Goal: Task Accomplishment & Management: Manage account settings

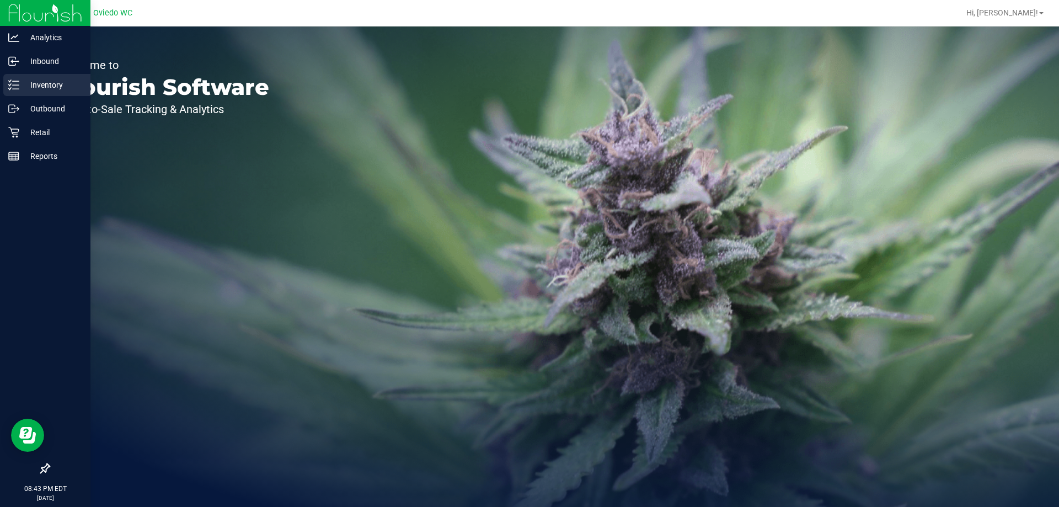
click at [25, 88] on p "Inventory" at bounding box center [52, 84] width 66 height 13
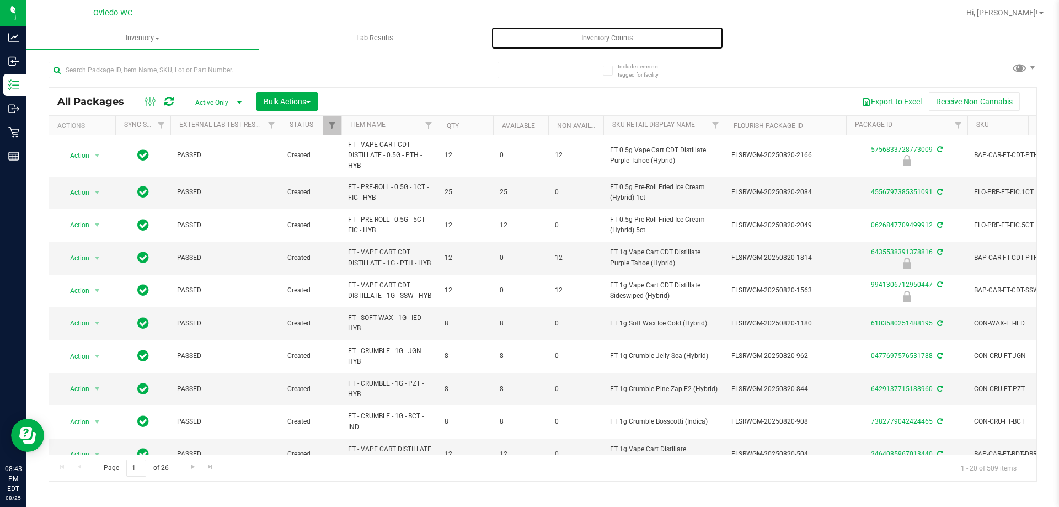
click at [605, 38] on span "Inventory Counts" at bounding box center [608, 38] width 82 height 10
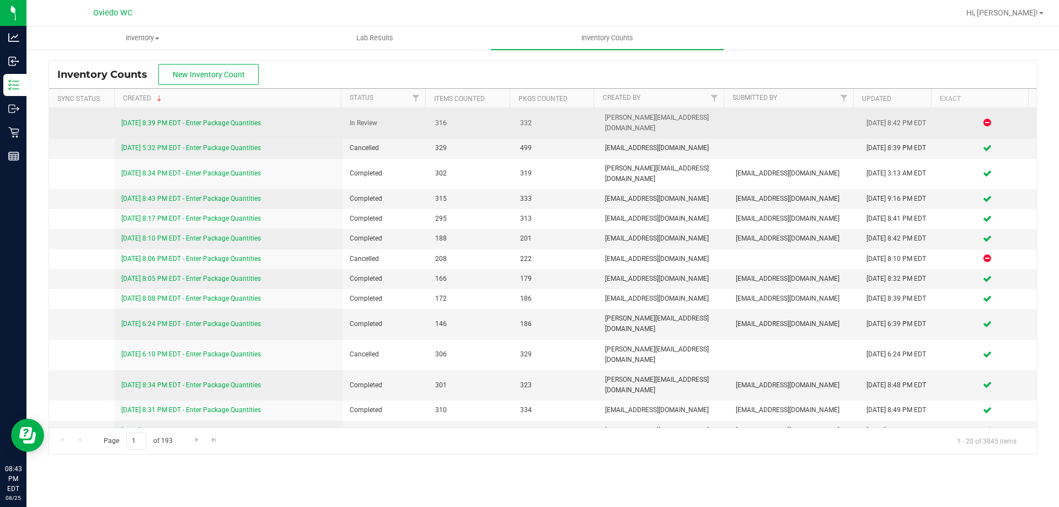
click at [229, 119] on link "[DATE] 8:39 PM EDT - Enter Package Quantities" at bounding box center [191, 123] width 140 height 8
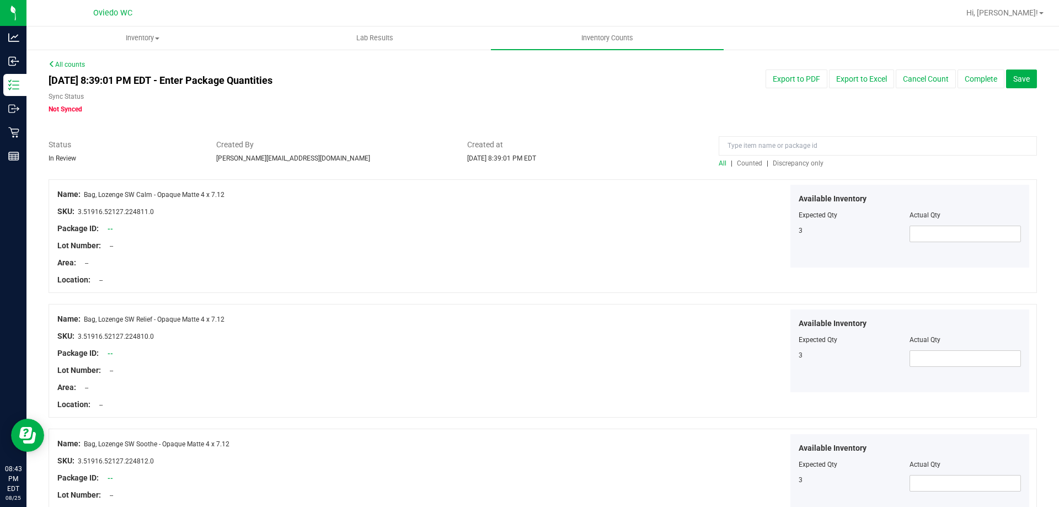
click at [811, 165] on span "Discrepancy only" at bounding box center [798, 163] width 51 height 8
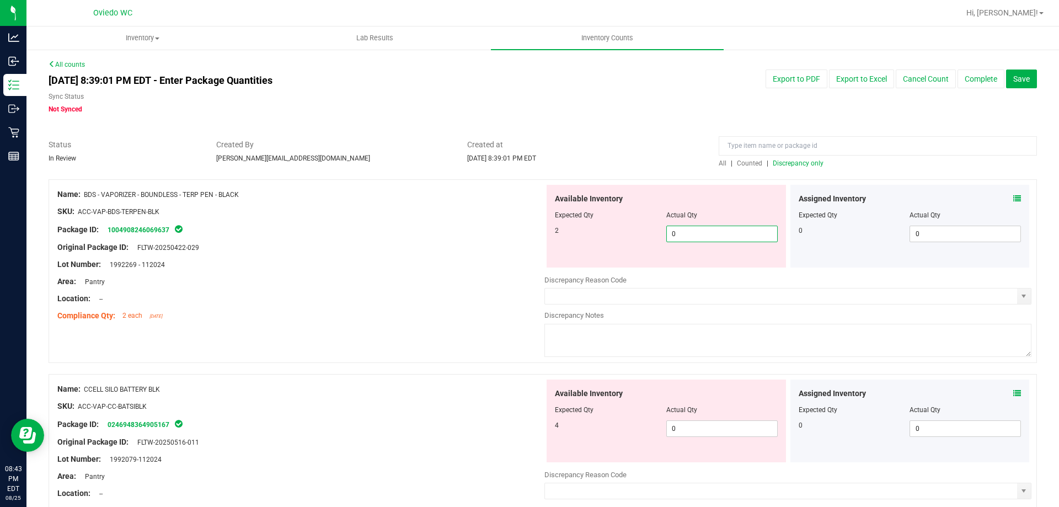
click at [734, 234] on span "0 0" at bounding box center [721, 234] width 111 height 17
type input "02"
click at [706, 433] on div "Available Inventory Expected Qty Actual Qty 4 0 0" at bounding box center [787, 467] width 487 height 175
type input "2"
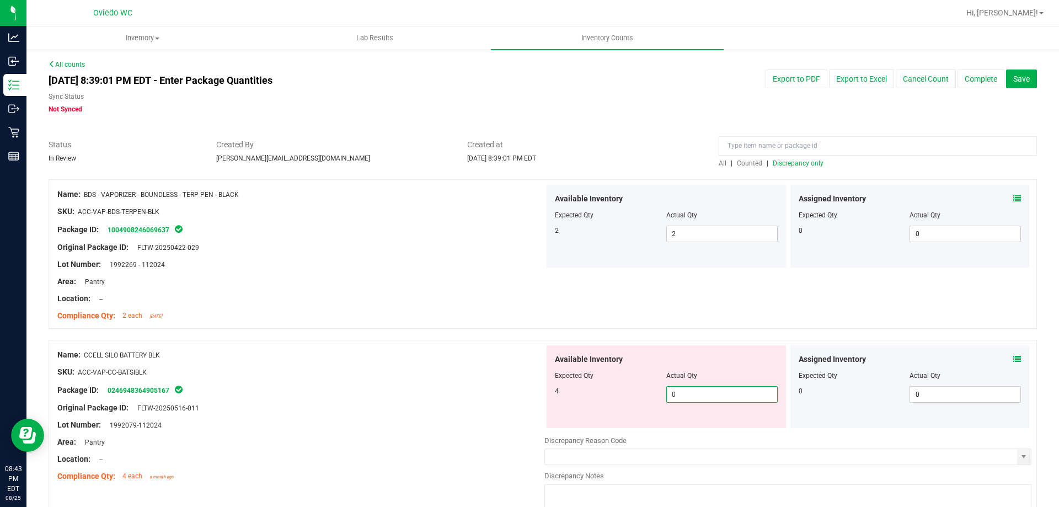
type input "04"
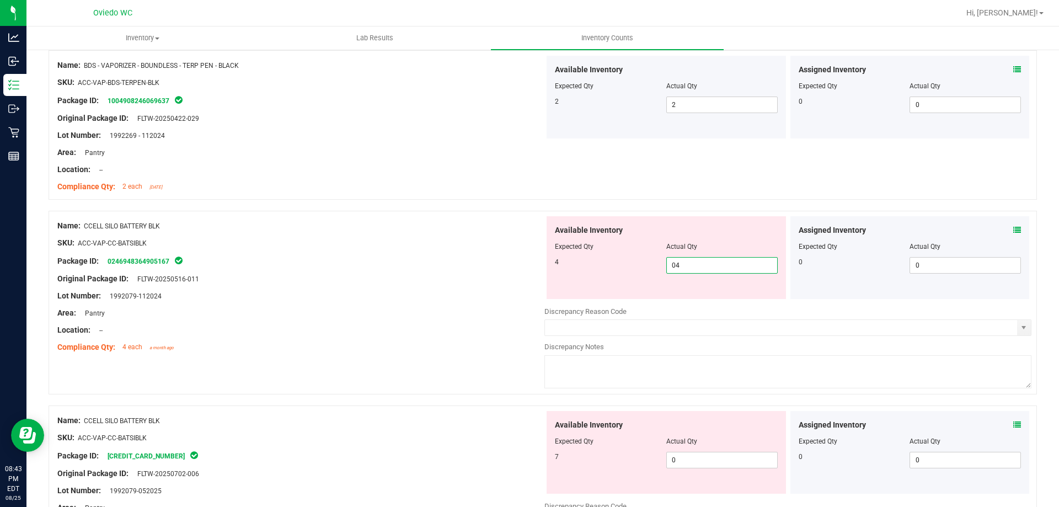
scroll to position [276, 0]
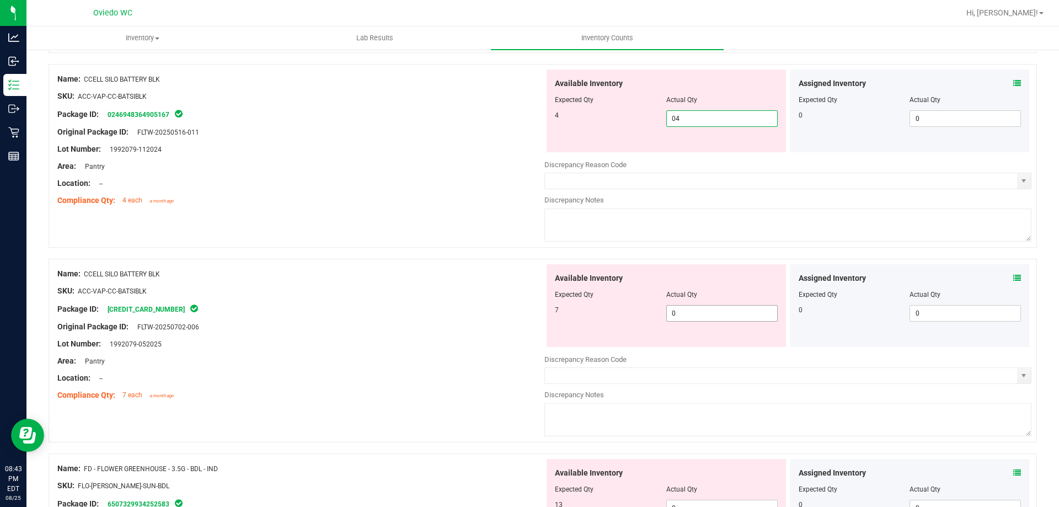
type input "4"
click at [723, 316] on div "Available Inventory Expected Qty Actual Qty 7 0 0" at bounding box center [787, 351] width 487 height 175
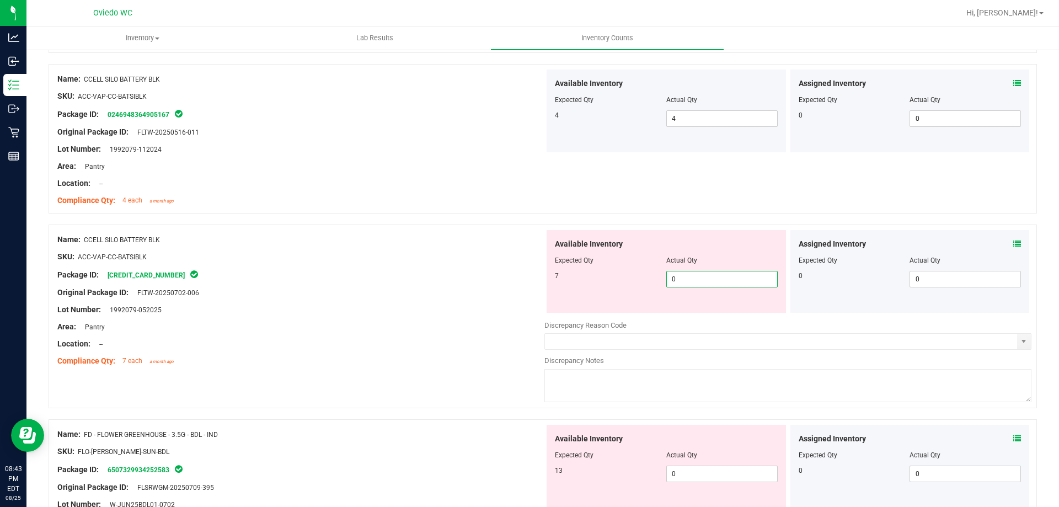
type input "07"
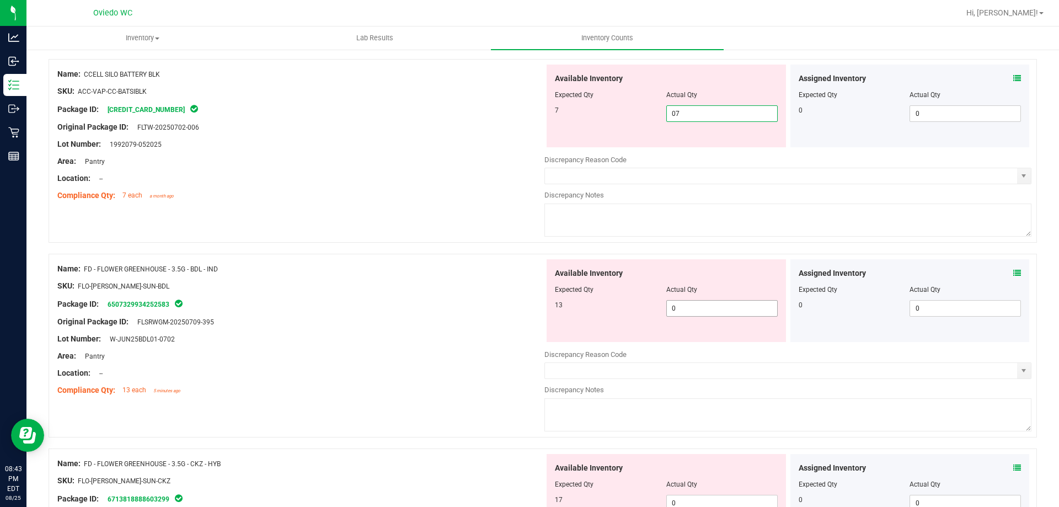
click at [708, 308] on div "Available Inventory Expected Qty Actual Qty 13 0 0" at bounding box center [787, 346] width 487 height 175
type input "7"
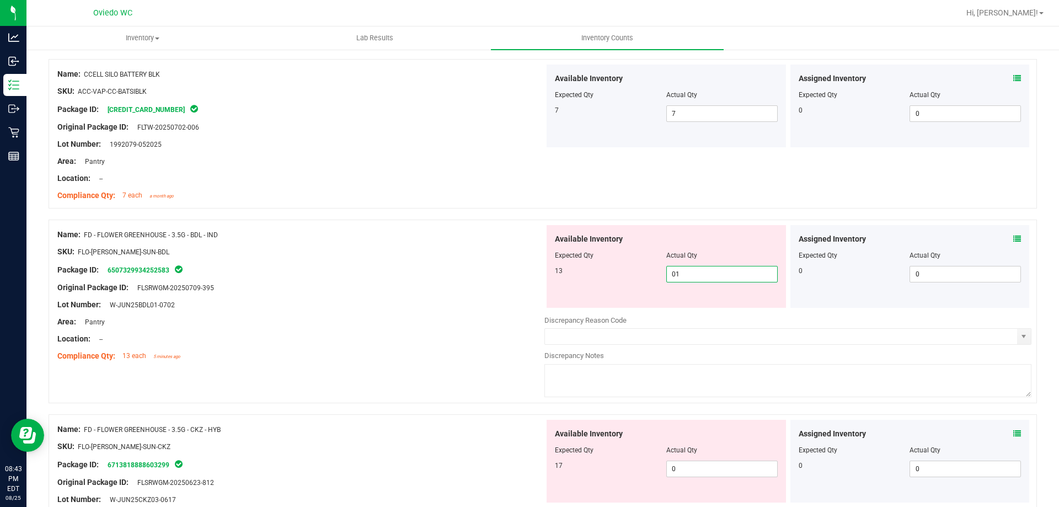
type input "013"
click at [709, 463] on div "Available Inventory Expected Qty Actual Qty 17 0 0" at bounding box center [666, 461] width 239 height 83
type input "13"
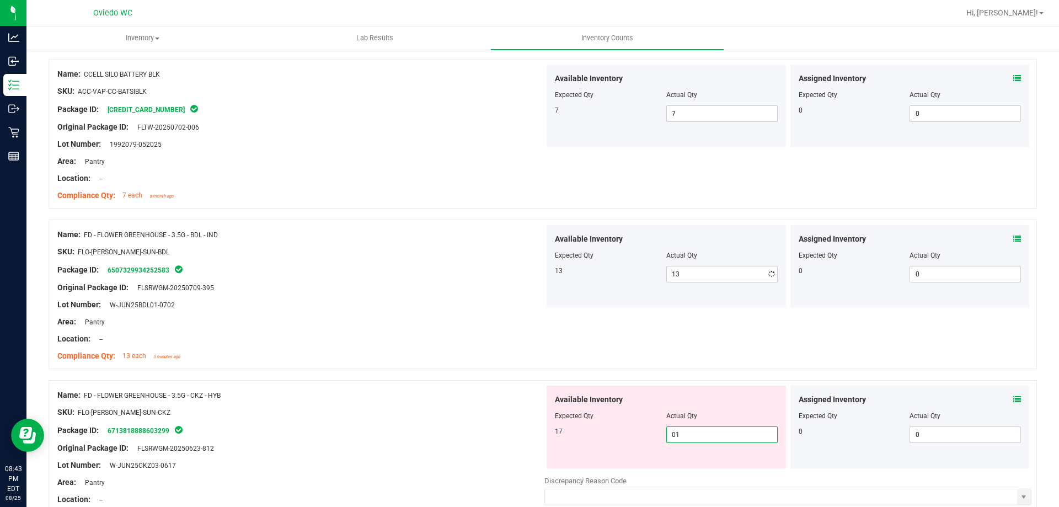
type input "017"
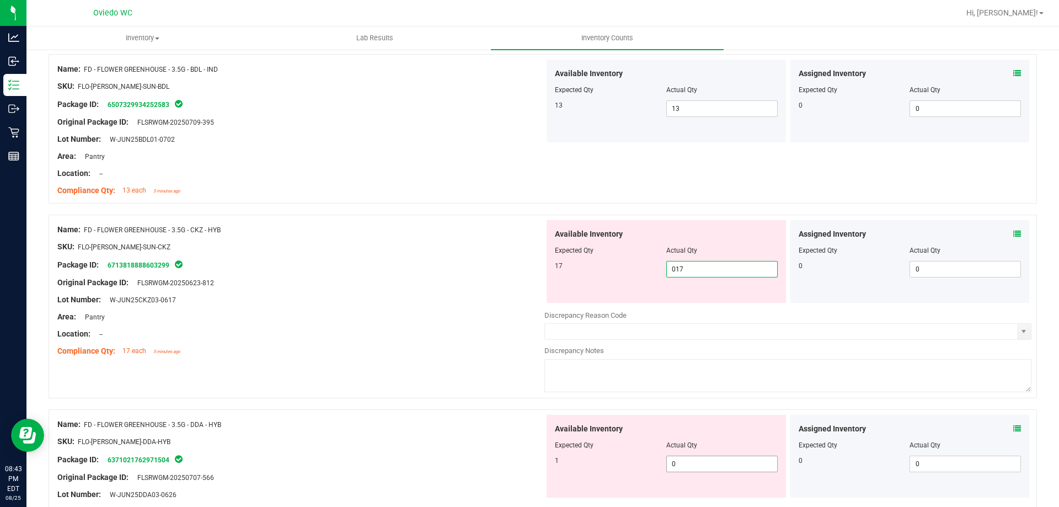
click at [707, 462] on div "Available Inventory Expected Qty Actual Qty 1 0 0" at bounding box center [666, 456] width 239 height 83
type input "17"
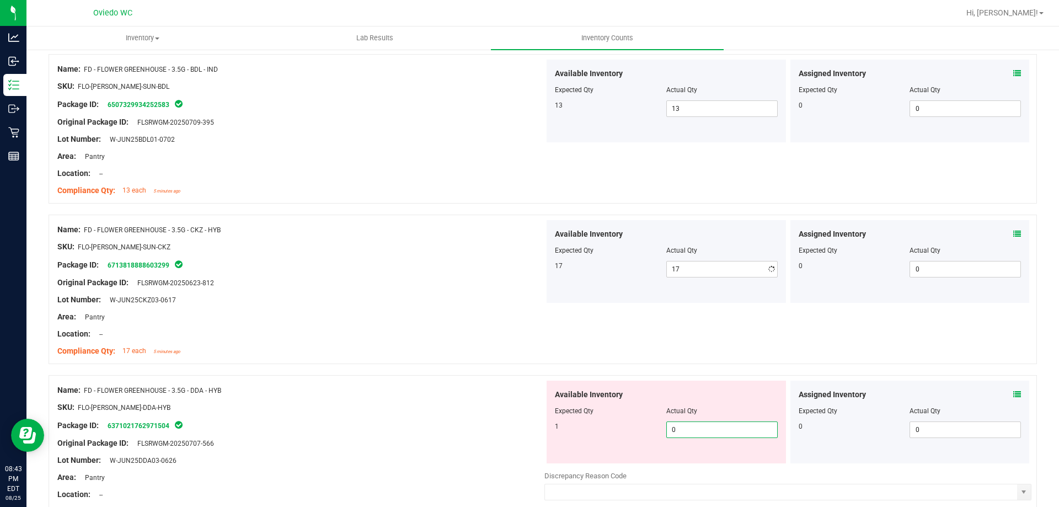
type input "01"
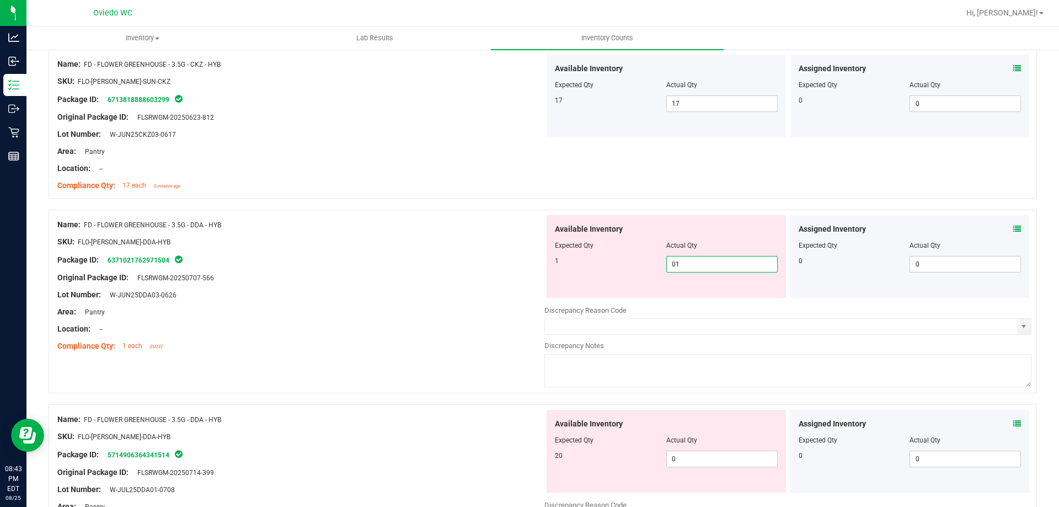
click at [704, 456] on div "Available Inventory Expected Qty Actual Qty 20 0 0" at bounding box center [666, 451] width 239 height 83
type input "1"
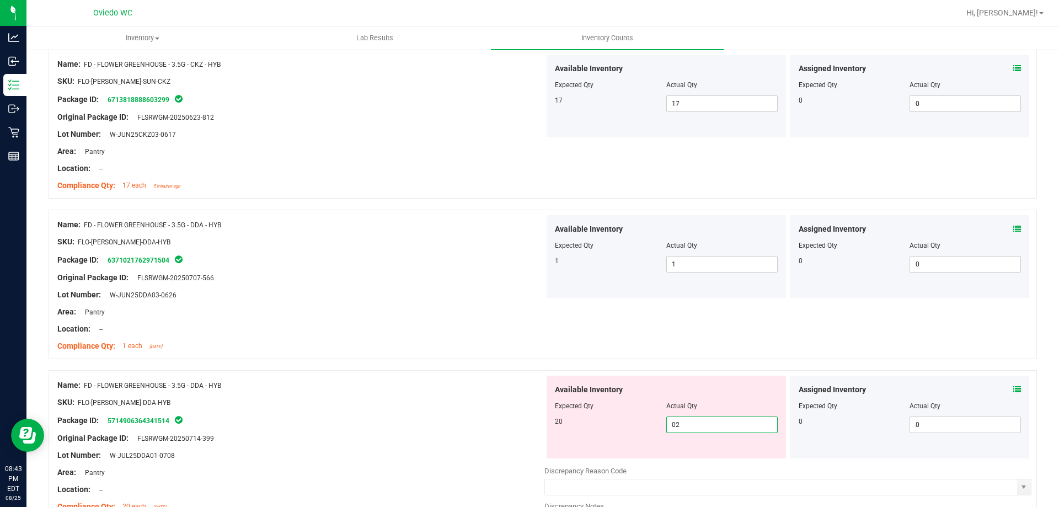
type input "020"
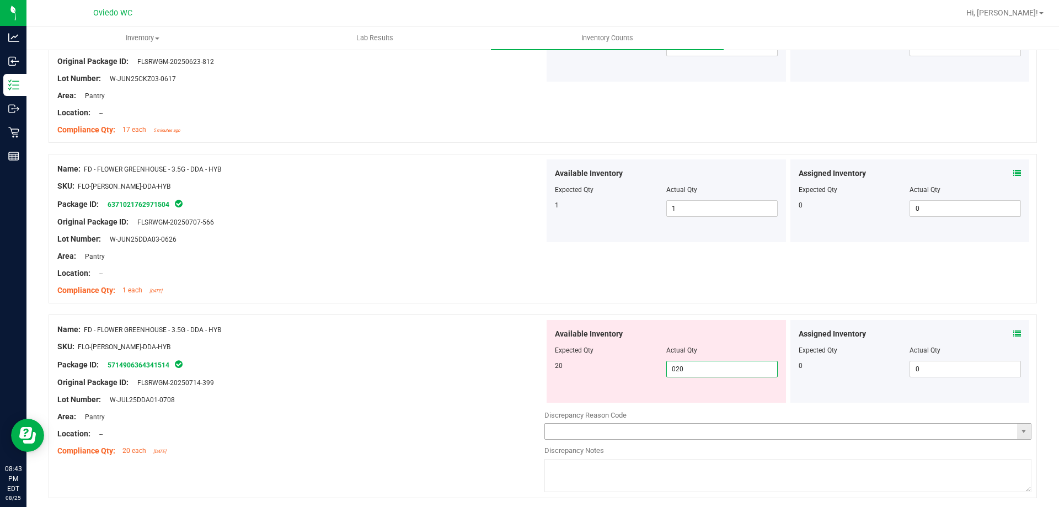
scroll to position [938, 0]
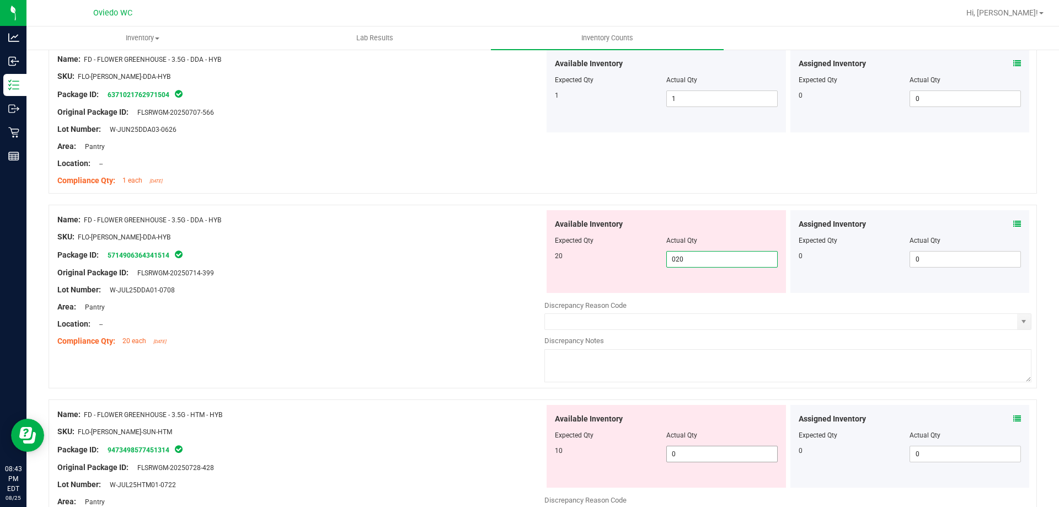
click at [703, 451] on div "Available Inventory Expected Qty Actual Qty 10 0 0" at bounding box center [666, 446] width 239 height 83
type input "20"
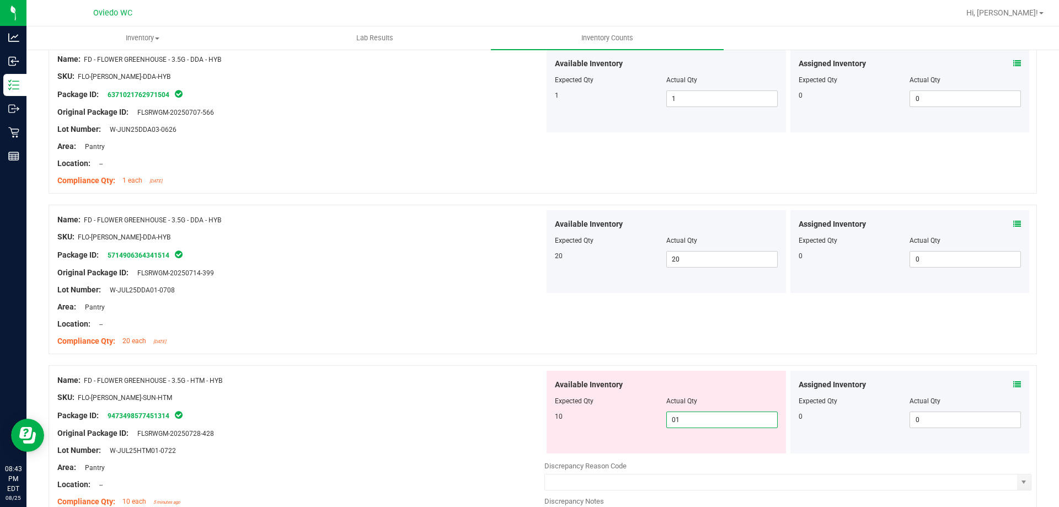
type input "010"
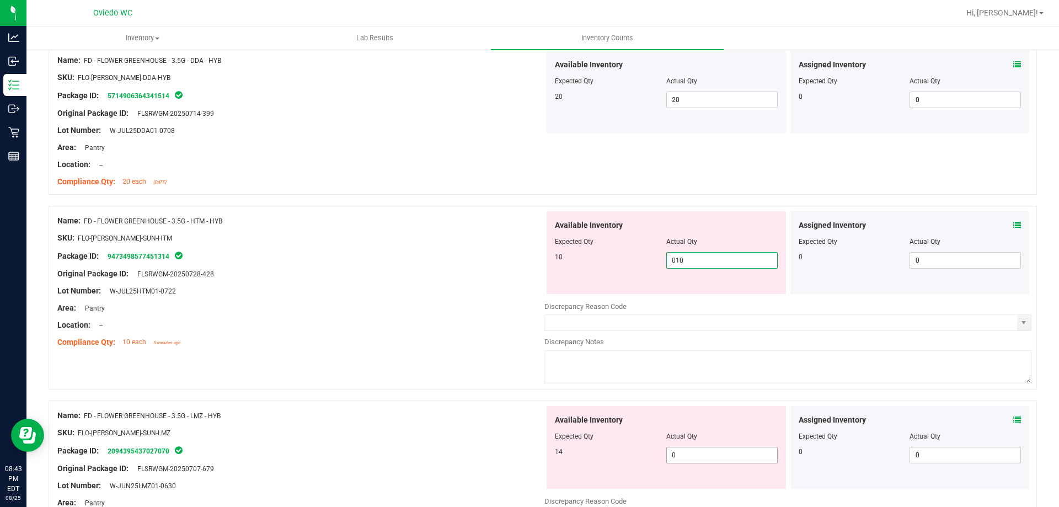
scroll to position [1103, 0]
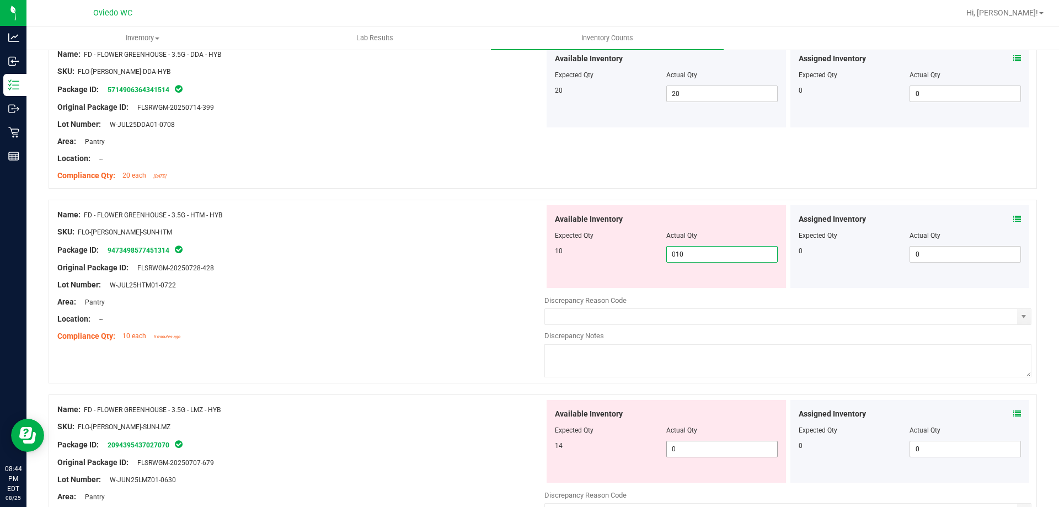
type input "10"
click at [707, 452] on div "Available Inventory Expected Qty Actual Qty 14 0 0" at bounding box center [787, 487] width 487 height 175
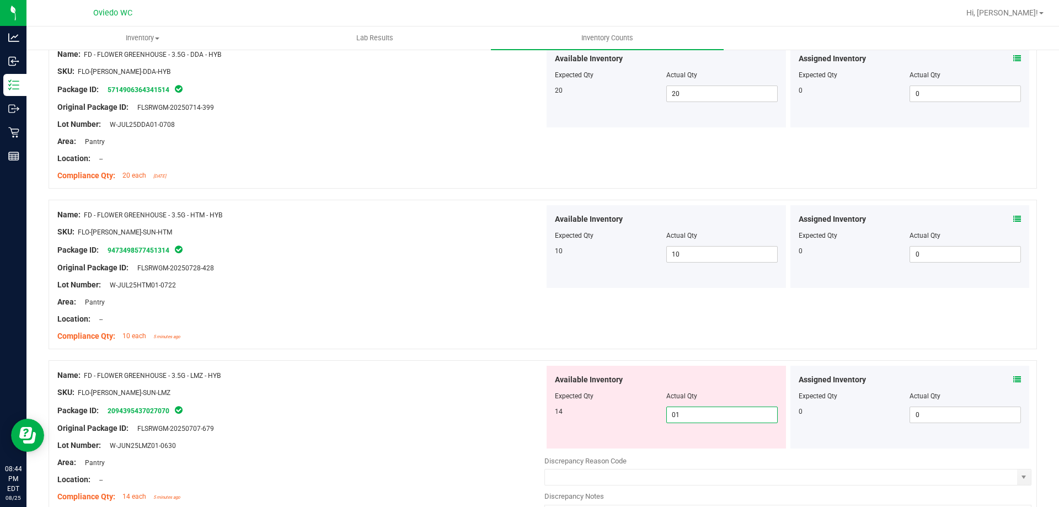
type input "014"
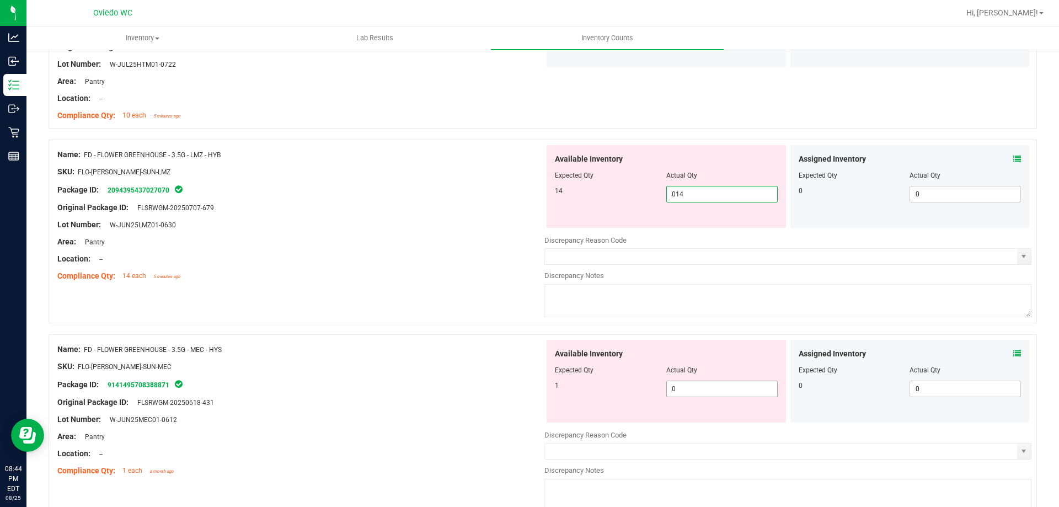
type input "14"
click at [696, 392] on div "Available Inventory Expected Qty Actual Qty 1 0 0" at bounding box center [787, 427] width 487 height 175
type input "01"
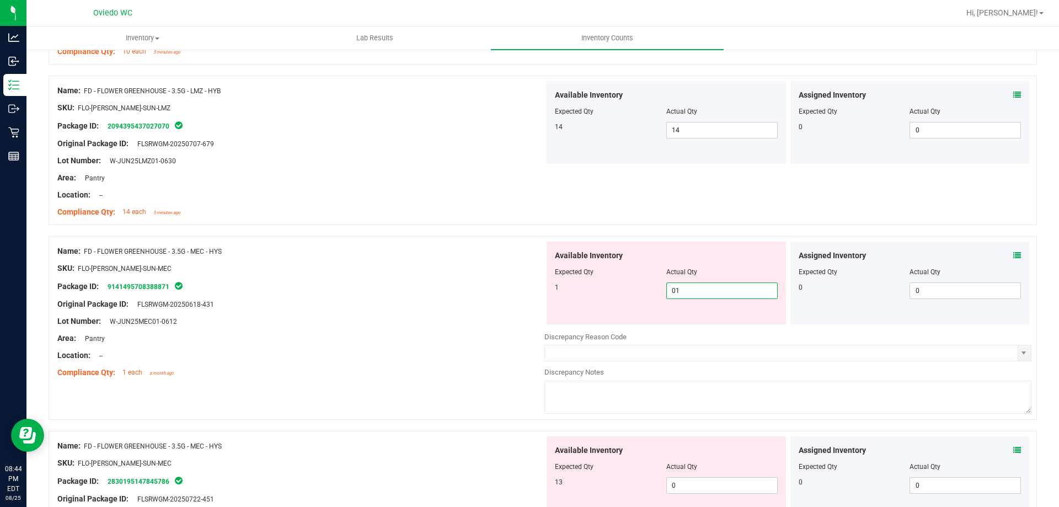
scroll to position [1489, 0]
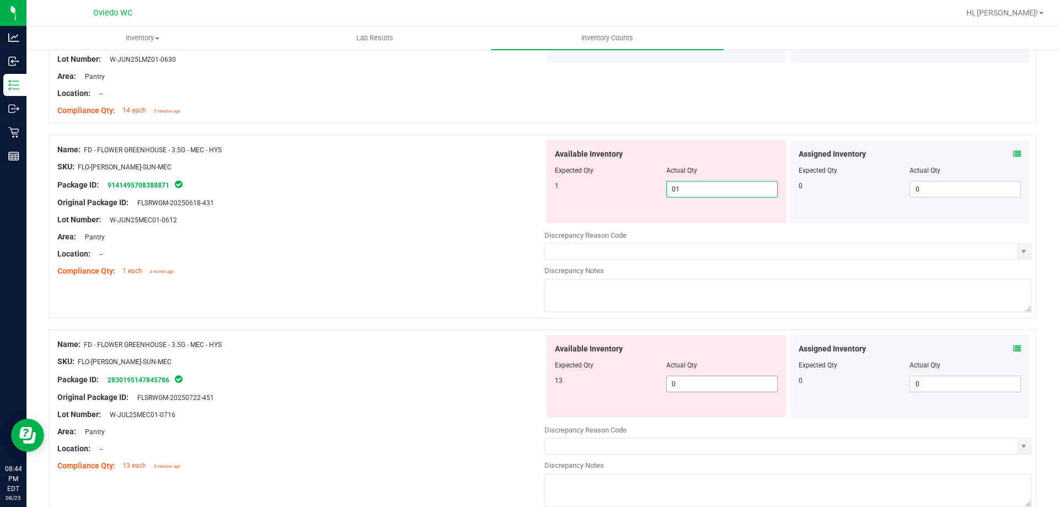
type input "1"
click at [701, 386] on div "Available Inventory Expected Qty Actual Qty 13 0 0" at bounding box center [787, 422] width 487 height 175
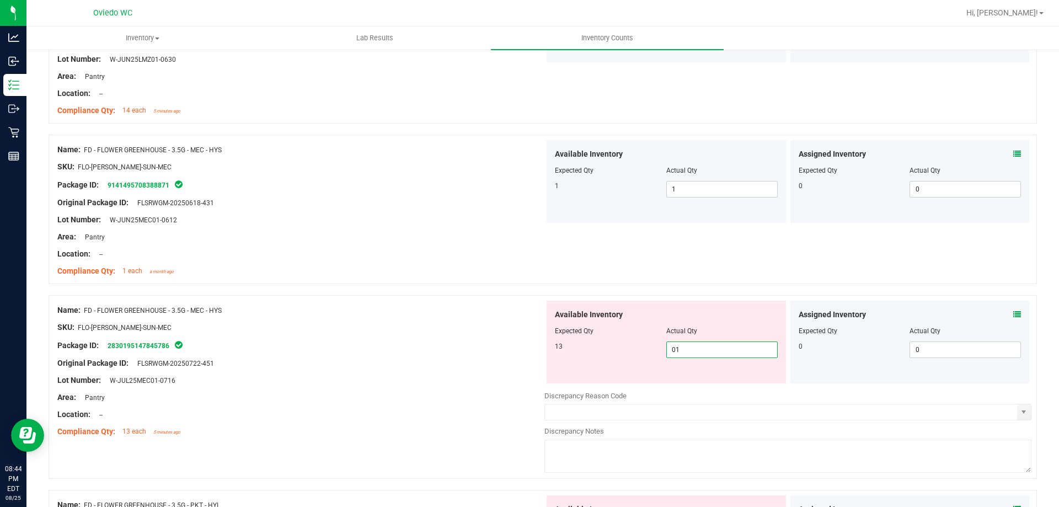
type input "013"
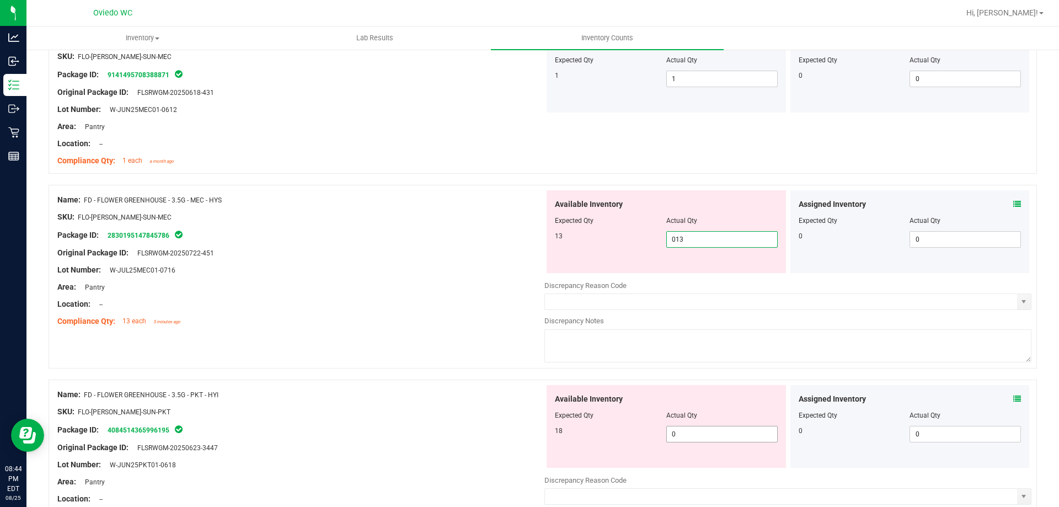
type input "13"
click at [696, 437] on div "Available Inventory Expected Qty Actual Qty 18 0 0" at bounding box center [787, 472] width 487 height 175
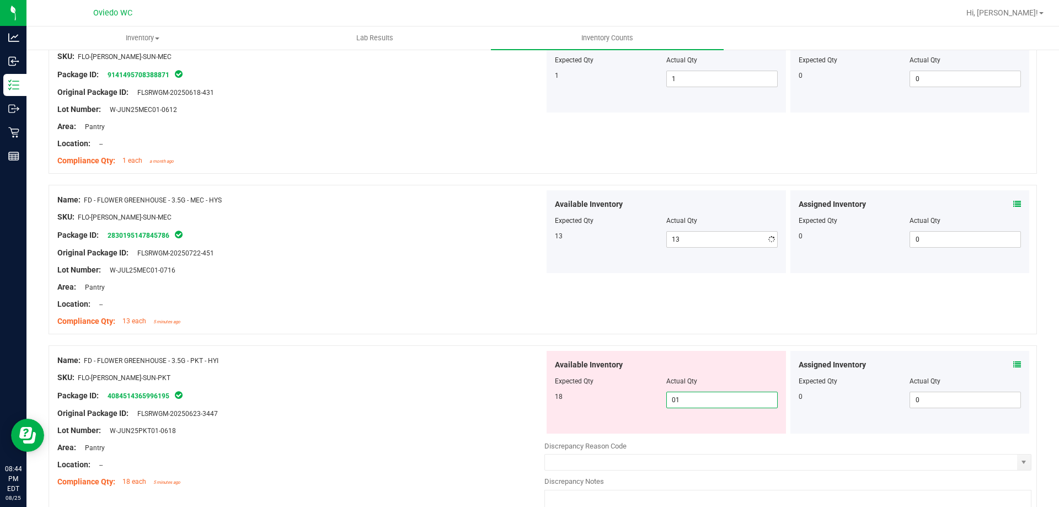
type input "018"
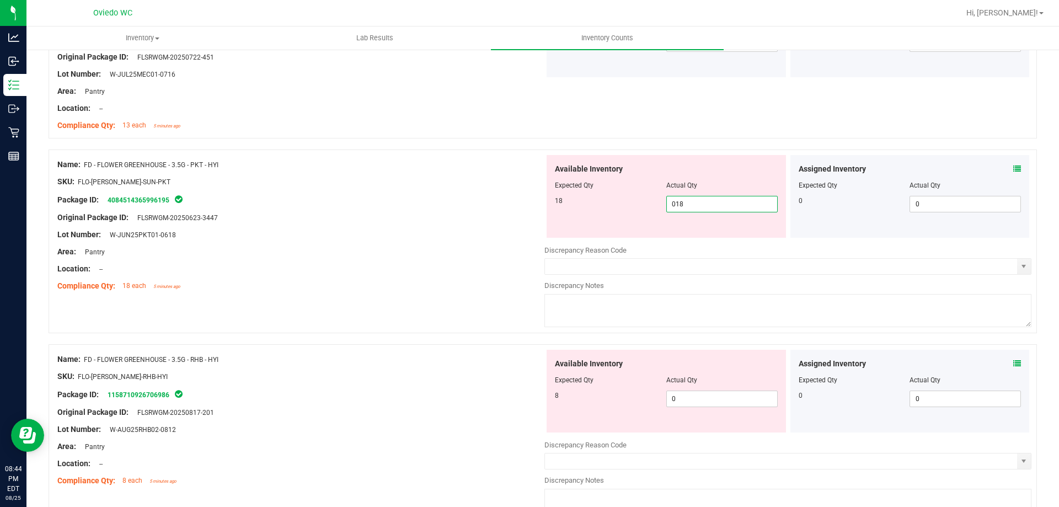
scroll to position [1820, 0]
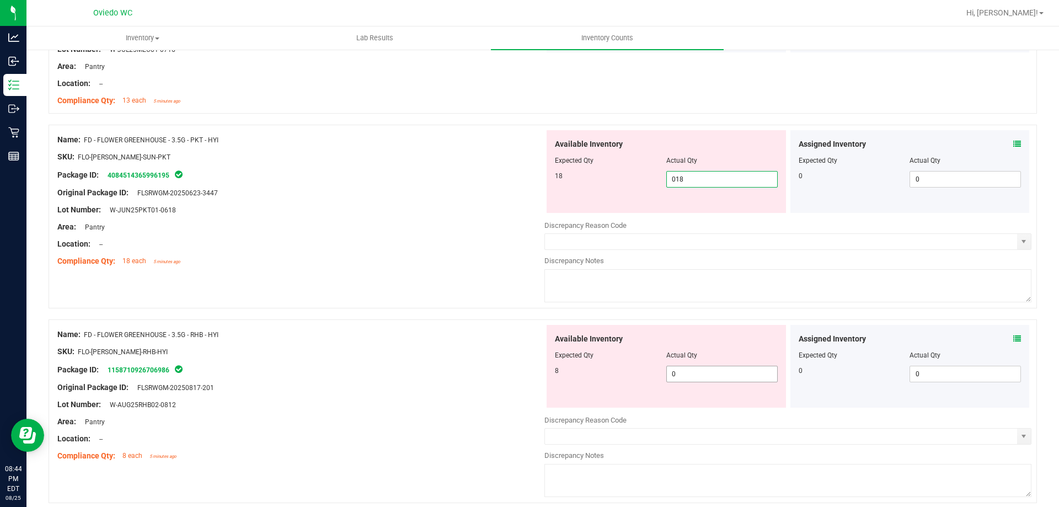
click at [690, 377] on div "Available Inventory Expected Qty Actual Qty 8 0 0" at bounding box center [787, 412] width 487 height 175
type input "18"
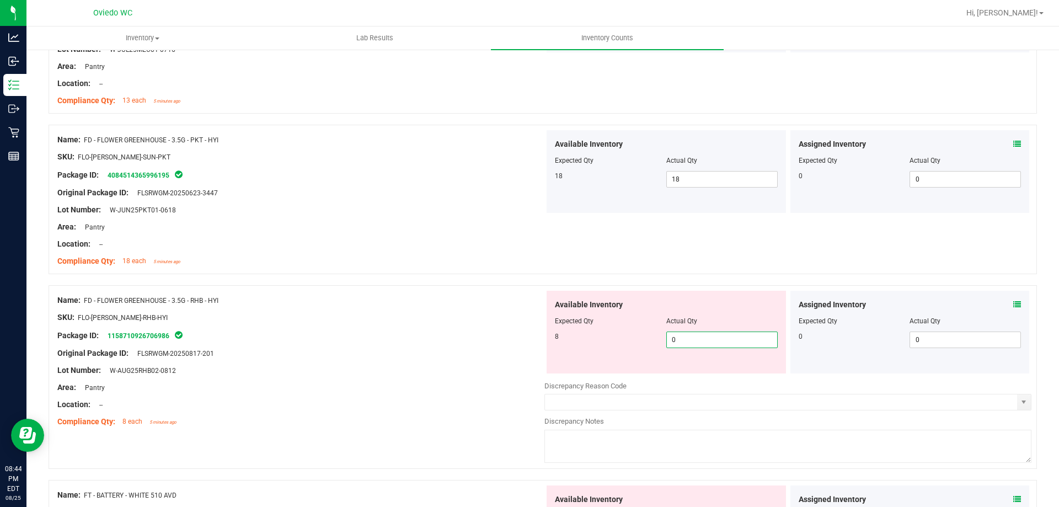
type input "08"
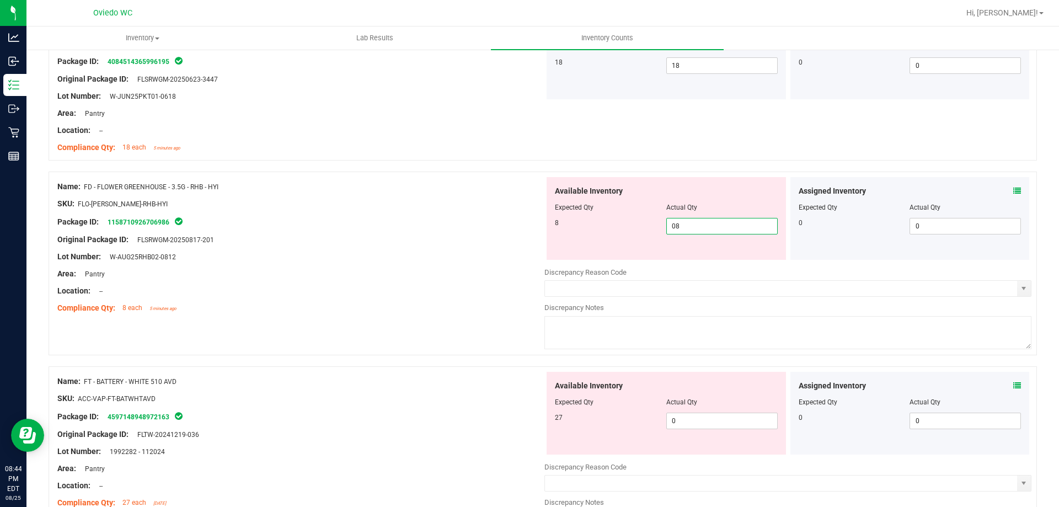
scroll to position [1986, 0]
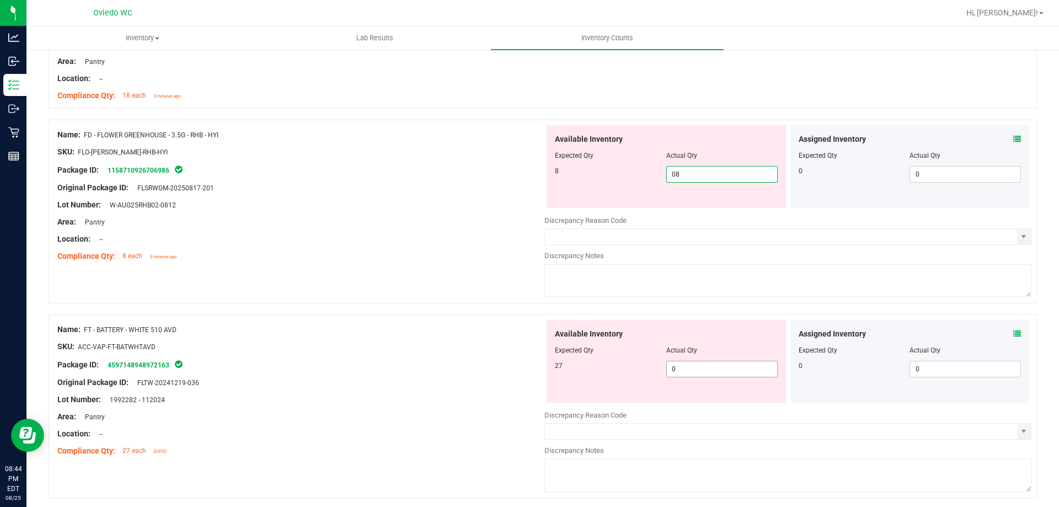
type input "8"
click at [695, 369] on div "Available Inventory Expected Qty Actual Qty 27 0 0" at bounding box center [787, 407] width 487 height 175
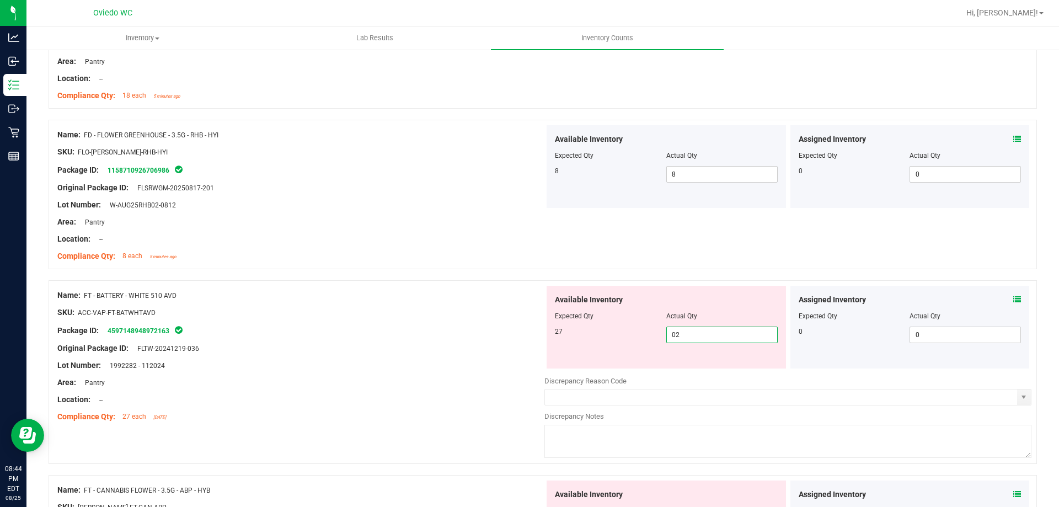
type input "027"
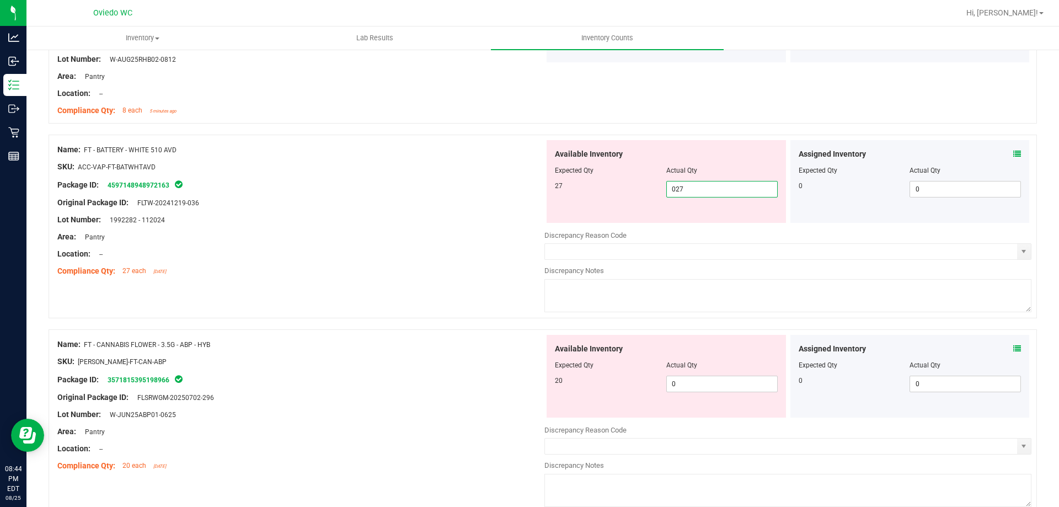
scroll to position [2151, 0]
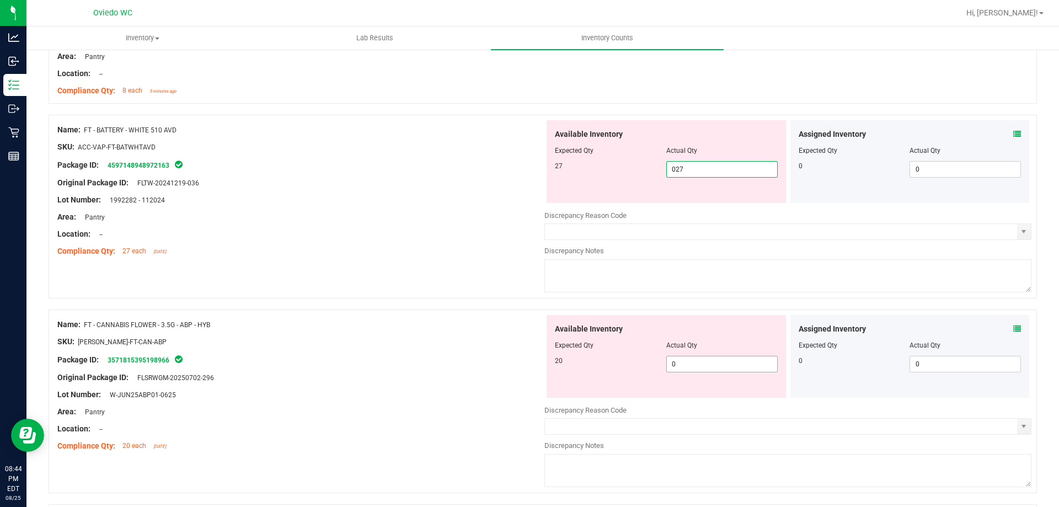
type input "27"
click at [699, 365] on div "Available Inventory Expected Qty Actual Qty 20 0 0" at bounding box center [787, 402] width 487 height 175
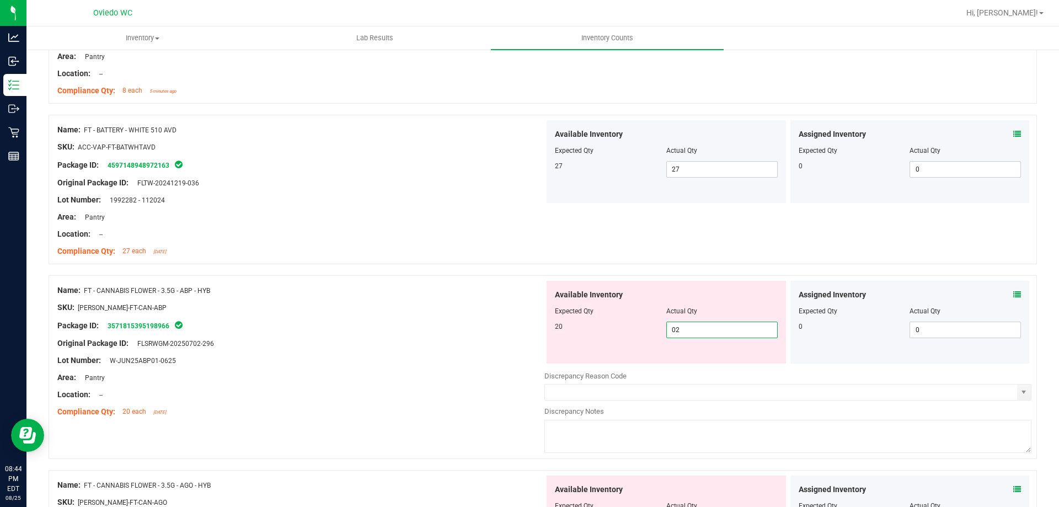
type input "020"
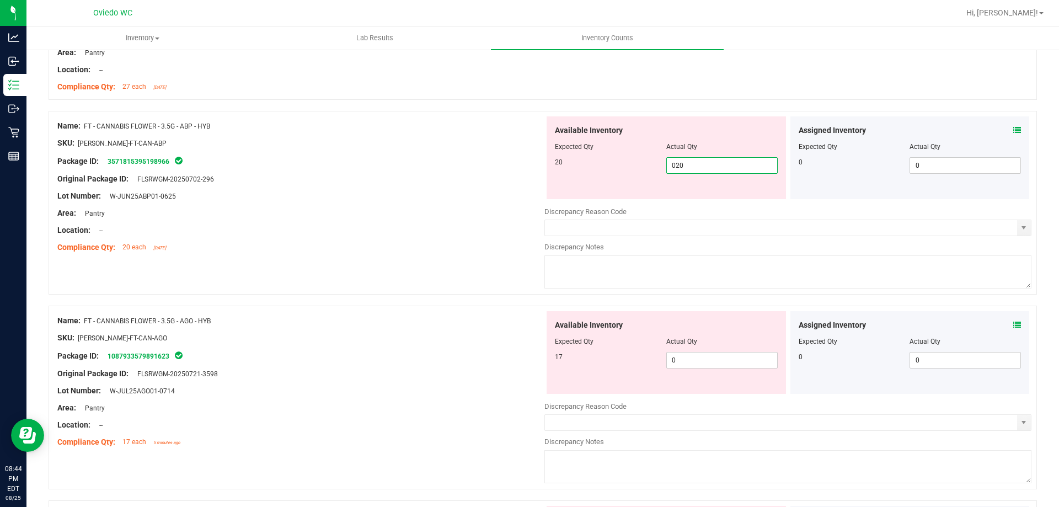
scroll to position [2317, 0]
type input "20"
click at [701, 362] on div "Available Inventory Expected Qty Actual Qty 17 0 0" at bounding box center [787, 397] width 487 height 175
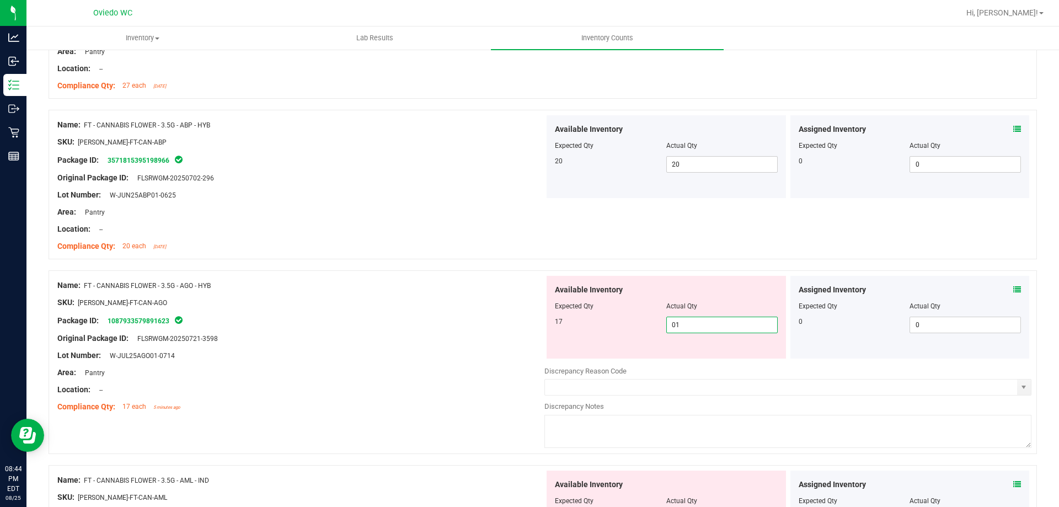
type input "017"
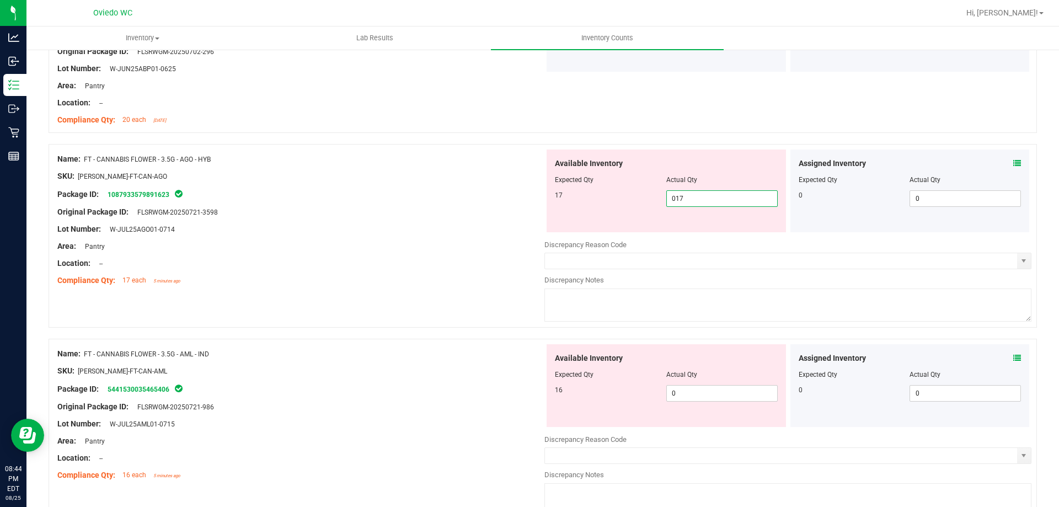
scroll to position [2482, 0]
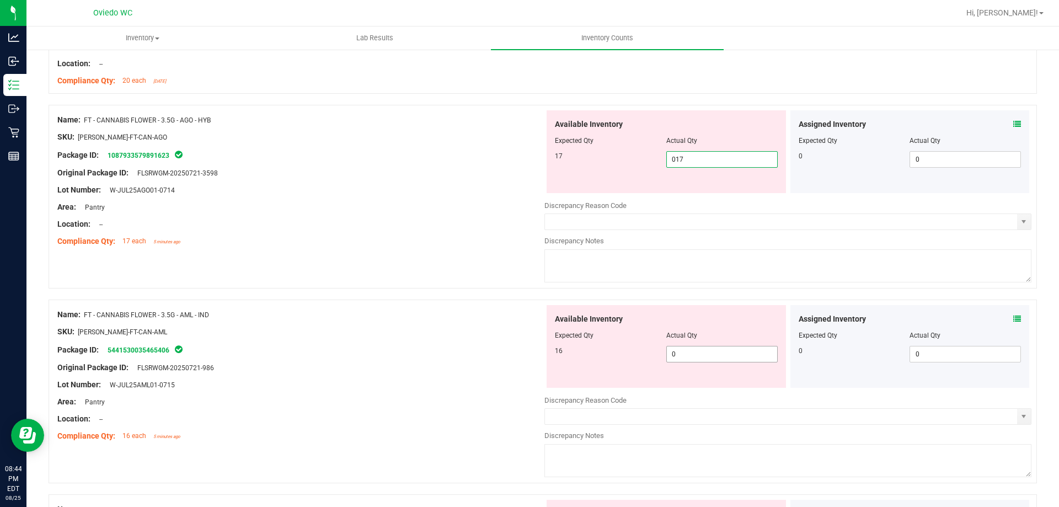
type input "17"
click at [703, 359] on div "Available Inventory Expected Qty Actual Qty 16 0 0" at bounding box center [787, 392] width 487 height 175
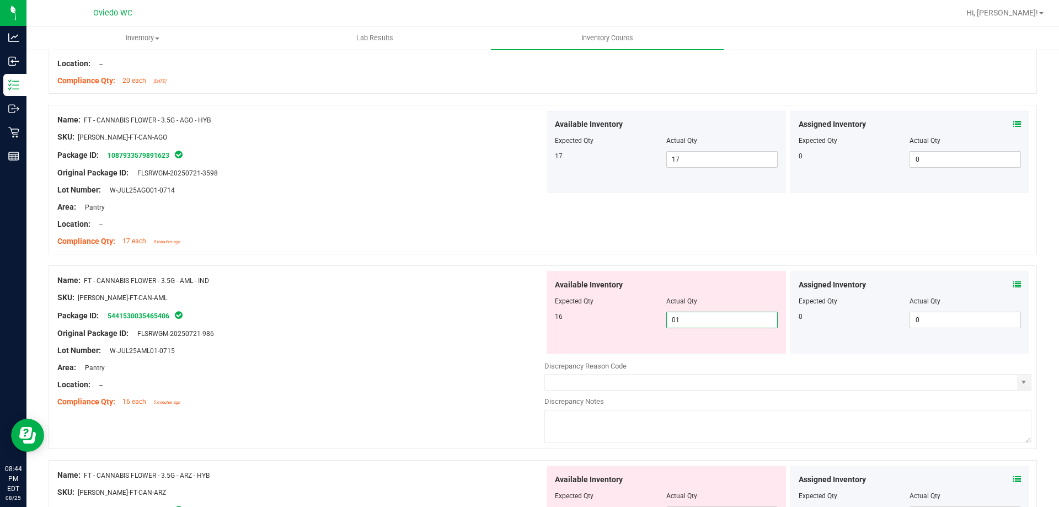
type input "016"
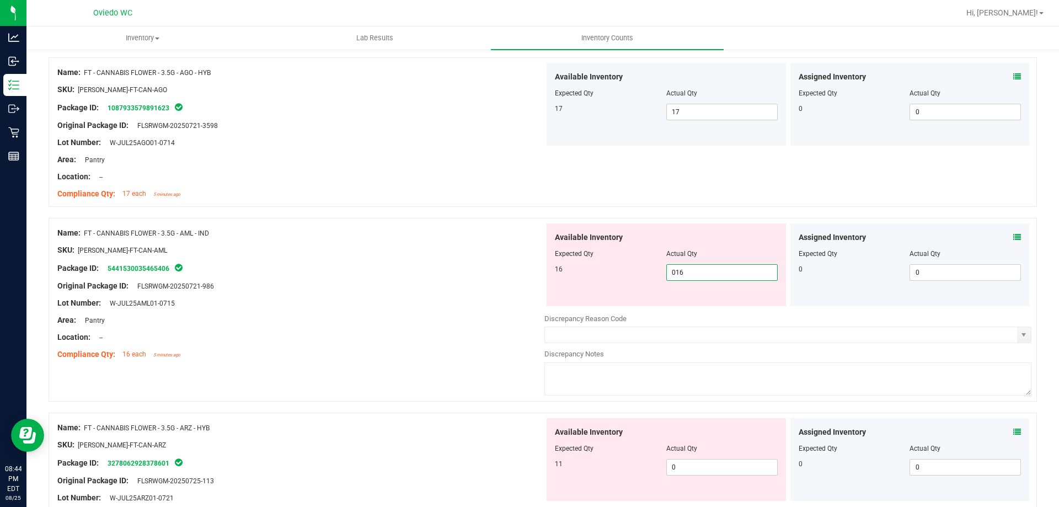
scroll to position [2593, 0]
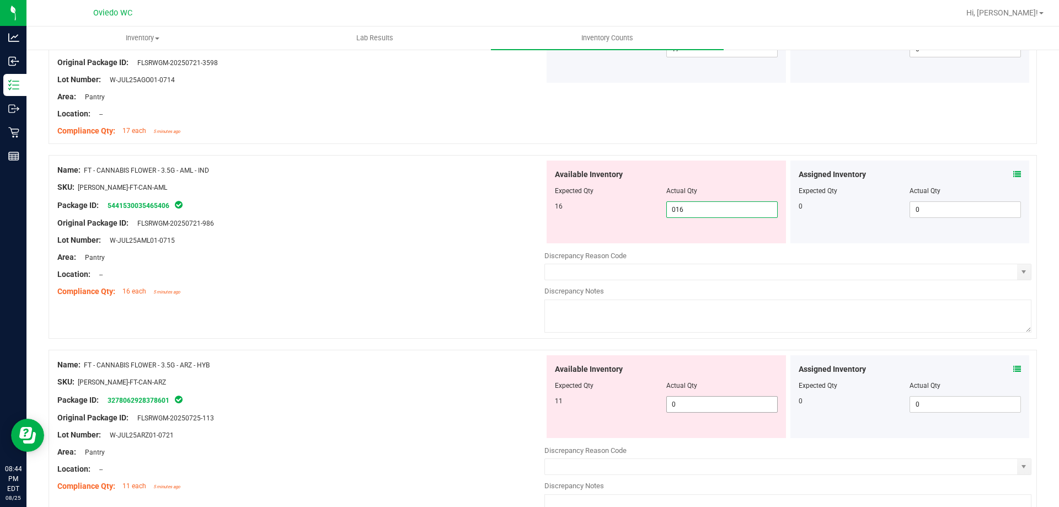
click at [689, 397] on div "Available Inventory Expected Qty Actual Qty 11 0 0" at bounding box center [666, 396] width 239 height 83
type input "16"
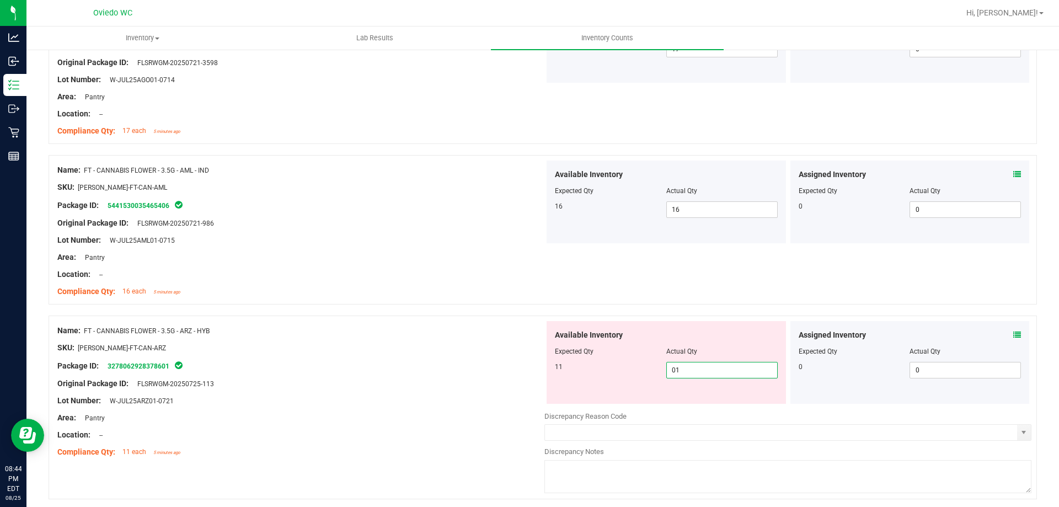
type input "011"
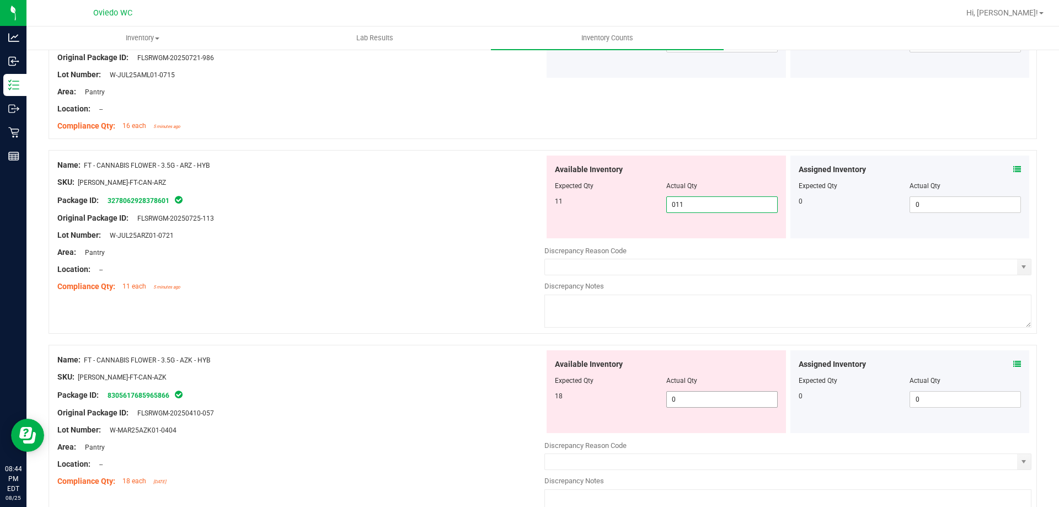
click at [688, 394] on div "Available Inventory Expected Qty Actual Qty 18 0 0" at bounding box center [666, 391] width 239 height 83
type input "11"
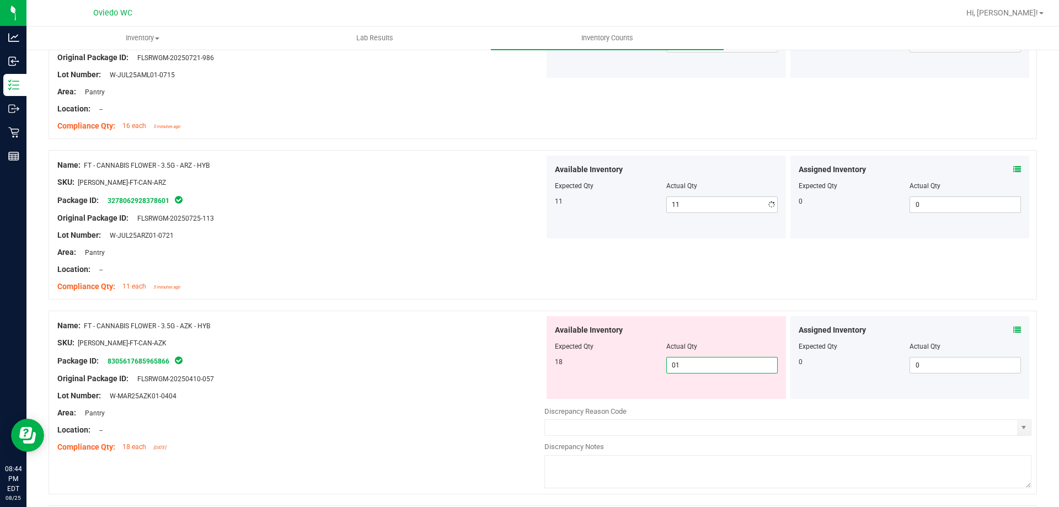
type input "018"
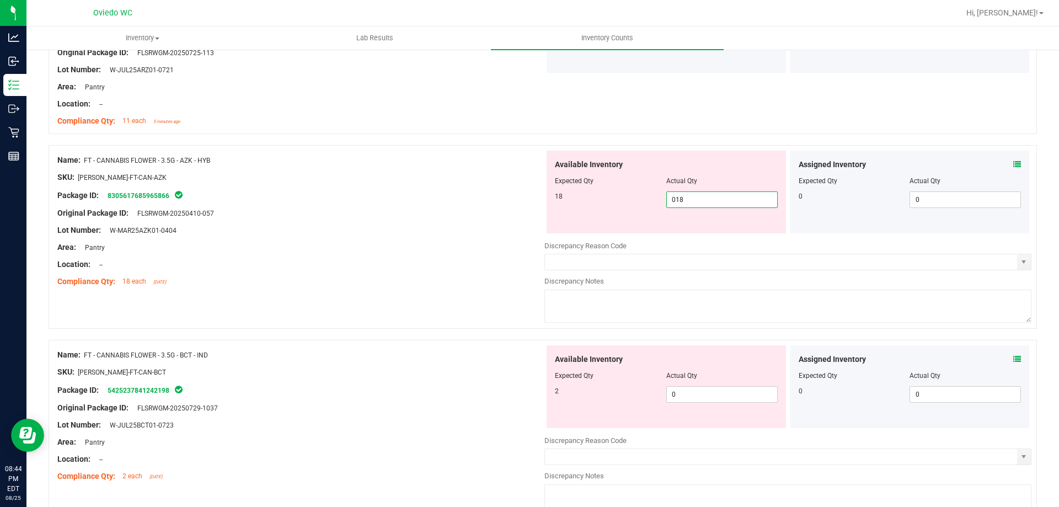
type input "18"
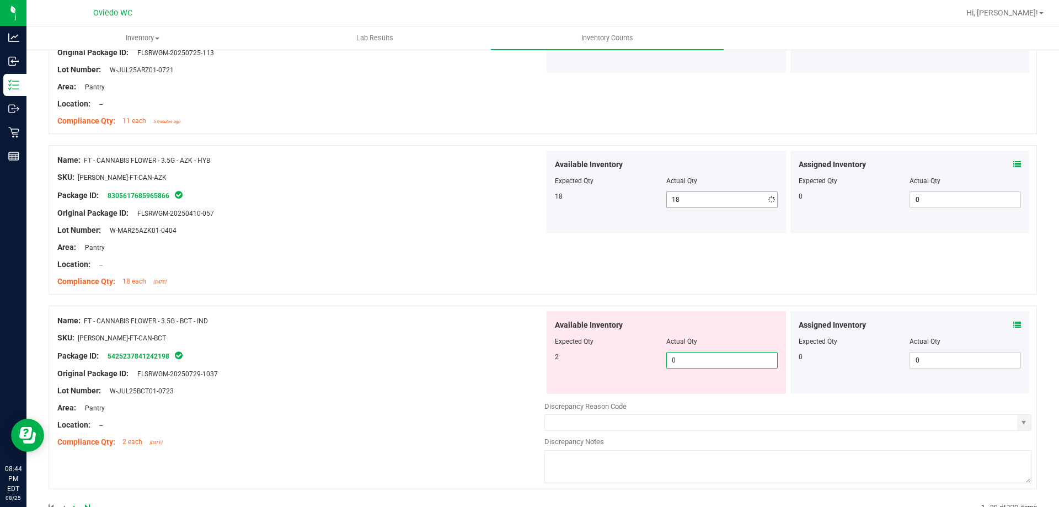
click at [688, 394] on div "Available Inventory Expected Qty Actual Qty 2 0 0" at bounding box center [787, 398] width 487 height 175
type input "02"
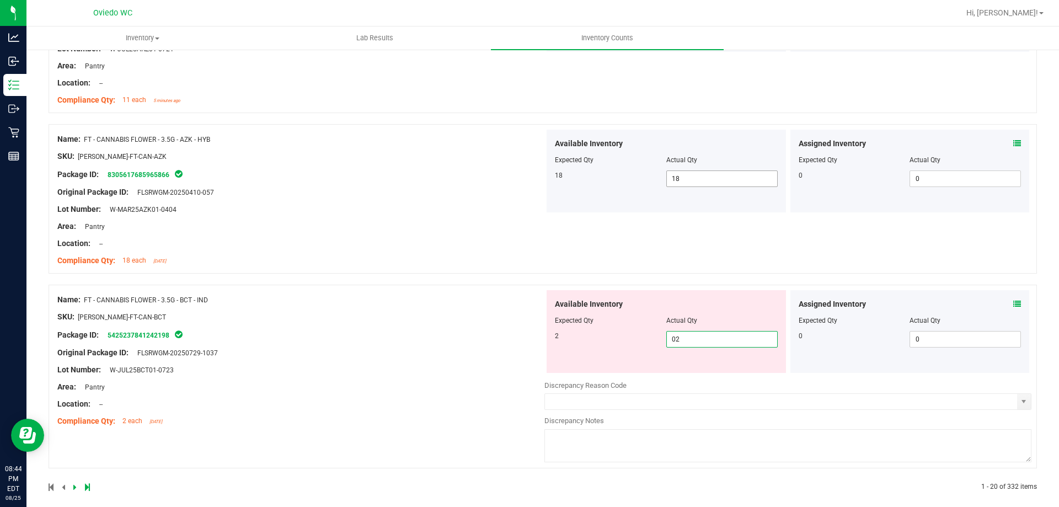
scroll to position [2955, 0]
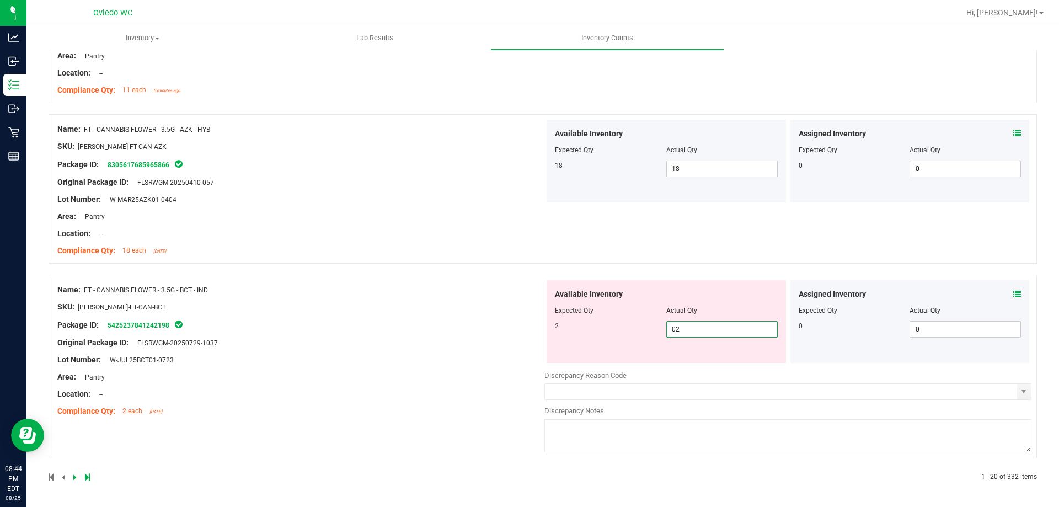
type input "2"
click at [74, 477] on icon at bounding box center [74, 477] width 3 height 7
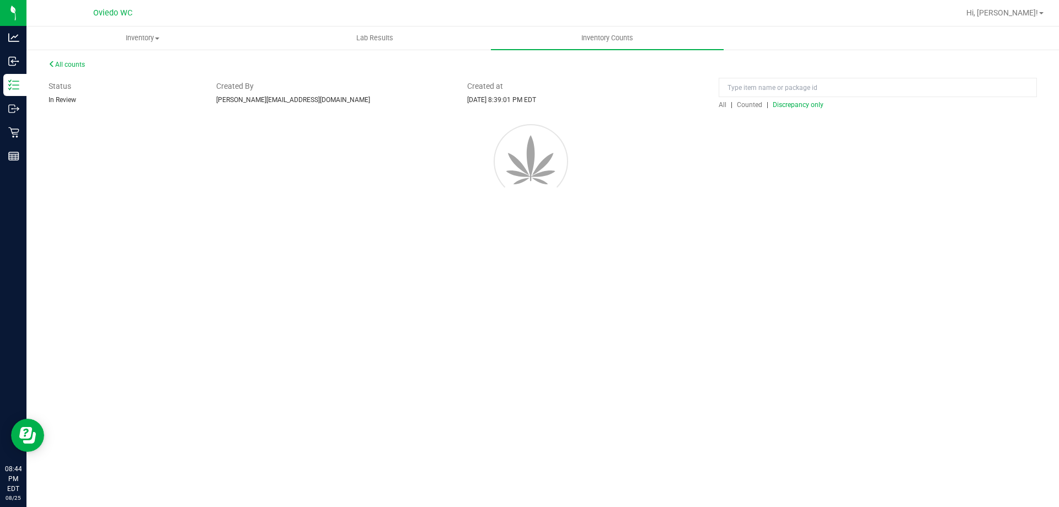
scroll to position [0, 0]
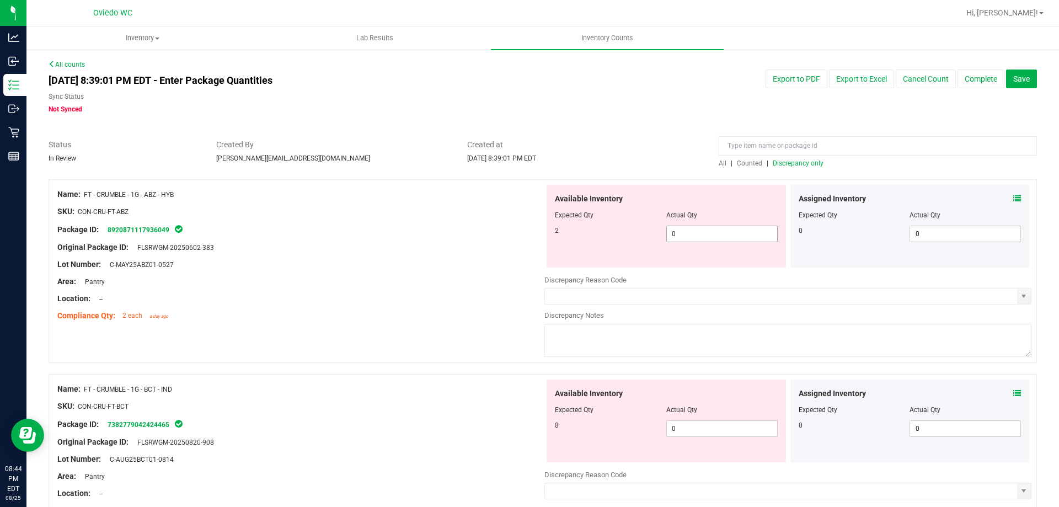
click at [698, 231] on span "0 0" at bounding box center [721, 234] width 111 height 17
type input "02"
click at [717, 429] on div "Available Inventory Expected Qty Actual Qty 8 0 0" at bounding box center [787, 467] width 487 height 175
type input "2"
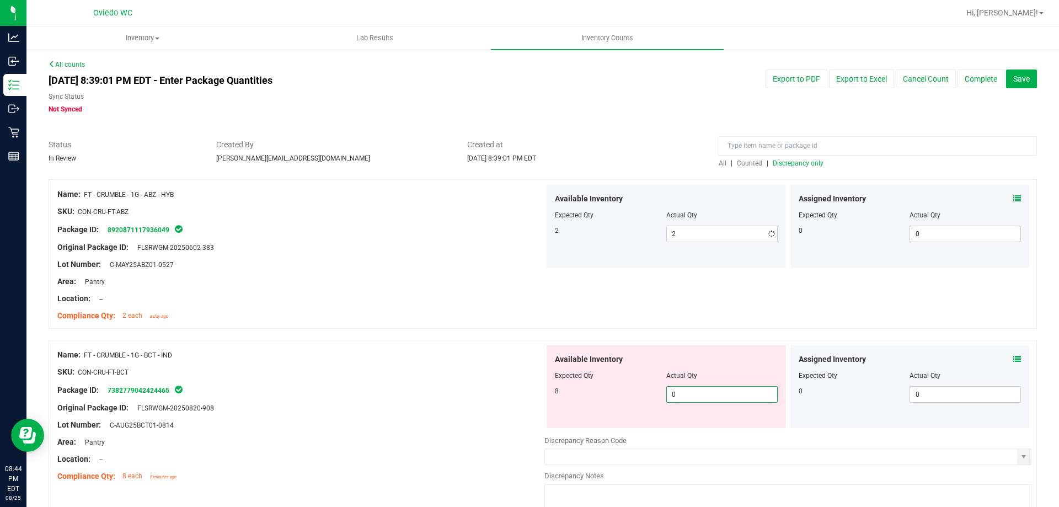
type input "08"
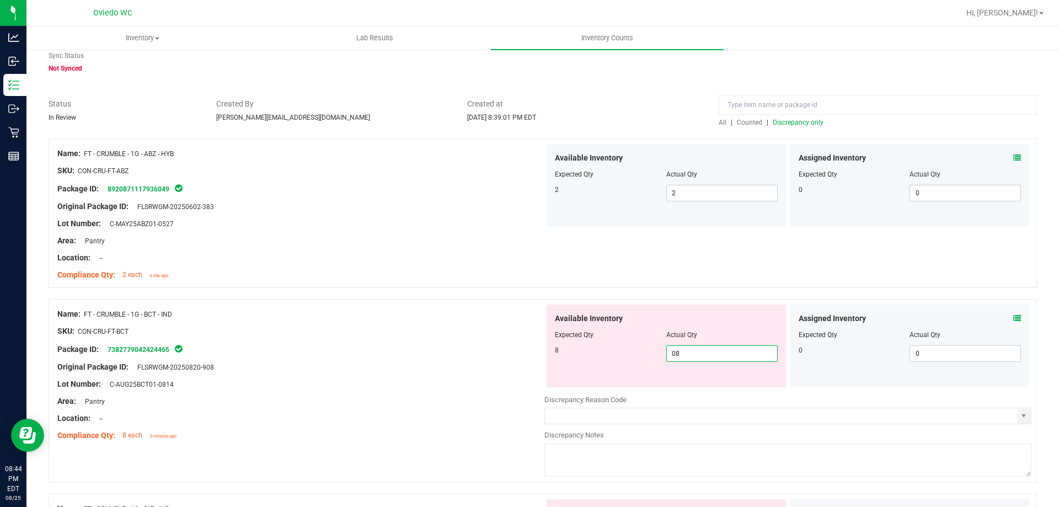
scroll to position [165, 0]
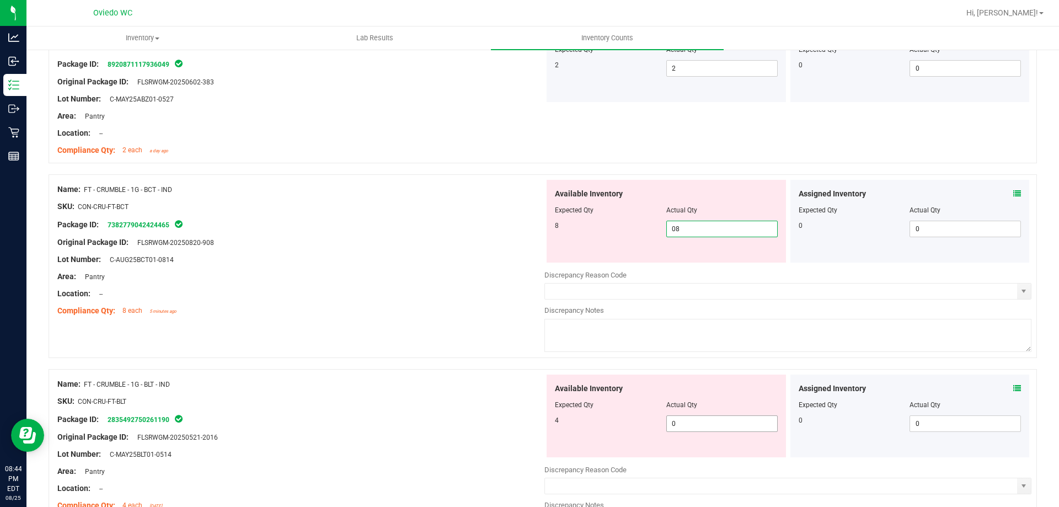
type input "8"
click at [715, 426] on div "Available Inventory Expected Qty Actual Qty 4 0 0" at bounding box center [787, 462] width 487 height 175
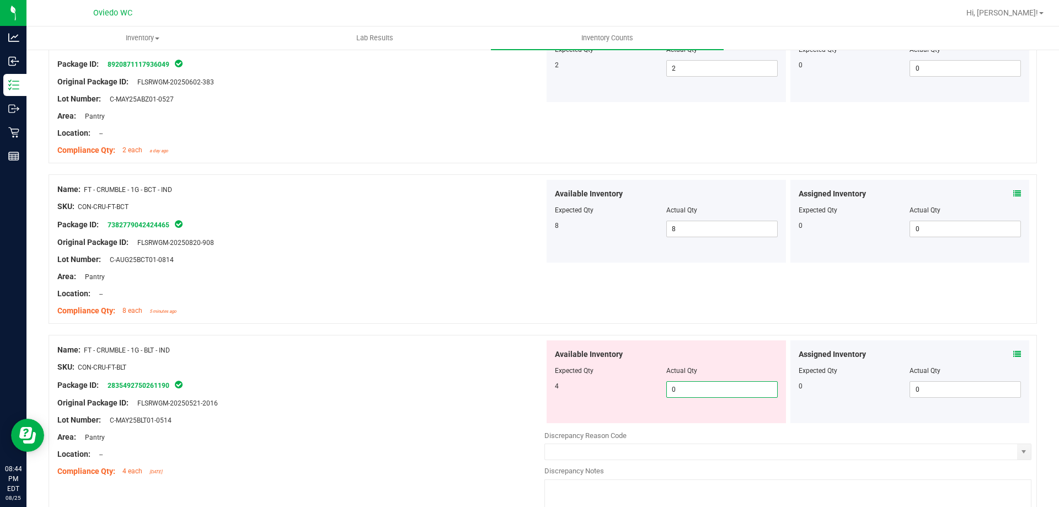
type input "04"
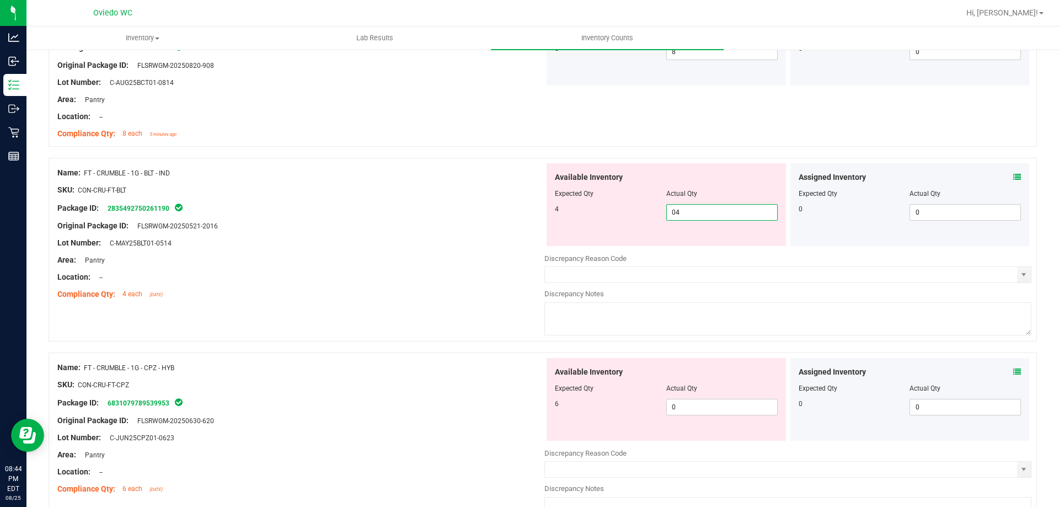
scroll to position [386, 0]
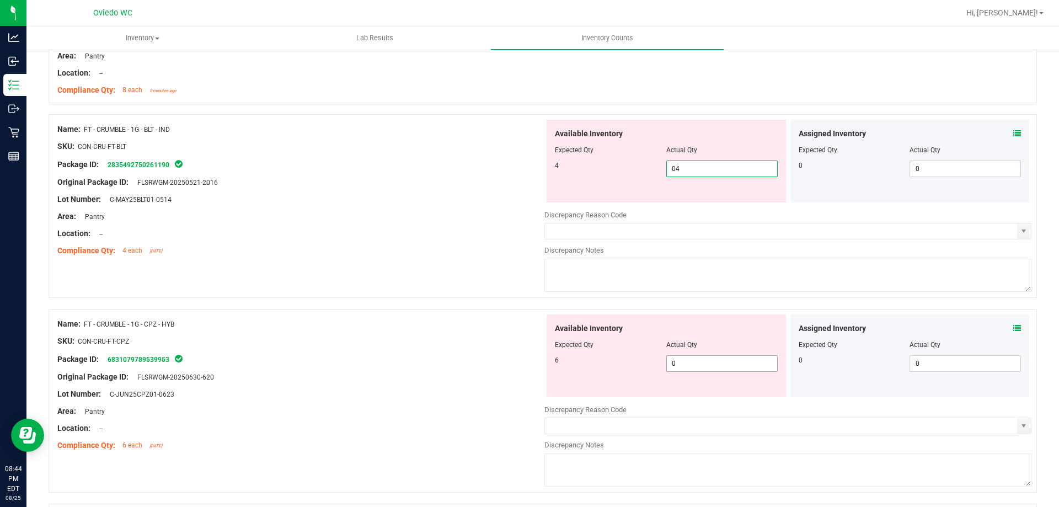
click at [712, 365] on div "Available Inventory Expected Qty Actual Qty 6 0 0" at bounding box center [787, 401] width 487 height 175
type input "4"
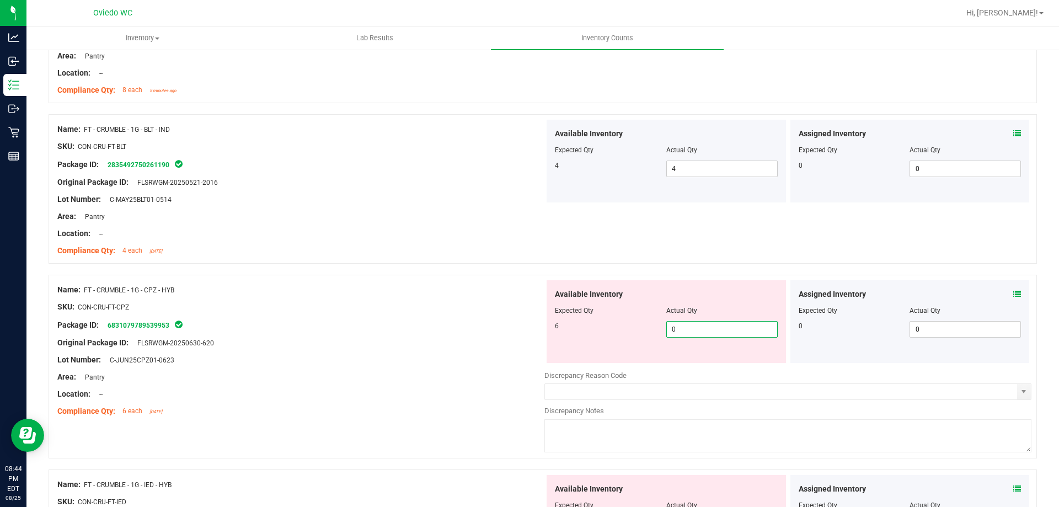
type input "06"
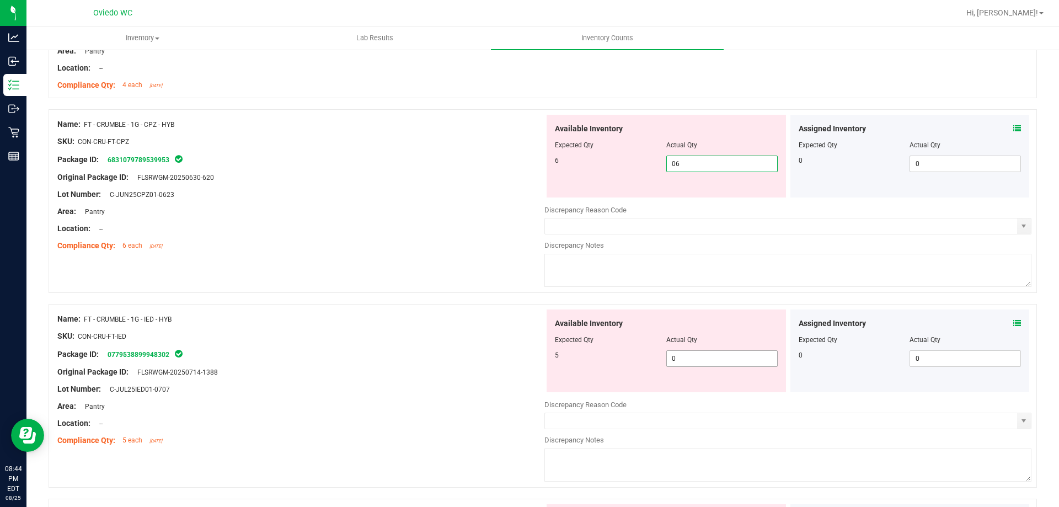
click at [703, 356] on div "Available Inventory Expected Qty Actual Qty 5 0 0" at bounding box center [666, 350] width 239 height 83
type input "6"
type input "05"
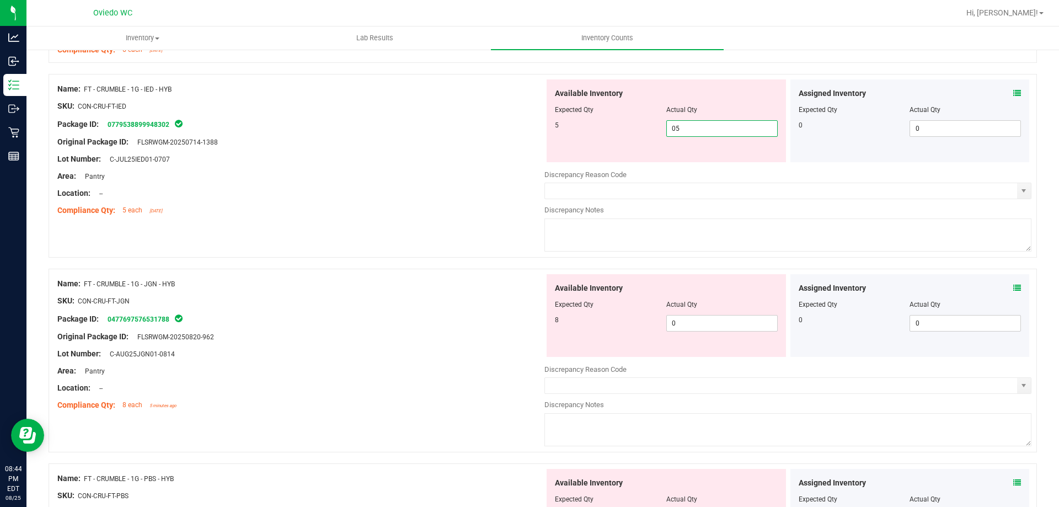
scroll to position [772, 0]
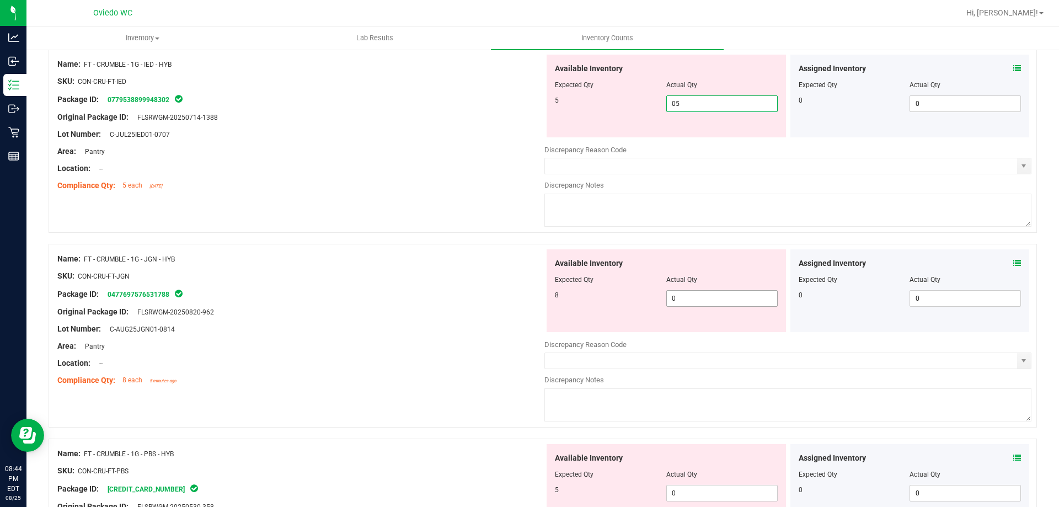
click at [717, 297] on div "Available Inventory Expected Qty Actual Qty 8 0 0" at bounding box center [666, 290] width 239 height 83
type input "5"
type input "08"
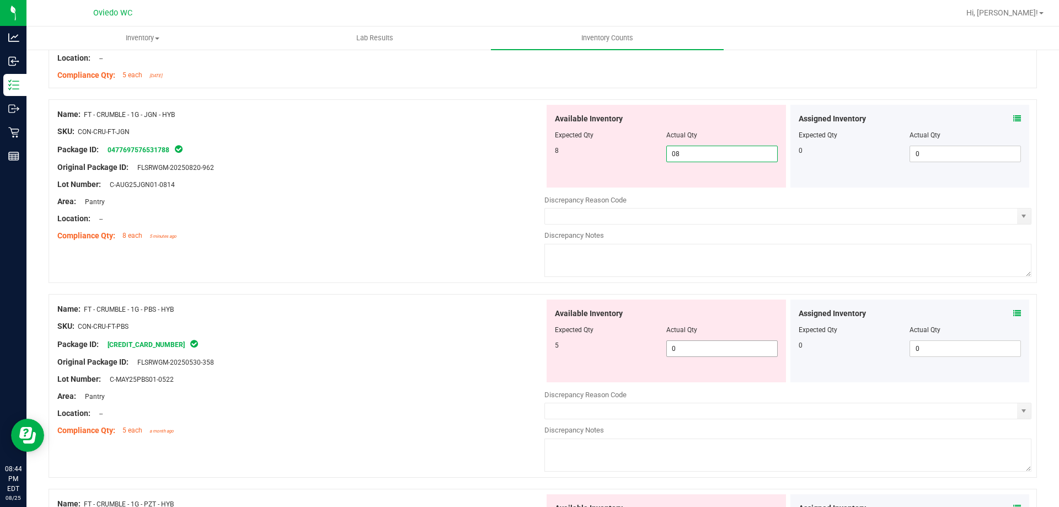
click at [706, 352] on div "Available Inventory Expected Qty Actual Qty 5 0 0" at bounding box center [787, 387] width 487 height 175
type input "8"
type input "05"
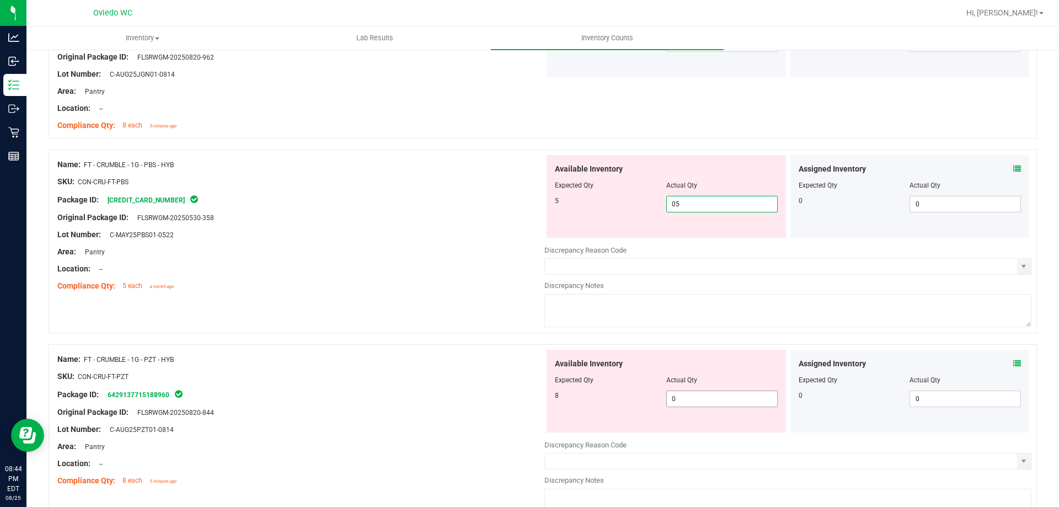
click at [707, 396] on div "Available Inventory Expected Qty Actual Qty 8 0 0" at bounding box center [666, 391] width 239 height 83
type input "5"
type input "08"
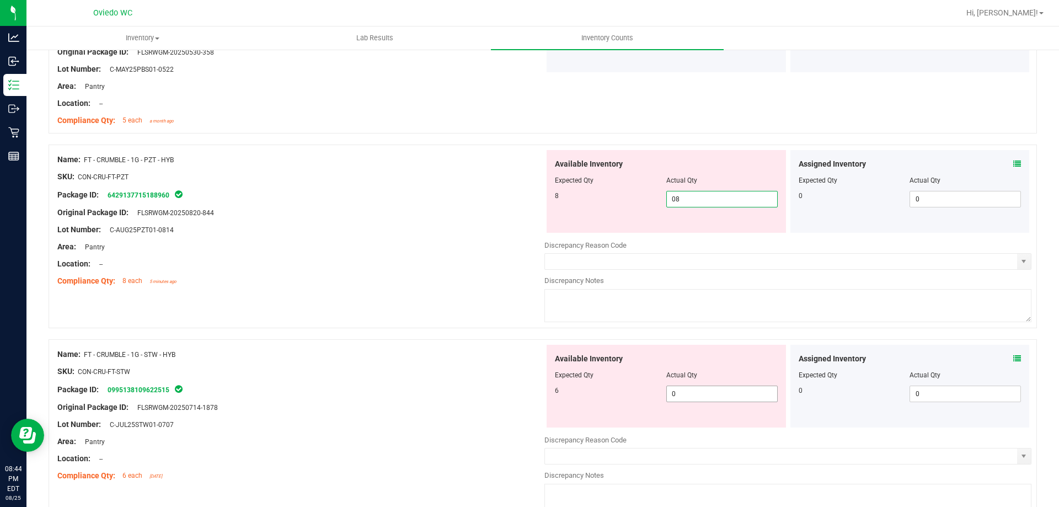
type input "8"
click at [704, 390] on div "Available Inventory Expected Qty Actual Qty 6 0 0" at bounding box center [666, 386] width 239 height 83
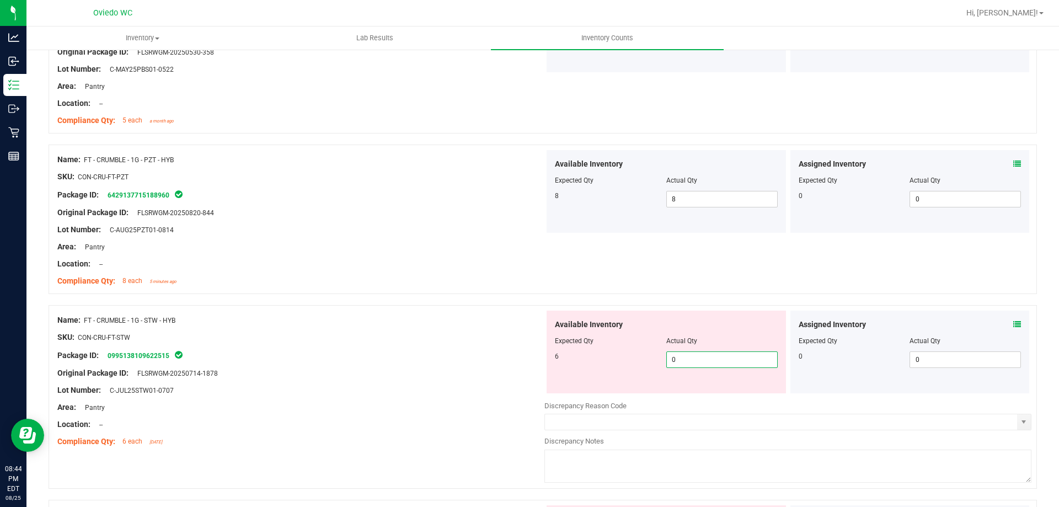
type input "06"
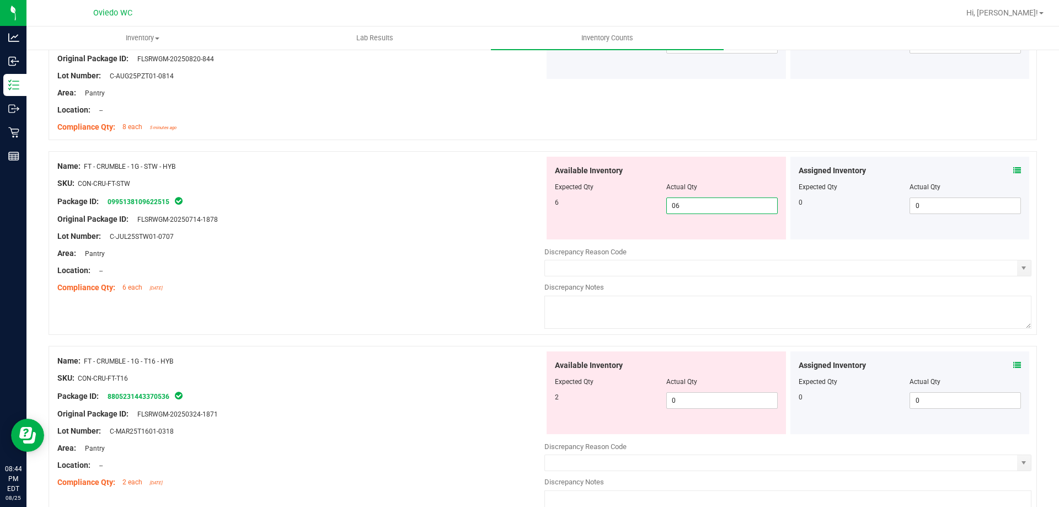
scroll to position [1324, 0]
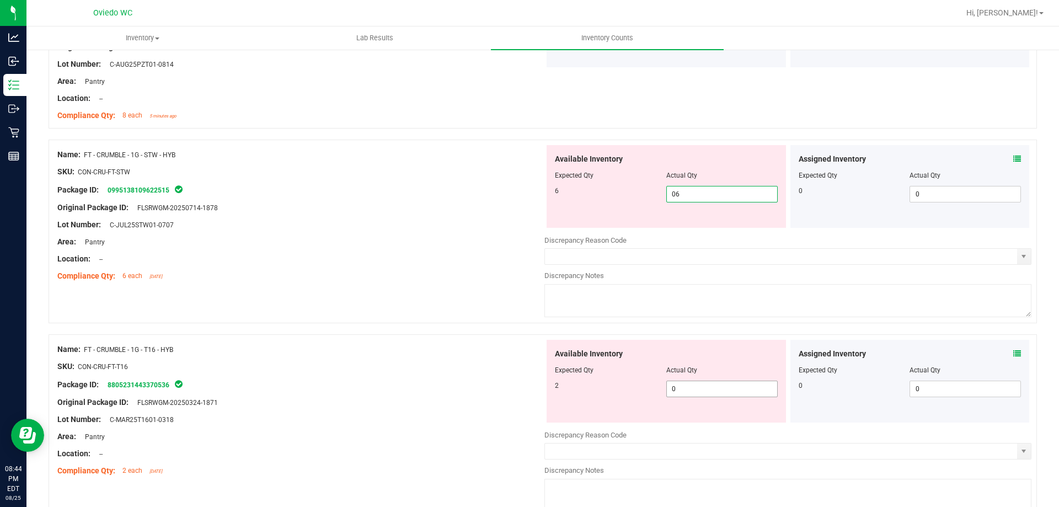
click at [705, 387] on div "Available Inventory Expected Qty Actual Qty 2 0 0" at bounding box center [666, 381] width 239 height 83
type input "6"
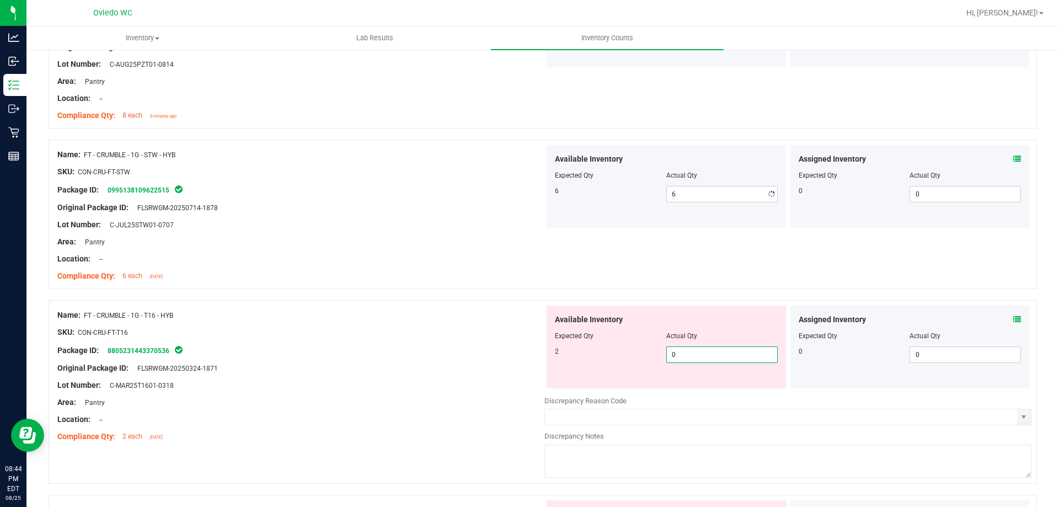
type input "02"
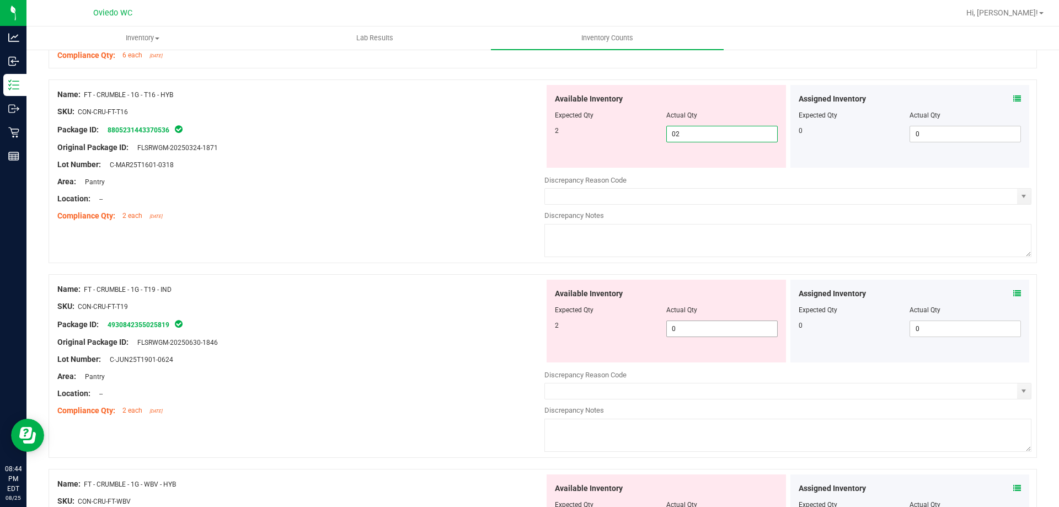
type input "2"
click at [701, 333] on div "Available Inventory Expected Qty Actual Qty 2 0 0" at bounding box center [787, 367] width 487 height 175
type input "02"
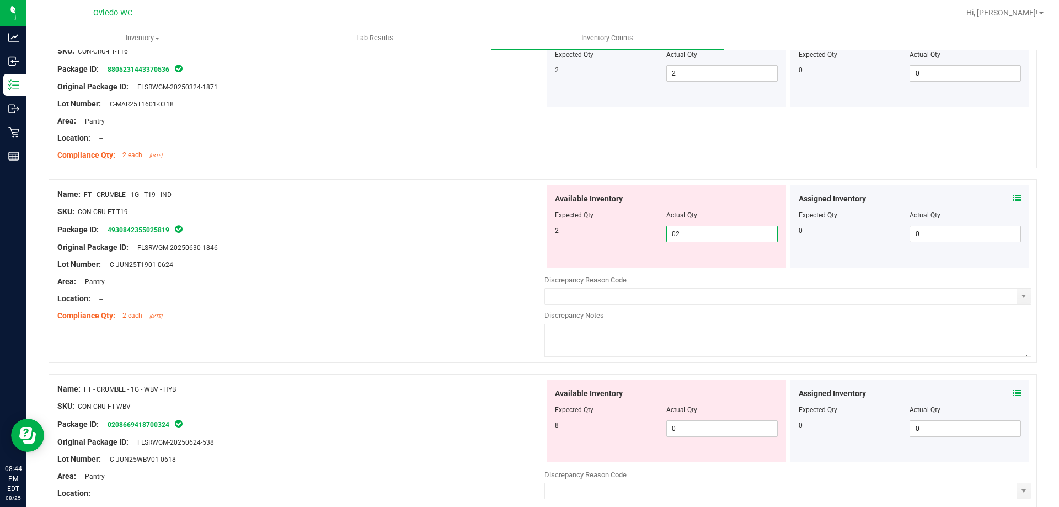
scroll to position [1710, 0]
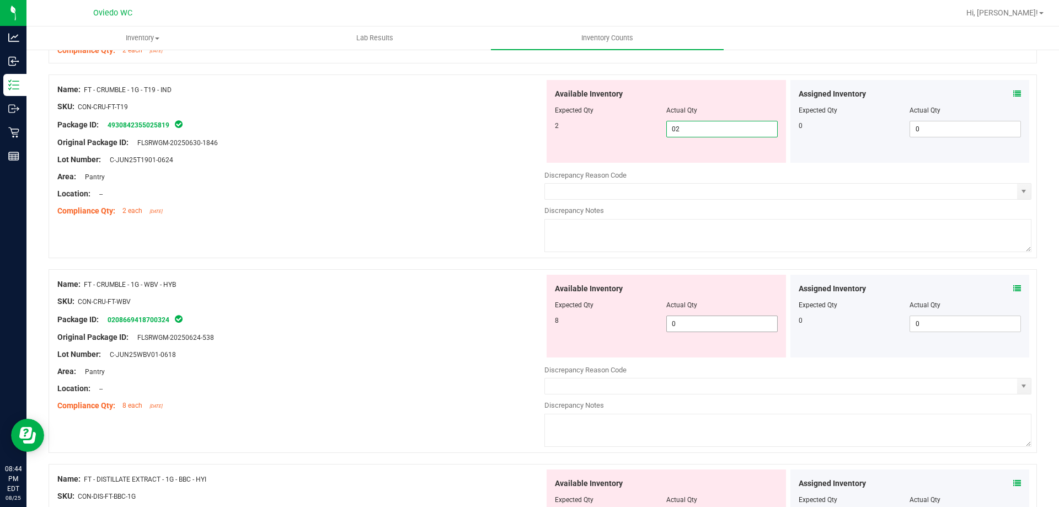
type input "2"
click at [702, 328] on div "Available Inventory Expected Qty Actual Qty 8 0 0" at bounding box center [787, 362] width 487 height 175
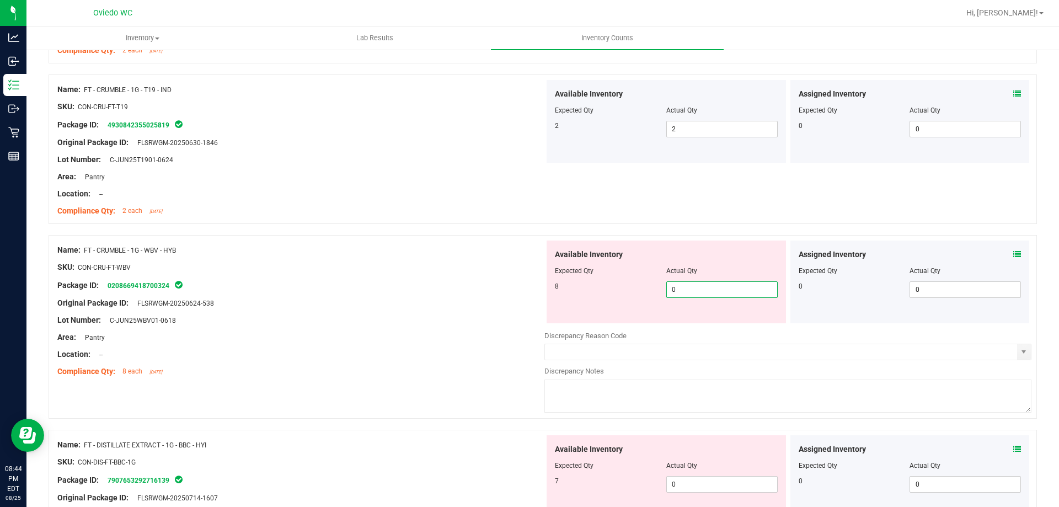
type input "08"
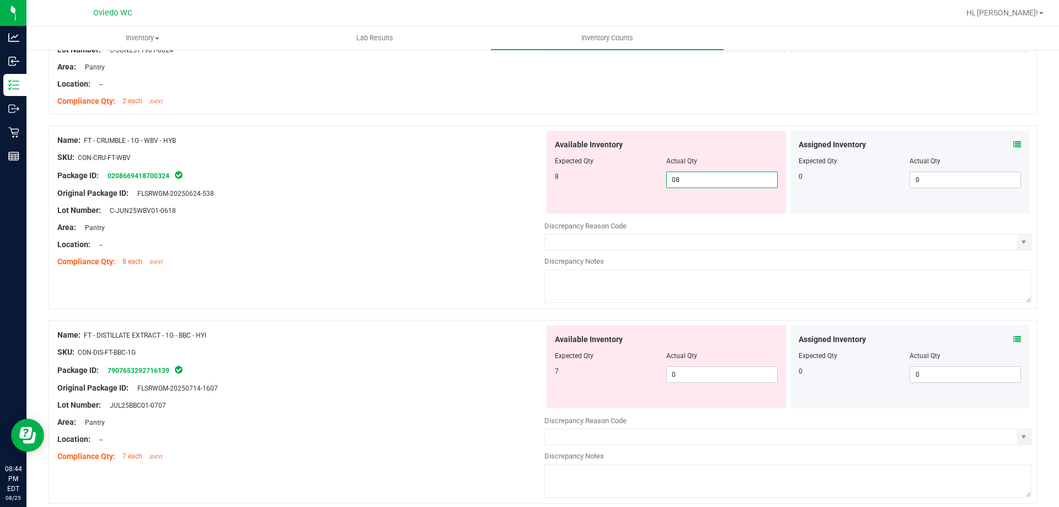
scroll to position [1820, 0]
type input "8"
click at [701, 376] on div "Available Inventory Expected Qty Actual Qty 7 0 0" at bounding box center [787, 412] width 487 height 175
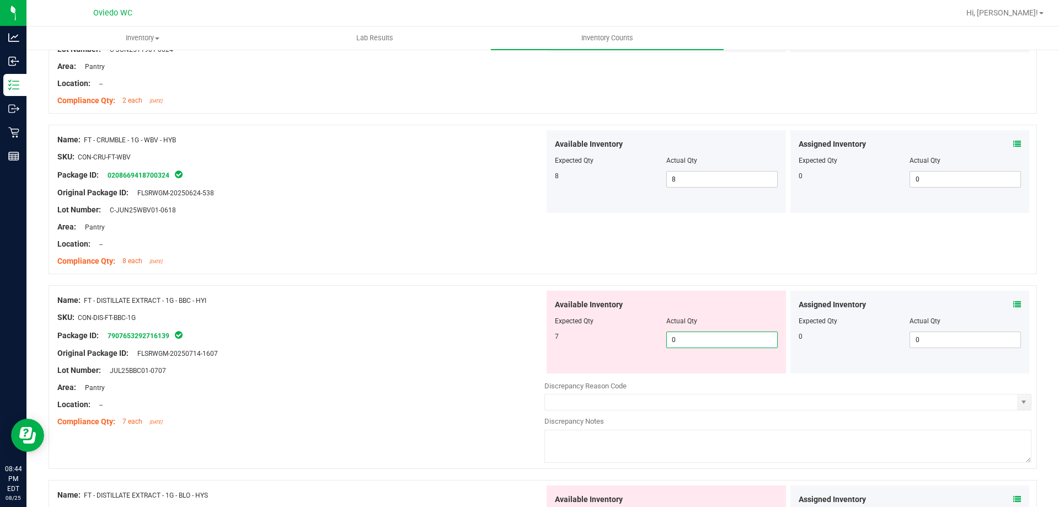
type input "07"
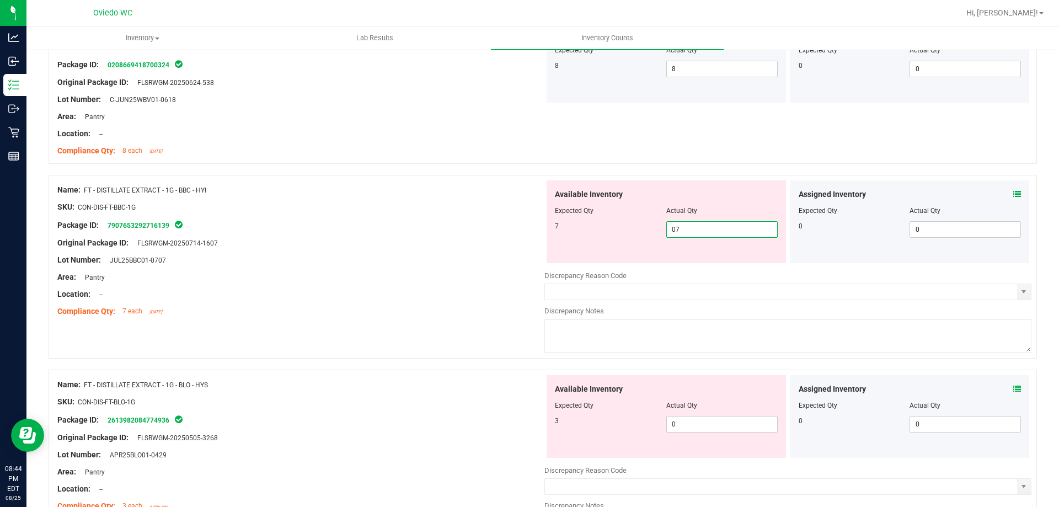
type input "7"
click at [701, 414] on div "Available Inventory Expected Qty Actual Qty 3 0 0" at bounding box center [666, 416] width 239 height 83
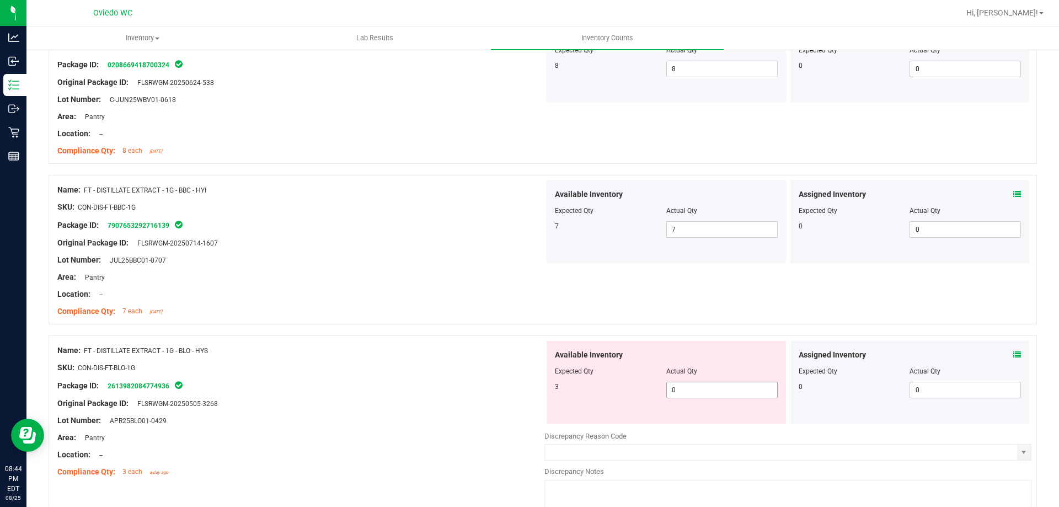
click at [708, 392] on span "0 0" at bounding box center [721, 390] width 111 height 17
type input "03"
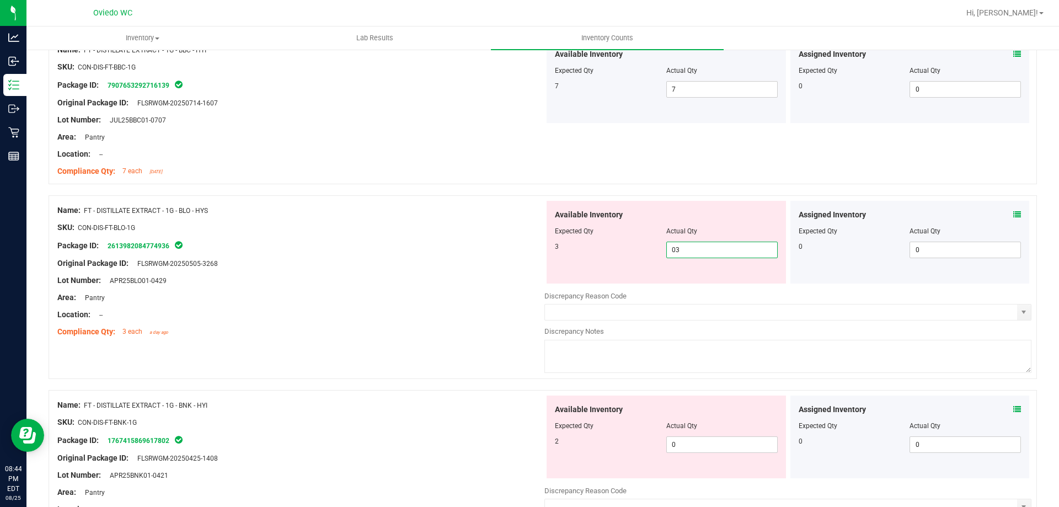
scroll to position [2096, 0]
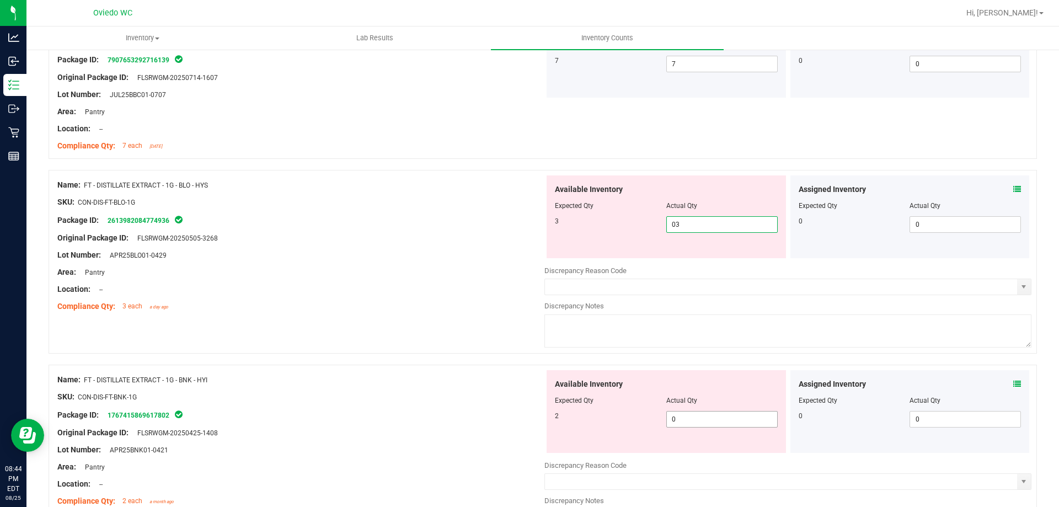
type input "3"
click at [708, 420] on div "Available Inventory Expected Qty Actual Qty 2 0 0" at bounding box center [787, 457] width 487 height 175
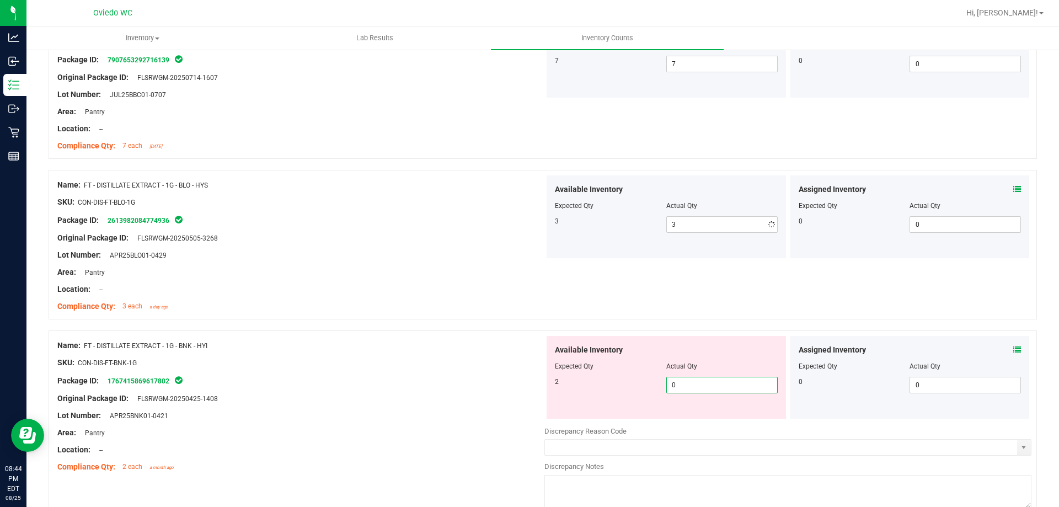
type input "02"
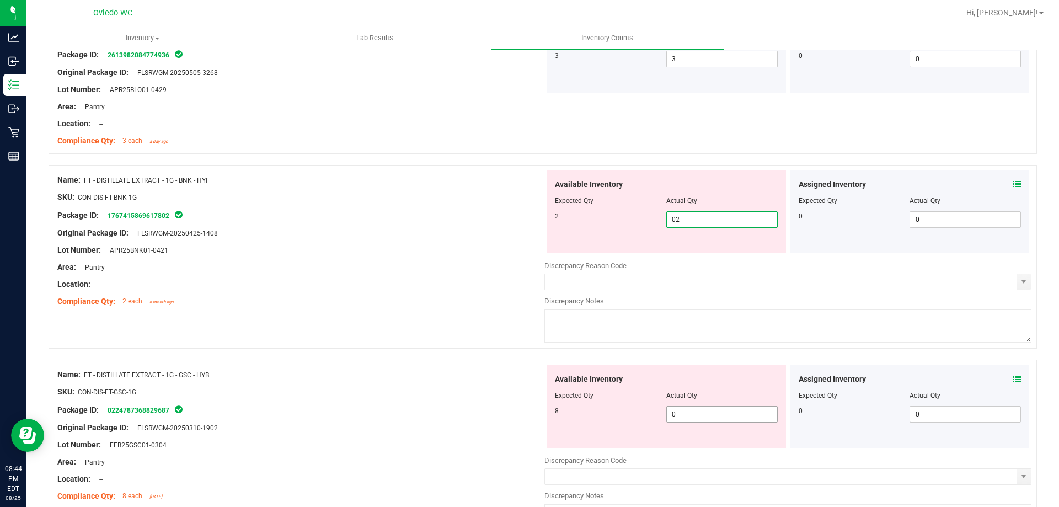
type input "2"
click at [708, 413] on div "Available Inventory Expected Qty Actual Qty 8 0 0" at bounding box center [666, 406] width 239 height 83
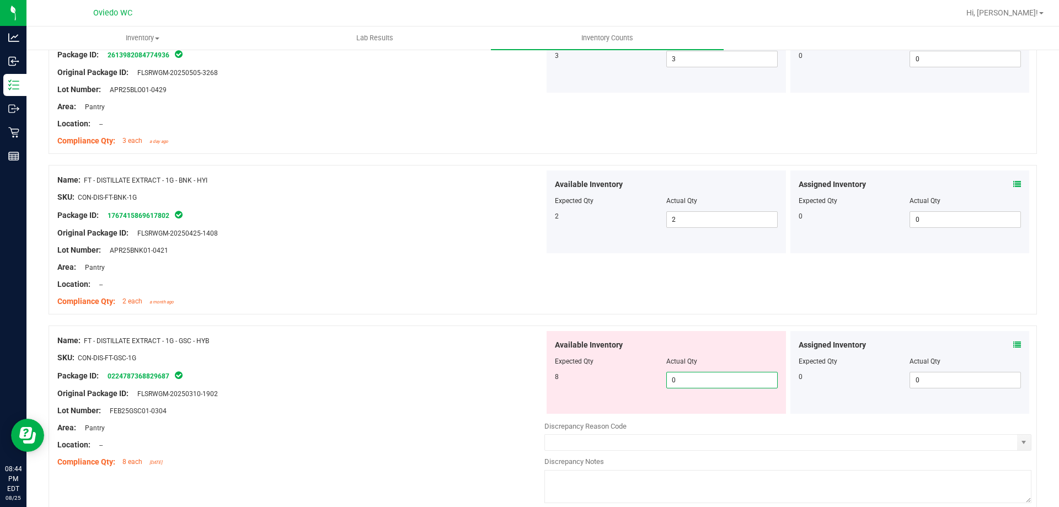
type input "08"
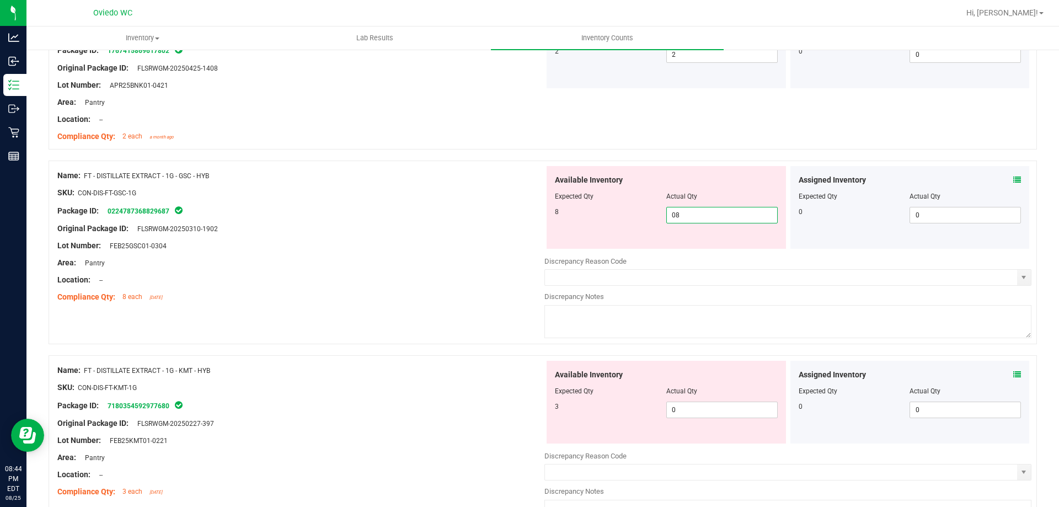
scroll to position [2427, 0]
type input "8"
click at [708, 412] on div "Available Inventory Expected Qty Actual Qty 3 0 0" at bounding box center [787, 447] width 487 height 175
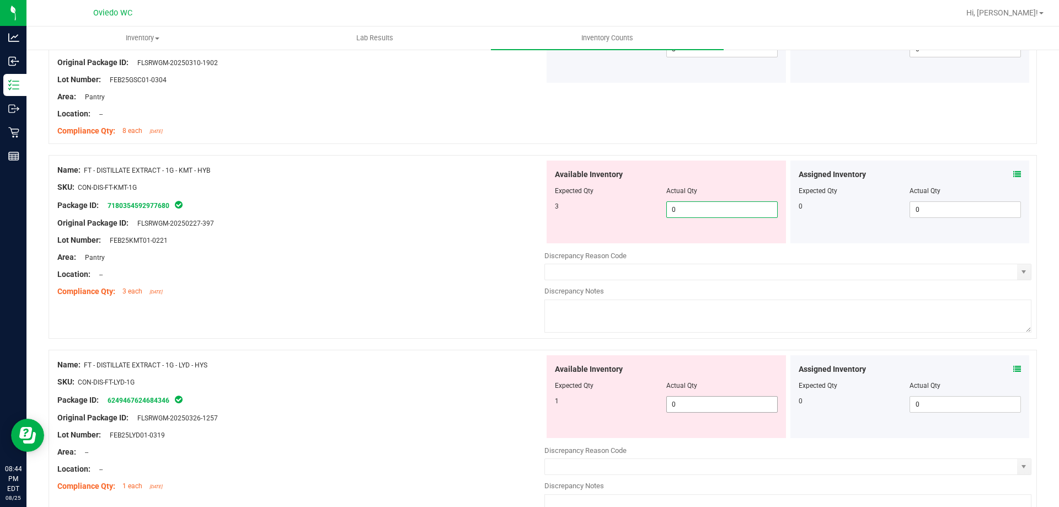
type input "03"
type input "3"
click at [706, 407] on div "Available Inventory Expected Qty Actual Qty 1 0 0" at bounding box center [787, 442] width 487 height 175
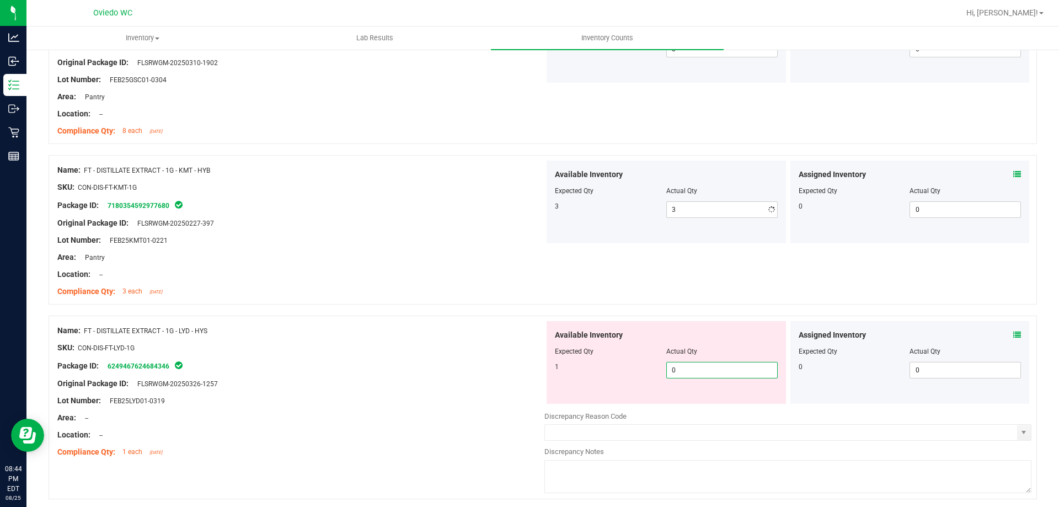
type input "01"
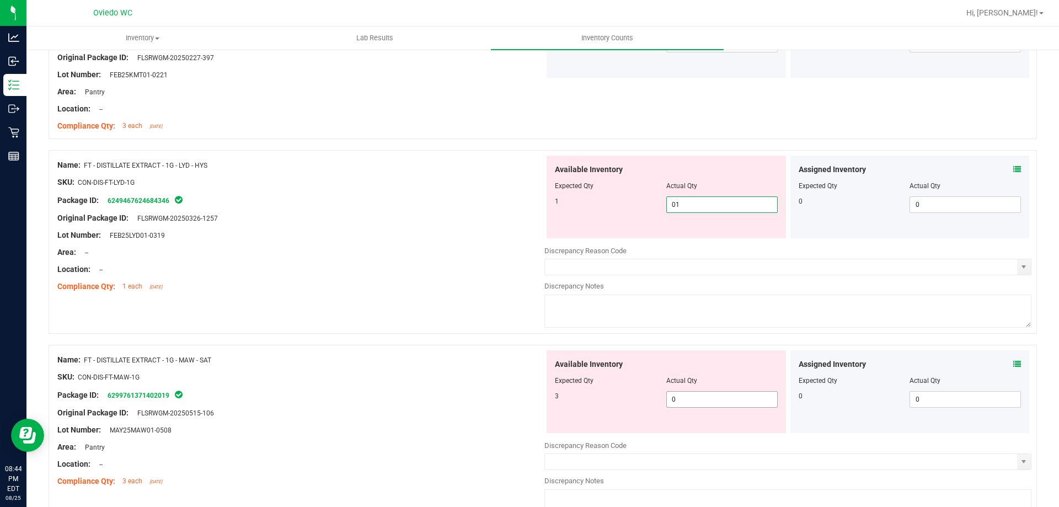
type input "1"
click at [705, 401] on div "Available Inventory Expected Qty Actual Qty 3 0 0" at bounding box center [787, 437] width 487 height 175
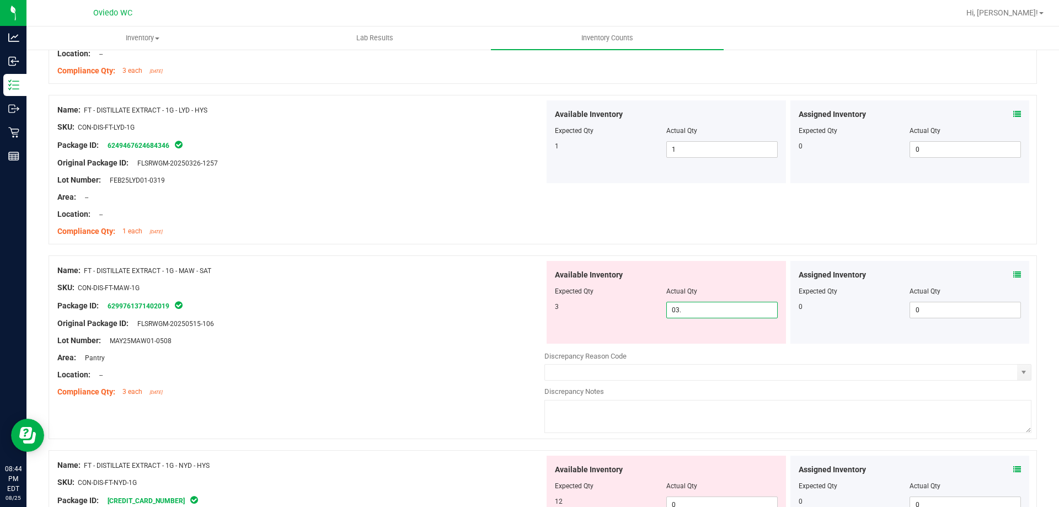
type input "03"
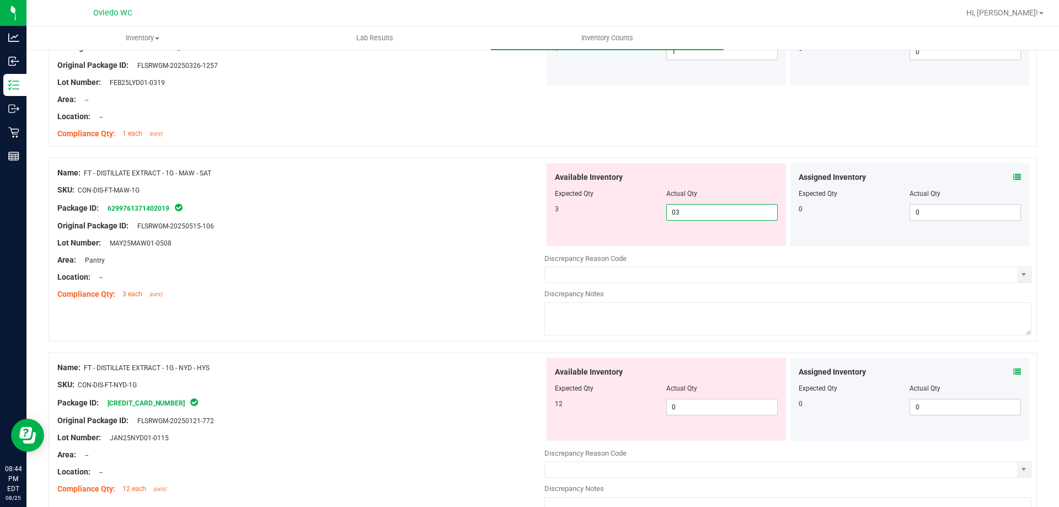
scroll to position [2924, 0]
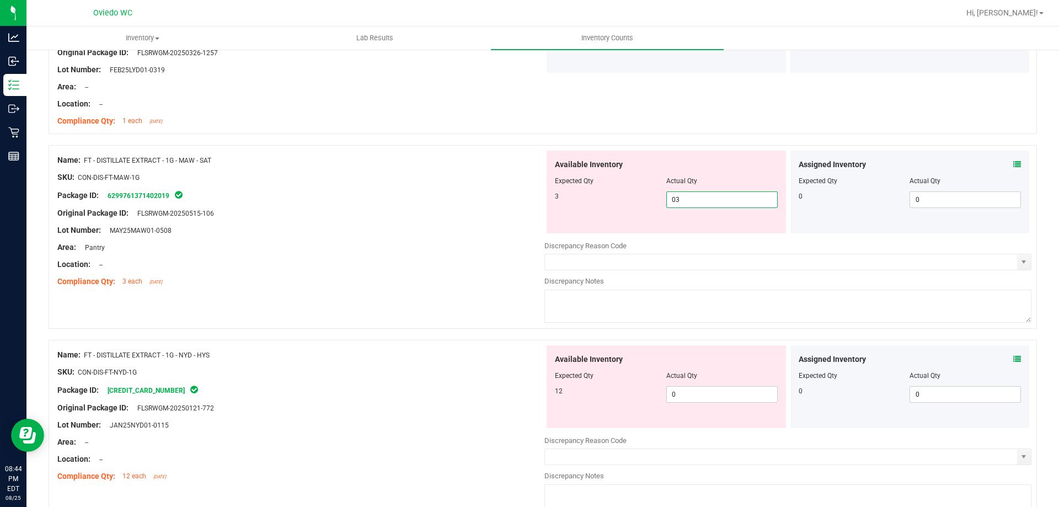
type input "3"
click at [703, 402] on div "Available Inventory Expected Qty Actual Qty 12 0 0" at bounding box center [787, 432] width 487 height 175
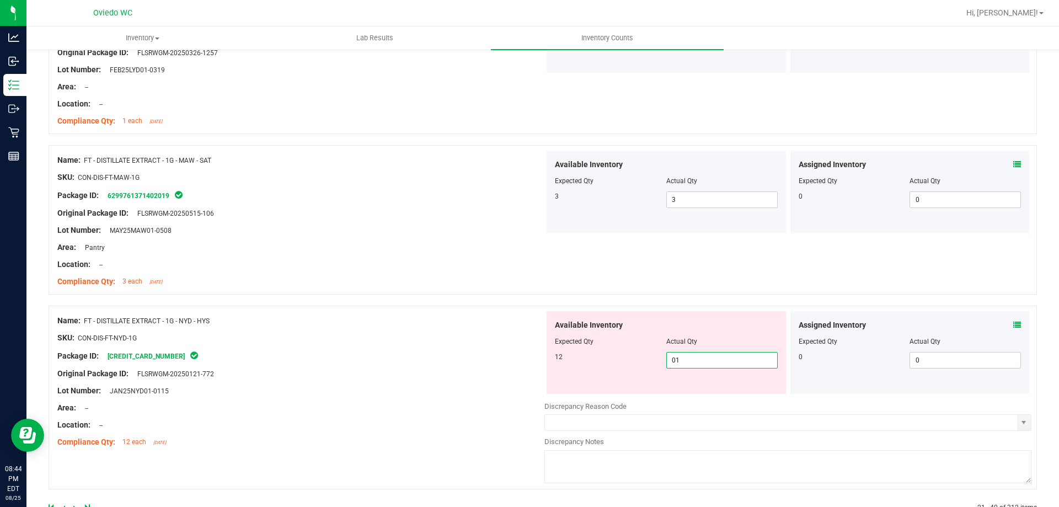
type input "012"
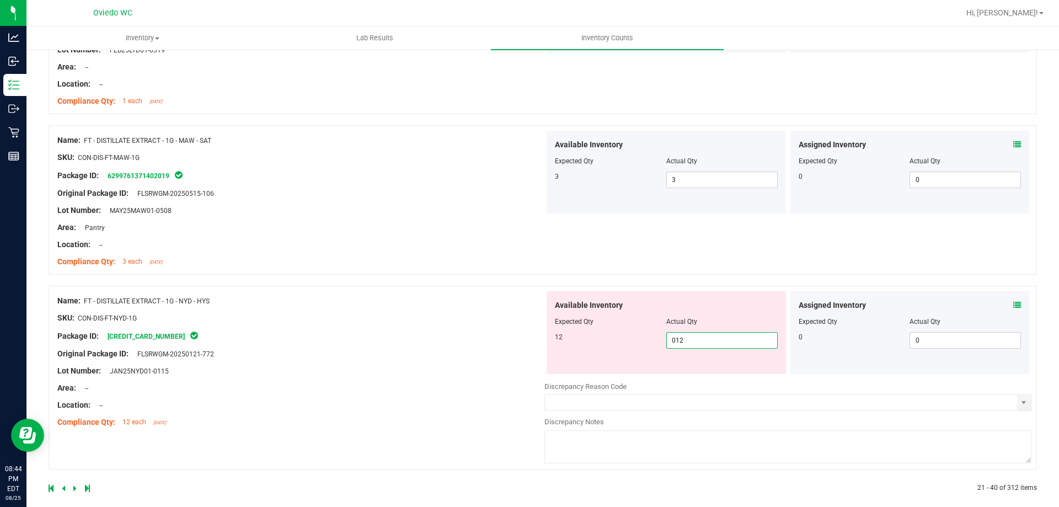
scroll to position [2955, 0]
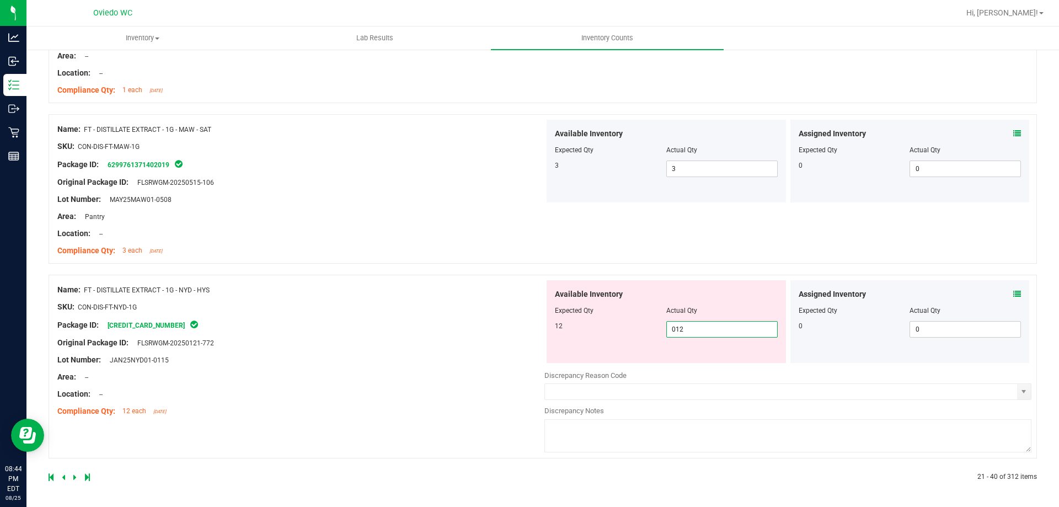
type input "12"
click at [75, 481] on icon at bounding box center [74, 477] width 3 height 7
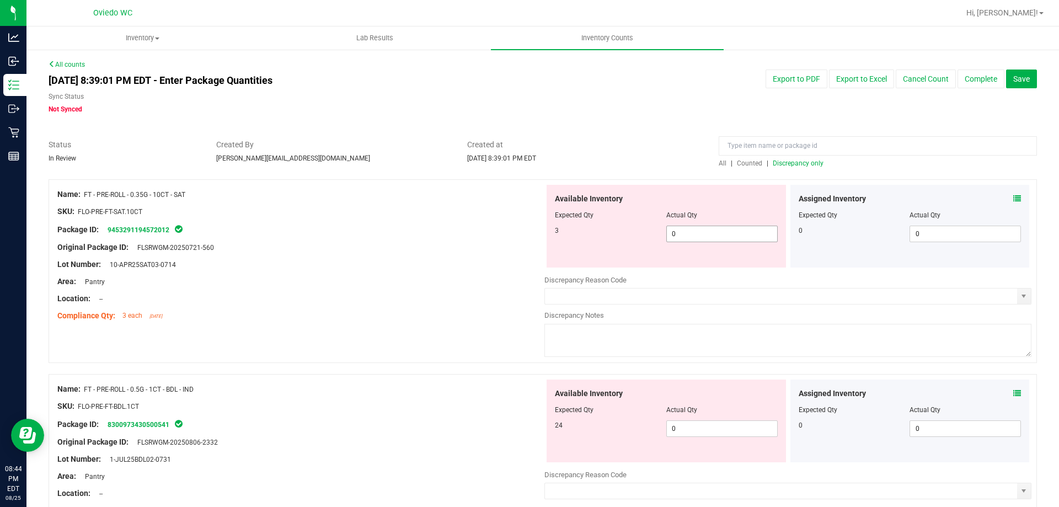
click at [687, 233] on span "0 0" at bounding box center [721, 234] width 111 height 17
type input "03"
type input "3"
click at [711, 427] on div "Available Inventory Expected Qty Actual Qty 24 0 0" at bounding box center [666, 421] width 239 height 83
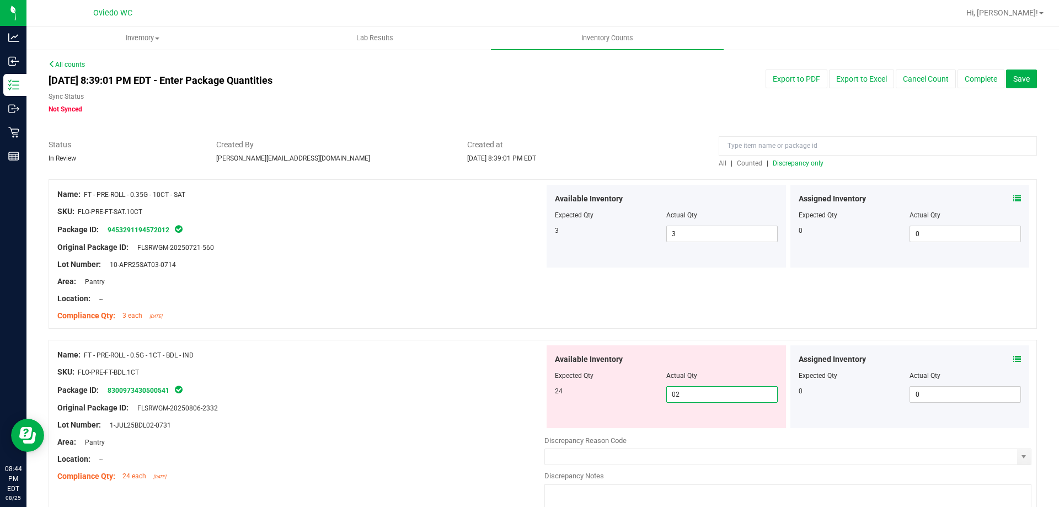
type input "024"
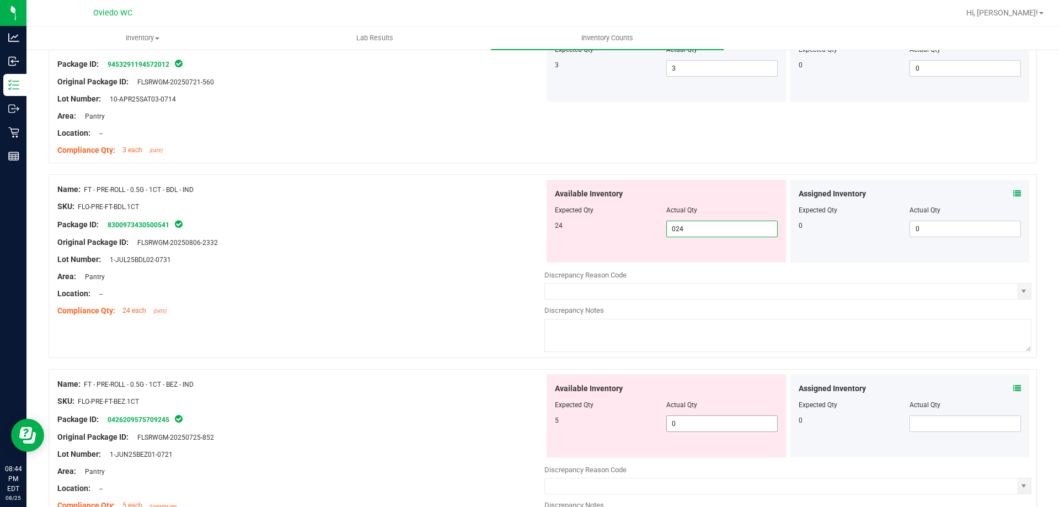
click at [696, 421] on div "Available Inventory Expected Qty Actual Qty 5 0 0" at bounding box center [666, 416] width 239 height 83
type input "24"
type input "05"
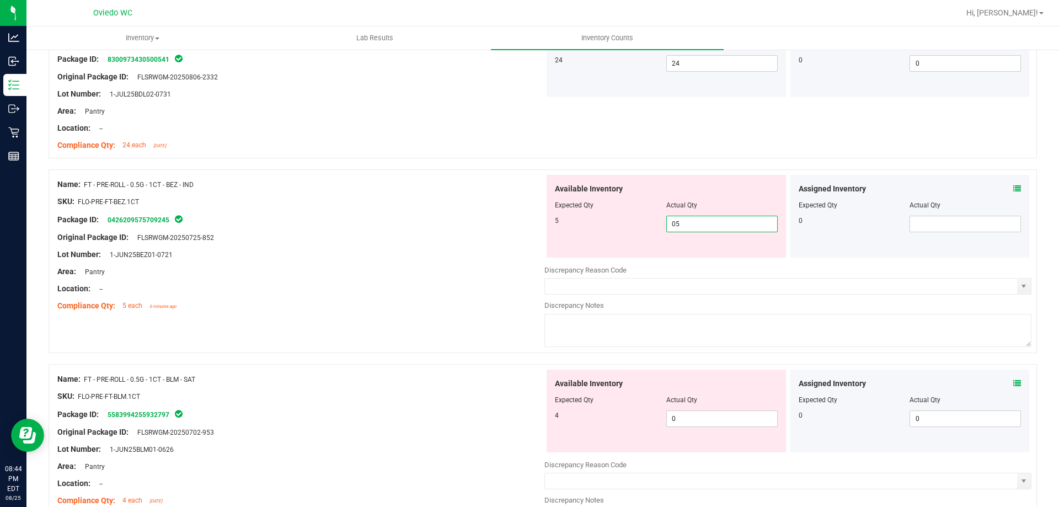
click at [696, 421] on div "Available Inventory Expected Qty Actual Qty 4 0 0" at bounding box center [787, 457] width 487 height 175
type input "5"
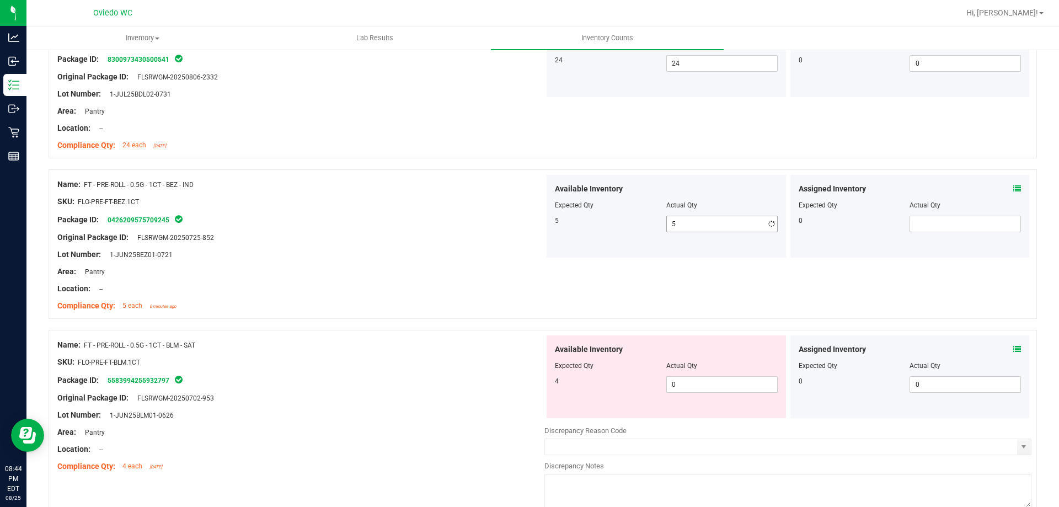
type input "04"
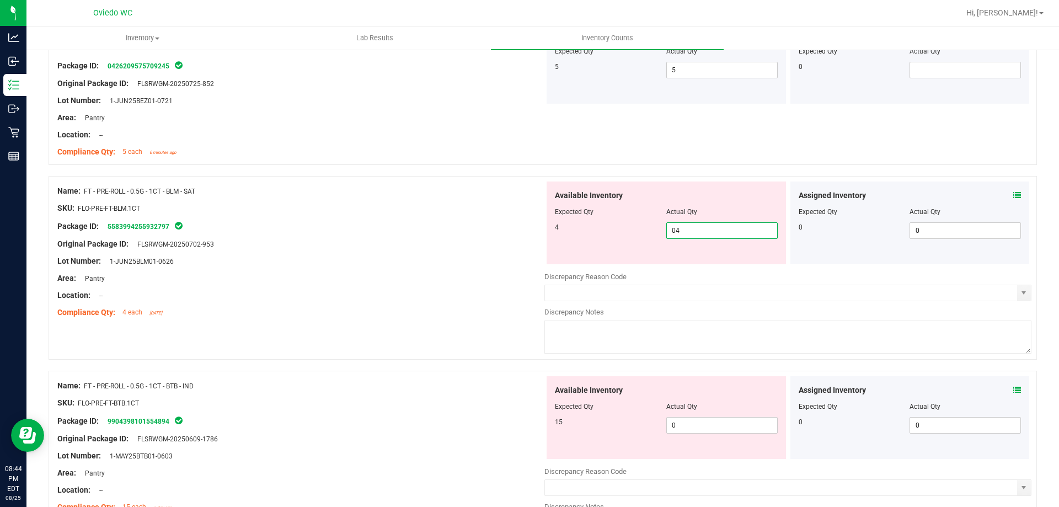
scroll to position [496, 0]
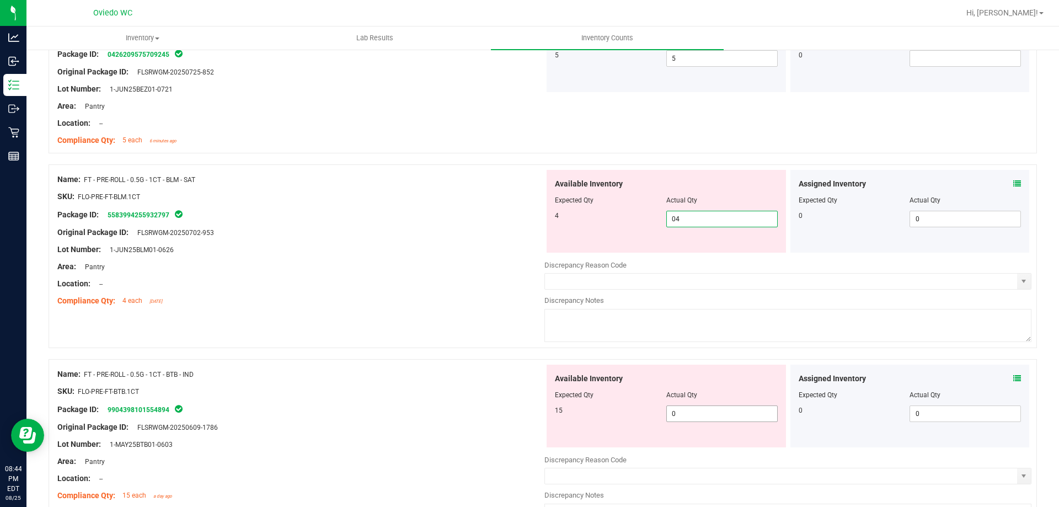
type input "4"
click at [696, 412] on div "Available Inventory Expected Qty Actual Qty 15 0 0" at bounding box center [666, 406] width 239 height 83
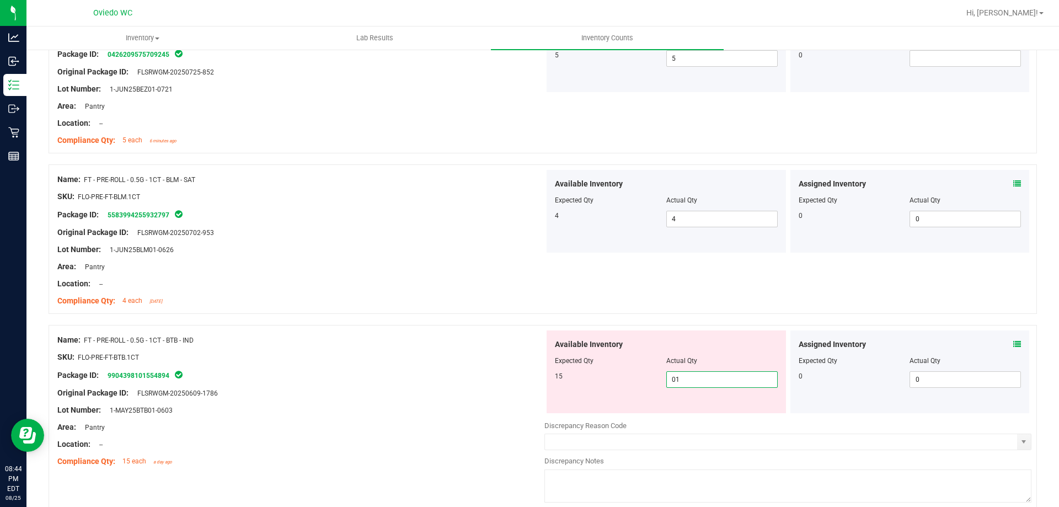
type input "015"
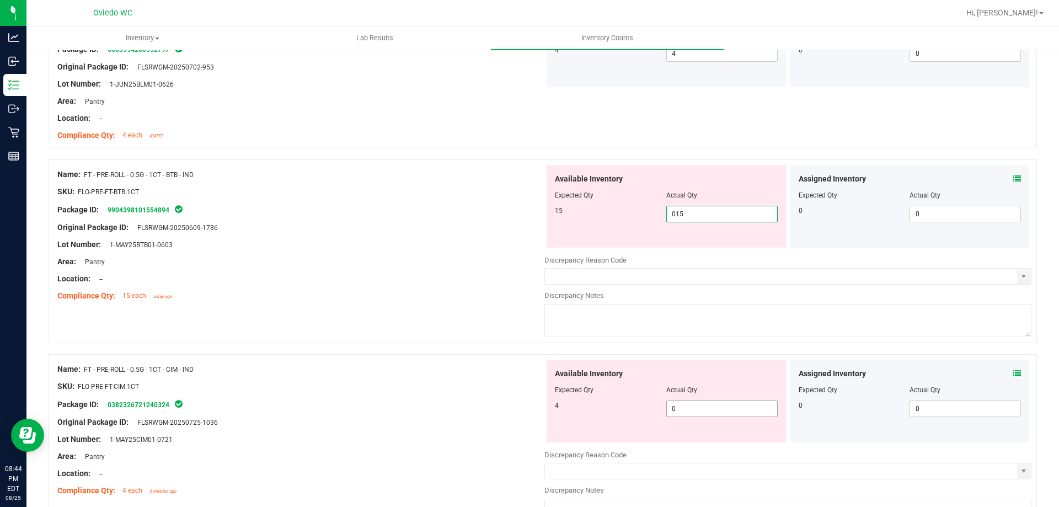
type input "15"
click at [695, 412] on div "Available Inventory Expected Qty Actual Qty 4 0 0" at bounding box center [787, 447] width 487 height 175
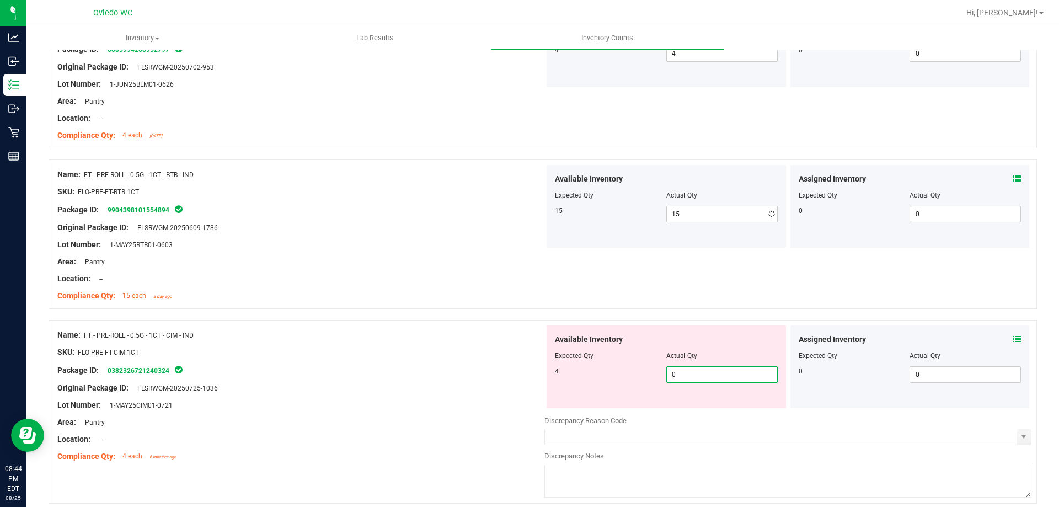
type input "04"
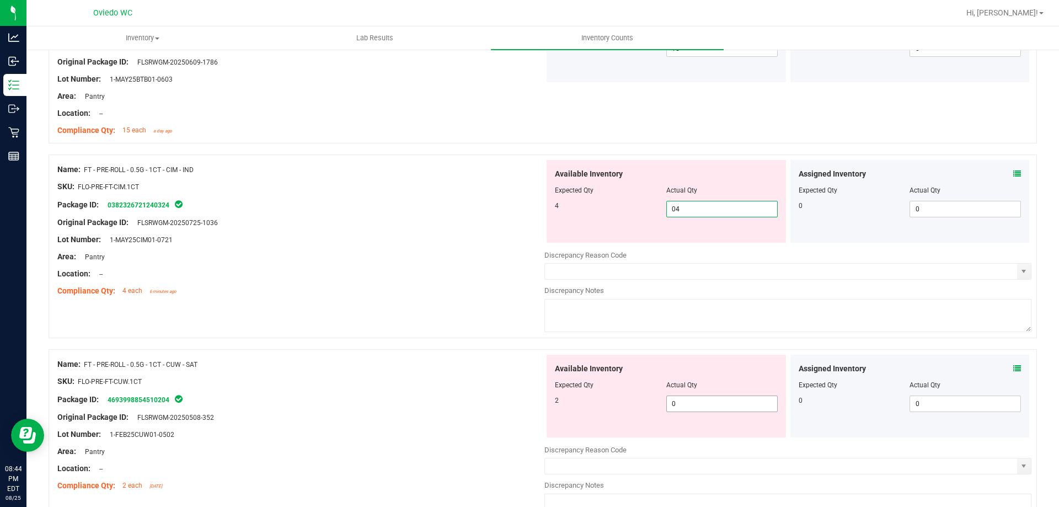
type input "4"
click at [694, 408] on div "Available Inventory Expected Qty Actual Qty 2 0 0" at bounding box center [787, 442] width 487 height 175
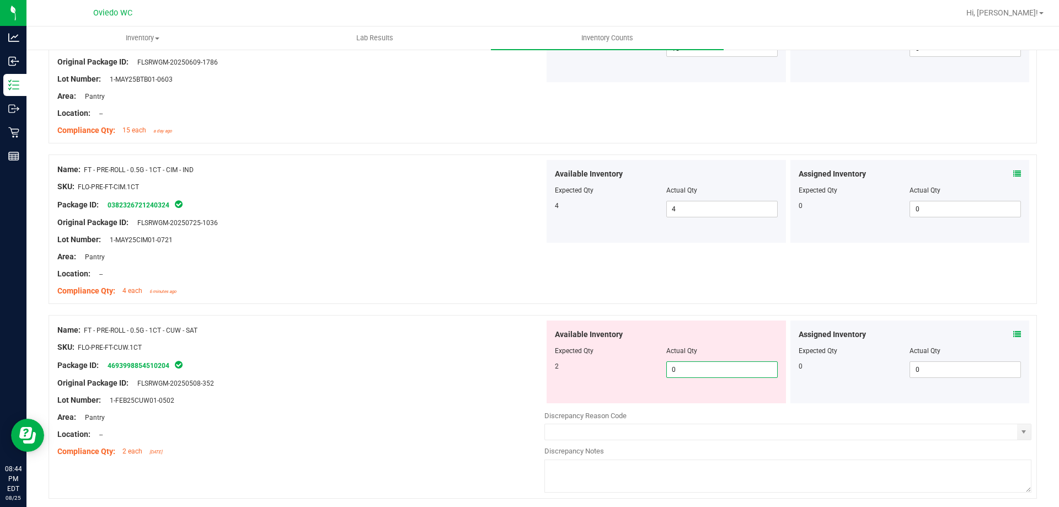
type input "02"
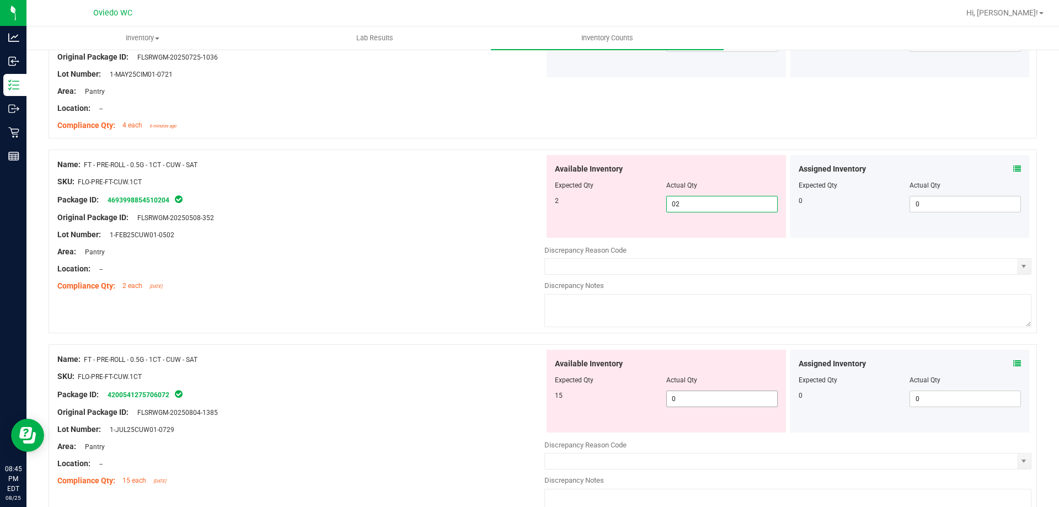
type input "2"
click at [692, 403] on div "Available Inventory Expected Qty Actual Qty 15 0 0" at bounding box center [787, 437] width 487 height 175
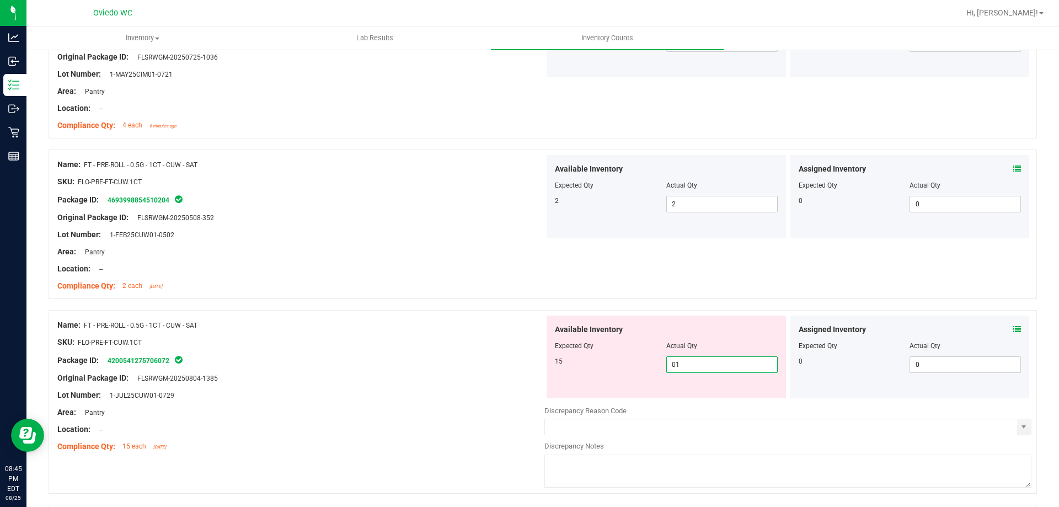
type input "015"
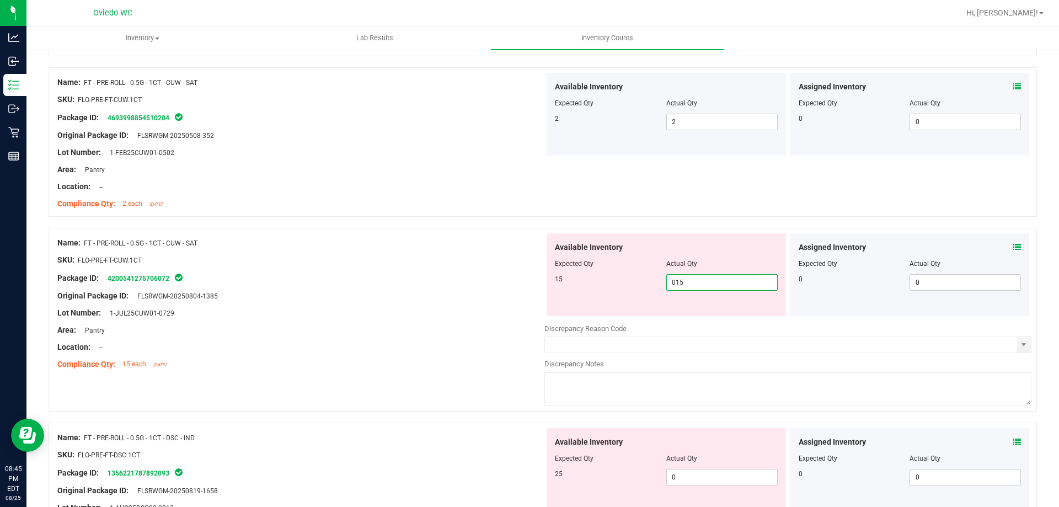
scroll to position [1158, 0]
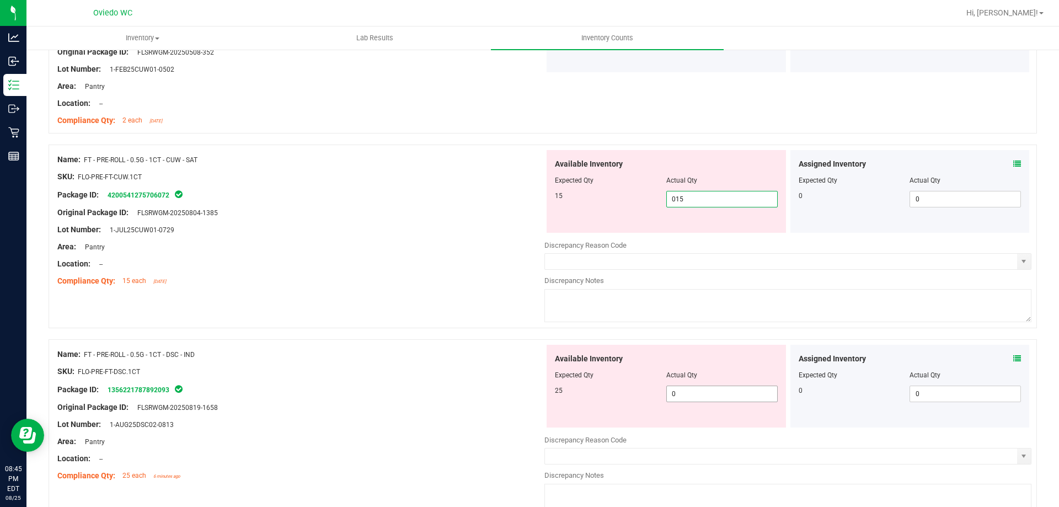
type input "15"
click at [691, 398] on div "Available Inventory Expected Qty Actual Qty 25 0 0" at bounding box center [787, 432] width 487 height 175
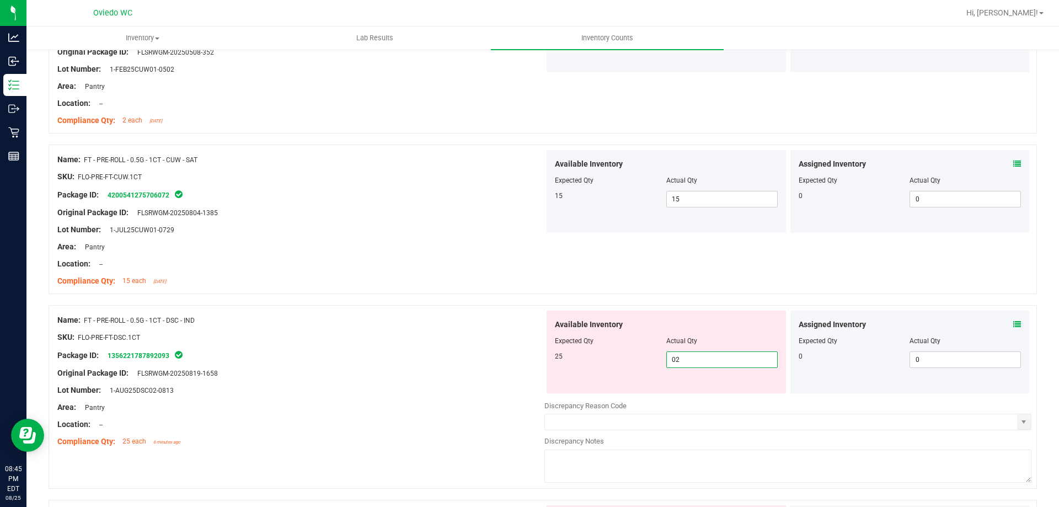
type input "025"
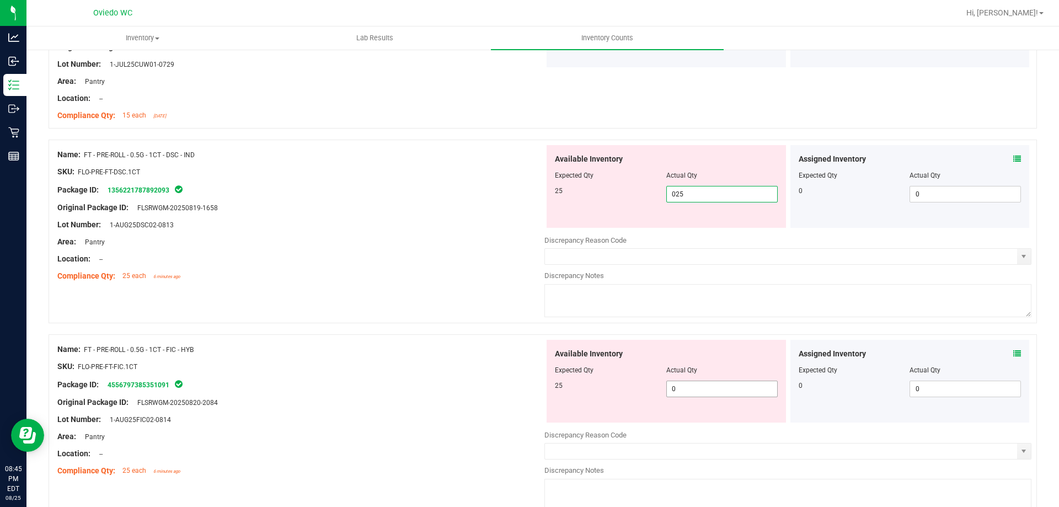
type input "25"
click at [688, 387] on div "Available Inventory Expected Qty Actual Qty 25 0 0" at bounding box center [666, 381] width 239 height 83
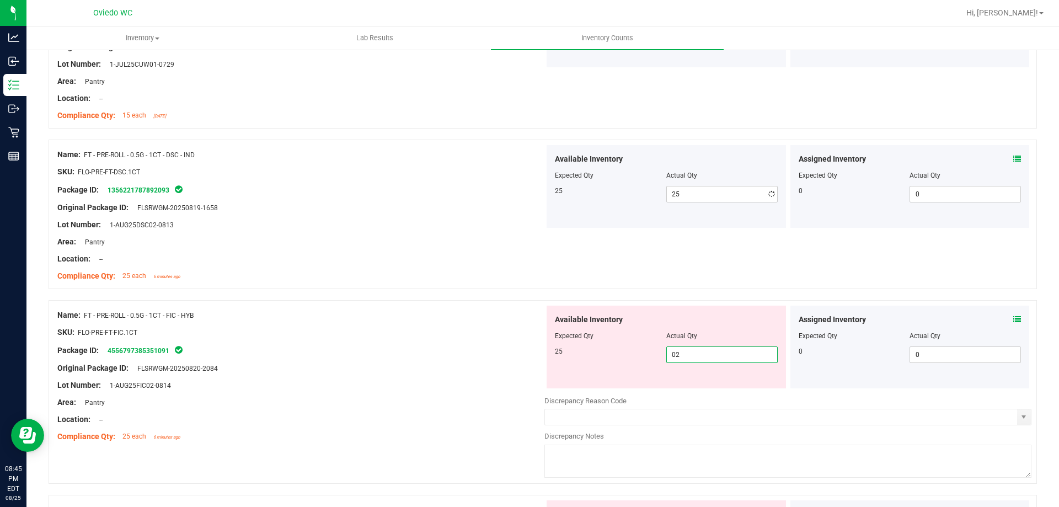
type input "025"
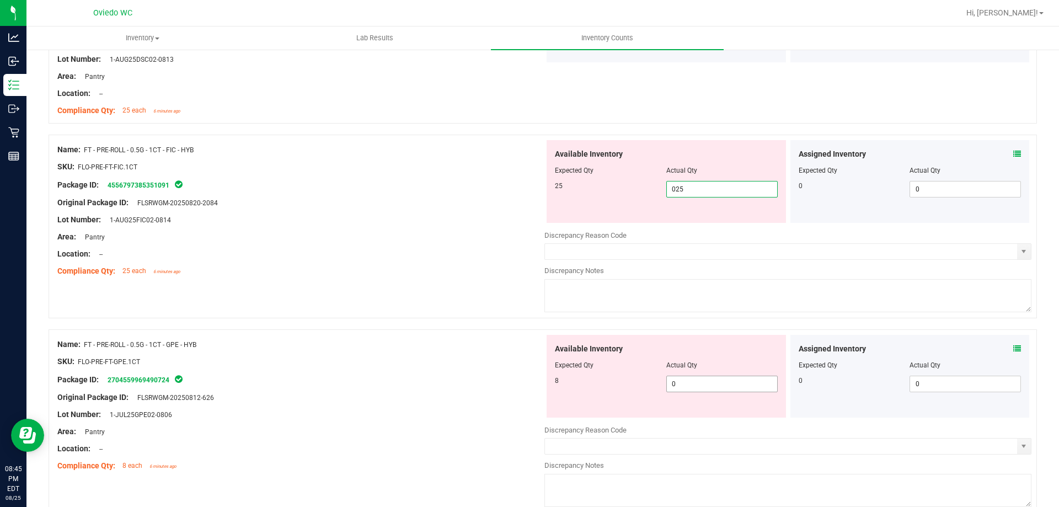
type input "25"
click at [688, 383] on div "Available Inventory Expected Qty Actual Qty 8 0 0" at bounding box center [787, 422] width 487 height 175
type input "08"
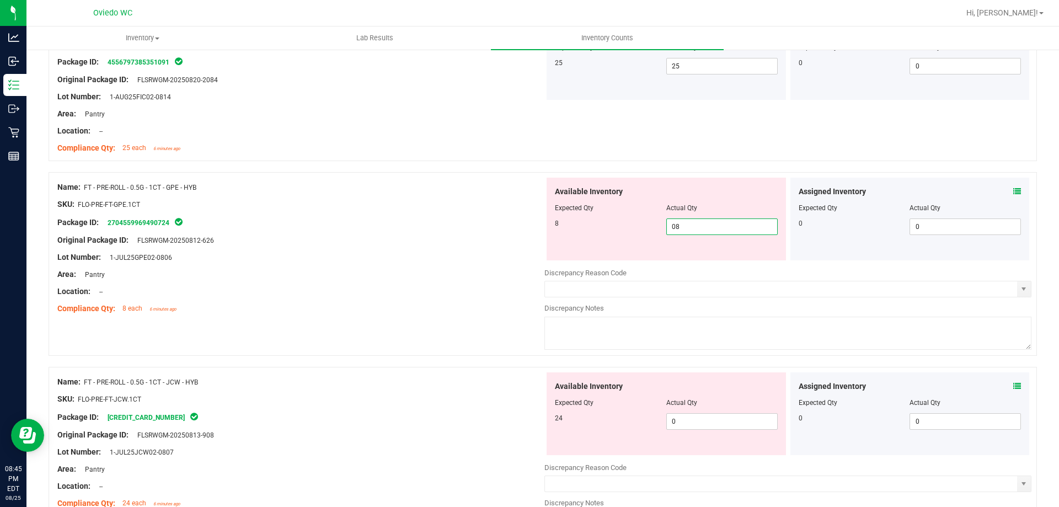
scroll to position [1655, 0]
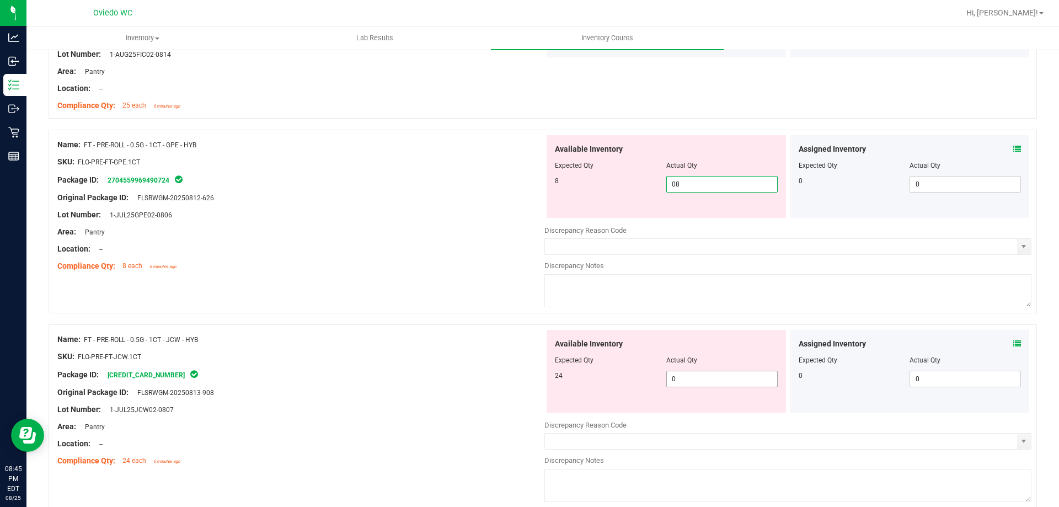
type input "8"
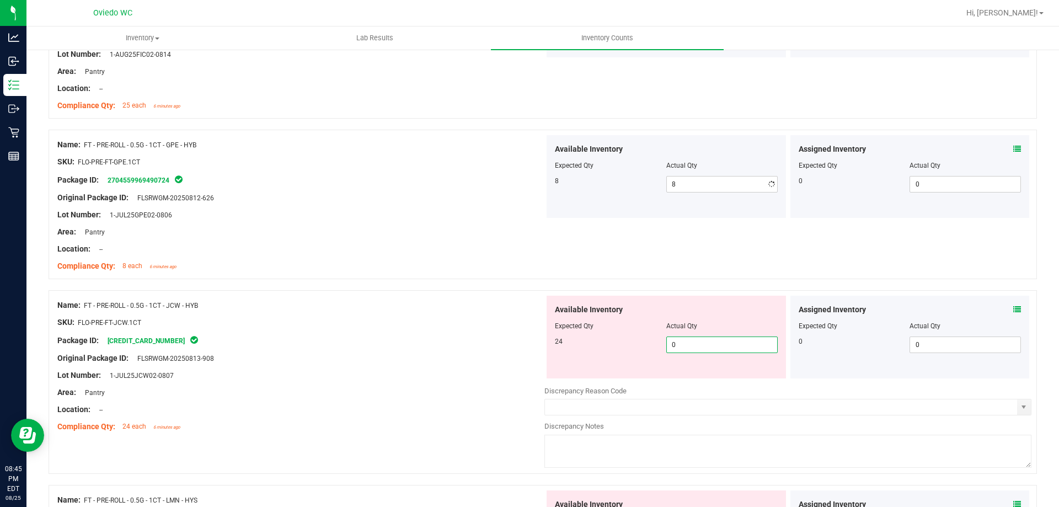
click at [687, 379] on div "Available Inventory Expected Qty Actual Qty 24 0 0" at bounding box center [787, 383] width 487 height 175
type input "024"
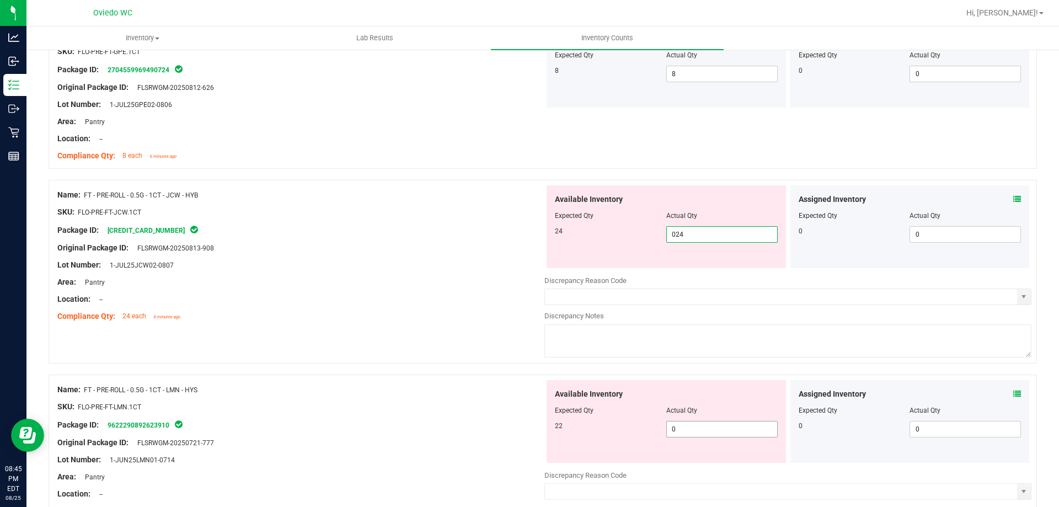
click at [695, 433] on div "Available Inventory Expected Qty Actual Qty 22 0 0" at bounding box center [787, 467] width 487 height 175
type input "24"
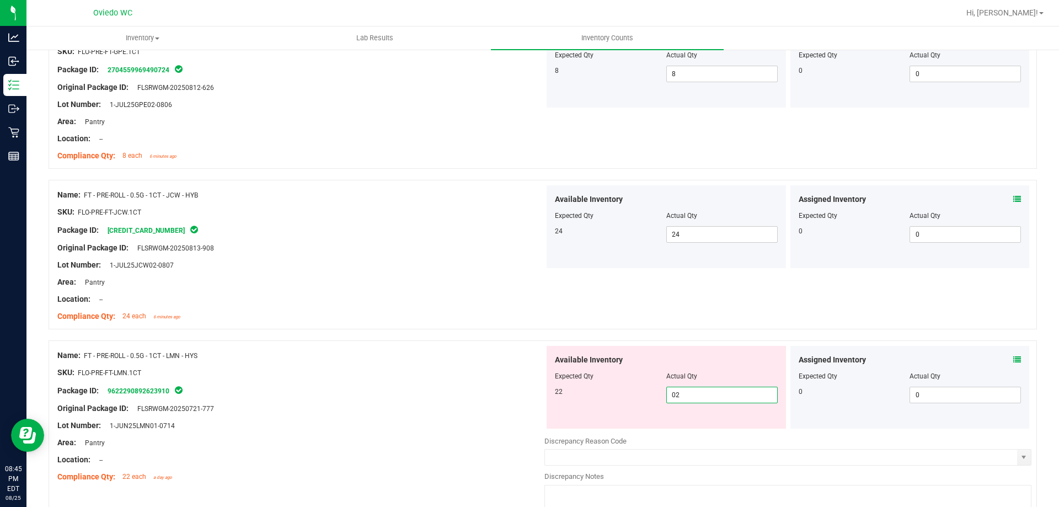
type input "022"
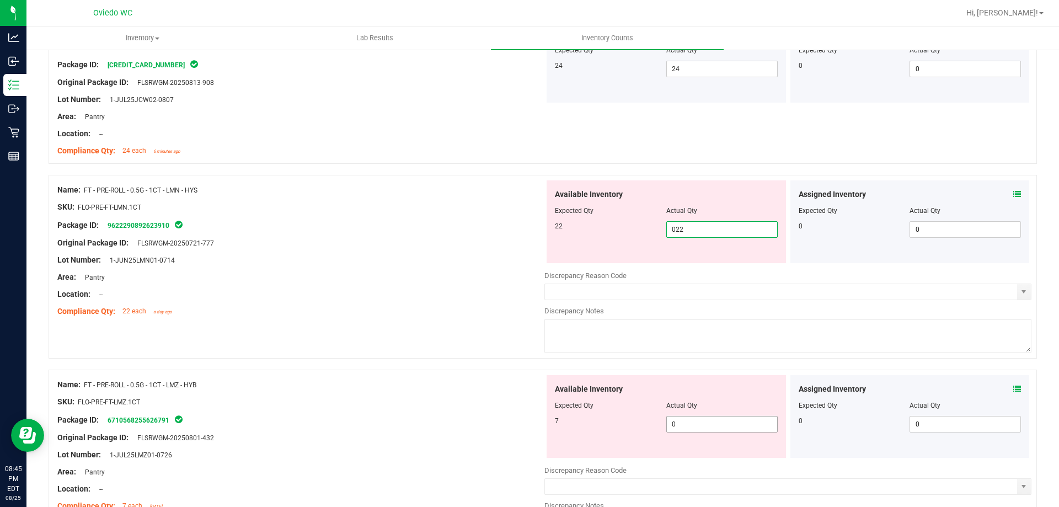
type input "22"
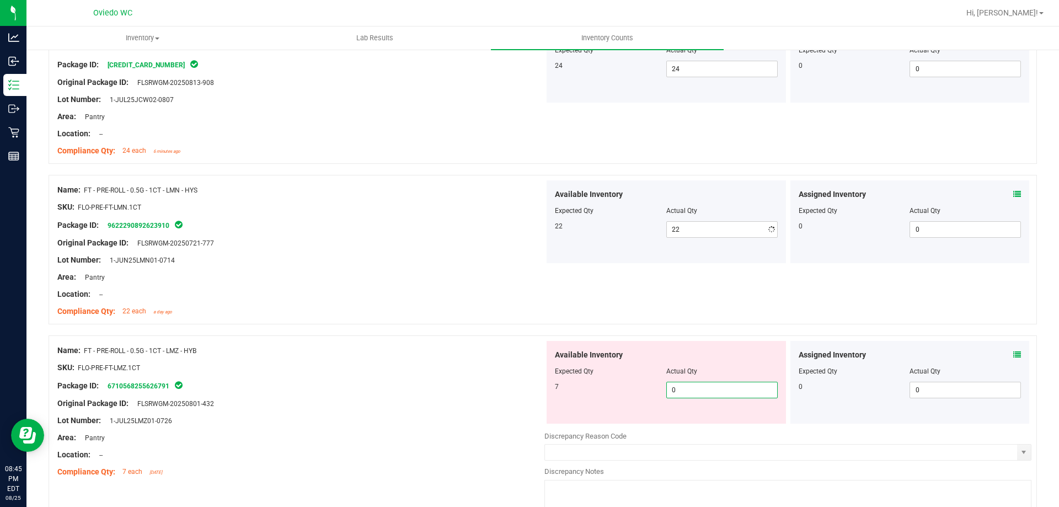
click at [694, 422] on div "Available Inventory Expected Qty Actual Qty 7 0 0" at bounding box center [666, 382] width 239 height 83
type input "07"
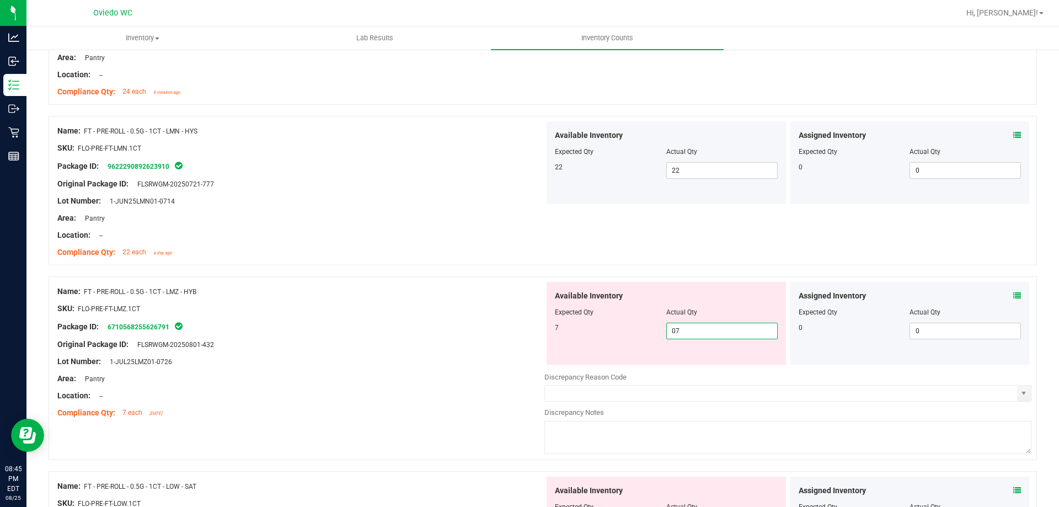
scroll to position [2096, 0]
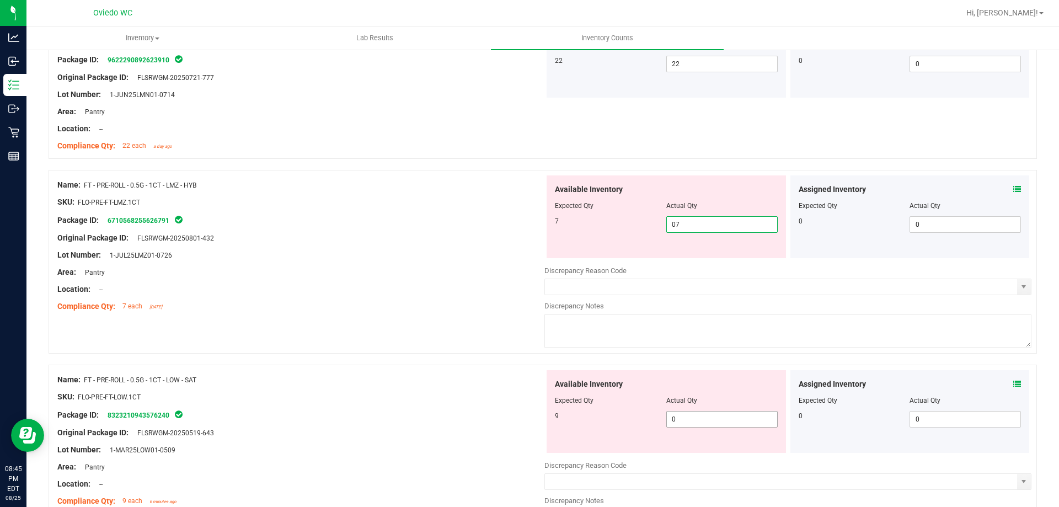
type input "7"
click at [693, 417] on div "Available Inventory Expected Qty Actual Qty 9 0 0" at bounding box center [666, 411] width 239 height 83
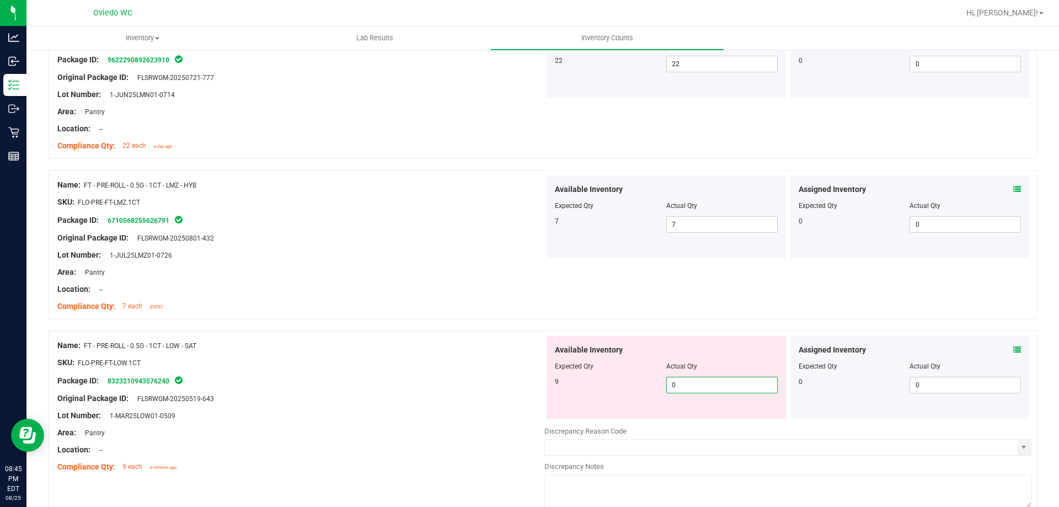
type input "09"
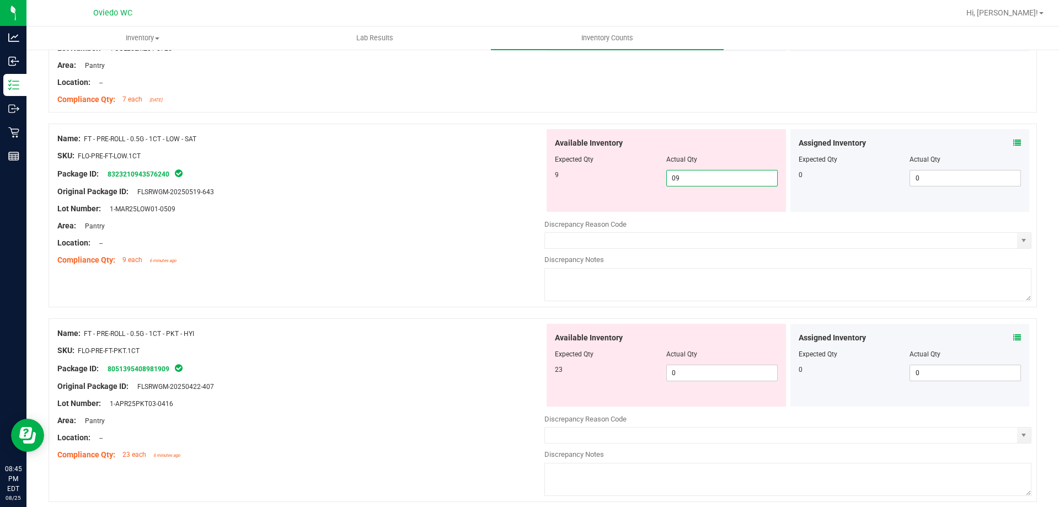
scroll to position [2317, 0]
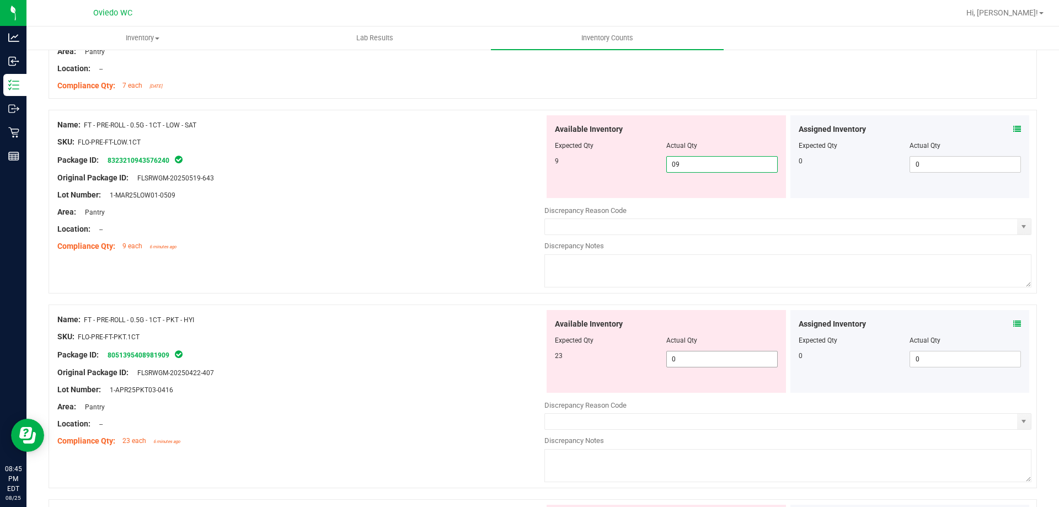
type input "9"
click at [692, 361] on div "Available Inventory Expected Qty Actual Qty 23 0 0" at bounding box center [787, 397] width 487 height 175
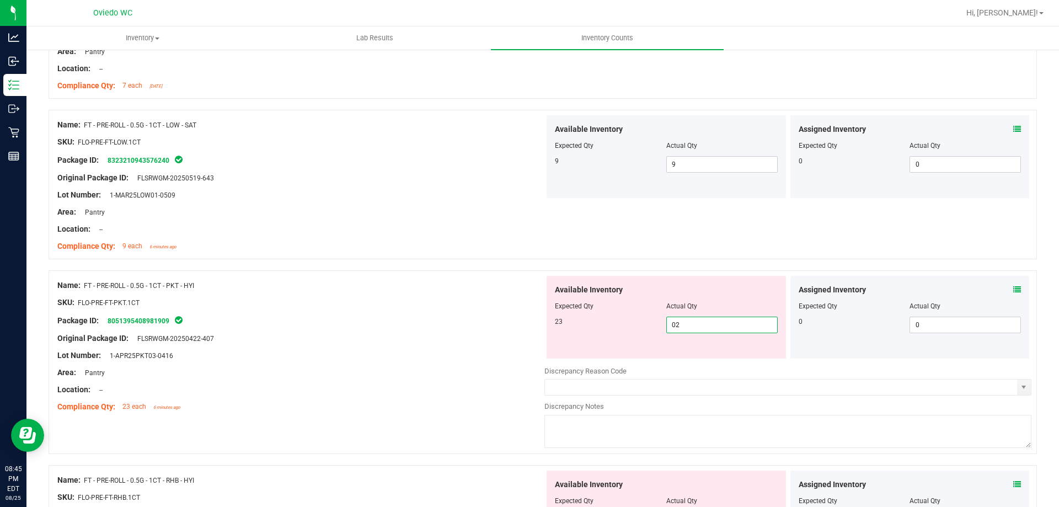
type input "023"
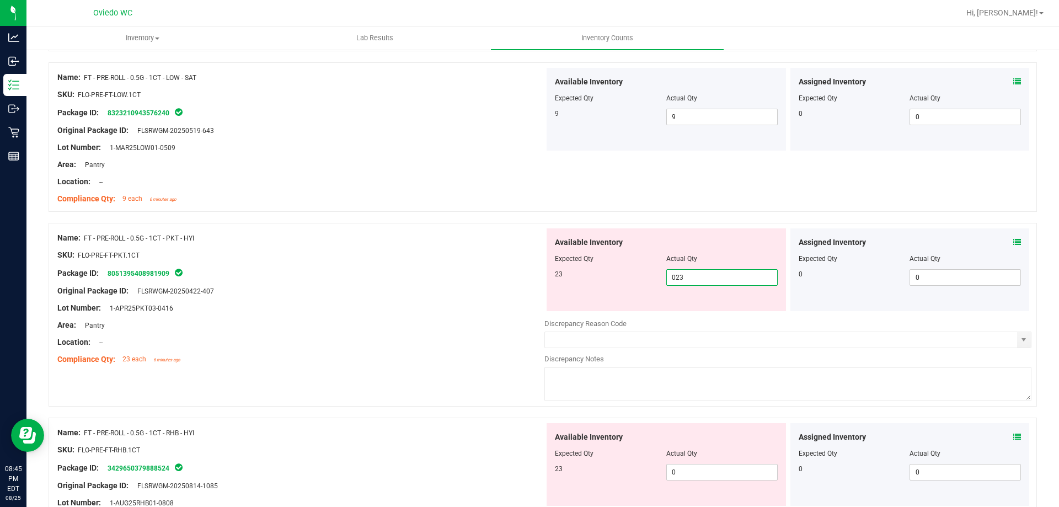
scroll to position [2427, 0]
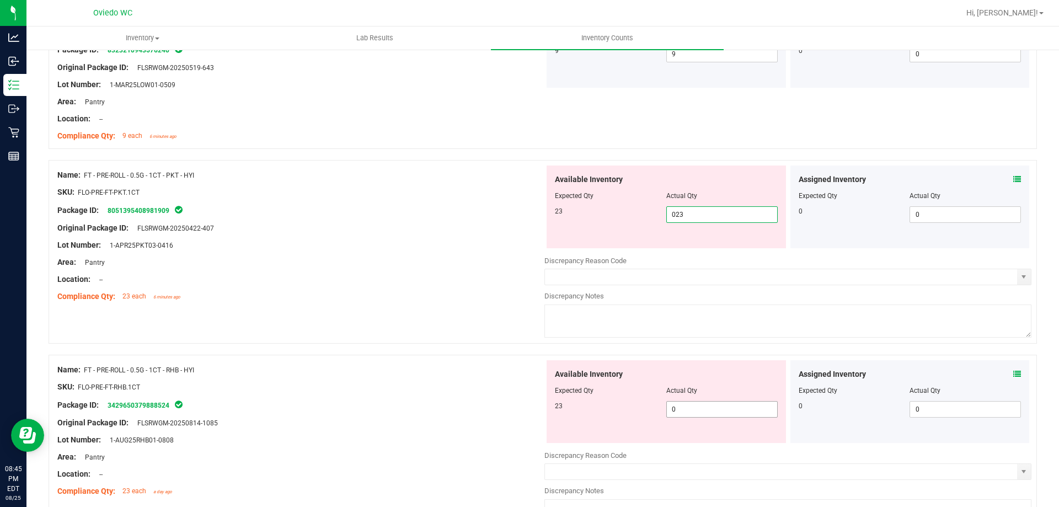
click at [679, 404] on div "Available Inventory Expected Qty Actual Qty 23 0 0" at bounding box center [666, 401] width 239 height 83
type input "23"
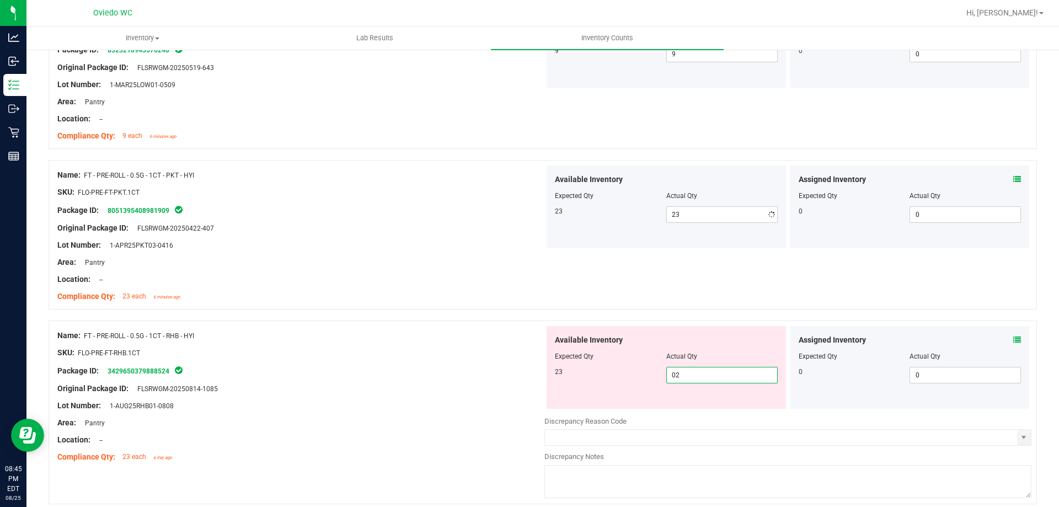
type input "023"
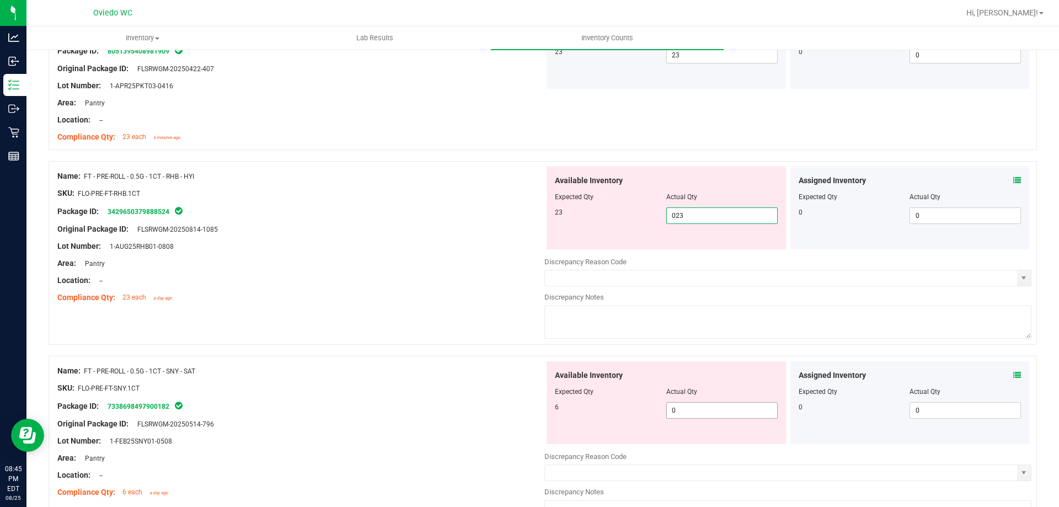
scroll to position [2593, 0]
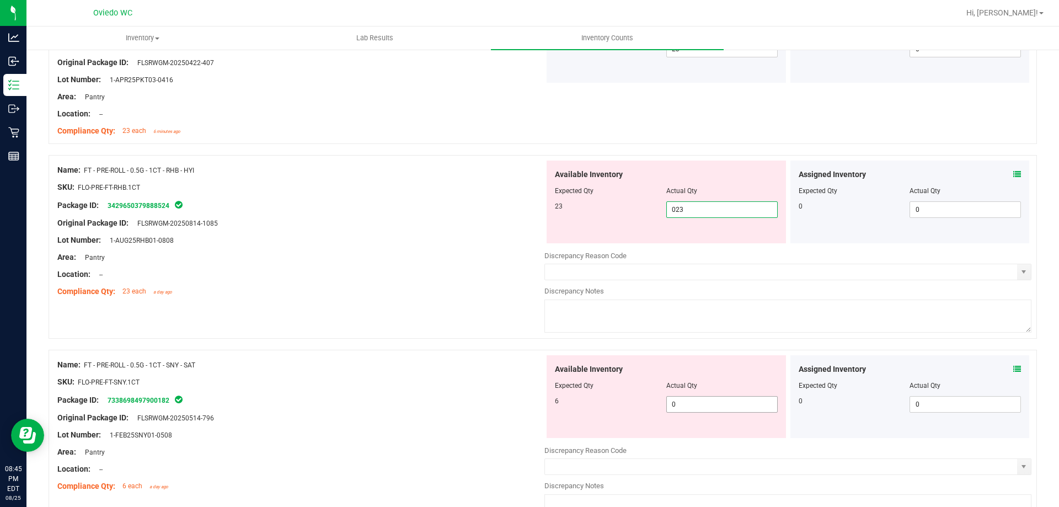
type input "23"
click at [680, 402] on div "Available Inventory Expected Qty Actual Qty 6 0 0" at bounding box center [666, 396] width 239 height 83
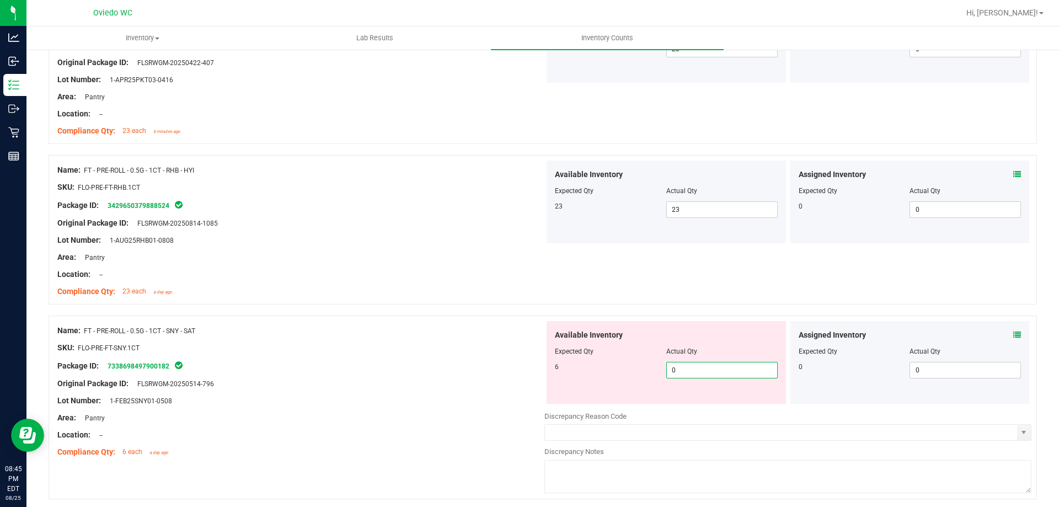
type input "06"
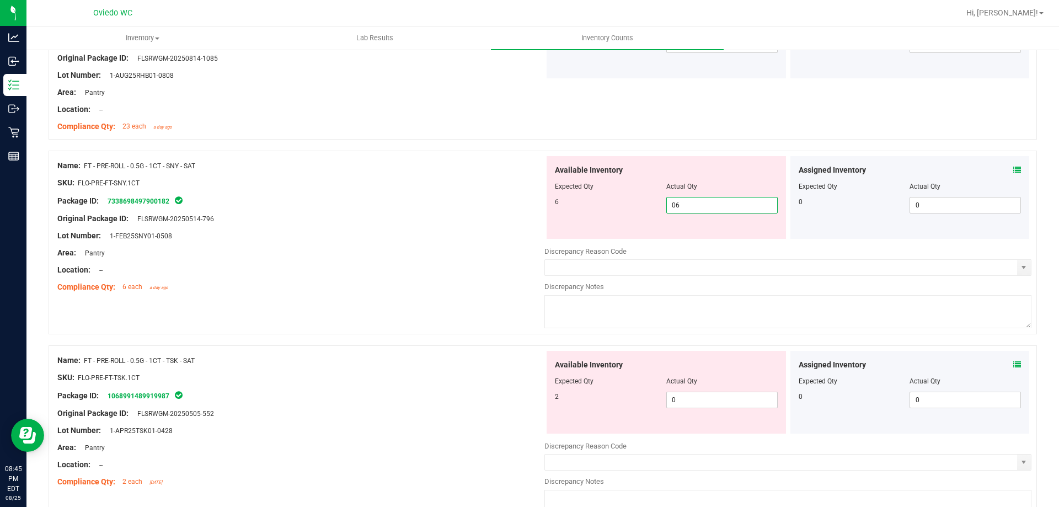
scroll to position [2758, 0]
type input "6"
click at [683, 407] on div "Available Inventory Expected Qty Actual Qty 2 0 0" at bounding box center [787, 437] width 487 height 175
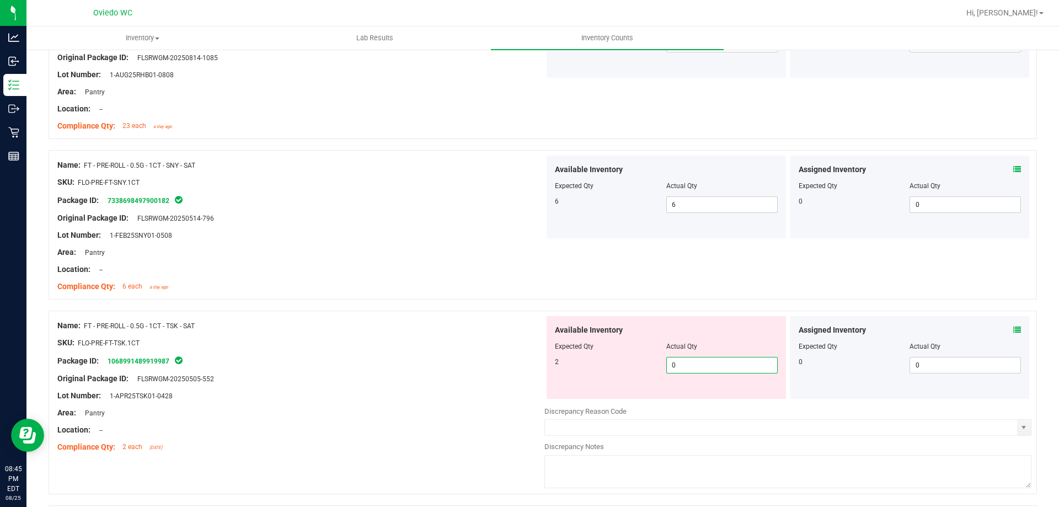
type input "02"
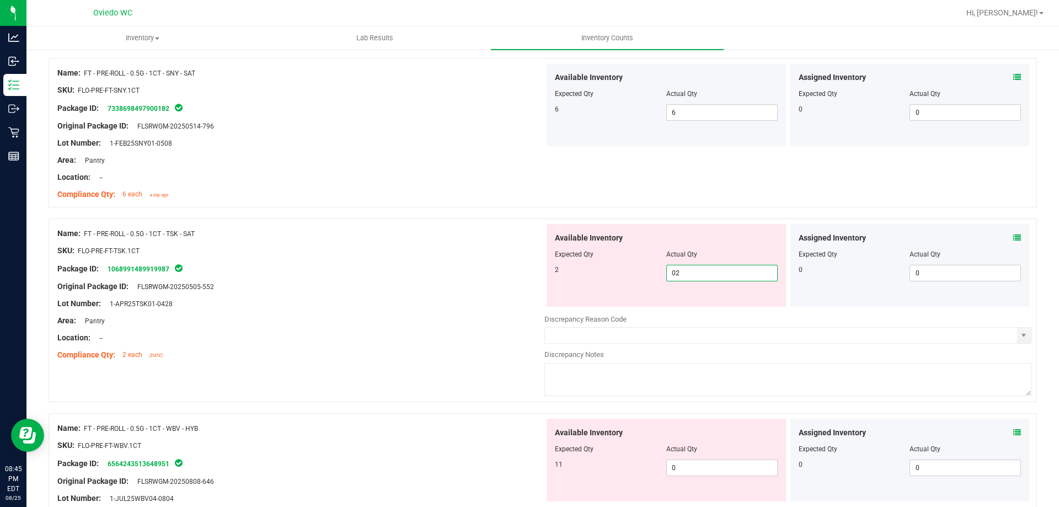
scroll to position [2924, 0]
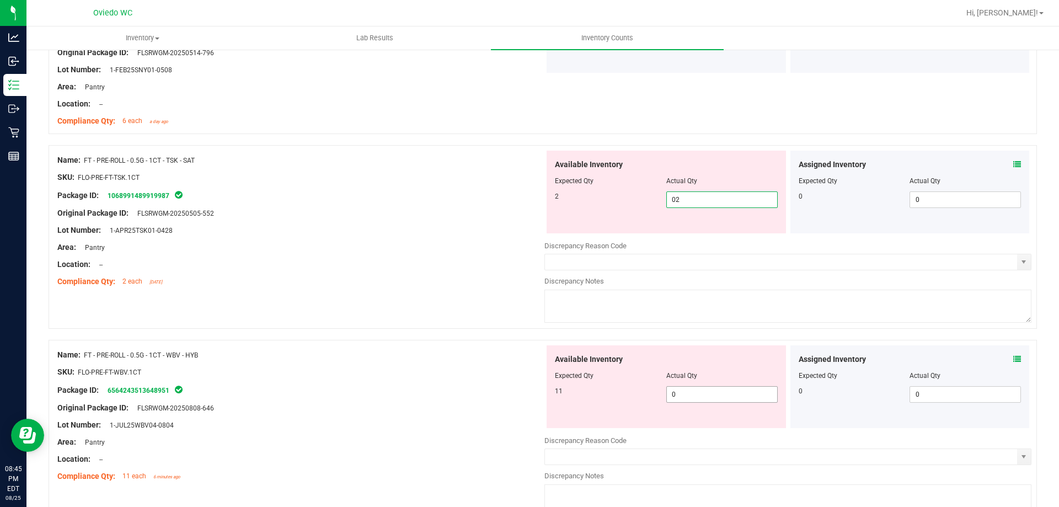
type input "2"
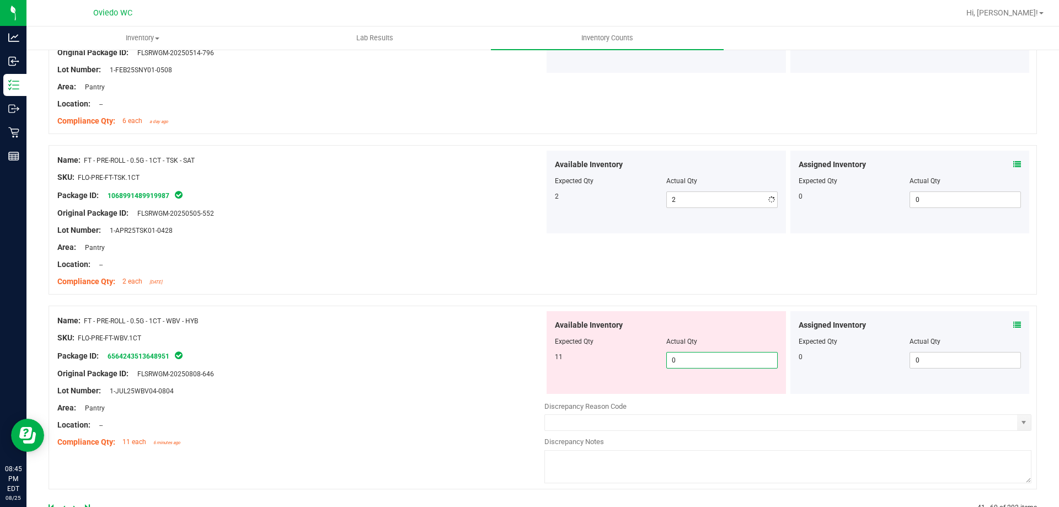
click at [680, 393] on div "Available Inventory Expected Qty Actual Qty 11 0 0" at bounding box center [666, 352] width 239 height 83
type input "011"
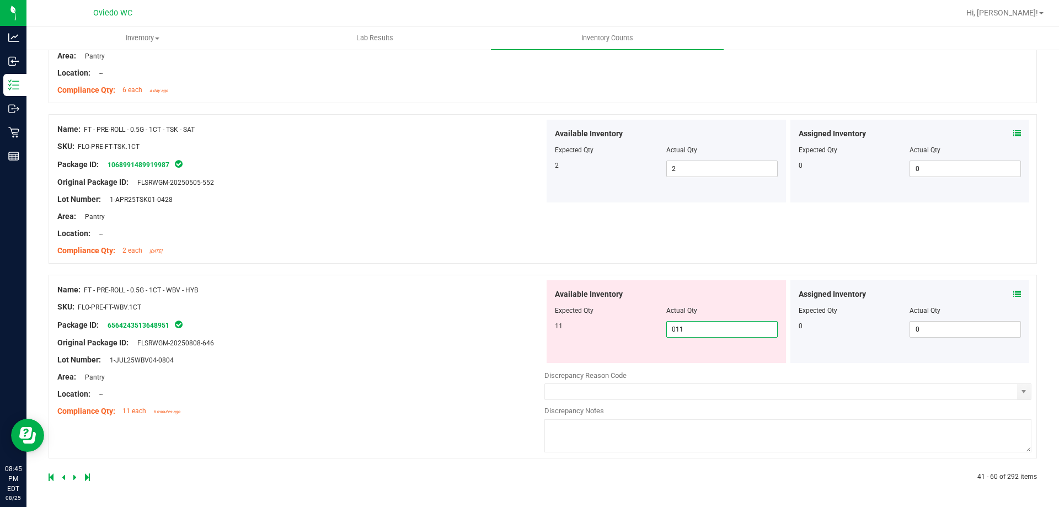
type input "11"
click at [74, 478] on icon at bounding box center [74, 477] width 3 height 7
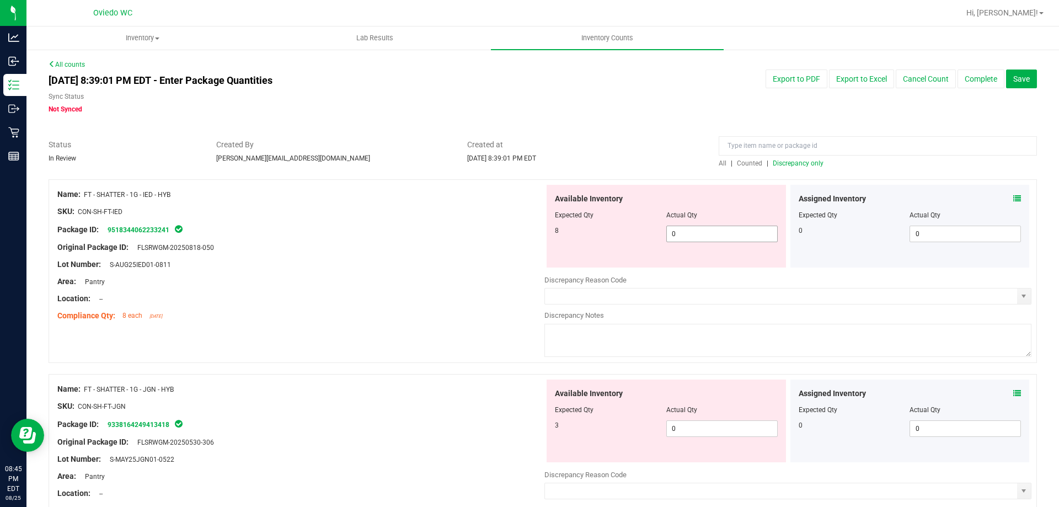
click at [689, 238] on span "0 0" at bounding box center [721, 234] width 111 height 17
type input "08"
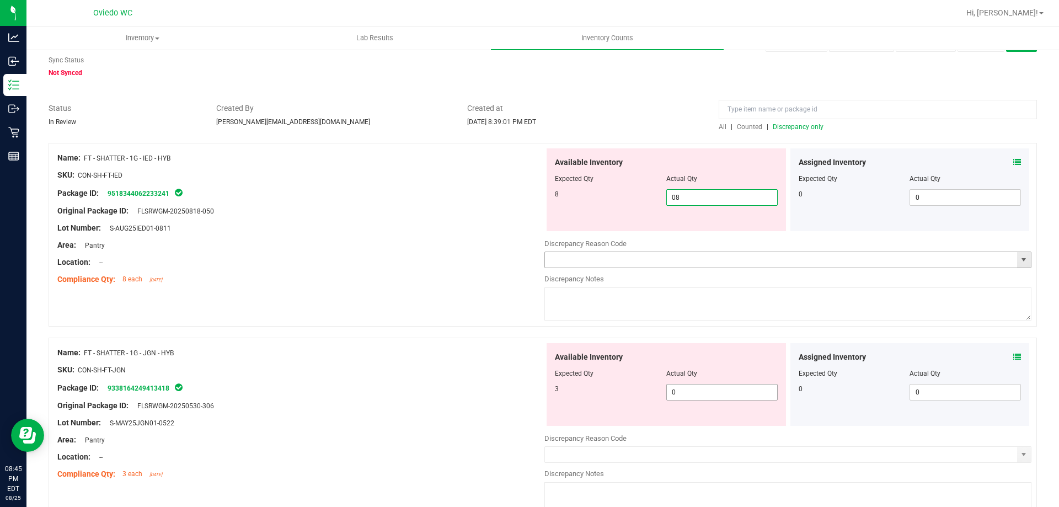
scroll to position [55, 0]
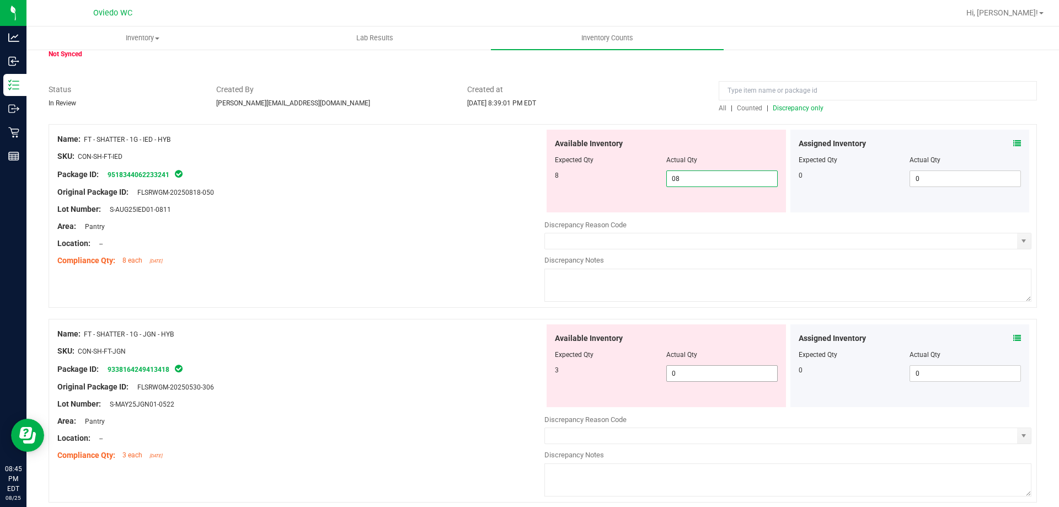
type input "8"
click at [700, 375] on div "Available Inventory Expected Qty Actual Qty 3 0 0" at bounding box center [787, 411] width 487 height 175
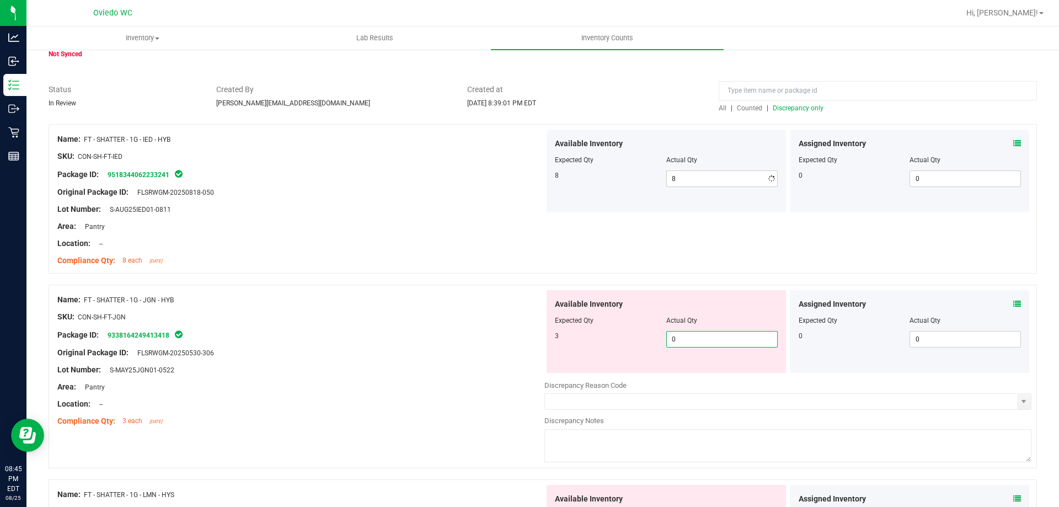
type input "03"
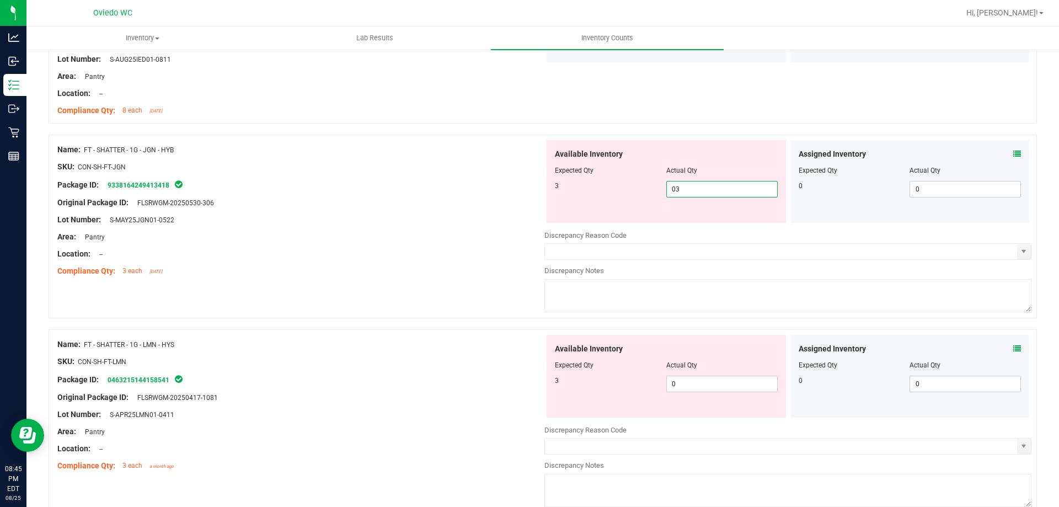
scroll to position [221, 0]
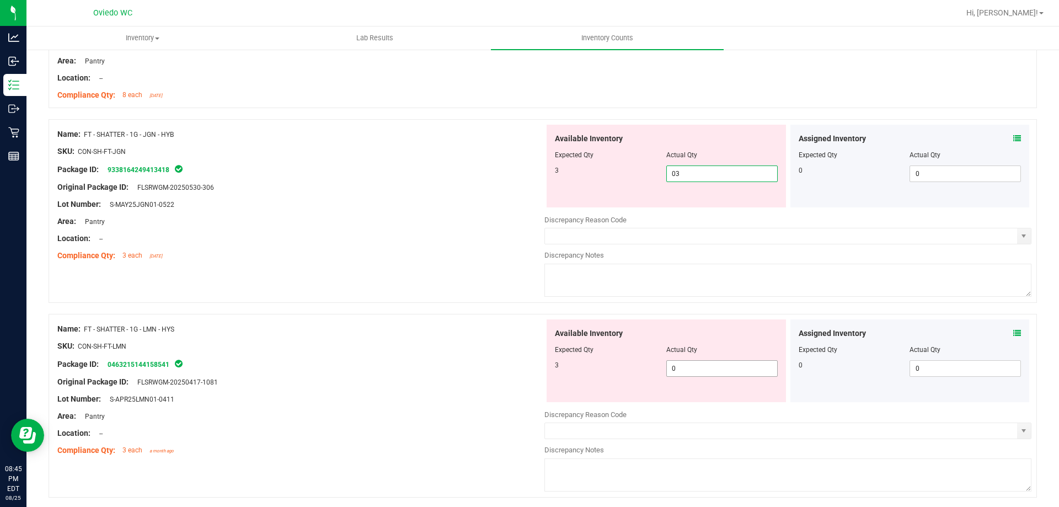
click at [699, 367] on div "Available Inventory Expected Qty Actual Qty 3 0 0" at bounding box center [666, 360] width 239 height 83
type input "3"
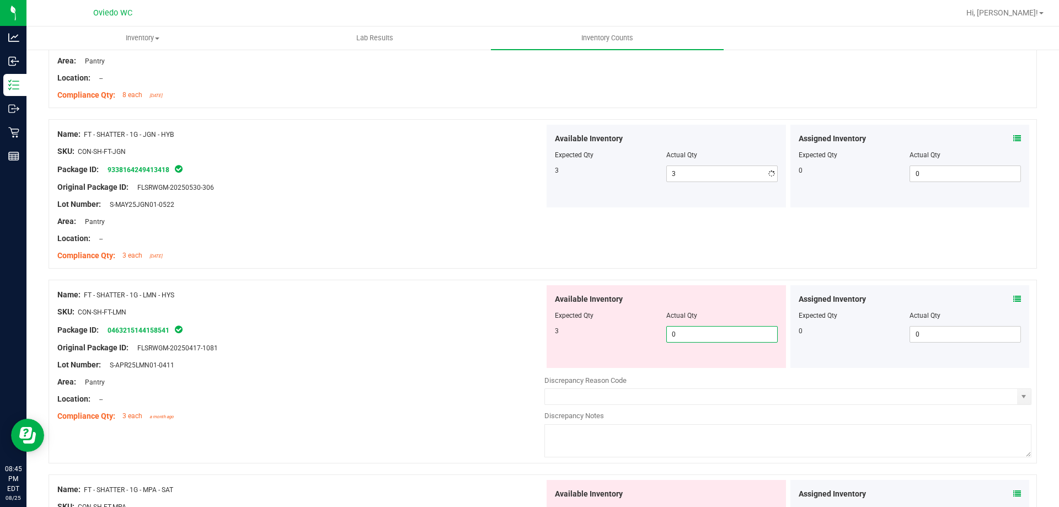
type input "03"
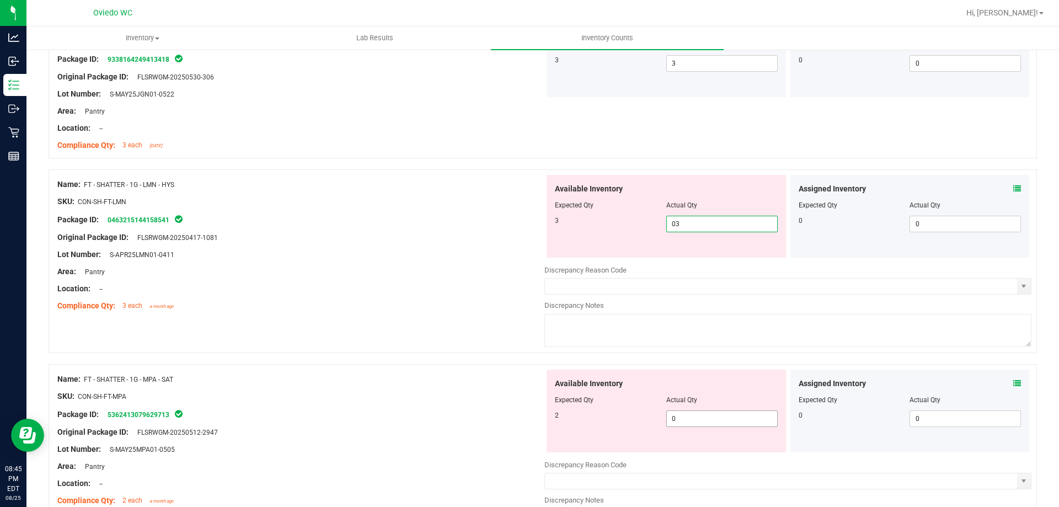
click at [690, 419] on div "Available Inventory Expected Qty Actual Qty 2 0 0" at bounding box center [787, 457] width 487 height 175
type input "3"
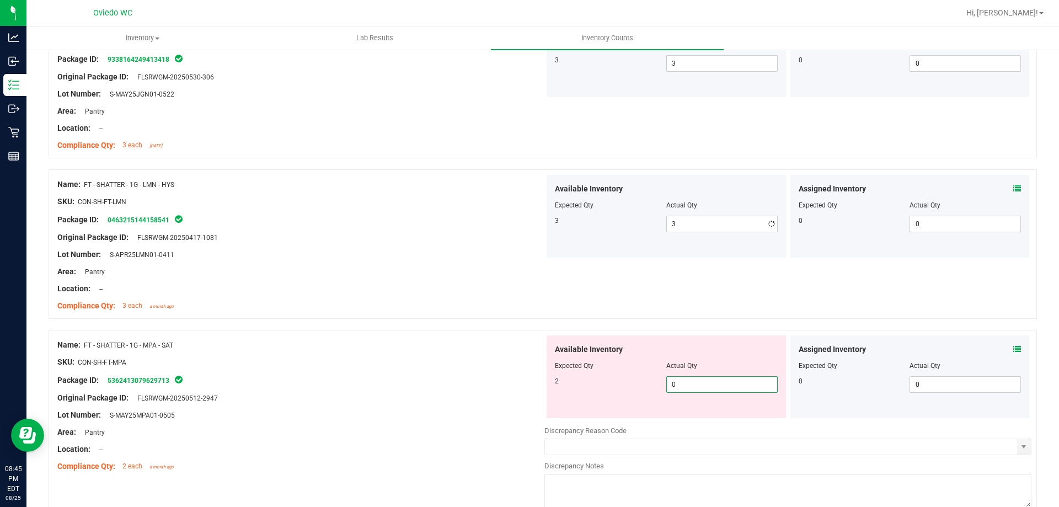
type input "02"
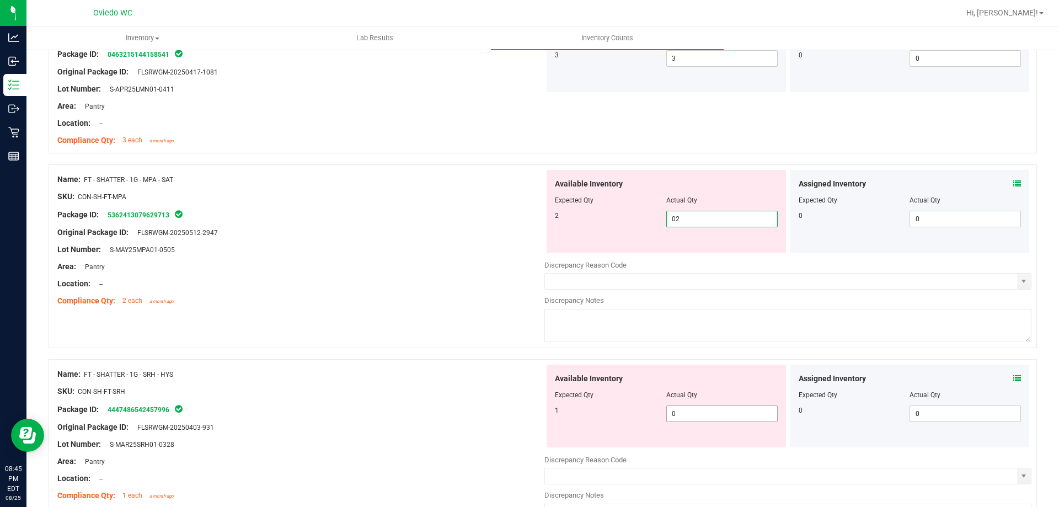
type input "2"
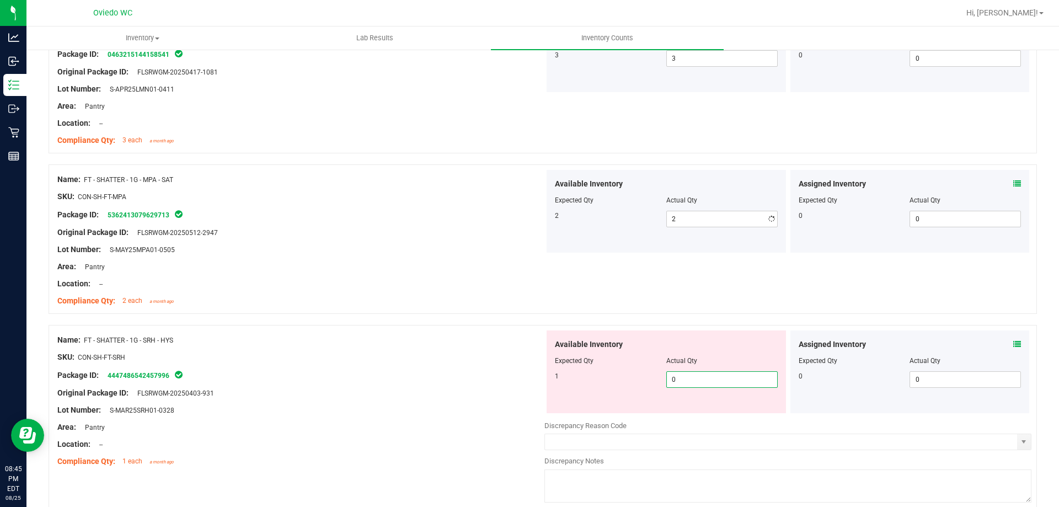
click at [690, 419] on div "Available Inventory Expected Qty Actual Qty 1 0 0" at bounding box center [787, 417] width 487 height 175
type input "01"
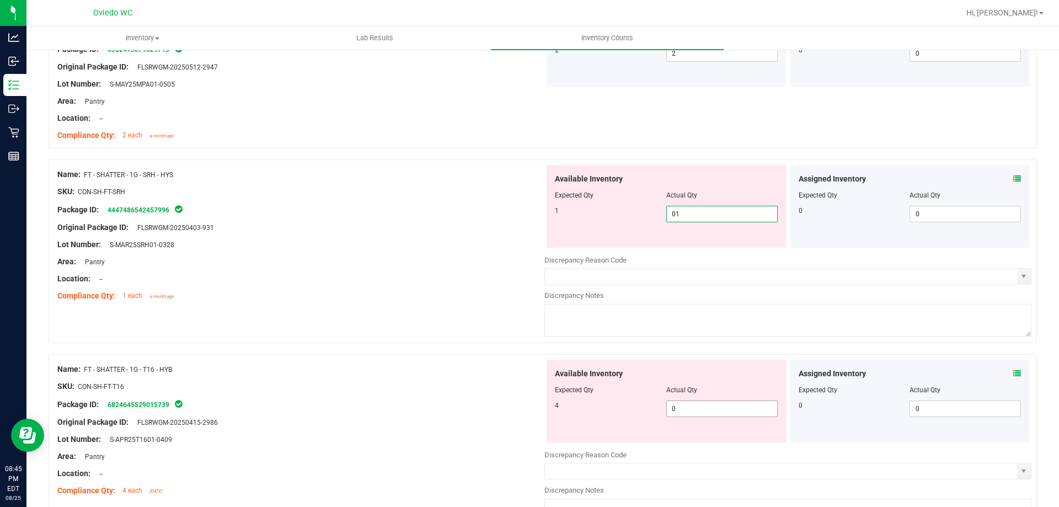
click at [686, 416] on div "Available Inventory Expected Qty Actual Qty 4 0 0" at bounding box center [787, 447] width 487 height 175
type input "1"
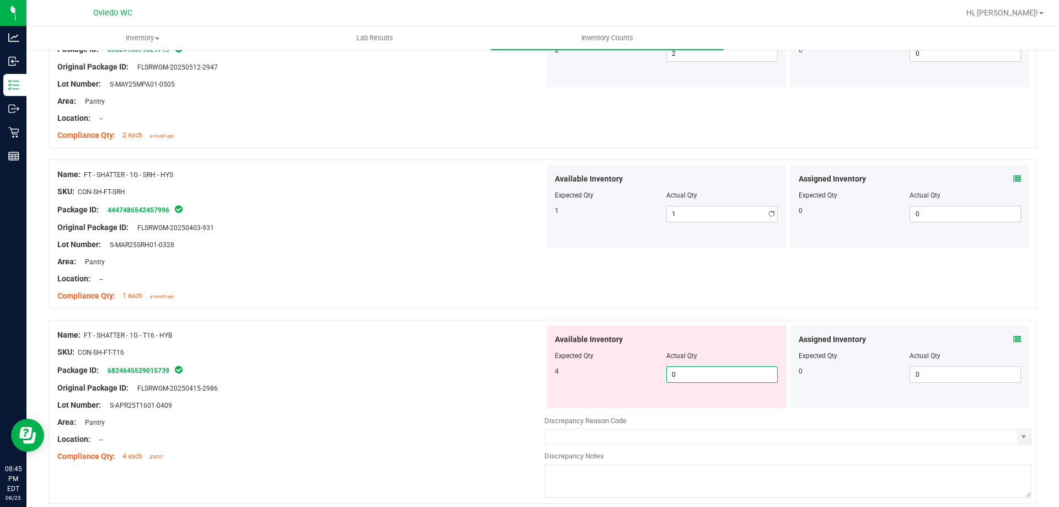
type input "04"
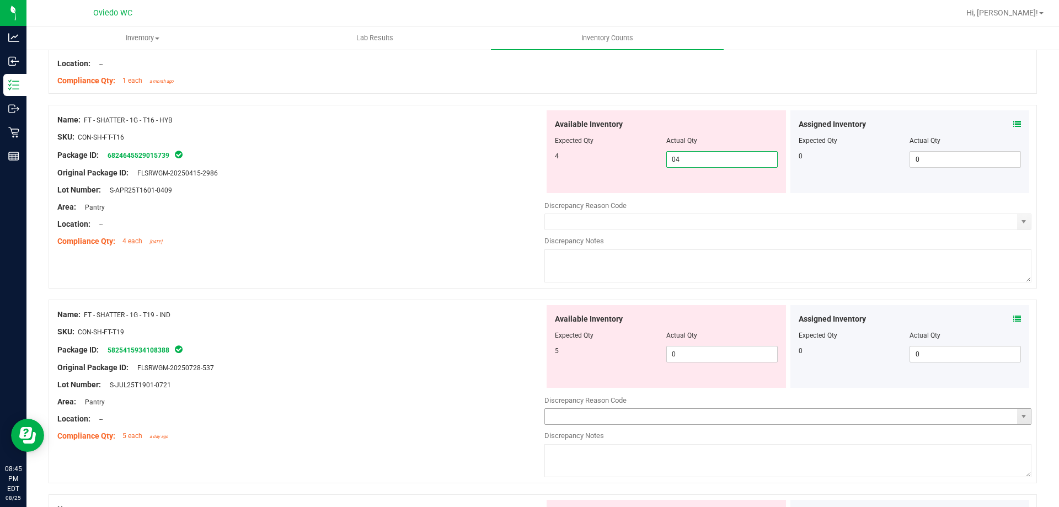
scroll to position [883, 0]
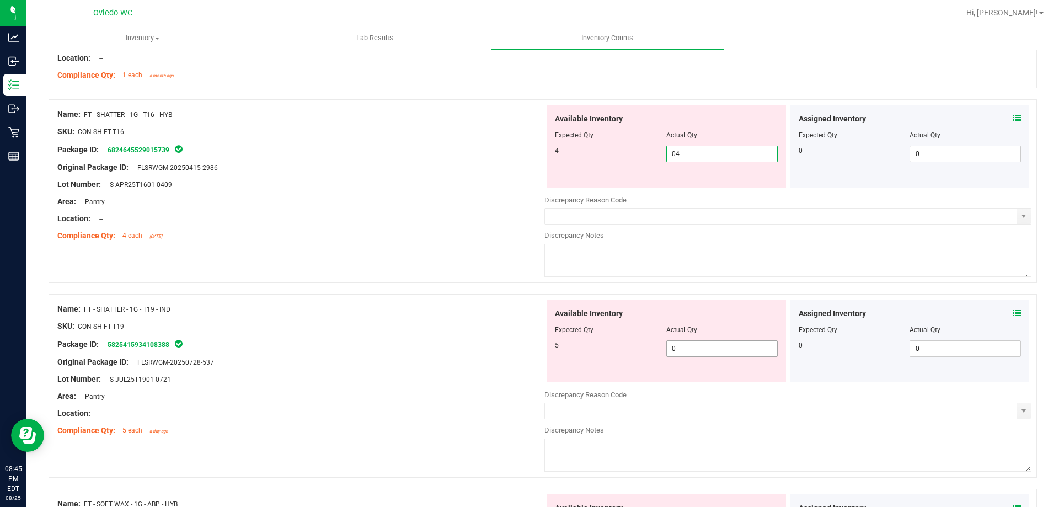
type input "4"
click at [680, 351] on div "Available Inventory Expected Qty Actual Qty 5 0 0" at bounding box center [787, 387] width 487 height 175
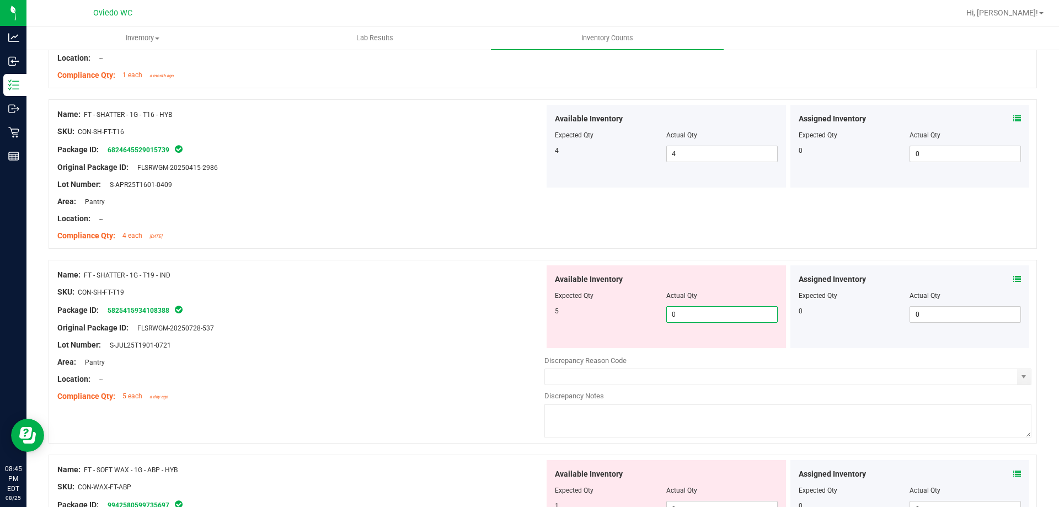
type input "05"
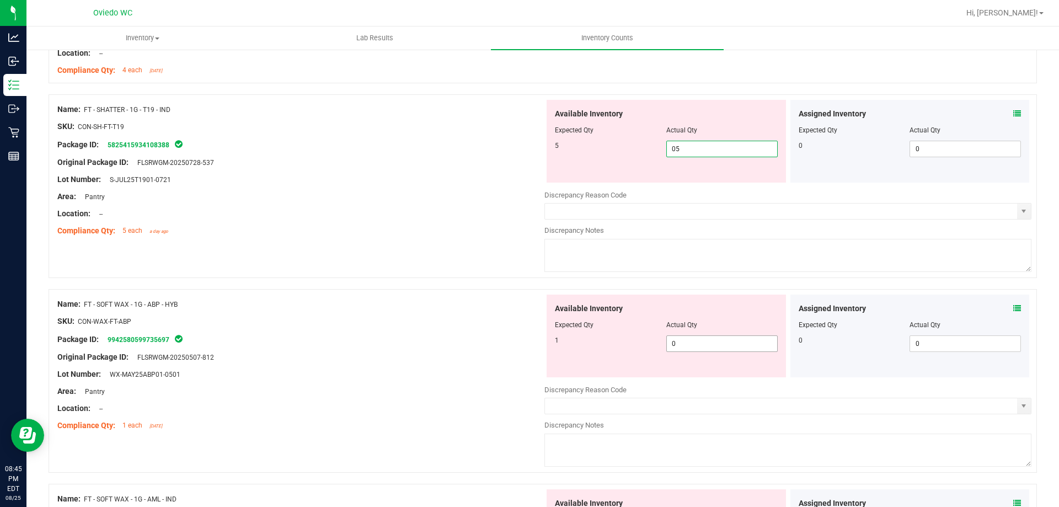
type input "5"
click at [688, 338] on div "Available Inventory Expected Qty Actual Qty 1 0 0" at bounding box center [666, 336] width 239 height 83
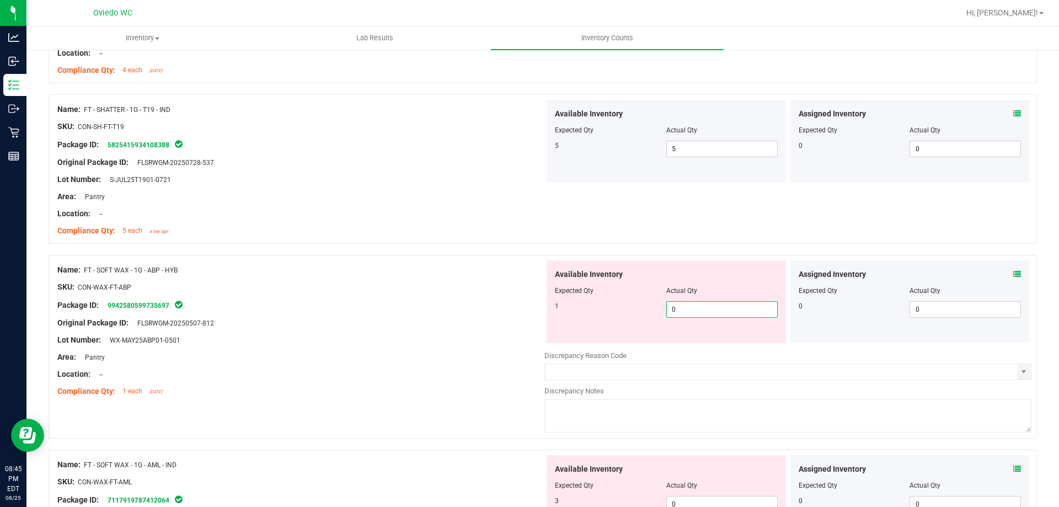
type input "01"
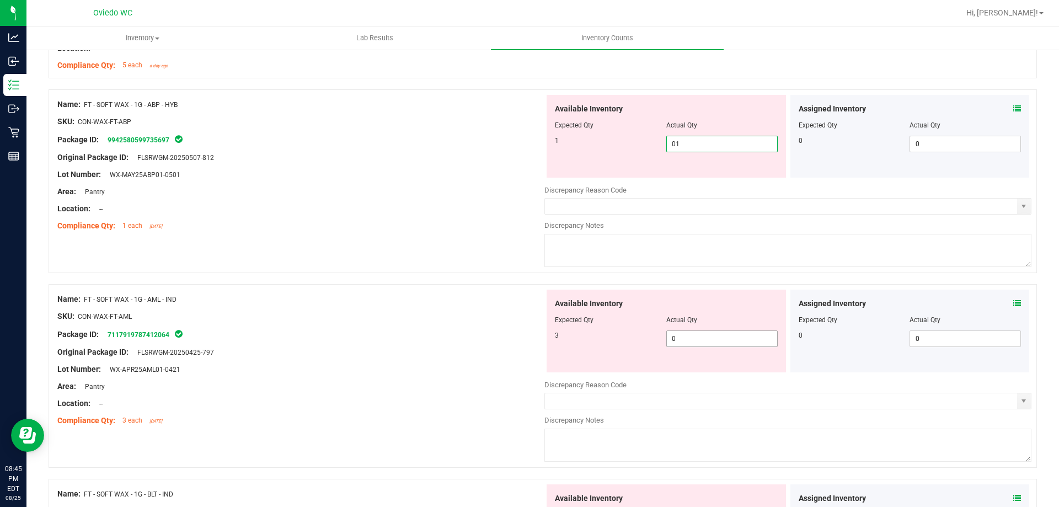
type input "1"
click at [689, 342] on div "Available Inventory Expected Qty Actual Qty 3 0 0" at bounding box center [787, 377] width 487 height 175
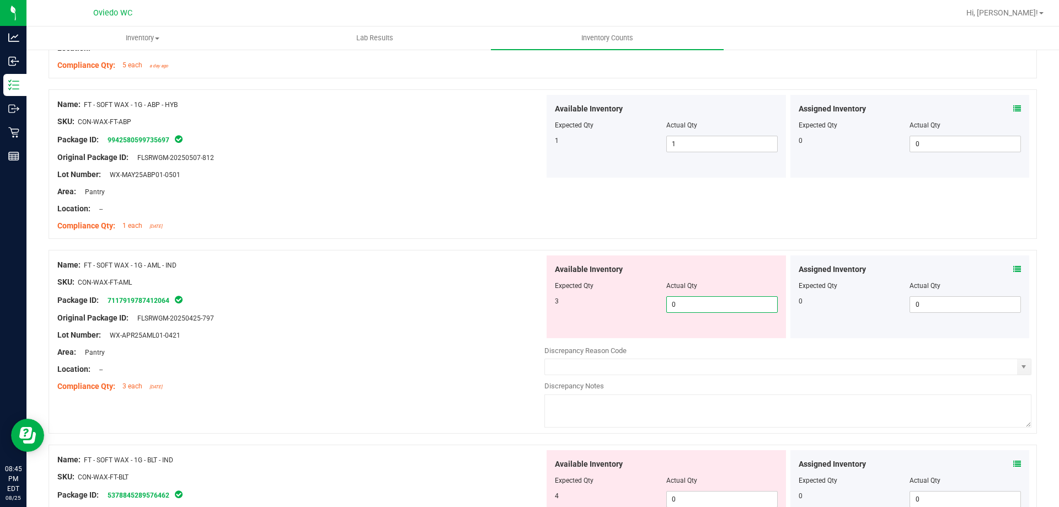
type input "03"
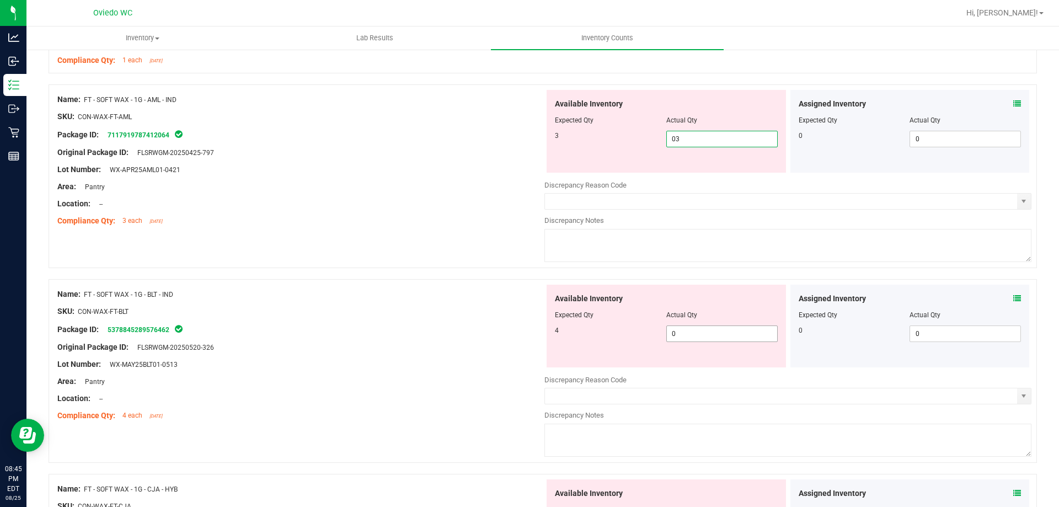
type input "3"
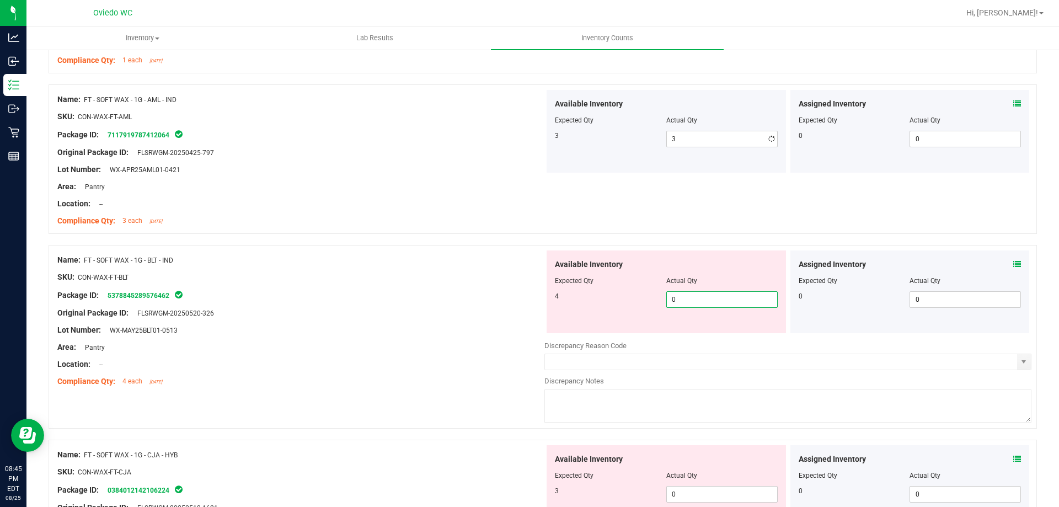
click at [686, 337] on div "Available Inventory Expected Qty Actual Qty 4 0 0" at bounding box center [787, 337] width 487 height 175
type input "04"
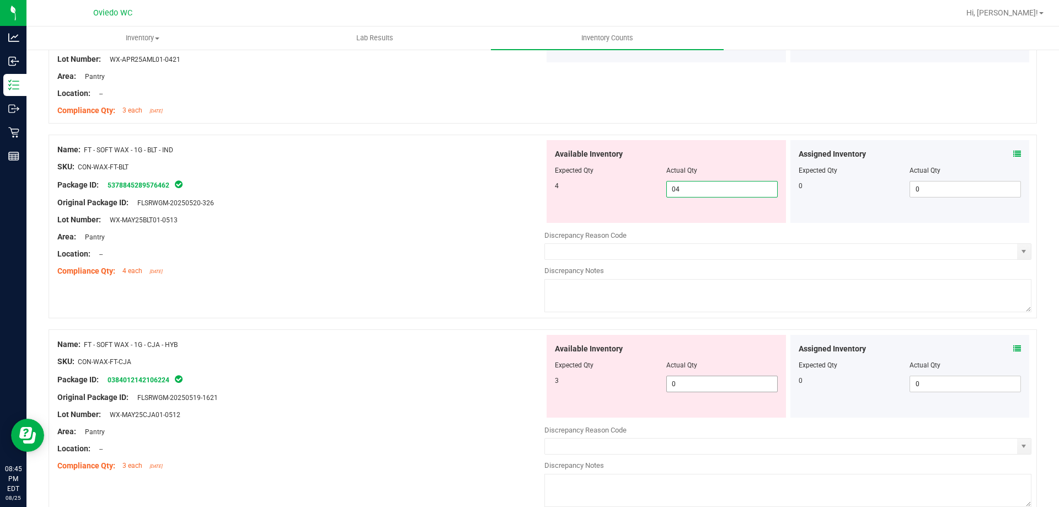
type input "4"
click at [688, 380] on div "Available Inventory Expected Qty Actual Qty 3 0 0" at bounding box center [666, 376] width 239 height 83
type input "03"
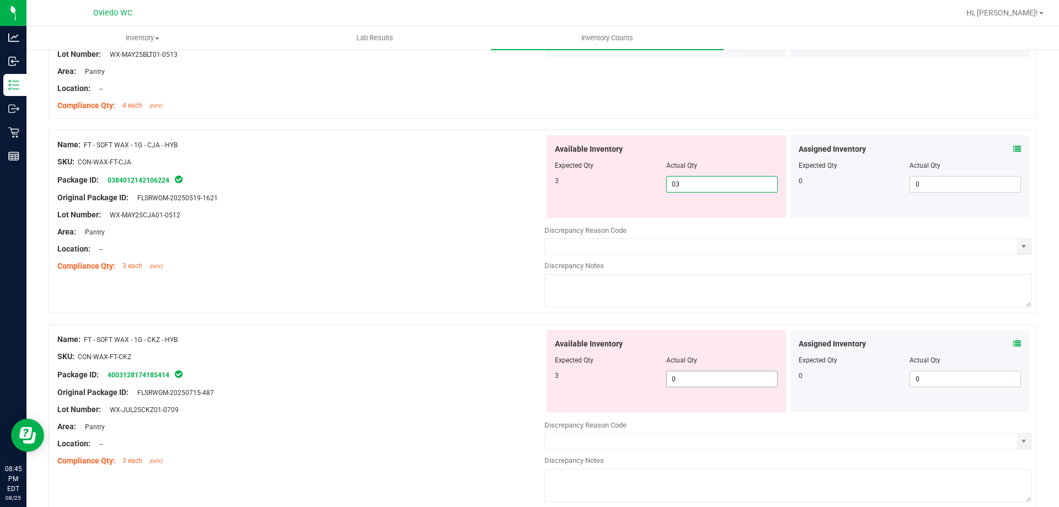
type input "3"
click at [687, 375] on div "Available Inventory Expected Qty Actual Qty 3 0 0" at bounding box center [666, 371] width 239 height 83
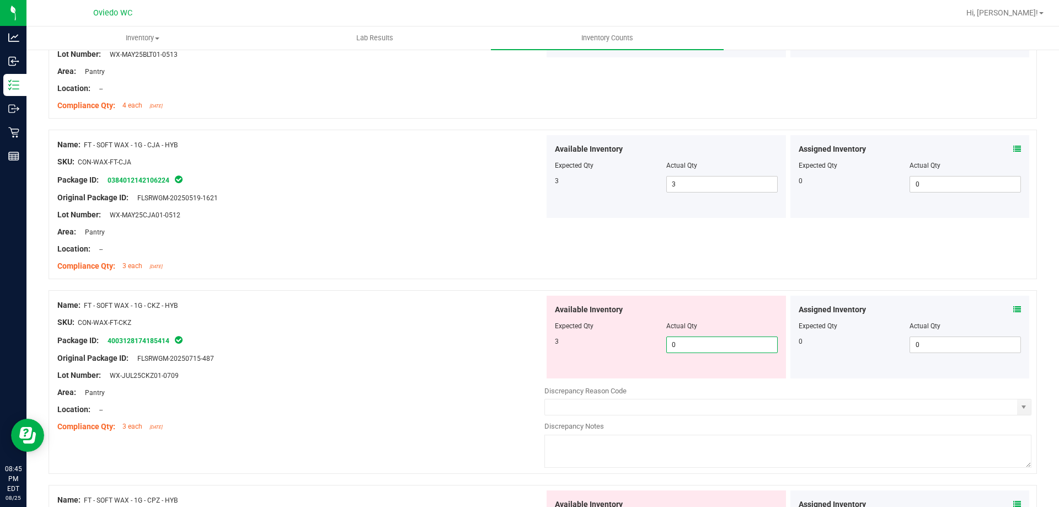
type input "03"
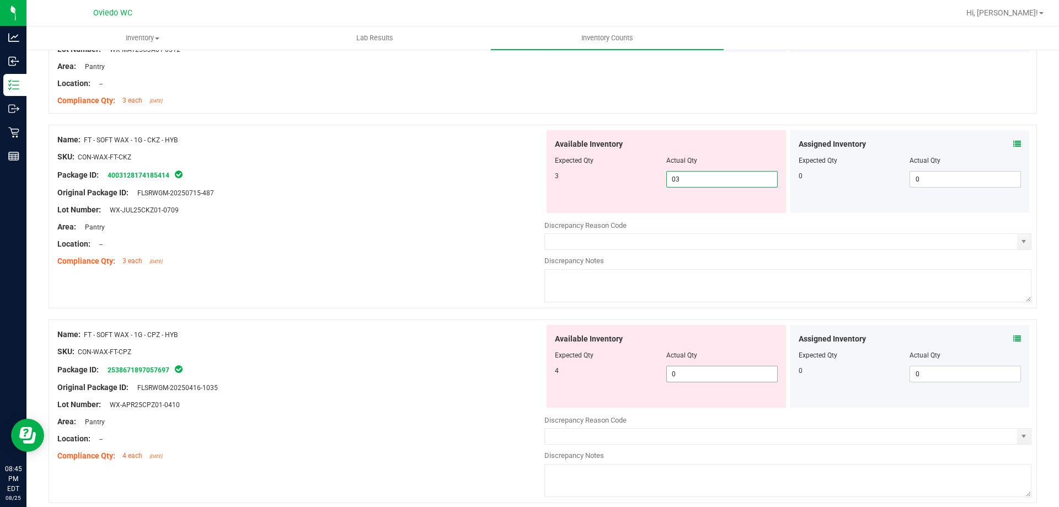
type input "3"
click at [687, 374] on div "Available Inventory Expected Qty Actual Qty 4 0 0" at bounding box center [787, 412] width 487 height 175
type input "04"
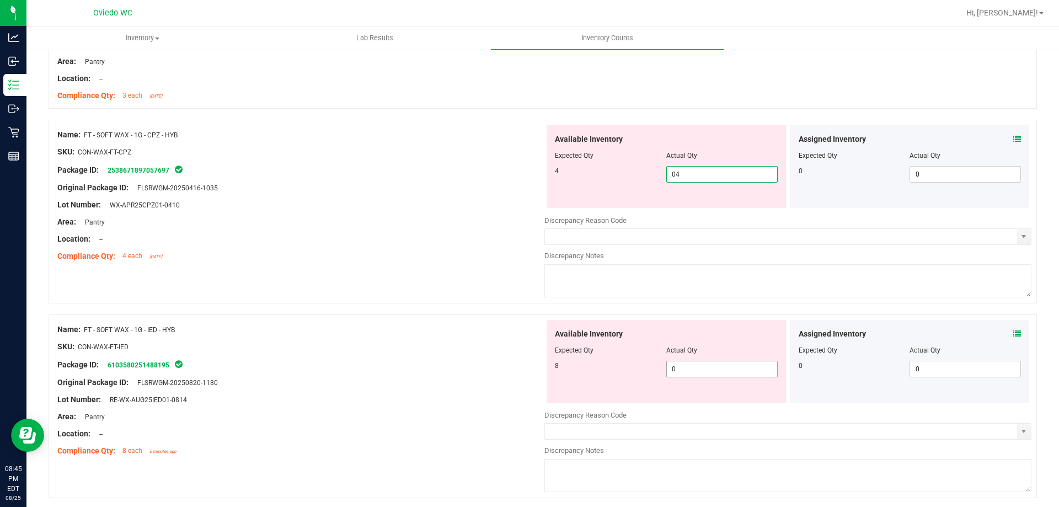
type input "4"
click at [686, 369] on div "Available Inventory Expected Qty Actual Qty 8 0 0" at bounding box center [787, 407] width 487 height 175
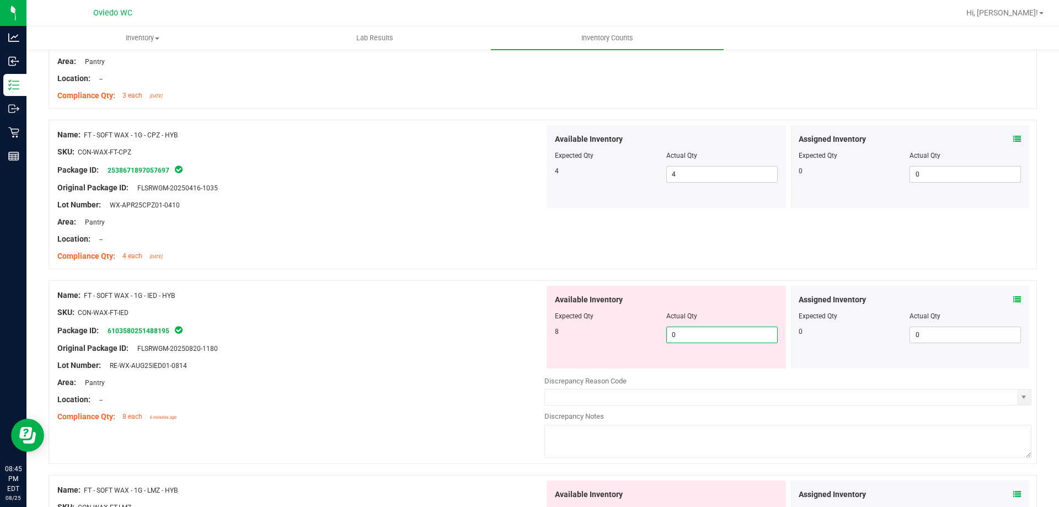
type input "08"
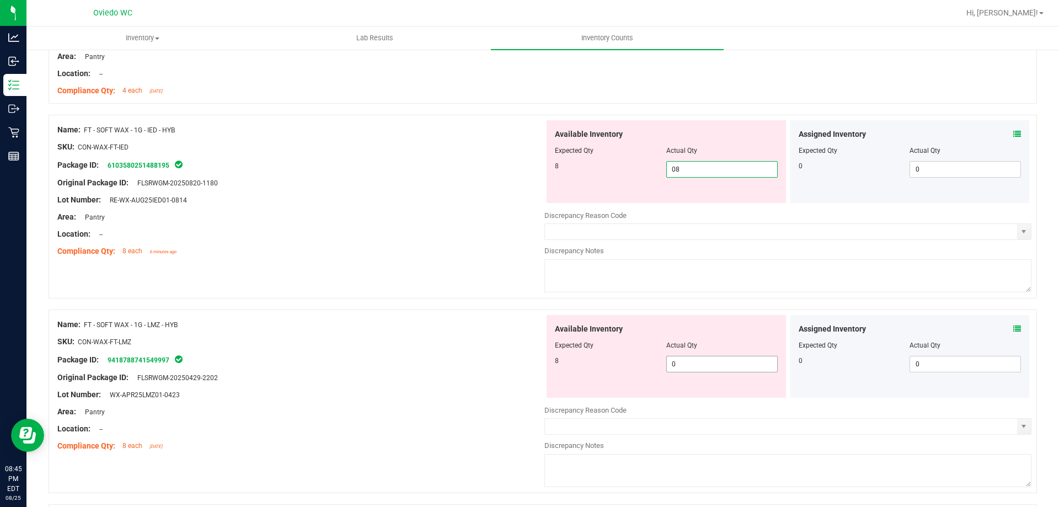
type input "8"
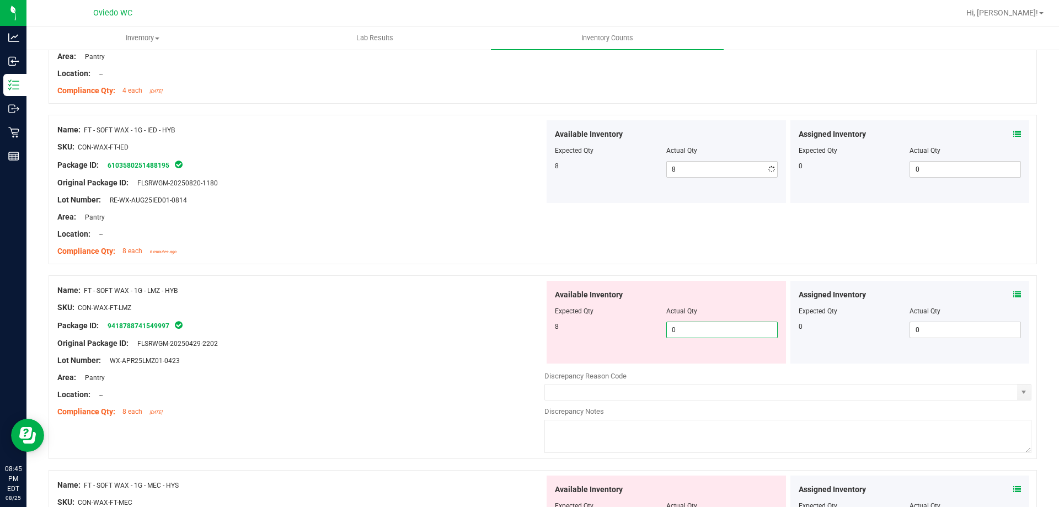
click at [683, 360] on div "Available Inventory Expected Qty Actual Qty 8 0 0" at bounding box center [666, 322] width 239 height 83
type input "08"
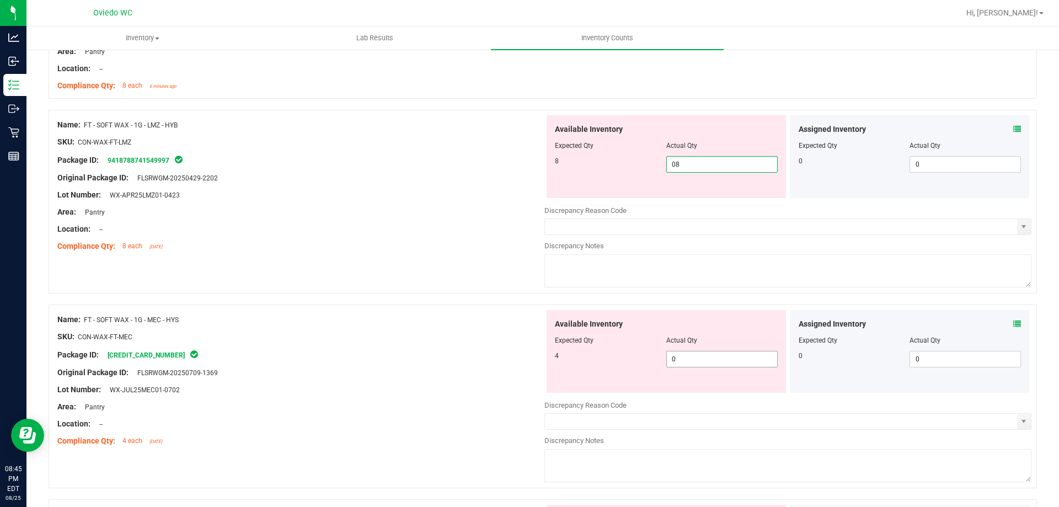
type input "8"
click at [683, 358] on div "Available Inventory Expected Qty Actual Qty 4 0 0" at bounding box center [666, 351] width 239 height 83
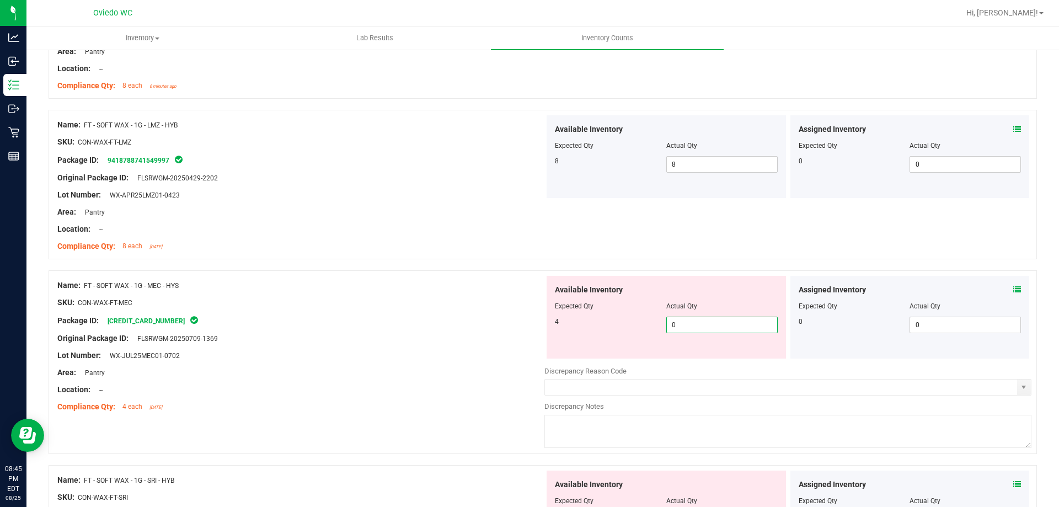
type input "04"
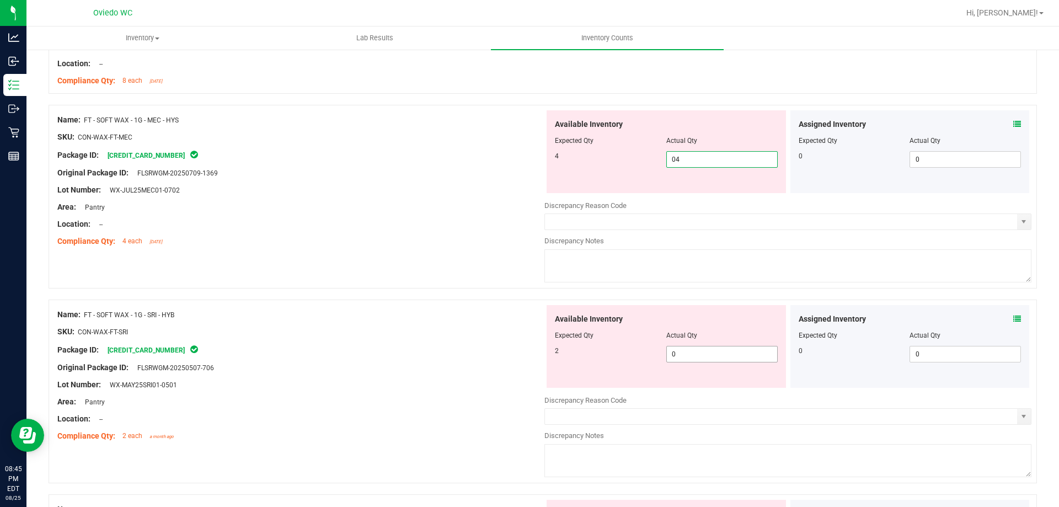
type input "4"
click at [683, 354] on div "Available Inventory Expected Qty Actual Qty 2 0 0" at bounding box center [787, 392] width 487 height 175
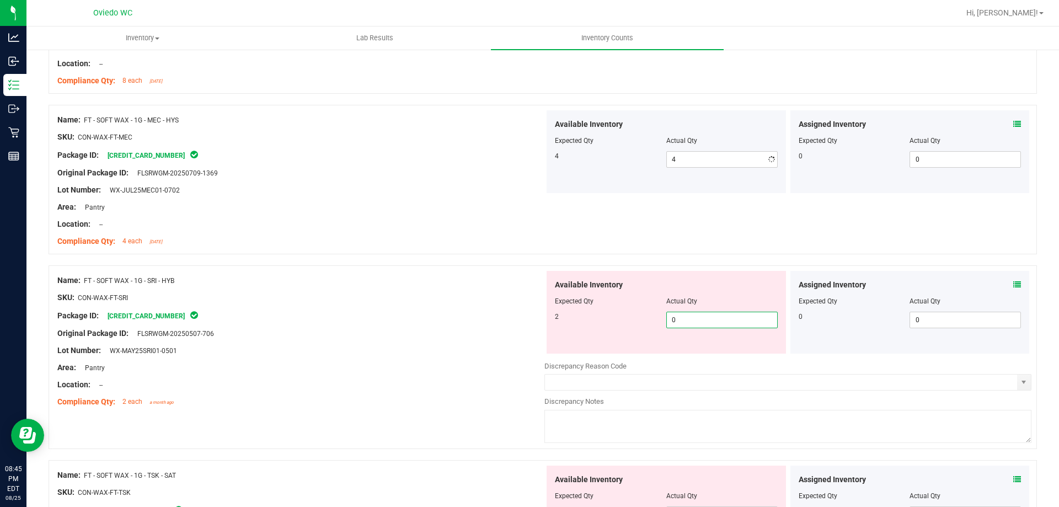
type input "02"
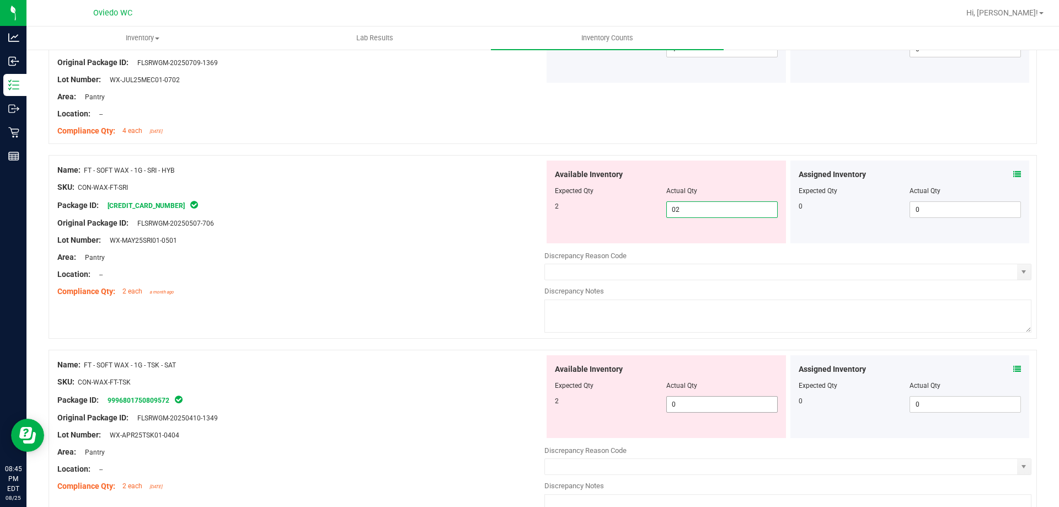
type input "2"
click at [695, 401] on div "Available Inventory Expected Qty Actual Qty 2 0 0" at bounding box center [666, 396] width 239 height 83
type input "02"
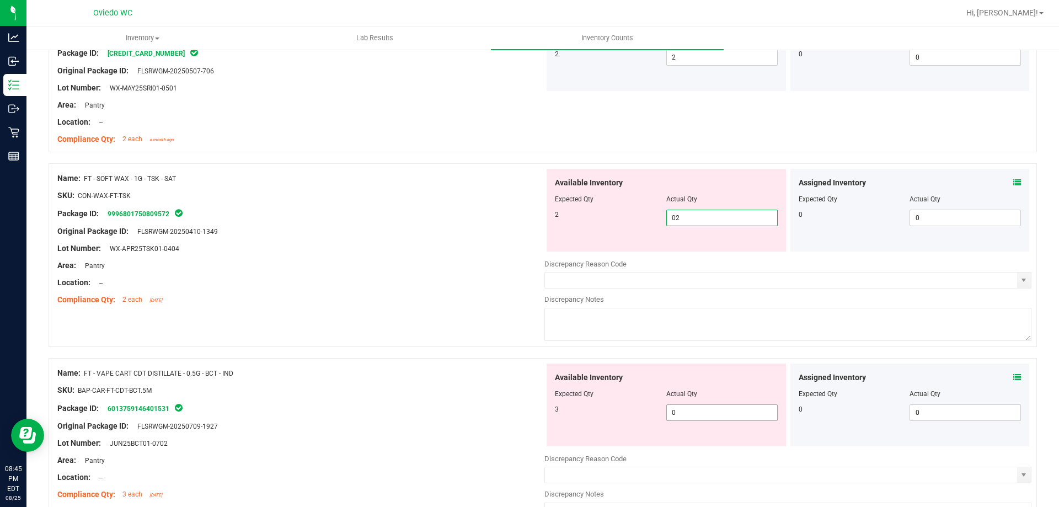
scroll to position [2758, 0]
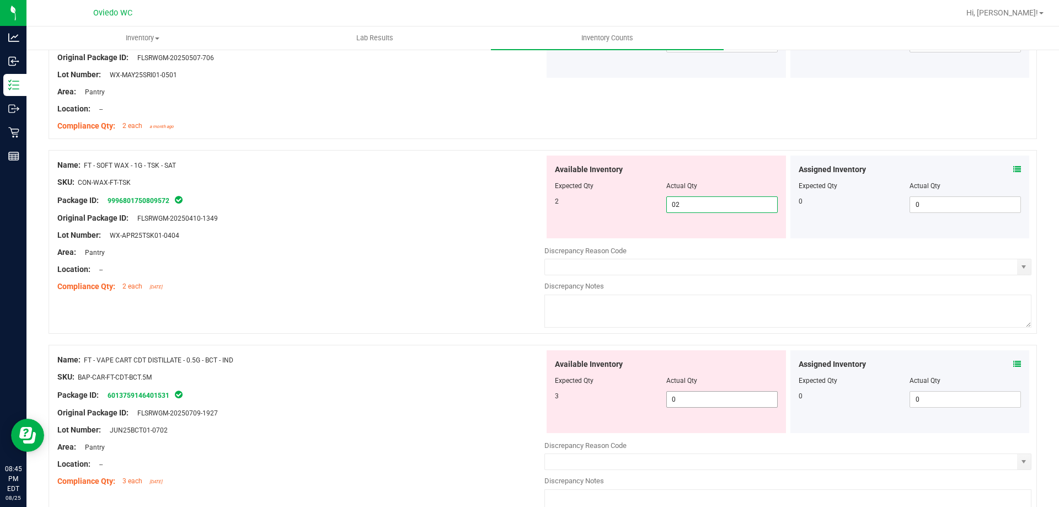
type input "2"
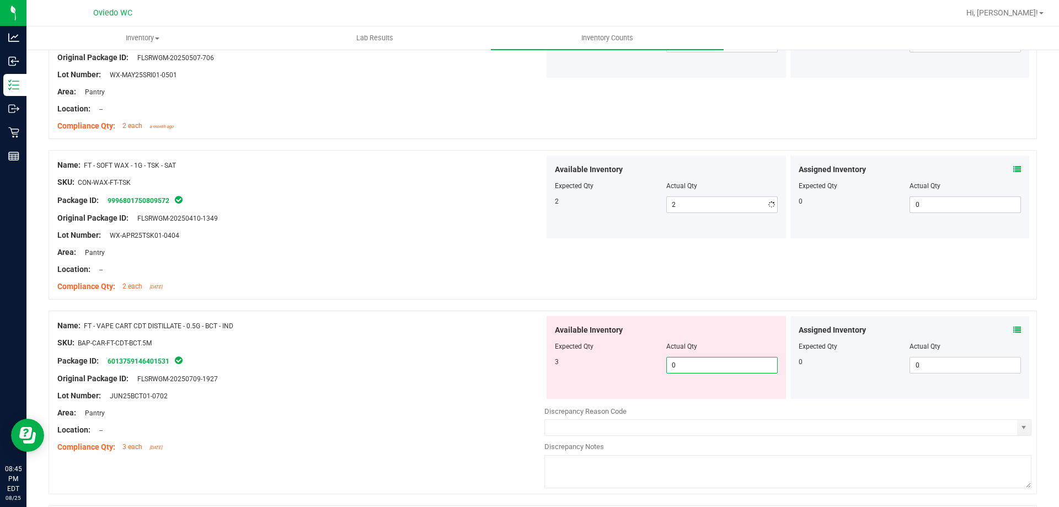
click at [694, 396] on div "Available Inventory Expected Qty Actual Qty 3 0 0" at bounding box center [666, 357] width 239 height 83
type input "03"
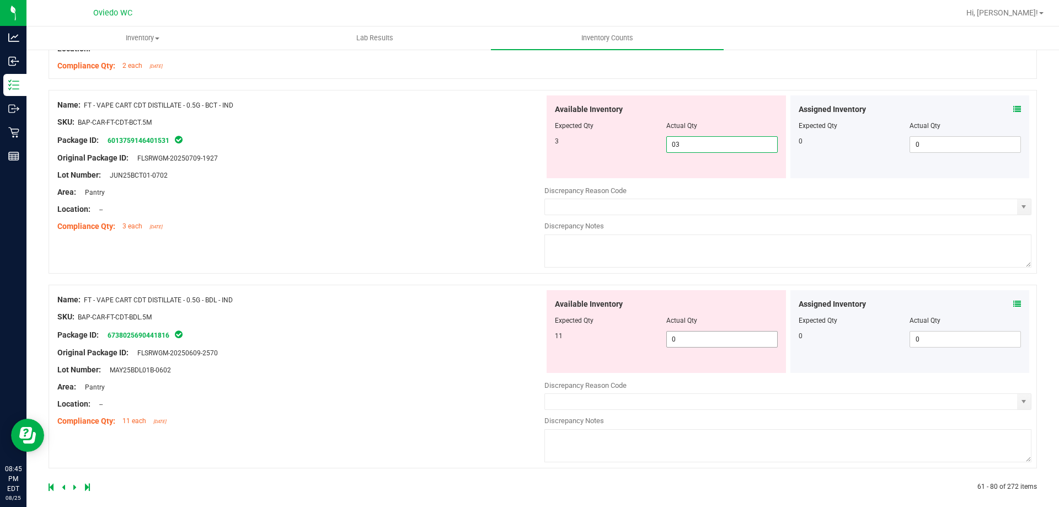
click at [689, 343] on div "Available Inventory Expected Qty Actual Qty 11 0 0" at bounding box center [666, 331] width 239 height 83
type input "3"
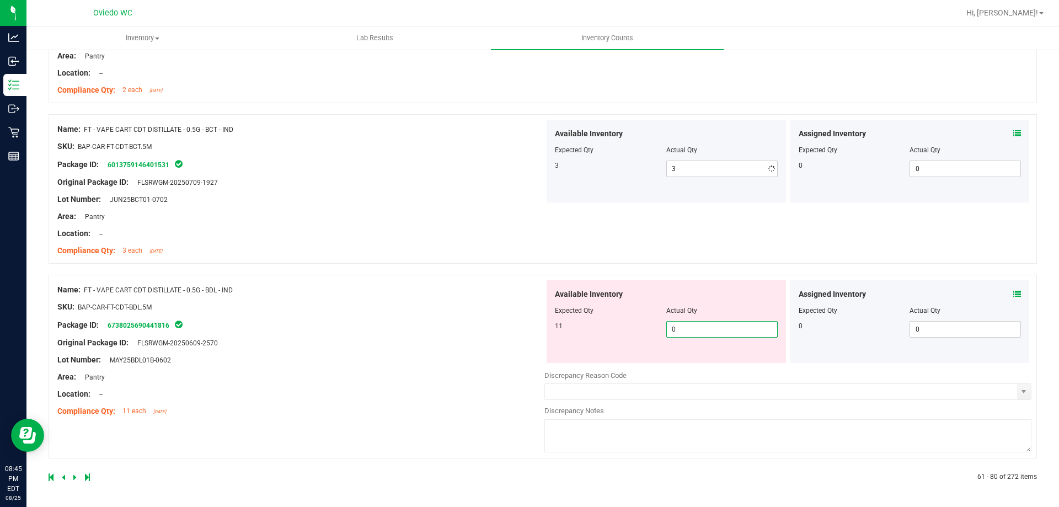
scroll to position [2955, 0]
type input "011"
type input "11"
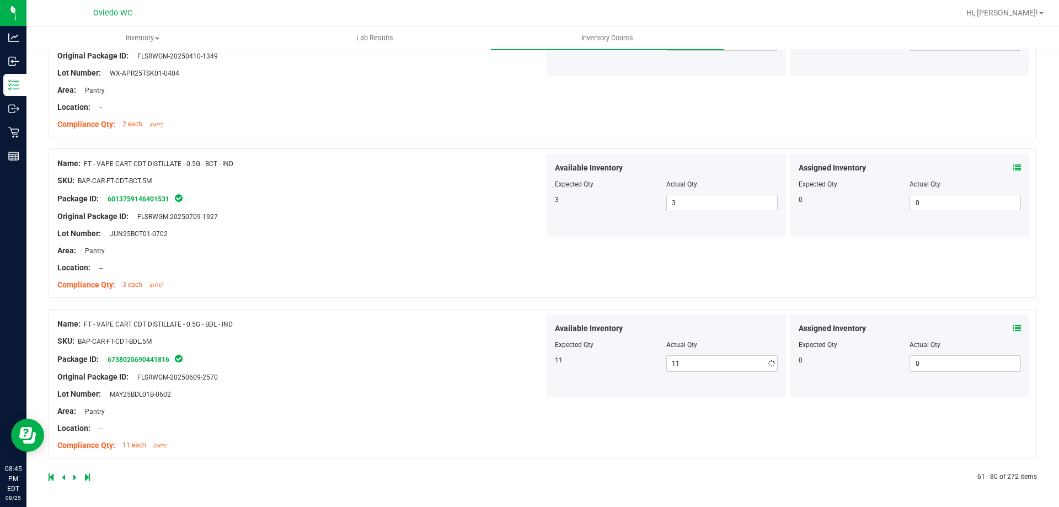
click at [77, 474] on link at bounding box center [75, 477] width 5 height 8
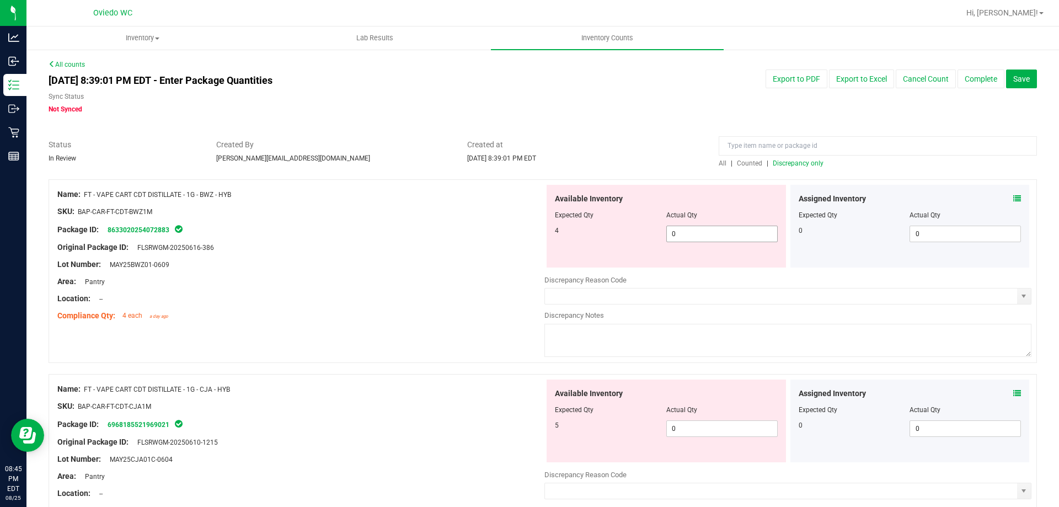
click at [722, 241] on span "0 0" at bounding box center [721, 234] width 111 height 17
type input "04"
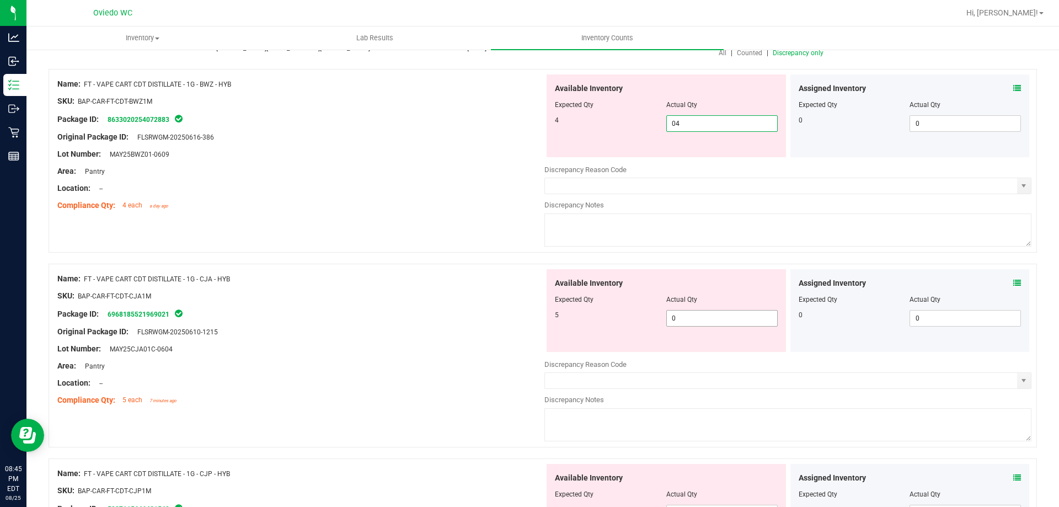
click at [708, 322] on div "Available Inventory Expected Qty Actual Qty 5 0 0" at bounding box center [787, 356] width 487 height 175
type input "4"
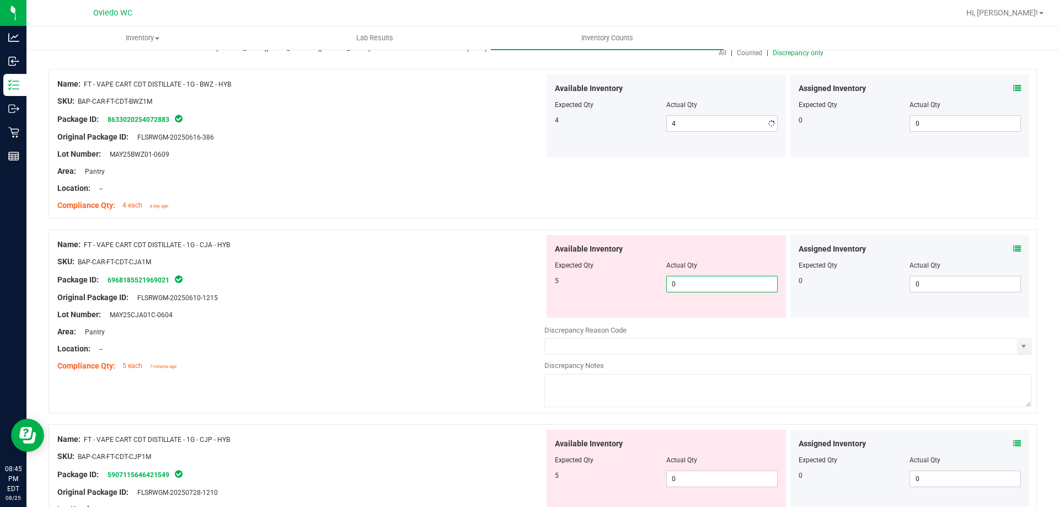
type input "05"
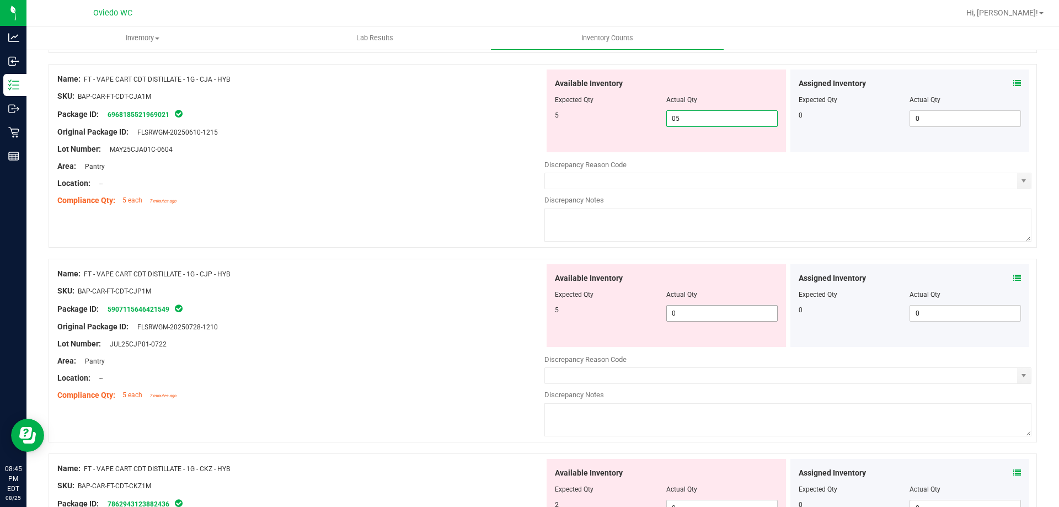
type input "5"
click at [702, 311] on div "Available Inventory Expected Qty Actual Qty 5 0 0" at bounding box center [666, 305] width 239 height 83
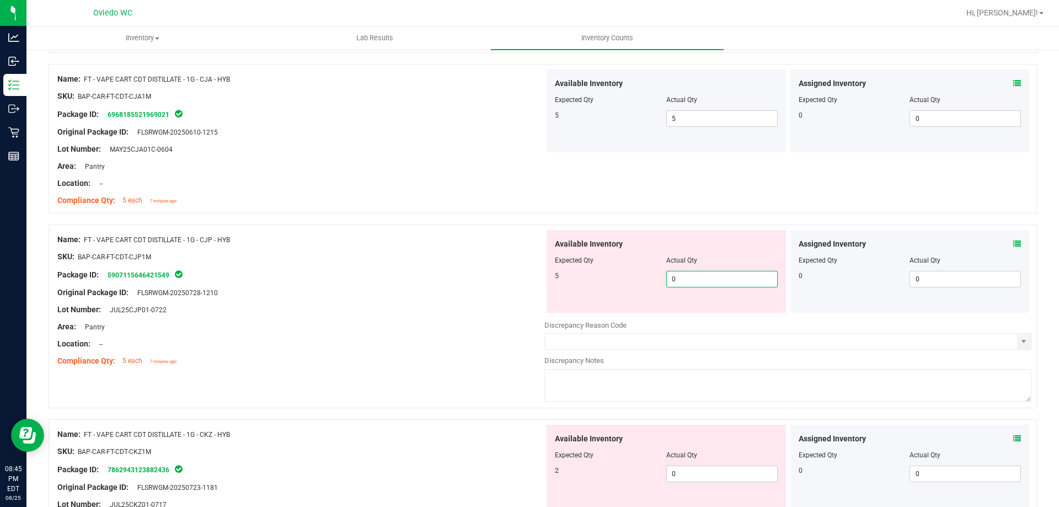
type input "05"
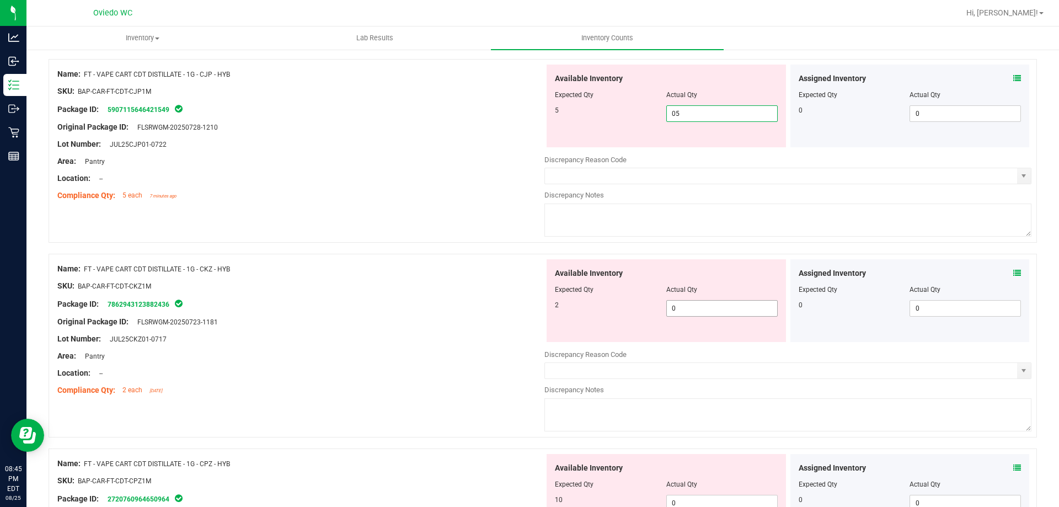
type input "5"
click at [701, 309] on div "Available Inventory Expected Qty Actual Qty 2 0 0" at bounding box center [787, 346] width 487 height 175
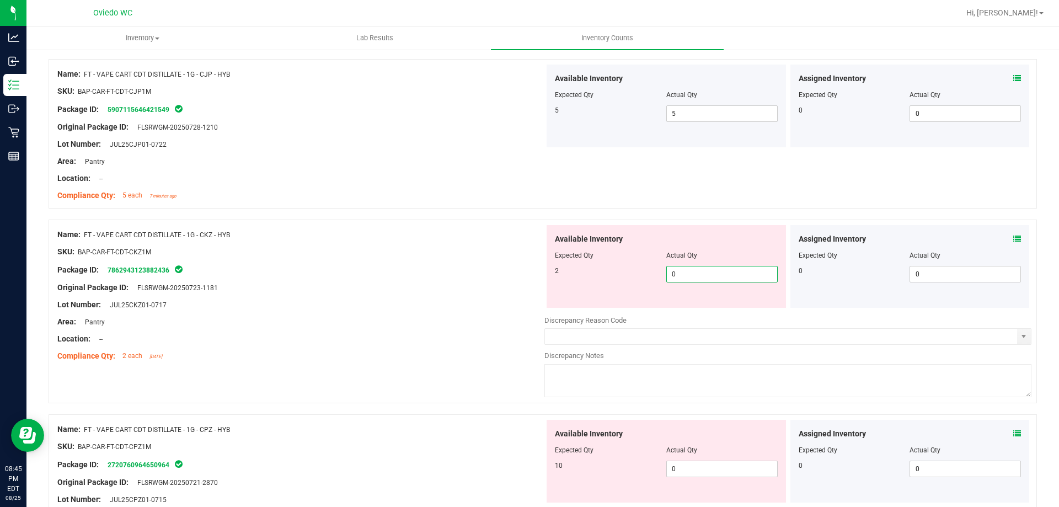
type input "02"
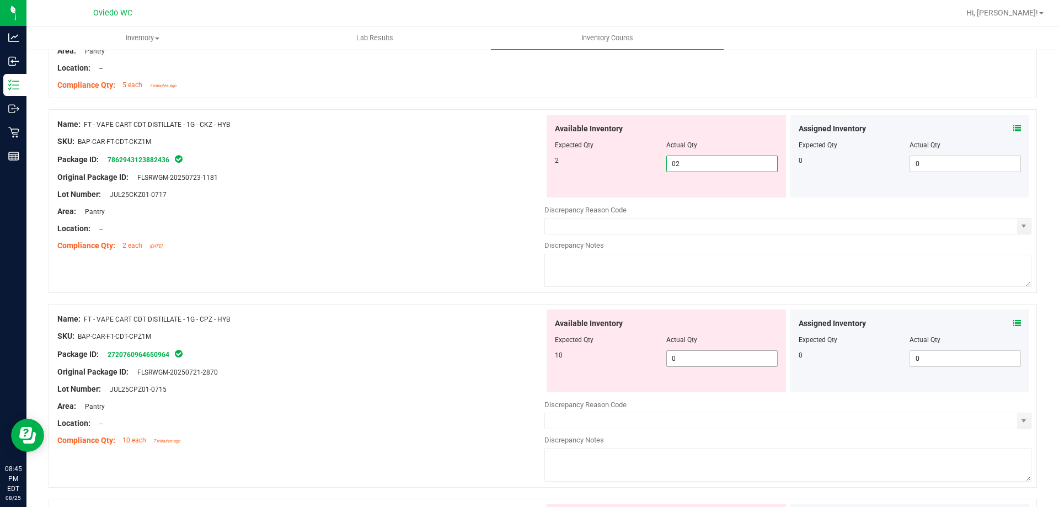
type input "2"
click at [692, 357] on div "Available Inventory Expected Qty Actual Qty 10 0 0" at bounding box center [666, 350] width 239 height 83
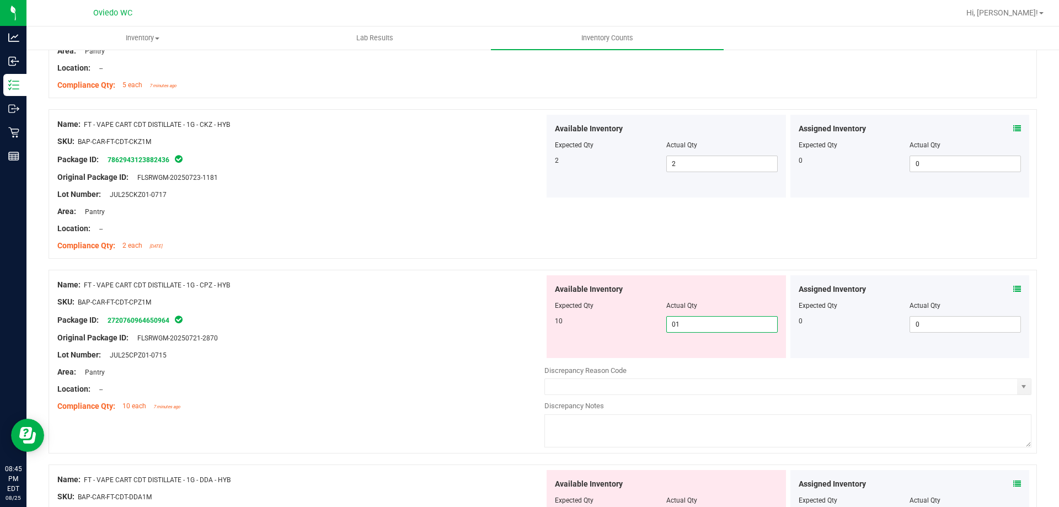
type input "010"
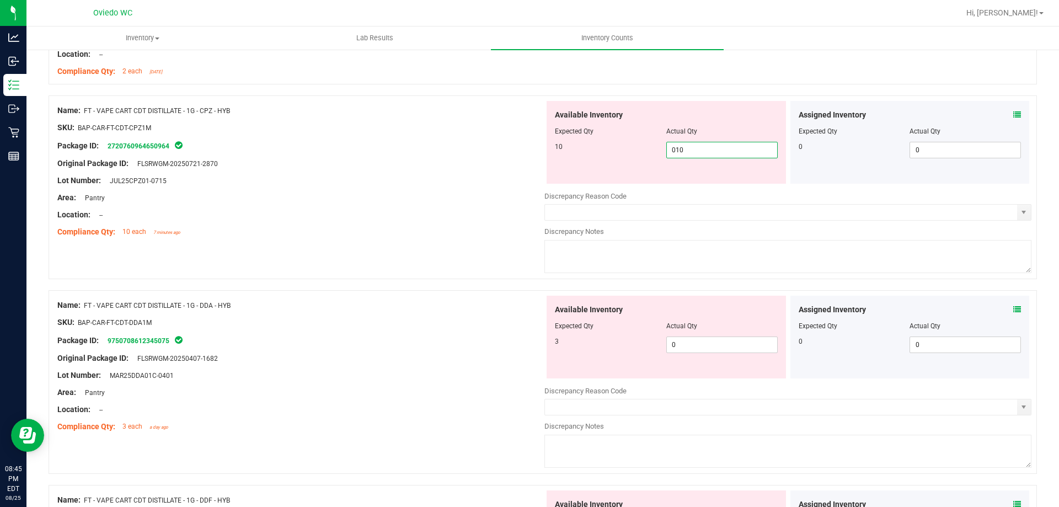
scroll to position [772, 0]
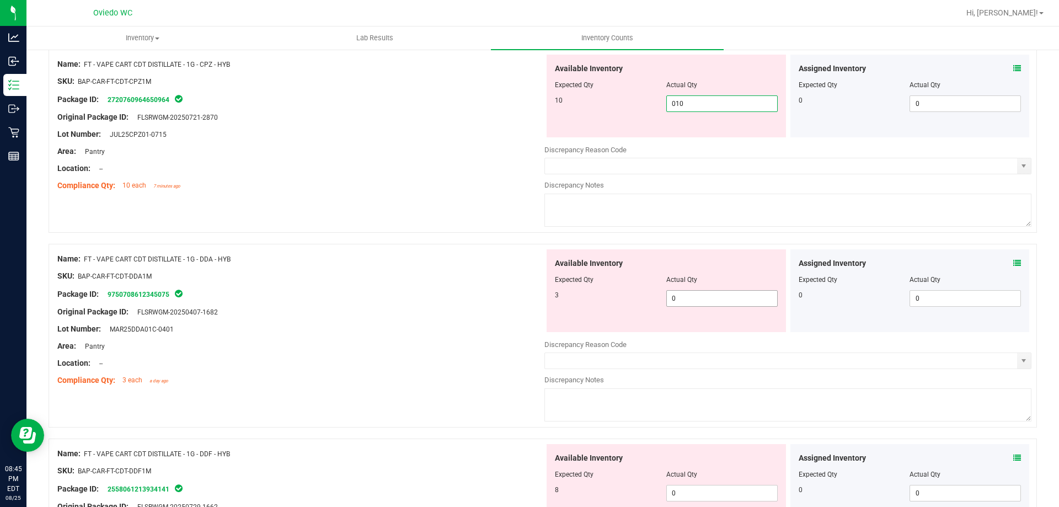
type input "10"
click at [699, 297] on div "Available Inventory Expected Qty Actual Qty 3 0 0" at bounding box center [666, 290] width 239 height 83
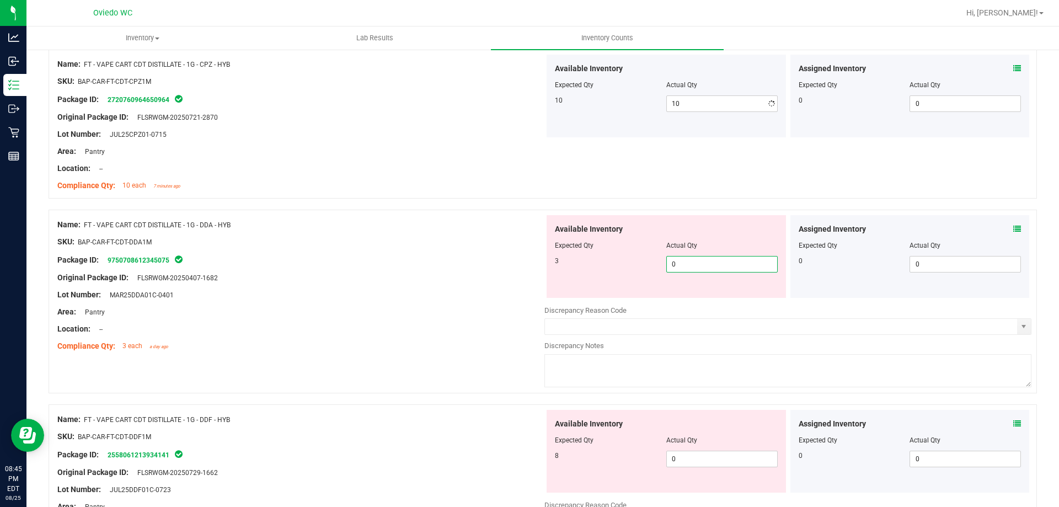
type input "03"
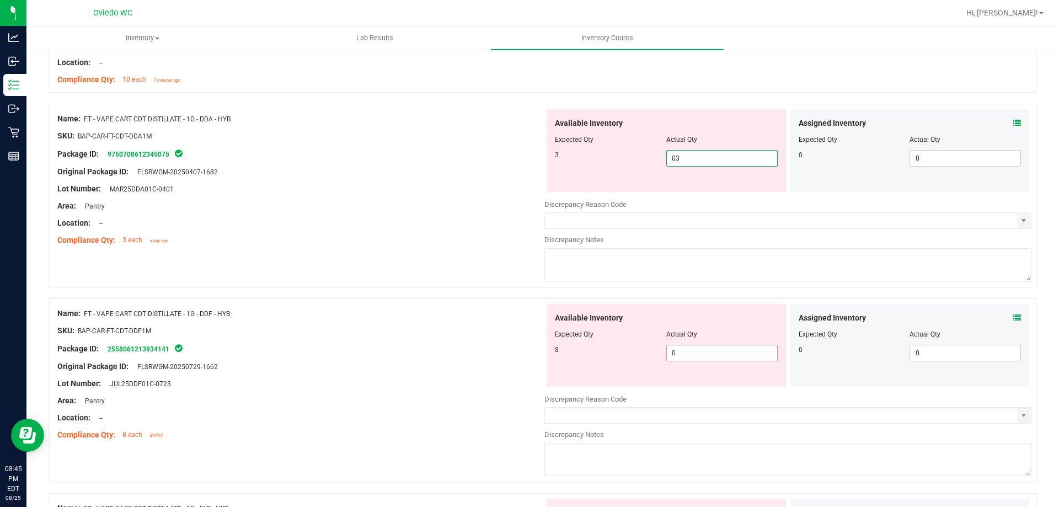
scroll to position [883, 0]
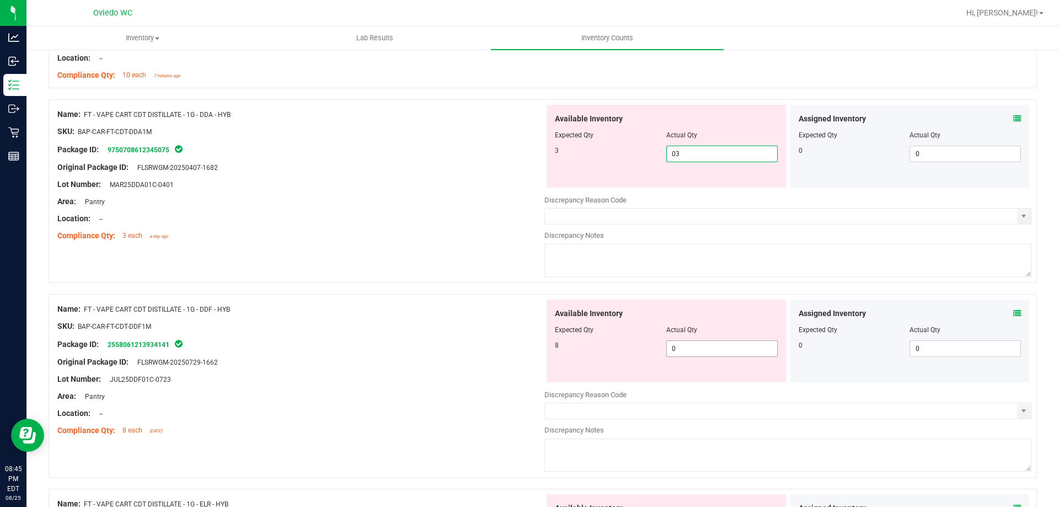
type input "3"
click at [699, 346] on div "Available Inventory Expected Qty Actual Qty 8 0 0" at bounding box center [666, 341] width 239 height 83
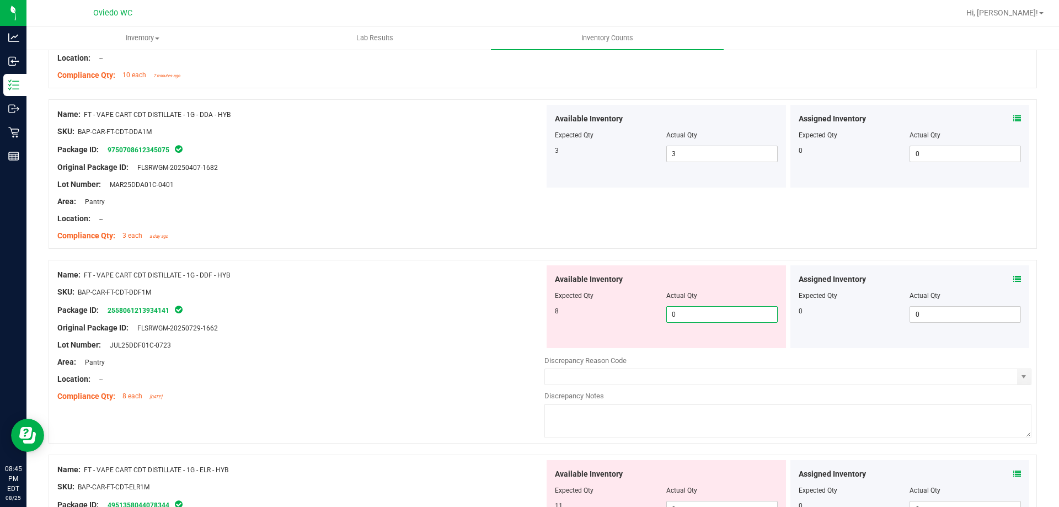
type input "08"
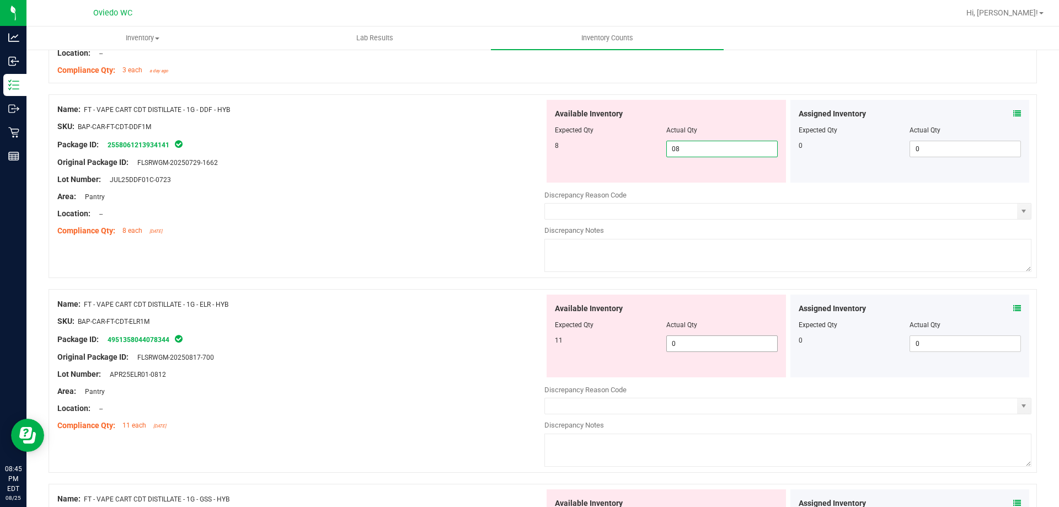
click at [690, 343] on div "Available Inventory Expected Qty Actual Qty 11 0 0" at bounding box center [787, 382] width 487 height 175
type input "8"
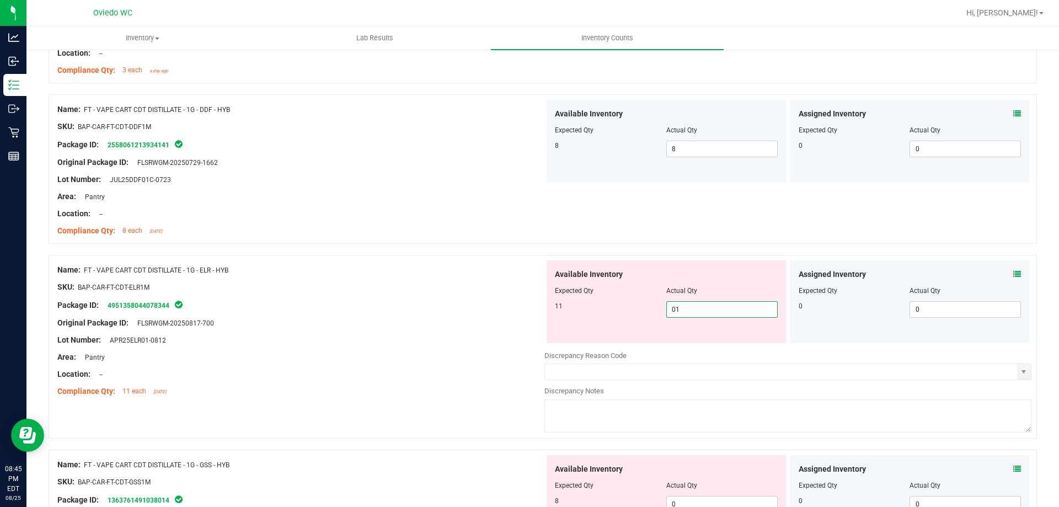
type input "011"
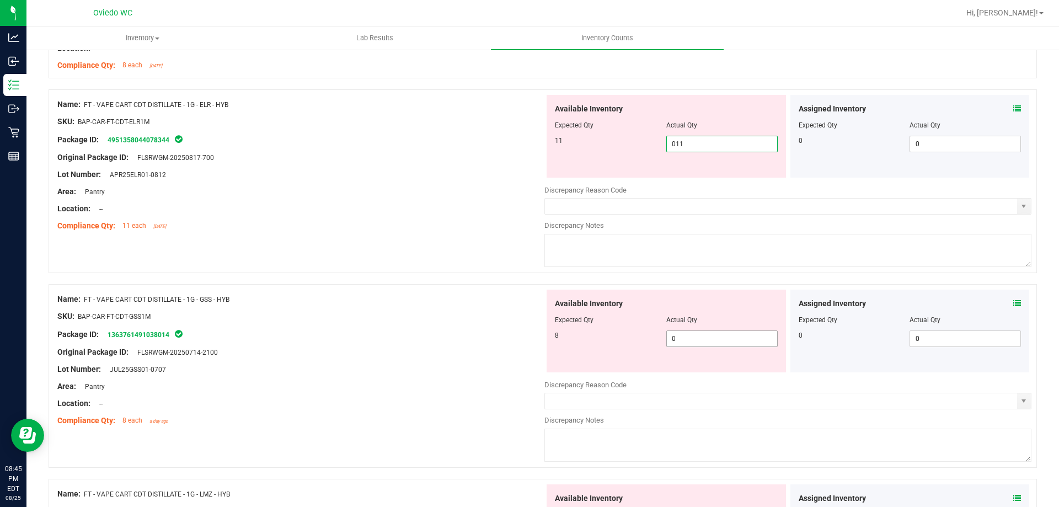
type input "11"
click at [689, 338] on div "Available Inventory Expected Qty Actual Qty 8 0 0" at bounding box center [666, 331] width 239 height 83
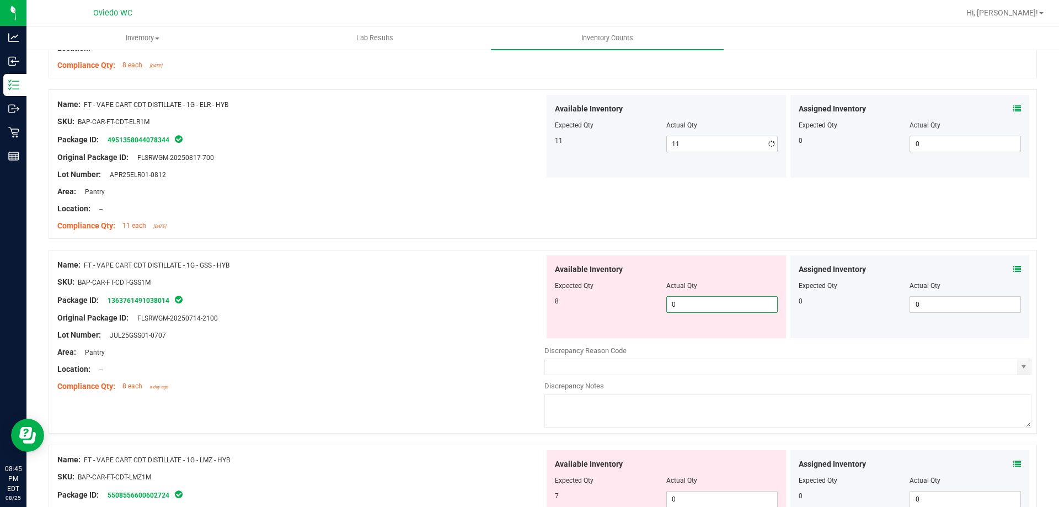
type input "08"
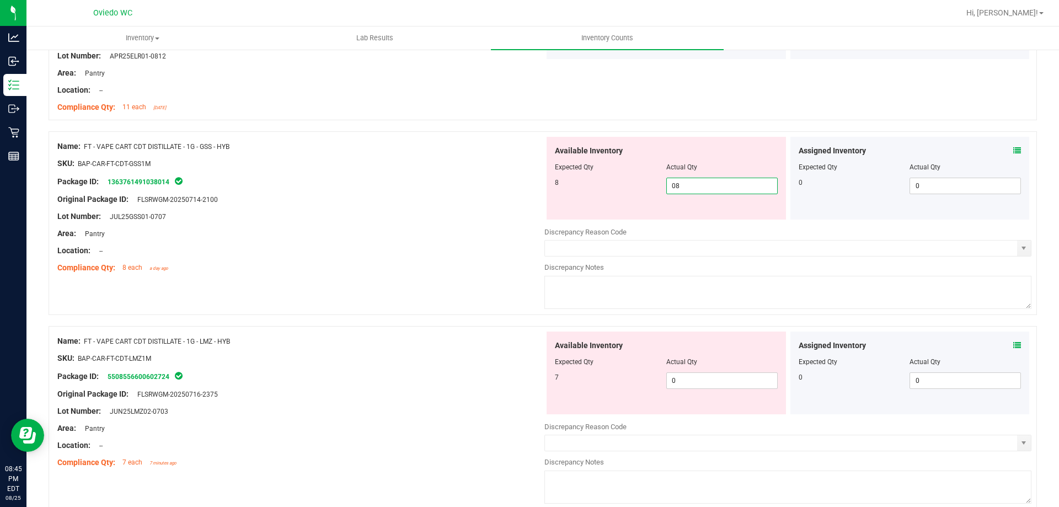
scroll to position [1379, 0]
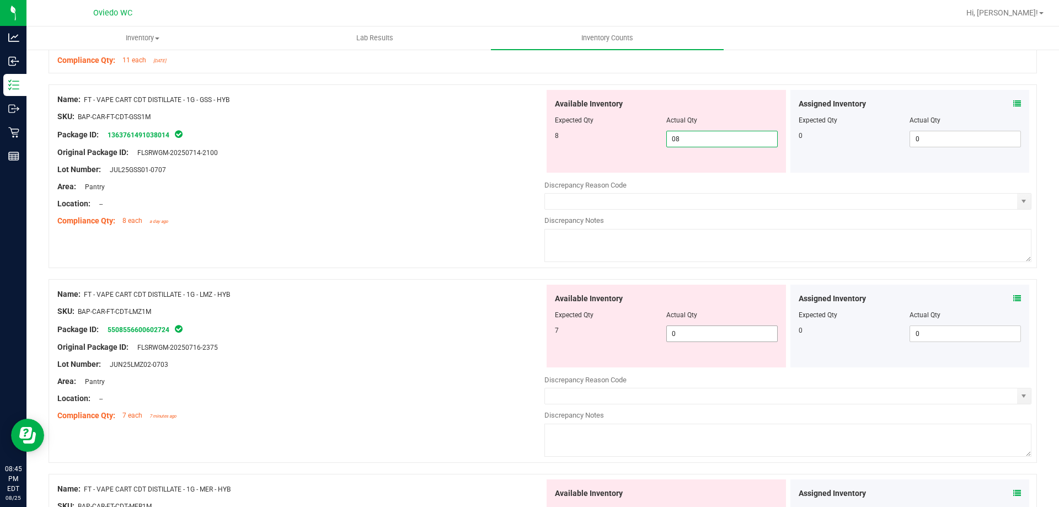
type input "8"
click at [689, 337] on div "Available Inventory Expected Qty Actual Qty 7 0 0" at bounding box center [787, 372] width 487 height 175
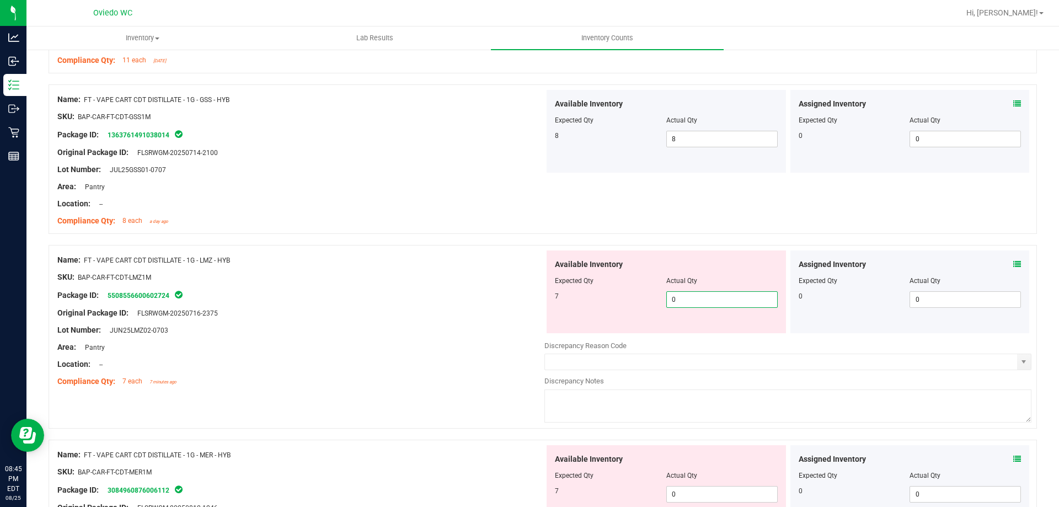
type input "07"
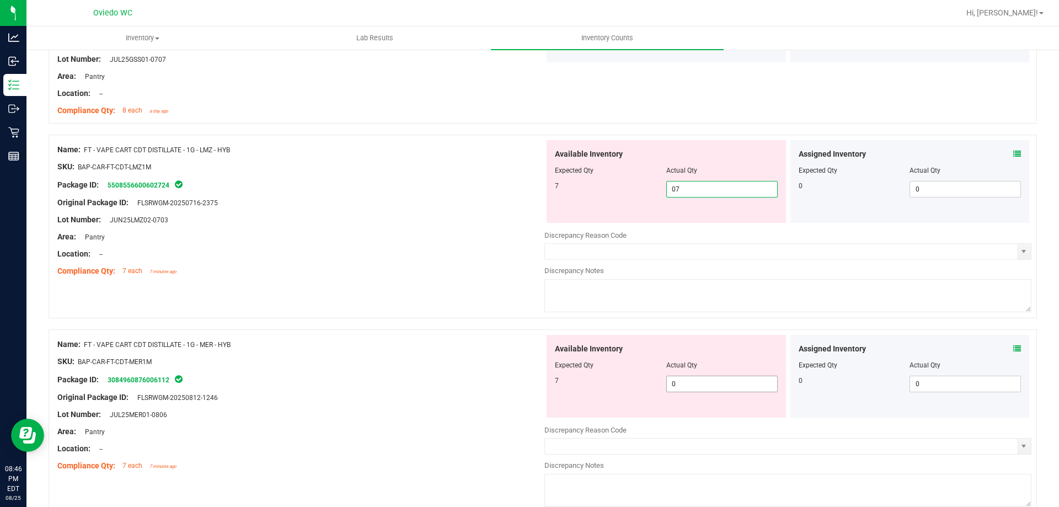
click at [679, 381] on div "Available Inventory Expected Qty Actual Qty 7 0 0" at bounding box center [666, 376] width 239 height 83
type input "7"
type input "07"
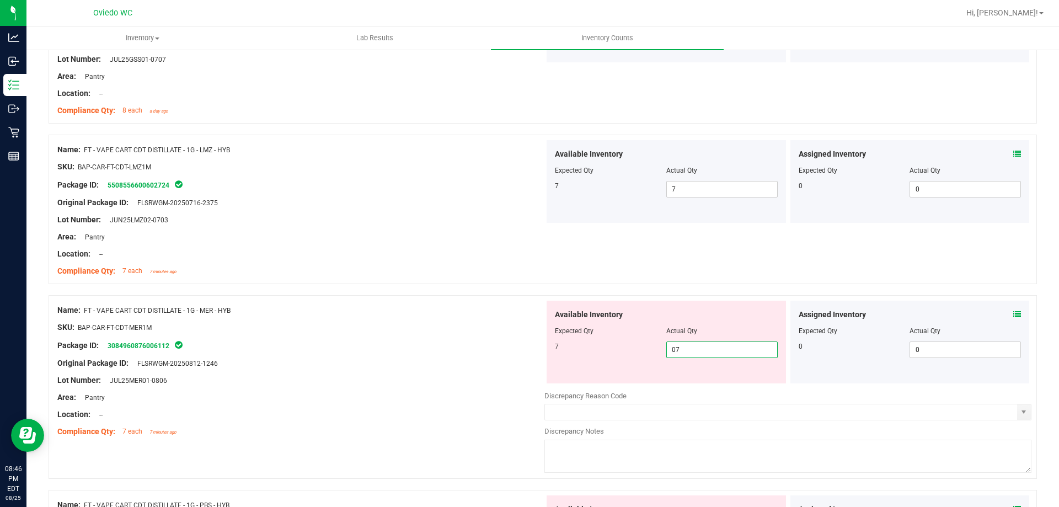
scroll to position [1655, 0]
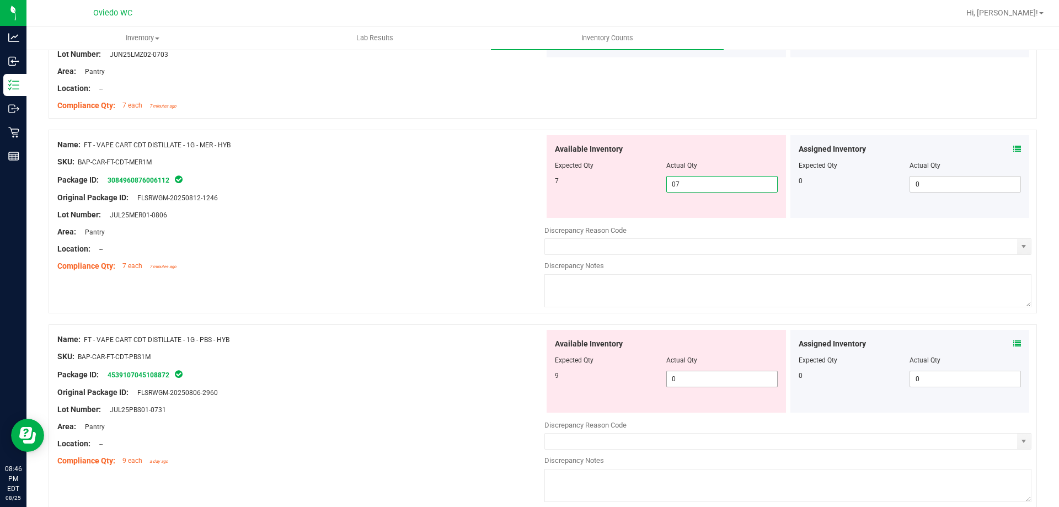
click at [681, 372] on div "Available Inventory Expected Qty Actual Qty 9 0 0" at bounding box center [666, 371] width 239 height 83
type input "7"
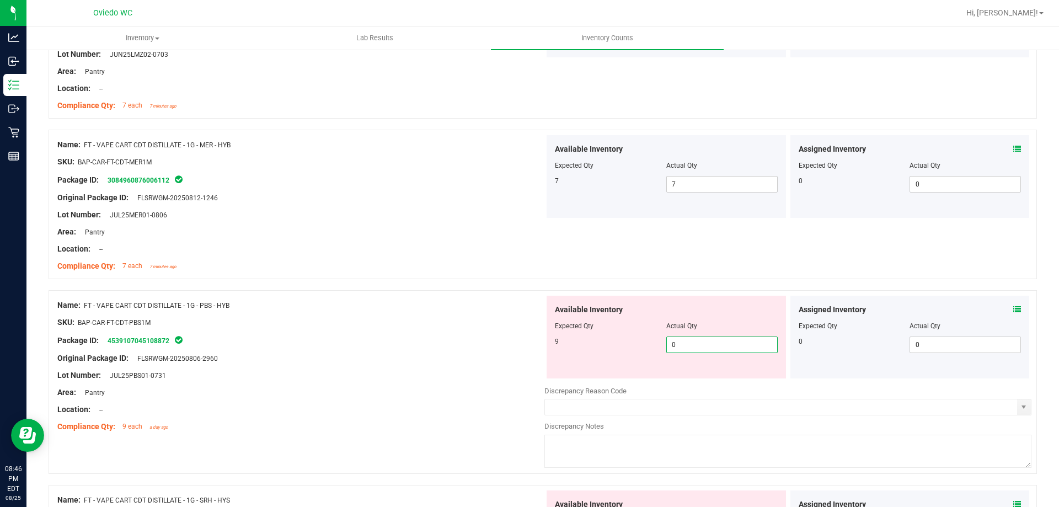
type input "09"
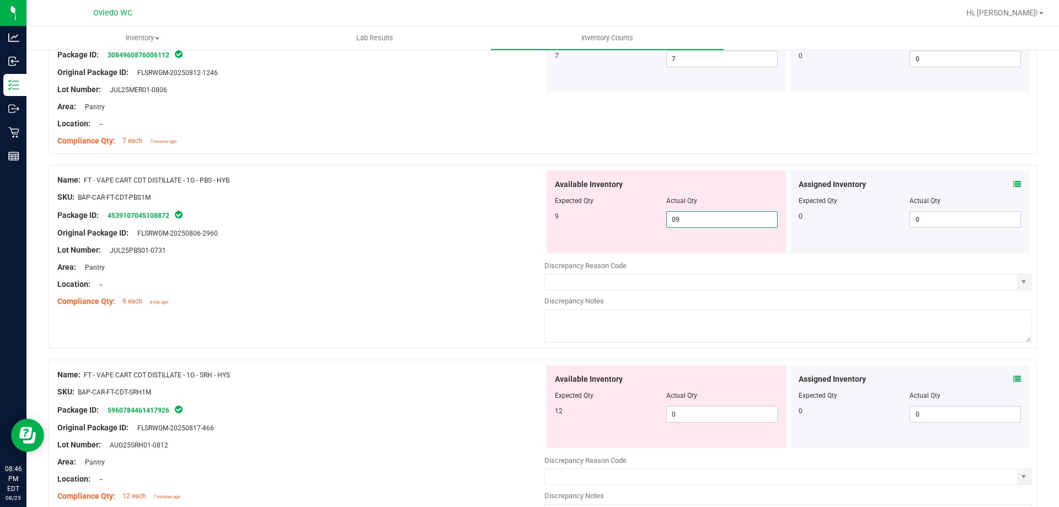
scroll to position [1820, 0]
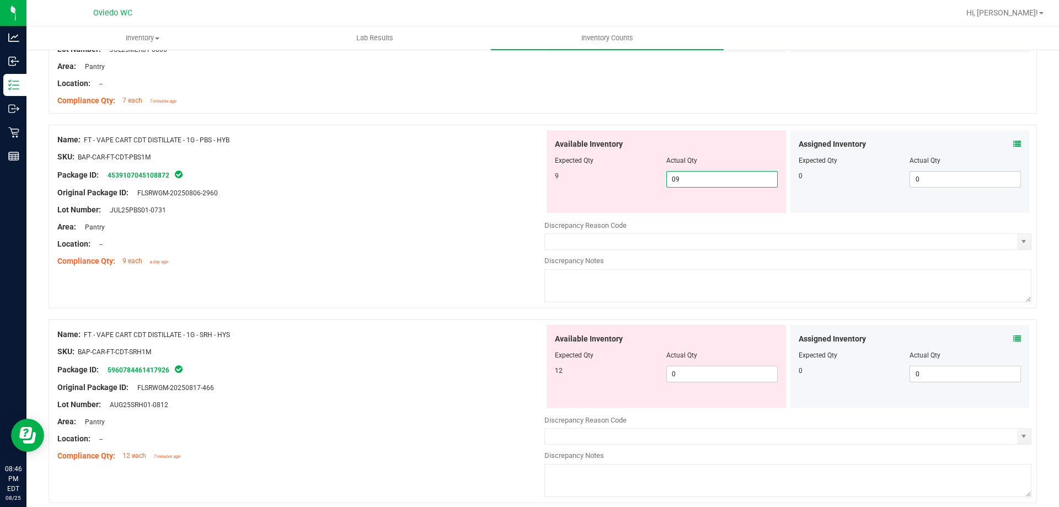
click at [681, 371] on div "Available Inventory Expected Qty Actual Qty 12 0 0" at bounding box center [666, 366] width 239 height 83
type input "9"
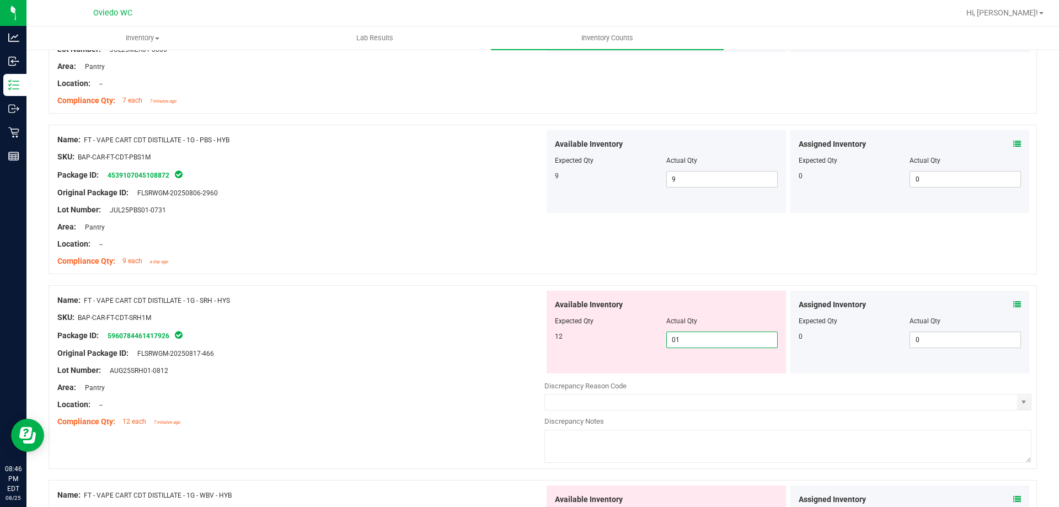
type input "012"
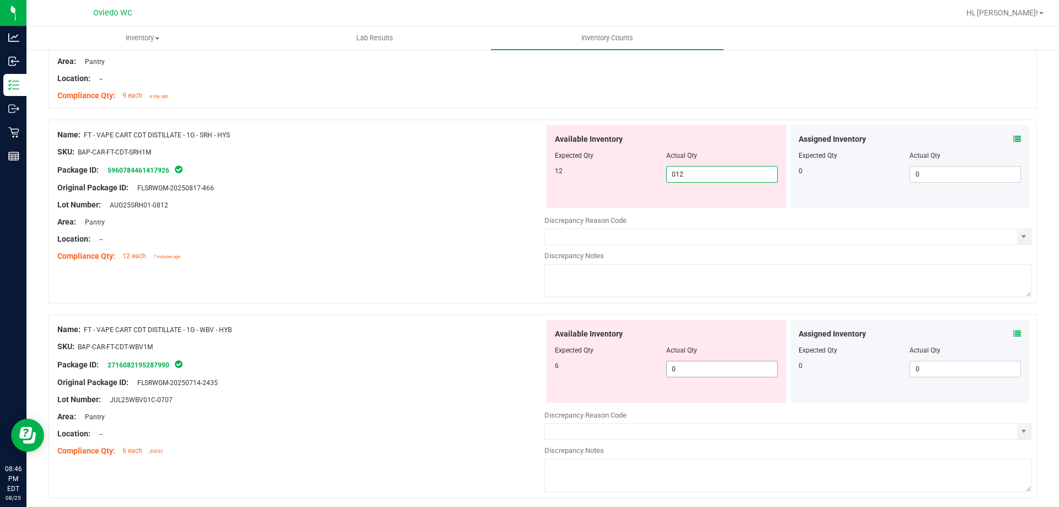
type input "12"
click at [672, 370] on div "Available Inventory Expected Qty Actual Qty 6 0 0" at bounding box center [787, 407] width 487 height 175
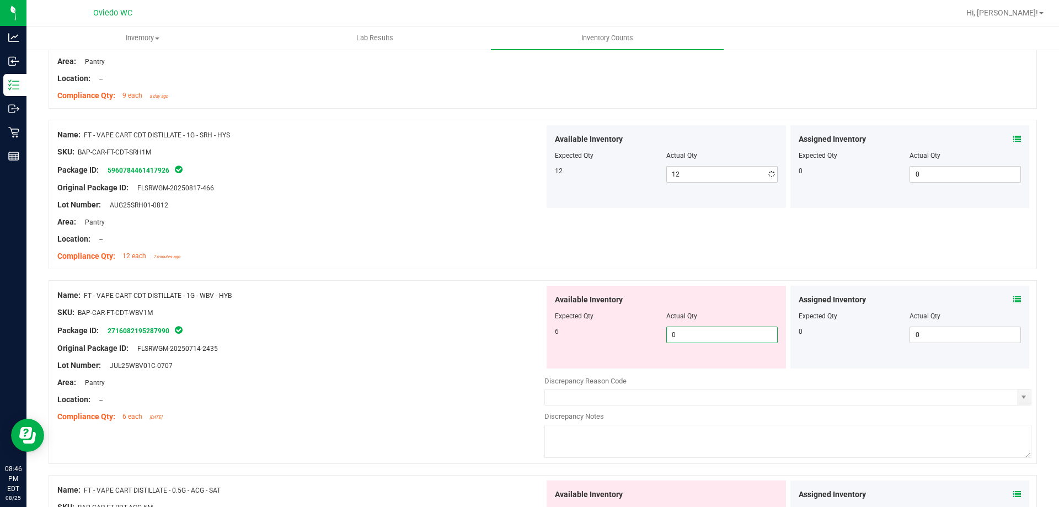
type input "06"
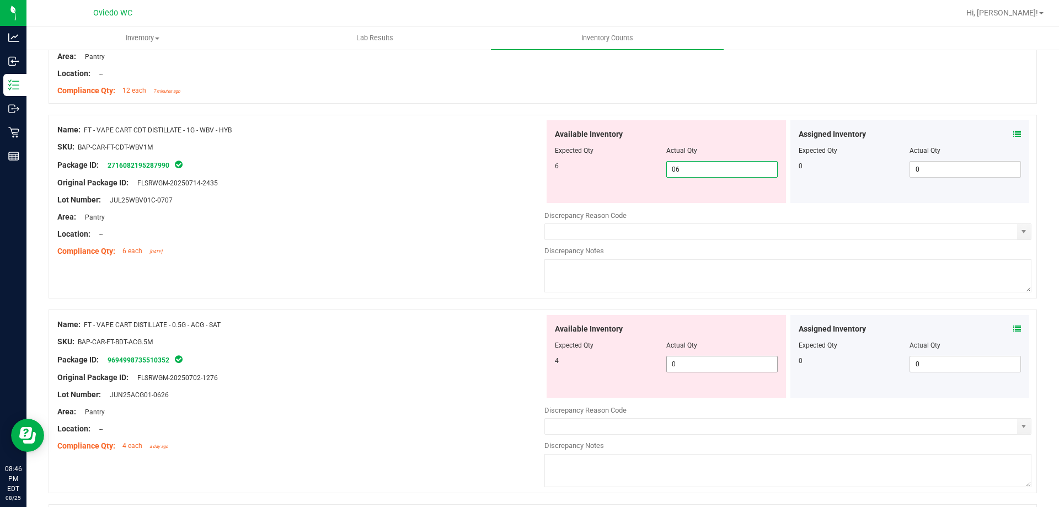
type input "6"
click at [693, 361] on div "Available Inventory Expected Qty Actual Qty 4 0 0" at bounding box center [666, 356] width 239 height 83
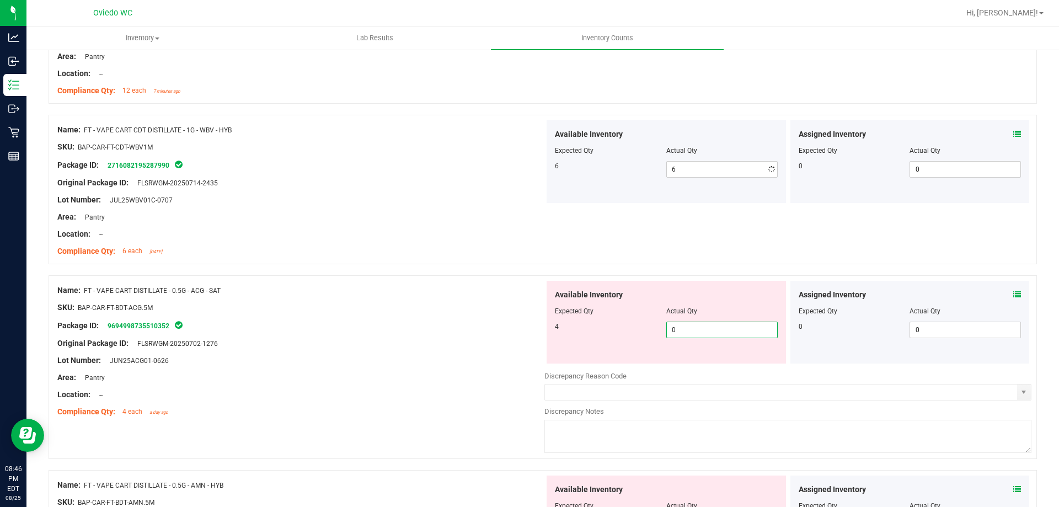
type input "04"
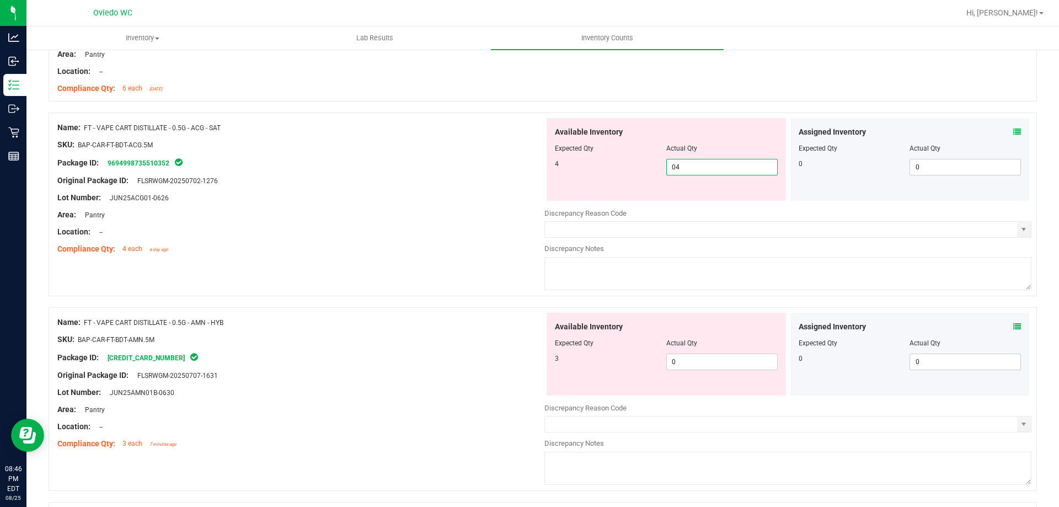
scroll to position [2317, 0]
type input "4"
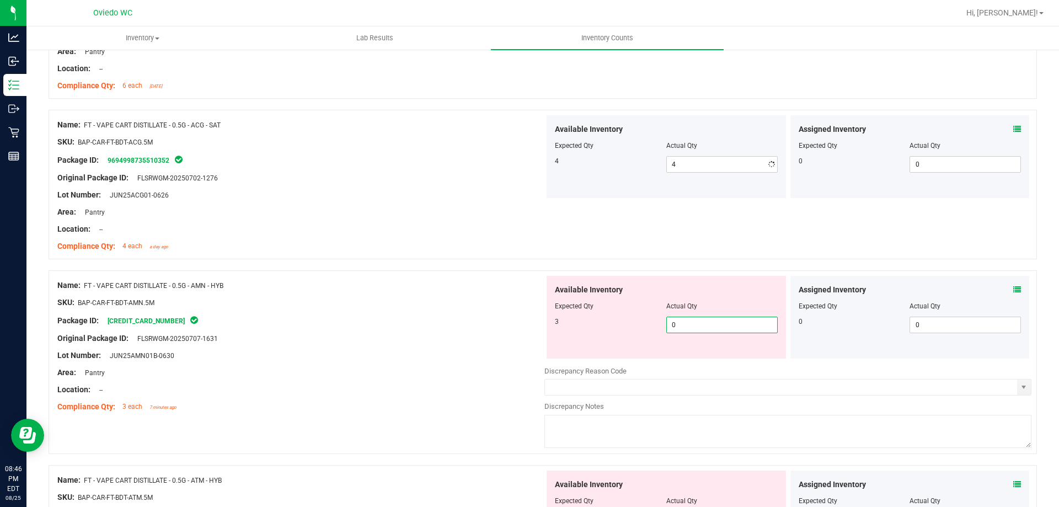
click at [694, 355] on div "Available Inventory Expected Qty Actual Qty 3 0 0" at bounding box center [666, 317] width 239 height 83
type input "03"
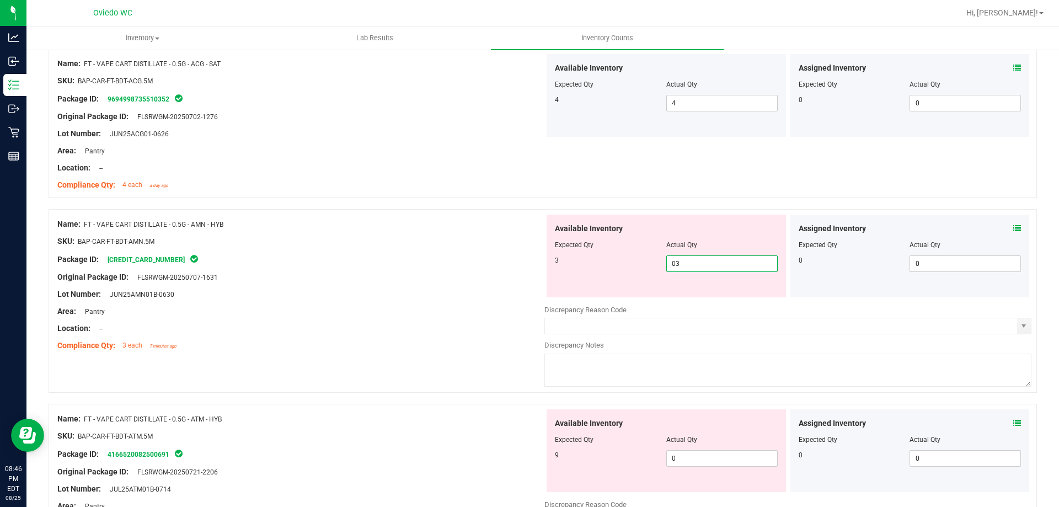
scroll to position [2482, 0]
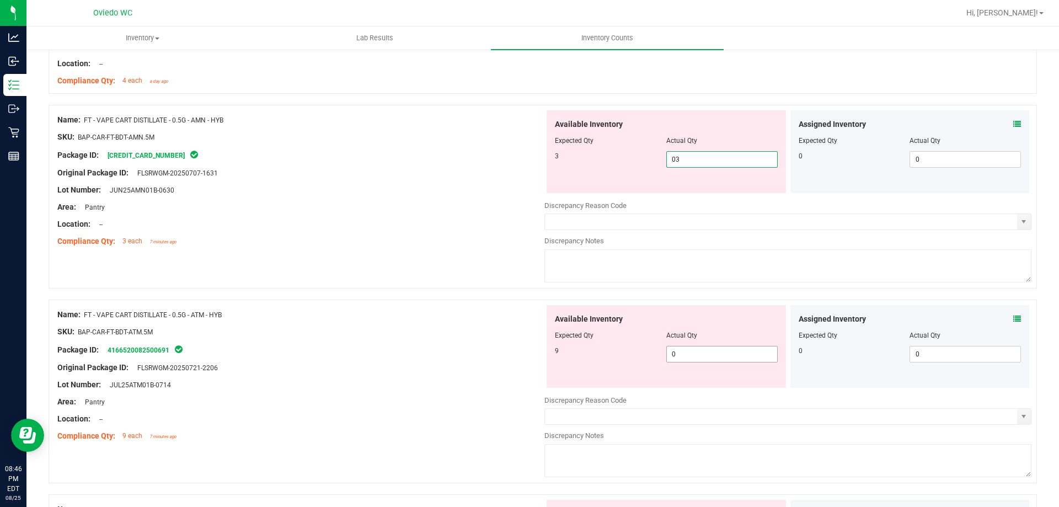
type input "3"
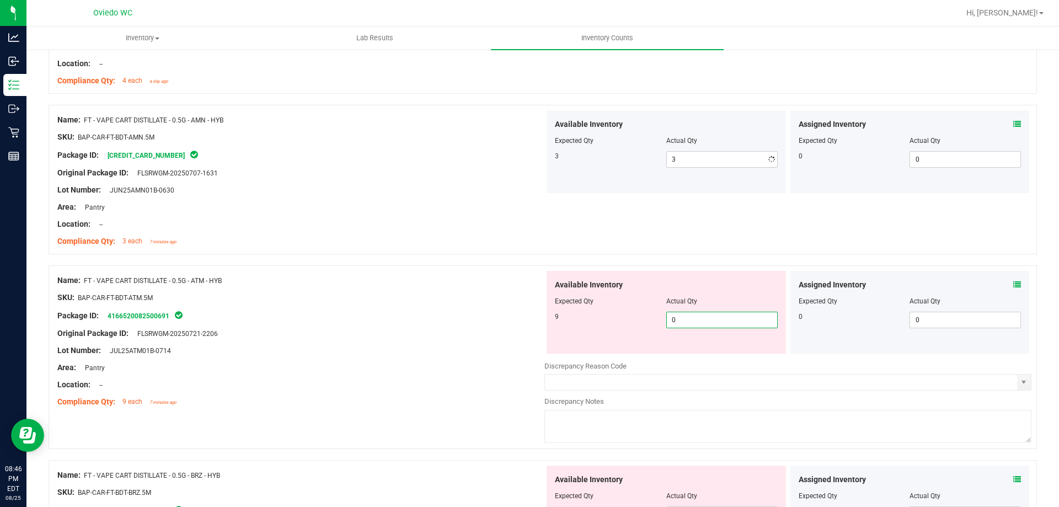
click at [694, 350] on div "Available Inventory Expected Qty Actual Qty 9 0 0" at bounding box center [666, 312] width 239 height 83
type input "09"
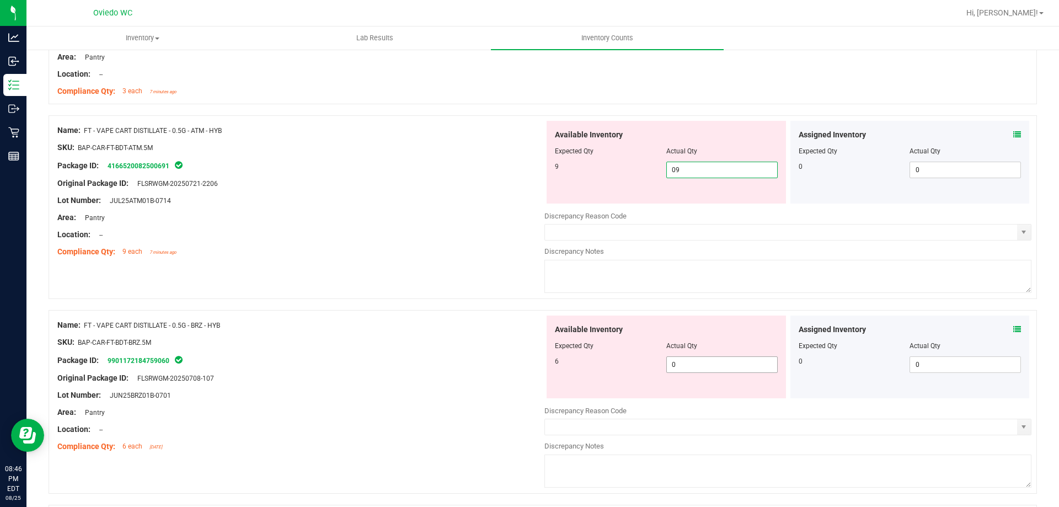
scroll to position [2648, 0]
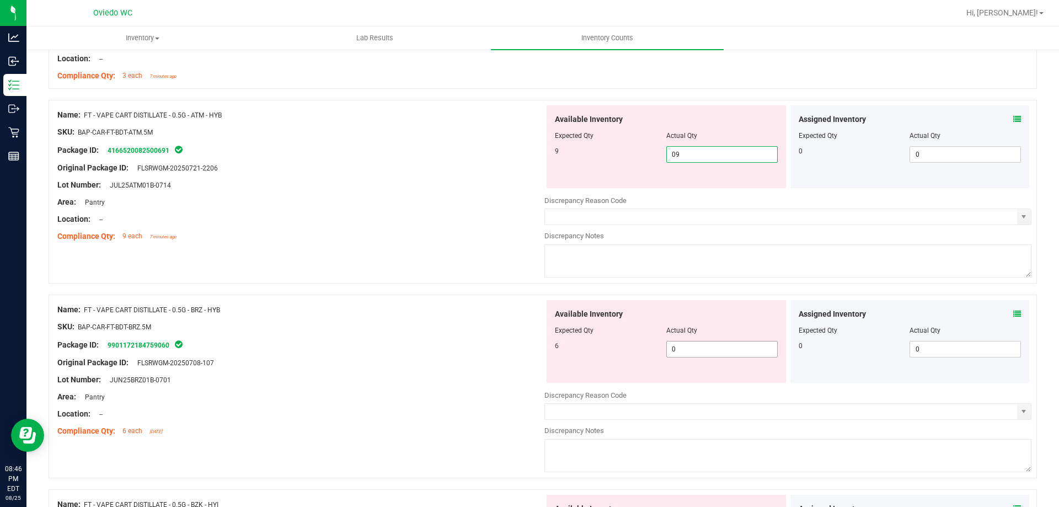
type input "9"
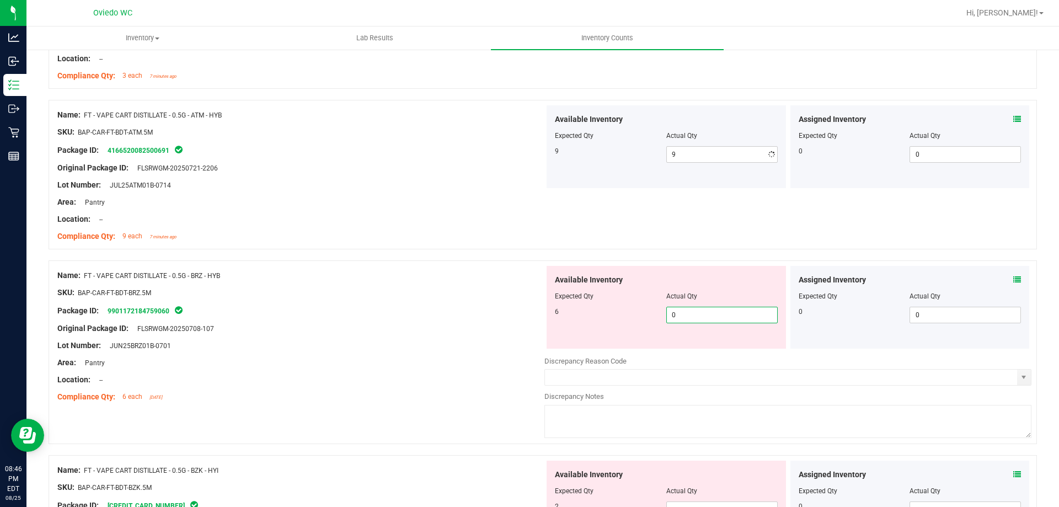
click at [689, 346] on div "Available Inventory Expected Qty Actual Qty 6 0 0" at bounding box center [666, 307] width 239 height 83
type input "06"
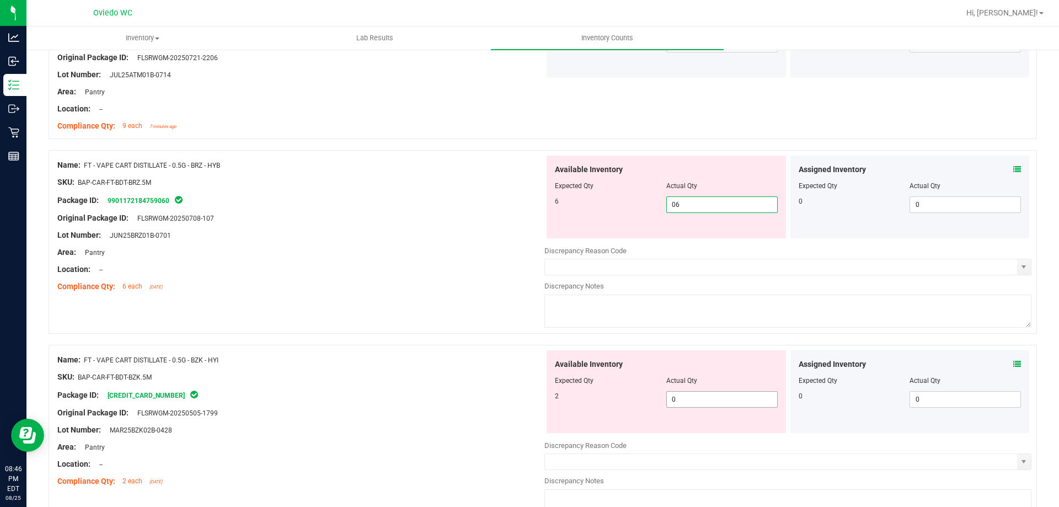
click at [695, 397] on div "Available Inventory Expected Qty Actual Qty 2 0 0" at bounding box center [666, 391] width 239 height 83
type input "6"
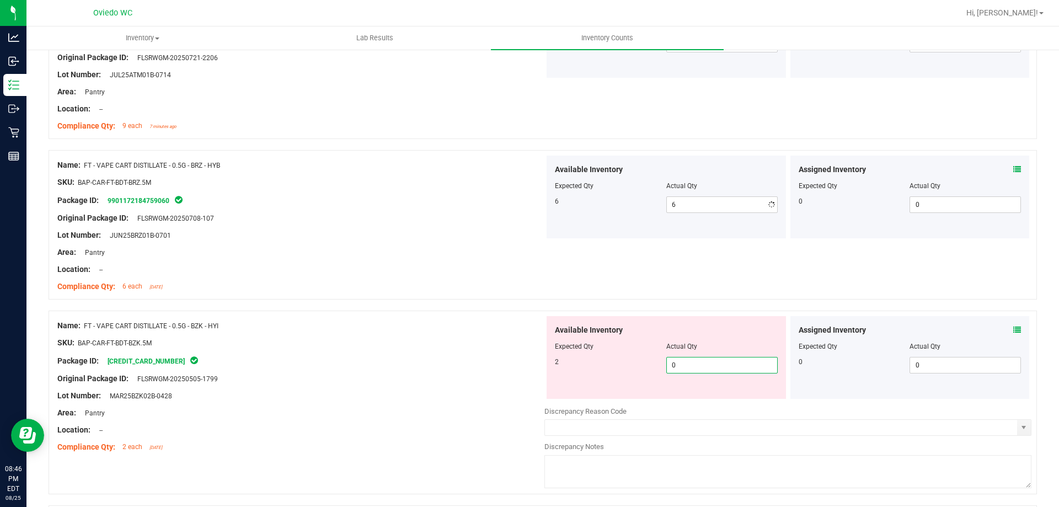
type input "02"
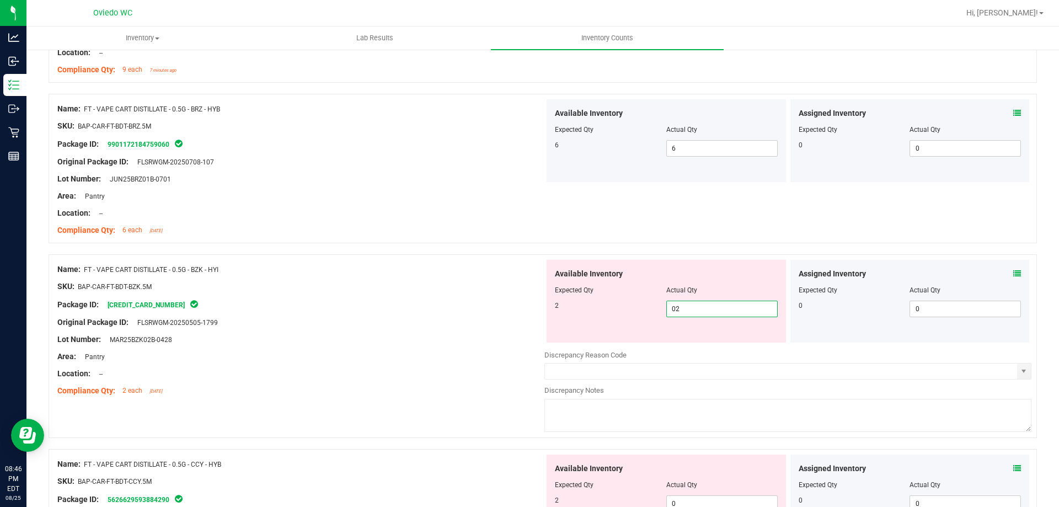
scroll to position [2869, 0]
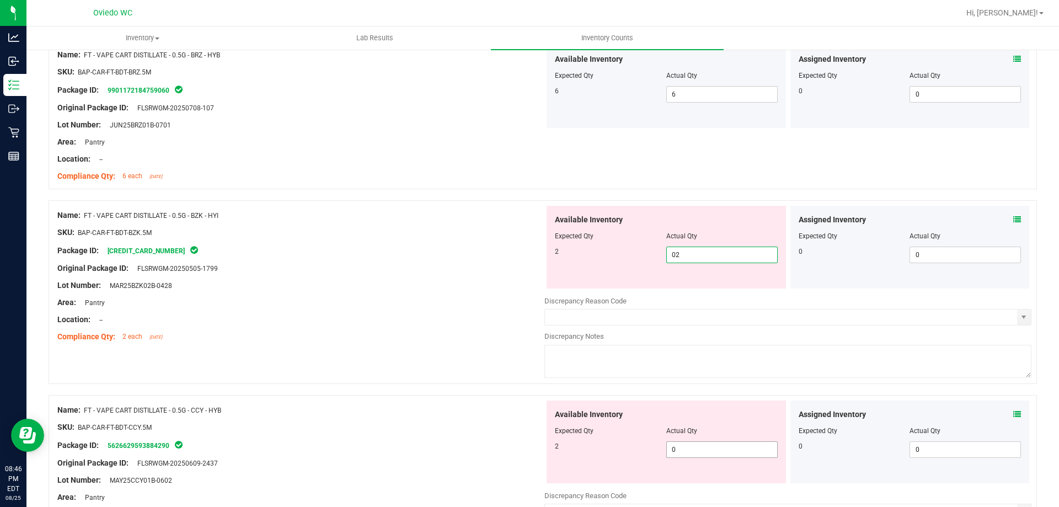
type input "2"
click at [693, 441] on div "Available Inventory Expected Qty Actual Qty 2 0 0" at bounding box center [666, 442] width 239 height 83
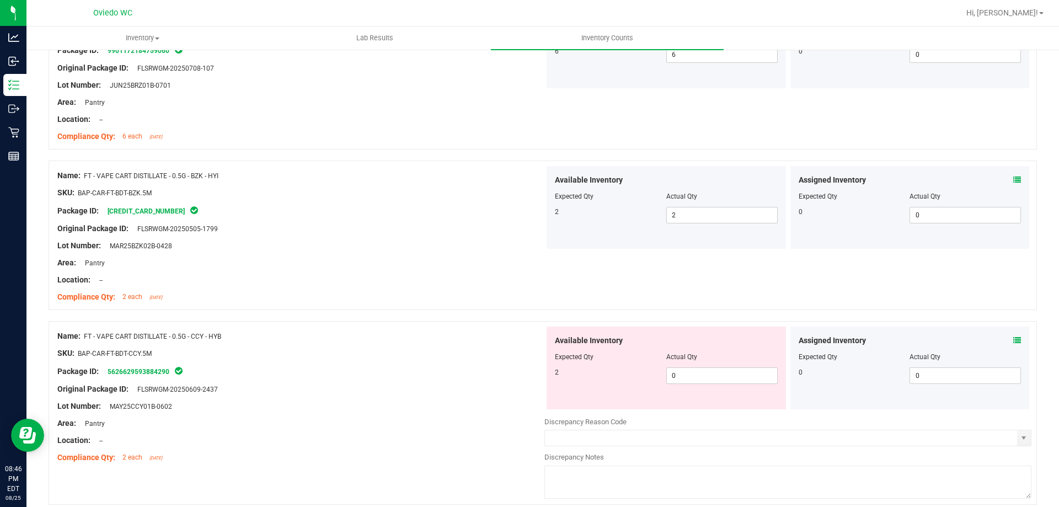
scroll to position [2955, 0]
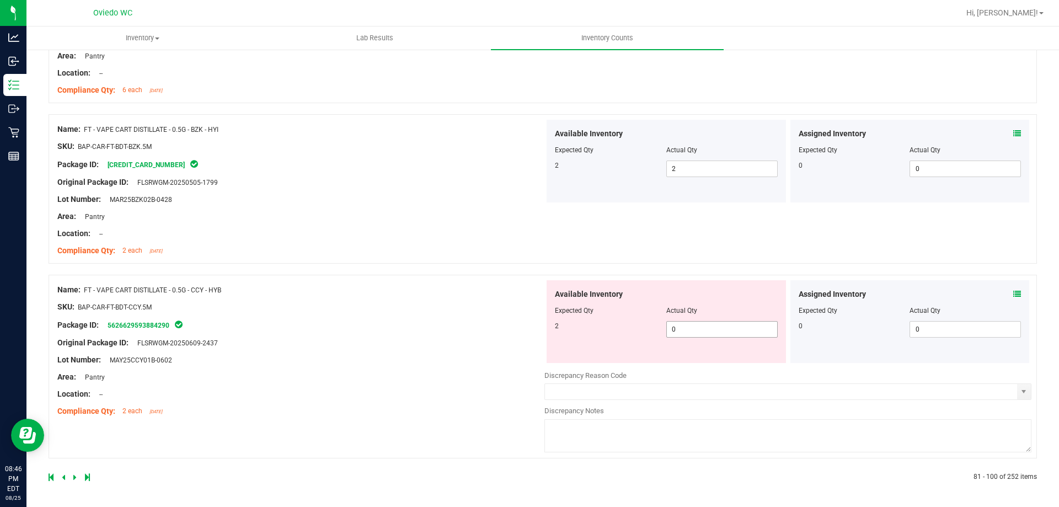
click at [688, 333] on span "0 0" at bounding box center [721, 329] width 111 height 17
type input "02"
type input "2"
click at [73, 477] on icon at bounding box center [74, 477] width 3 height 7
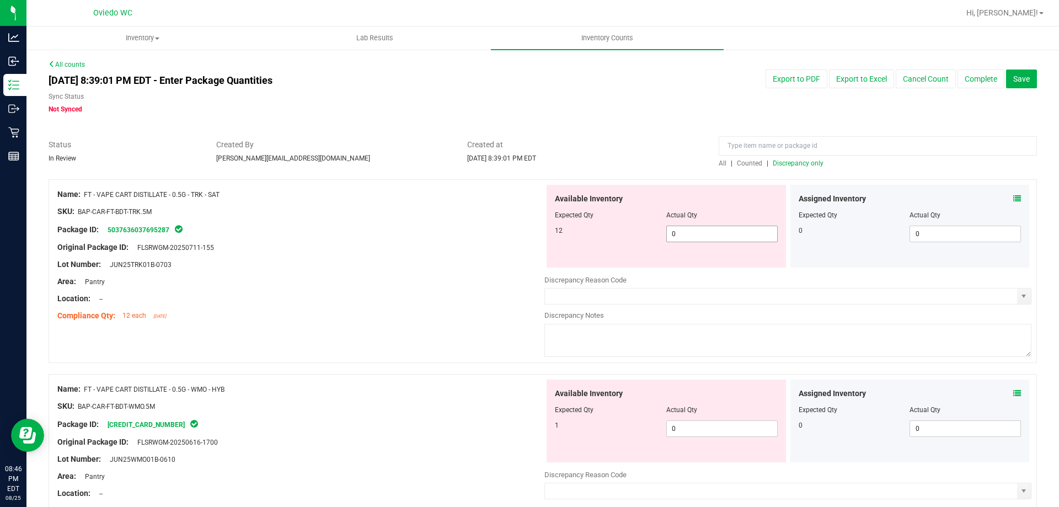
click at [692, 233] on span "0 0" at bounding box center [721, 234] width 111 height 17
click at [695, 427] on div "Available Inventory Expected Qty Actual Qty 1 0 0" at bounding box center [666, 421] width 239 height 83
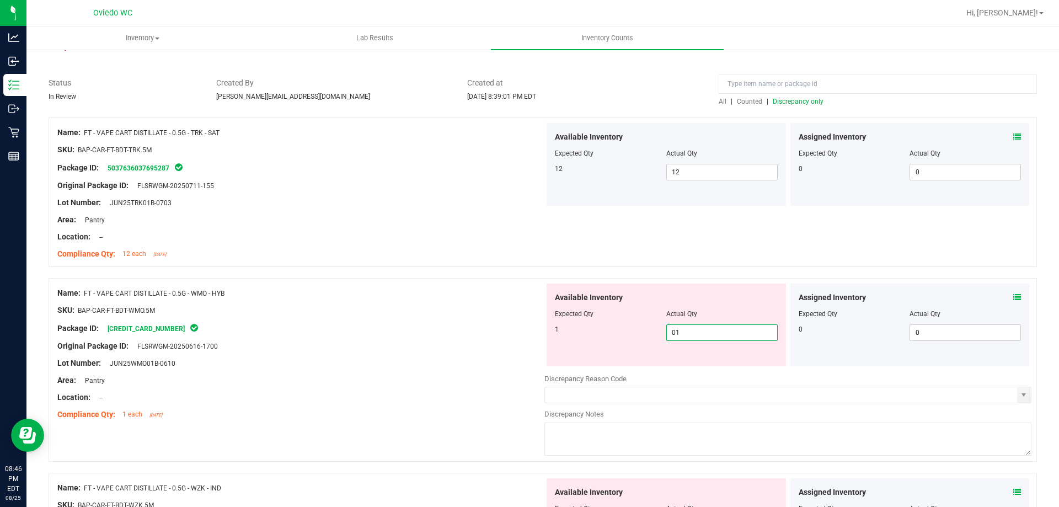
scroll to position [165, 0]
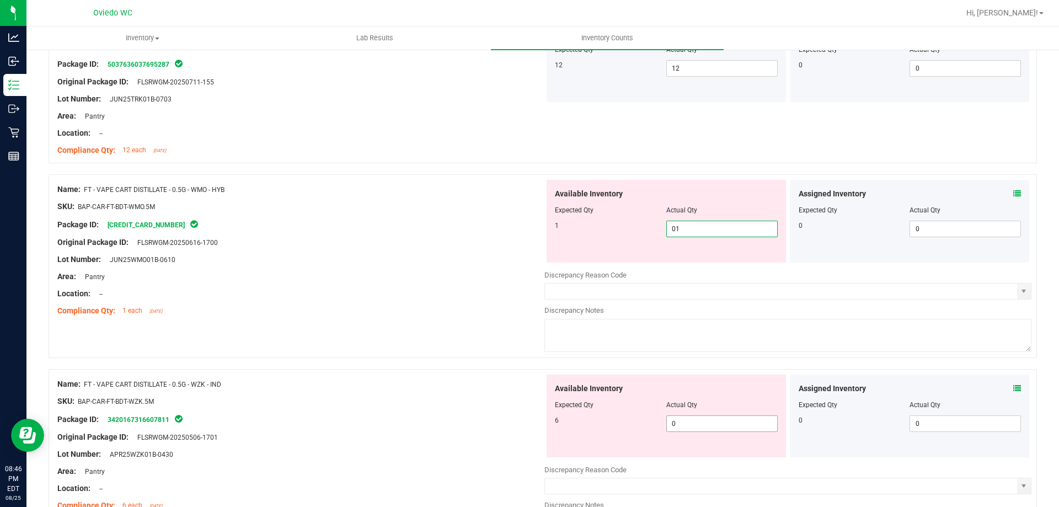
click at [687, 420] on div "Available Inventory Expected Qty Actual Qty 6 0 0" at bounding box center [666, 416] width 239 height 83
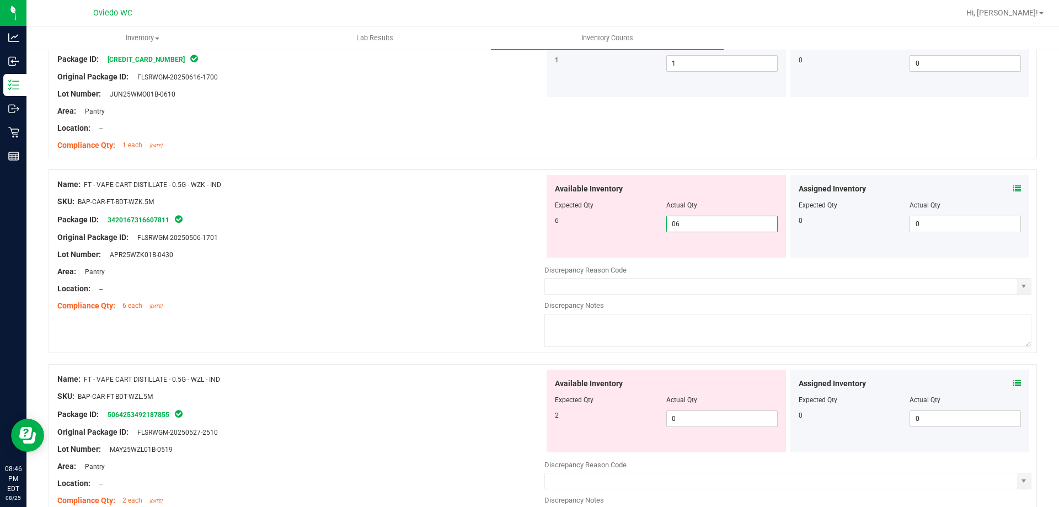
click at [687, 420] on div "Available Inventory Expected Qty Actual Qty 2 0 0" at bounding box center [787, 457] width 487 height 175
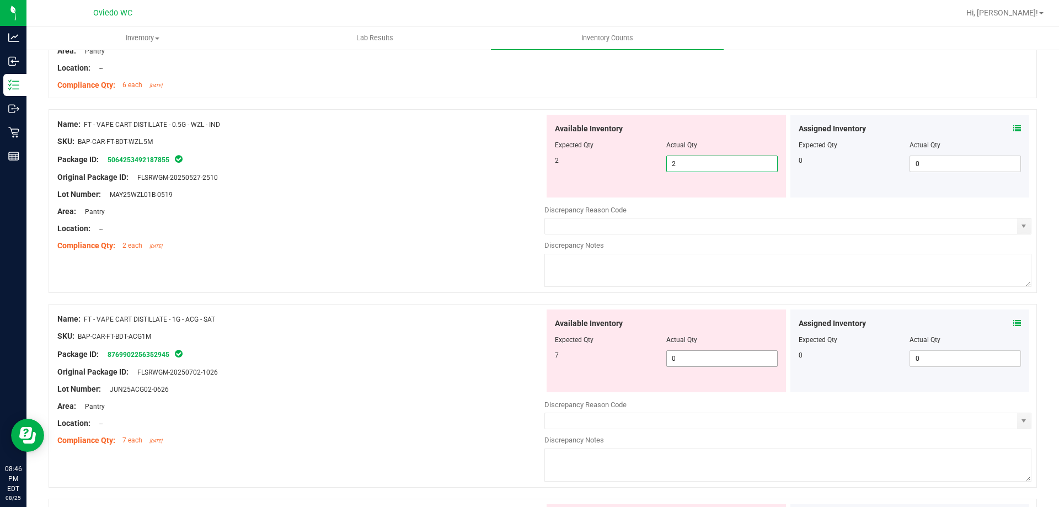
click at [692, 360] on div "Available Inventory Expected Qty Actual Qty 7 0 0" at bounding box center [787, 396] width 487 height 175
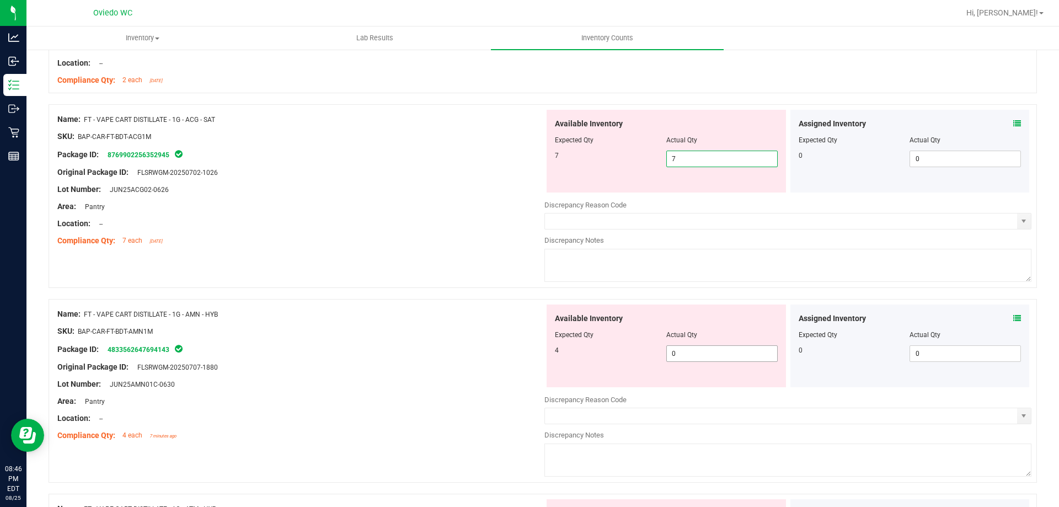
click at [693, 355] on div "Available Inventory Expected Qty Actual Qty 4 0 0" at bounding box center [787, 392] width 487 height 175
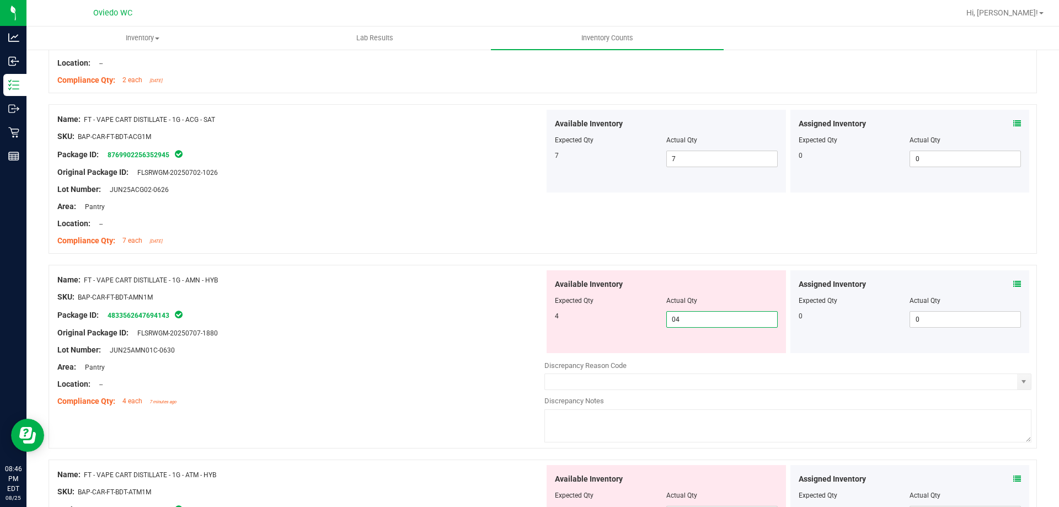
scroll to position [883, 0]
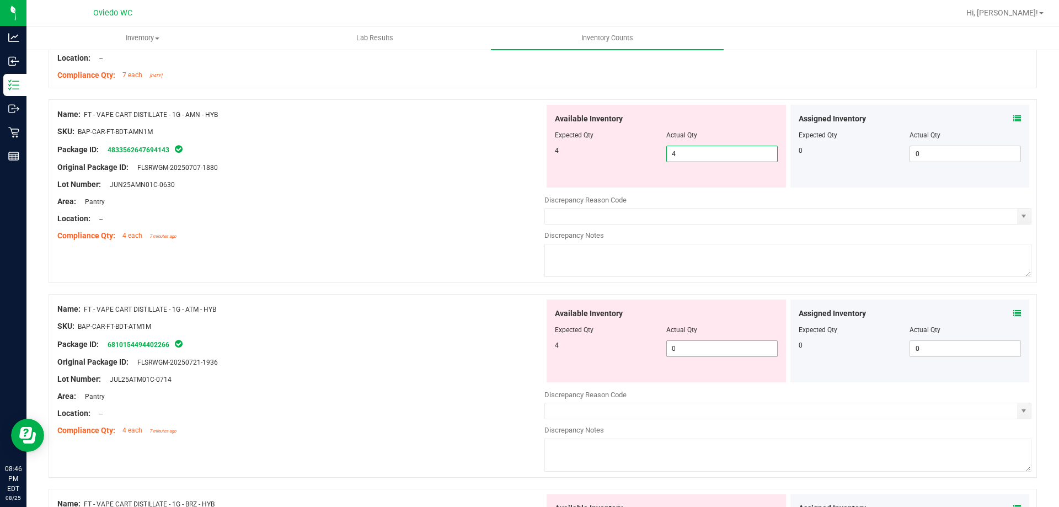
click at [695, 350] on div "Available Inventory Expected Qty Actual Qty 4 0 0" at bounding box center [787, 387] width 487 height 175
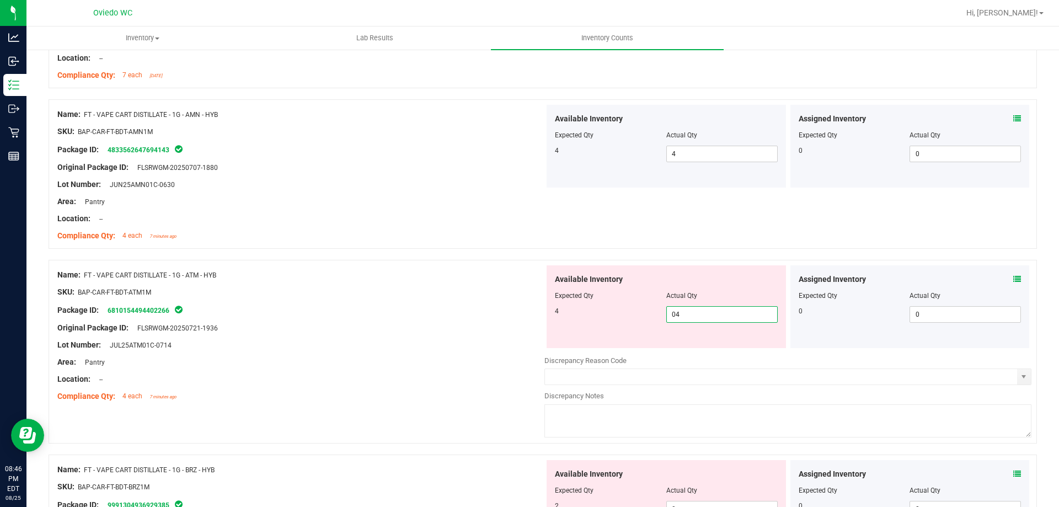
scroll to position [1048, 0]
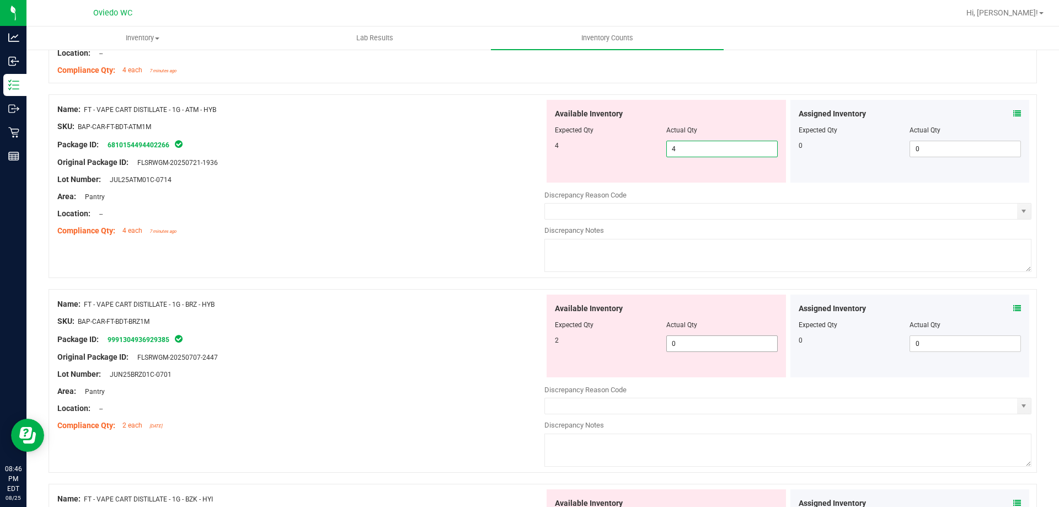
click at [695, 342] on div "Available Inventory Expected Qty Actual Qty 2 0 0" at bounding box center [666, 336] width 239 height 83
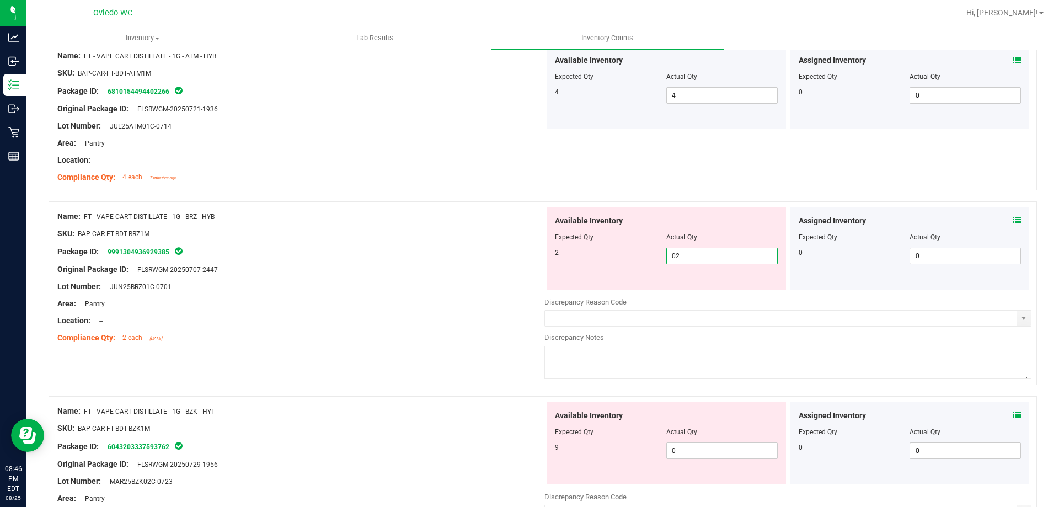
scroll to position [1214, 0]
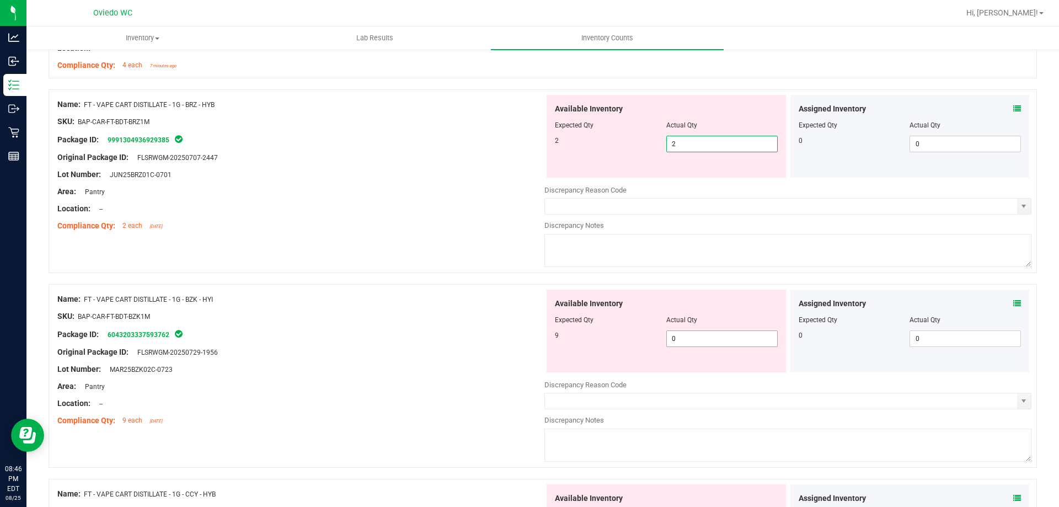
click at [685, 340] on div "Available Inventory Expected Qty Actual Qty 9 0 0" at bounding box center [787, 377] width 487 height 175
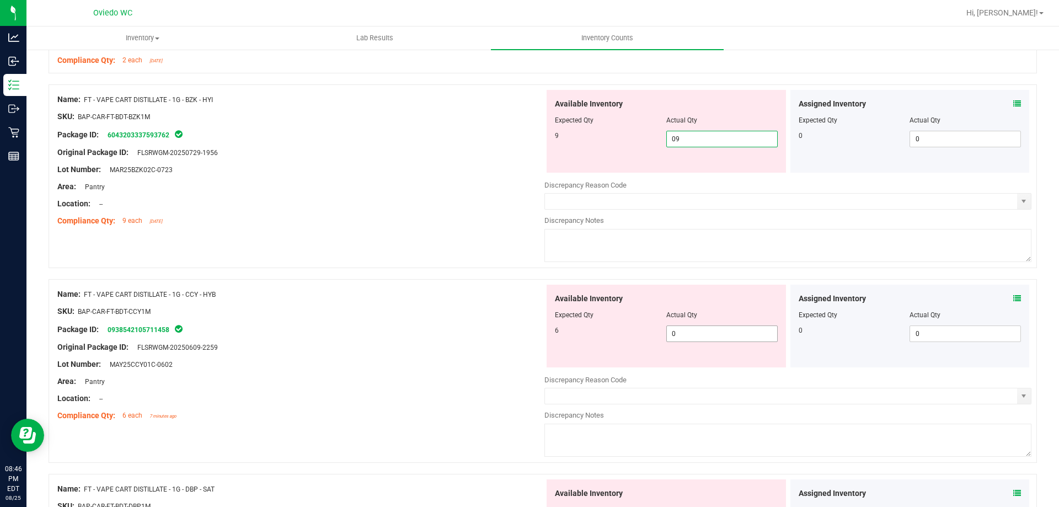
click at [683, 338] on div "Available Inventory Expected Qty Actual Qty 6 0 0" at bounding box center [787, 372] width 487 height 175
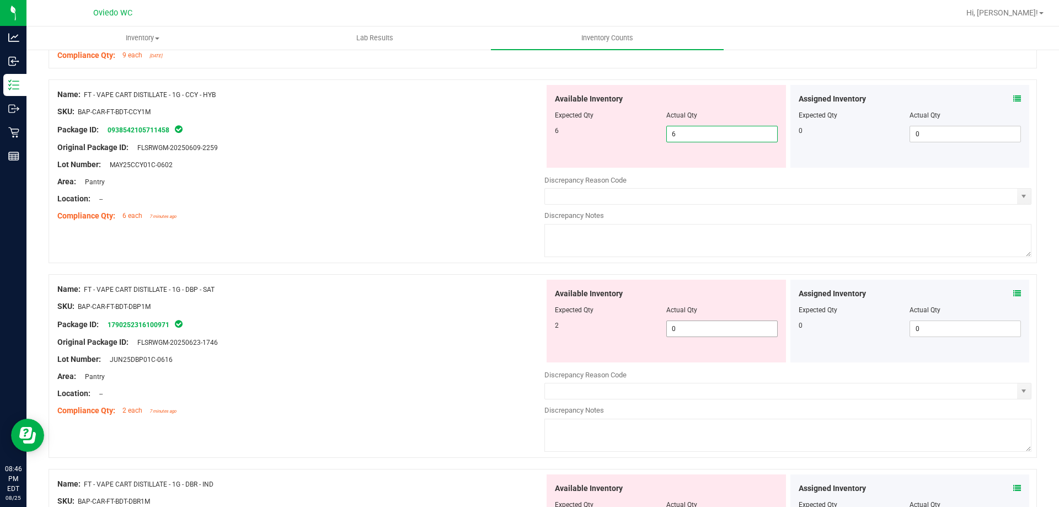
click at [686, 332] on div "Available Inventory Expected Qty Actual Qty 2 0 0" at bounding box center [787, 367] width 487 height 175
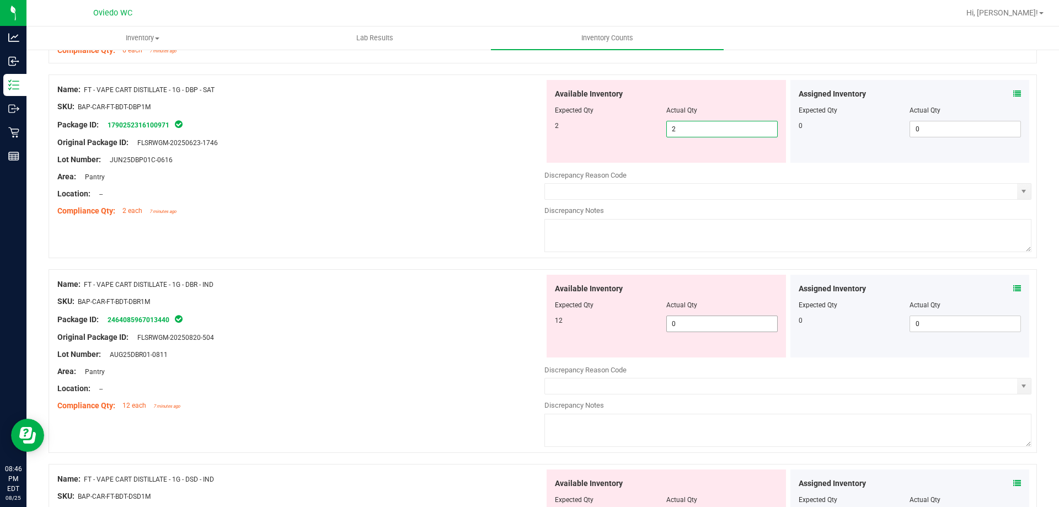
click at [686, 325] on div "Available Inventory Expected Qty Actual Qty 12 0 0" at bounding box center [787, 362] width 487 height 175
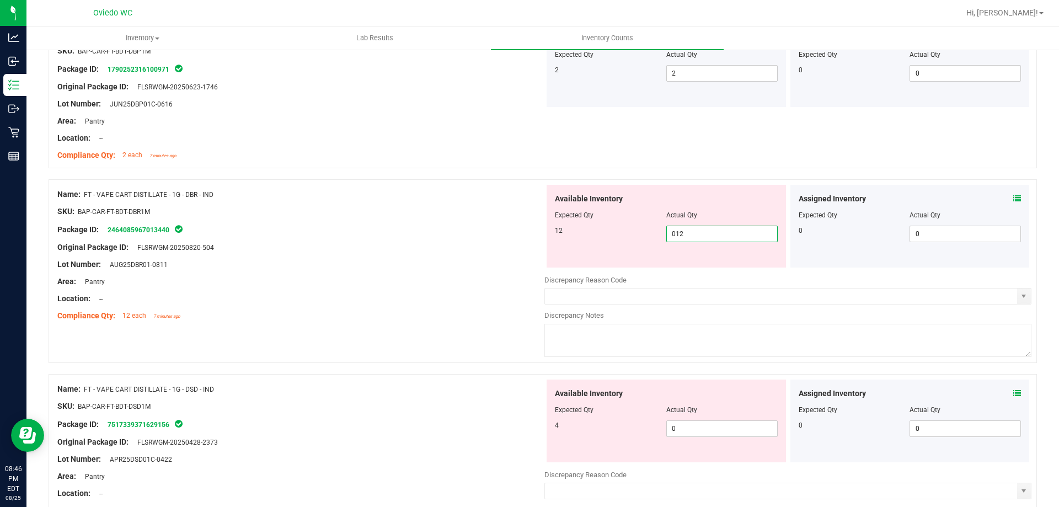
scroll to position [1876, 0]
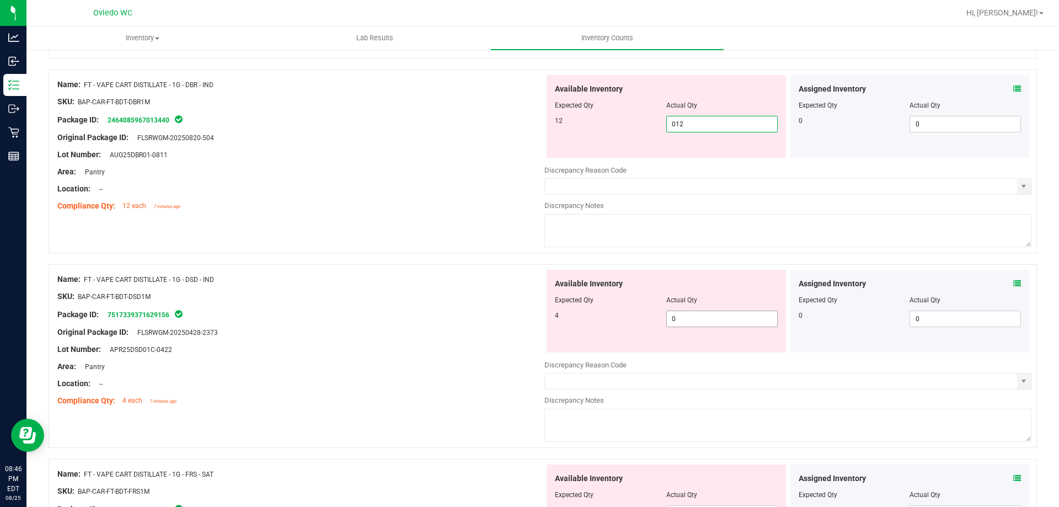
click at [687, 323] on div "Available Inventory Expected Qty Actual Qty 4 0 0" at bounding box center [787, 357] width 487 height 175
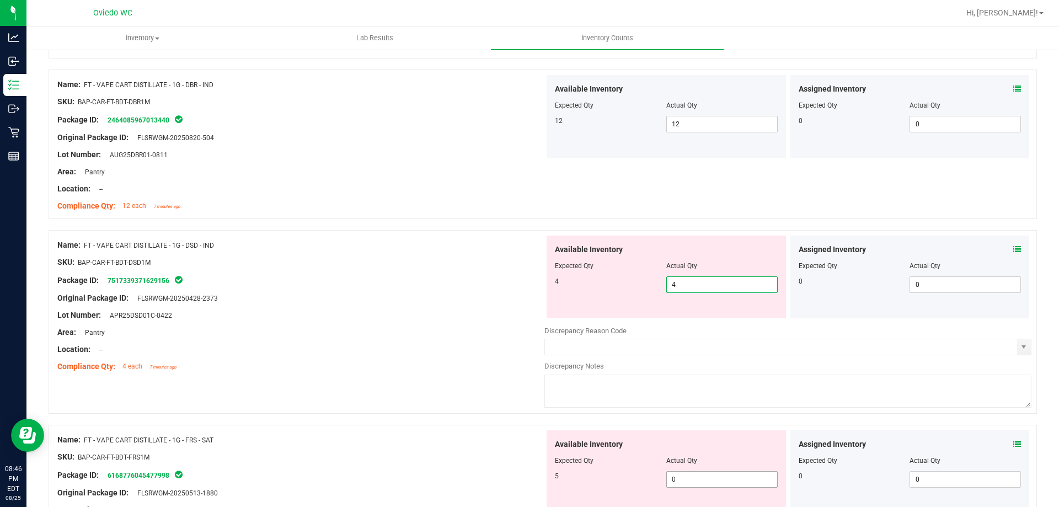
click at [702, 472] on div "Available Inventory Expected Qty Actual Qty 5 0 0" at bounding box center [666, 471] width 239 height 83
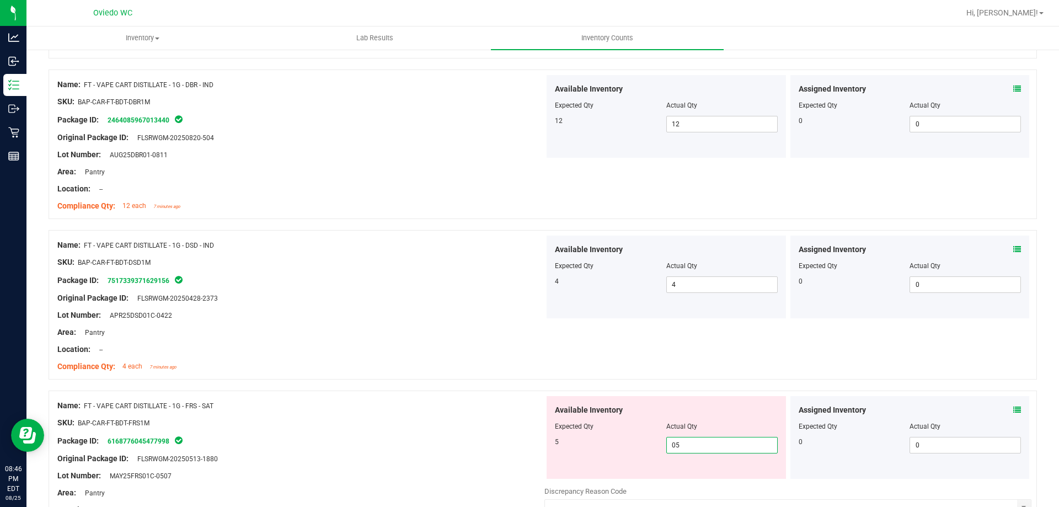
scroll to position [2041, 0]
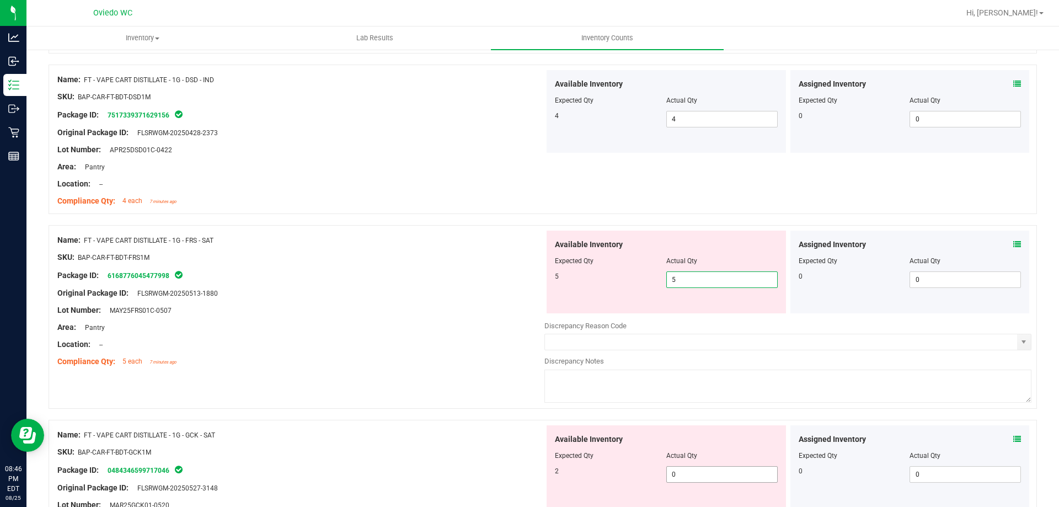
click at [692, 477] on div "Available Inventory Expected Qty Actual Qty 2 0 0" at bounding box center [787, 512] width 487 height 175
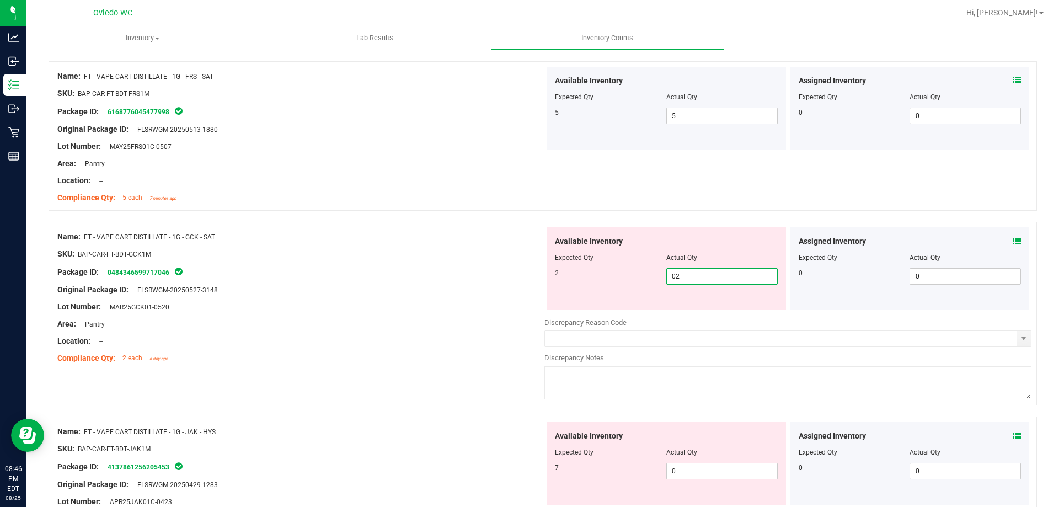
scroll to position [2207, 0]
click at [688, 478] on div "Available Inventory Expected Qty Actual Qty 7 0 0" at bounding box center [787, 507] width 487 height 175
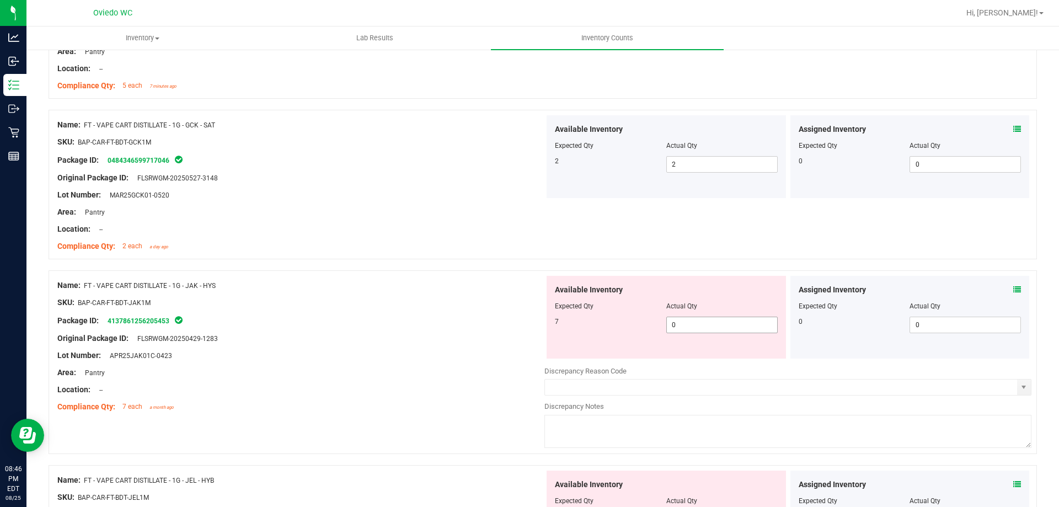
click at [708, 324] on span "0 0" at bounding box center [721, 325] width 111 height 17
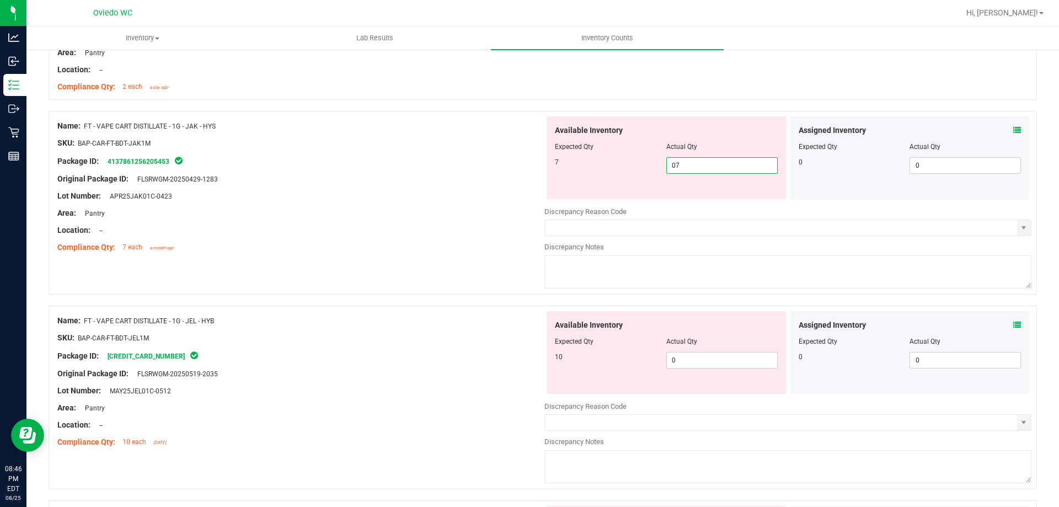
scroll to position [2482, 0]
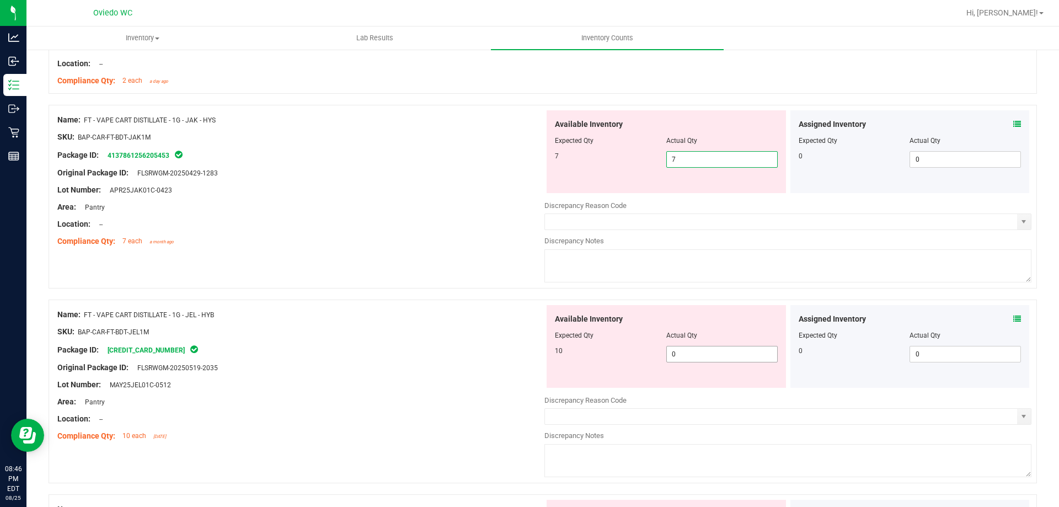
click at [695, 350] on div "Available Inventory Expected Qty Actual Qty 10 0 0" at bounding box center [666, 346] width 239 height 83
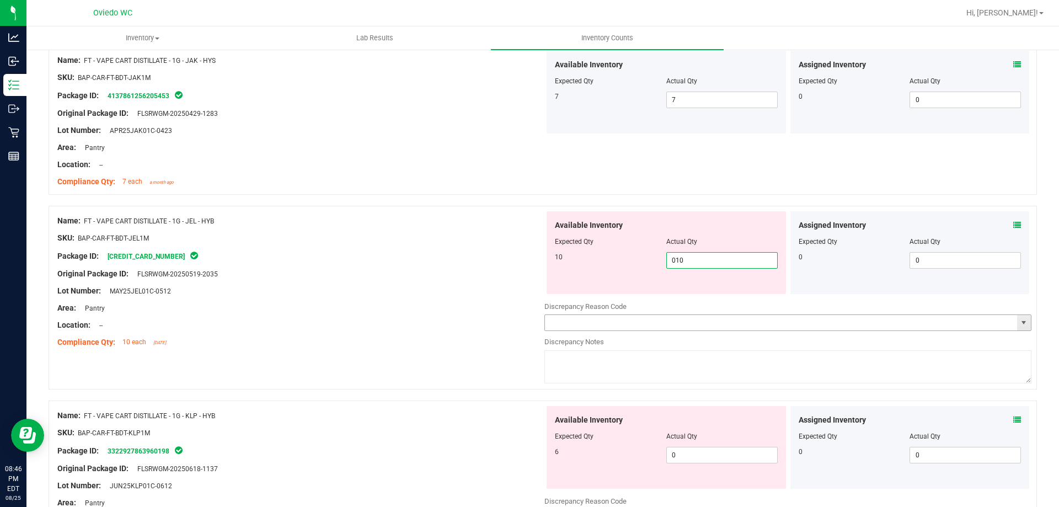
scroll to position [2593, 0]
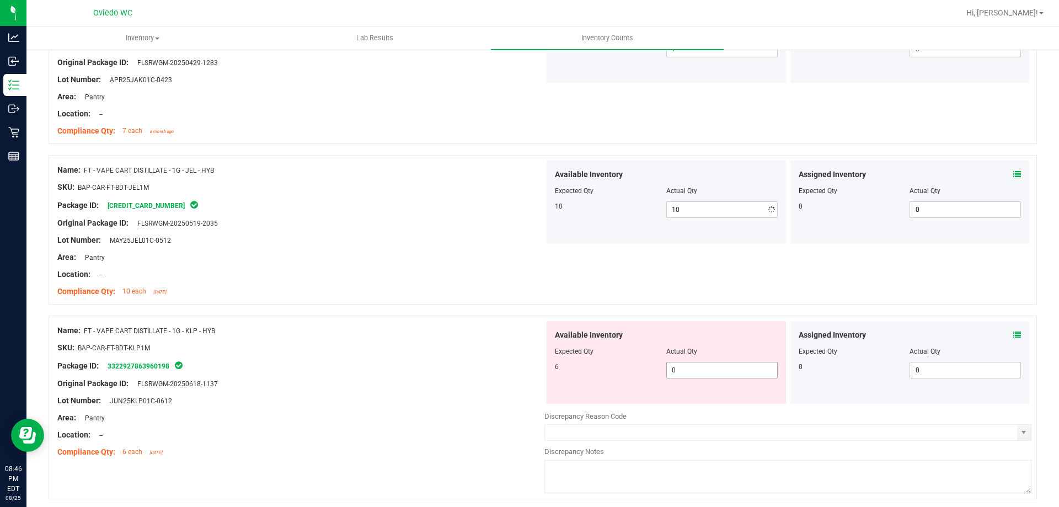
click at [687, 412] on div "Available Inventory Expected Qty Actual Qty 6 0 0" at bounding box center [787, 408] width 487 height 175
click at [693, 371] on span "0 0" at bounding box center [721, 370] width 111 height 17
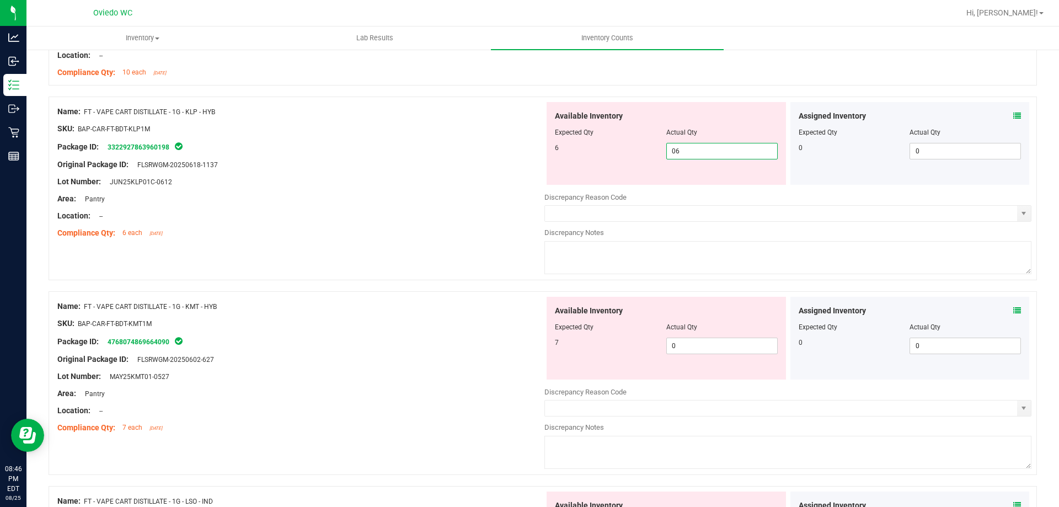
scroll to position [2813, 0]
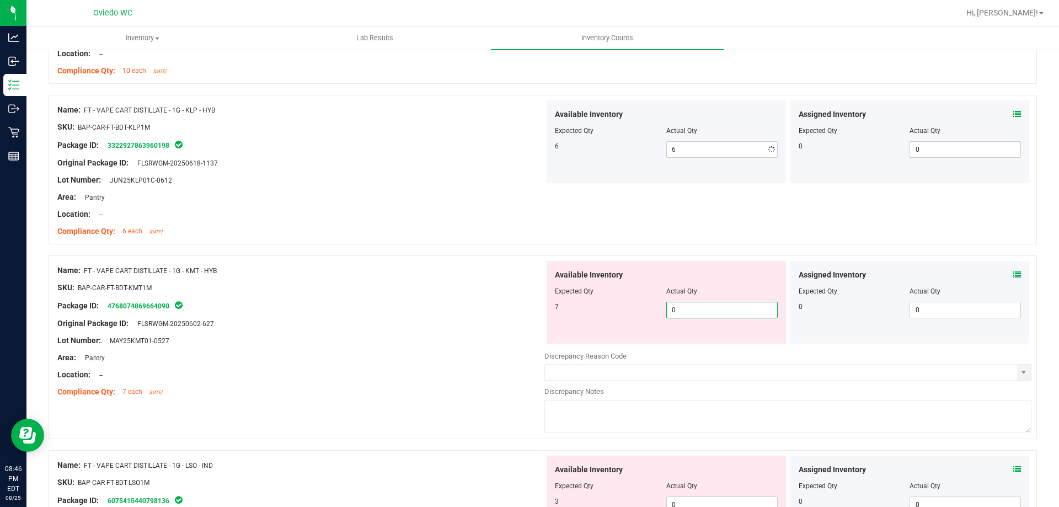
click at [689, 350] on div "Available Inventory Expected Qty Actual Qty 7 0 0" at bounding box center [787, 348] width 487 height 175
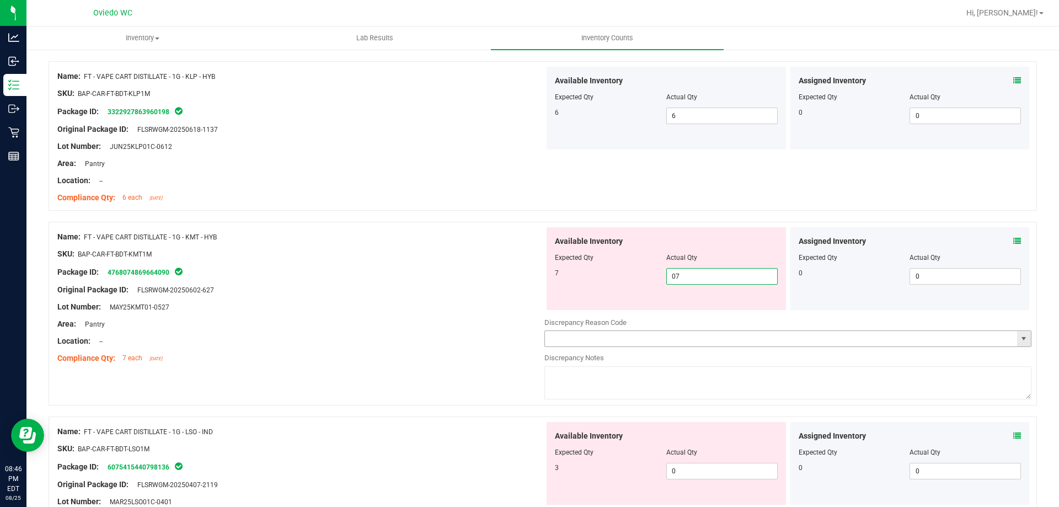
scroll to position [2924, 0]
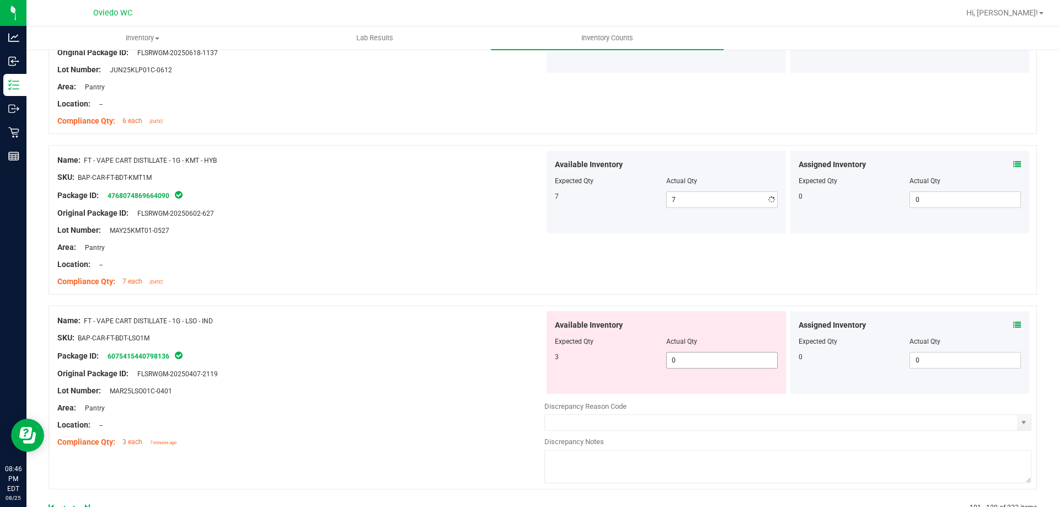
click at [686, 399] on div "Available Inventory Expected Qty Actual Qty 3 0 0" at bounding box center [787, 398] width 487 height 175
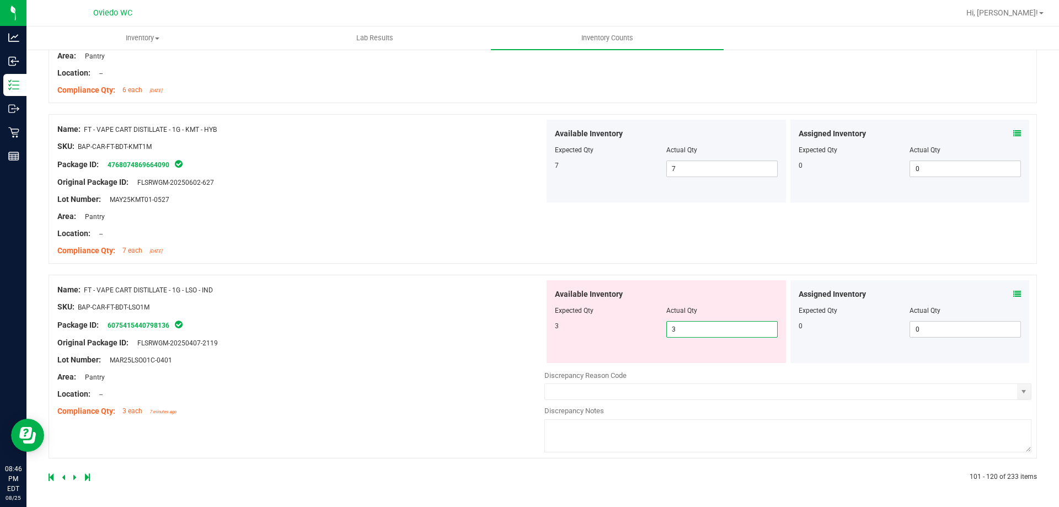
click at [72, 478] on div at bounding box center [296, 477] width 494 height 10
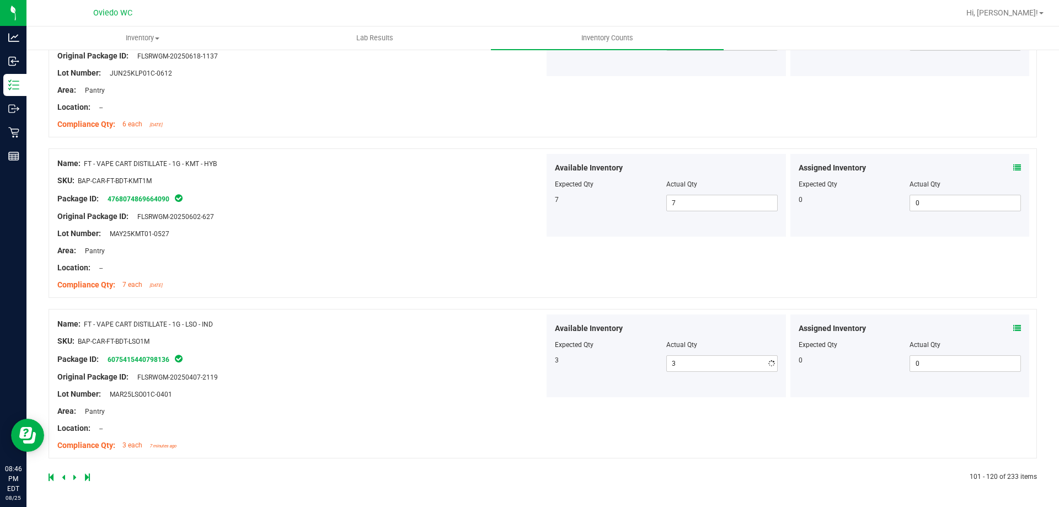
scroll to position [2921, 0]
click at [74, 479] on icon at bounding box center [74, 477] width 3 height 7
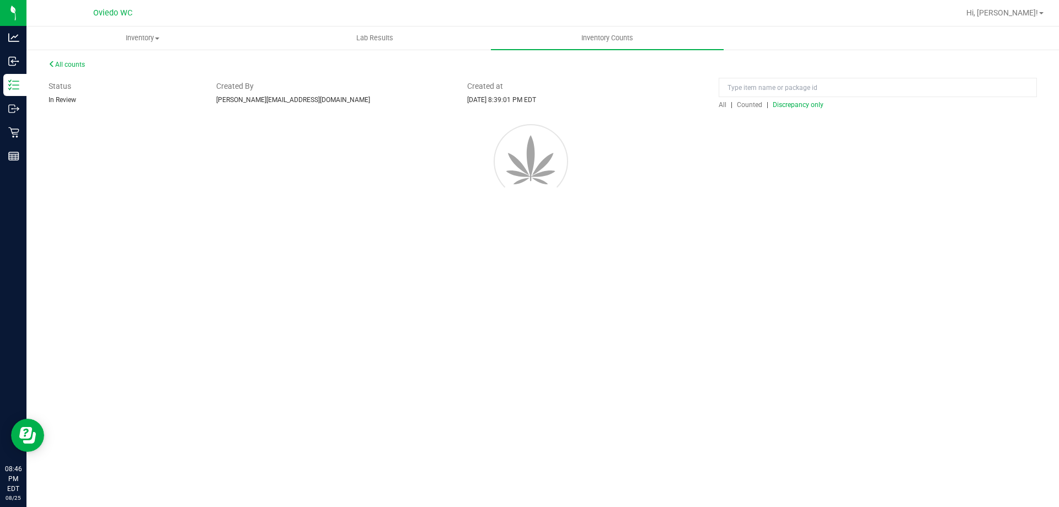
scroll to position [0, 0]
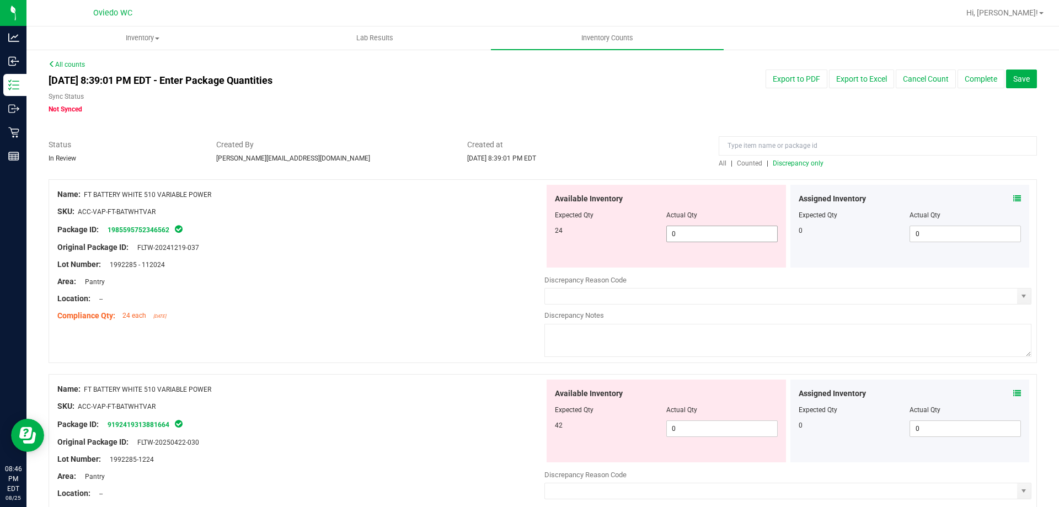
click at [691, 234] on span "0 0" at bounding box center [721, 234] width 111 height 17
click at [706, 425] on div "Available Inventory Expected Qty Actual Qty 42 0 0" at bounding box center [666, 421] width 239 height 83
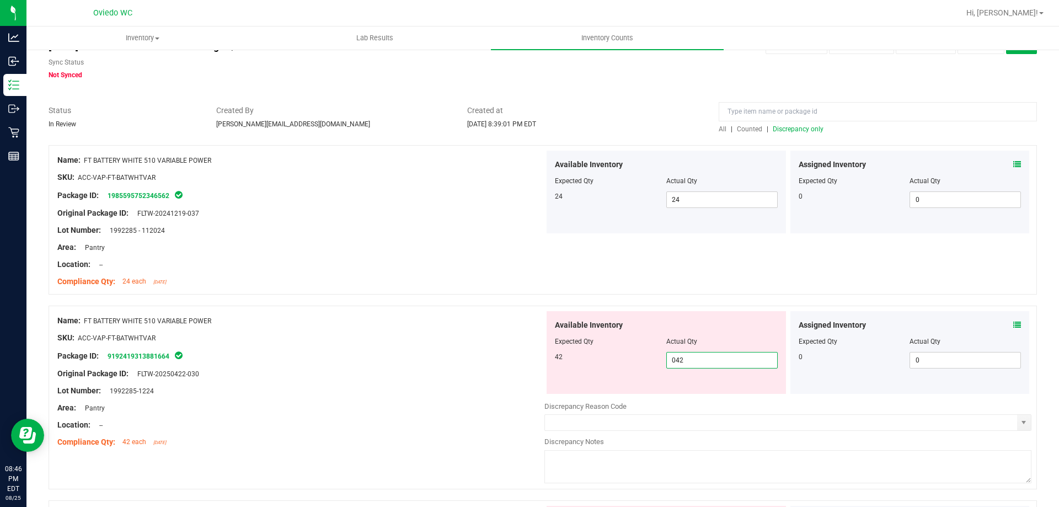
scroll to position [165, 0]
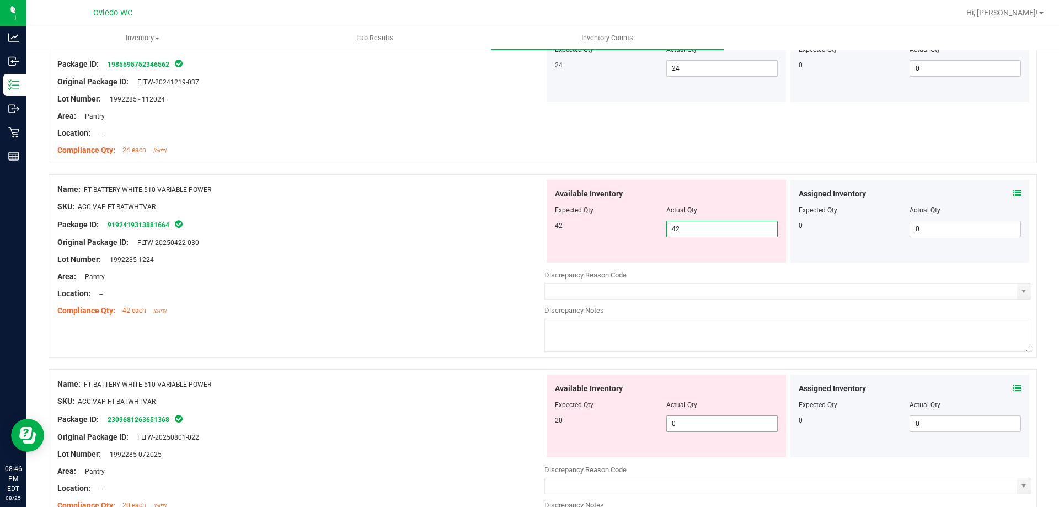
click at [705, 425] on div "Available Inventory Expected Qty Actual Qty 20 0 0" at bounding box center [787, 462] width 487 height 175
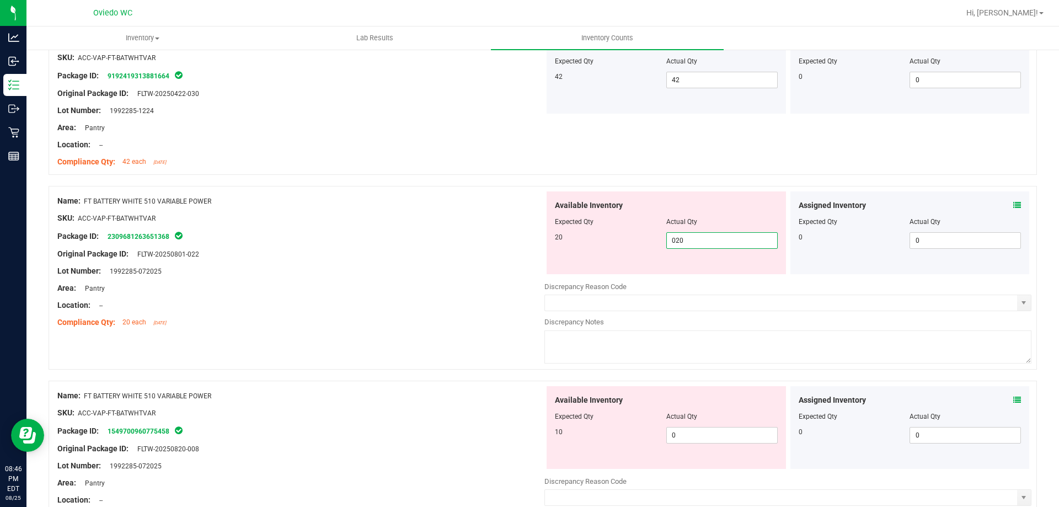
scroll to position [331, 0]
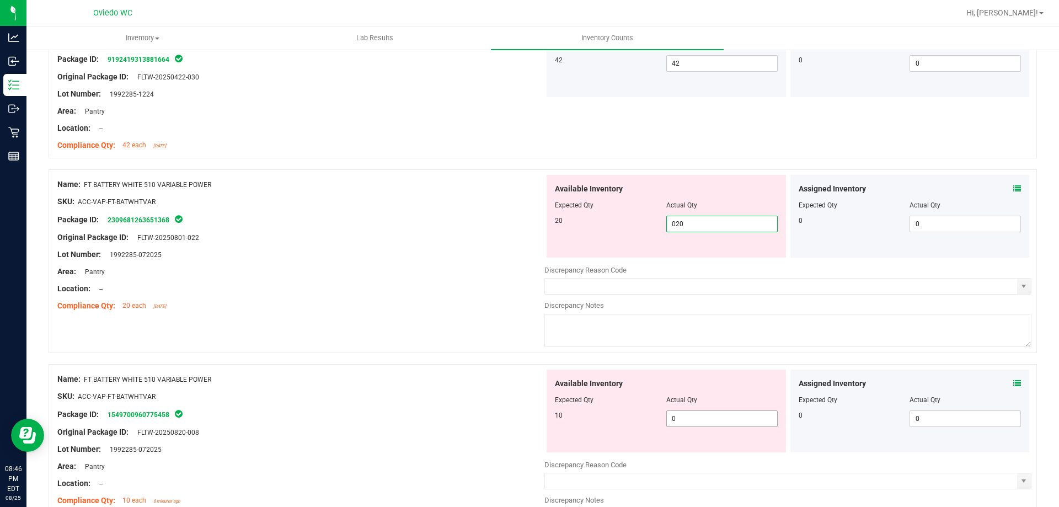
click at [704, 414] on div "Available Inventory Expected Qty Actual Qty 10 0 0" at bounding box center [666, 411] width 239 height 83
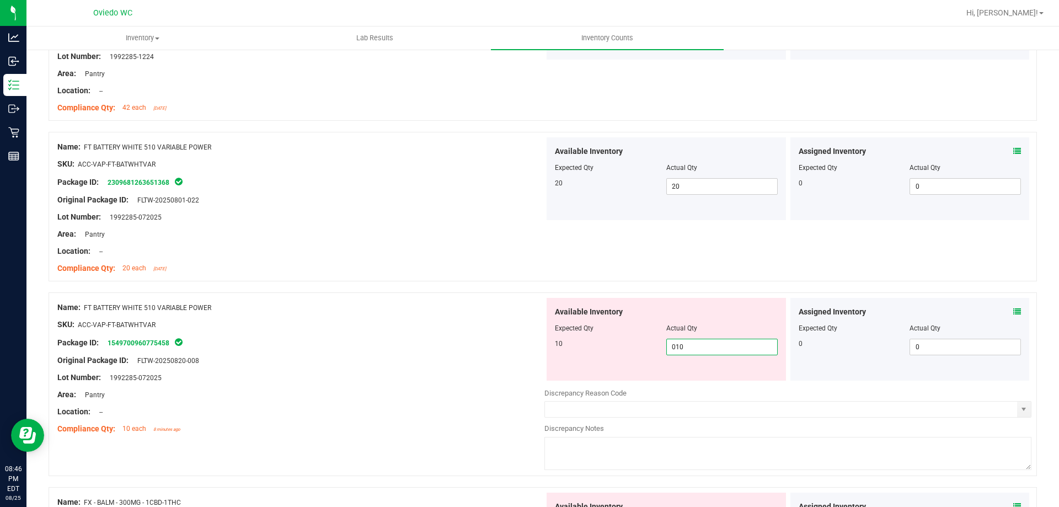
scroll to position [496, 0]
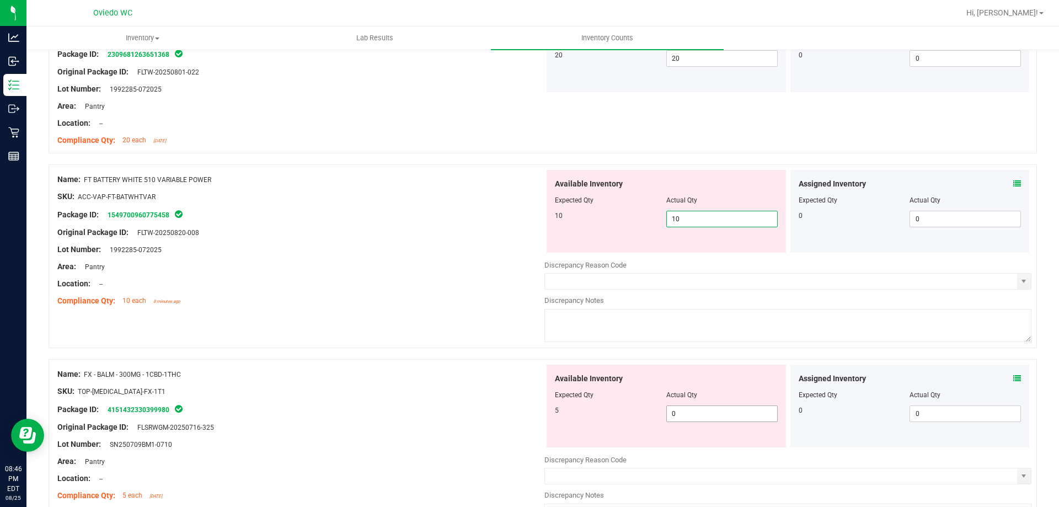
click at [704, 413] on div "Available Inventory Expected Qty Actual Qty 5 0 0" at bounding box center [666, 406] width 239 height 83
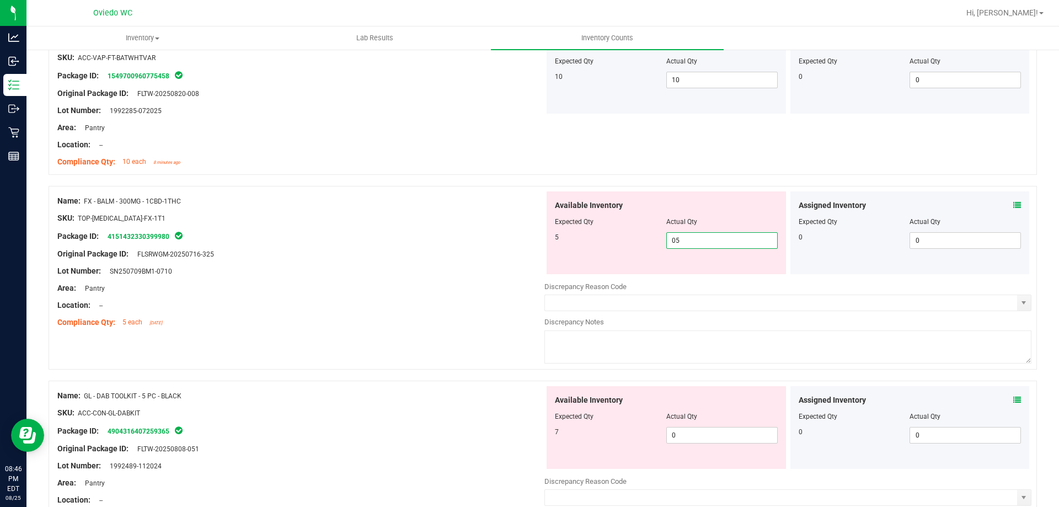
scroll to position [662, 0]
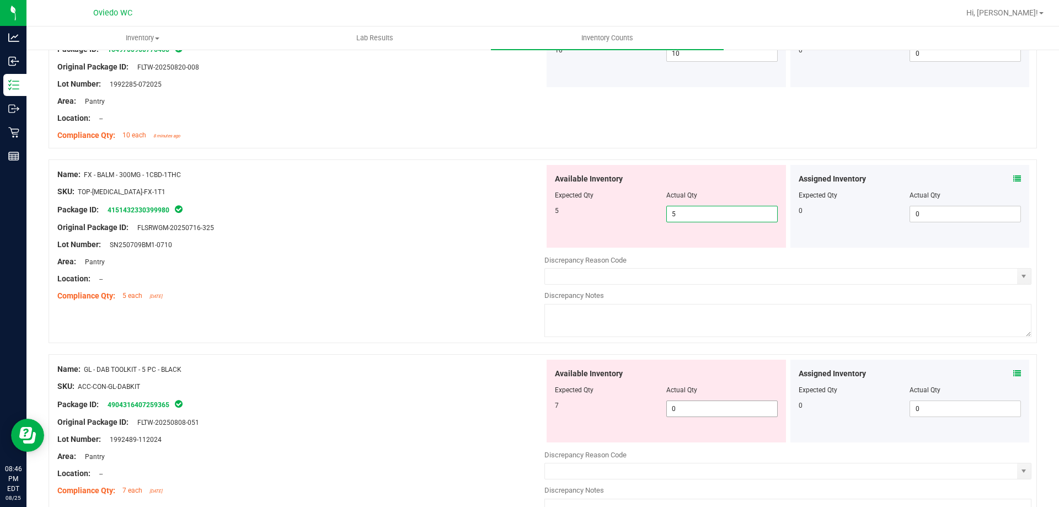
click at [705, 405] on div "Available Inventory Expected Qty Actual Qty 7 0 0" at bounding box center [666, 401] width 239 height 83
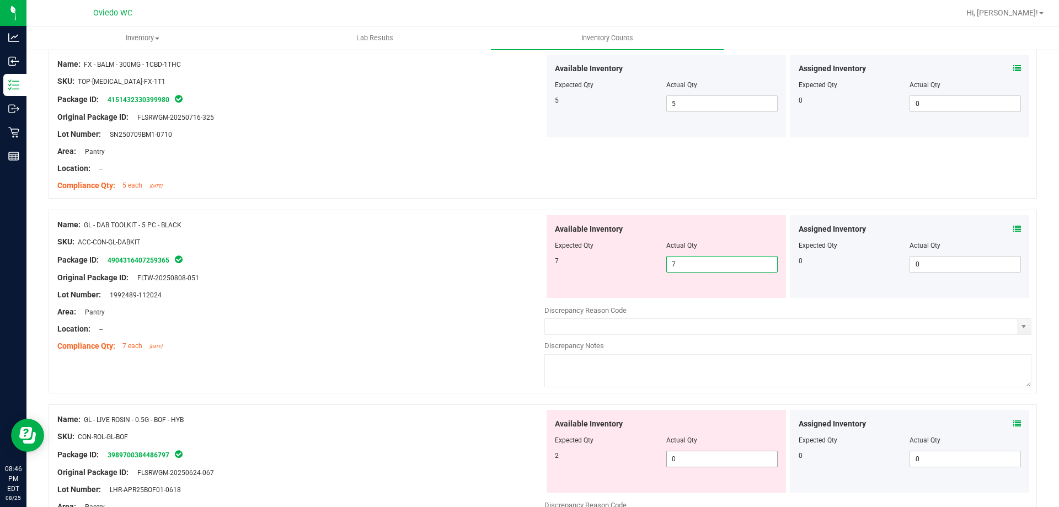
click at [715, 462] on div "Available Inventory Expected Qty Actual Qty 2 0 0" at bounding box center [787, 497] width 487 height 175
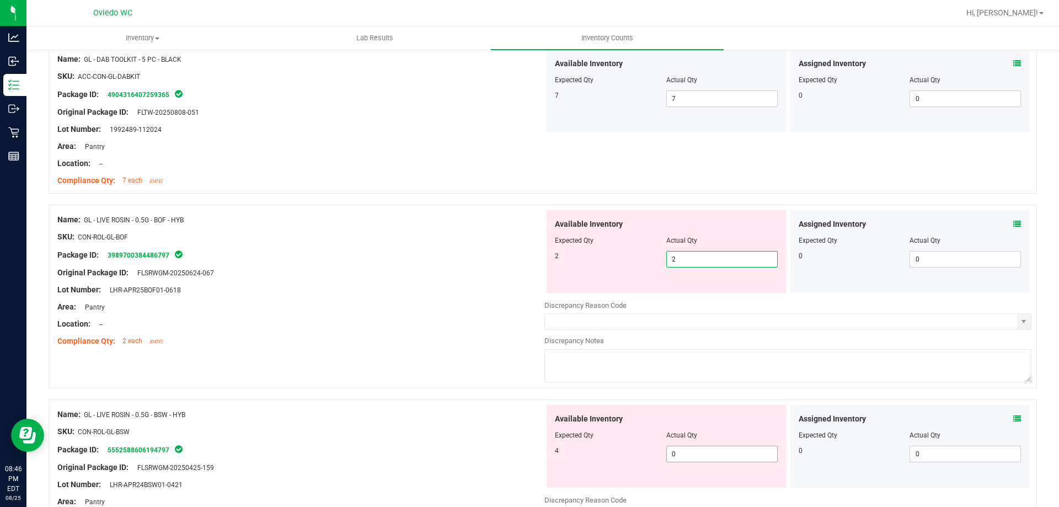
click at [712, 454] on div "Available Inventory Expected Qty Actual Qty 4 0 0" at bounding box center [787, 492] width 487 height 175
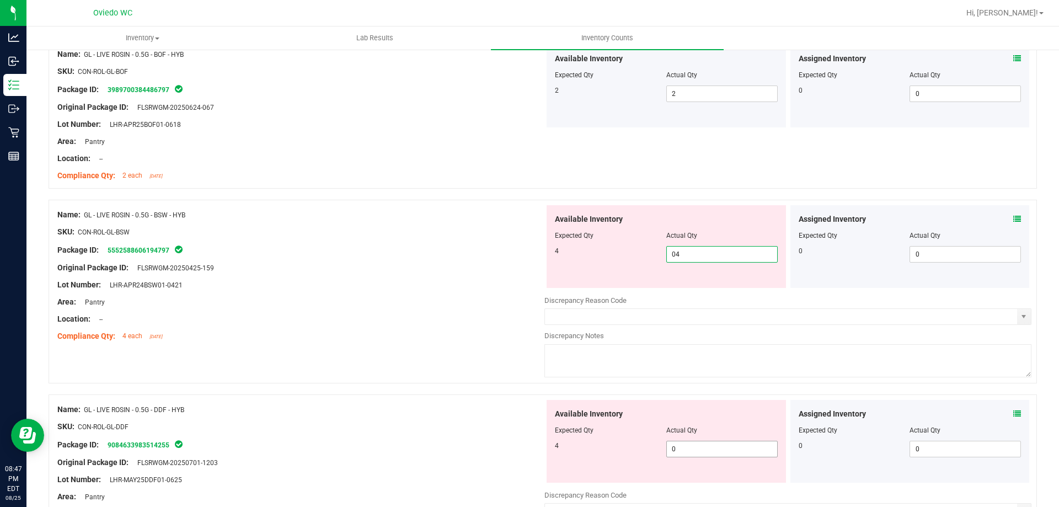
click at [716, 447] on div "Available Inventory Expected Qty Actual Qty 4 0 0" at bounding box center [666, 441] width 239 height 83
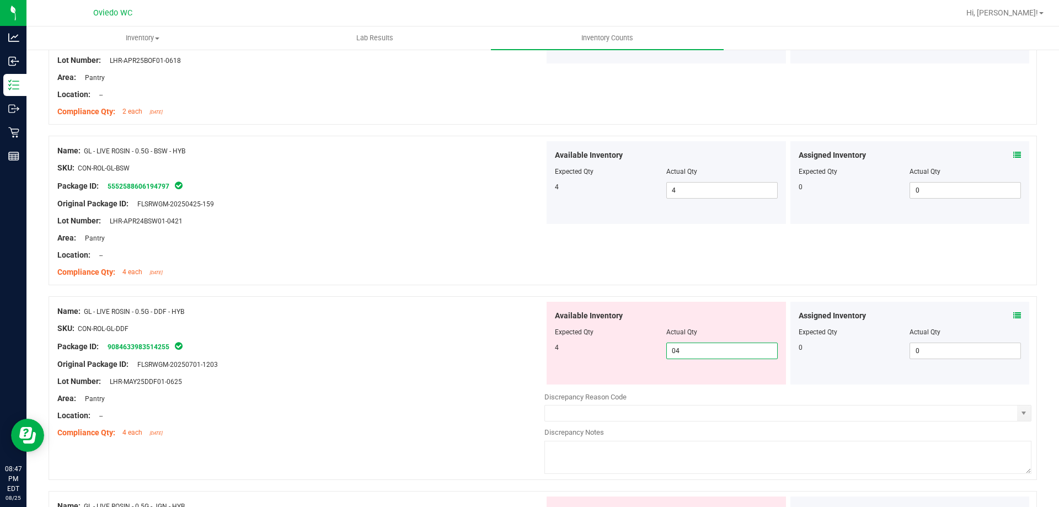
scroll to position [1269, 0]
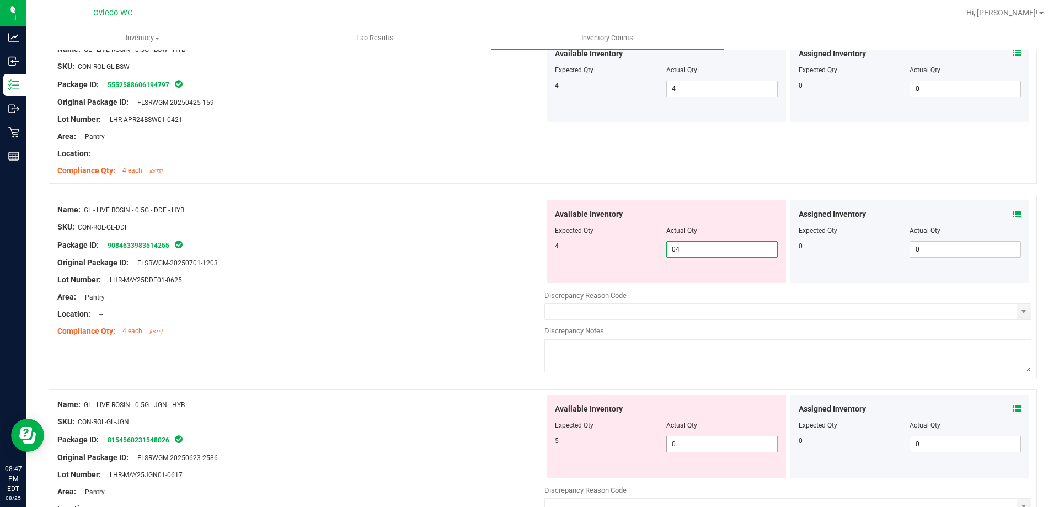
click at [716, 444] on div "Available Inventory Expected Qty Actual Qty 5 0 0" at bounding box center [787, 482] width 487 height 175
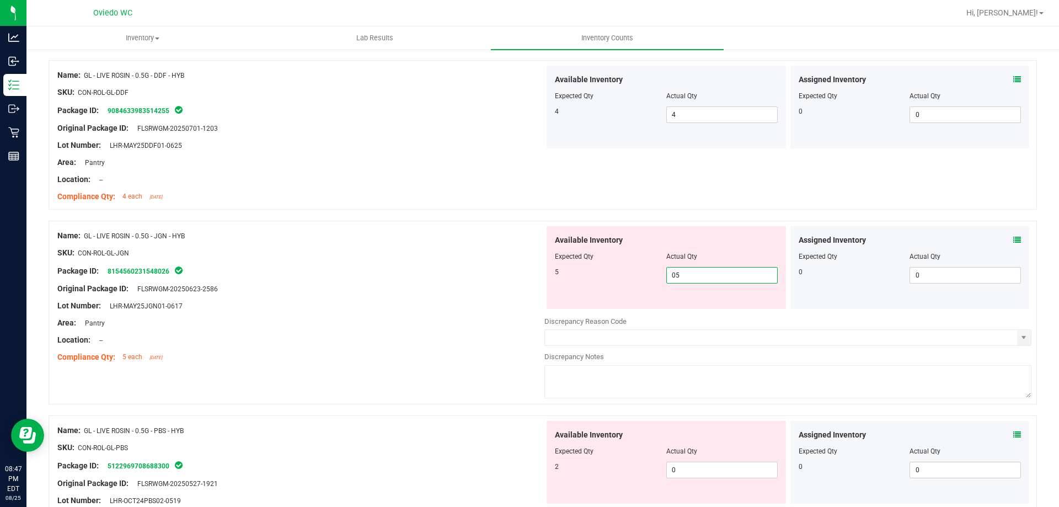
scroll to position [1434, 0]
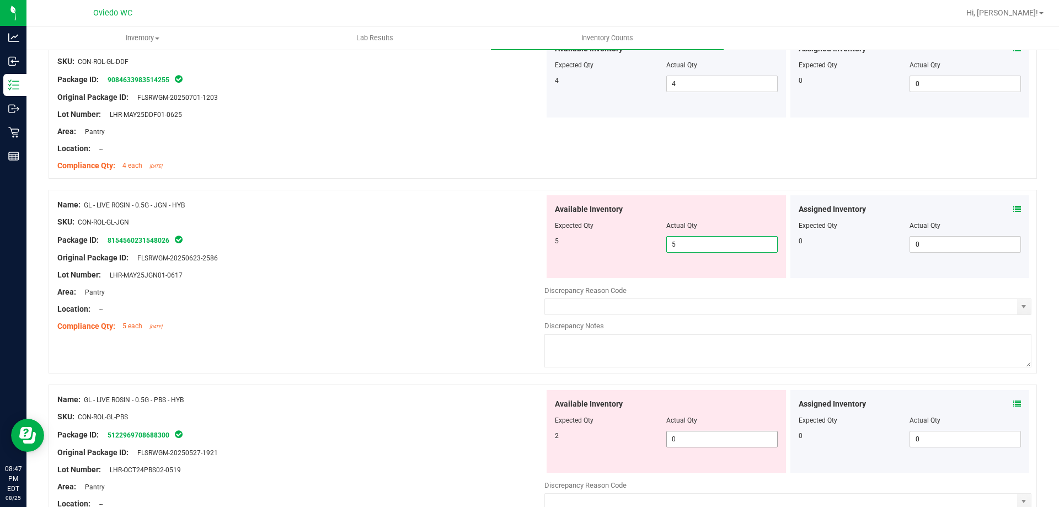
click at [717, 437] on div "Available Inventory Expected Qty Actual Qty 2 0 0" at bounding box center [666, 431] width 239 height 83
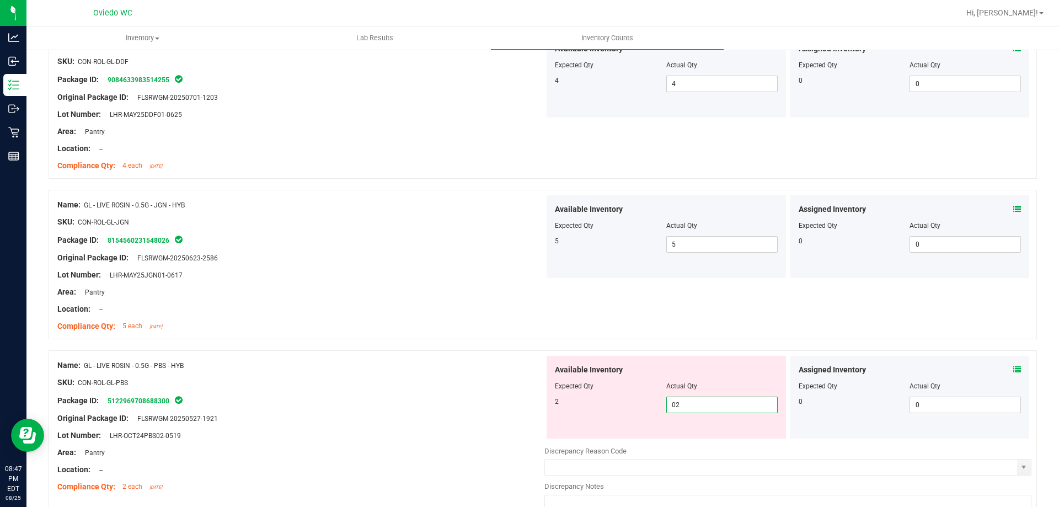
scroll to position [1600, 0]
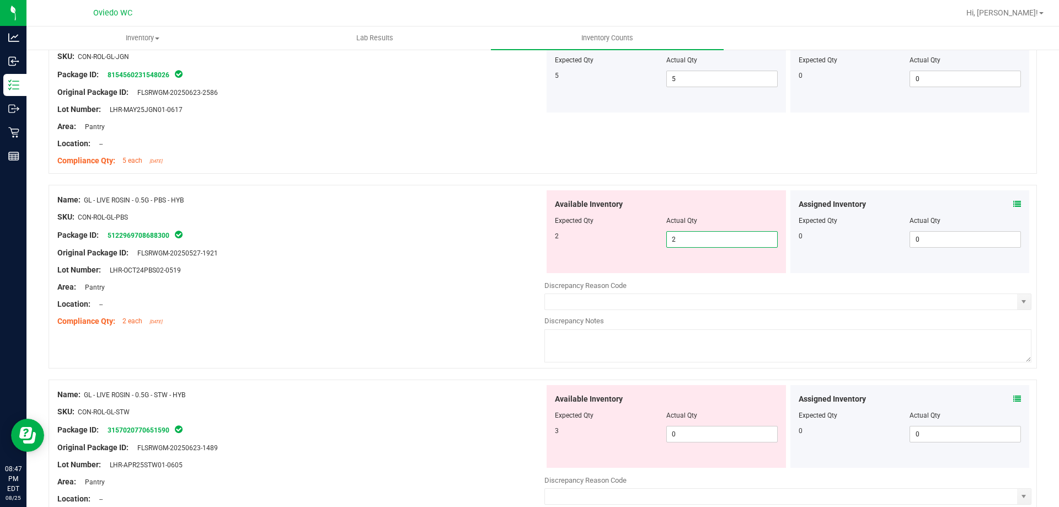
click at [717, 437] on div "Available Inventory Expected Qty Actual Qty 3 0 0" at bounding box center [787, 472] width 487 height 175
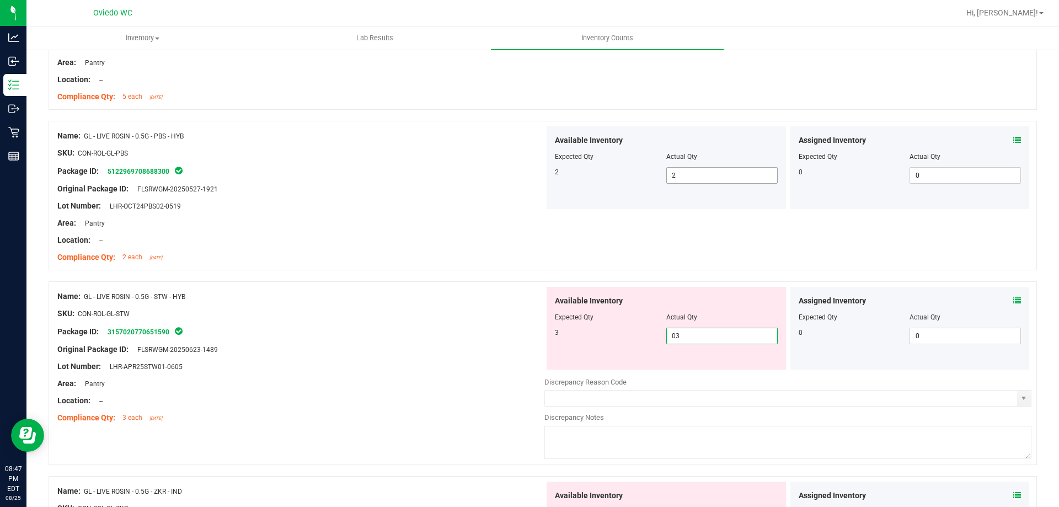
scroll to position [1765, 0]
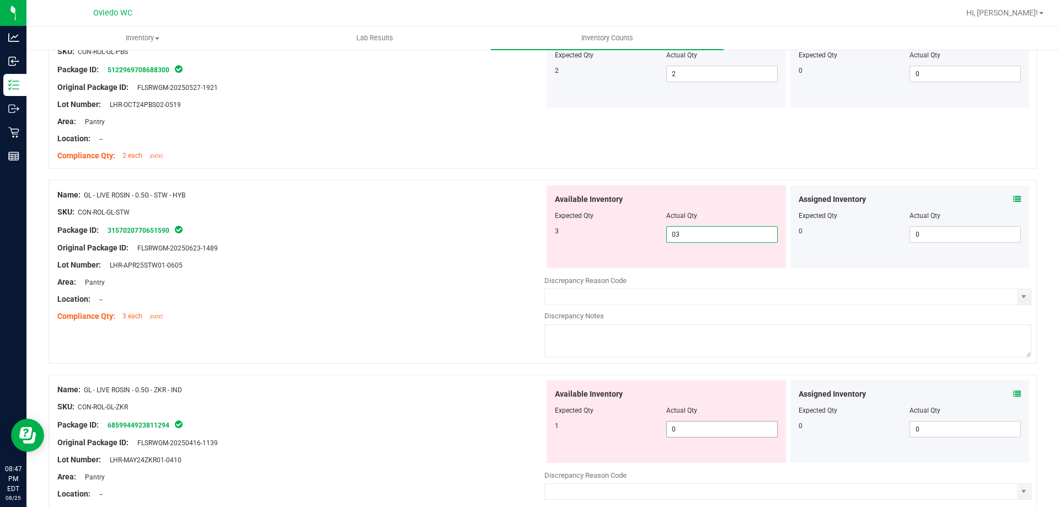
click at [721, 430] on div "Available Inventory Expected Qty Actual Qty 1 0 0" at bounding box center [787, 467] width 487 height 175
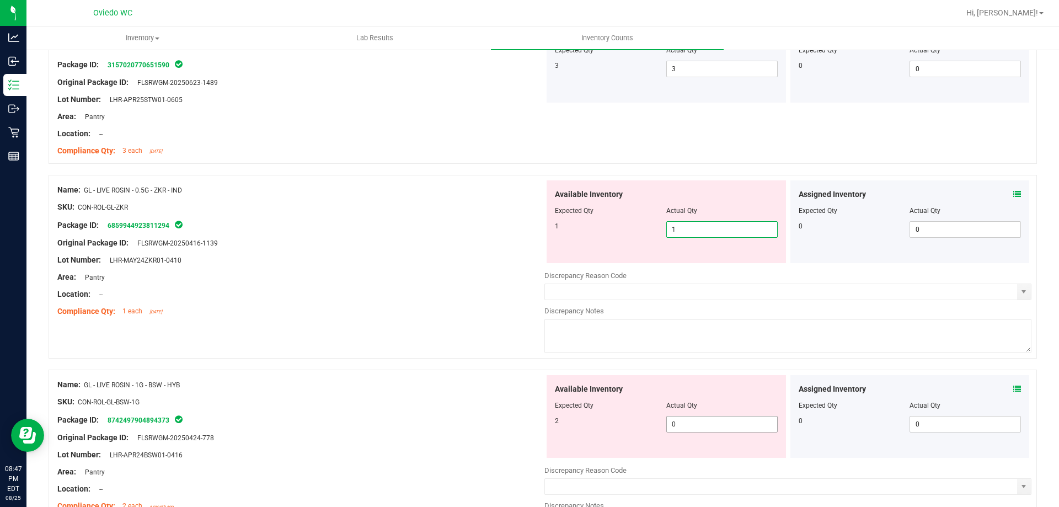
click at [720, 428] on div "Available Inventory Expected Qty Actual Qty 2 0 0" at bounding box center [787, 462] width 487 height 175
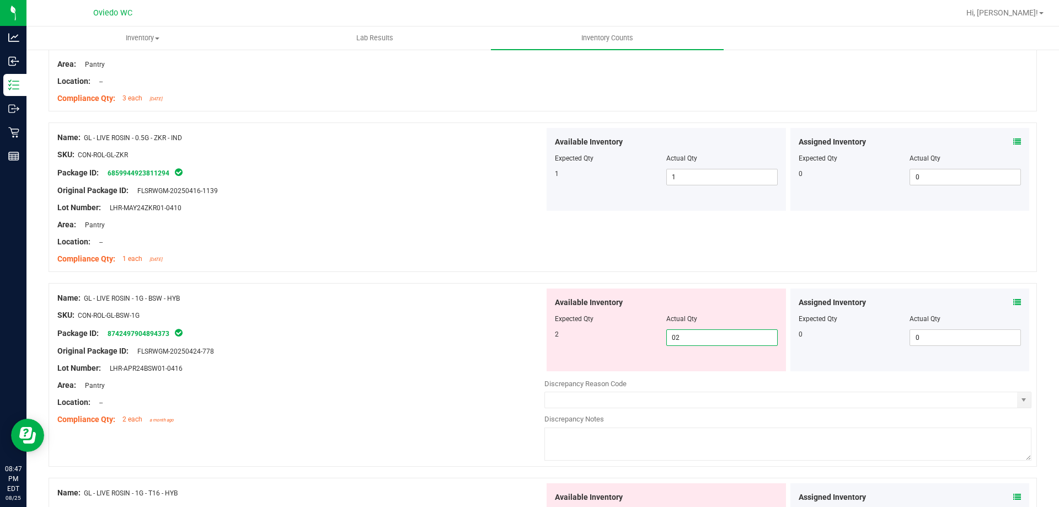
scroll to position [2096, 0]
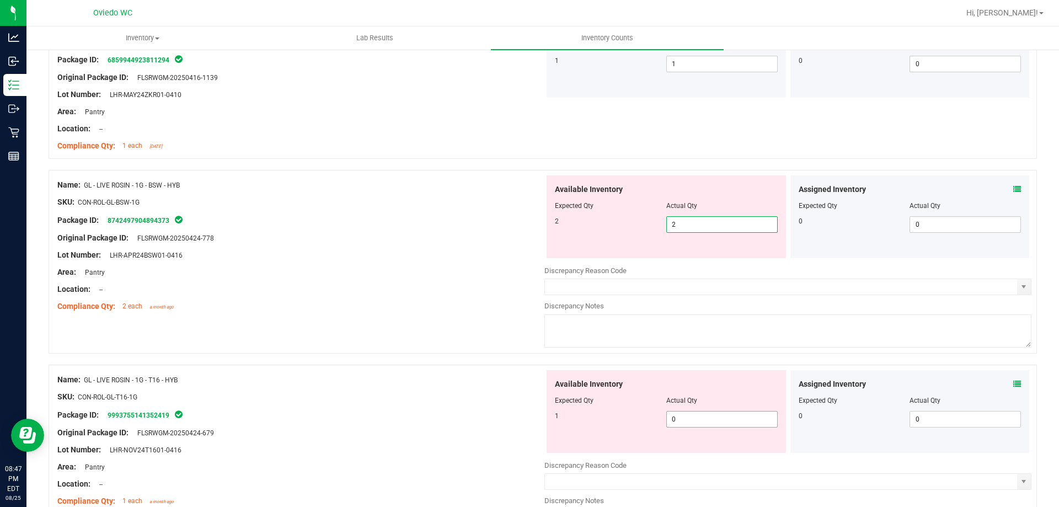
click at [720, 415] on div "Available Inventory Expected Qty Actual Qty 1 0 0" at bounding box center [666, 411] width 239 height 83
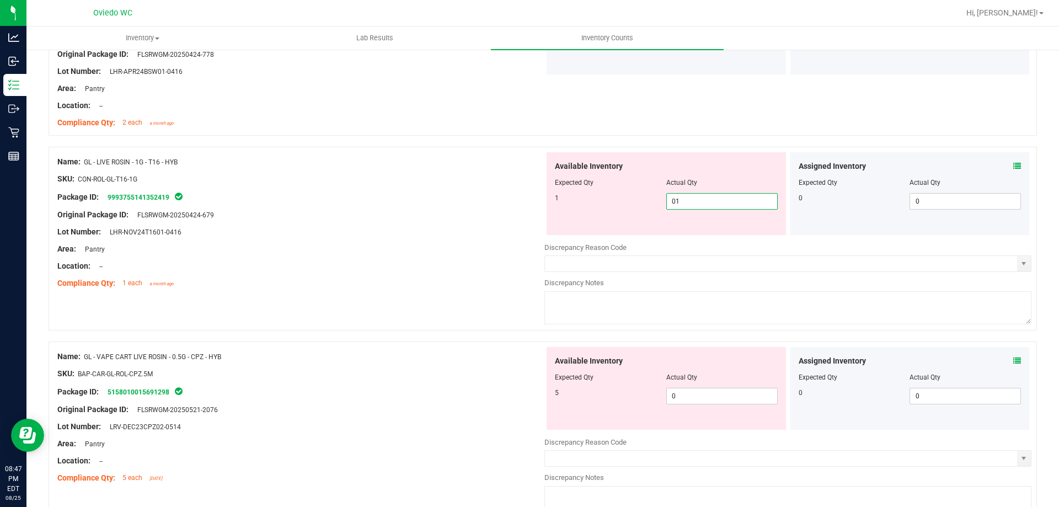
scroll to position [2317, 0]
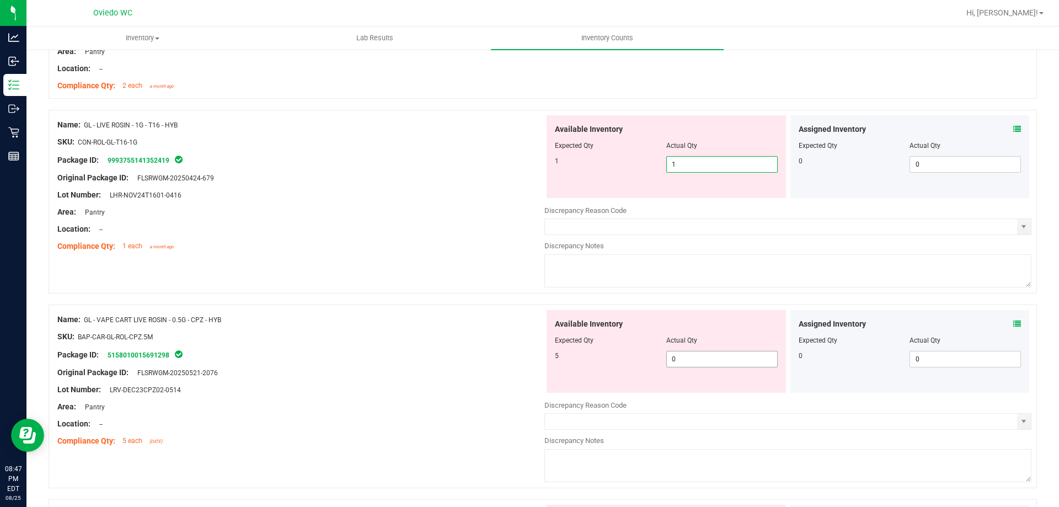
click at [720, 353] on div "Available Inventory Expected Qty Actual Qty 5 0 0" at bounding box center [666, 351] width 239 height 83
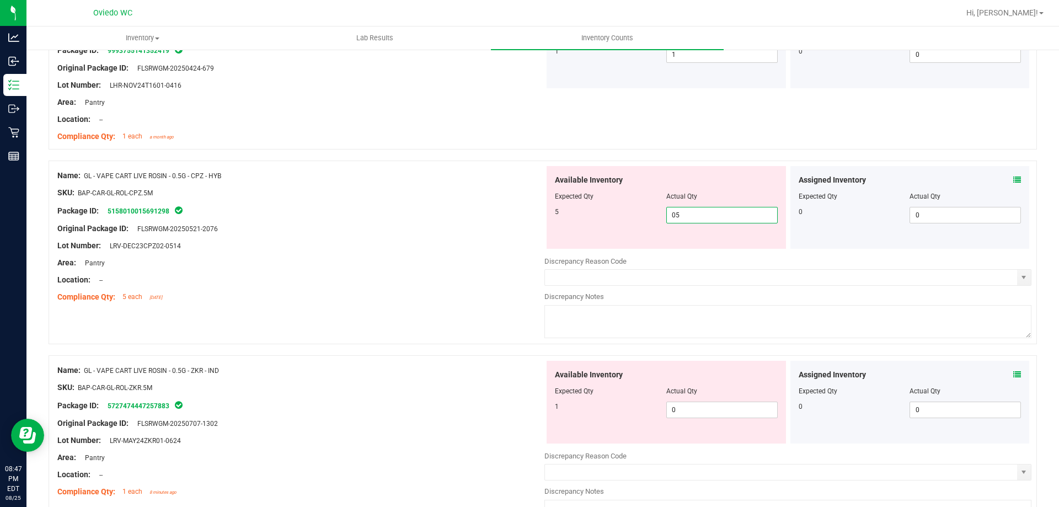
scroll to position [2427, 0]
click at [706, 400] on div "Available Inventory Expected Qty Actual Qty 1 0 0" at bounding box center [666, 401] width 239 height 83
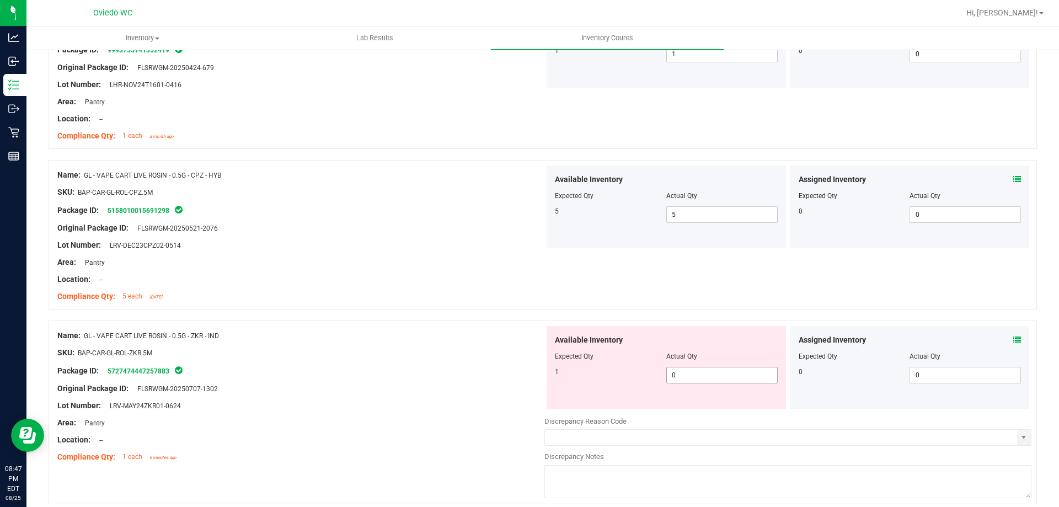
click at [709, 378] on span "0 0" at bounding box center [721, 375] width 111 height 17
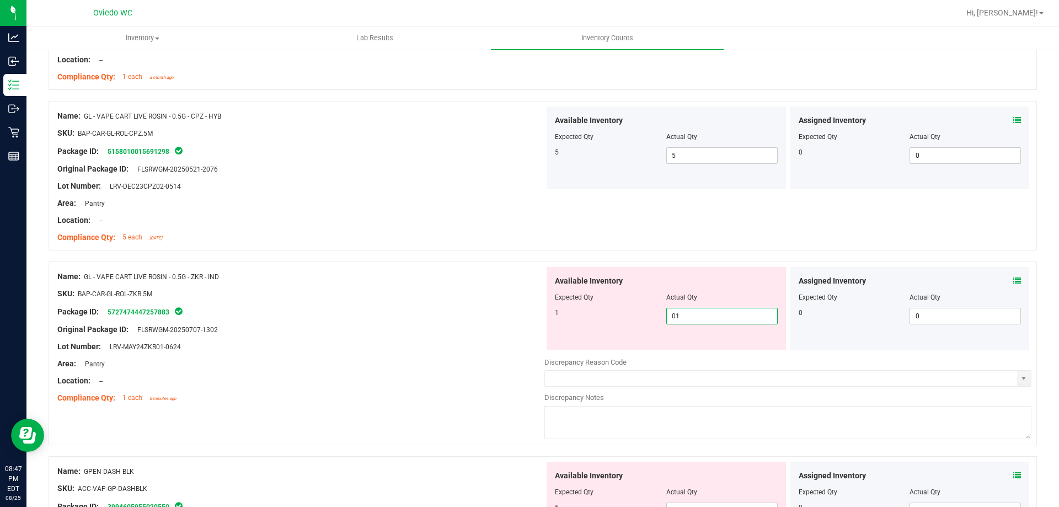
scroll to position [2593, 0]
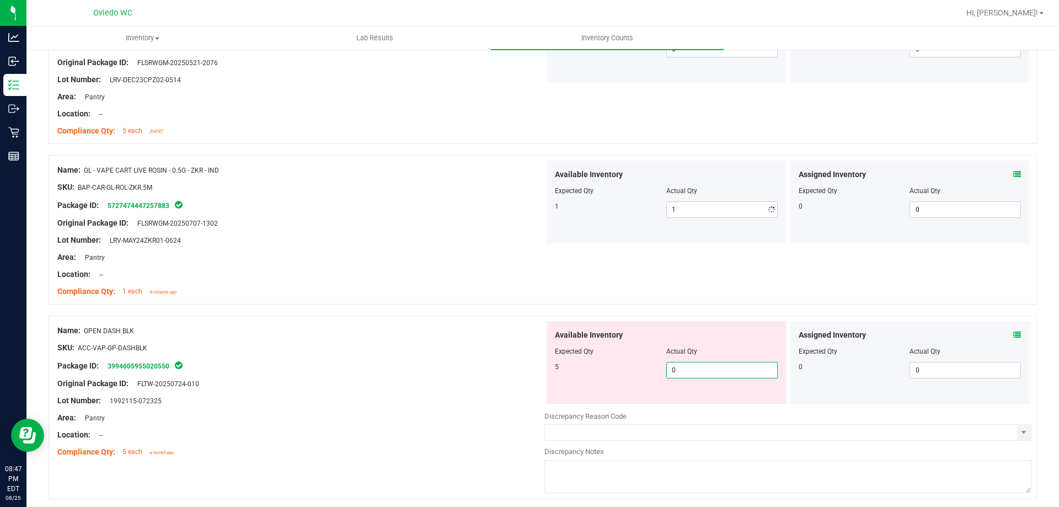
click at [686, 404] on div "Available Inventory Expected Qty Actual Qty 5 0 0" at bounding box center [787, 408] width 487 height 175
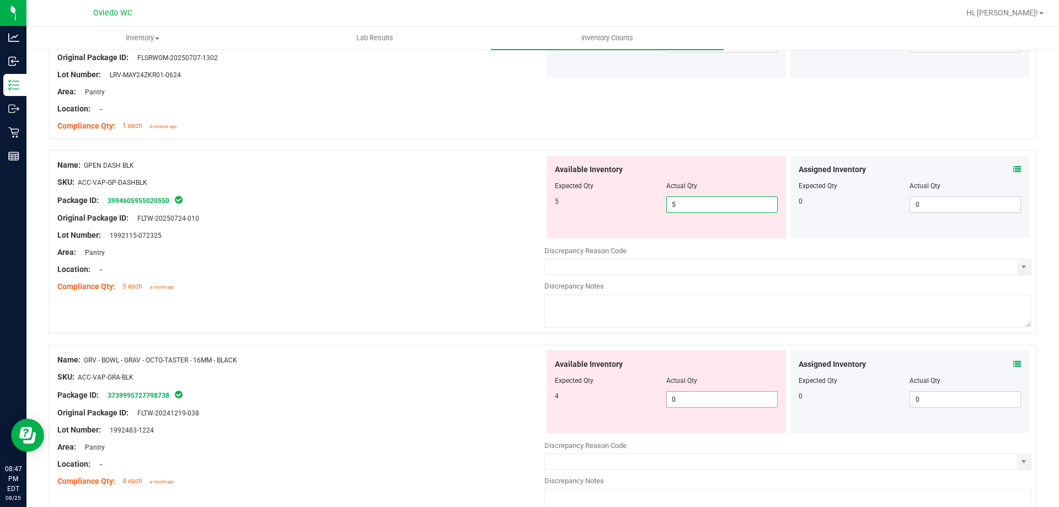
click at [690, 399] on div "Available Inventory Expected Qty Actual Qty 4 0 0" at bounding box center [787, 437] width 487 height 175
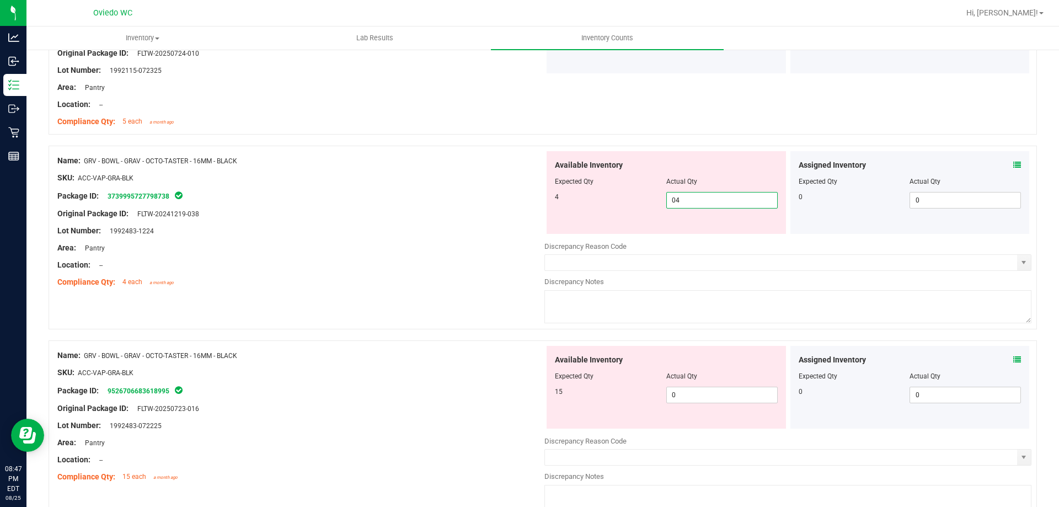
scroll to position [2924, 0]
click at [693, 394] on div "Available Inventory Expected Qty Actual Qty 15 0 0" at bounding box center [787, 432] width 487 height 175
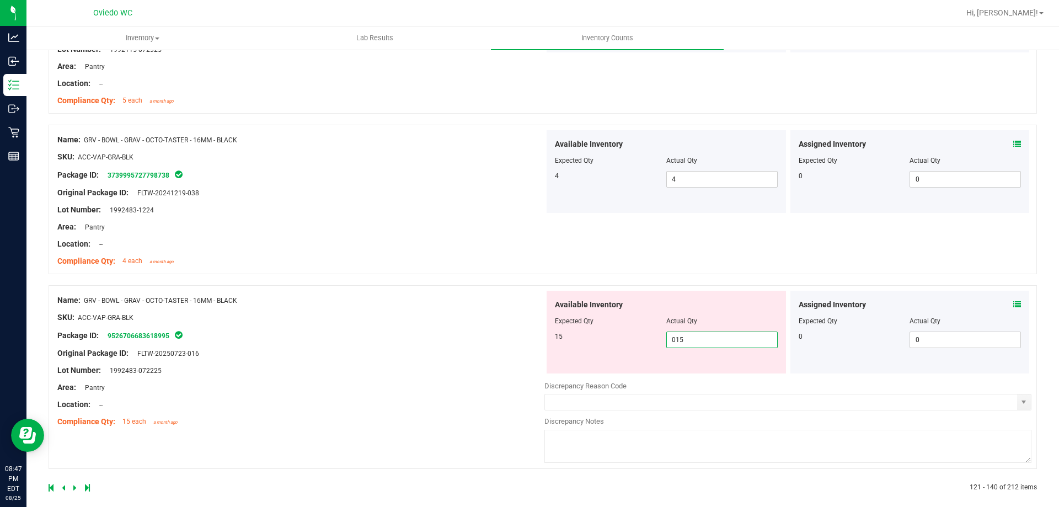
scroll to position [2955, 0]
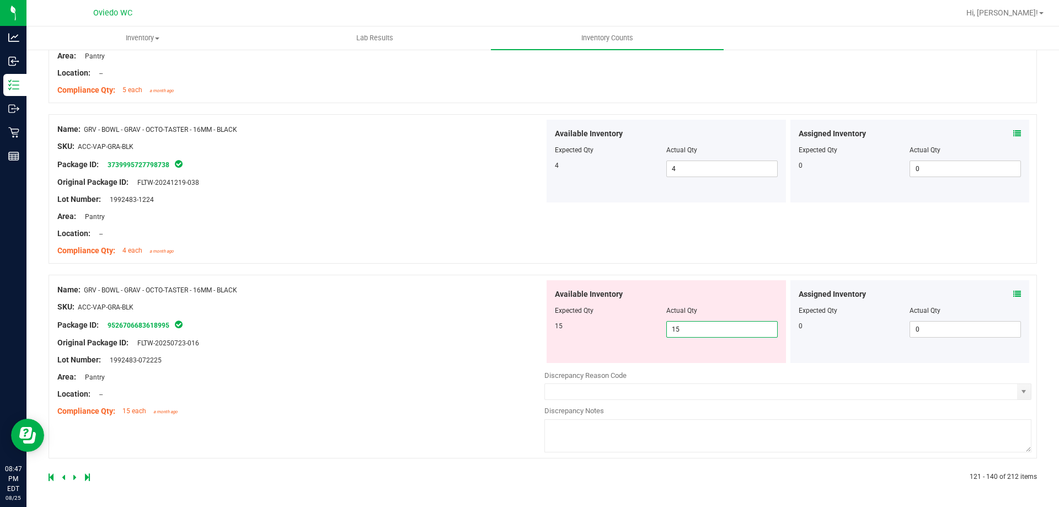
click at [74, 478] on icon at bounding box center [74, 477] width 3 height 7
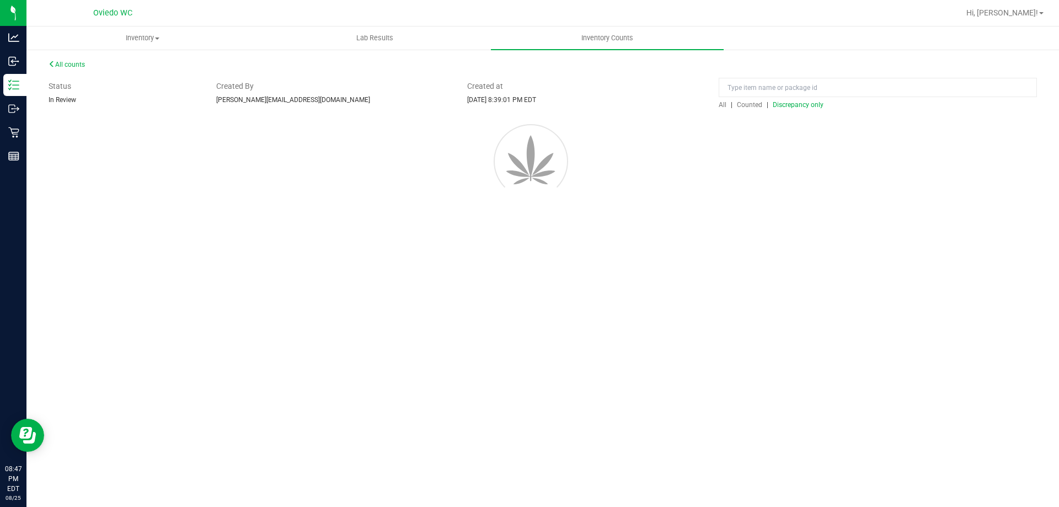
scroll to position [0, 0]
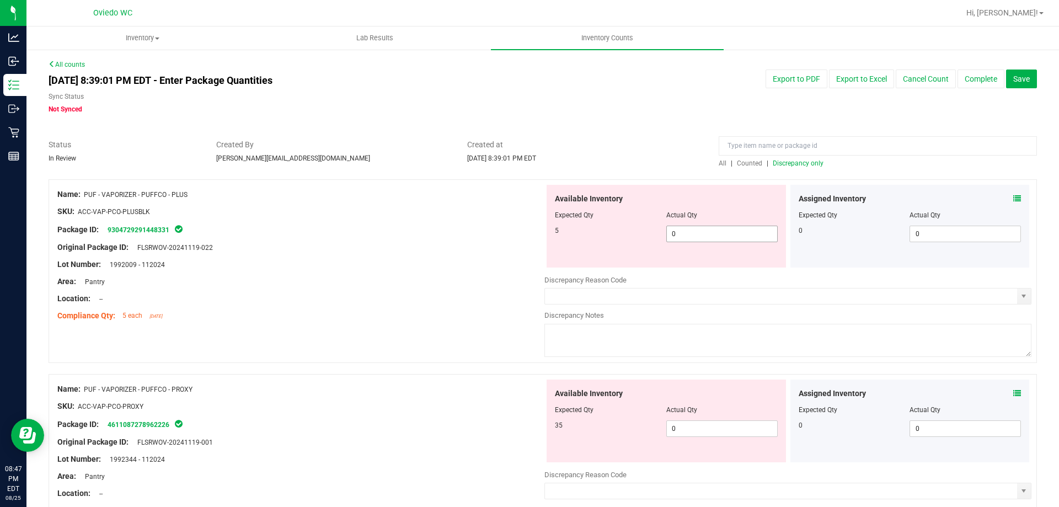
click at [732, 232] on span "0 0" at bounding box center [721, 234] width 111 height 17
click at [706, 429] on div "Available Inventory Expected Qty Actual Qty 35 0 0" at bounding box center [787, 467] width 487 height 175
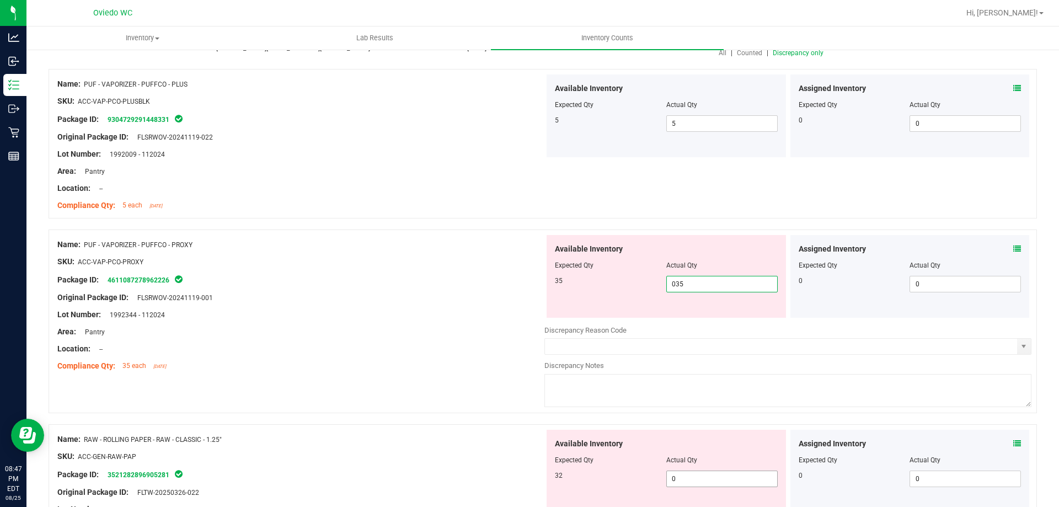
click at [700, 477] on div "Available Inventory Expected Qty Actual Qty 32 0 0" at bounding box center [666, 471] width 239 height 83
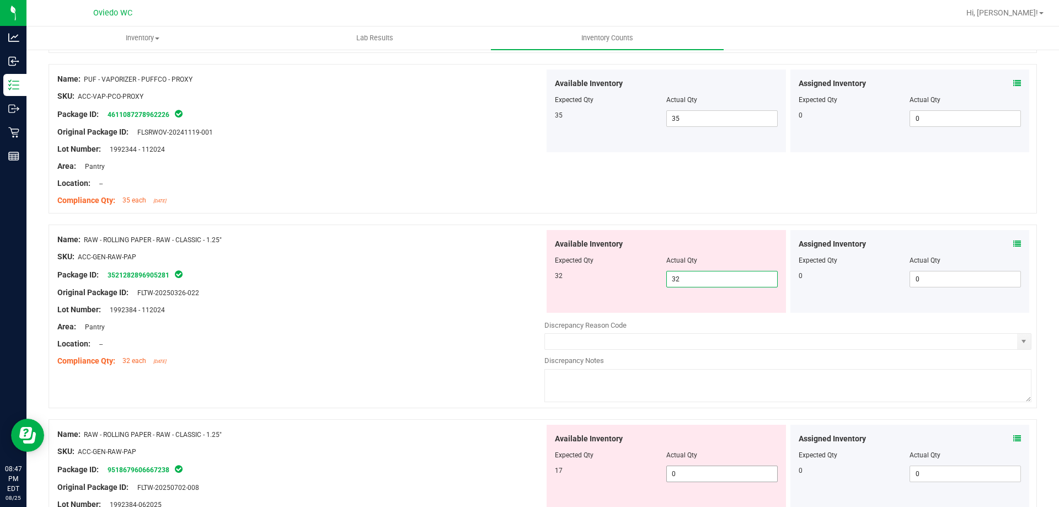
click at [696, 470] on div "Available Inventory Expected Qty Actual Qty 17 0 0" at bounding box center [666, 466] width 239 height 83
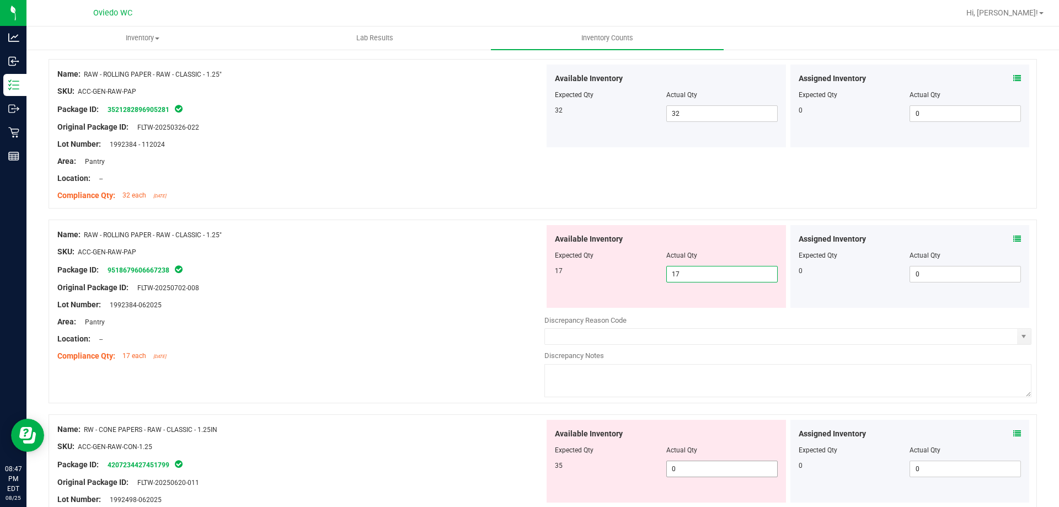
click at [696, 469] on div "Available Inventory Expected Qty Actual Qty 35 0 0" at bounding box center [787, 507] width 487 height 175
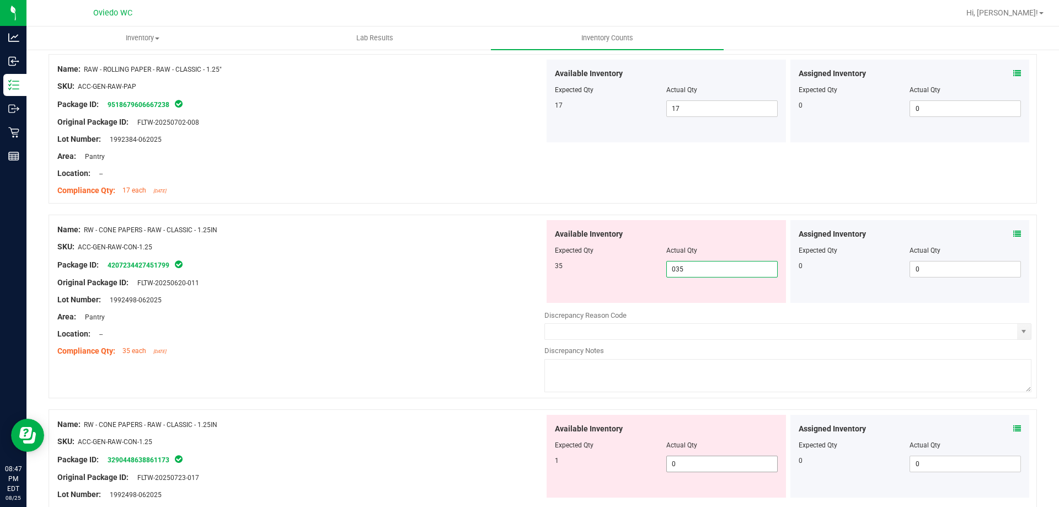
click at [696, 456] on div "Available Inventory Expected Qty Actual Qty 1 0 0" at bounding box center [666, 456] width 239 height 83
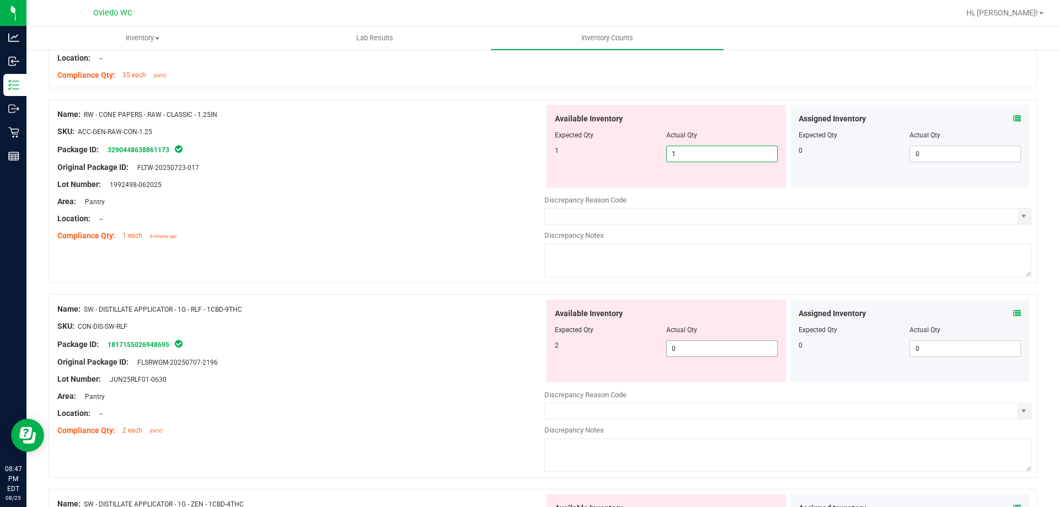
click at [723, 351] on div "Available Inventory Expected Qty Actual Qty 2 0 0" at bounding box center [787, 387] width 487 height 175
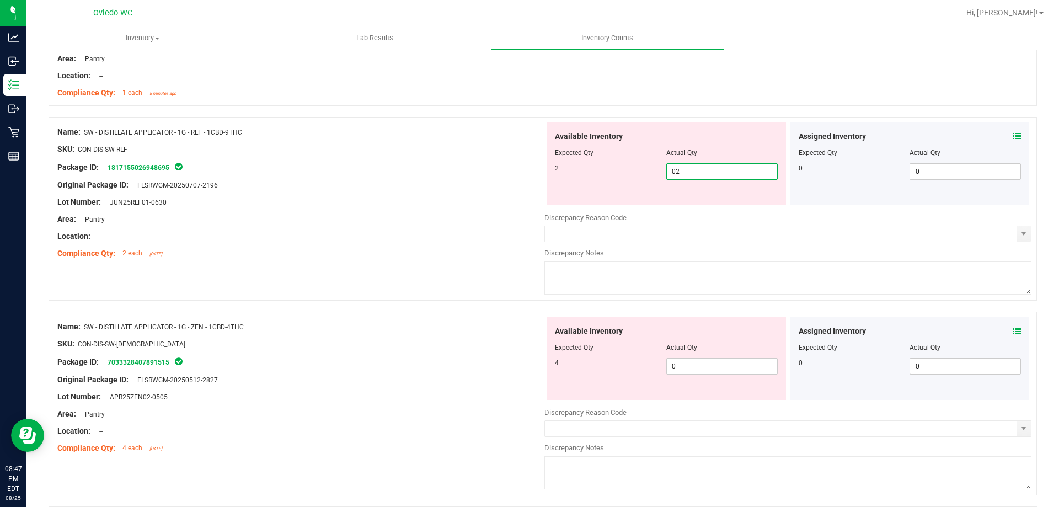
scroll to position [1048, 0]
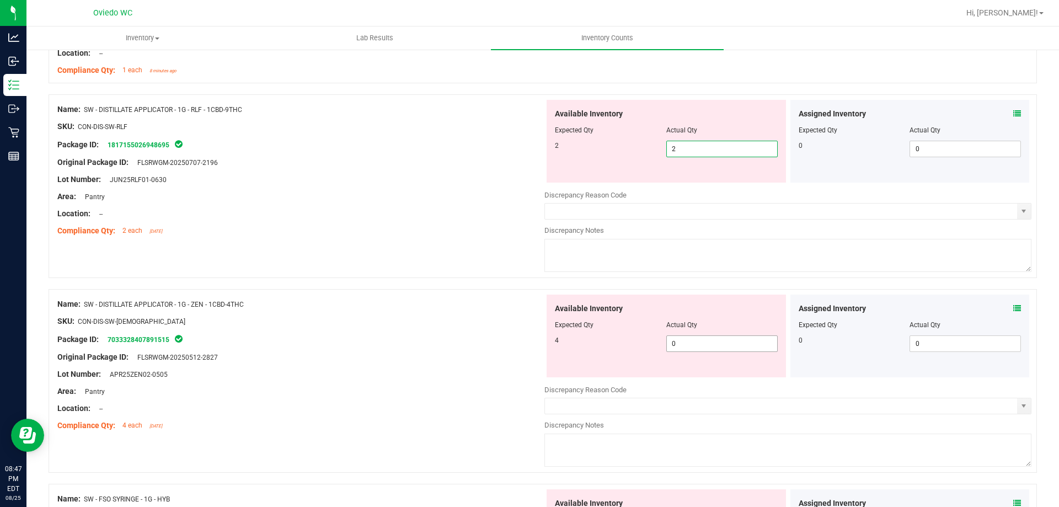
click at [703, 337] on div "Available Inventory Expected Qty Actual Qty 4 0 0" at bounding box center [666, 336] width 239 height 83
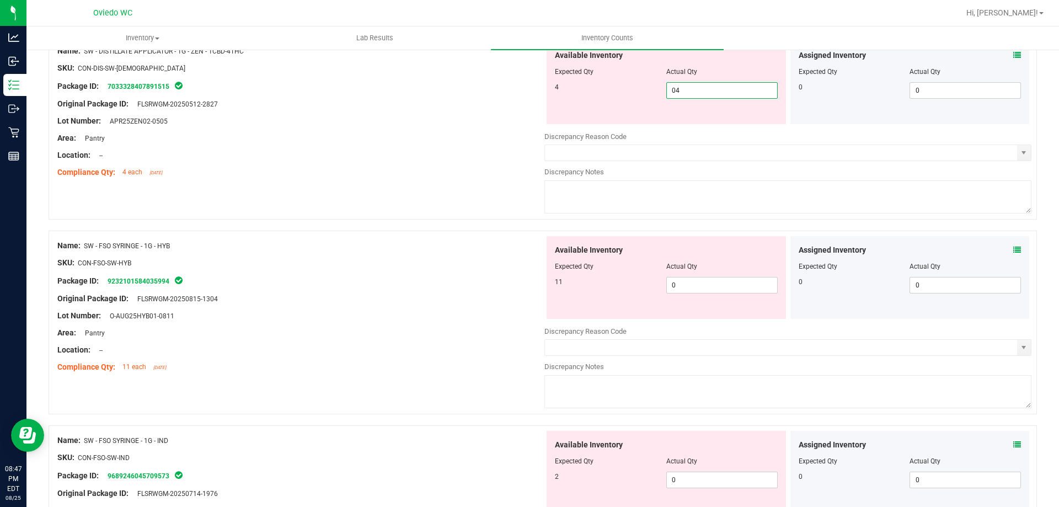
scroll to position [1269, 0]
click at [693, 285] on div "Available Inventory Expected Qty Actual Qty 11 0 0" at bounding box center [787, 321] width 487 height 175
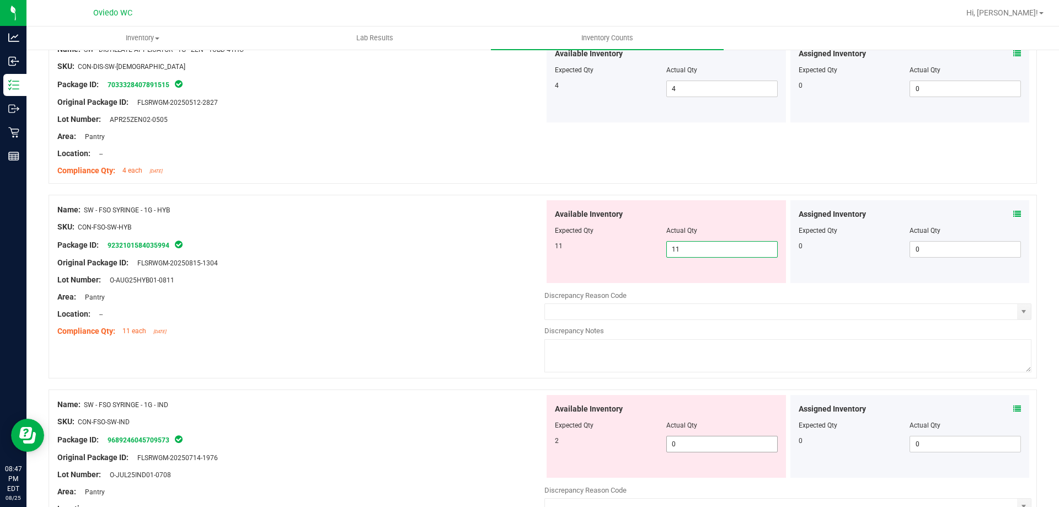
click at [700, 450] on div "Available Inventory Expected Qty Actual Qty 2 0 0" at bounding box center [787, 482] width 487 height 175
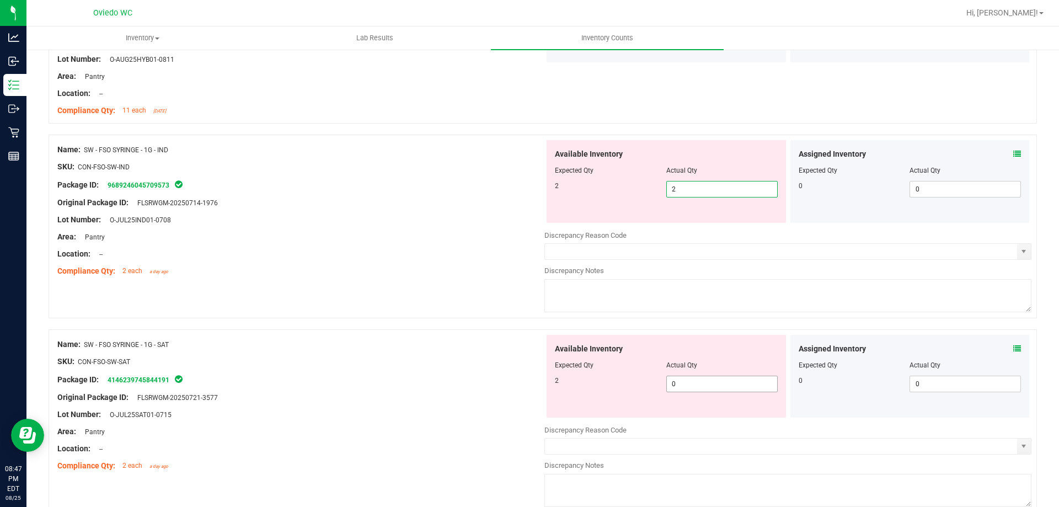
click at [703, 381] on div "Available Inventory Expected Qty Actual Qty 2 0 0" at bounding box center [666, 376] width 239 height 83
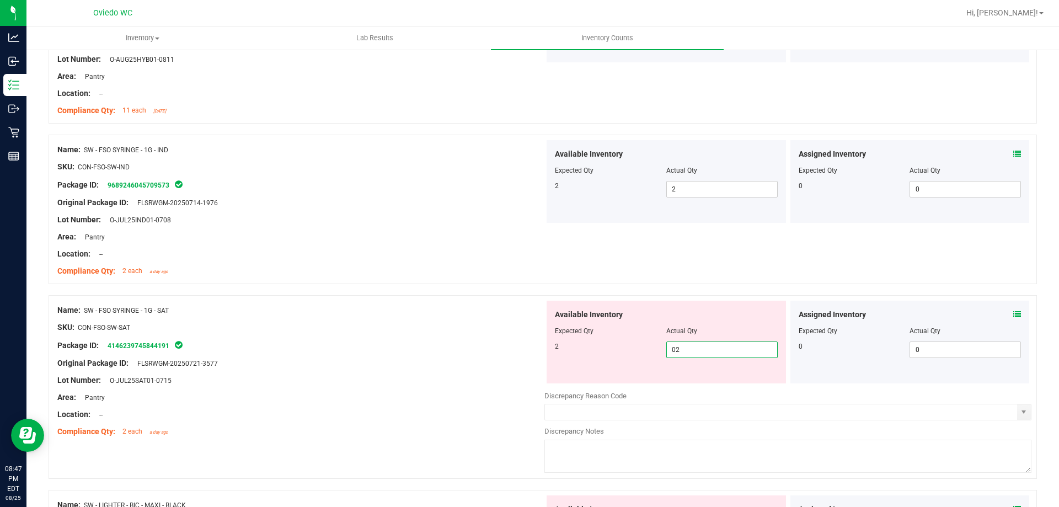
scroll to position [1655, 0]
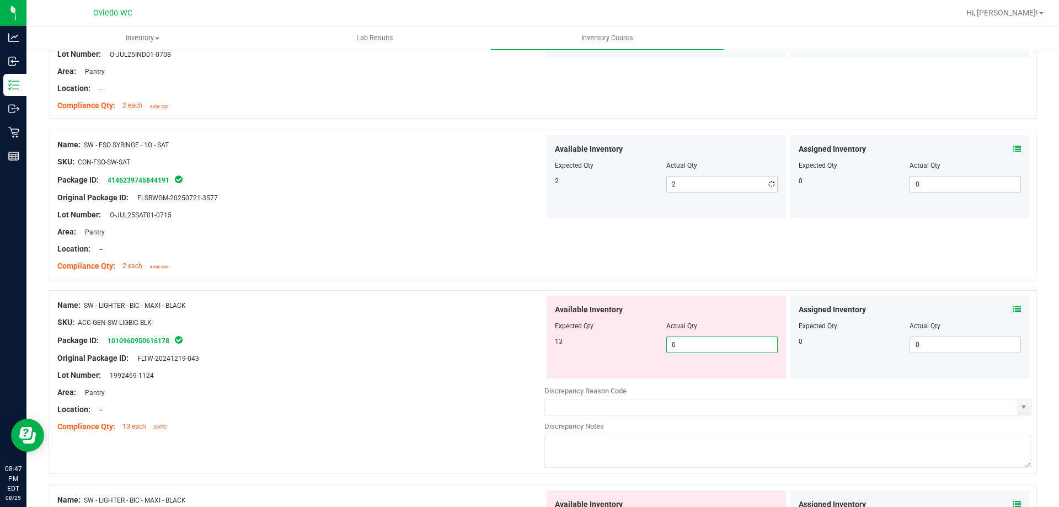
click at [707, 376] on div "Available Inventory Expected Qty Actual Qty 13 0 0" at bounding box center [666, 337] width 239 height 83
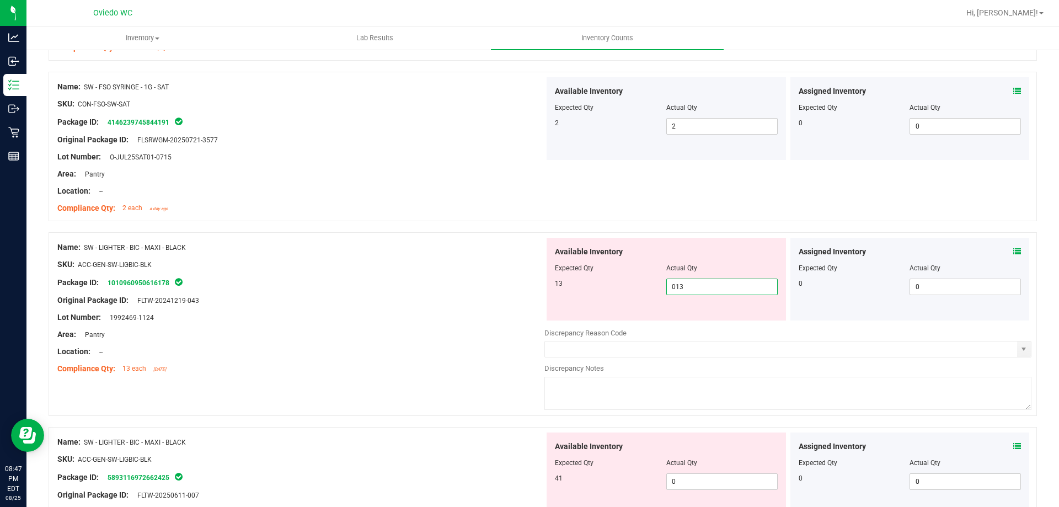
scroll to position [1820, 0]
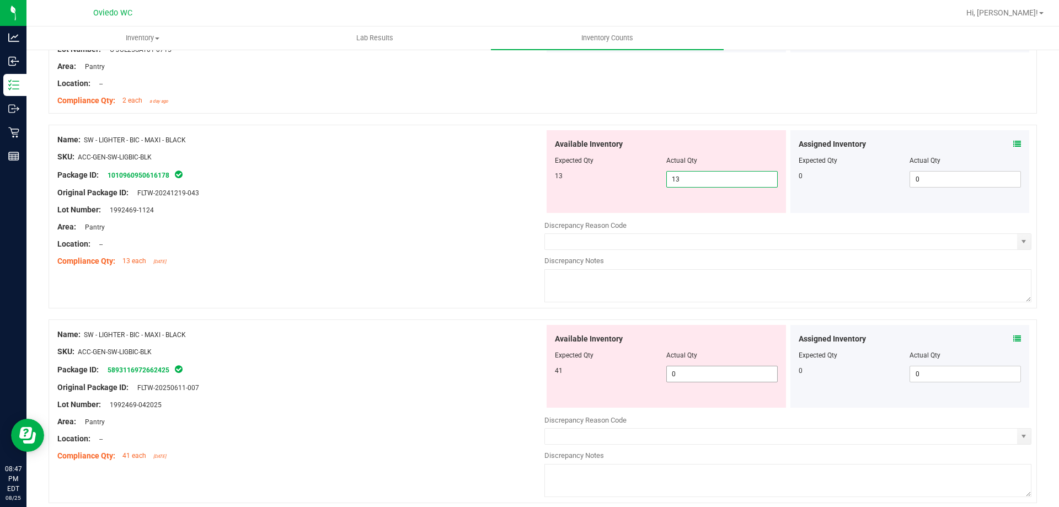
click at [704, 379] on div "Available Inventory Expected Qty Actual Qty 41 0 0" at bounding box center [787, 412] width 487 height 175
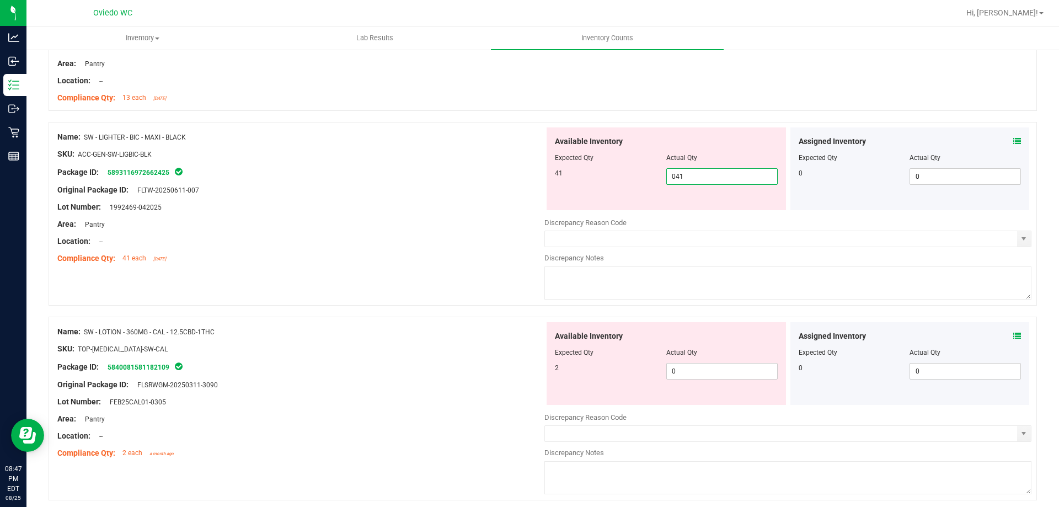
scroll to position [1986, 0]
click at [704, 376] on div "Available Inventory Expected Qty Actual Qty 2 0 0" at bounding box center [787, 407] width 487 height 175
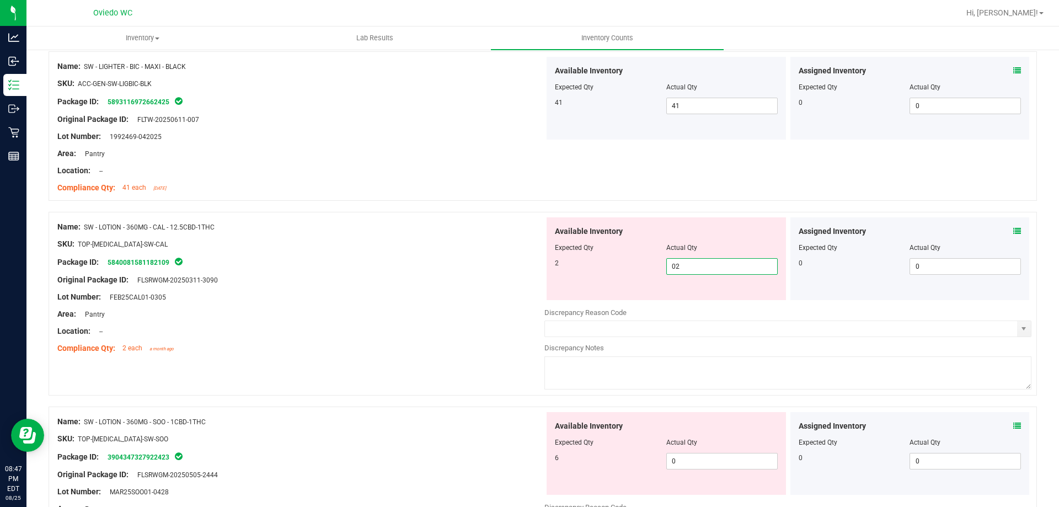
scroll to position [2151, 0]
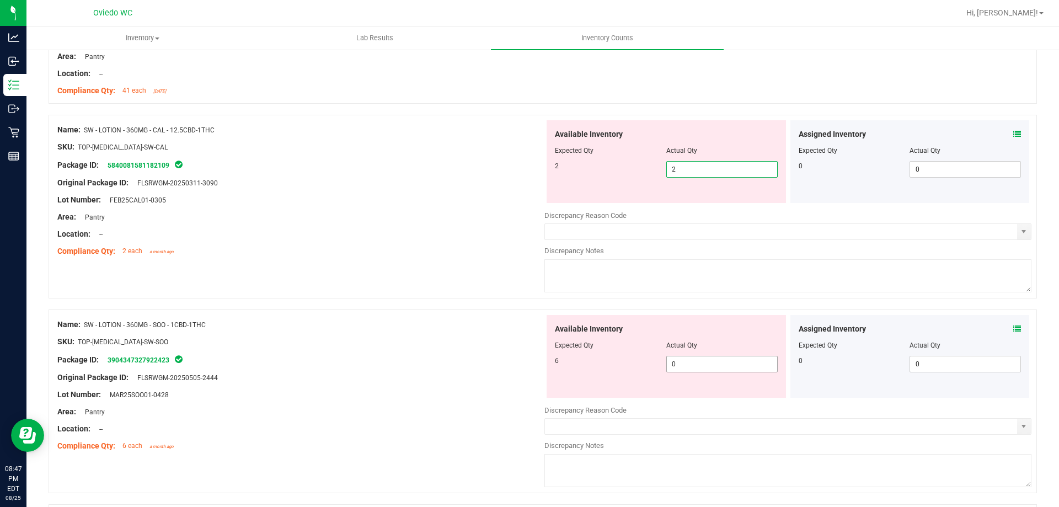
click at [692, 366] on div "Available Inventory Expected Qty Actual Qty 6 0 0" at bounding box center [787, 402] width 487 height 175
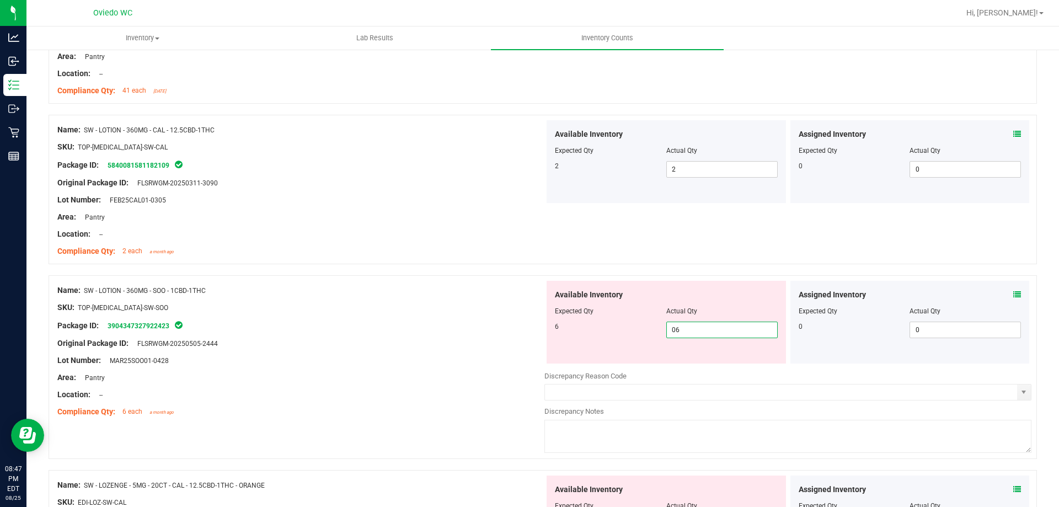
scroll to position [2317, 0]
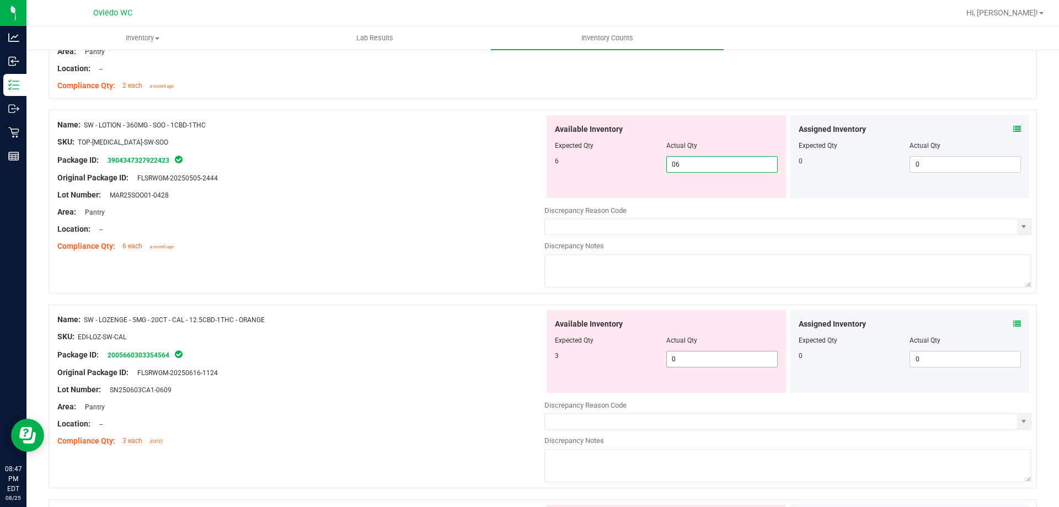
click at [697, 353] on div "Available Inventory Expected Qty Actual Qty 3 0 0" at bounding box center [666, 351] width 239 height 83
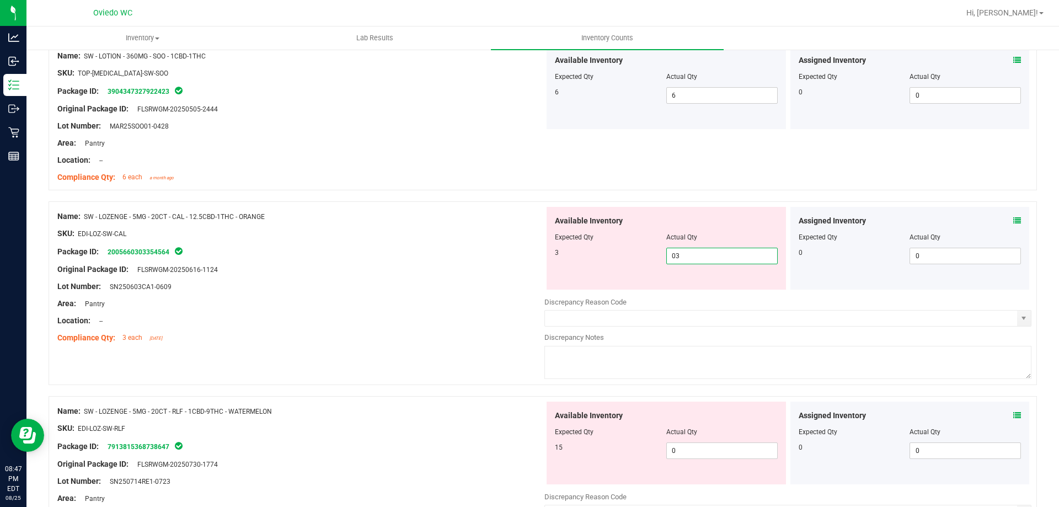
scroll to position [2482, 0]
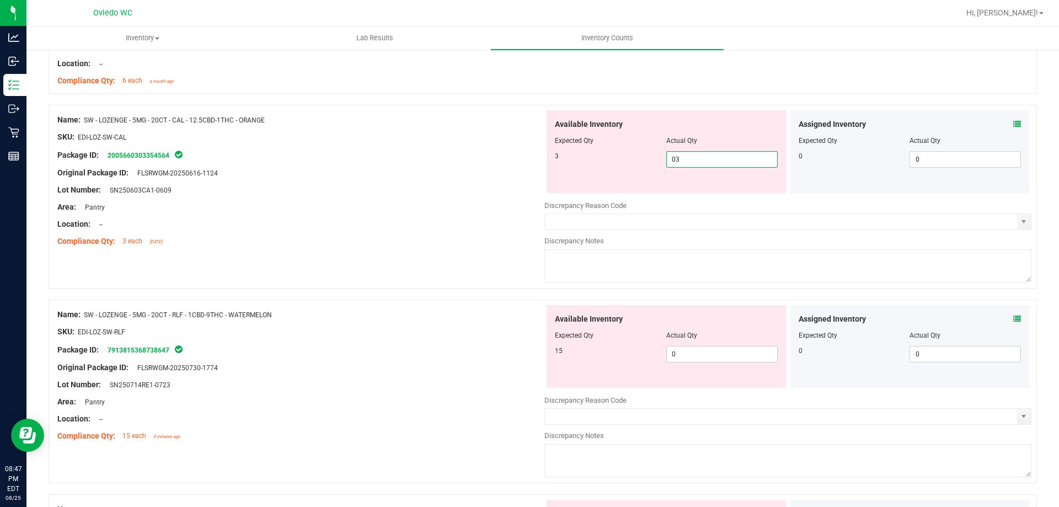
click at [692, 357] on div "Available Inventory Expected Qty Actual Qty 15 0 0" at bounding box center [787, 392] width 487 height 175
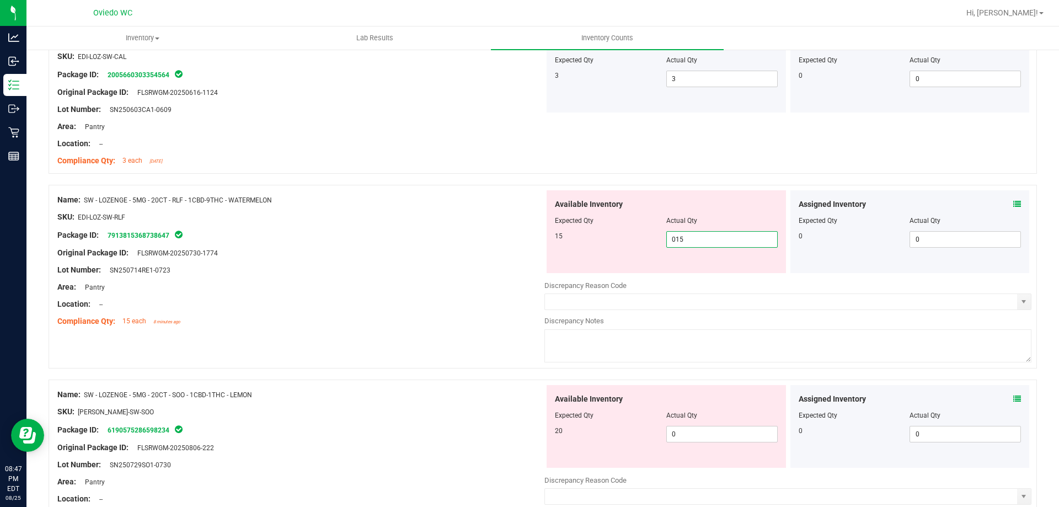
scroll to position [2648, 0]
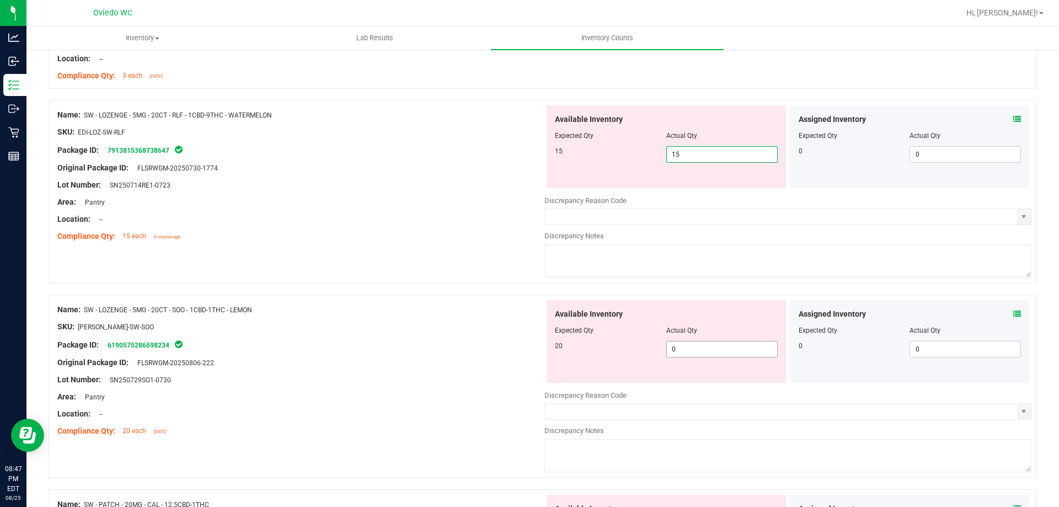
click at [693, 352] on div "Available Inventory Expected Qty Actual Qty 20 0 0" at bounding box center [787, 387] width 487 height 175
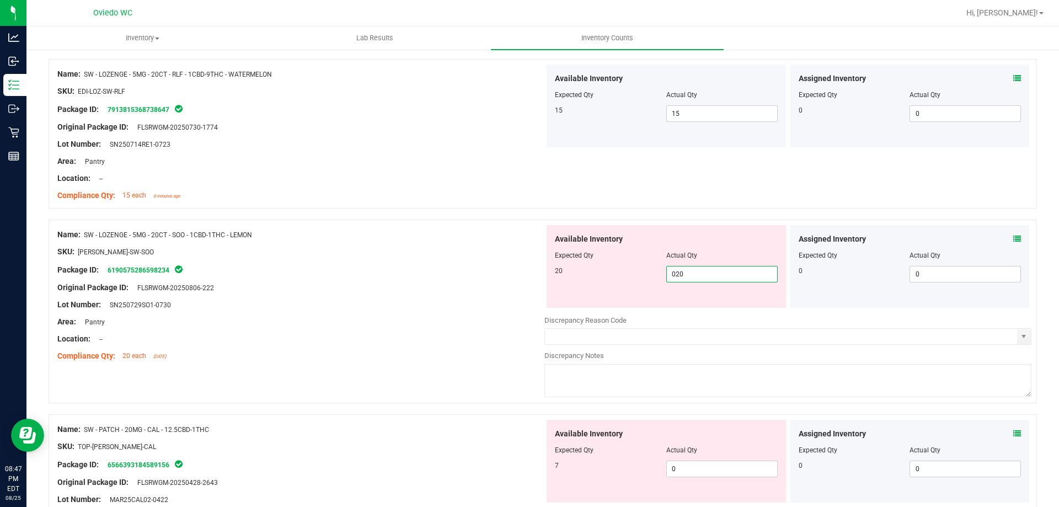
scroll to position [2758, 0]
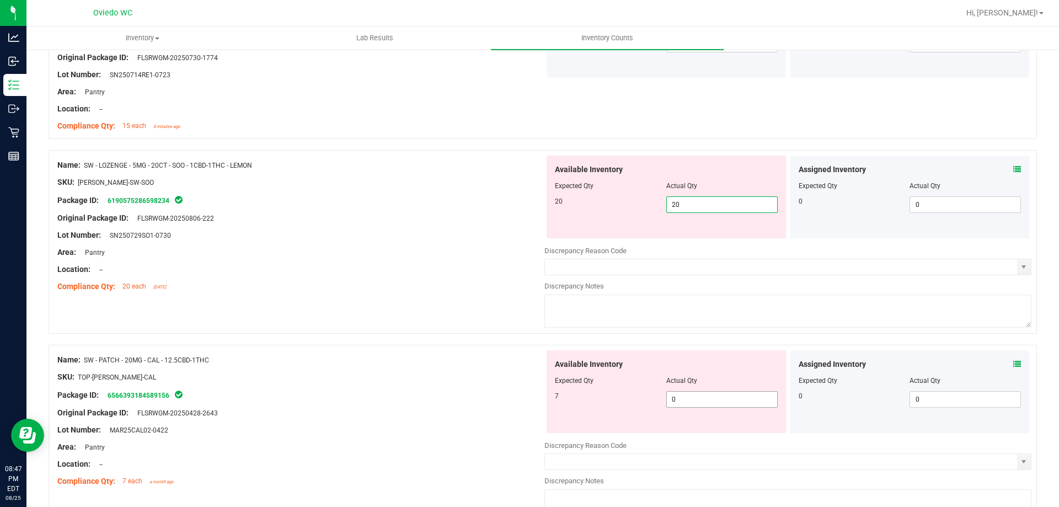
click at [685, 401] on div "Available Inventory Expected Qty Actual Qty 7 0 0" at bounding box center [787, 437] width 487 height 175
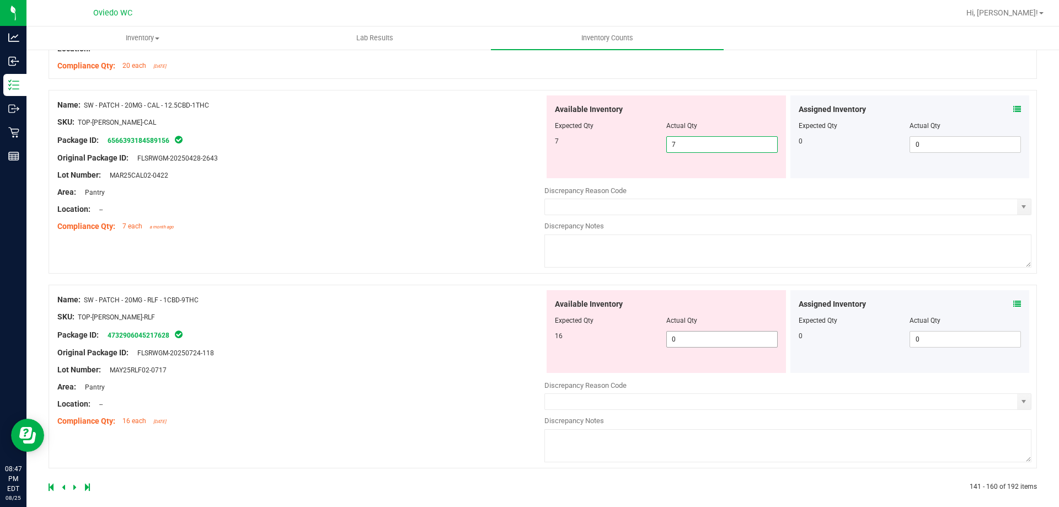
click at [697, 337] on span "0 0" at bounding box center [721, 339] width 111 height 17
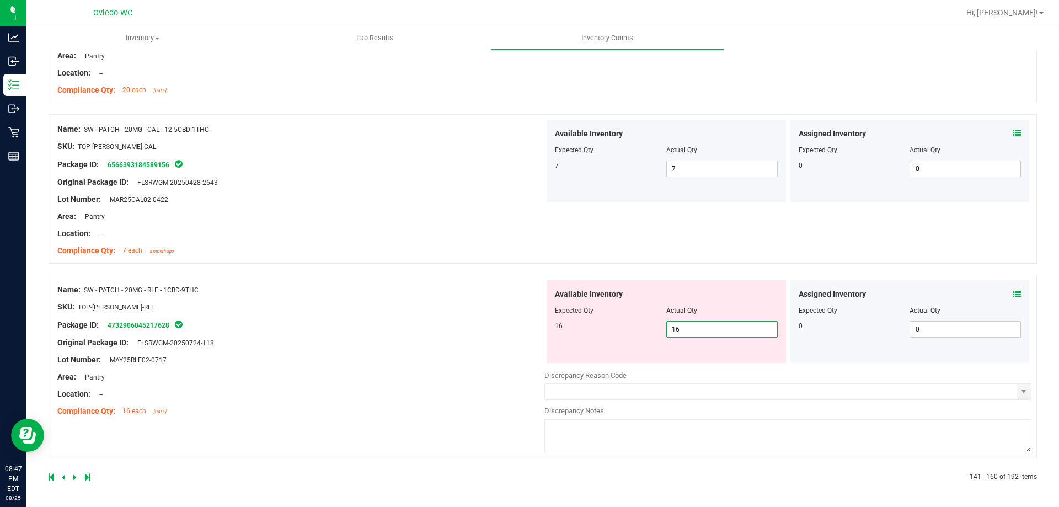
click at [76, 477] on link at bounding box center [75, 477] width 5 height 8
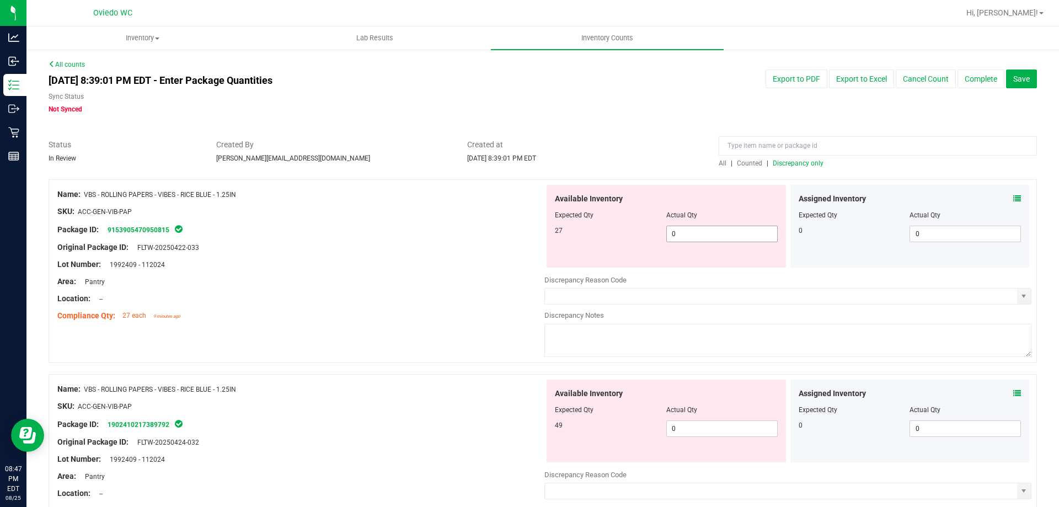
click at [730, 229] on span "0 0" at bounding box center [721, 234] width 111 height 17
click at [695, 426] on div "Available Inventory Expected Qty Actual Qty 49 0 0" at bounding box center [666, 421] width 239 height 83
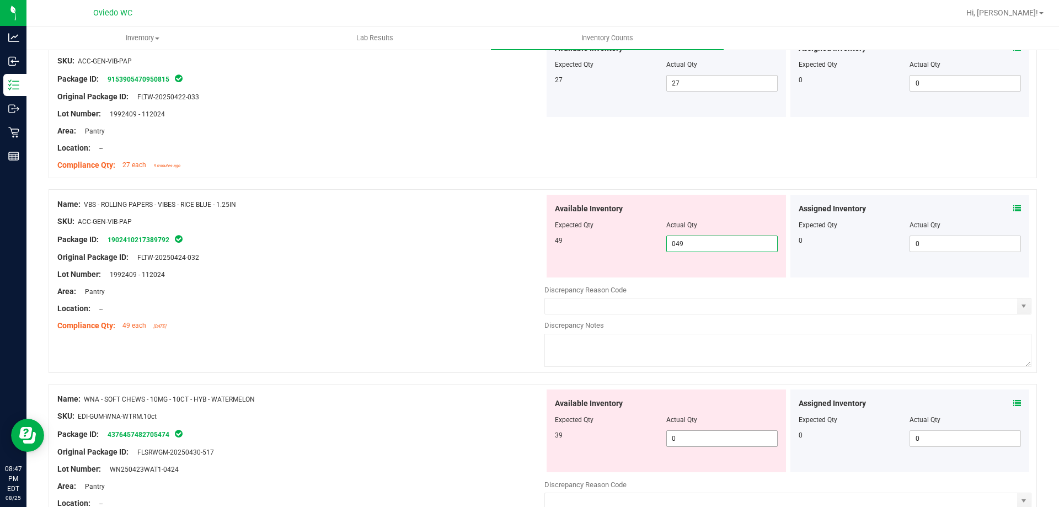
scroll to position [165, 0]
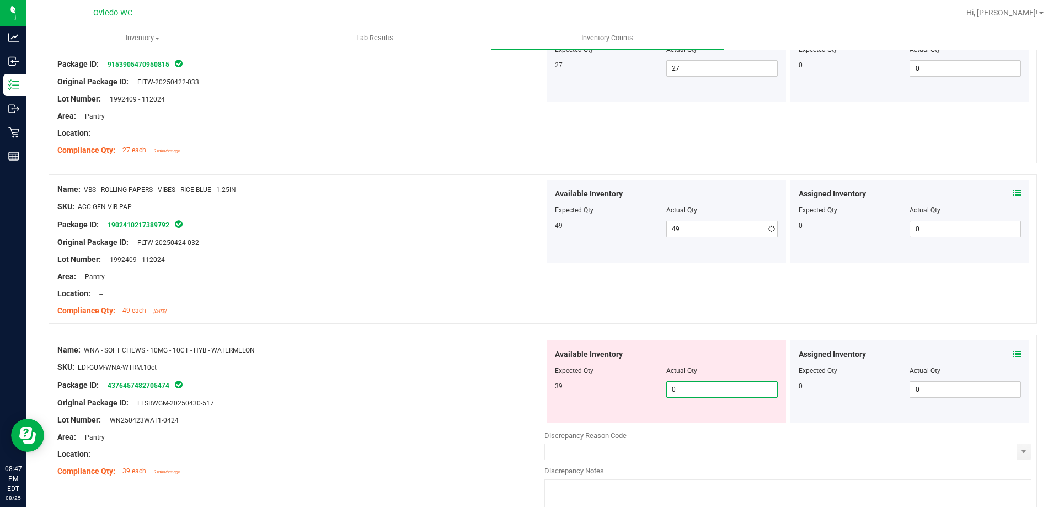
click at [688, 420] on div "Available Inventory Expected Qty Actual Qty 39 0 0" at bounding box center [666, 381] width 239 height 83
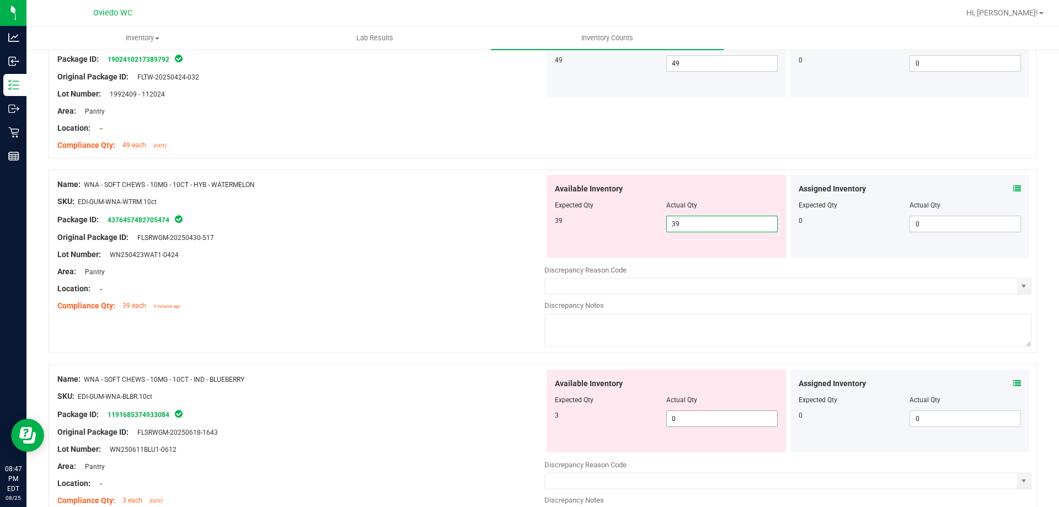
click at [691, 424] on div "Available Inventory Expected Qty Actual Qty 3 0 0" at bounding box center [787, 457] width 487 height 175
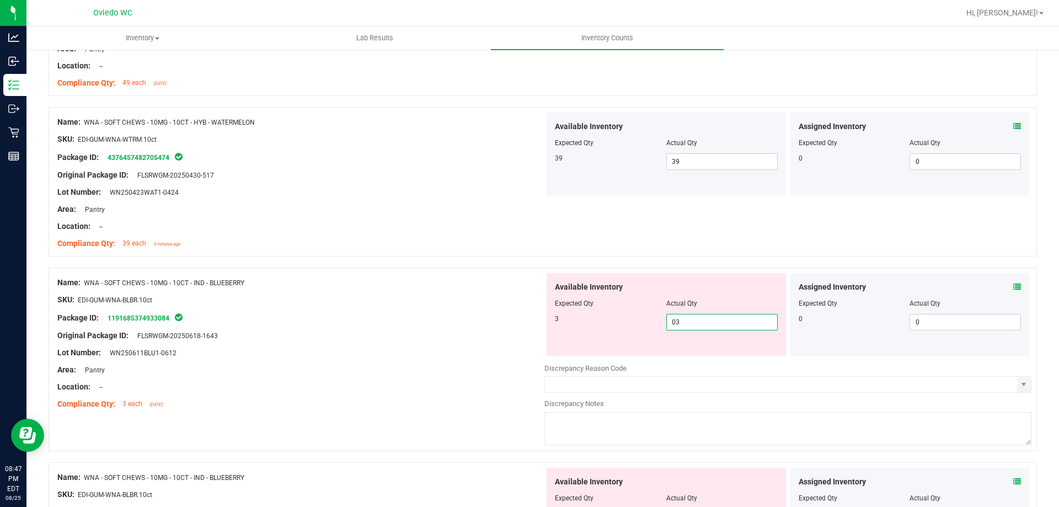
scroll to position [496, 0]
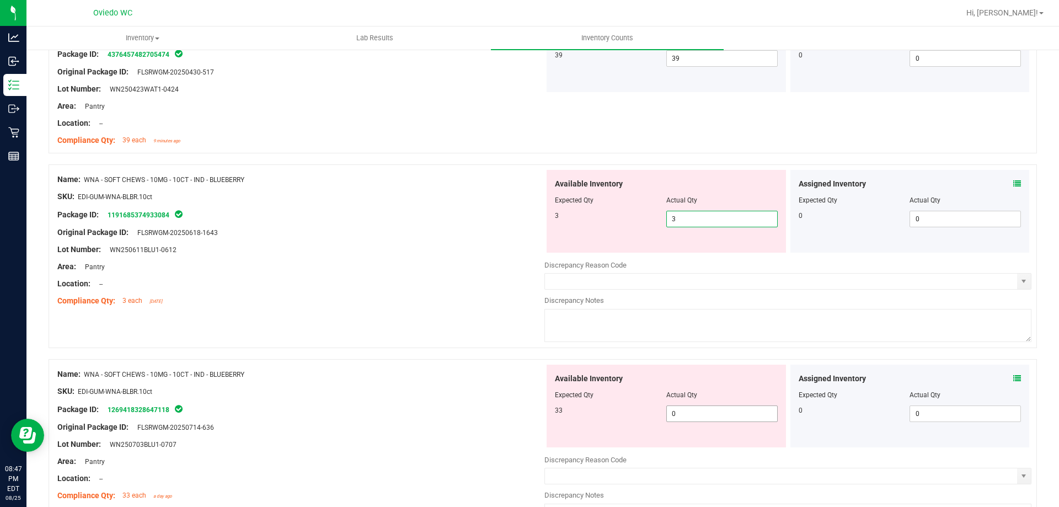
click at [690, 417] on div "Available Inventory Expected Qty Actual Qty 33 0 0" at bounding box center [787, 452] width 487 height 175
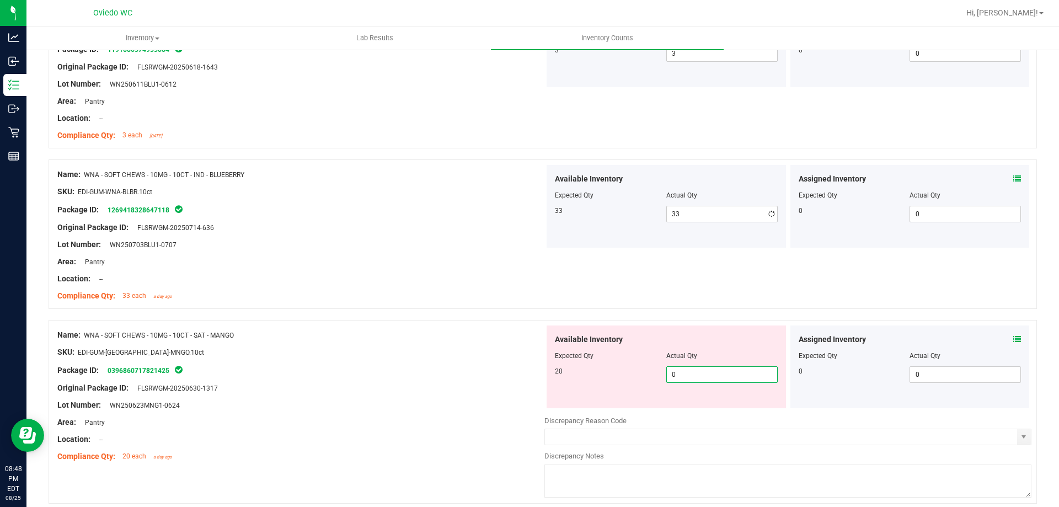
click at [691, 408] on div "Available Inventory Expected Qty Actual Qty 20 0 0" at bounding box center [666, 366] width 239 height 83
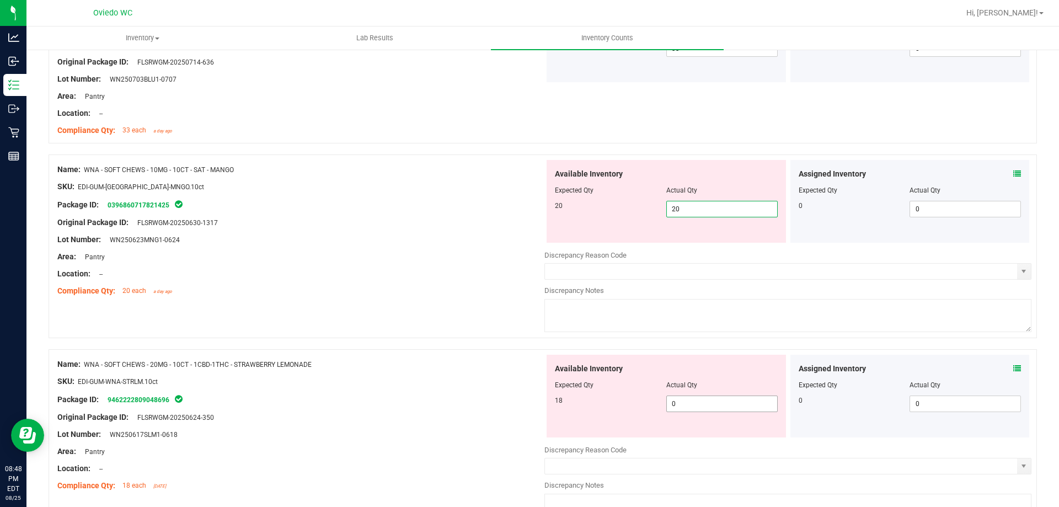
click at [692, 404] on div "Available Inventory Expected Qty Actual Qty 18 0 0" at bounding box center [787, 442] width 487 height 175
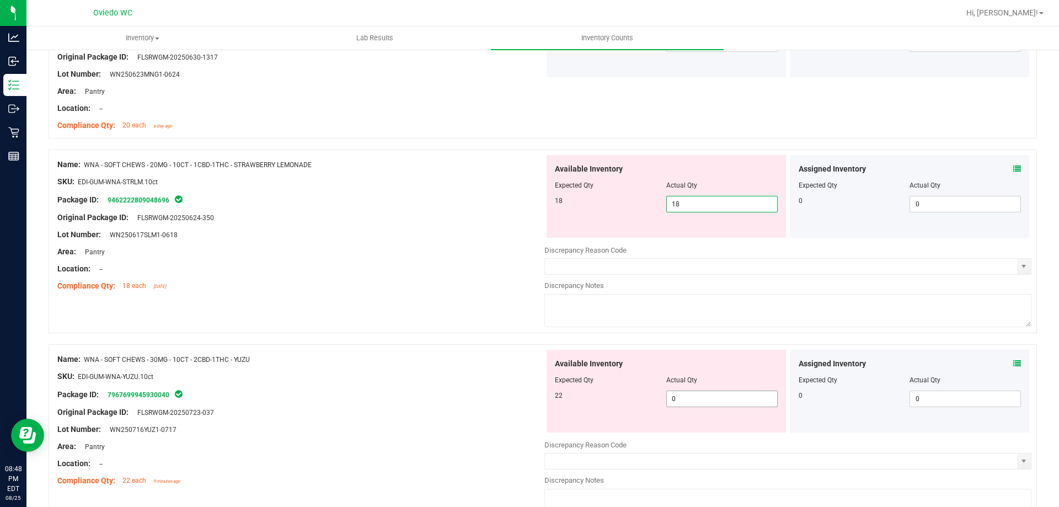
click at [693, 401] on div "Available Inventory Expected Qty Actual Qty 22 0 0" at bounding box center [787, 437] width 487 height 175
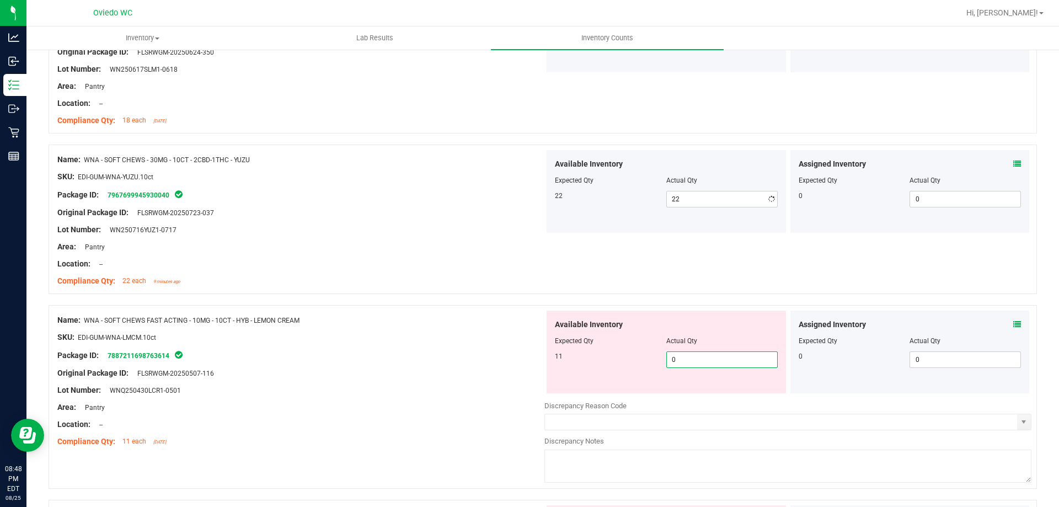
click at [696, 397] on div "Available Inventory Expected Qty Actual Qty 11 0 0" at bounding box center [787, 398] width 487 height 175
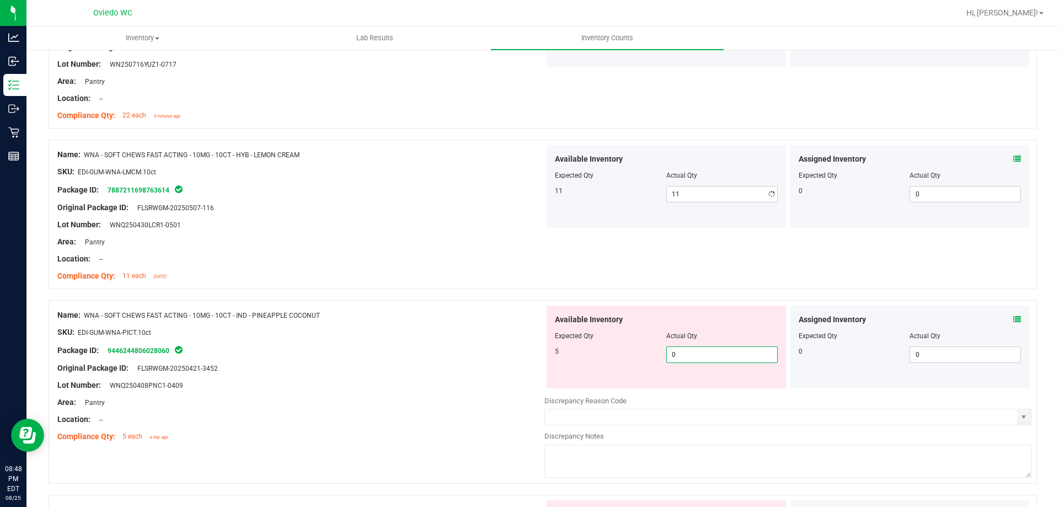
click at [698, 391] on div "Available Inventory Expected Qty Actual Qty 5 0 0" at bounding box center [787, 393] width 487 height 175
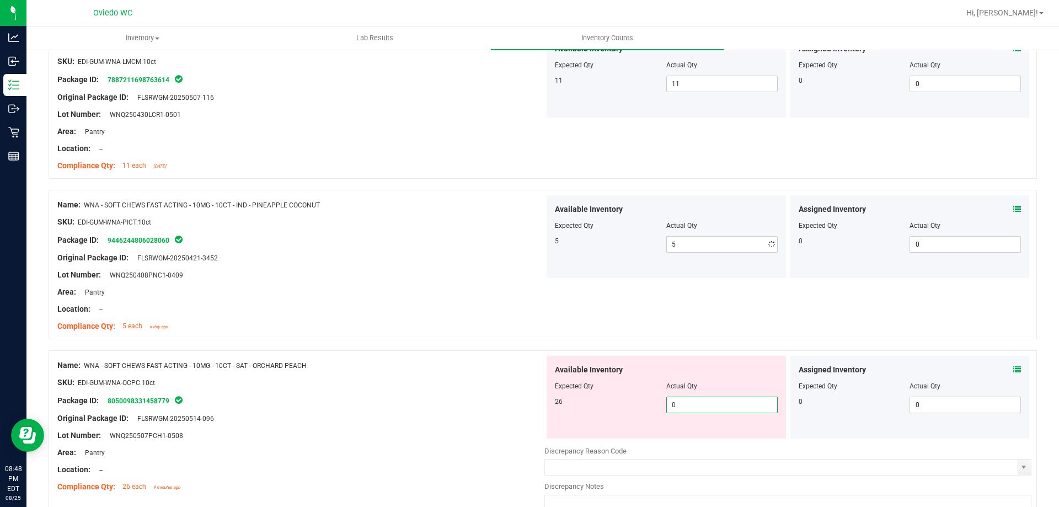
click at [695, 438] on div "Available Inventory Expected Qty Actual Qty 26 0 0" at bounding box center [666, 397] width 239 height 83
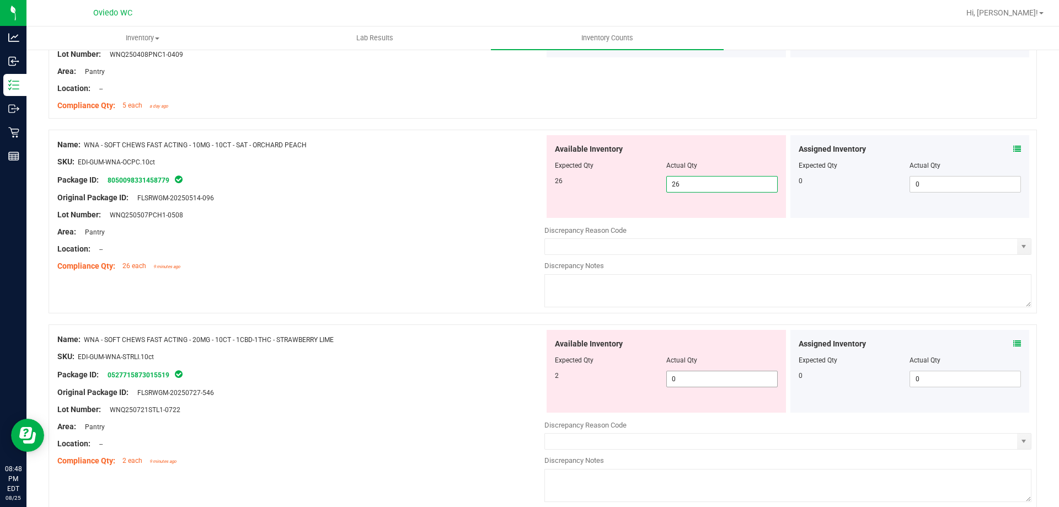
click at [691, 376] on div "Available Inventory Expected Qty Actual Qty 2 0 0" at bounding box center [666, 371] width 239 height 83
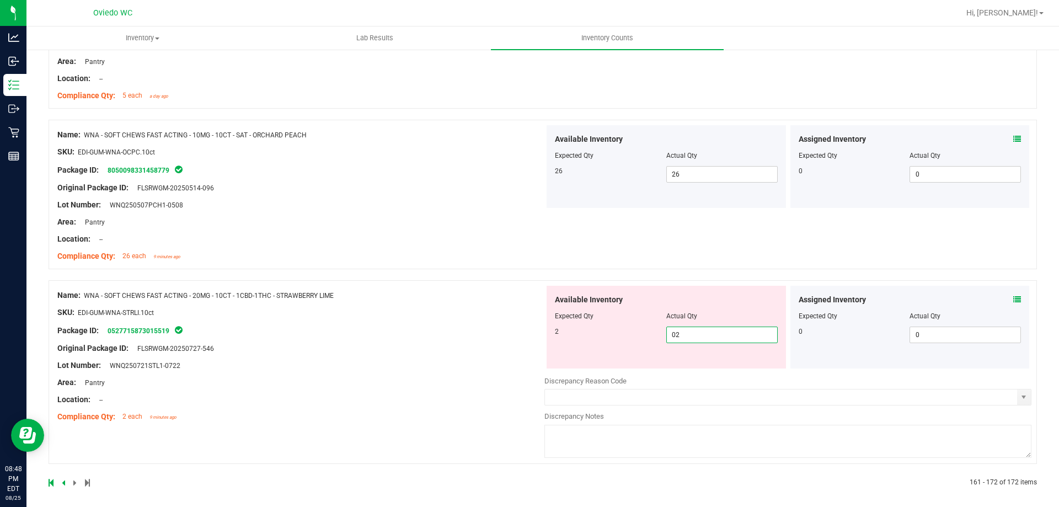
scroll to position [1670, 0]
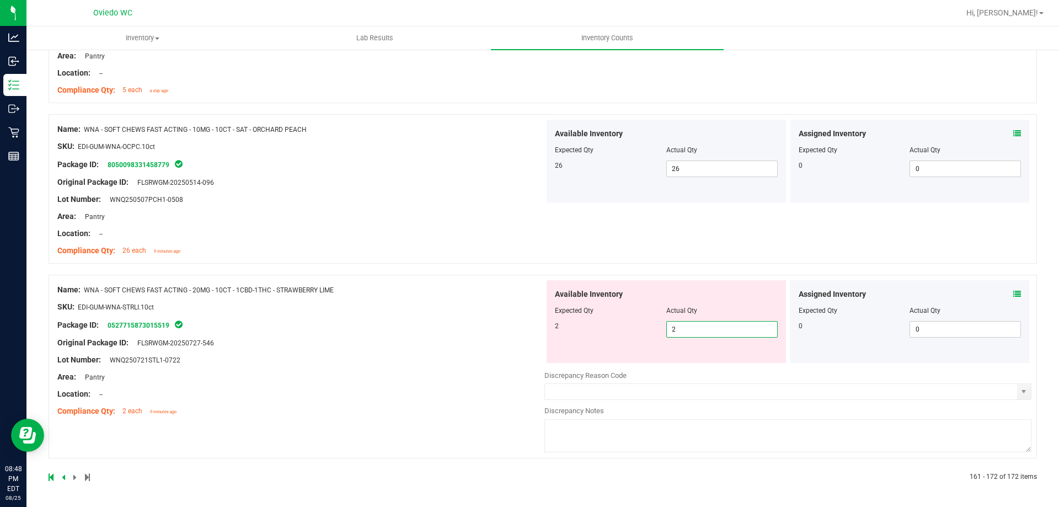
click at [439, 441] on div "Name: WNA - SOFT CHEWS FAST ACTING - 20MG - 10CT - 1CBD-1THC - STRAWBERRY LIME …" at bounding box center [543, 367] width 989 height 184
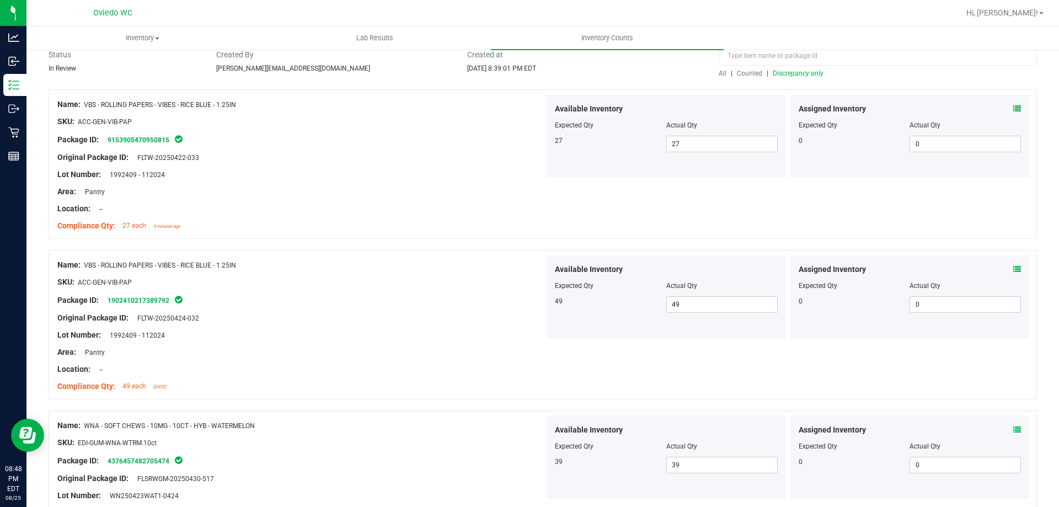
scroll to position [0, 0]
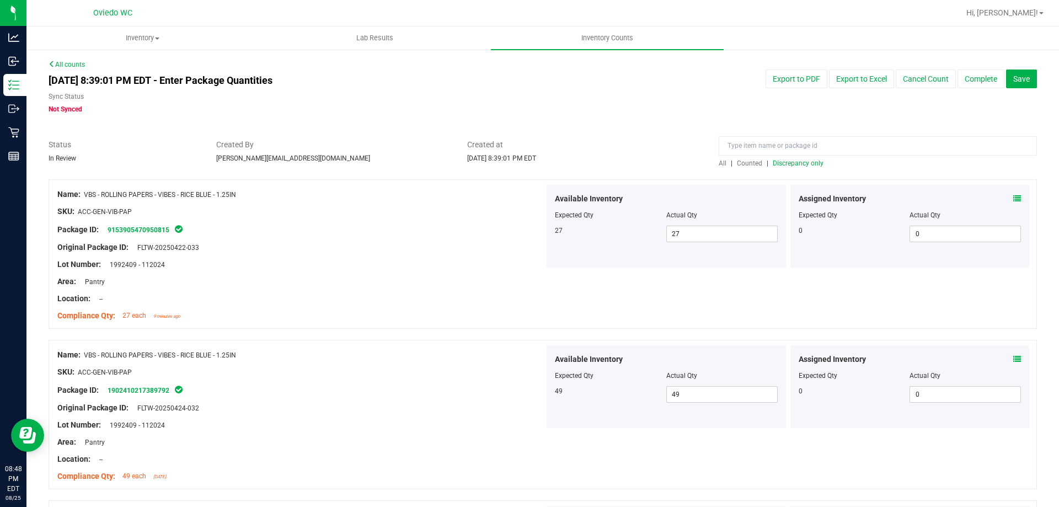
click at [796, 161] on span "Discrepancy only" at bounding box center [798, 163] width 51 height 8
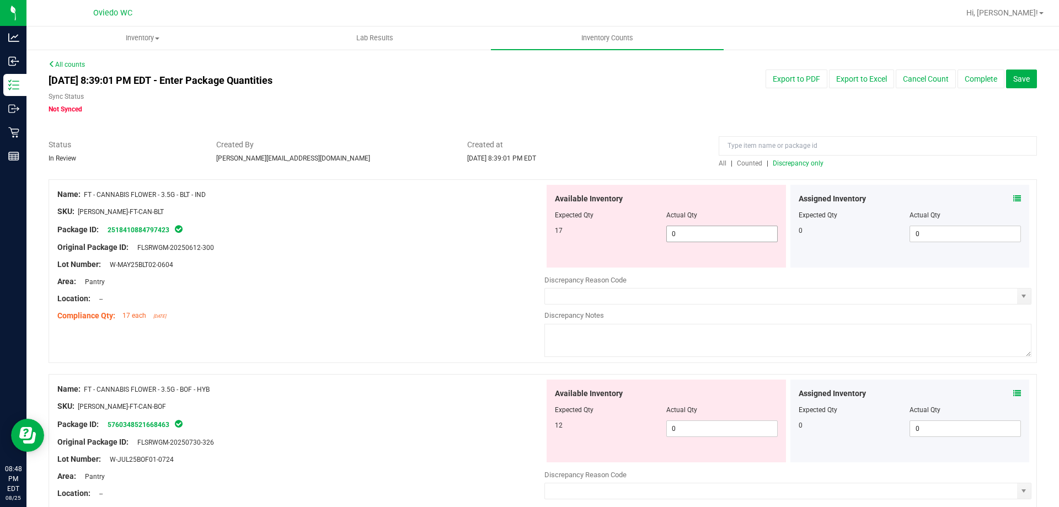
click at [693, 231] on span "0 0" at bounding box center [721, 234] width 111 height 17
click at [711, 426] on div "Available Inventory Expected Qty Actual Qty 12 0 0" at bounding box center [666, 421] width 239 height 83
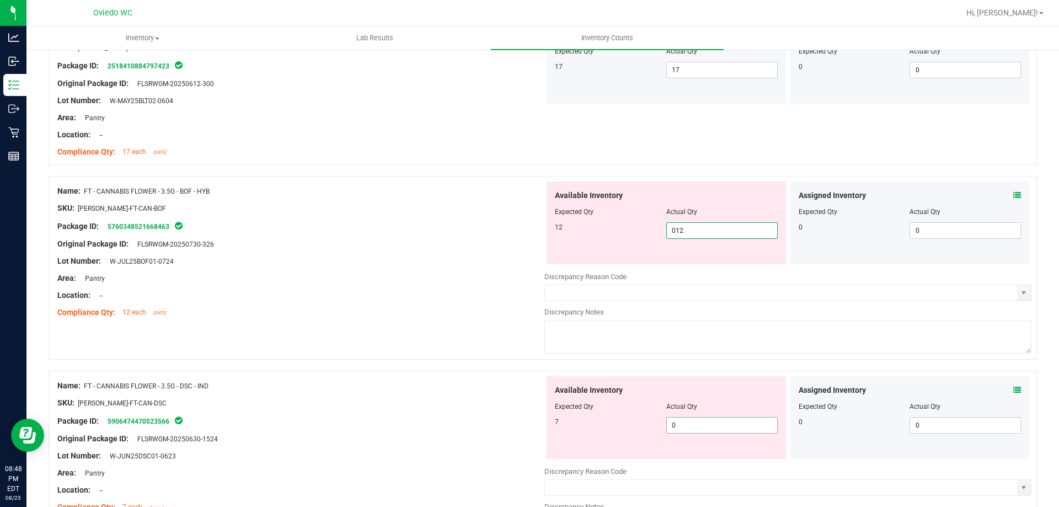
scroll to position [165, 0]
click at [715, 435] on div "Available Inventory Expected Qty Actual Qty 7 0 0" at bounding box center [787, 462] width 487 height 175
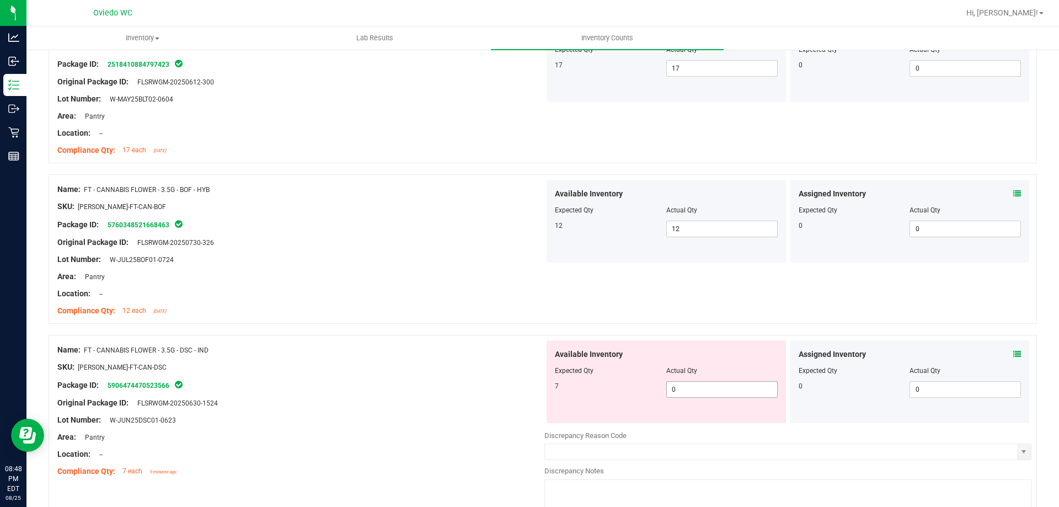
click at [720, 391] on span "0 0" at bounding box center [721, 389] width 111 height 17
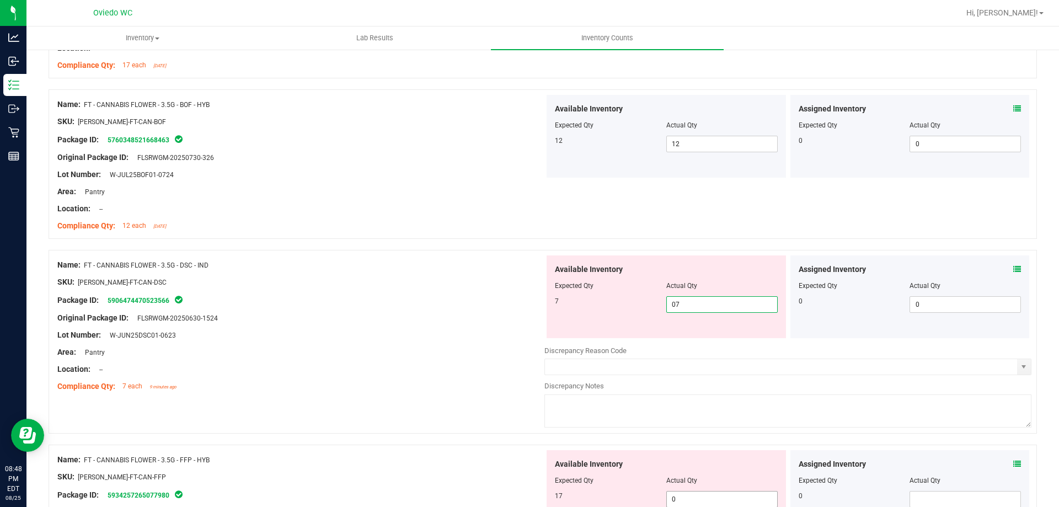
scroll to position [331, 0]
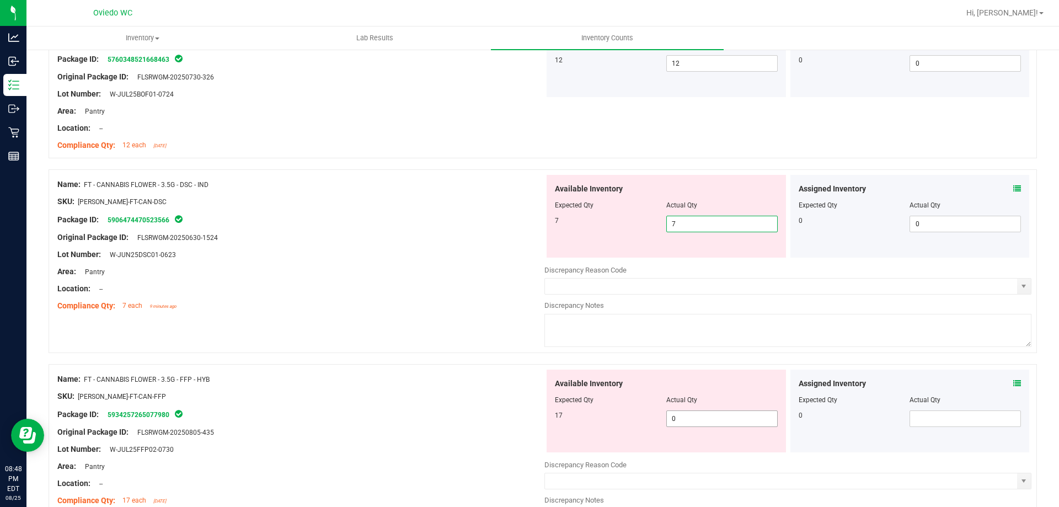
click at [724, 421] on div "Available Inventory Expected Qty Actual Qty 17 0 0" at bounding box center [787, 457] width 487 height 175
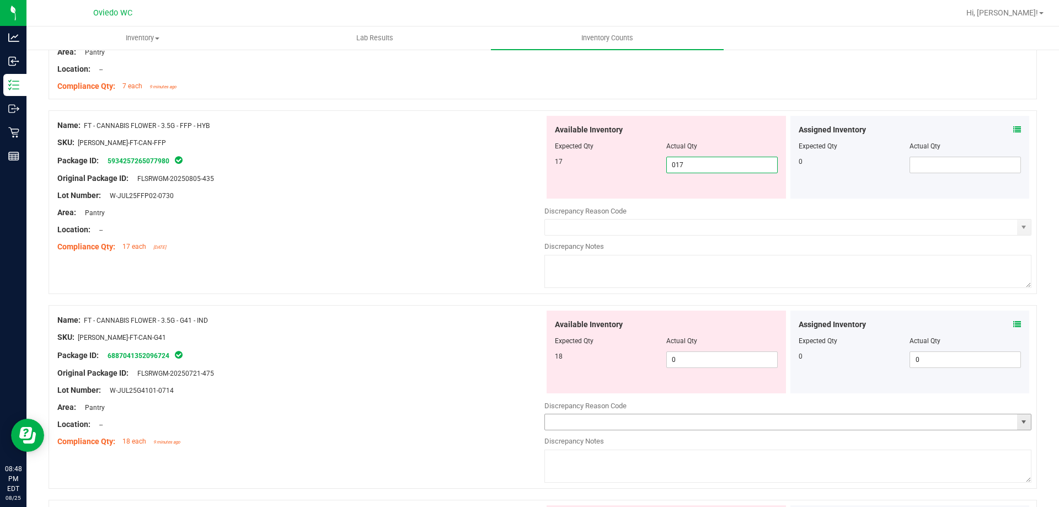
scroll to position [552, 0]
click at [713, 362] on div "Available Inventory Expected Qty Actual Qty 18 0 0" at bounding box center [787, 396] width 487 height 175
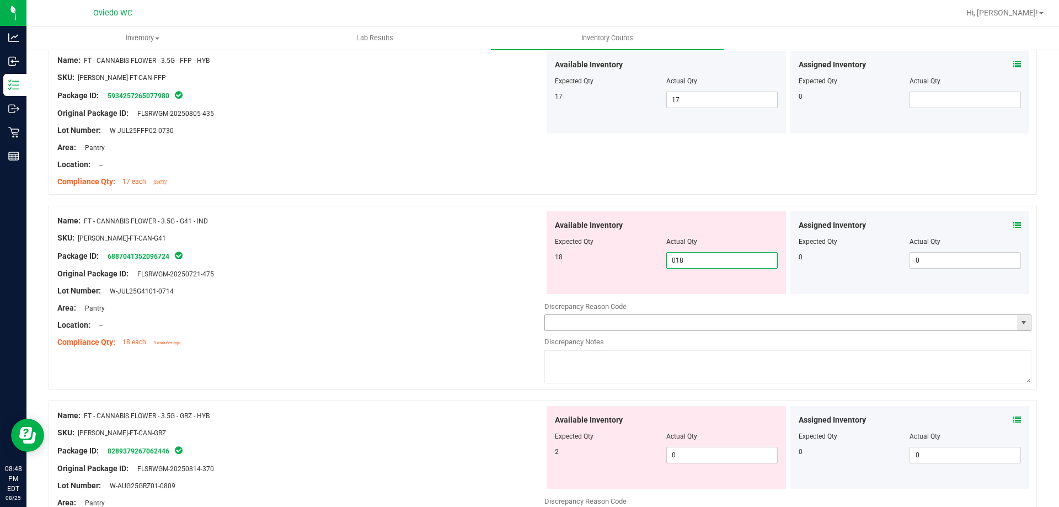
scroll to position [717, 0]
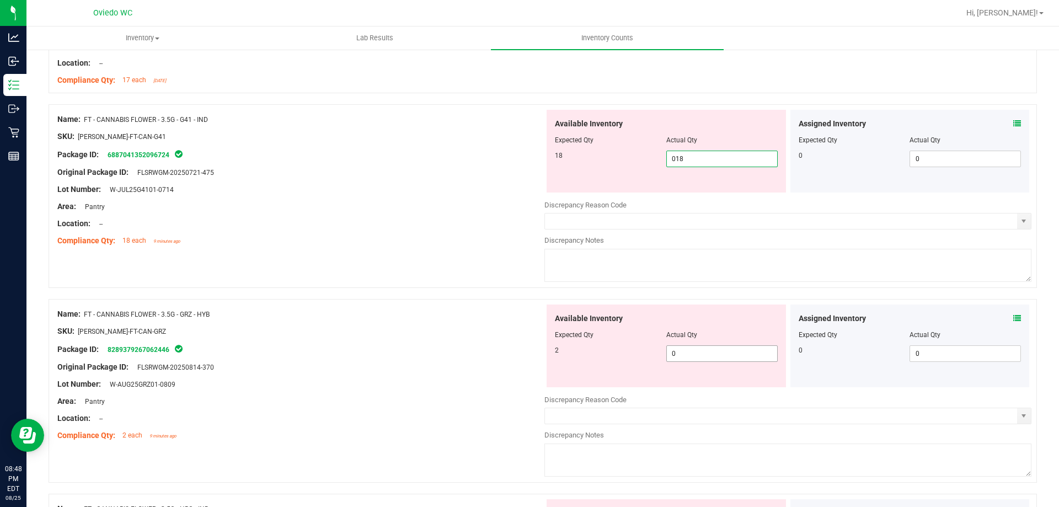
click at [717, 356] on div "Available Inventory Expected Qty Actual Qty 2 0 0" at bounding box center [787, 392] width 487 height 175
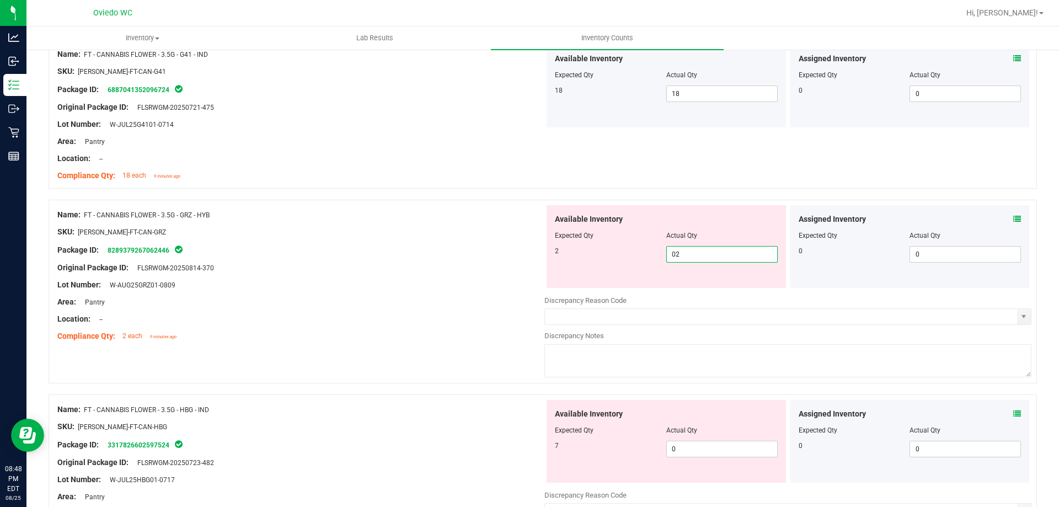
scroll to position [883, 0]
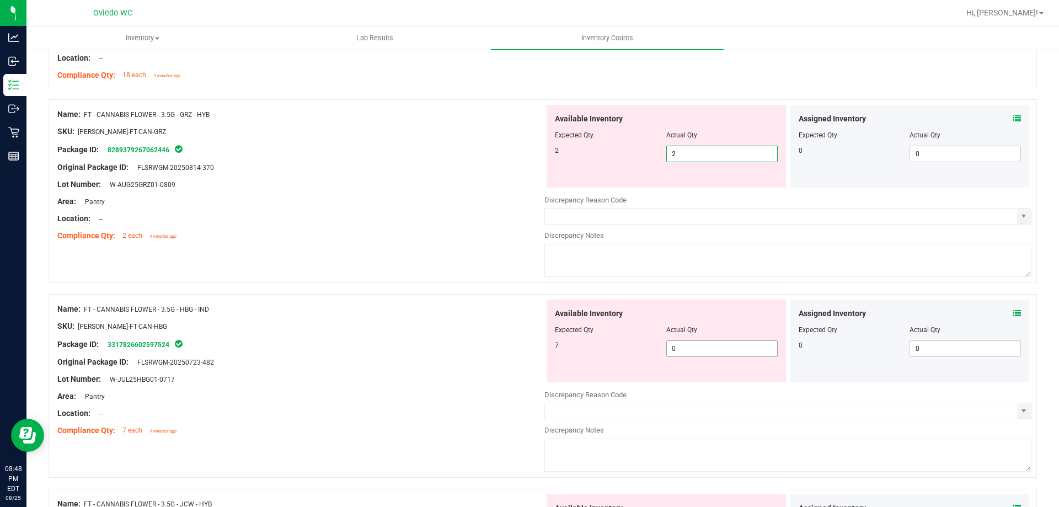
click at [717, 348] on div "Available Inventory Expected Qty Actual Qty 7 0 0" at bounding box center [787, 387] width 487 height 175
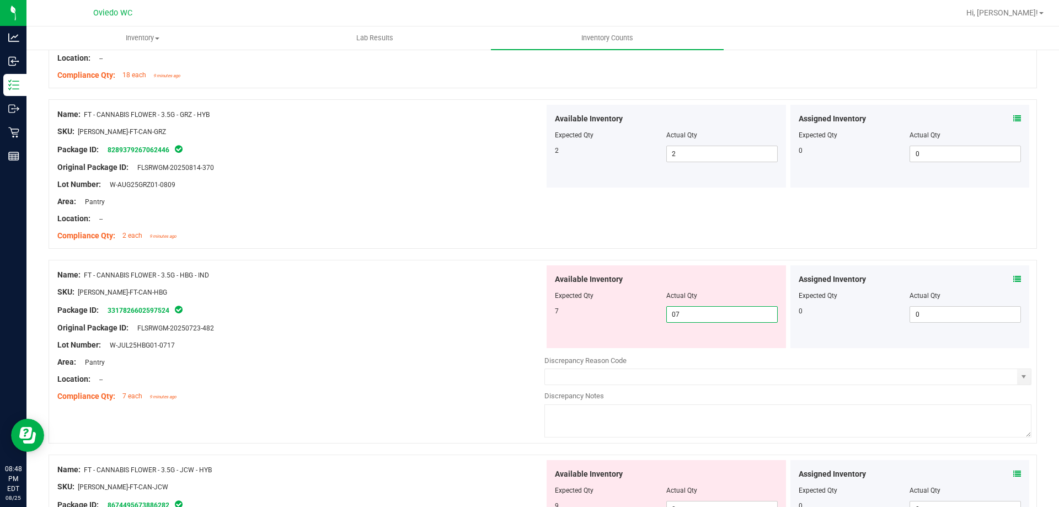
scroll to position [1048, 0]
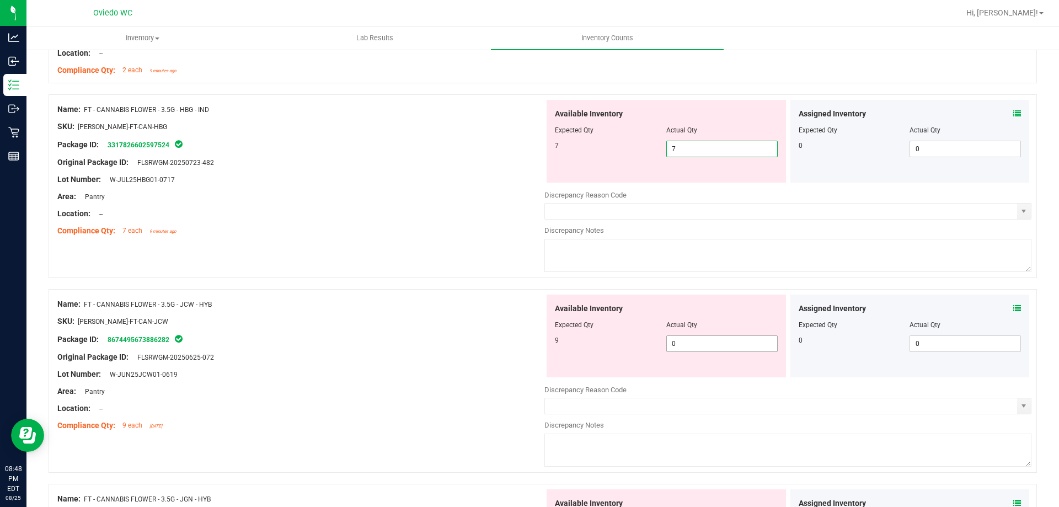
click at [718, 346] on div "Available Inventory Expected Qty Actual Qty 9 0 0" at bounding box center [787, 382] width 487 height 175
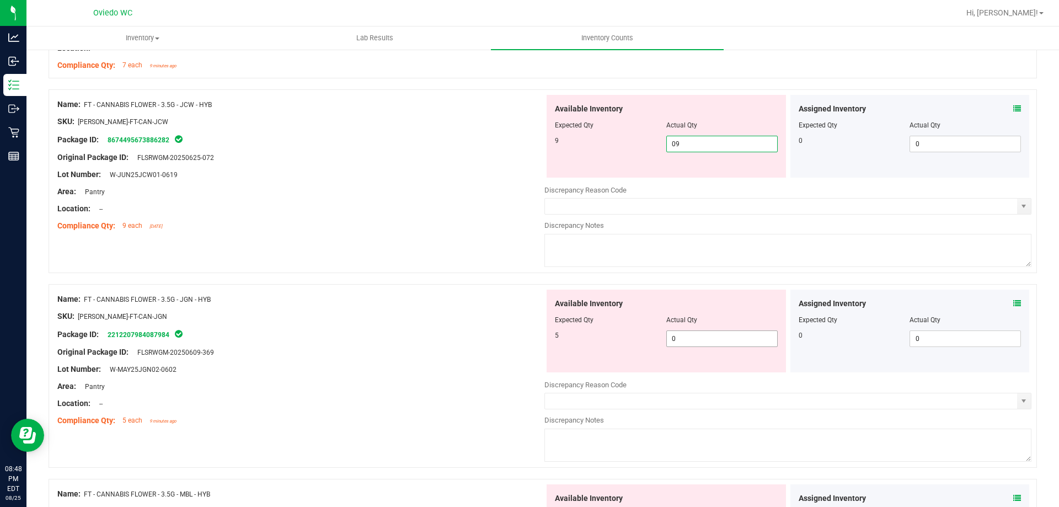
click at [721, 342] on div "Available Inventory Expected Qty Actual Qty 5 0 0" at bounding box center [787, 377] width 487 height 175
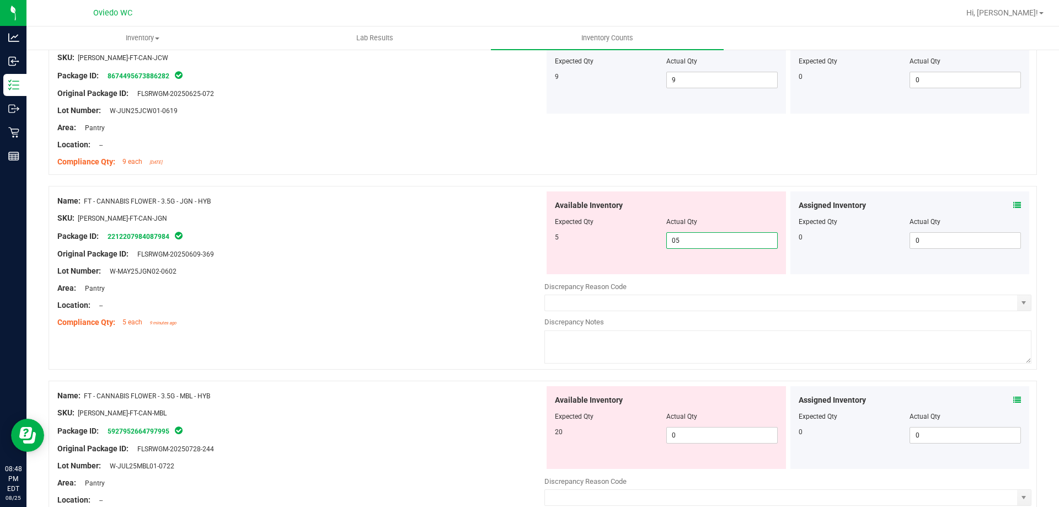
scroll to position [1379, 0]
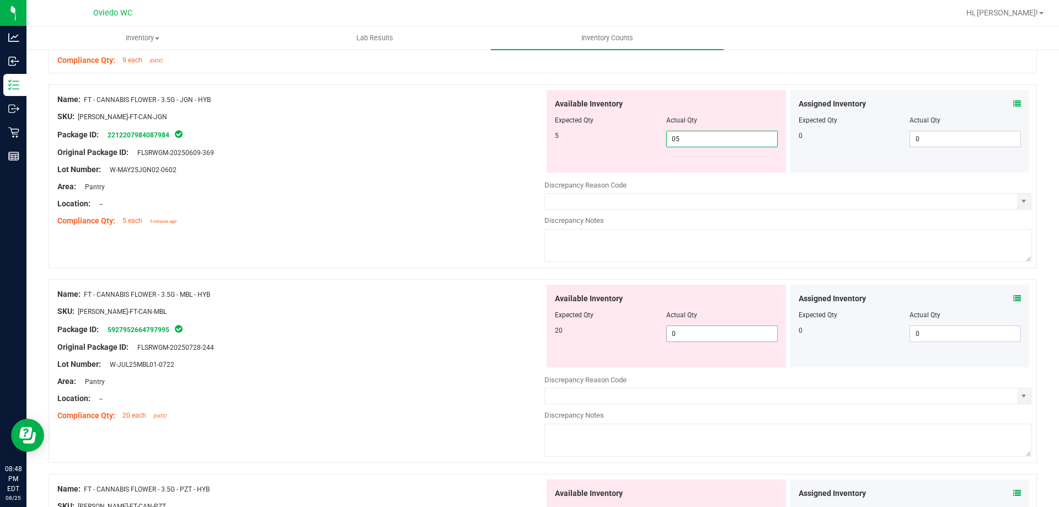
click at [720, 338] on div "Available Inventory Expected Qty Actual Qty 20 0 0" at bounding box center [787, 372] width 487 height 175
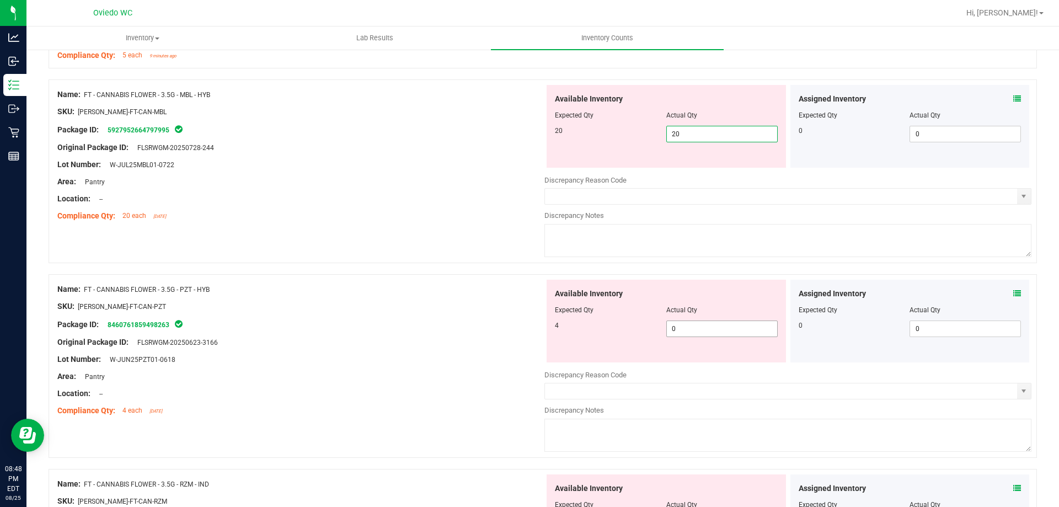
click at [701, 328] on div "Available Inventory Expected Qty Actual Qty 4 0 0" at bounding box center [787, 367] width 487 height 175
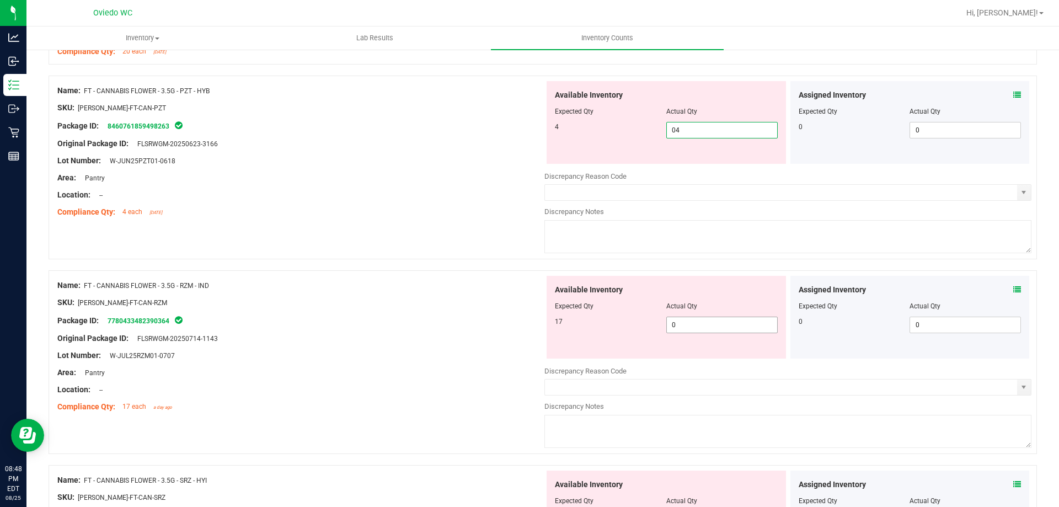
scroll to position [1710, 0]
click at [700, 324] on div "Available Inventory Expected Qty Actual Qty 17 0 0" at bounding box center [787, 362] width 487 height 175
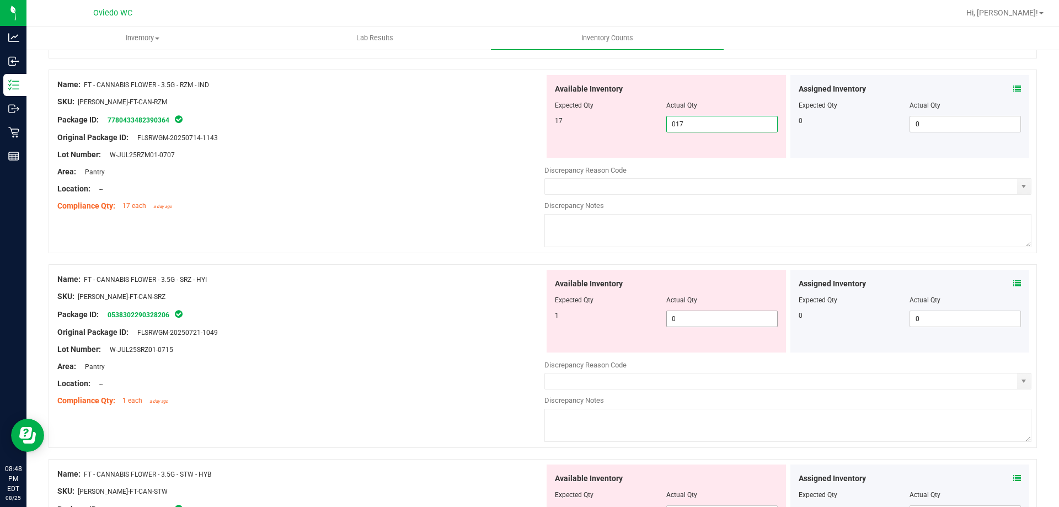
click at [704, 314] on div "Available Inventory Expected Qty Actual Qty 1 0 0" at bounding box center [666, 311] width 239 height 83
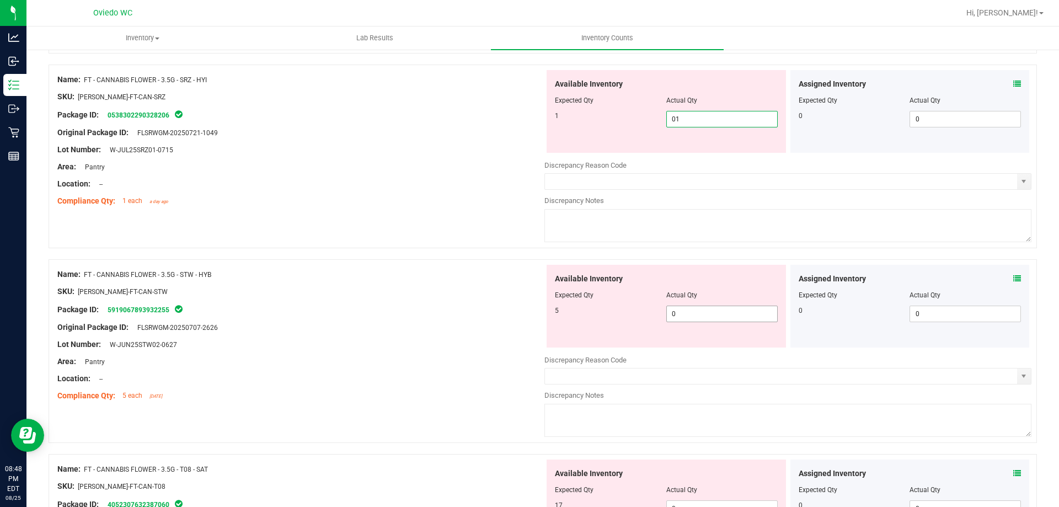
click at [706, 313] on div "Available Inventory Expected Qty Actual Qty 5 0 0" at bounding box center [787, 352] width 487 height 175
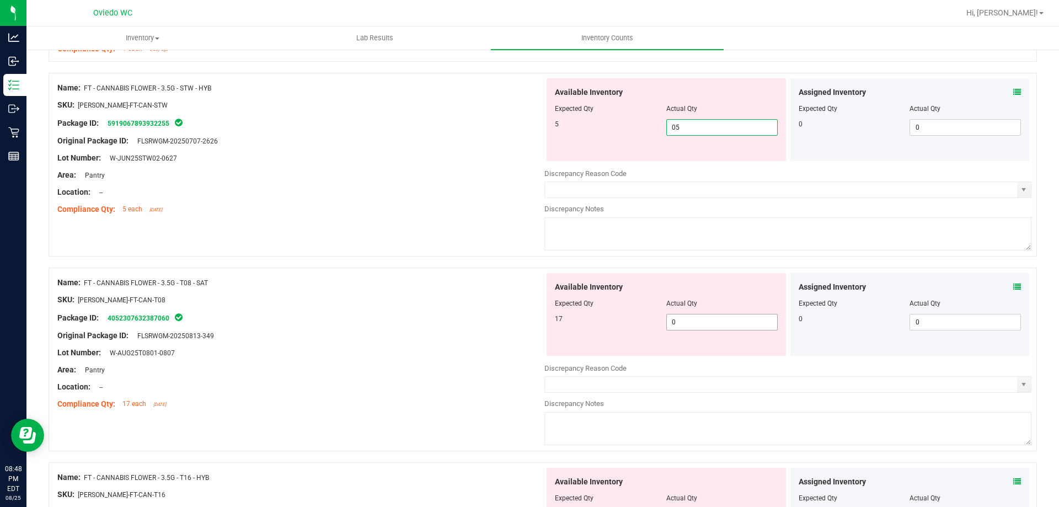
scroll to position [2207, 0]
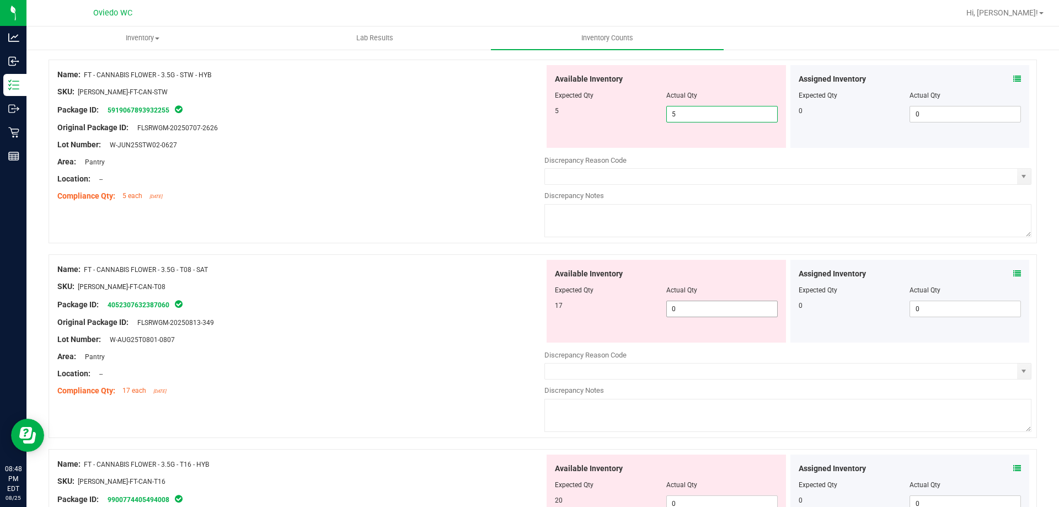
click at [704, 311] on div "Available Inventory Expected Qty Actual Qty 17 0 0" at bounding box center [787, 347] width 487 height 175
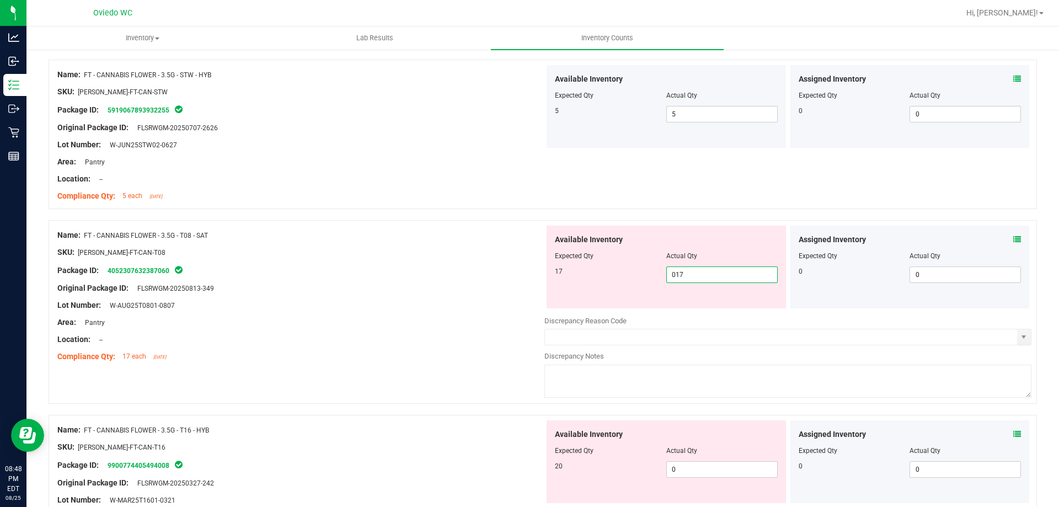
scroll to position [2372, 0]
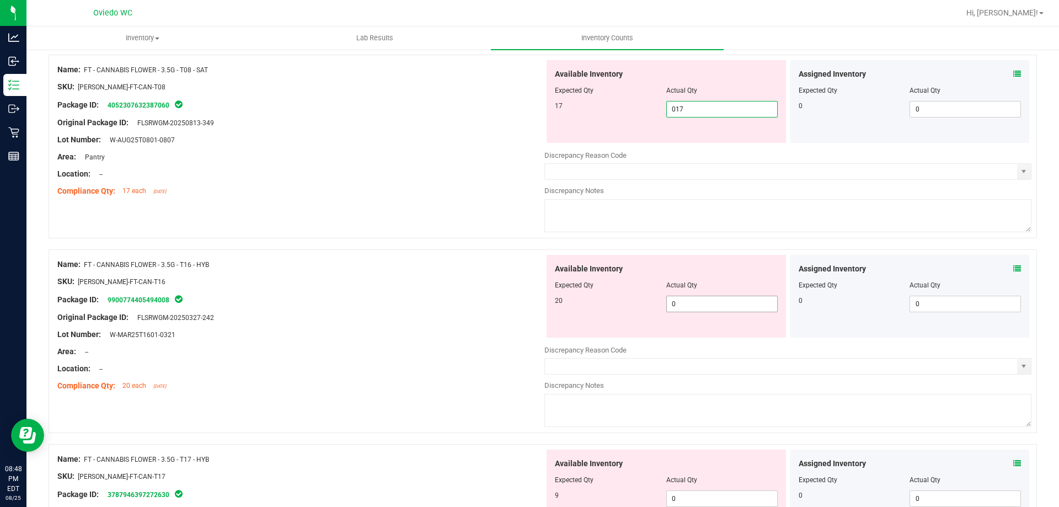
click at [706, 306] on div "Available Inventory Expected Qty Actual Qty 20 0 0" at bounding box center [787, 342] width 487 height 175
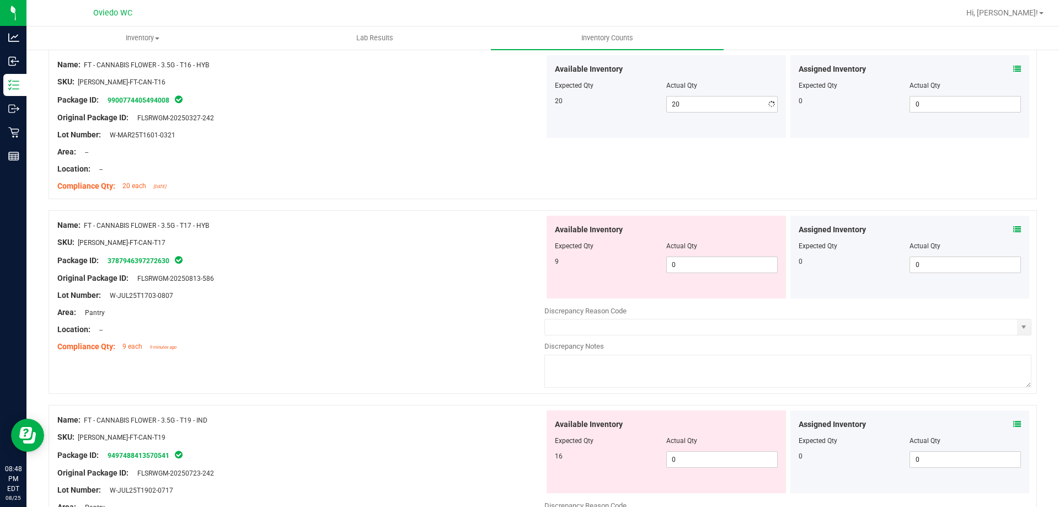
click at [716, 288] on div "Available Inventory Expected Qty Actual Qty 9 0 0" at bounding box center [666, 257] width 239 height 83
click at [724, 267] on span "0 0" at bounding box center [721, 265] width 111 height 17
click at [703, 454] on div "Available Inventory Expected Qty Actual Qty 16 0 0" at bounding box center [666, 451] width 239 height 83
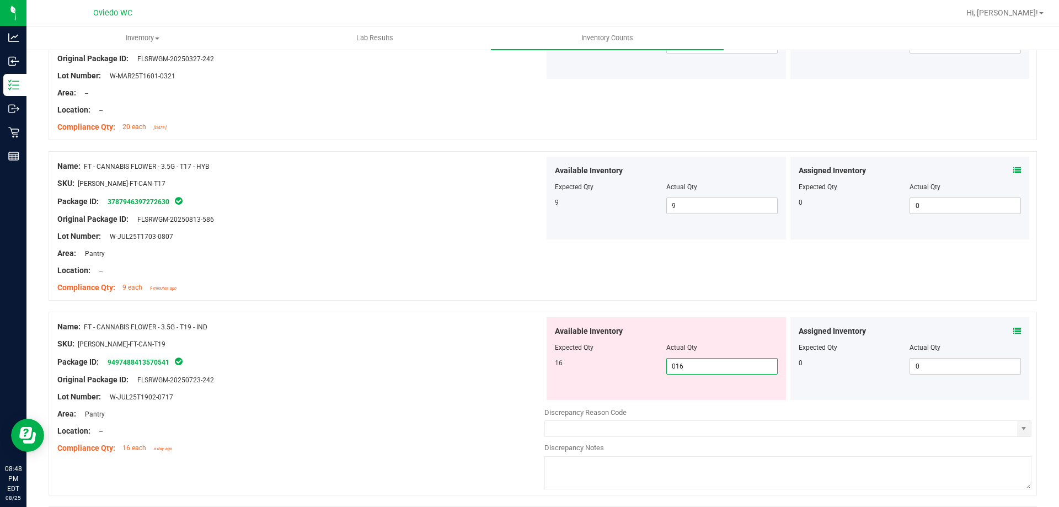
scroll to position [2703, 0]
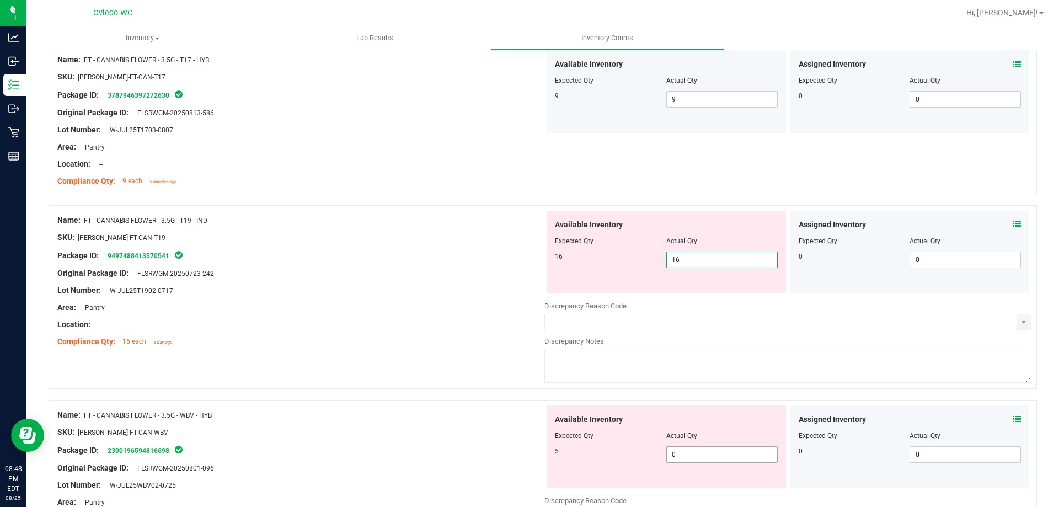
click at [702, 448] on div "Available Inventory Expected Qty Actual Qty 5 0 0" at bounding box center [666, 446] width 239 height 83
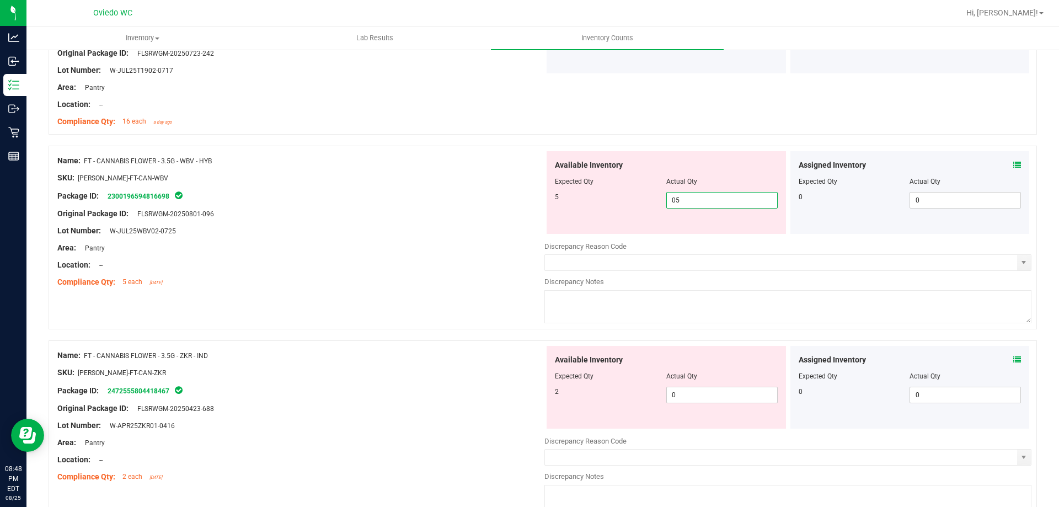
scroll to position [2924, 0]
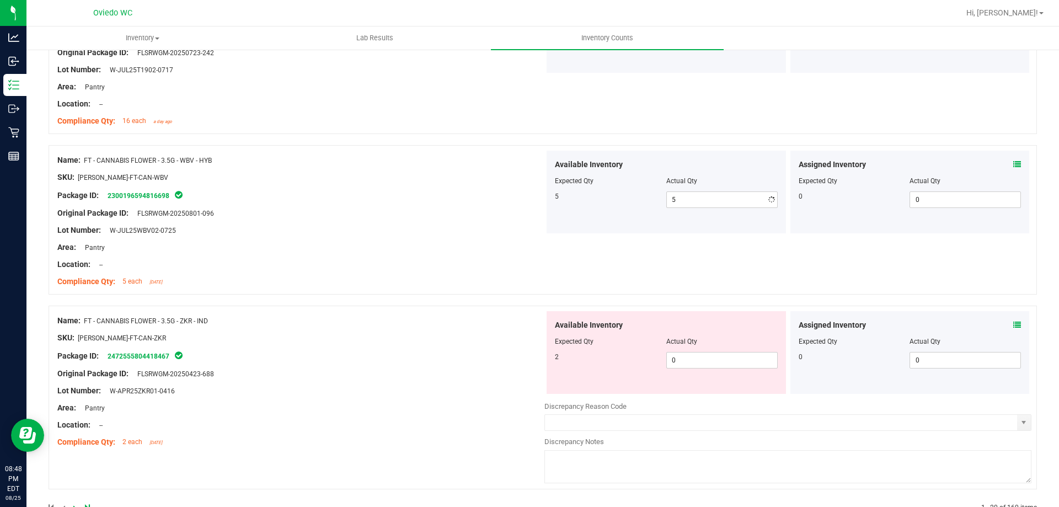
click at [702, 403] on div "Available Inventory Expected Qty Actual Qty 2 0 0" at bounding box center [787, 398] width 487 height 175
click at [709, 360] on span "0 0" at bounding box center [721, 360] width 111 height 17
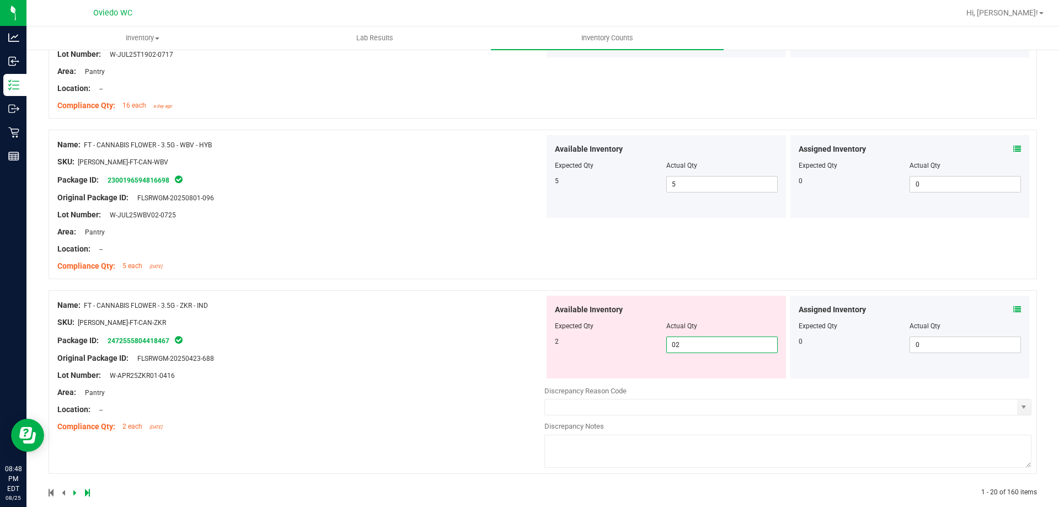
scroll to position [2955, 0]
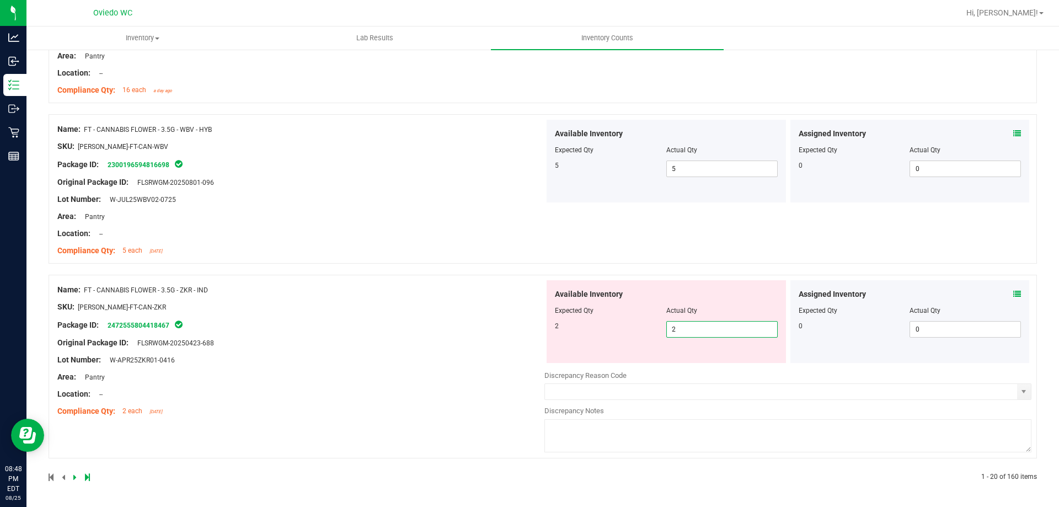
click at [77, 476] on link at bounding box center [75, 477] width 5 height 8
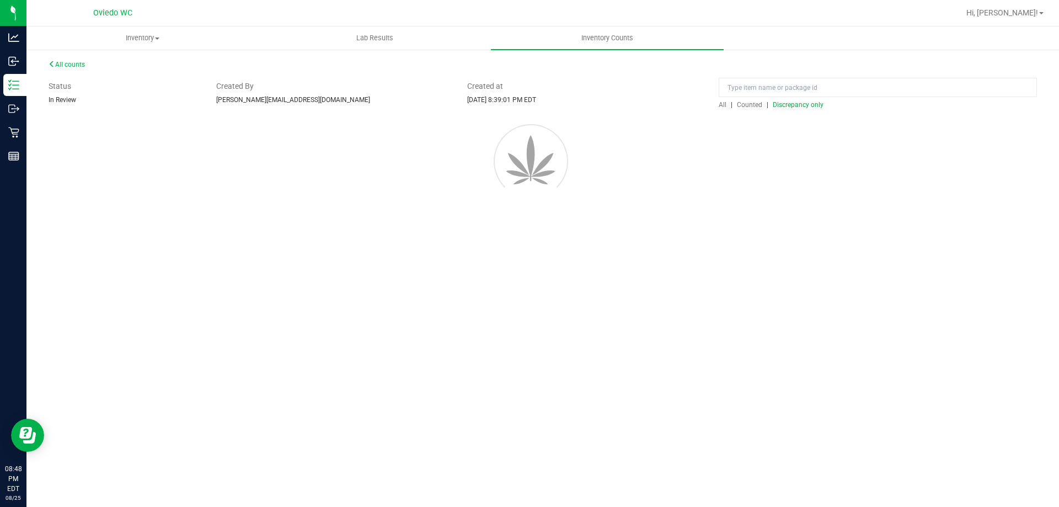
scroll to position [0, 0]
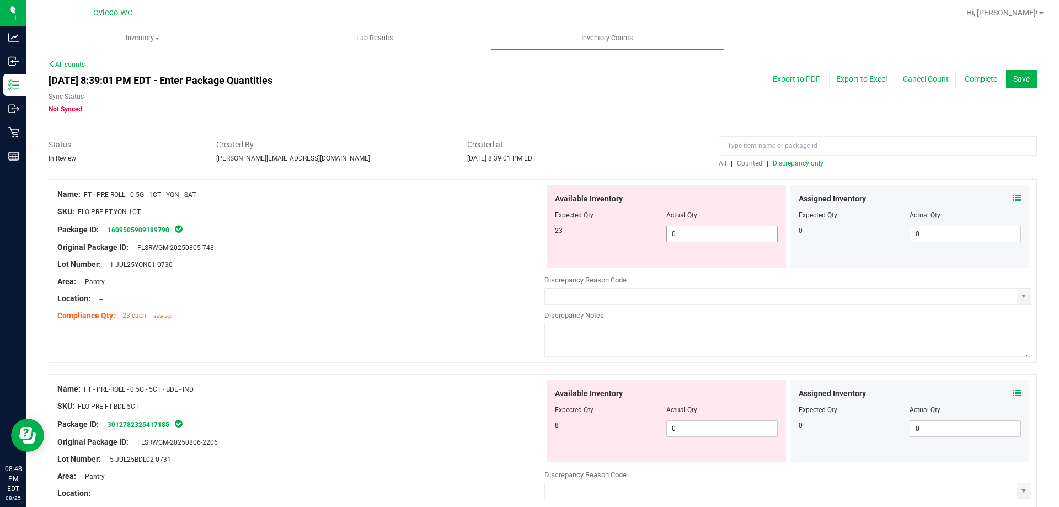
click at [714, 236] on span "0 0" at bounding box center [721, 234] width 111 height 17
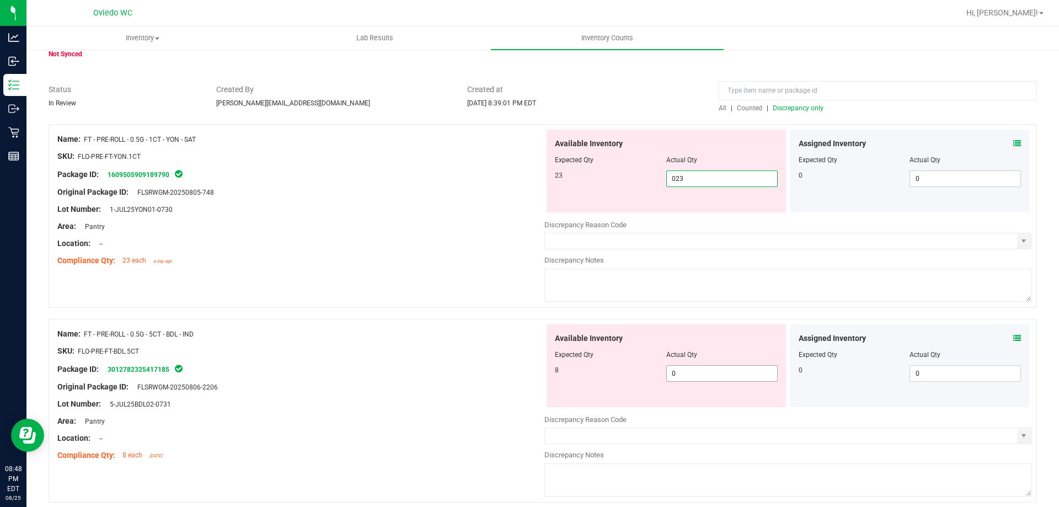
click at [678, 372] on div "Available Inventory Expected Qty Actual Qty 8 0 0" at bounding box center [666, 365] width 239 height 83
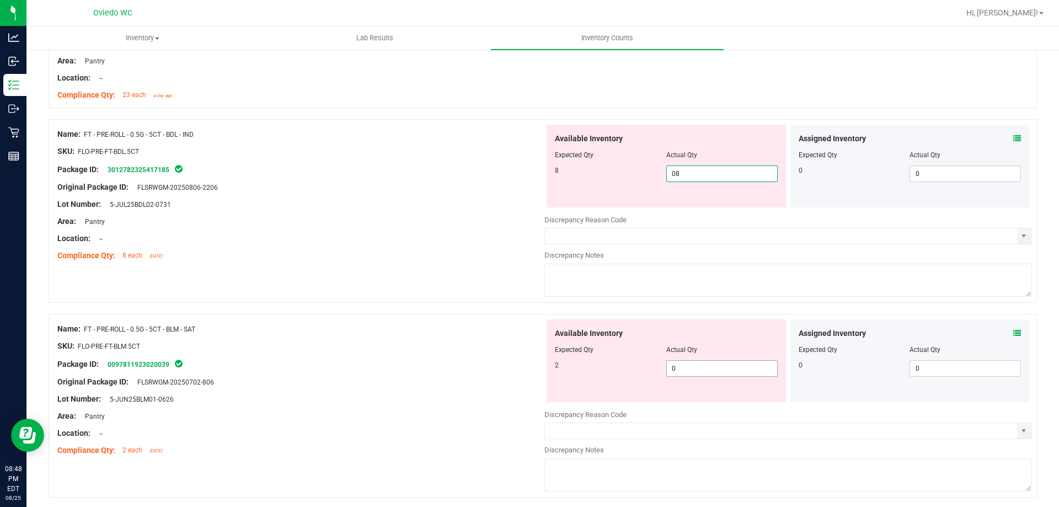
click at [686, 362] on div "Available Inventory Expected Qty Actual Qty 2 0 0" at bounding box center [666, 360] width 239 height 83
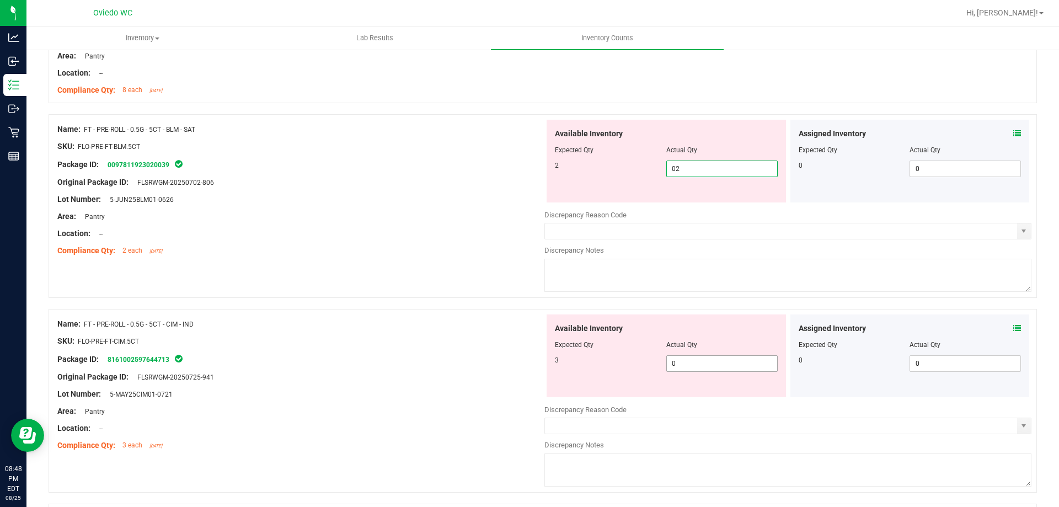
click at [686, 366] on div "Available Inventory Expected Qty Actual Qty 3 0 0" at bounding box center [787, 401] width 487 height 175
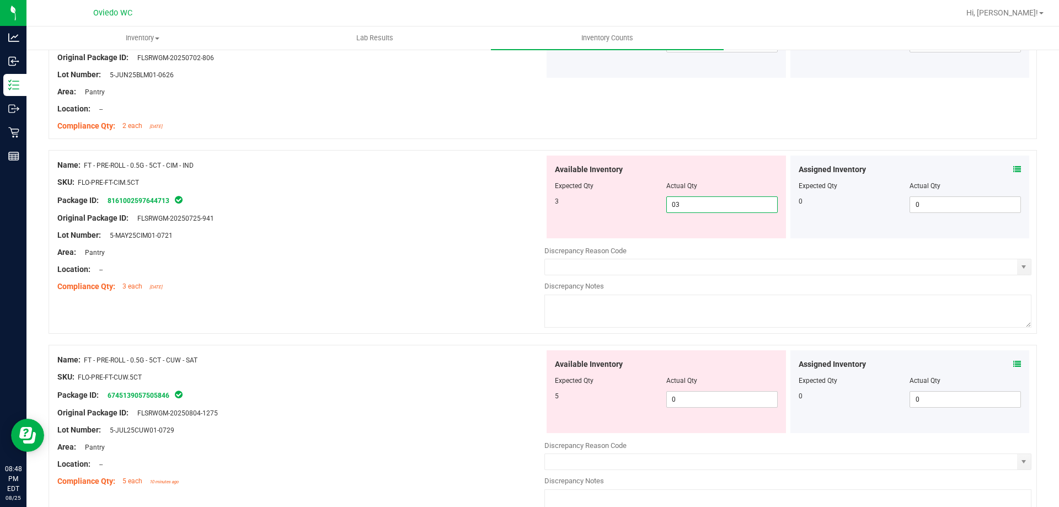
scroll to position [552, 0]
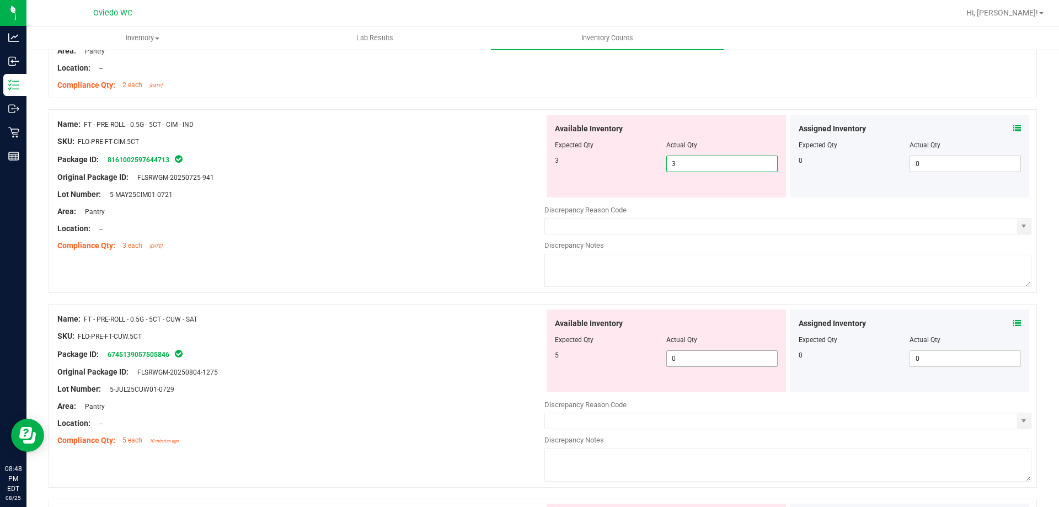
click at [686, 359] on div "Available Inventory Expected Qty Actual Qty 5 0 0" at bounding box center [787, 396] width 487 height 175
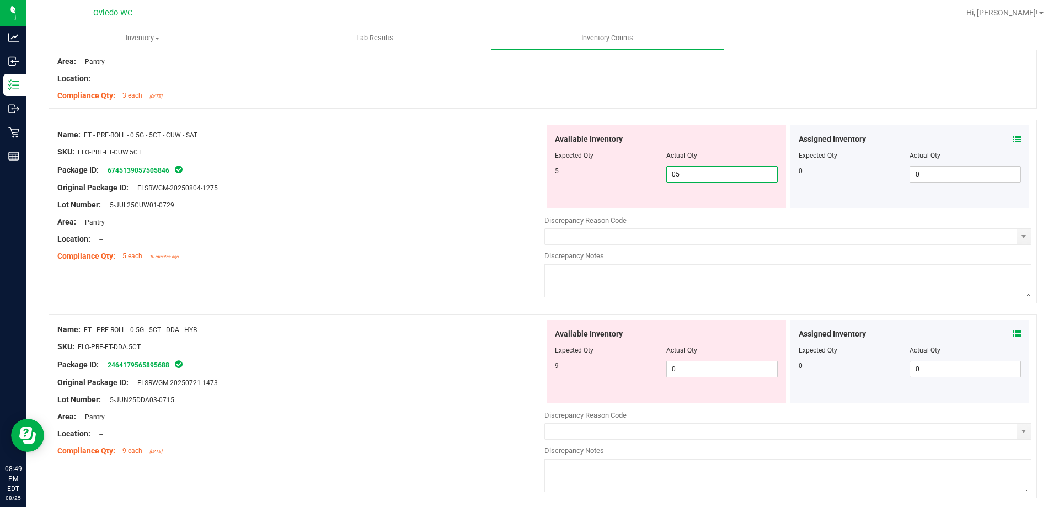
scroll to position [717, 0]
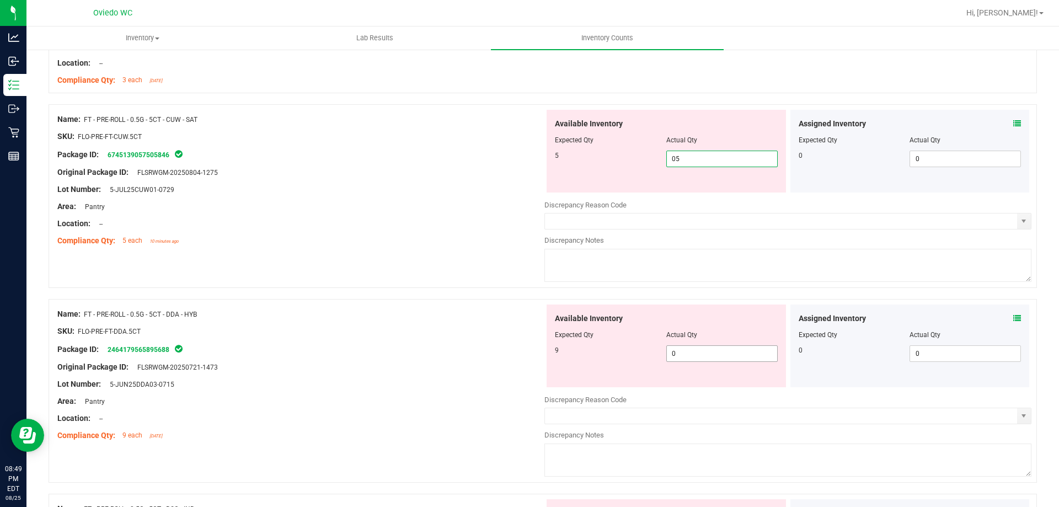
click at [711, 348] on div "Available Inventory Expected Qty Actual Qty 9 0 0" at bounding box center [666, 346] width 239 height 83
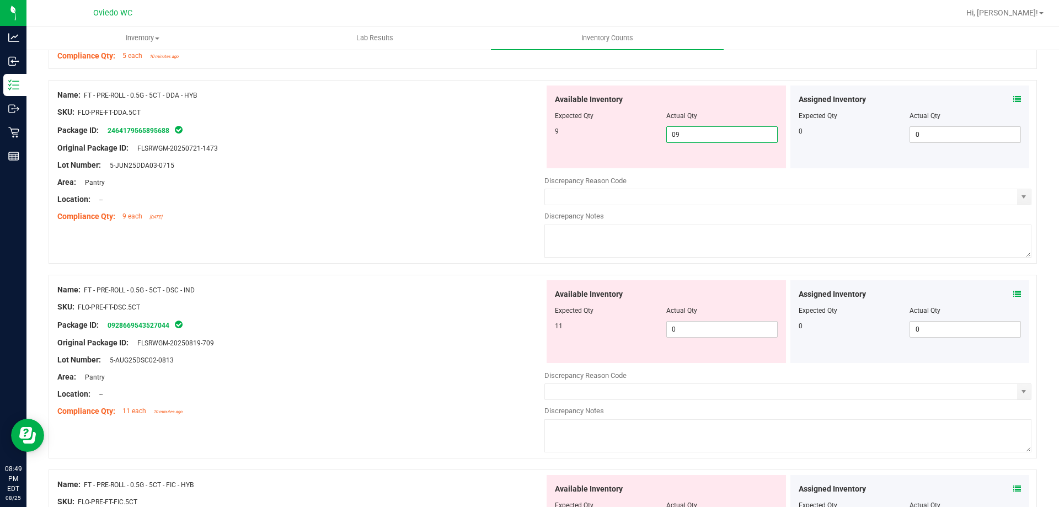
scroll to position [938, 0]
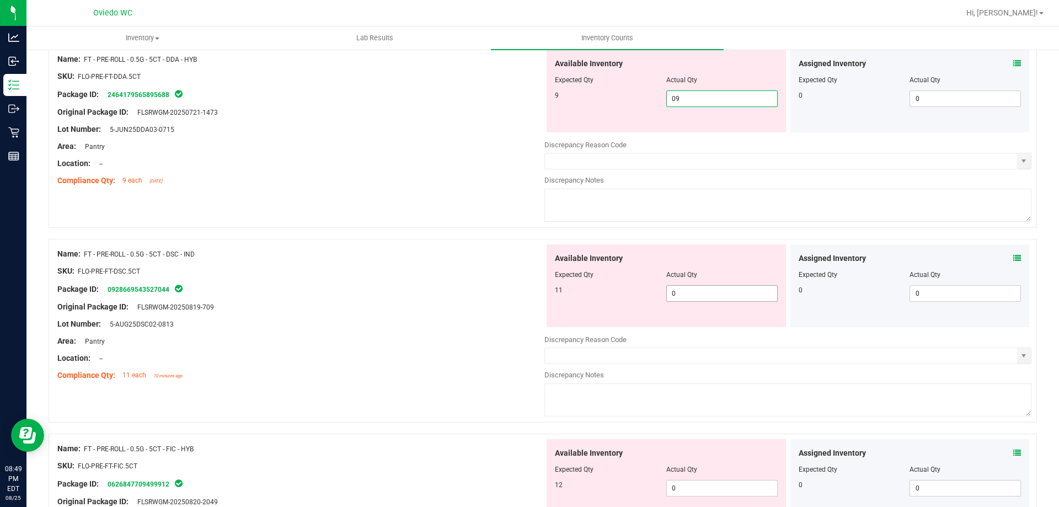
click at [711, 289] on div "Available Inventory Expected Qty Actual Qty 11 0 0" at bounding box center [666, 285] width 239 height 83
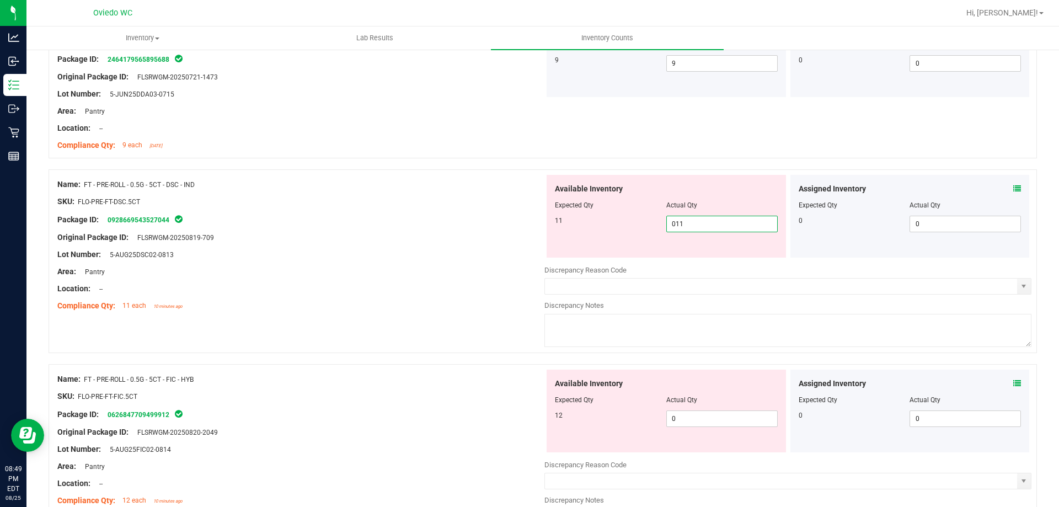
scroll to position [1103, 0]
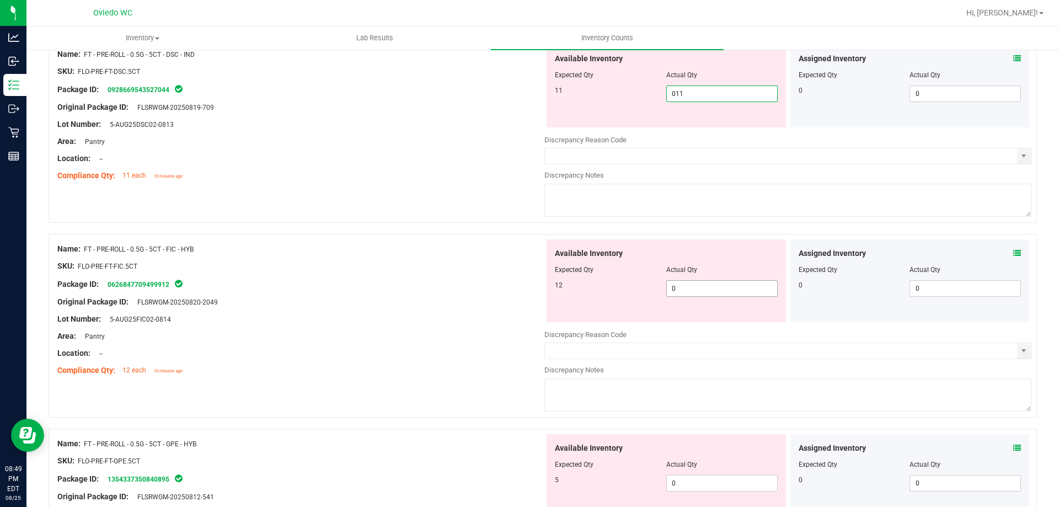
click at [713, 291] on div "Available Inventory Expected Qty Actual Qty 12 0 0" at bounding box center [787, 326] width 487 height 175
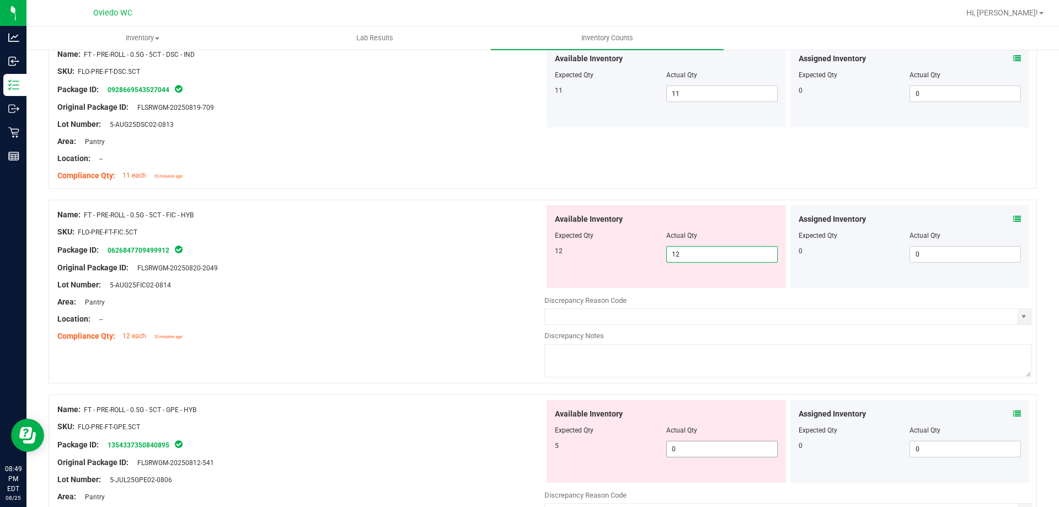
click at [703, 444] on div "Available Inventory Expected Qty Actual Qty 5 0 0" at bounding box center [666, 441] width 239 height 83
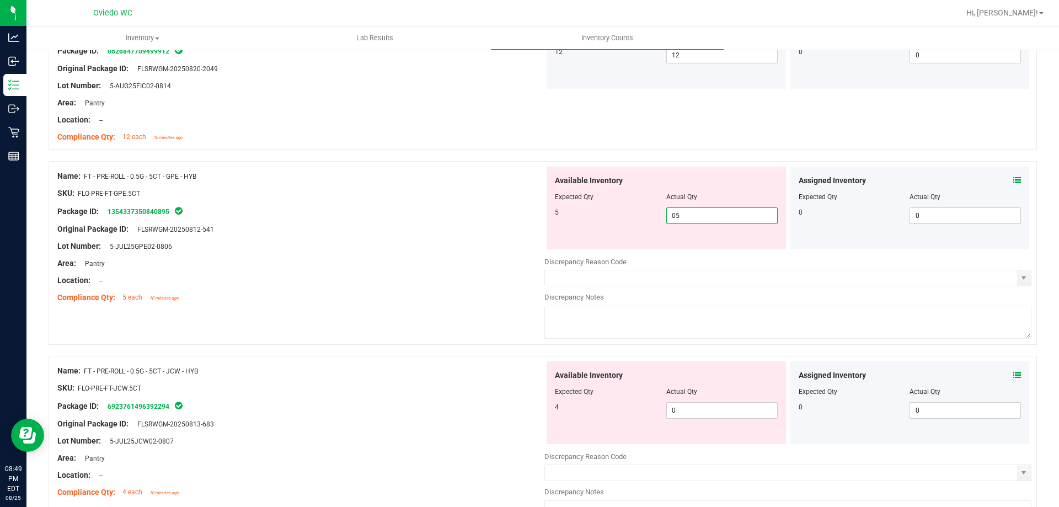
scroll to position [1324, 0]
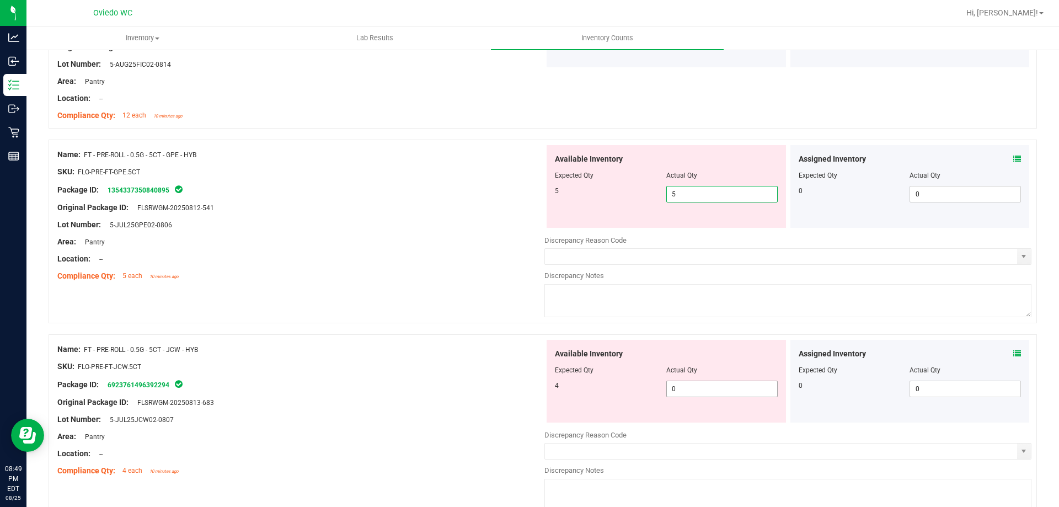
click at [703, 394] on div "Available Inventory Expected Qty Actual Qty 4 0 0" at bounding box center [787, 427] width 487 height 175
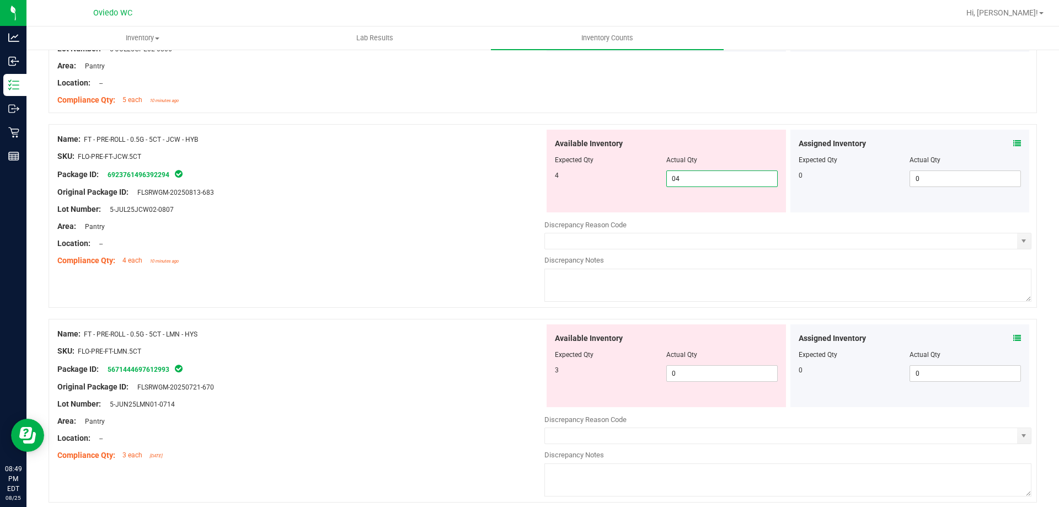
scroll to position [1545, 0]
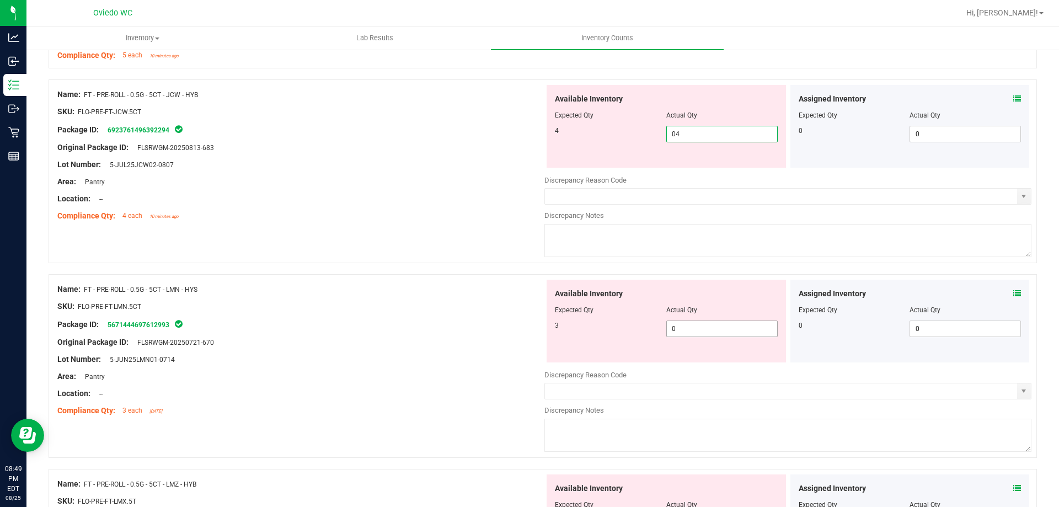
click at [694, 327] on div "Available Inventory Expected Qty Actual Qty 3 0 0" at bounding box center [666, 321] width 239 height 83
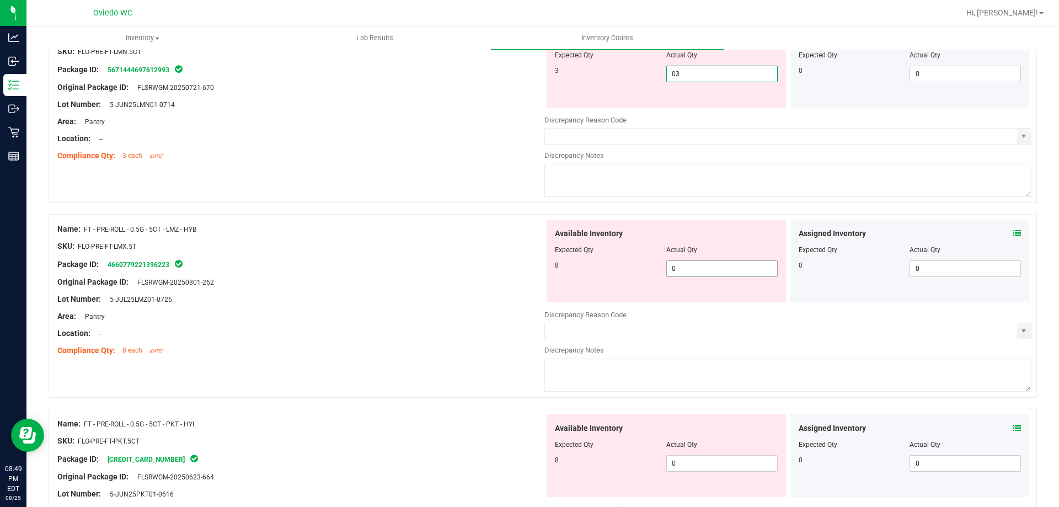
click at [710, 267] on div "Available Inventory Expected Qty Actual Qty 8 0 0" at bounding box center [666, 261] width 239 height 83
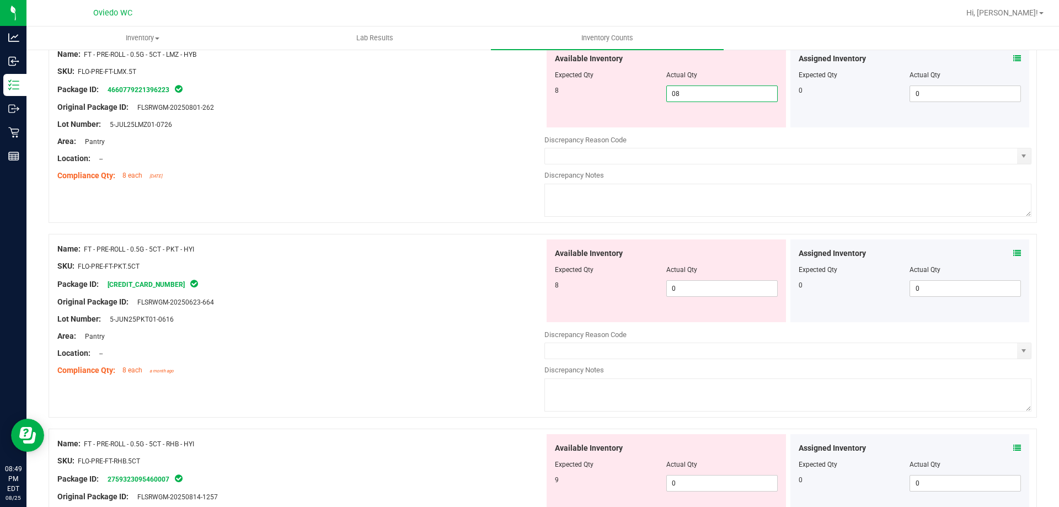
scroll to position [1931, 0]
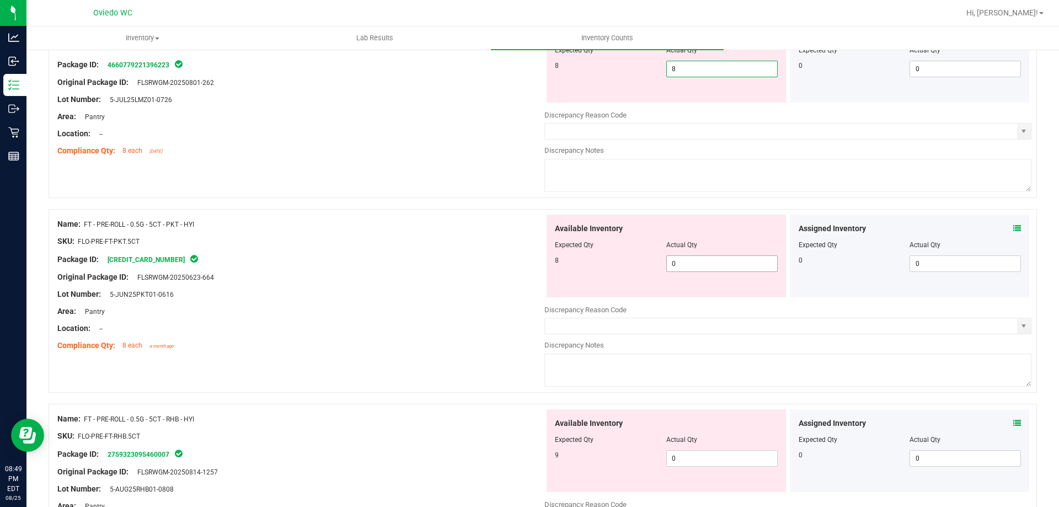
click at [711, 263] on div "Available Inventory Expected Qty Actual Qty 8 0 0" at bounding box center [787, 302] width 487 height 175
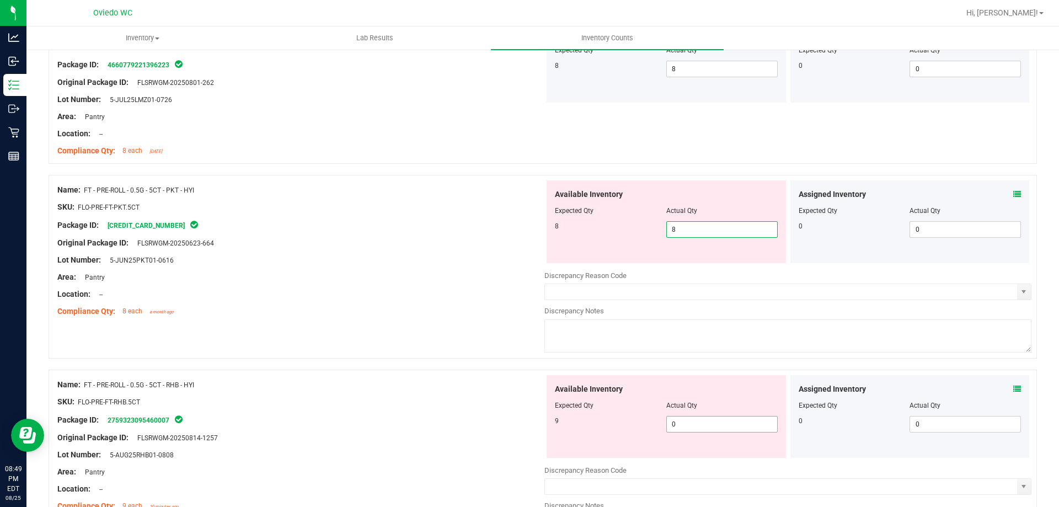
click at [690, 423] on div "Available Inventory Expected Qty Actual Qty 9 0 0" at bounding box center [666, 416] width 239 height 83
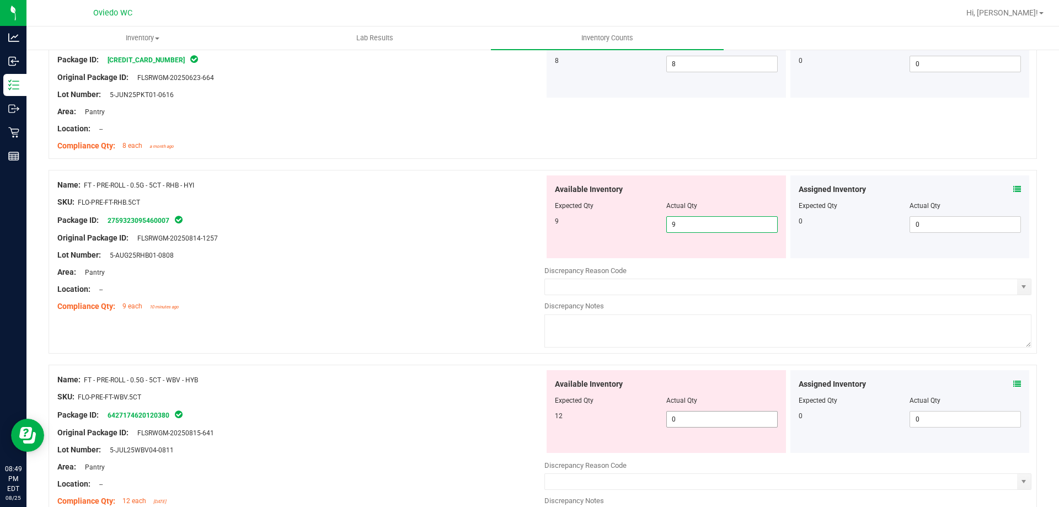
click at [699, 422] on div "Available Inventory Expected Qty Actual Qty 12 0 0" at bounding box center [787, 457] width 487 height 175
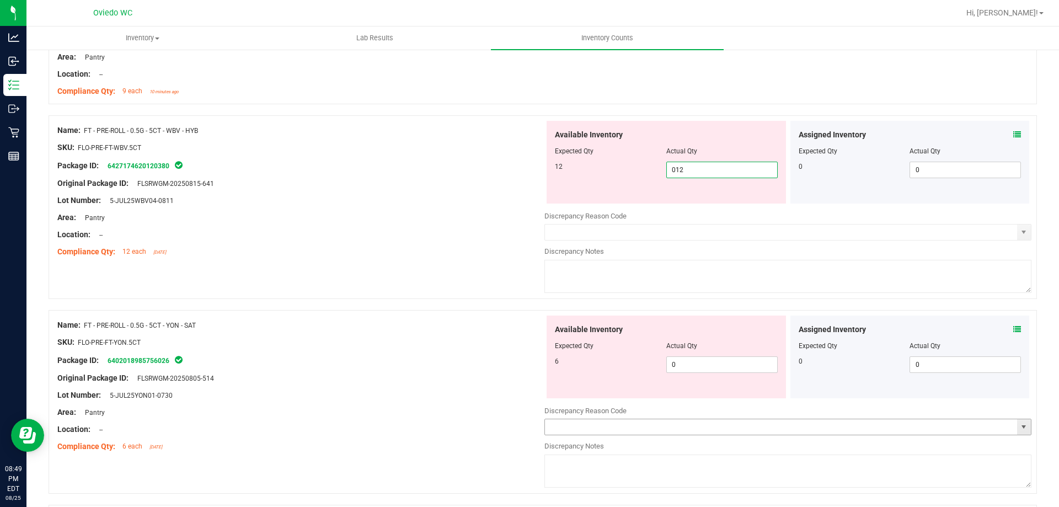
scroll to position [2317, 0]
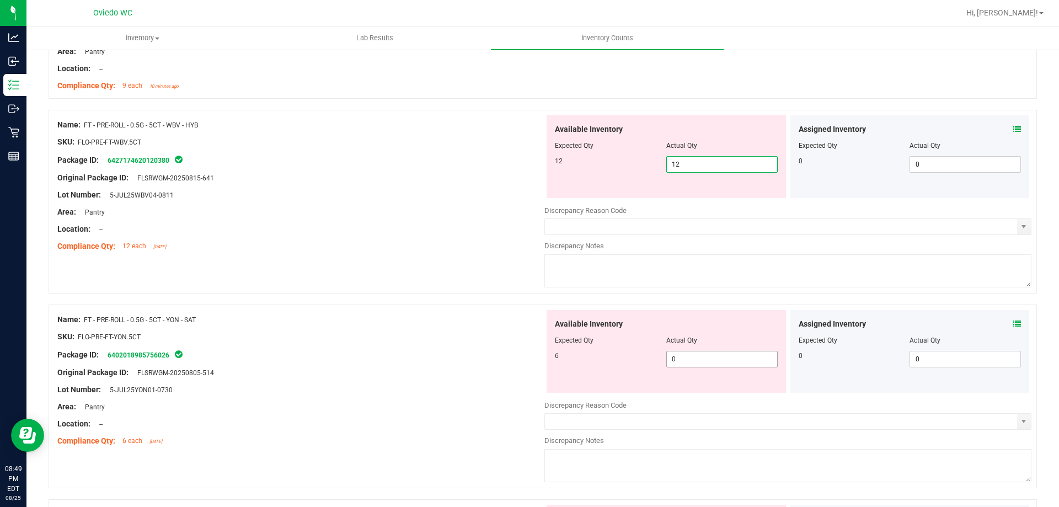
click at [704, 361] on div "Available Inventory Expected Qty Actual Qty 6 0 0" at bounding box center [787, 397] width 487 height 175
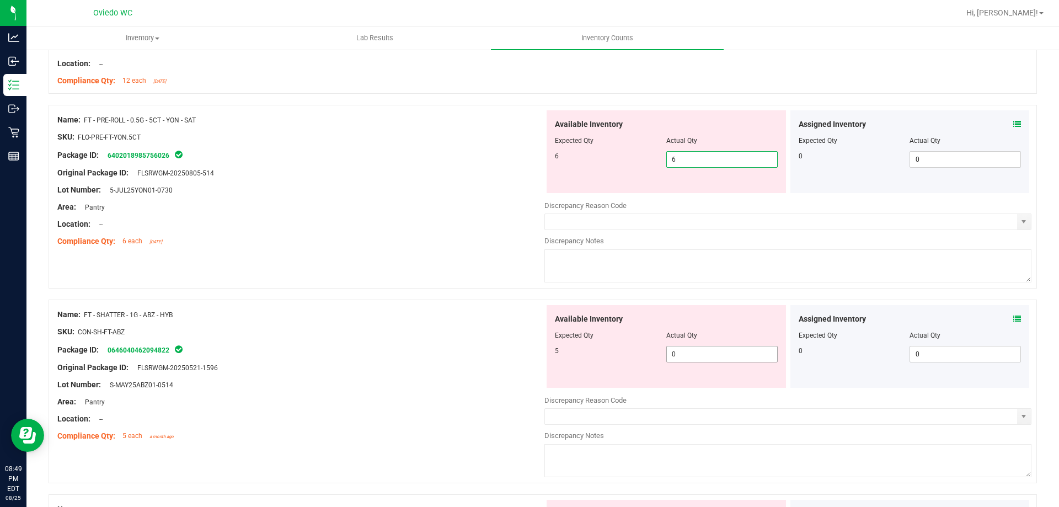
click at [707, 353] on div "Available Inventory Expected Qty Actual Qty 5 0 0" at bounding box center [666, 346] width 239 height 83
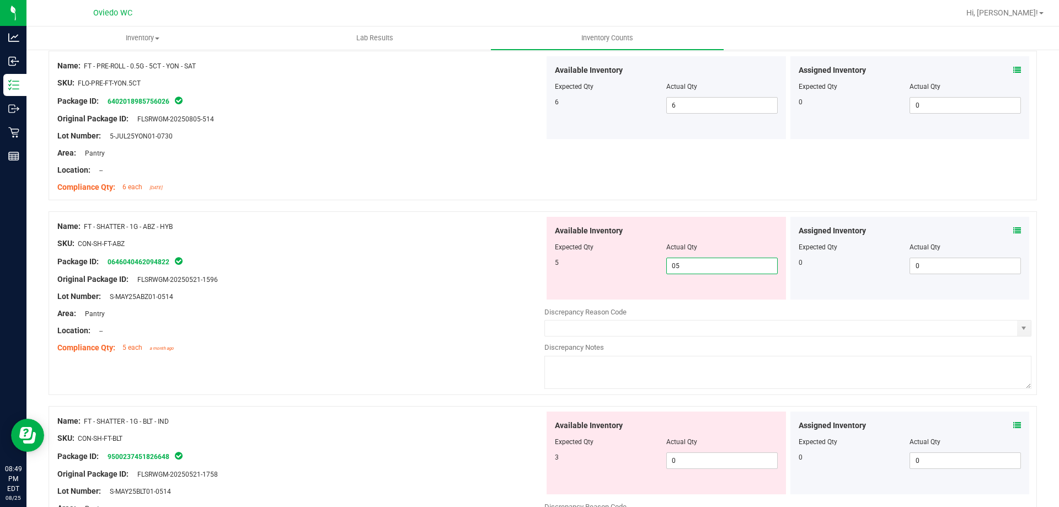
scroll to position [2648, 0]
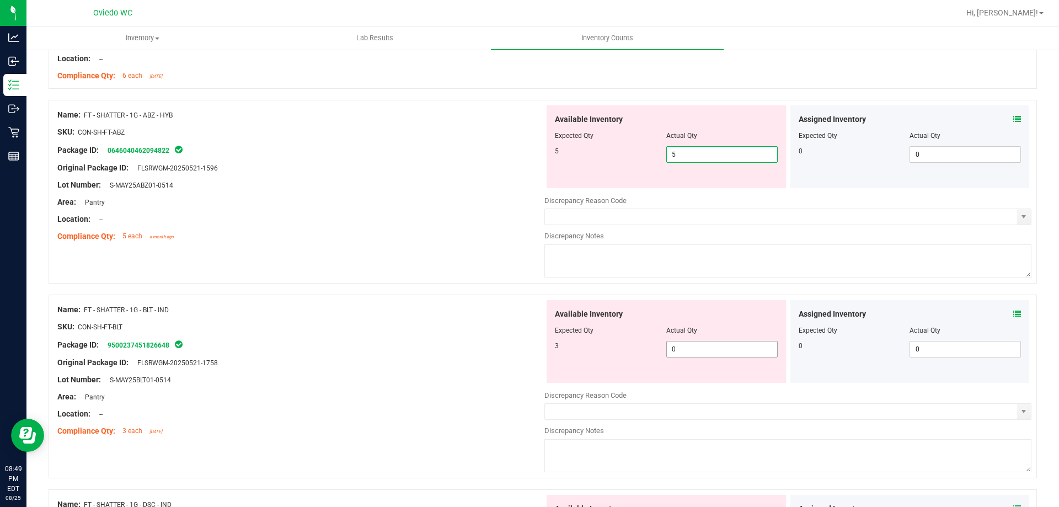
click at [707, 347] on div "Available Inventory Expected Qty Actual Qty 3 0 0" at bounding box center [666, 341] width 239 height 83
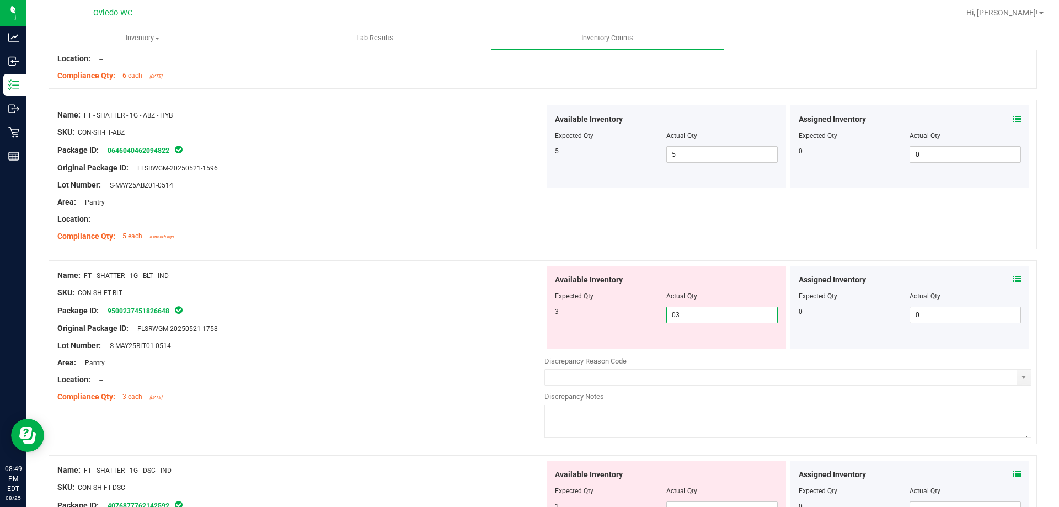
scroll to position [2813, 0]
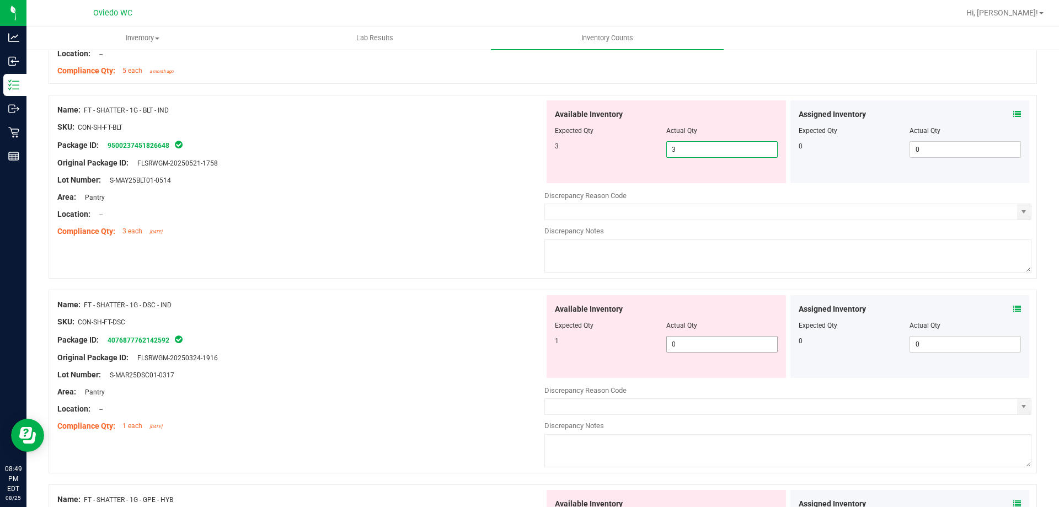
click at [707, 344] on div "Available Inventory Expected Qty Actual Qty 1 0 0" at bounding box center [787, 382] width 487 height 175
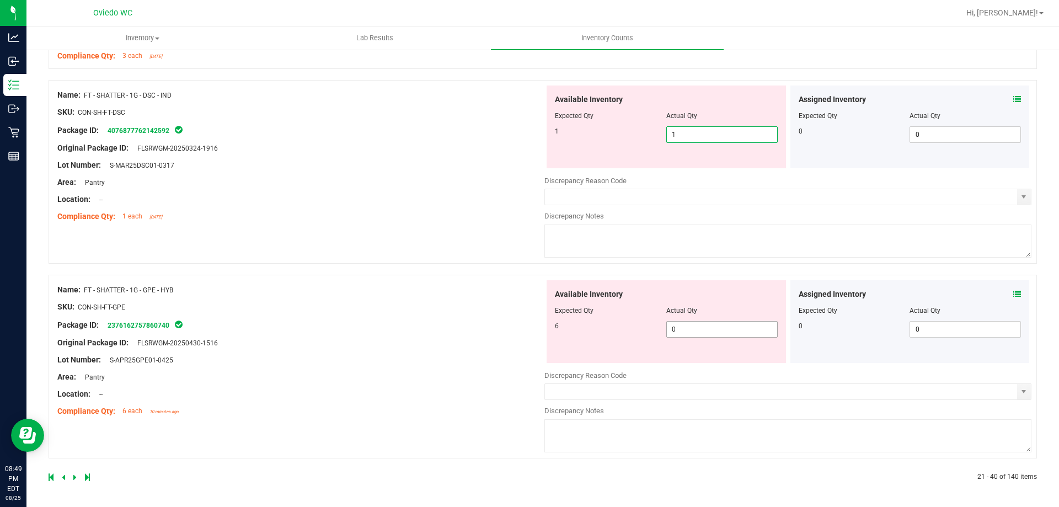
click at [711, 334] on span "0 0" at bounding box center [721, 329] width 111 height 17
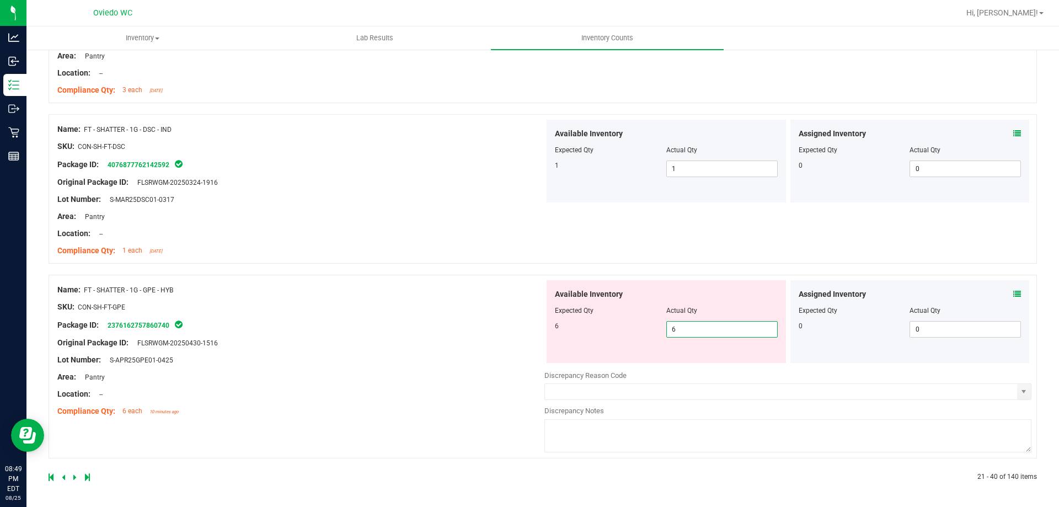
click at [74, 479] on icon at bounding box center [74, 477] width 3 height 7
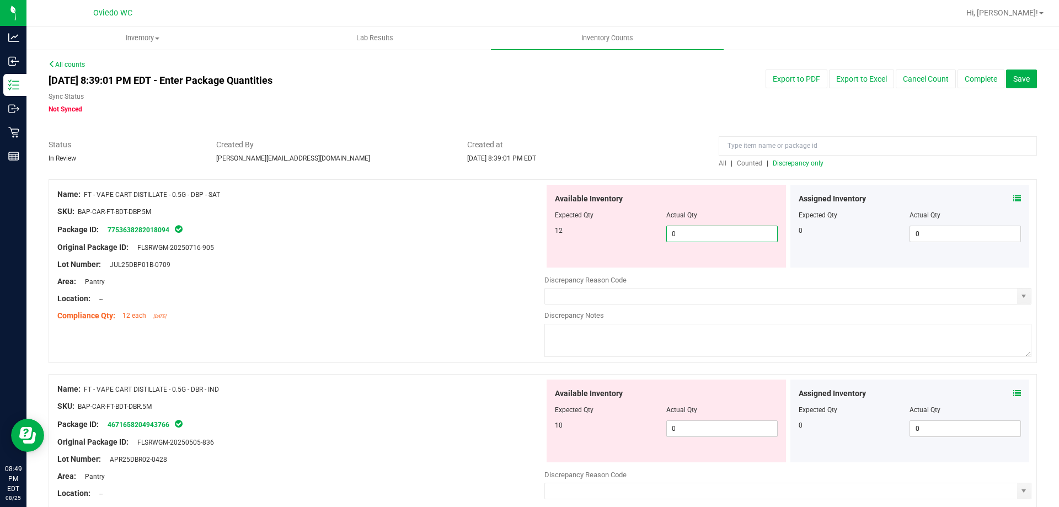
click at [699, 233] on span "0 0" at bounding box center [721, 234] width 111 height 17
click at [700, 423] on div "Available Inventory Expected Qty Actual Qty 10 0 0" at bounding box center [666, 421] width 239 height 83
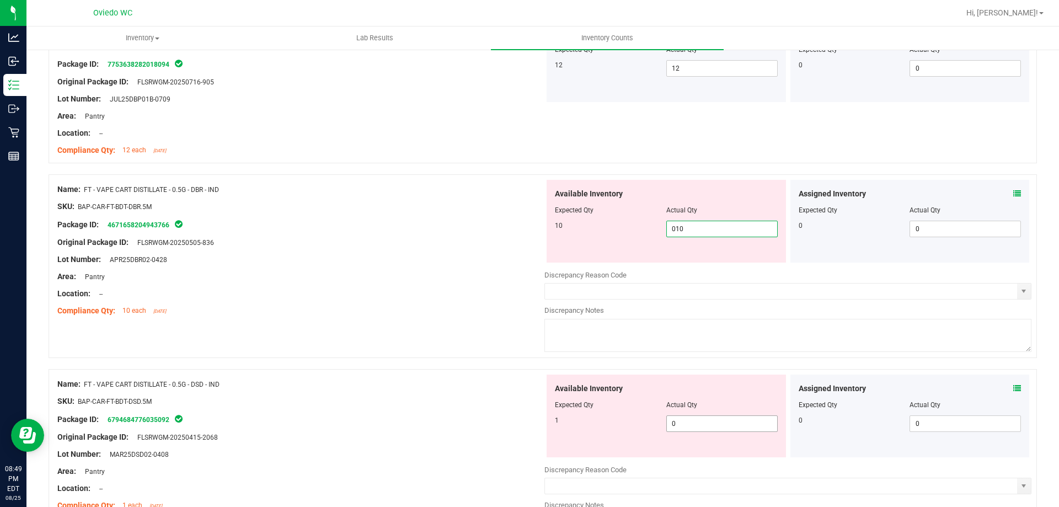
click at [700, 424] on div "Available Inventory Expected Qty Actual Qty 1 0 0" at bounding box center [787, 462] width 487 height 175
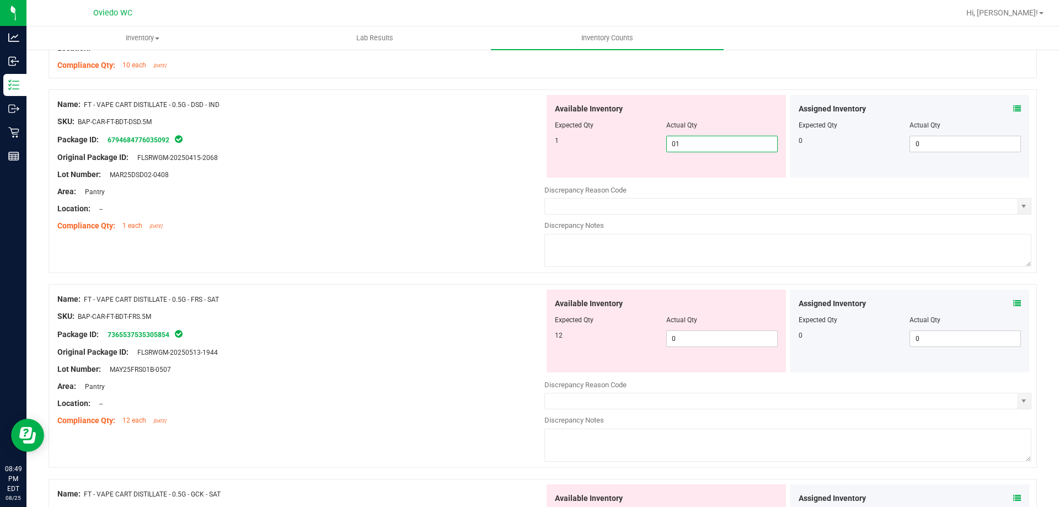
scroll to position [441, 0]
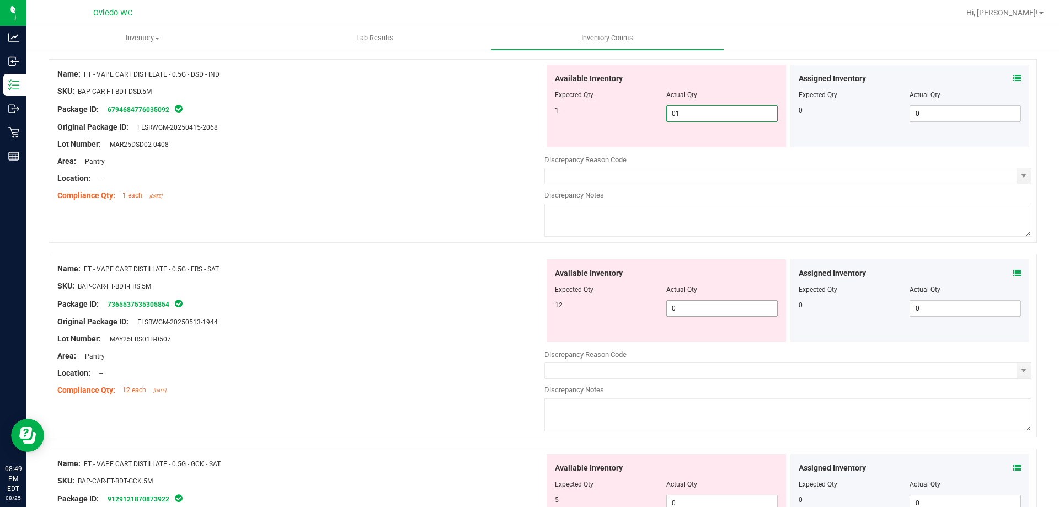
click at [700, 304] on div "Available Inventory Expected Qty Actual Qty 12 0 0" at bounding box center [666, 300] width 239 height 83
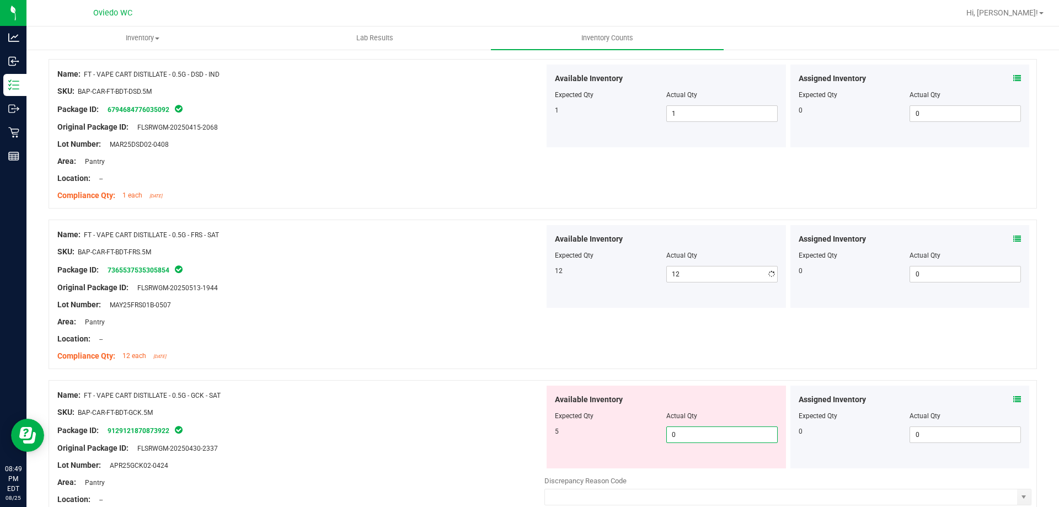
click at [693, 472] on div "Available Inventory Expected Qty Actual Qty 5 0 0" at bounding box center [787, 473] width 487 height 175
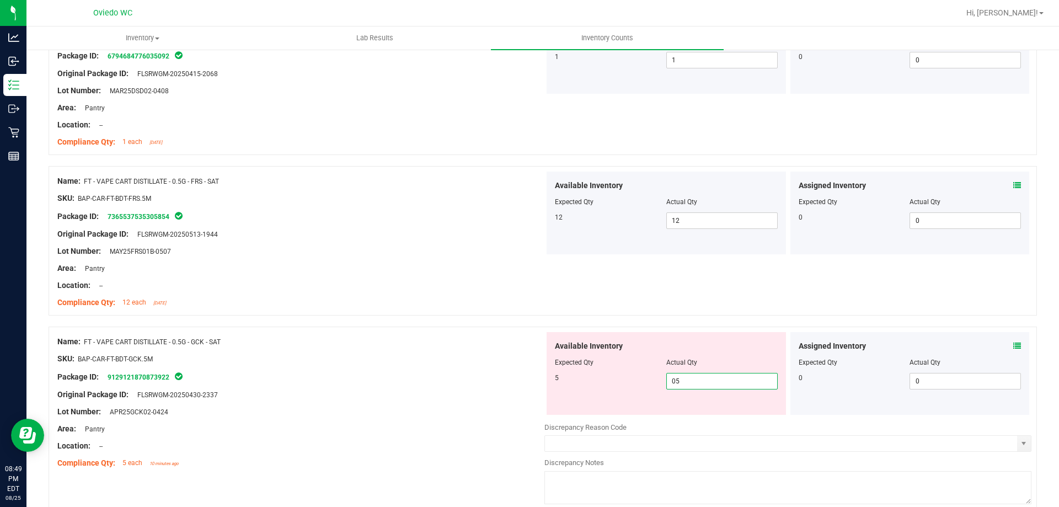
scroll to position [607, 0]
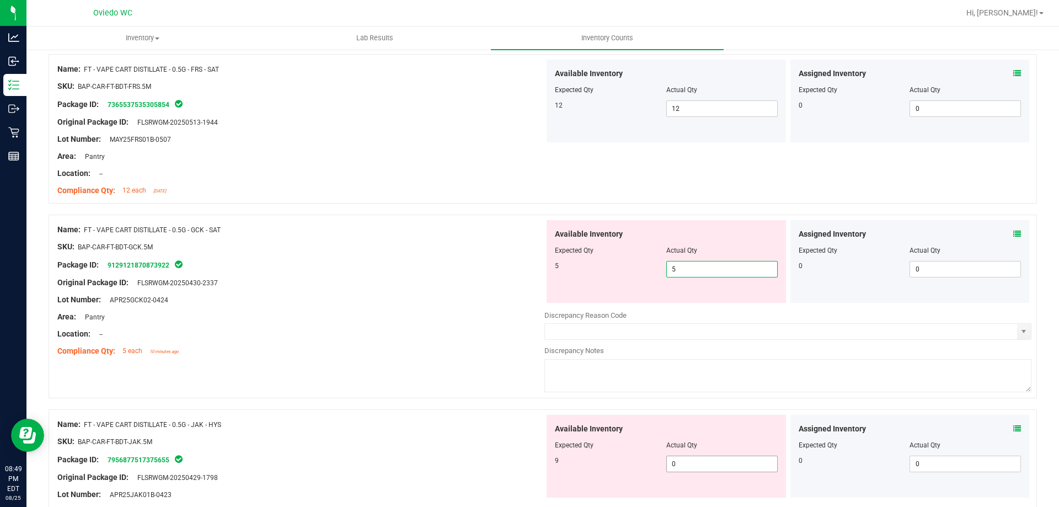
click at [693, 466] on div "Available Inventory Expected Qty Actual Qty 9 0 0" at bounding box center [787, 502] width 487 height 175
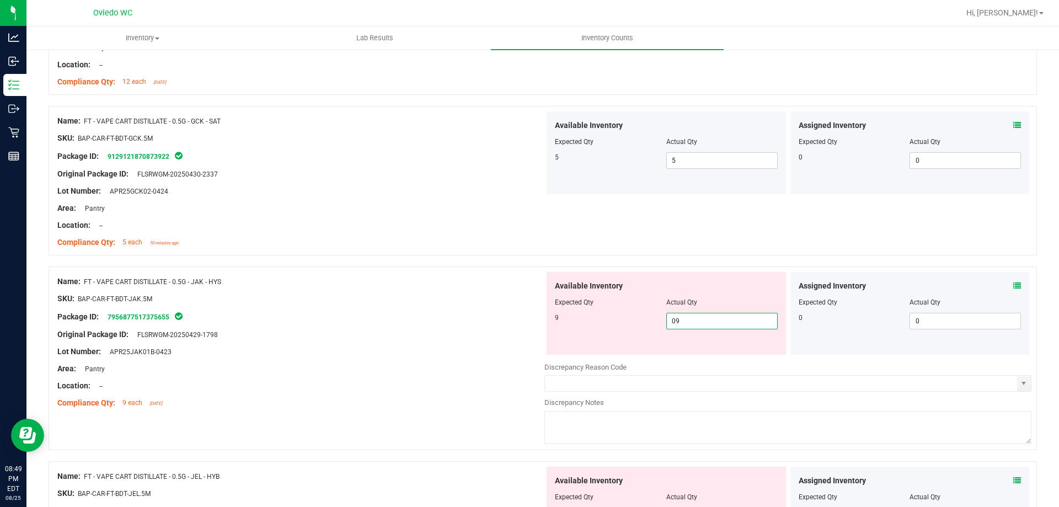
scroll to position [772, 0]
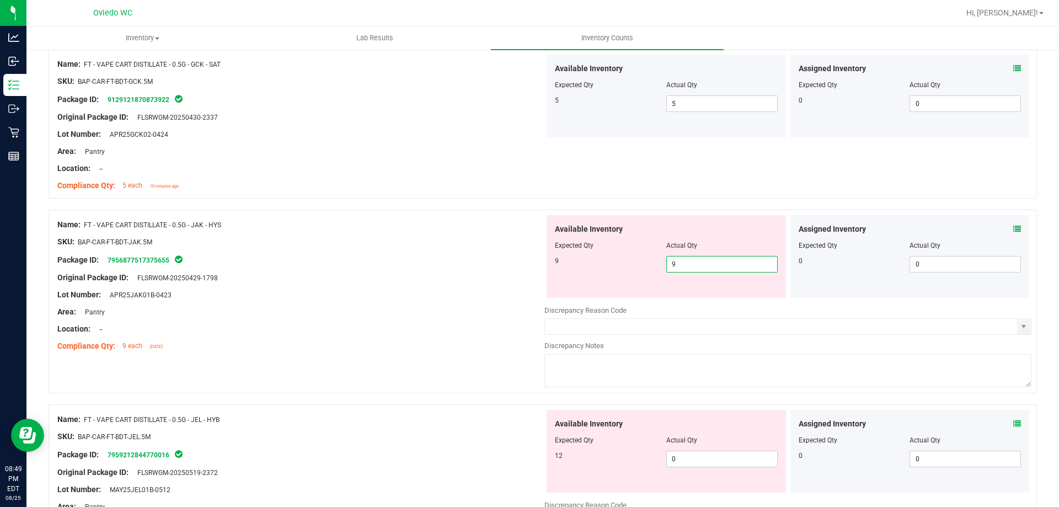
click at [691, 460] on div "Available Inventory Expected Qty Actual Qty 12 0 0" at bounding box center [787, 497] width 487 height 175
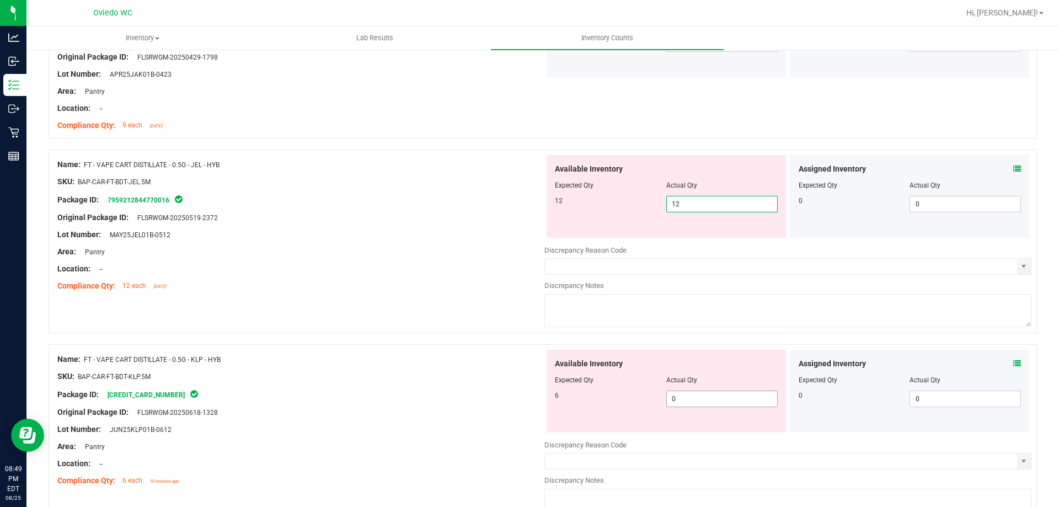
click at [689, 391] on div "Available Inventory Expected Qty Actual Qty 6 0 0" at bounding box center [666, 391] width 239 height 83
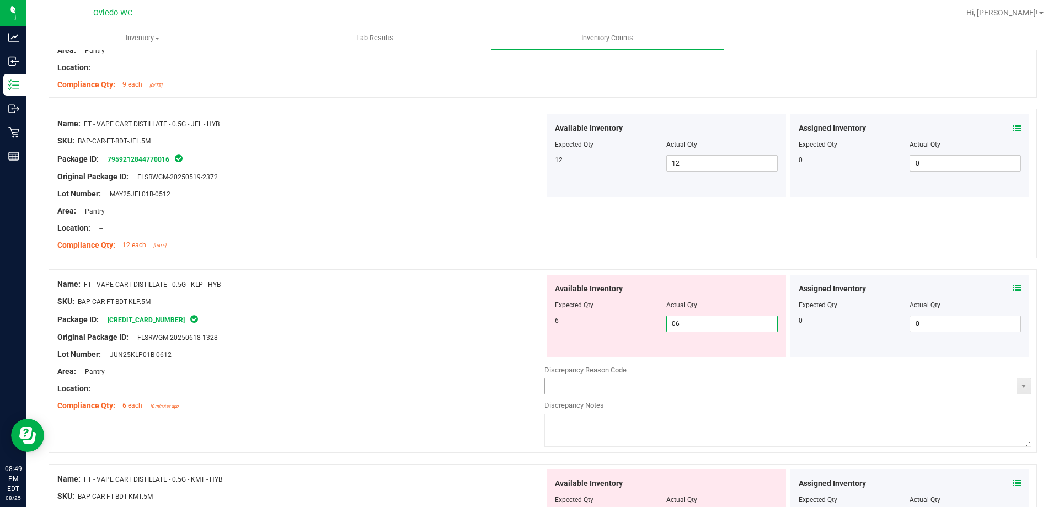
scroll to position [1103, 0]
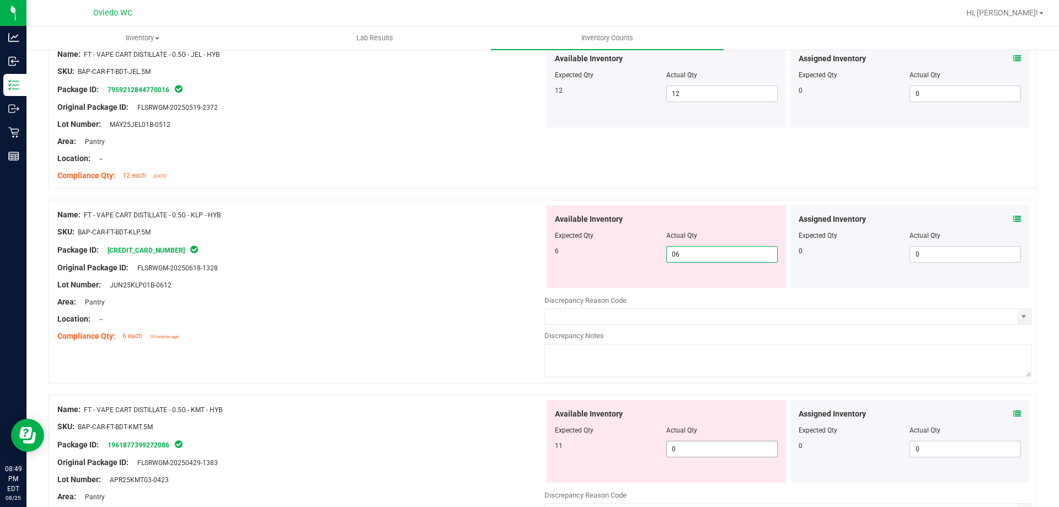
click at [698, 456] on div "Available Inventory Expected Qty Actual Qty 11 0 0" at bounding box center [787, 487] width 487 height 175
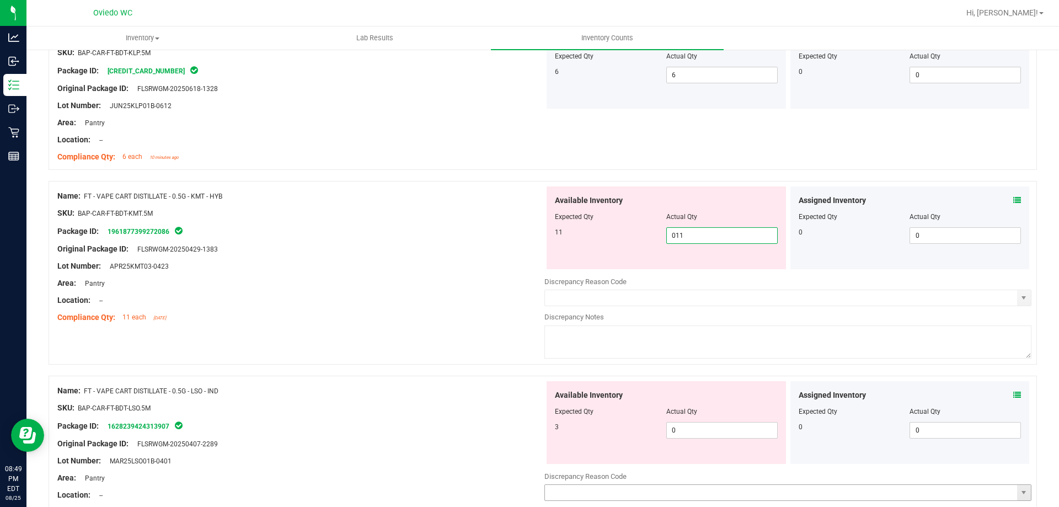
scroll to position [1324, 0]
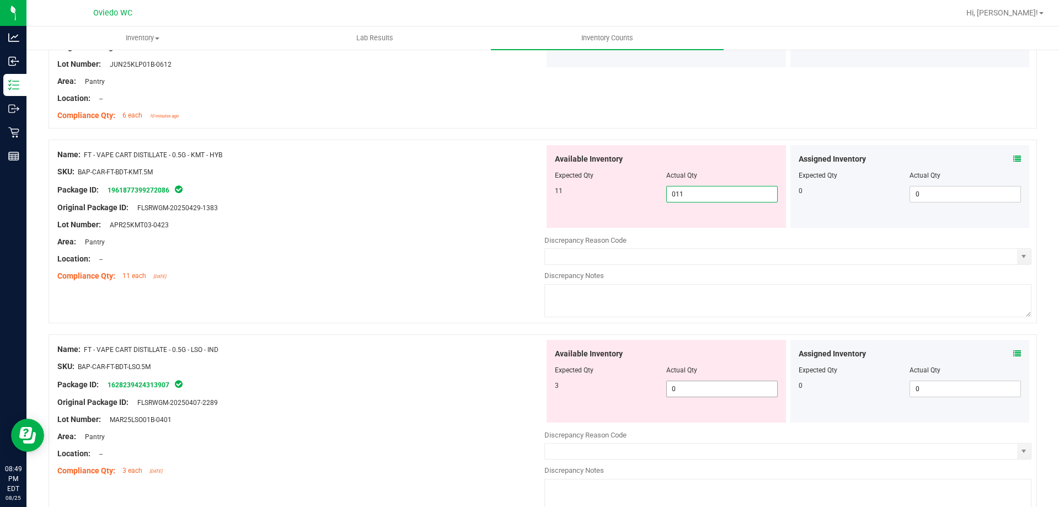
click at [699, 391] on div "Available Inventory Expected Qty Actual Qty 3 0 0" at bounding box center [787, 427] width 487 height 175
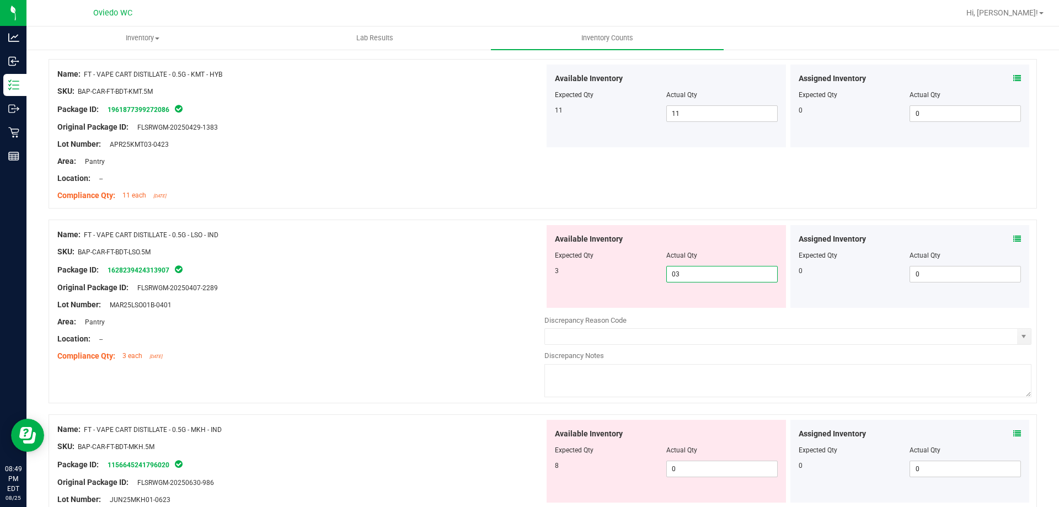
scroll to position [1489, 0]
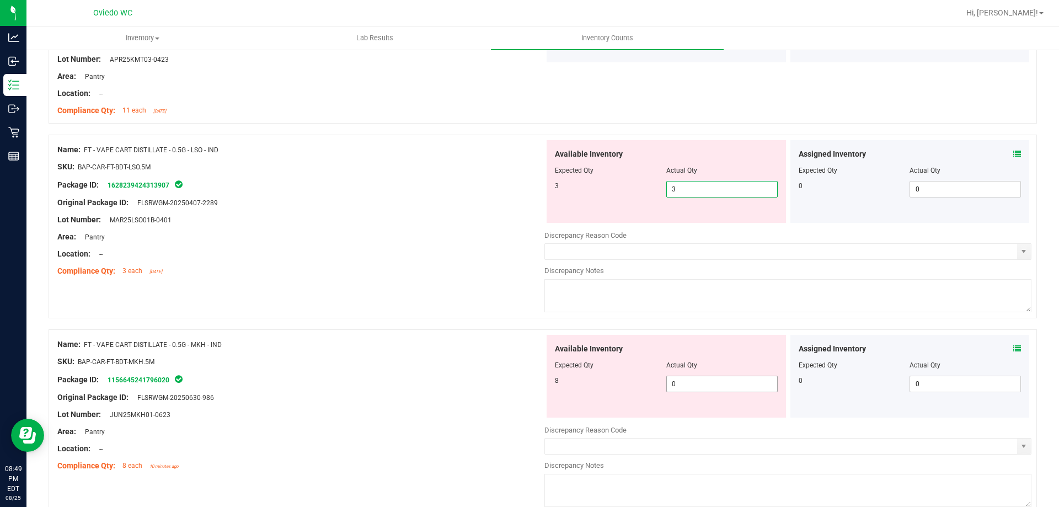
click at [695, 382] on div "Available Inventory Expected Qty Actual Qty 8 0 0" at bounding box center [666, 376] width 239 height 83
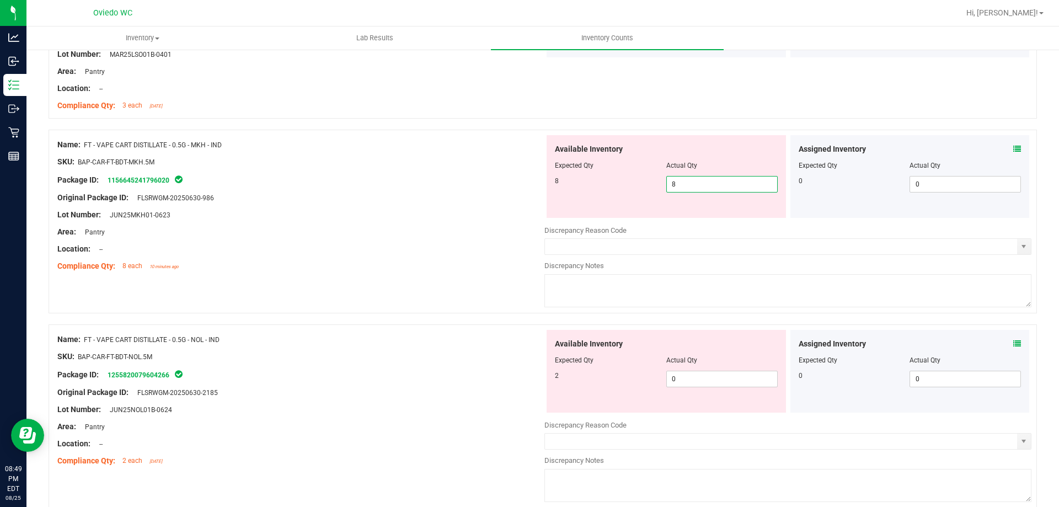
click at [695, 382] on div "Available Inventory Expected Qty Actual Qty 2 0 0" at bounding box center [787, 417] width 487 height 175
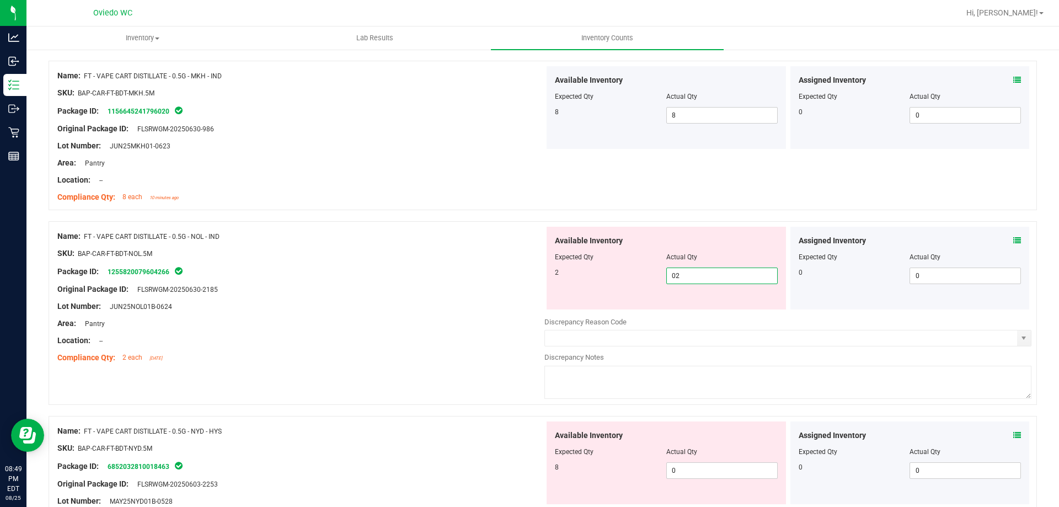
scroll to position [1820, 0]
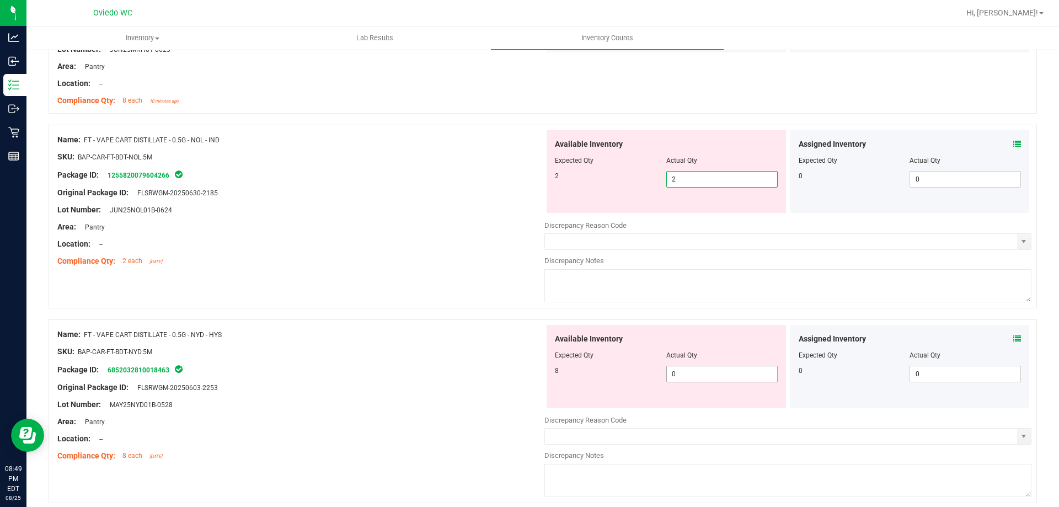
click at [707, 372] on div "Available Inventory Expected Qty Actual Qty 8 0 0" at bounding box center [666, 366] width 239 height 83
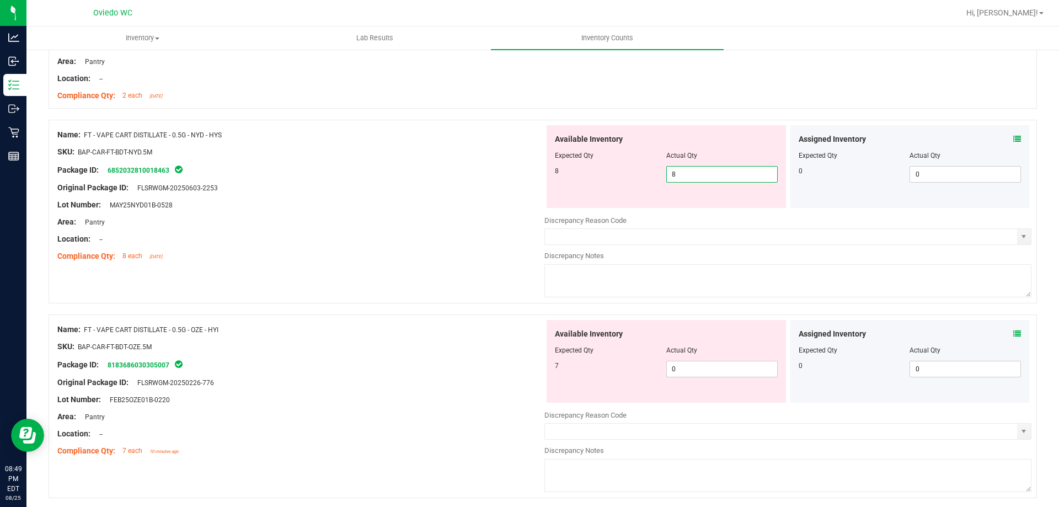
click at [707, 371] on div "Available Inventory Expected Qty Actual Qty 7 0 0" at bounding box center [787, 407] width 487 height 175
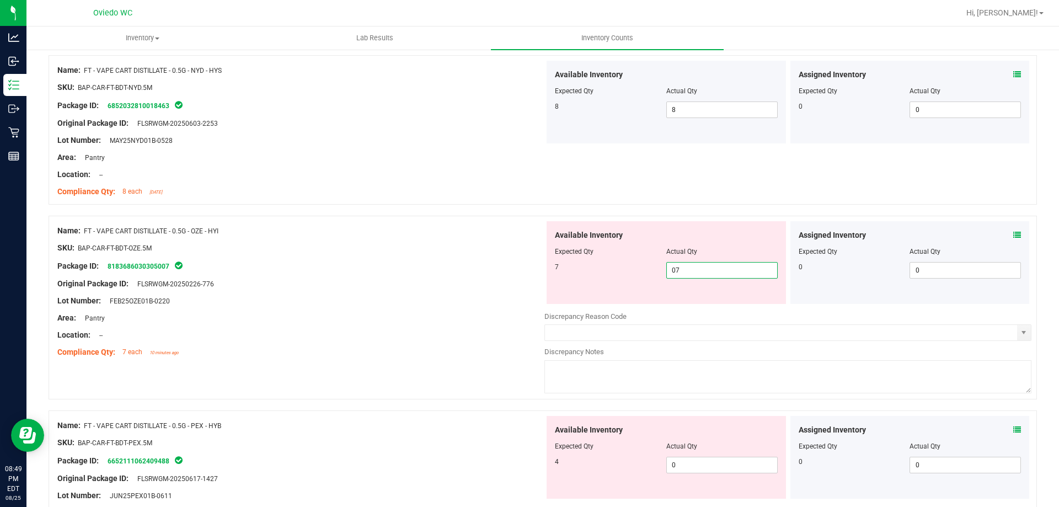
scroll to position [2151, 0]
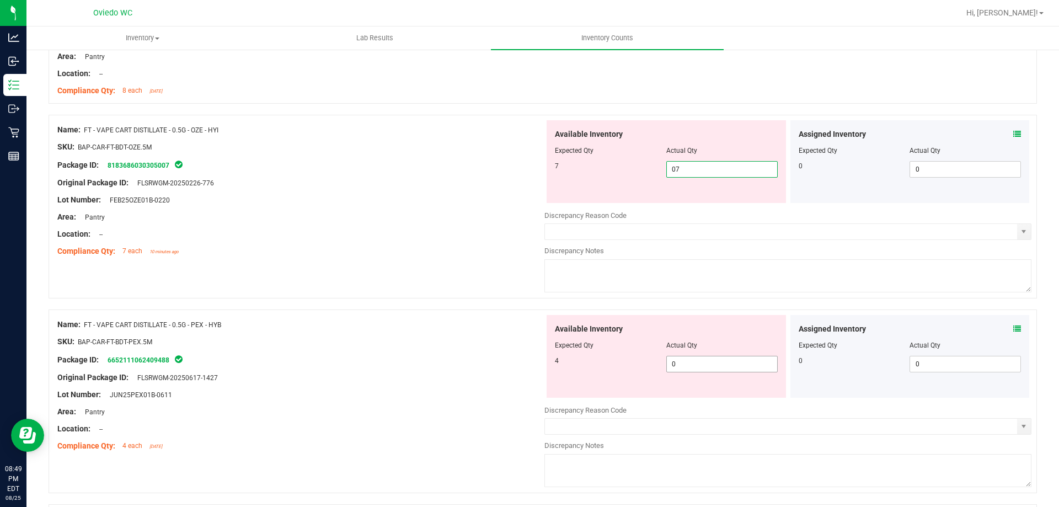
click at [707, 368] on div "Available Inventory Expected Qty Actual Qty 4 0 0" at bounding box center [787, 402] width 487 height 175
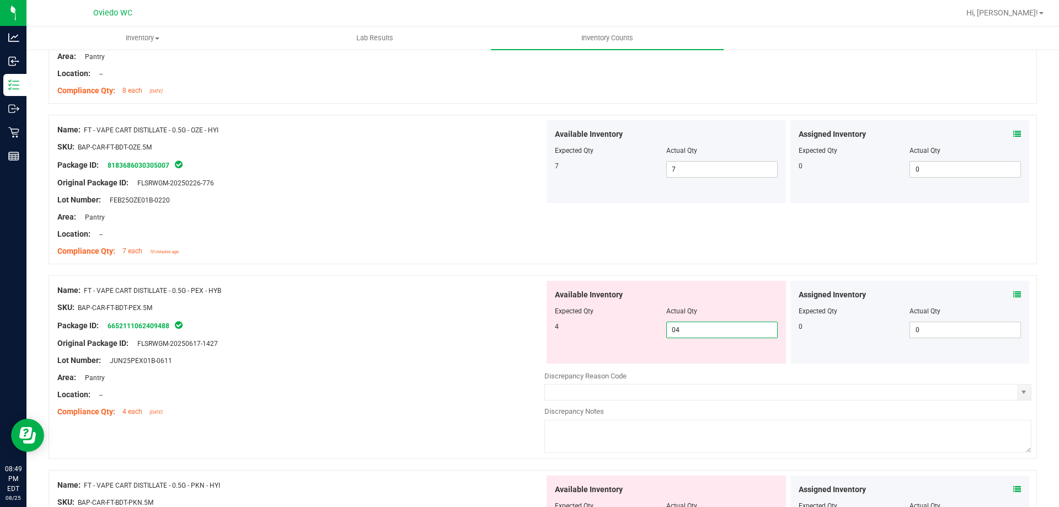
scroll to position [2317, 0]
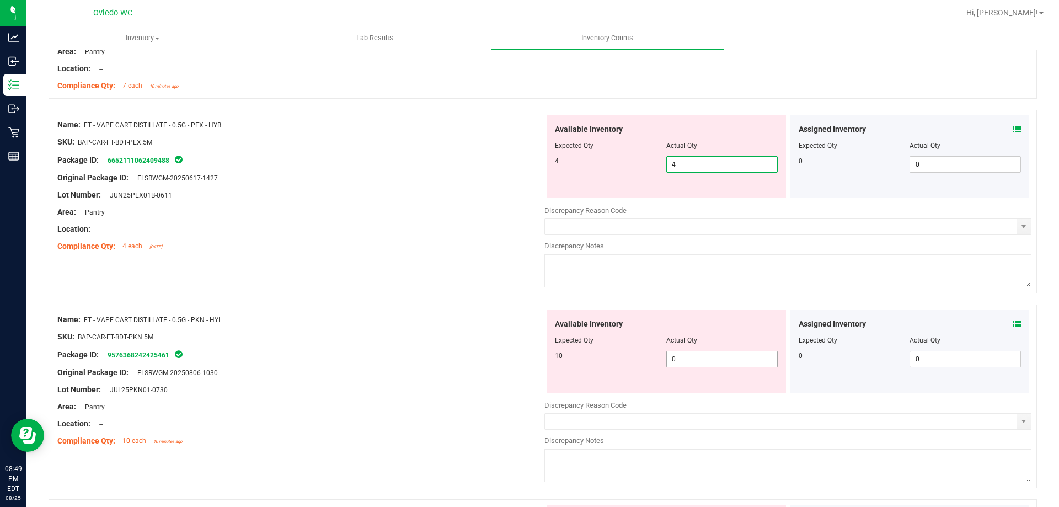
click at [706, 360] on div "Available Inventory Expected Qty Actual Qty 10 0 0" at bounding box center [787, 397] width 487 height 175
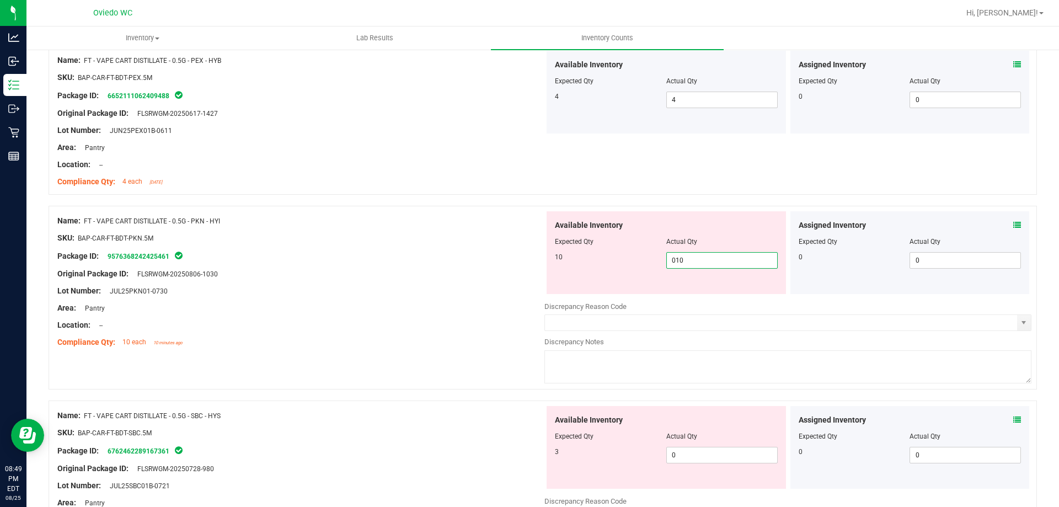
scroll to position [2482, 0]
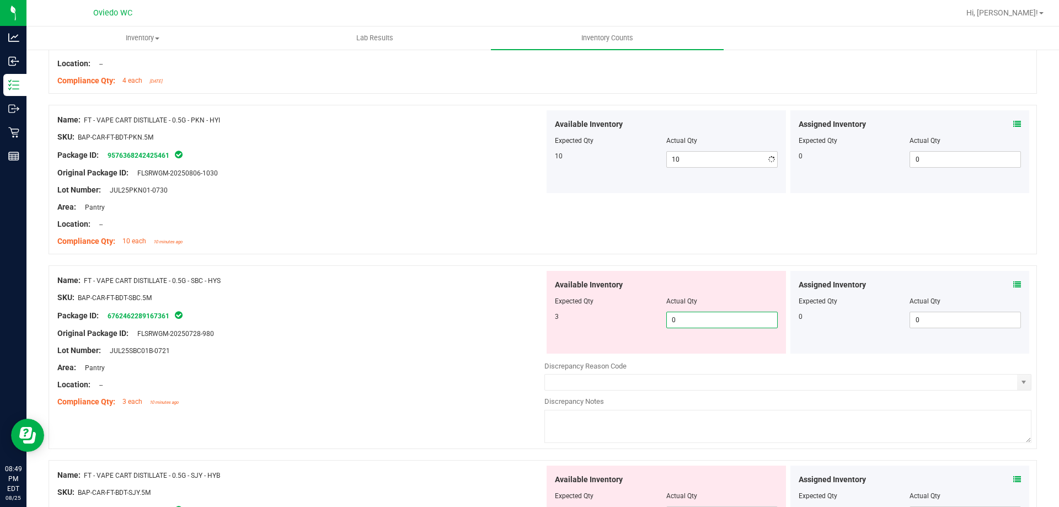
click at [706, 360] on div "Available Inventory Expected Qty Actual Qty 3 0 0" at bounding box center [787, 358] width 487 height 175
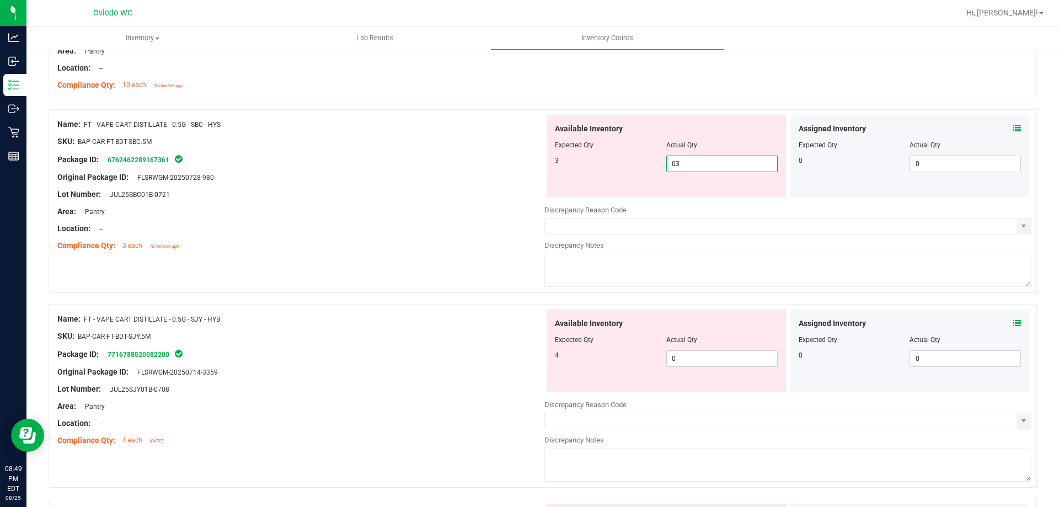
scroll to position [2648, 0]
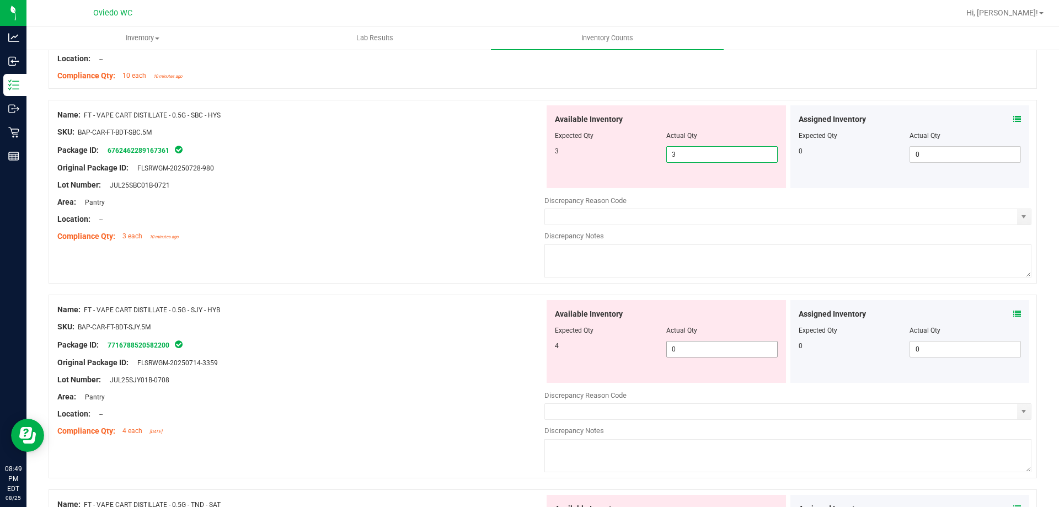
click at [707, 355] on div "Available Inventory Expected Qty Actual Qty 4 0 0" at bounding box center [787, 387] width 487 height 175
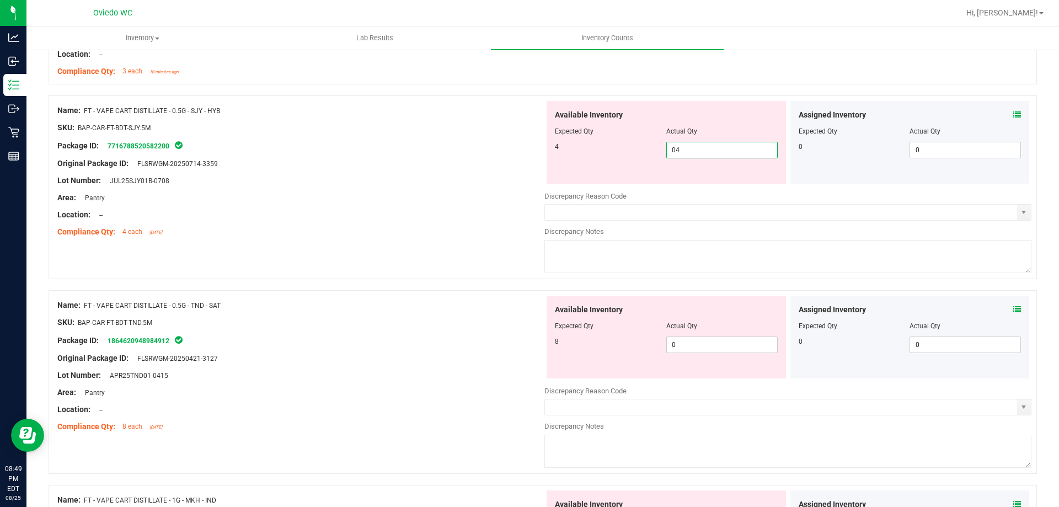
scroll to position [2813, 0]
click at [707, 348] on div "Available Inventory Expected Qty Actual Qty 8 0 0" at bounding box center [787, 382] width 487 height 175
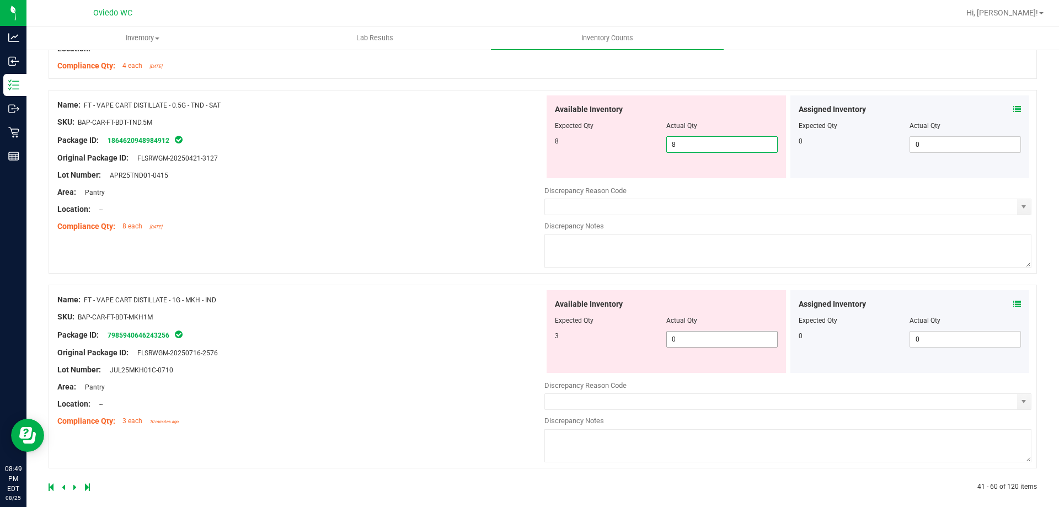
click at [703, 341] on div "Available Inventory Expected Qty Actual Qty 3 0 0" at bounding box center [666, 331] width 239 height 83
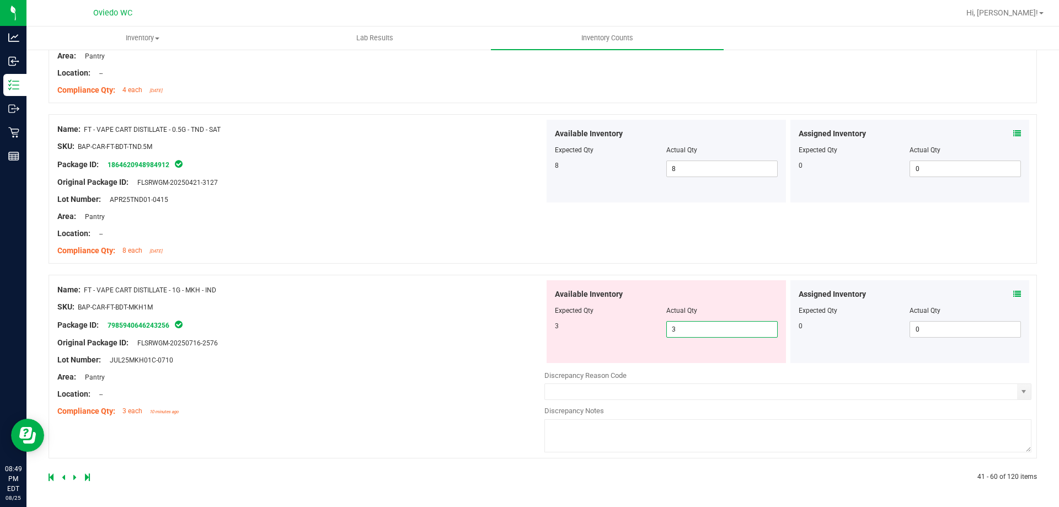
click at [78, 477] on div at bounding box center [296, 477] width 494 height 10
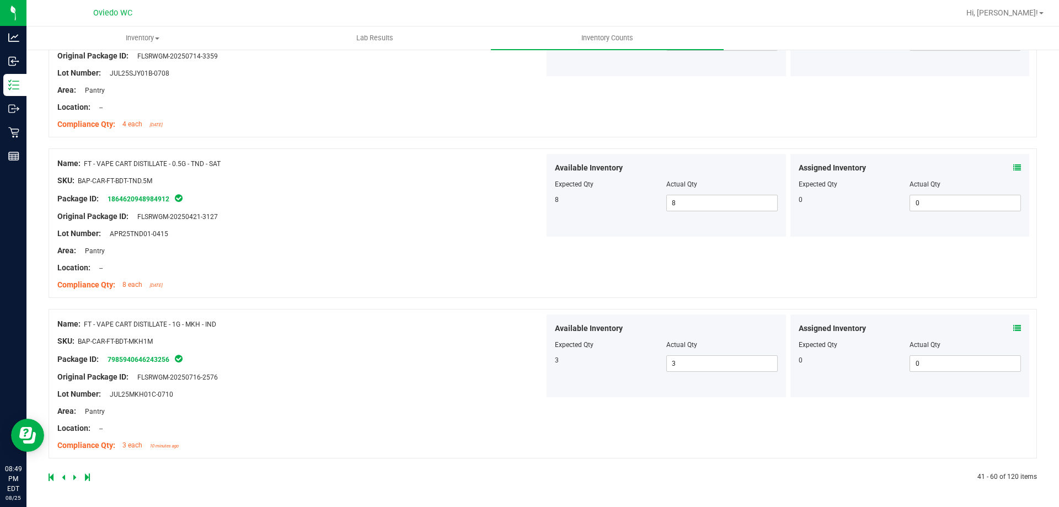
click at [74, 477] on icon at bounding box center [74, 477] width 3 height 7
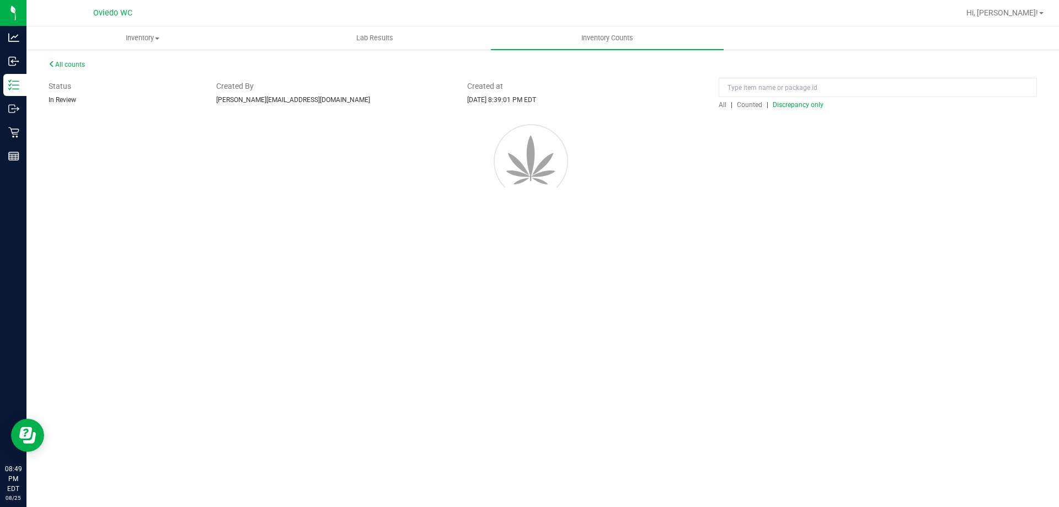
scroll to position [0, 0]
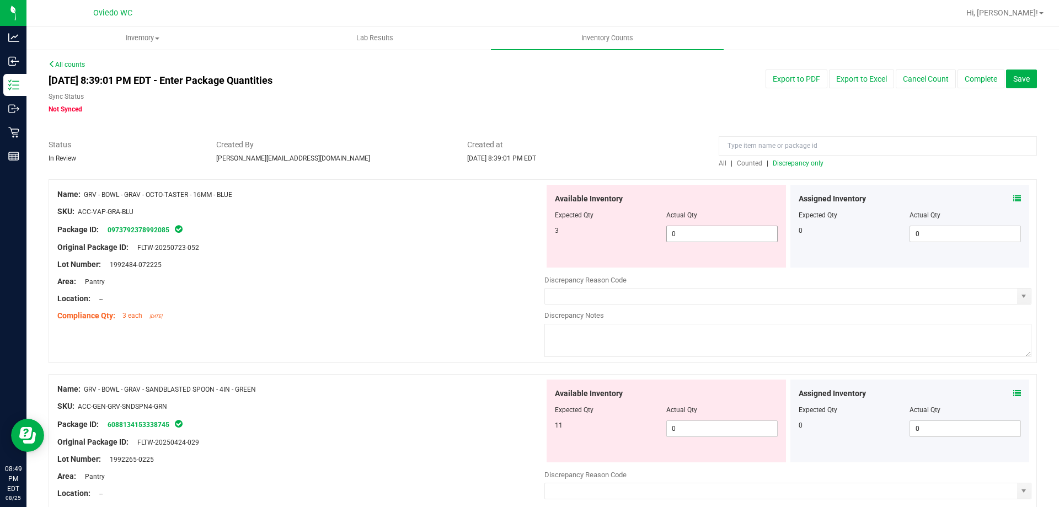
click at [732, 239] on span "0 0" at bounding box center [721, 234] width 111 height 17
click at [707, 418] on div "Available Inventory Expected Qty Actual Qty 11 0 0" at bounding box center [666, 421] width 239 height 83
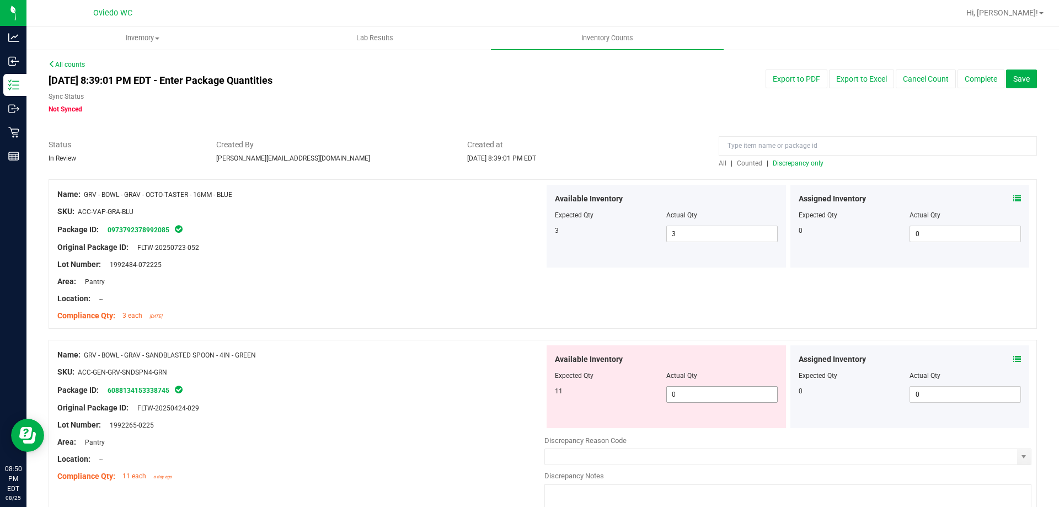
click at [701, 392] on span "0 0" at bounding box center [721, 394] width 111 height 17
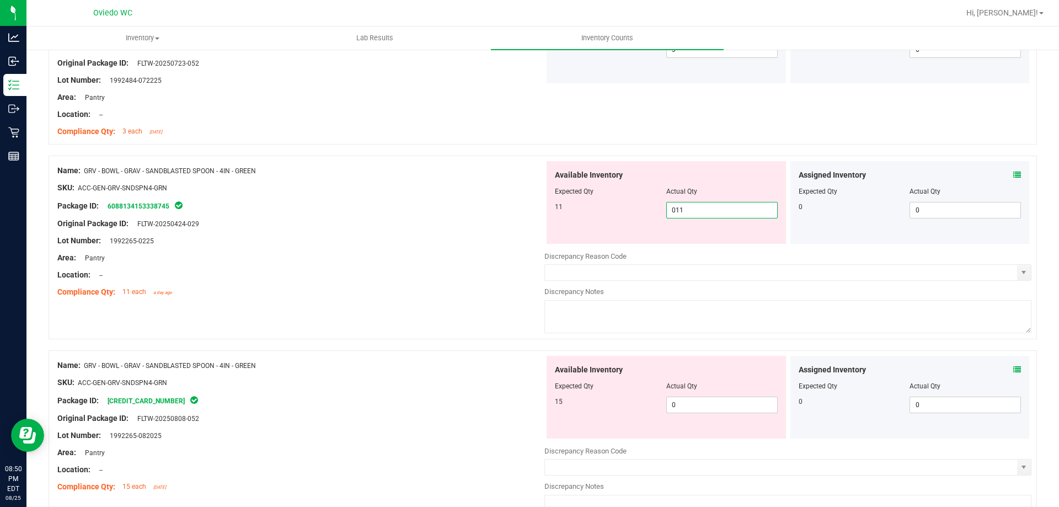
scroll to position [221, 0]
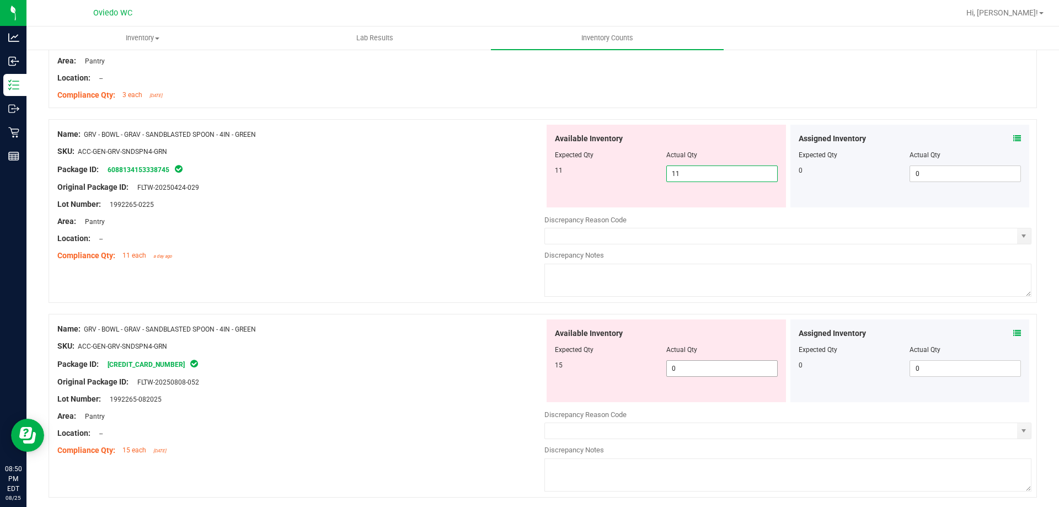
click at [697, 362] on div "Available Inventory Expected Qty Actual Qty 15 0 0" at bounding box center [666, 360] width 239 height 83
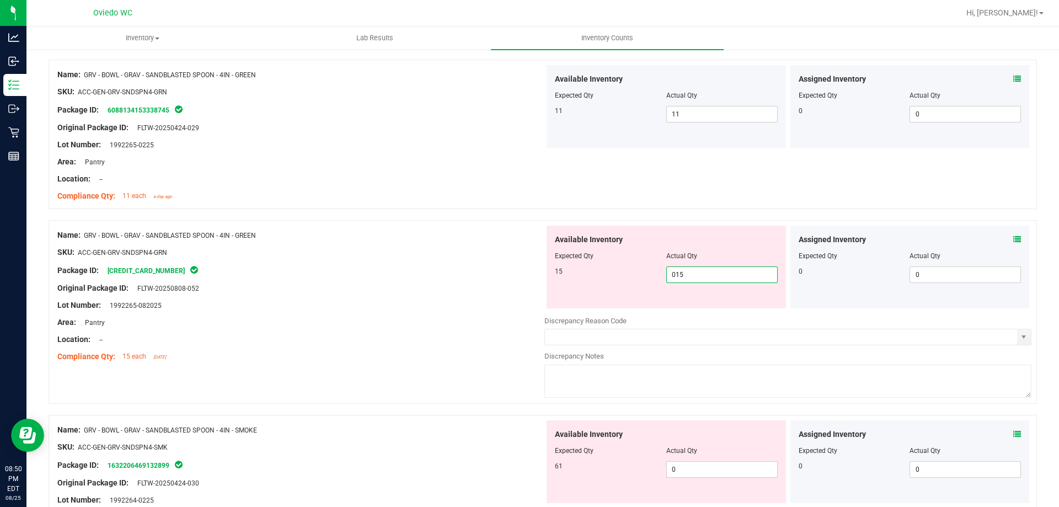
scroll to position [331, 0]
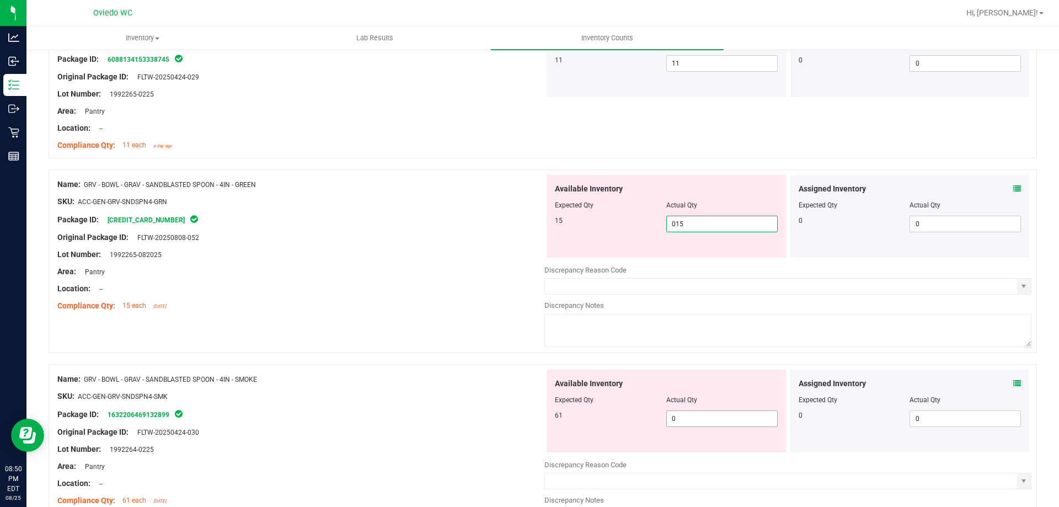
click at [684, 413] on div "Available Inventory Expected Qty Actual Qty 61 0 0" at bounding box center [666, 411] width 239 height 83
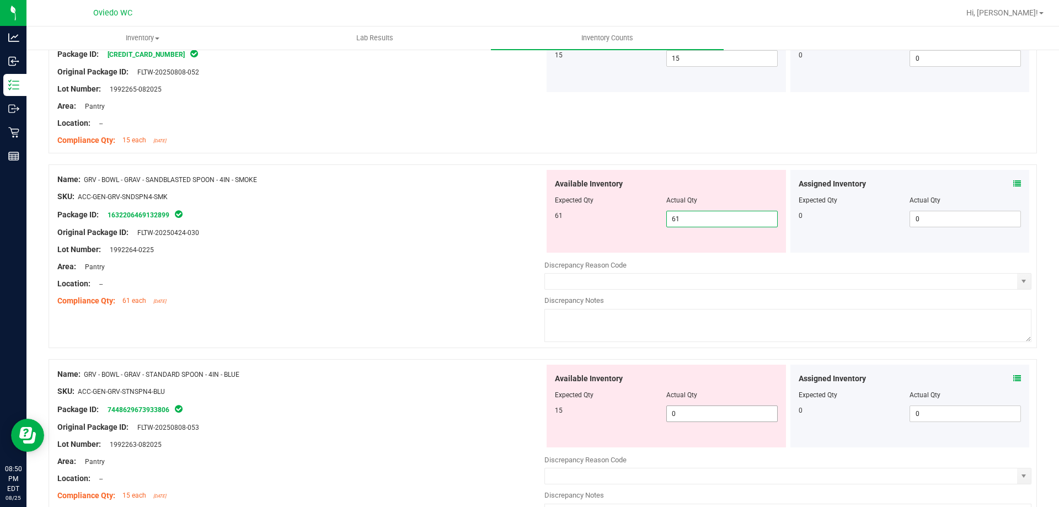
click at [682, 417] on div "Available Inventory Expected Qty Actual Qty 15 0 0" at bounding box center [787, 452] width 487 height 175
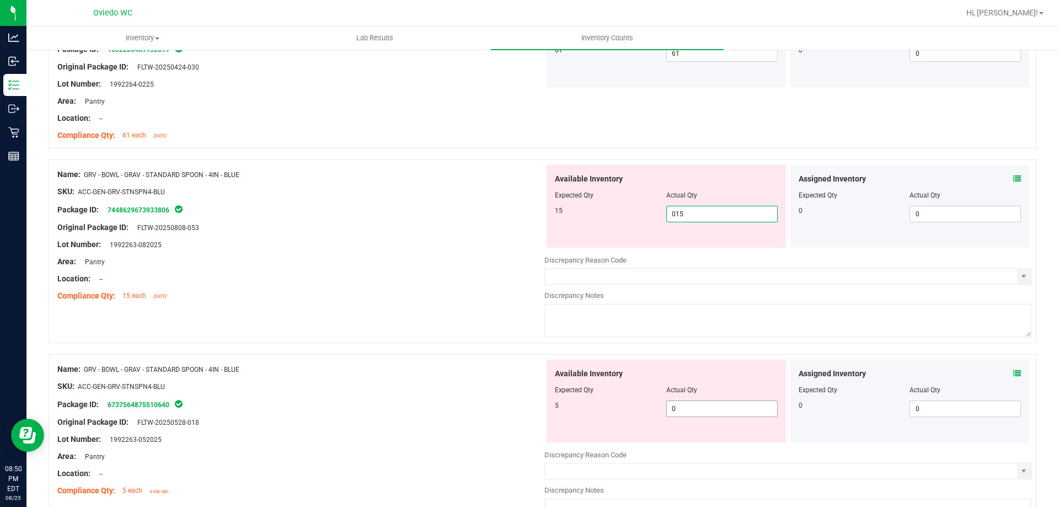
click at [682, 412] on div "Available Inventory Expected Qty Actual Qty 5 0 0" at bounding box center [787, 447] width 487 height 175
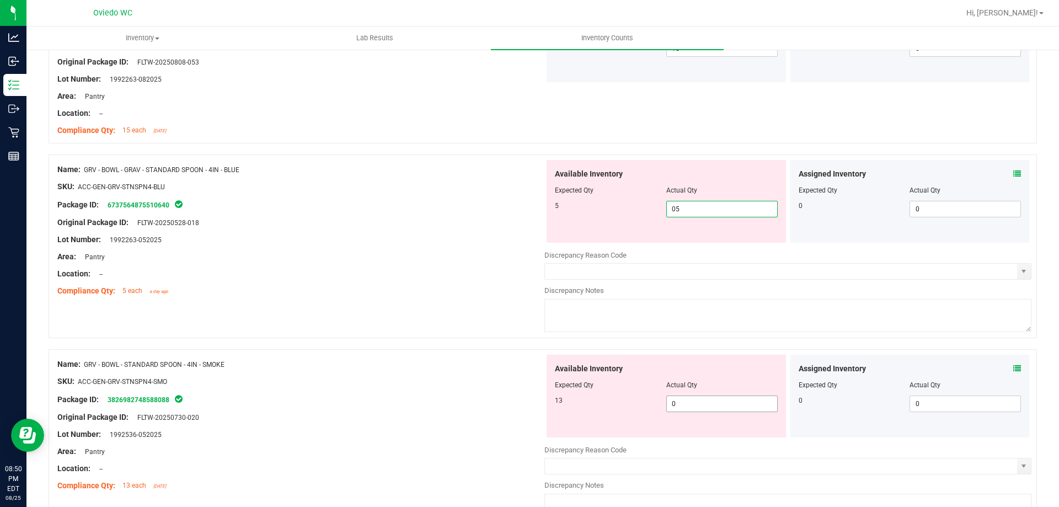
click at [680, 405] on div "Available Inventory Expected Qty Actual Qty 13 0 0" at bounding box center [787, 442] width 487 height 175
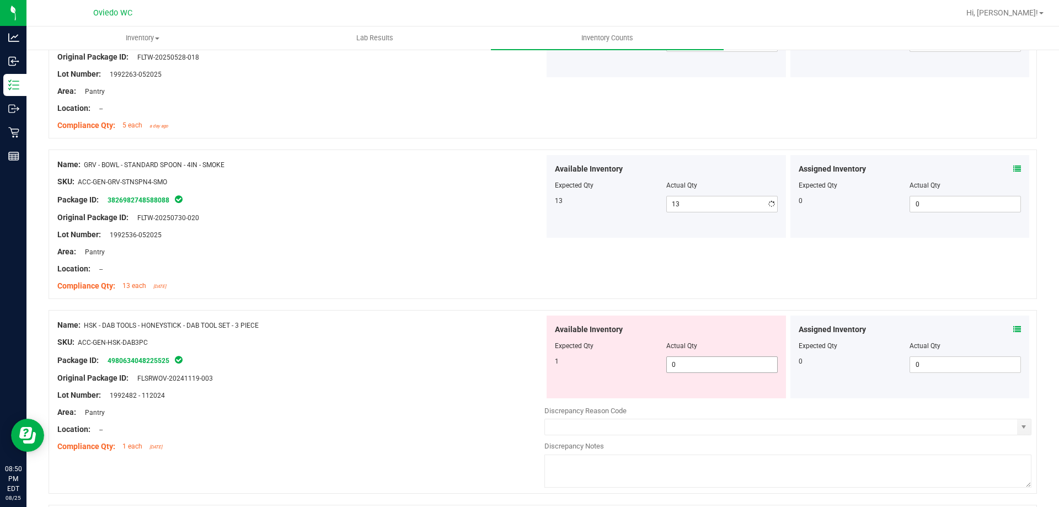
click at [681, 396] on div "Available Inventory Expected Qty Actual Qty 1 0 0" at bounding box center [666, 357] width 239 height 83
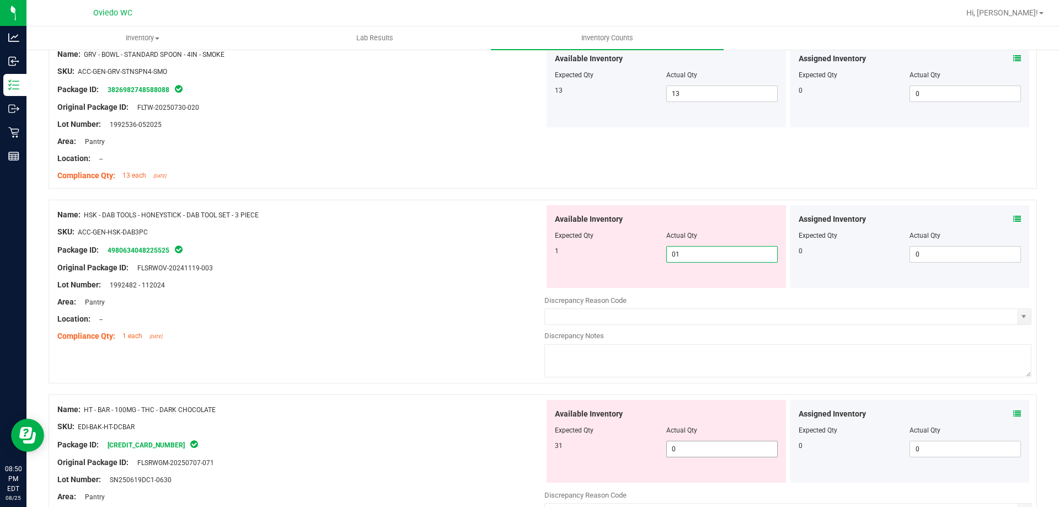
click at [684, 449] on div "Available Inventory Expected Qty Actual Qty 31 0 0" at bounding box center [787, 487] width 487 height 175
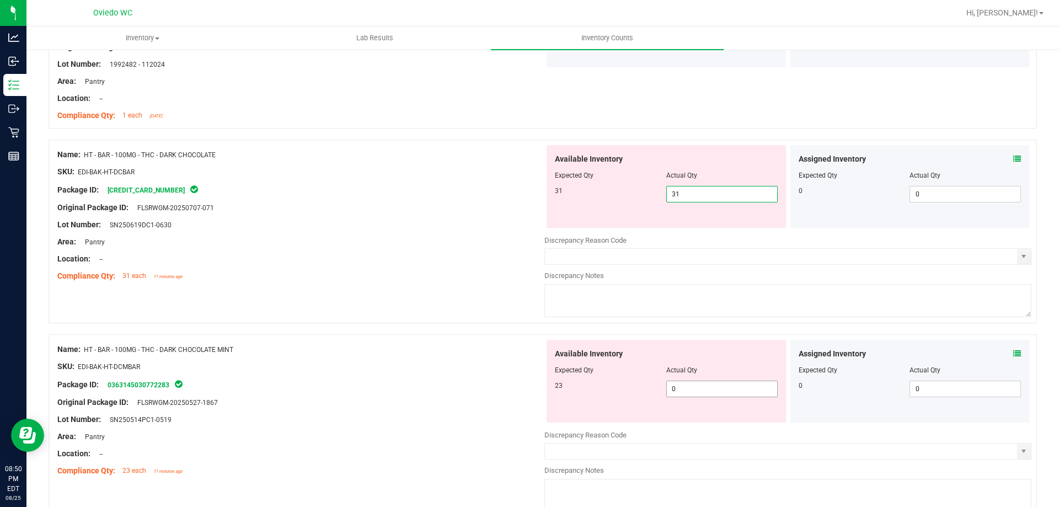
click at [692, 389] on div "Available Inventory Expected Qty Actual Qty 23 0 0" at bounding box center [787, 427] width 487 height 175
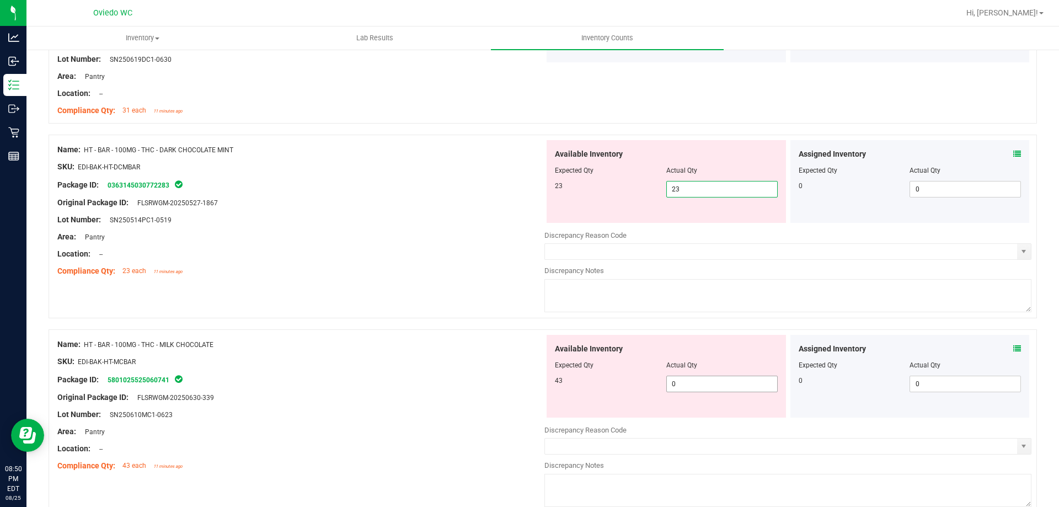
click at [691, 386] on div "Available Inventory Expected Qty Actual Qty 43 0 0" at bounding box center [787, 422] width 487 height 175
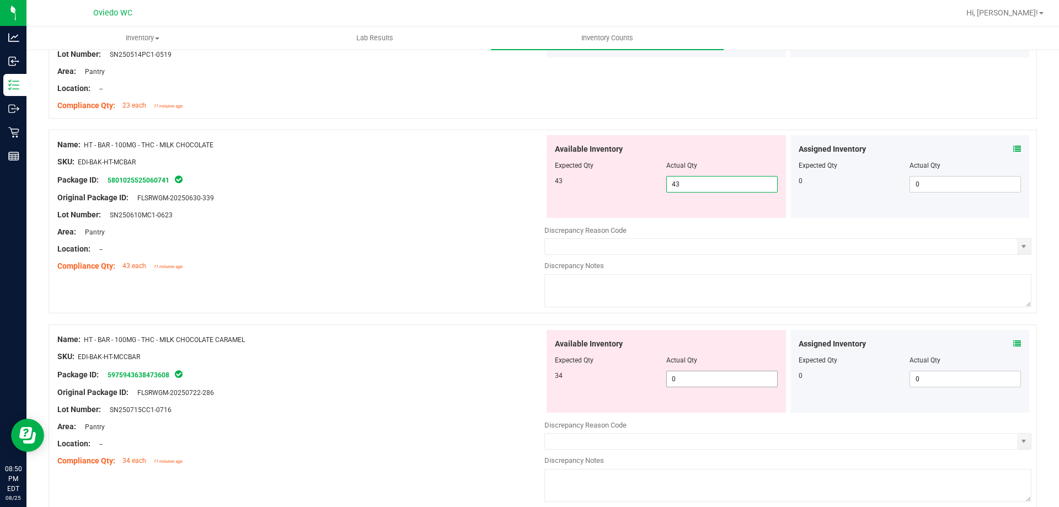
click at [688, 382] on div "Available Inventory Expected Qty Actual Qty 34 0 0" at bounding box center [787, 417] width 487 height 175
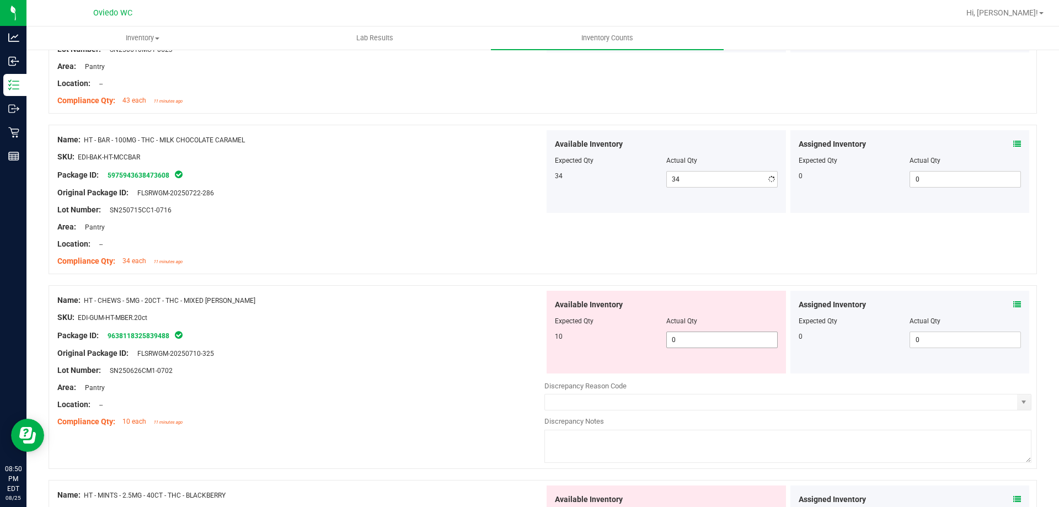
click at [689, 373] on div "Available Inventory Expected Qty Actual Qty 10 0 0" at bounding box center [787, 378] width 487 height 175
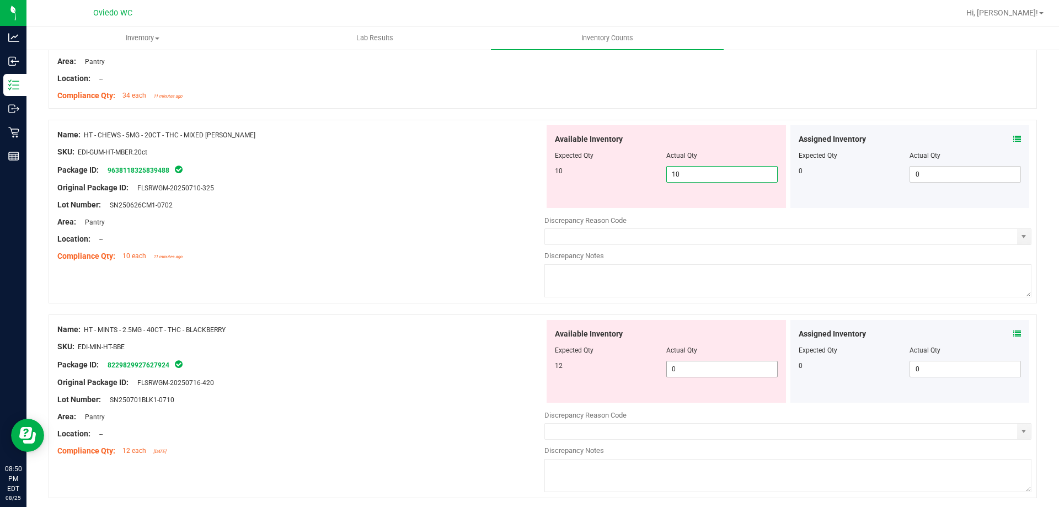
click at [689, 372] on div "Available Inventory Expected Qty Actual Qty 12 0 0" at bounding box center [787, 407] width 487 height 175
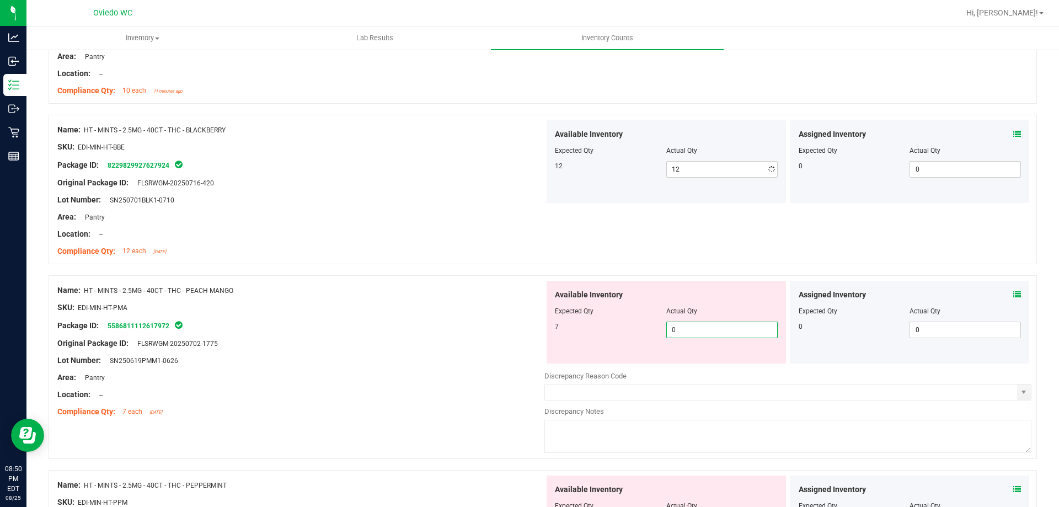
click at [686, 364] on div "Available Inventory Expected Qty Actual Qty 7 0 0" at bounding box center [787, 368] width 487 height 175
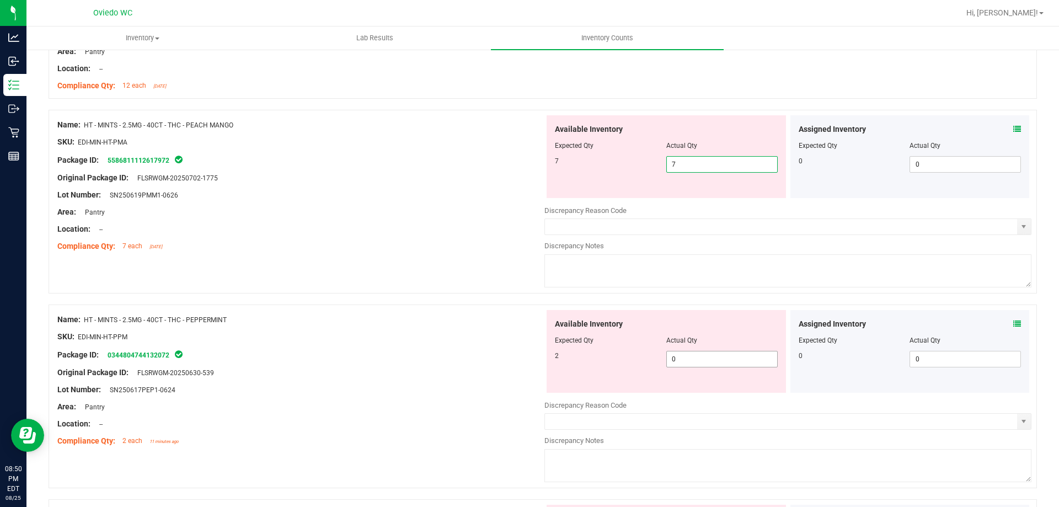
click at [687, 361] on div "Available Inventory Expected Qty Actual Qty 2 0 0" at bounding box center [787, 397] width 487 height 175
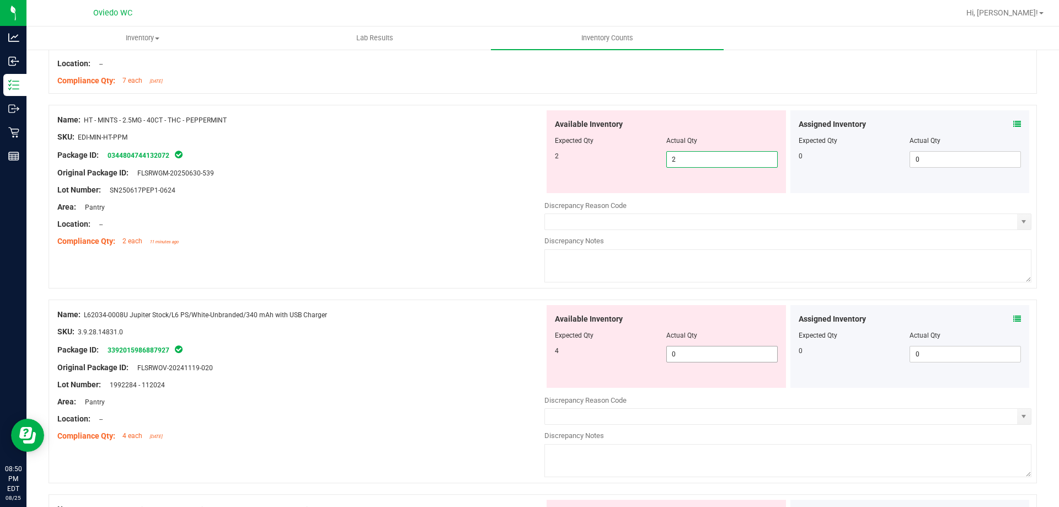
click at [696, 353] on div "Available Inventory Expected Qty Actual Qty 4 0 0" at bounding box center [666, 346] width 239 height 83
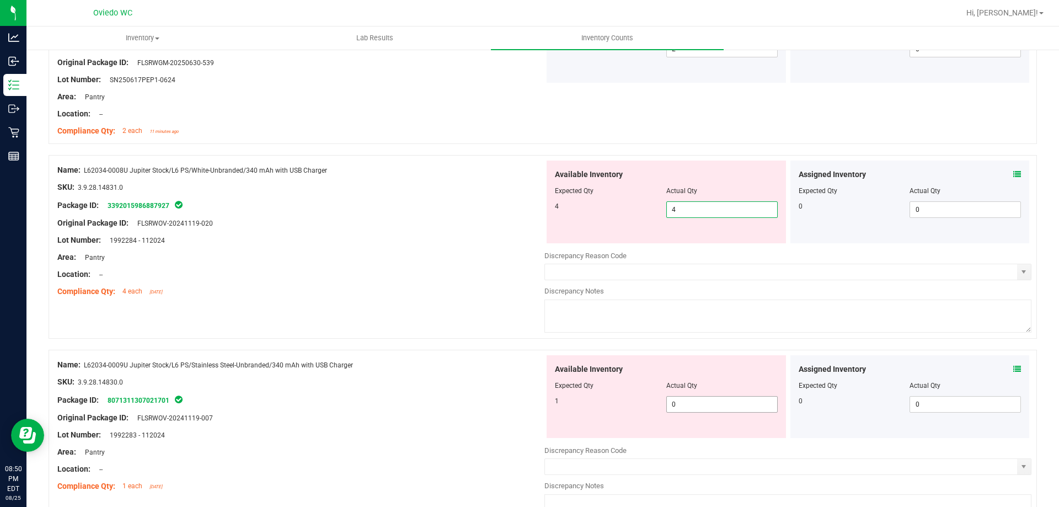
click at [688, 403] on div "Available Inventory Expected Qty Actual Qty 1 0 0" at bounding box center [666, 396] width 239 height 83
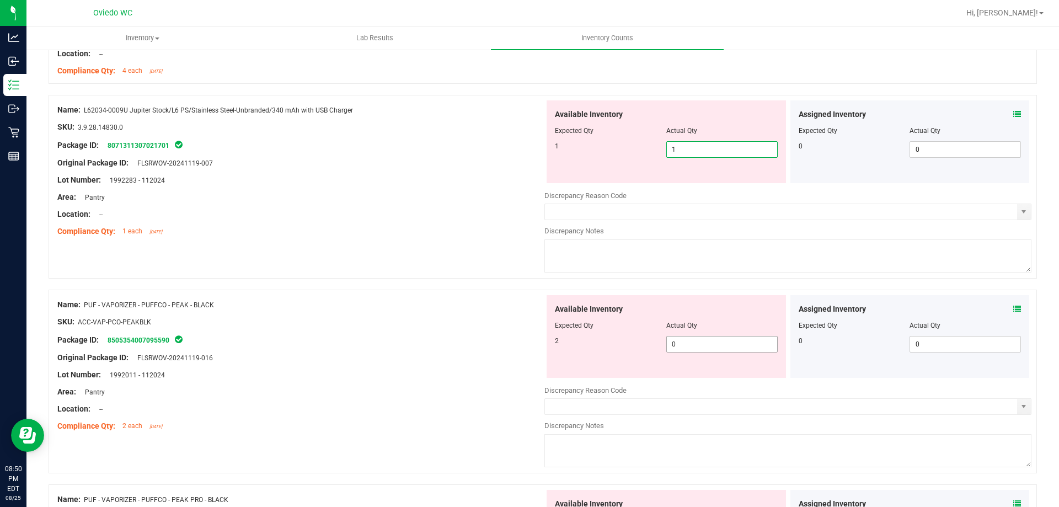
click at [710, 340] on div "Available Inventory Expected Qty Actual Qty 2 0 0" at bounding box center [666, 336] width 239 height 83
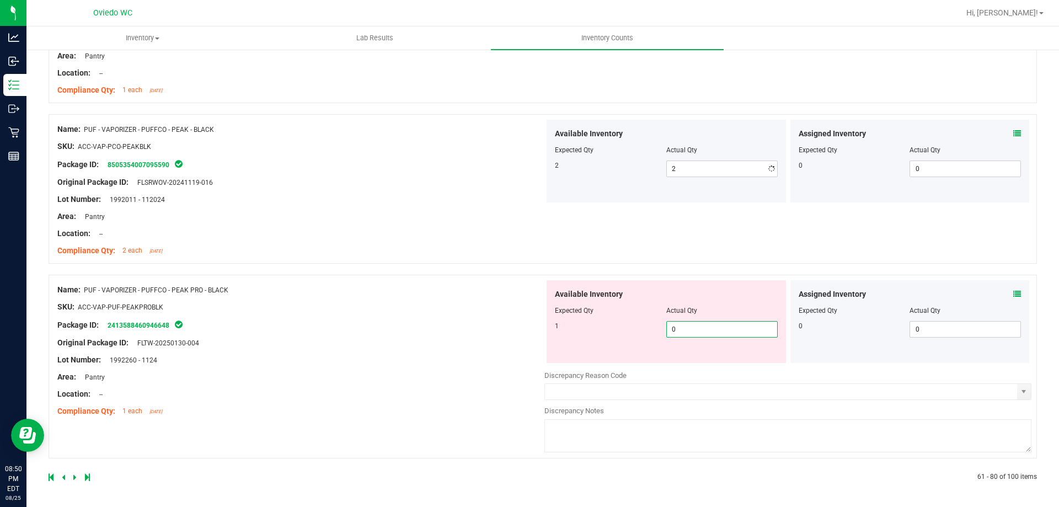
click at [706, 339] on div "Available Inventory Expected Qty Actual Qty 1 0 0" at bounding box center [666, 321] width 239 height 83
click at [73, 474] on icon at bounding box center [74, 477] width 3 height 7
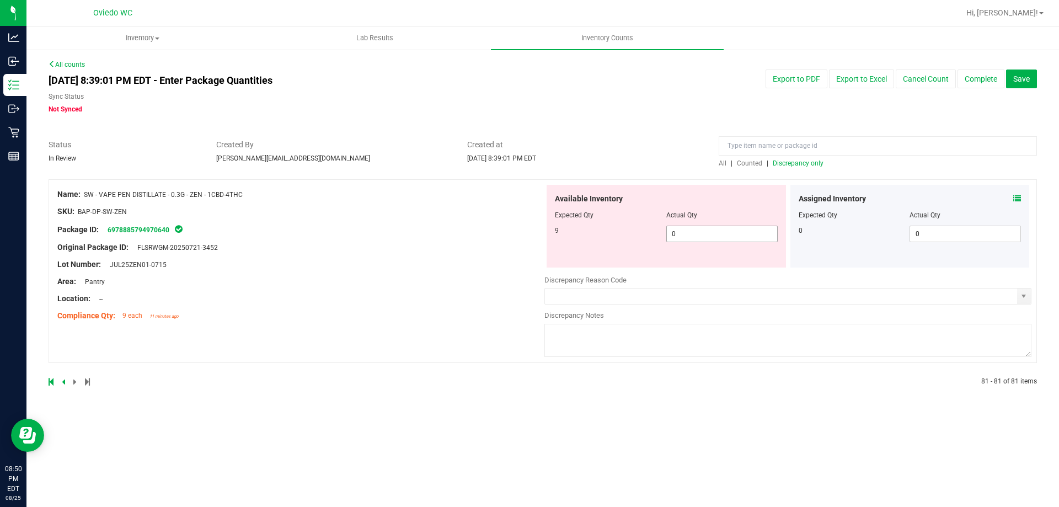
click at [703, 236] on span "0 0" at bounding box center [721, 234] width 111 height 17
click at [552, 144] on span "Created at" at bounding box center [584, 145] width 235 height 12
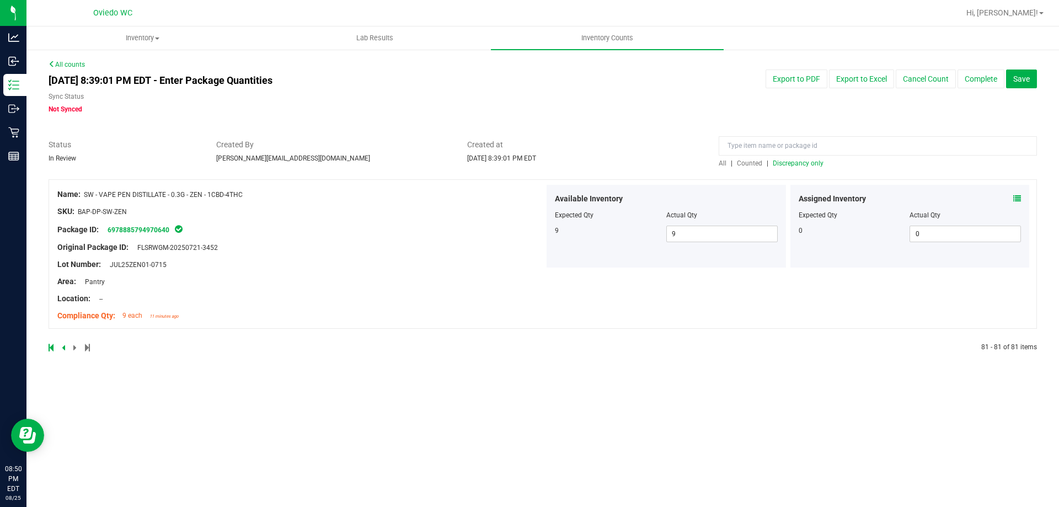
click at [784, 164] on span "Discrepancy only" at bounding box center [798, 163] width 51 height 8
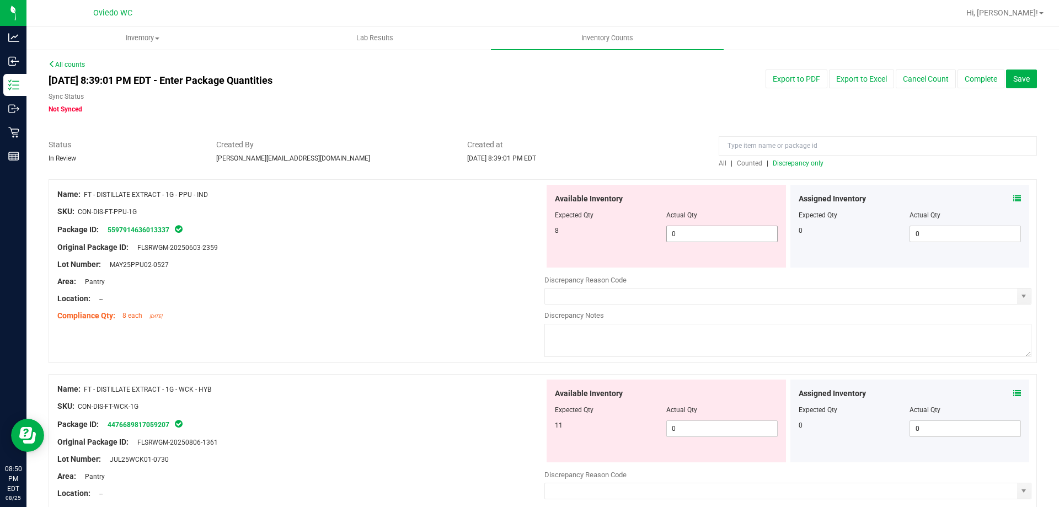
click at [706, 234] on span "0 0" at bounding box center [721, 234] width 111 height 17
click at [696, 431] on div "Available Inventory Expected Qty Actual Qty 11 0 0" at bounding box center [787, 467] width 487 height 175
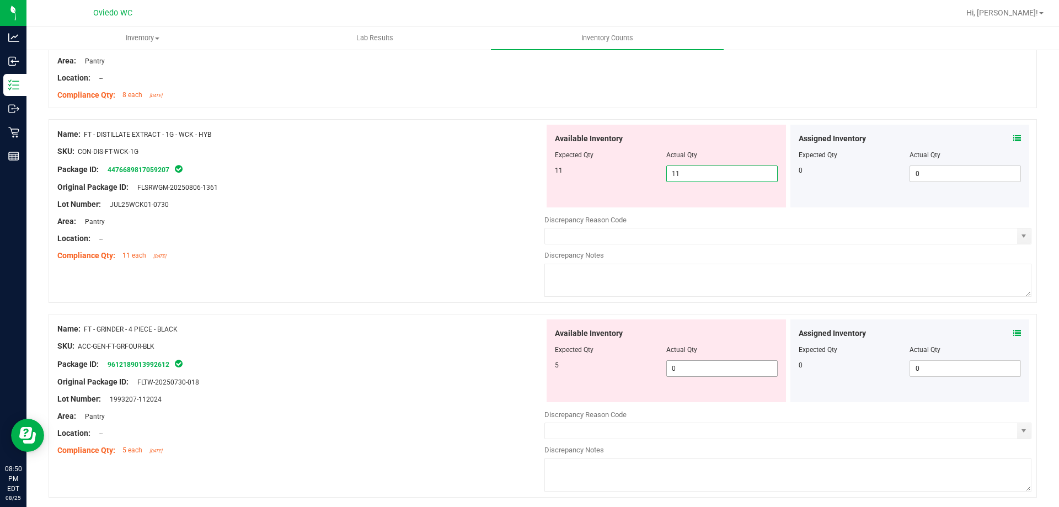
click at [691, 367] on div "Available Inventory Expected Qty Actual Qty 5 0 0" at bounding box center [666, 360] width 239 height 83
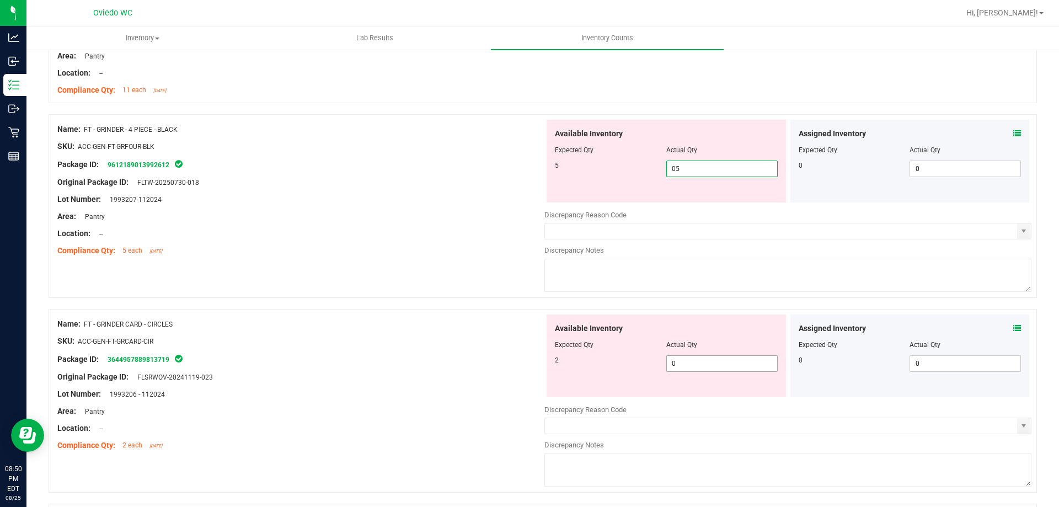
click at [696, 368] on div "Available Inventory Expected Qty Actual Qty 2 0 0" at bounding box center [787, 401] width 487 height 175
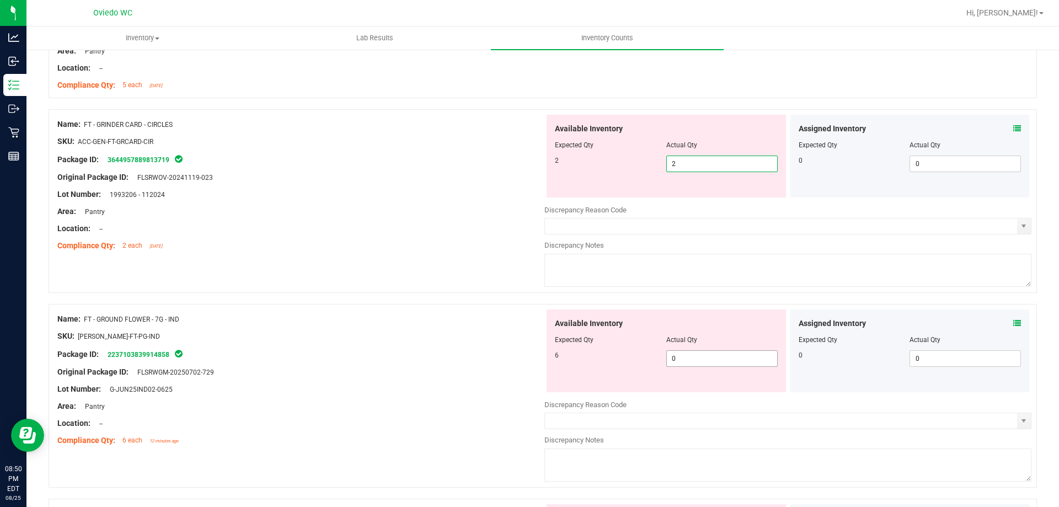
click at [699, 362] on div "Available Inventory Expected Qty Actual Qty 6 0 0" at bounding box center [787, 396] width 487 height 175
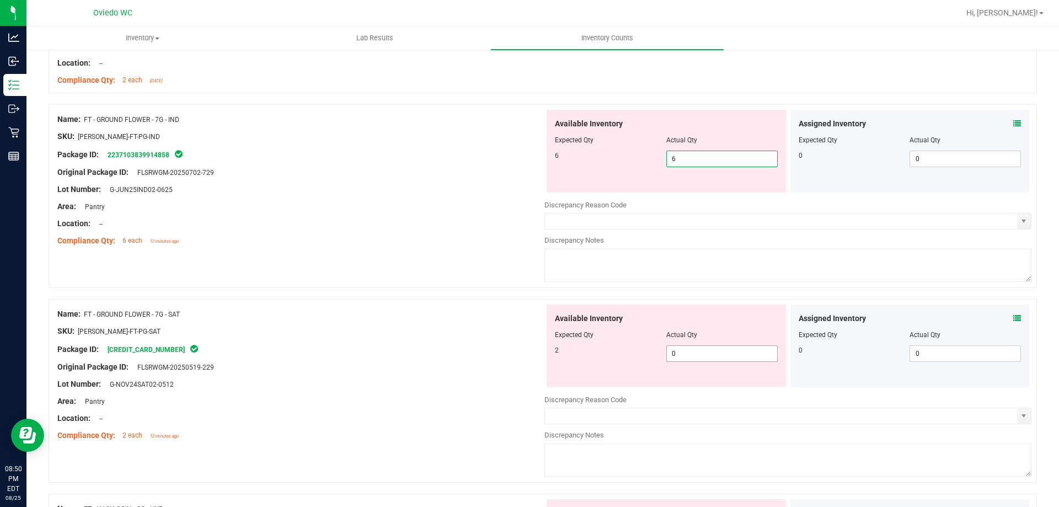
click at [697, 350] on div "Available Inventory Expected Qty Actual Qty 2 0 0" at bounding box center [666, 346] width 239 height 83
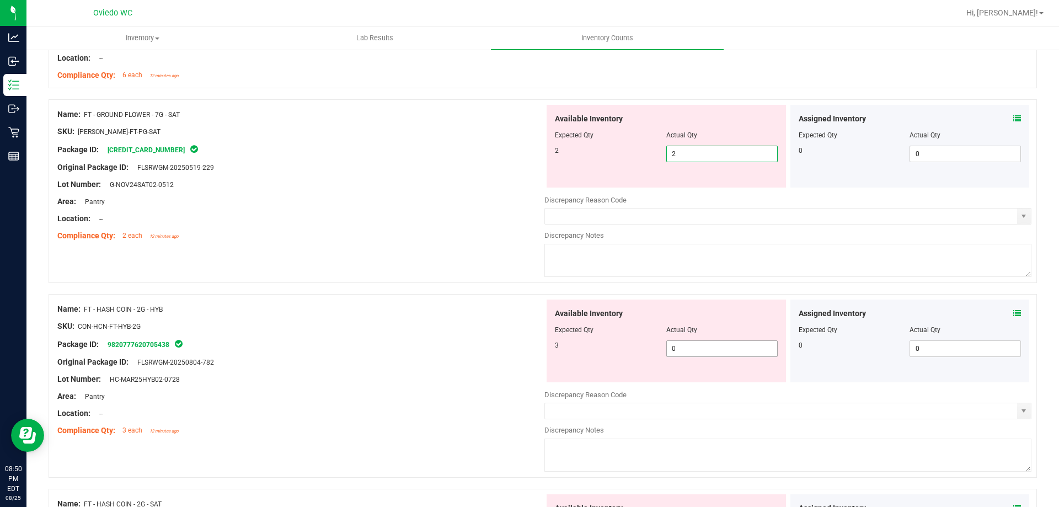
click at [698, 351] on div "Available Inventory Expected Qty Actual Qty 3 0 0" at bounding box center [787, 387] width 487 height 175
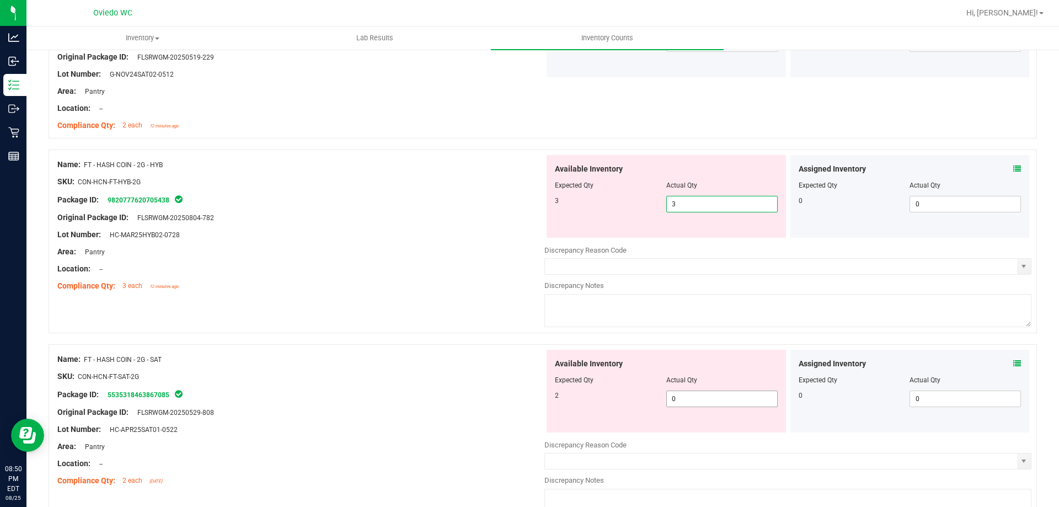
click at [692, 402] on div "Available Inventory Expected Qty Actual Qty 2 0 0" at bounding box center [787, 437] width 487 height 175
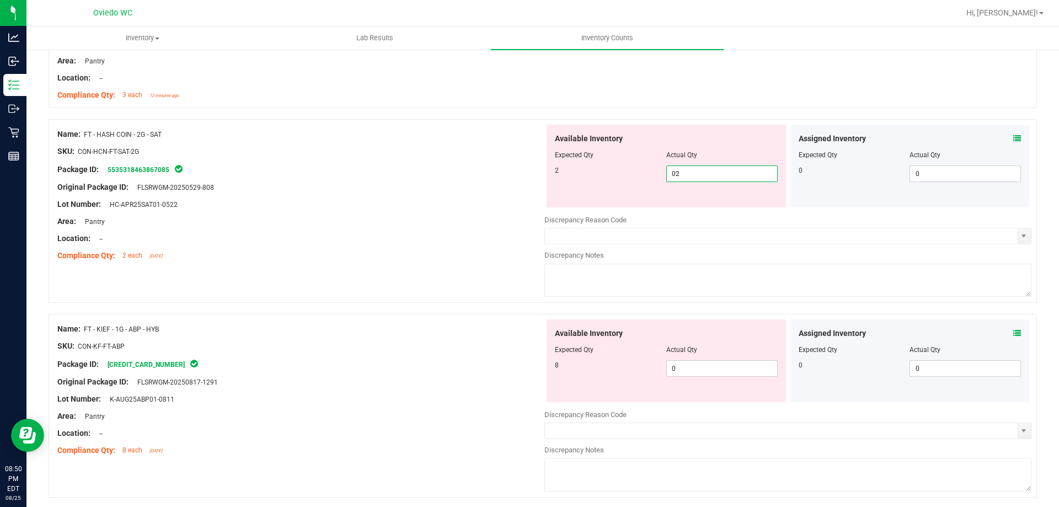
scroll to position [1214, 0]
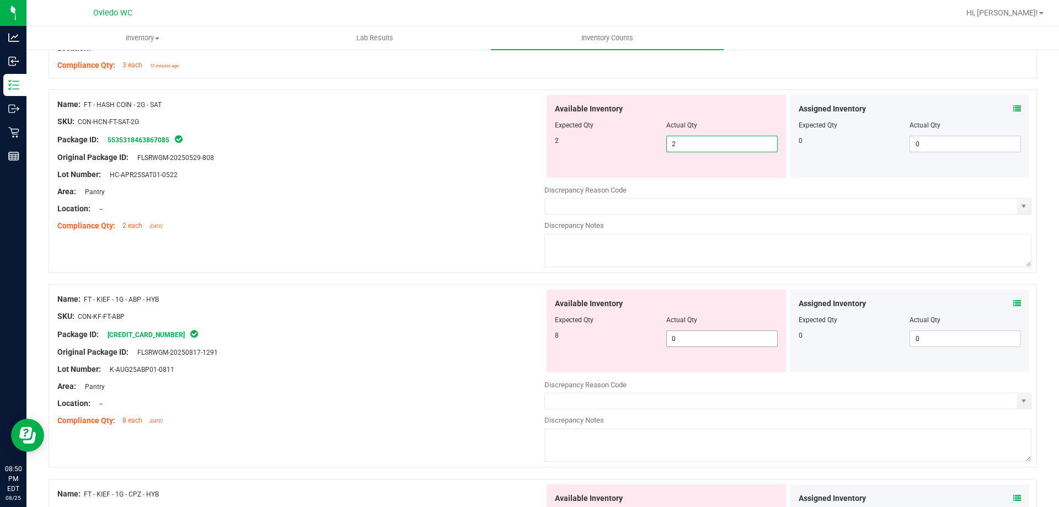
click at [707, 330] on div "Available Inventory Expected Qty Actual Qty 8 0 0" at bounding box center [666, 331] width 239 height 83
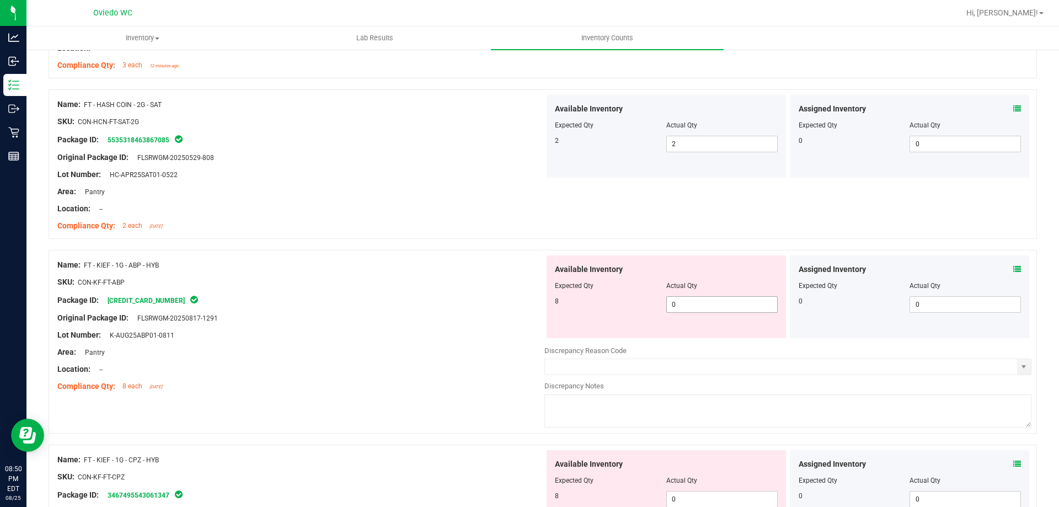
click at [709, 307] on span "0 0" at bounding box center [721, 304] width 111 height 17
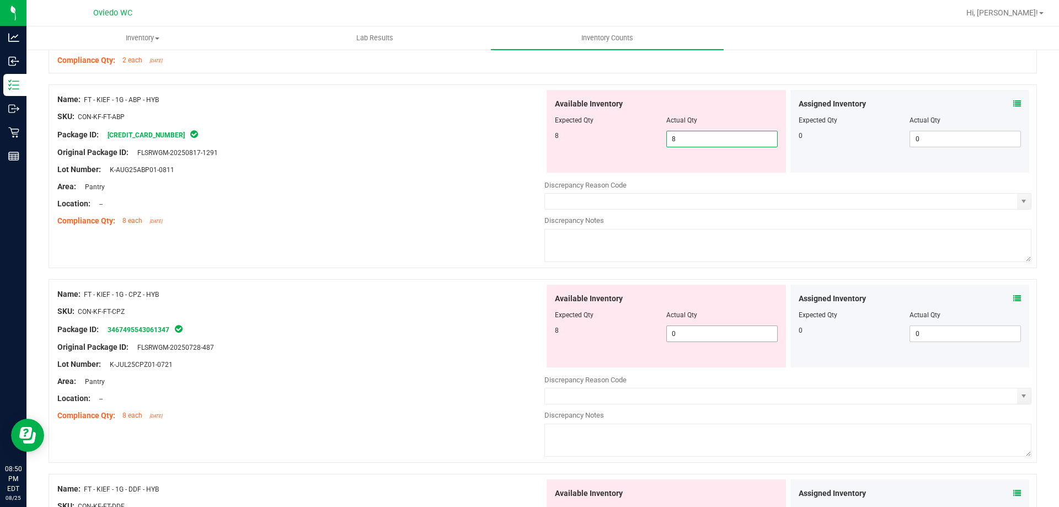
click at [698, 334] on div "Available Inventory Expected Qty Actual Qty 8 0 0" at bounding box center [787, 372] width 487 height 175
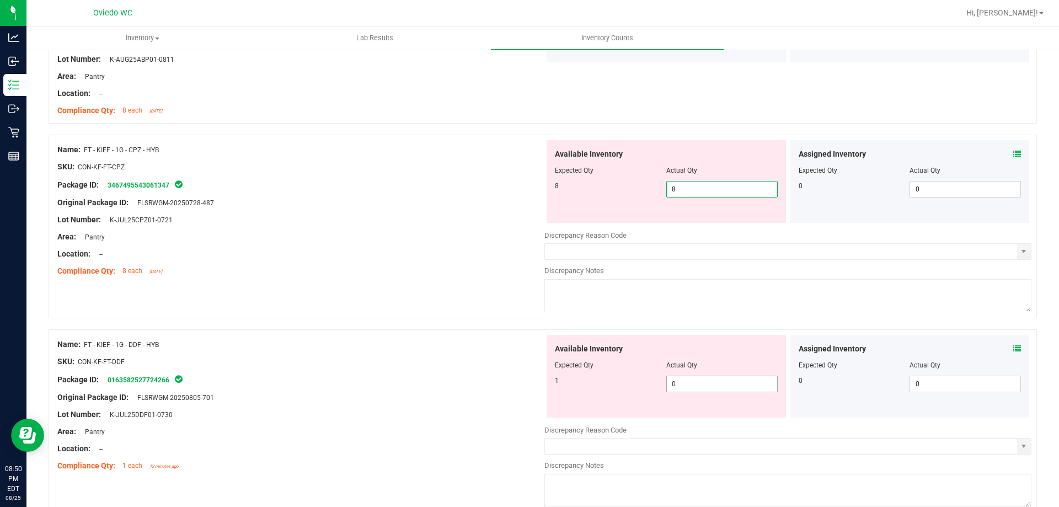
click at [696, 378] on div "Available Inventory Expected Qty Actual Qty 1 0 0" at bounding box center [666, 376] width 239 height 83
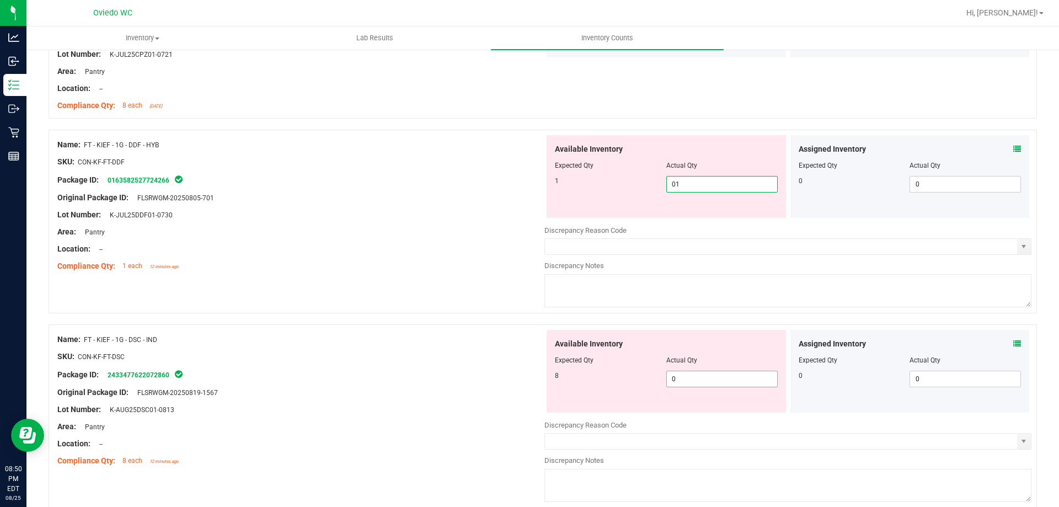
click at [695, 381] on div "Available Inventory Expected Qty Actual Qty 8 0 0" at bounding box center [787, 417] width 487 height 175
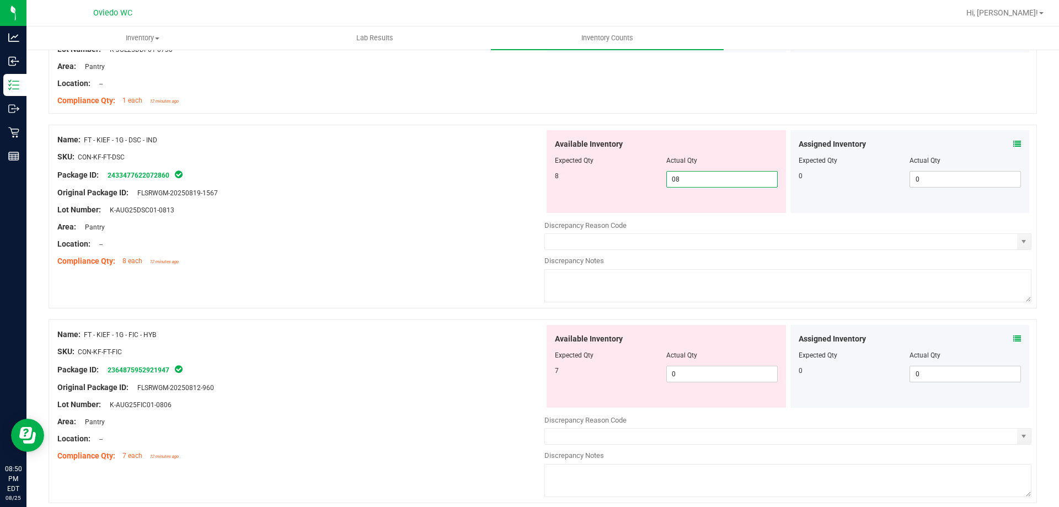
click at [695, 381] on div "Available Inventory Expected Qty Actual Qty 7 0 0" at bounding box center [787, 412] width 487 height 175
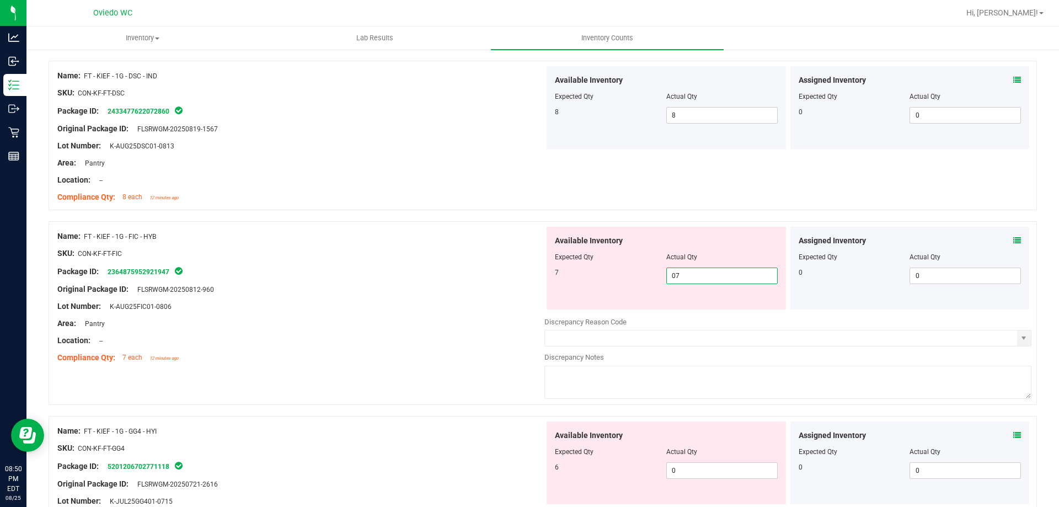
scroll to position [1986, 0]
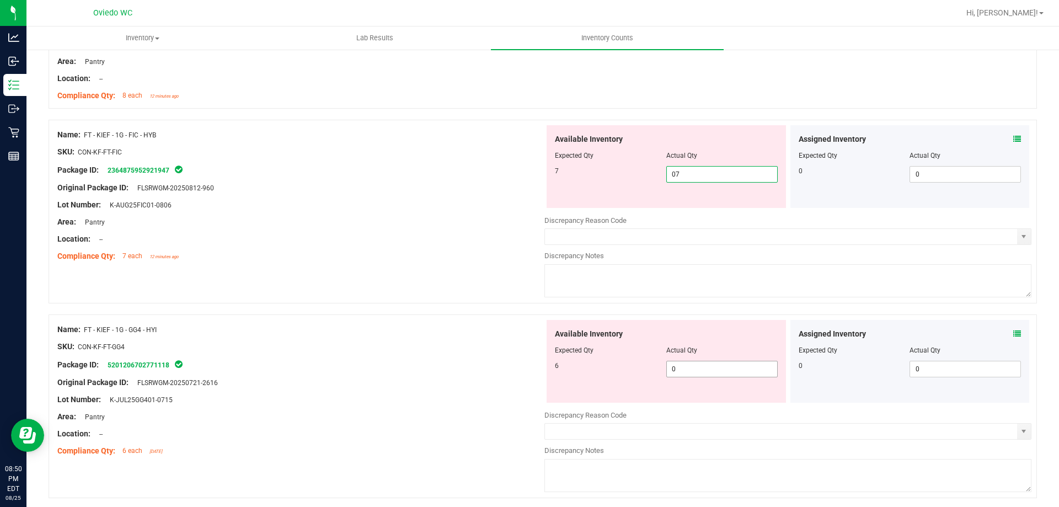
click at [690, 369] on div "Available Inventory Expected Qty Actual Qty 6 0 0" at bounding box center [787, 407] width 487 height 175
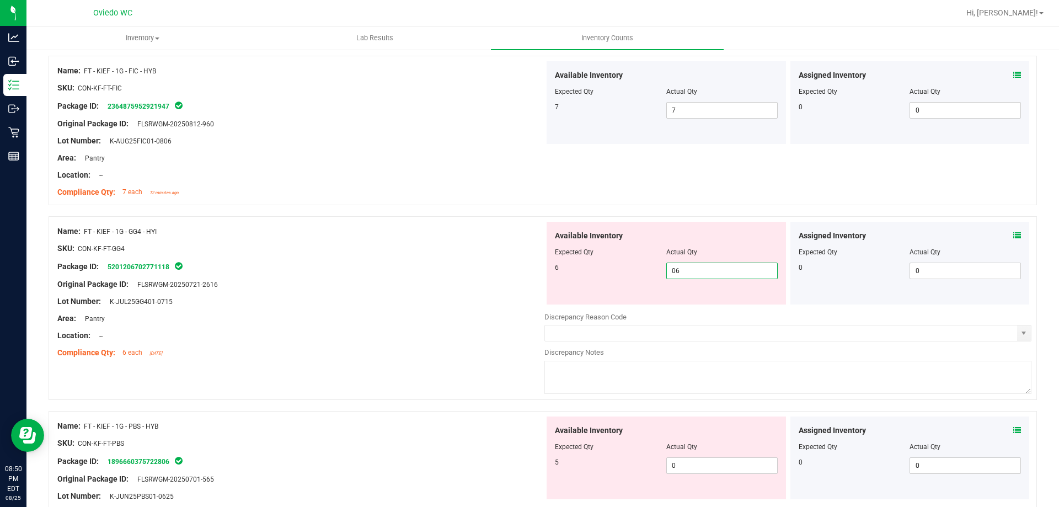
scroll to position [2151, 0]
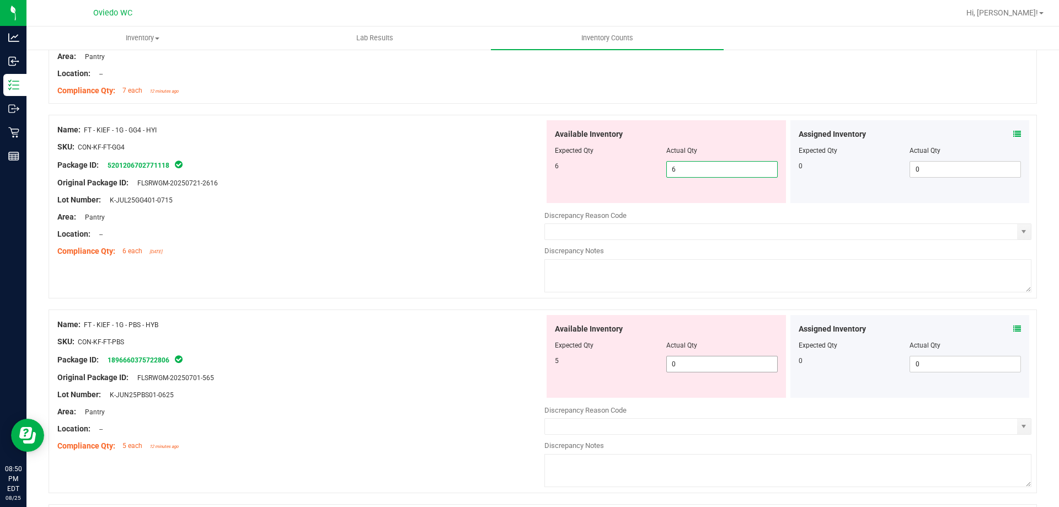
click at [682, 359] on div "Available Inventory Expected Qty Actual Qty 5 0 0" at bounding box center [666, 356] width 239 height 83
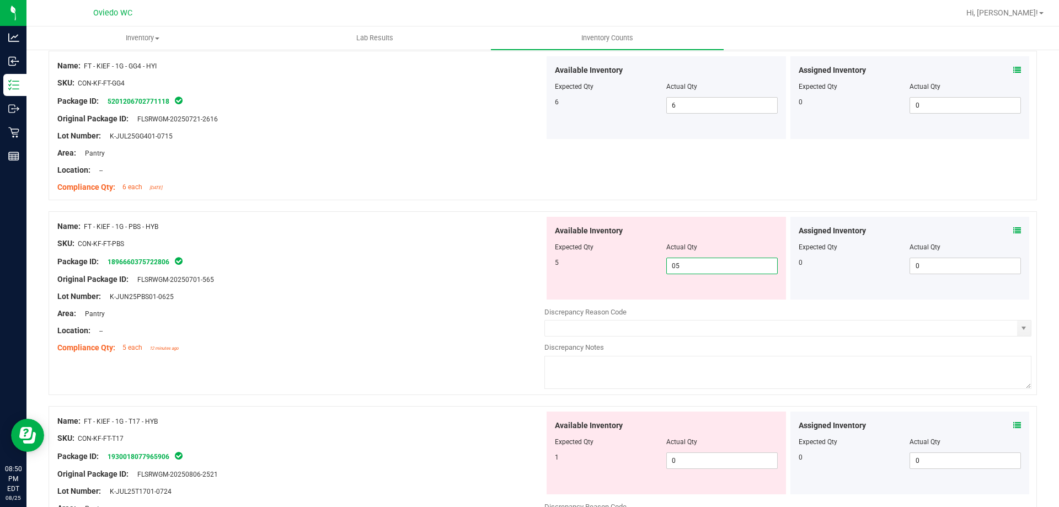
scroll to position [2317, 0]
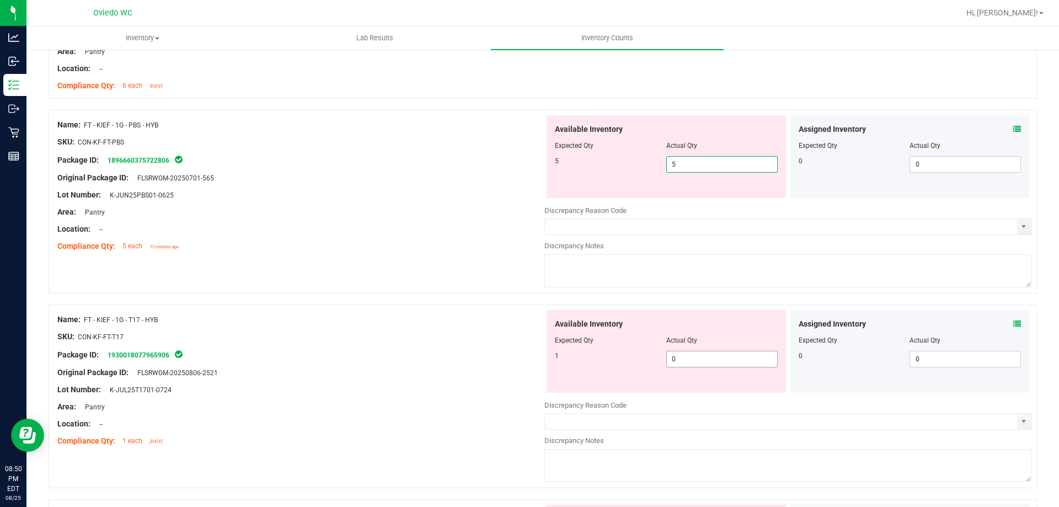
click at [685, 362] on div "Available Inventory Expected Qty Actual Qty 1 0 0" at bounding box center [787, 397] width 487 height 175
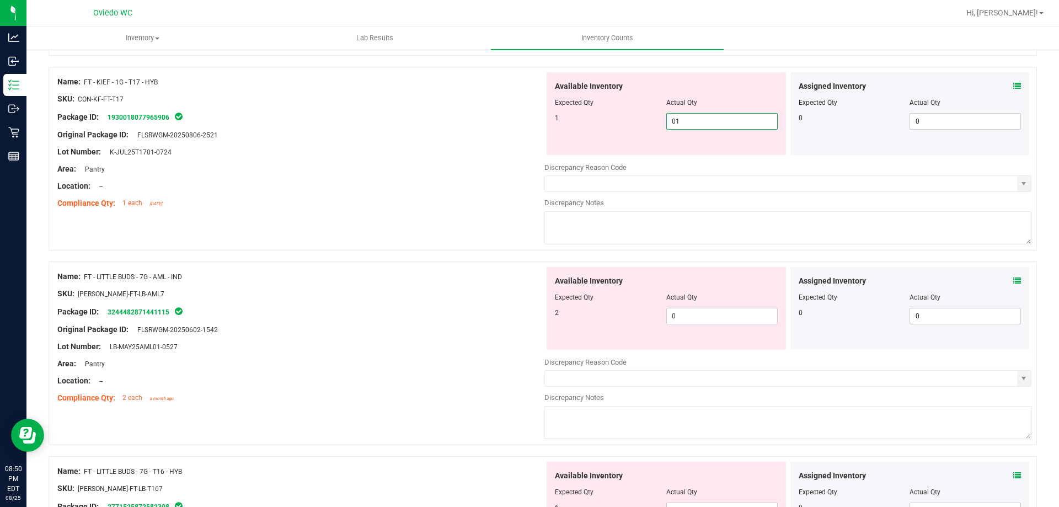
scroll to position [2538, 0]
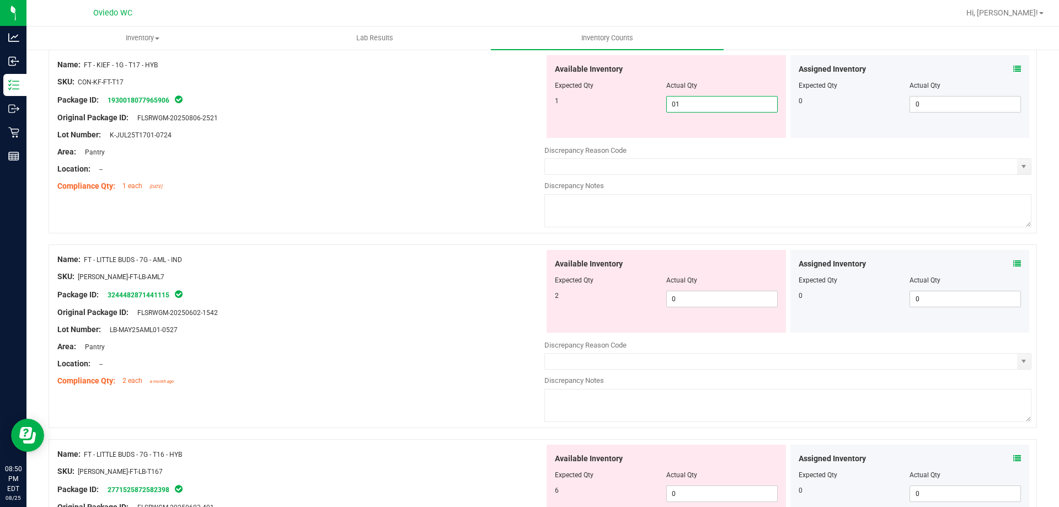
click at [705, 311] on div "Available Inventory Expected Qty Actual Qty 2 0 0" at bounding box center [787, 337] width 487 height 175
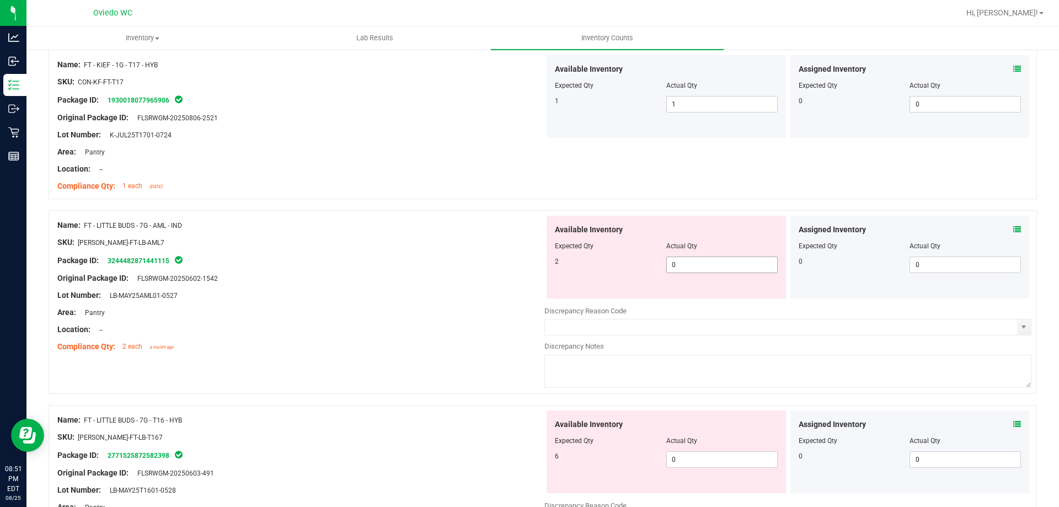
click at [722, 264] on span "0 0" at bounding box center [721, 265] width 111 height 17
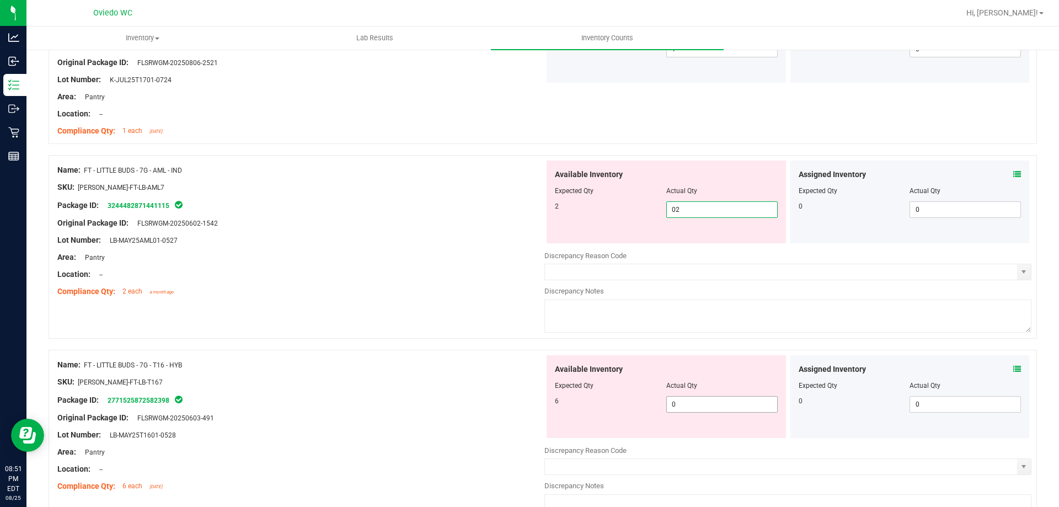
click at [697, 410] on div "Available Inventory Expected Qty Actual Qty 6 0 0" at bounding box center [787, 442] width 487 height 175
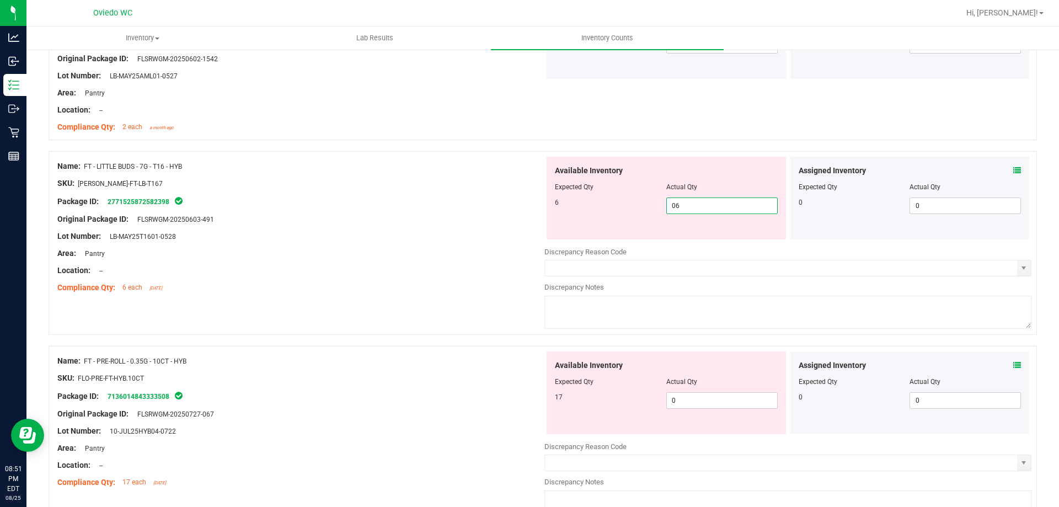
scroll to position [2813, 0]
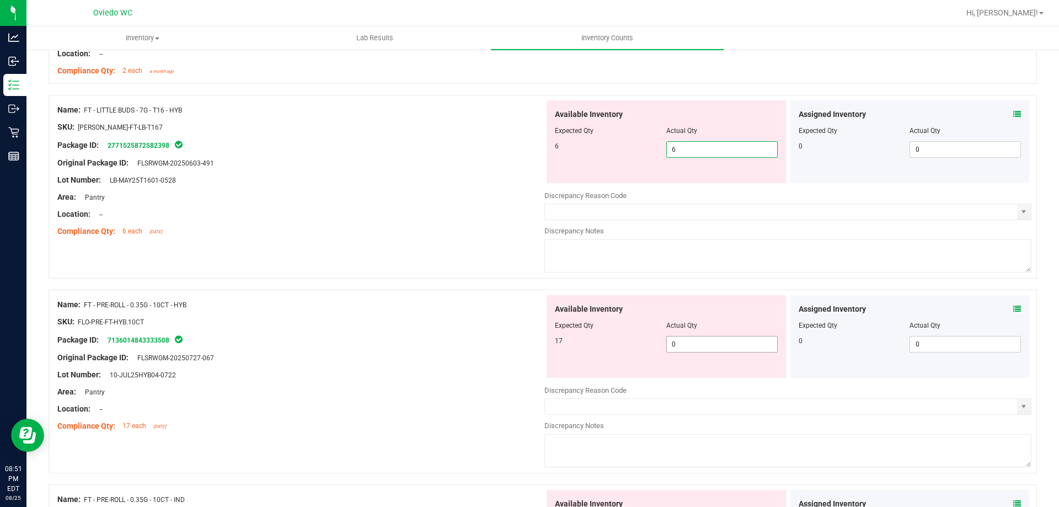
click at [702, 349] on div "Available Inventory Expected Qty Actual Qty 17 0 0" at bounding box center [787, 382] width 487 height 175
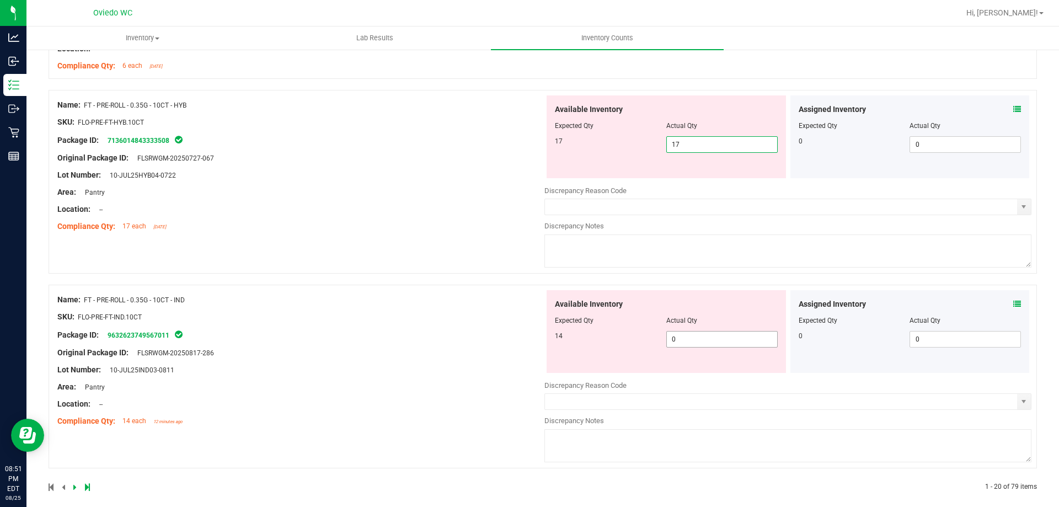
click at [707, 338] on div "Available Inventory Expected Qty Actual Qty 14 0 0" at bounding box center [666, 331] width 239 height 83
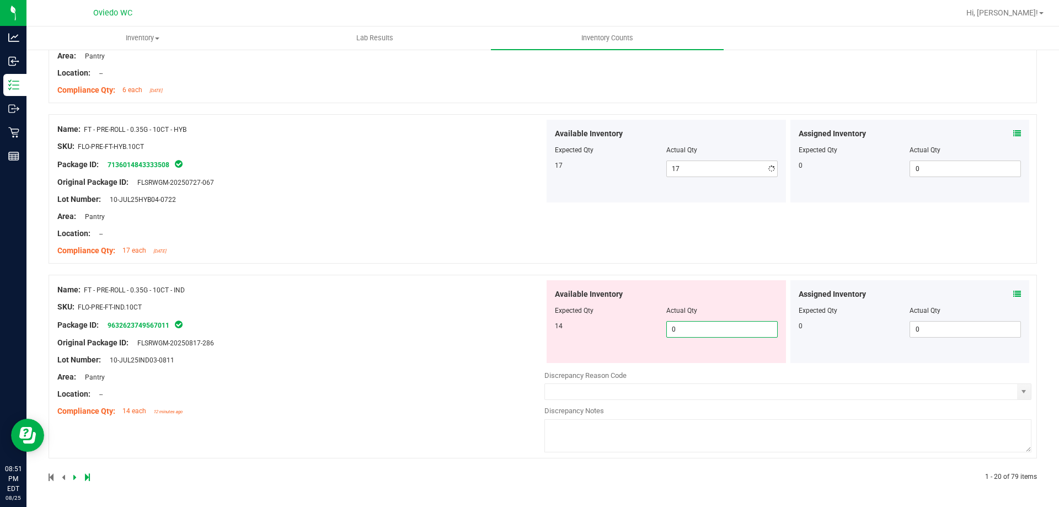
scroll to position [2955, 0]
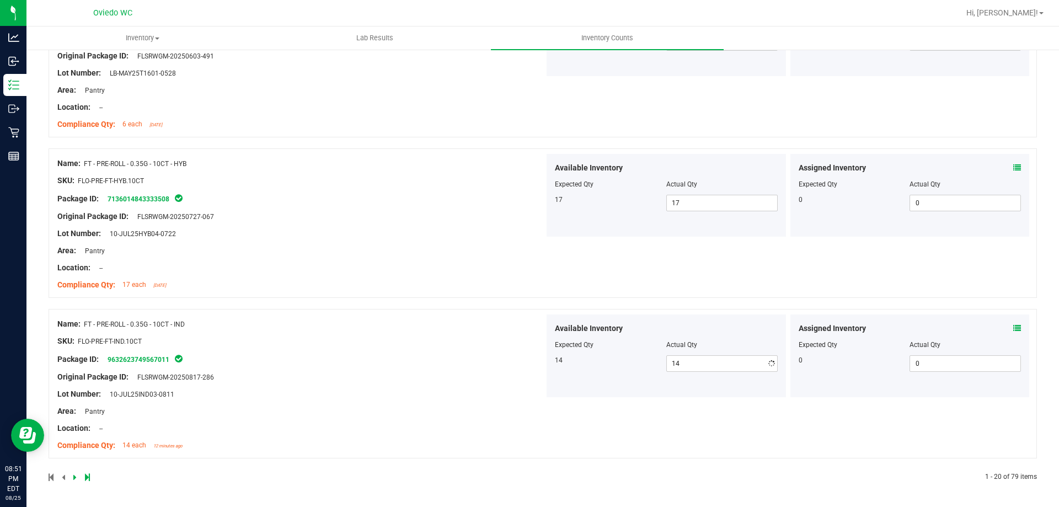
click at [75, 476] on icon at bounding box center [74, 477] width 3 height 7
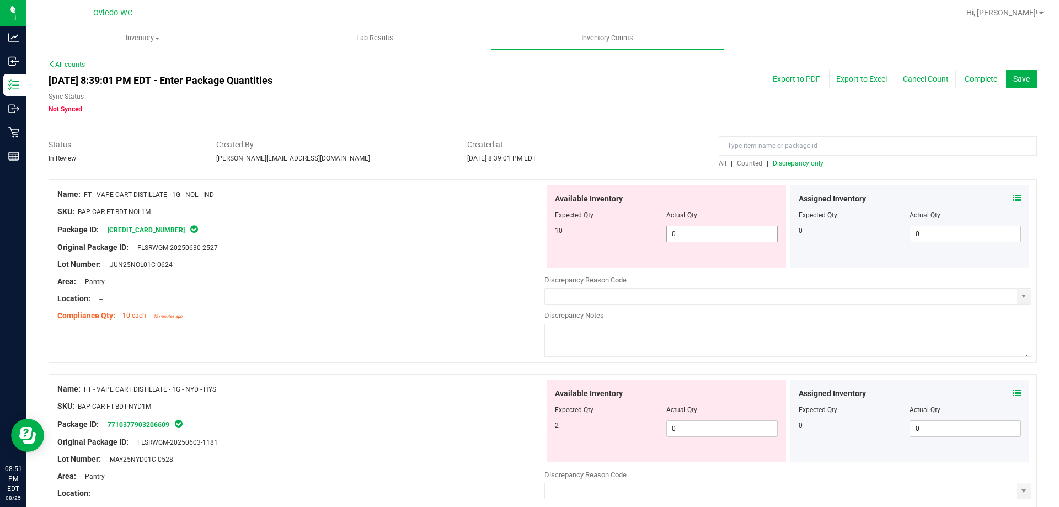
click at [716, 235] on span "0 0" at bounding box center [721, 234] width 111 height 17
click at [705, 426] on div "Available Inventory Expected Qty Actual Qty 2 0 0" at bounding box center [666, 421] width 239 height 83
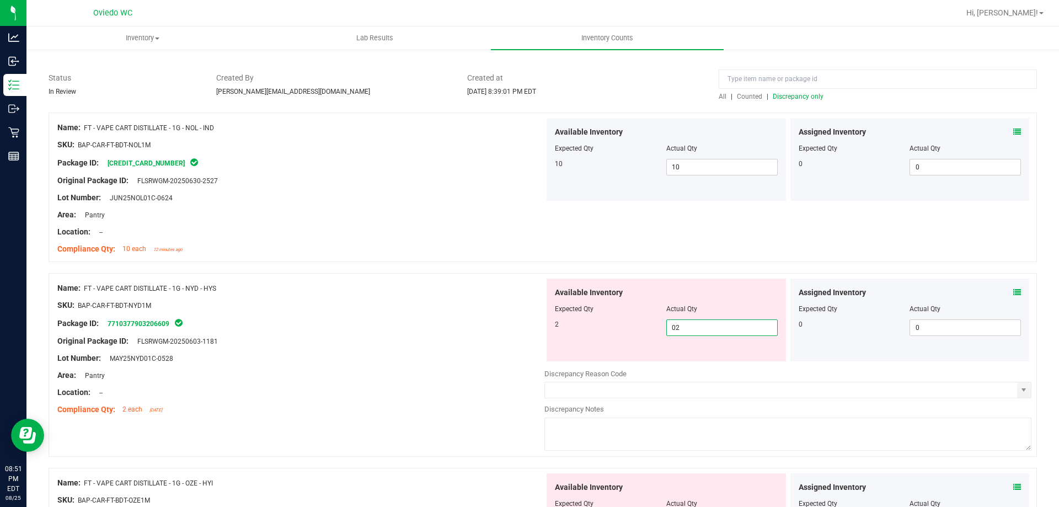
scroll to position [165, 0]
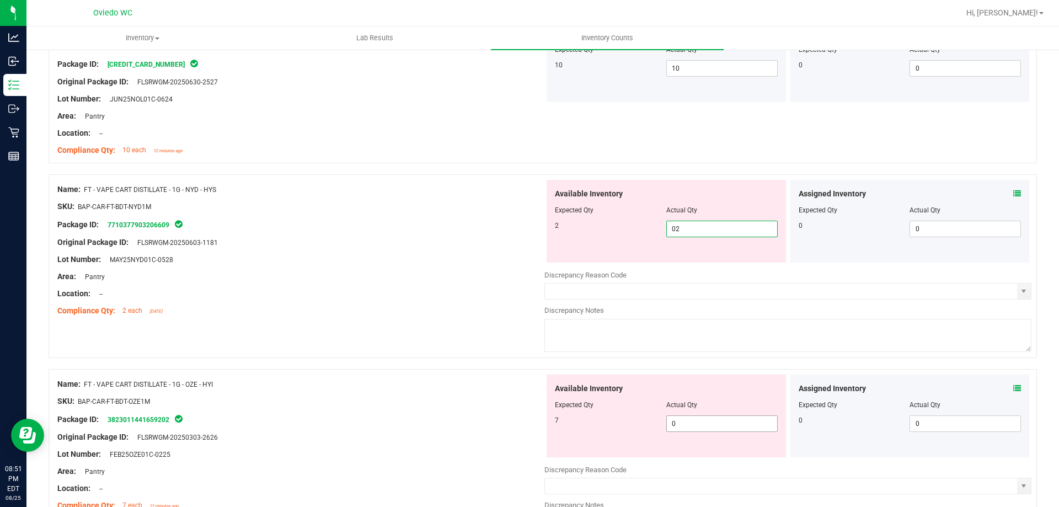
click at [692, 419] on div "Available Inventory Expected Qty Actual Qty 7 0 0" at bounding box center [666, 416] width 239 height 83
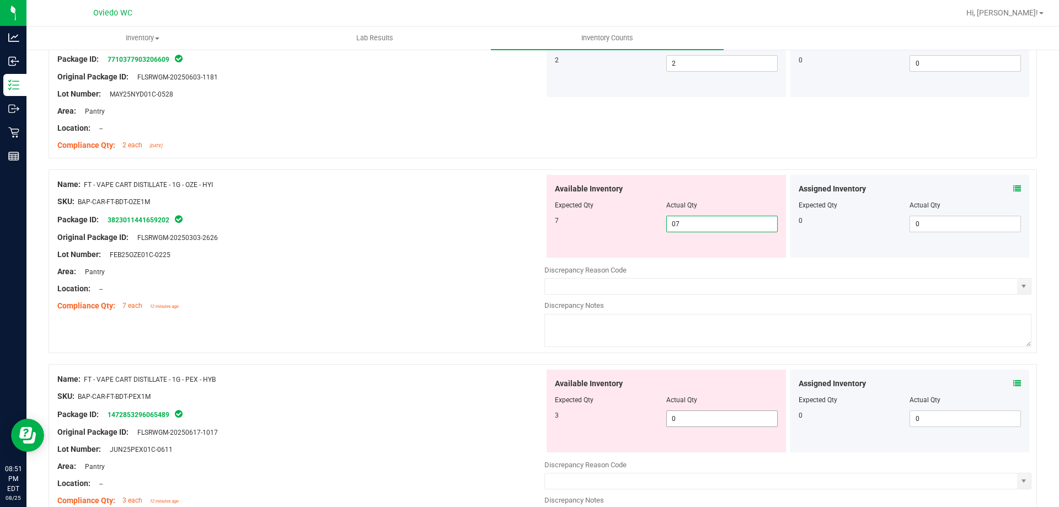
click at [696, 420] on div "Available Inventory Expected Qty Actual Qty 3 0 0" at bounding box center [787, 457] width 487 height 175
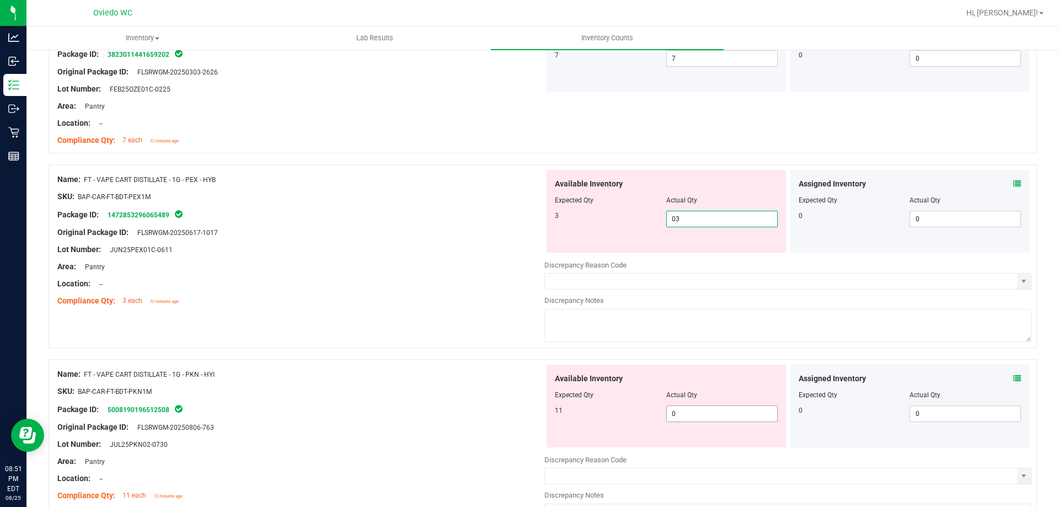
click at [696, 413] on div "Available Inventory Expected Qty Actual Qty 11 0 0" at bounding box center [666, 406] width 239 height 83
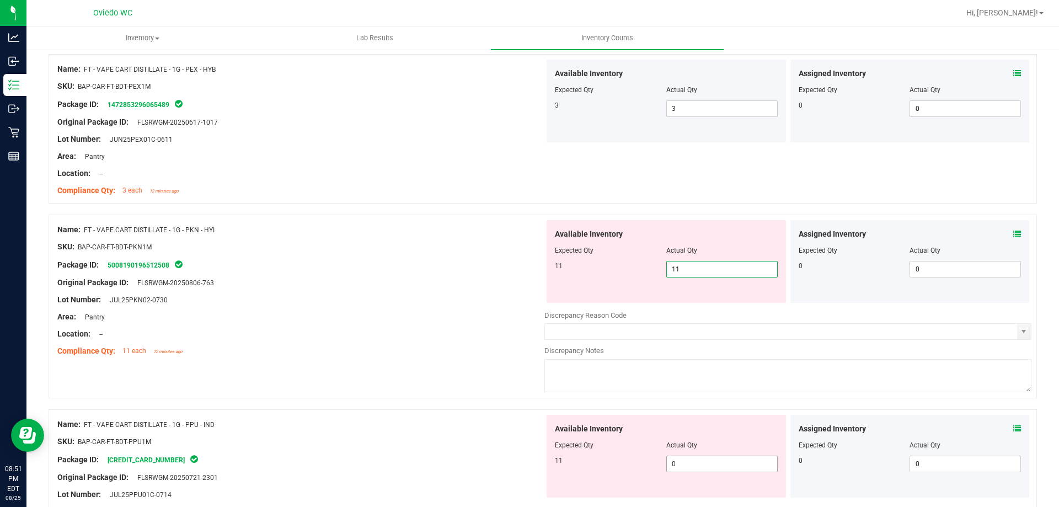
click at [707, 461] on div "Available Inventory Expected Qty Actual Qty 11 0 0" at bounding box center [666, 456] width 239 height 83
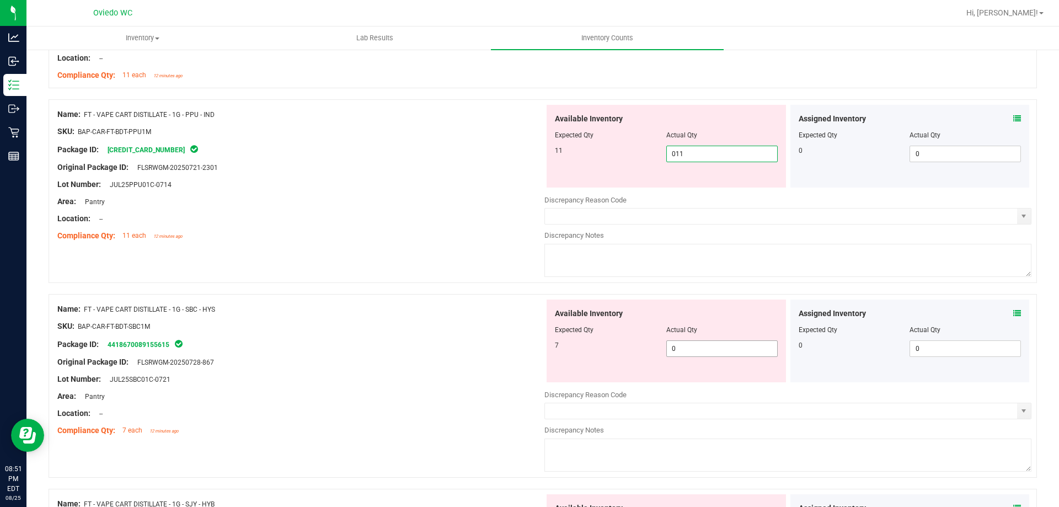
click at [700, 347] on div "Available Inventory Expected Qty Actual Qty 7 0 0" at bounding box center [666, 341] width 239 height 83
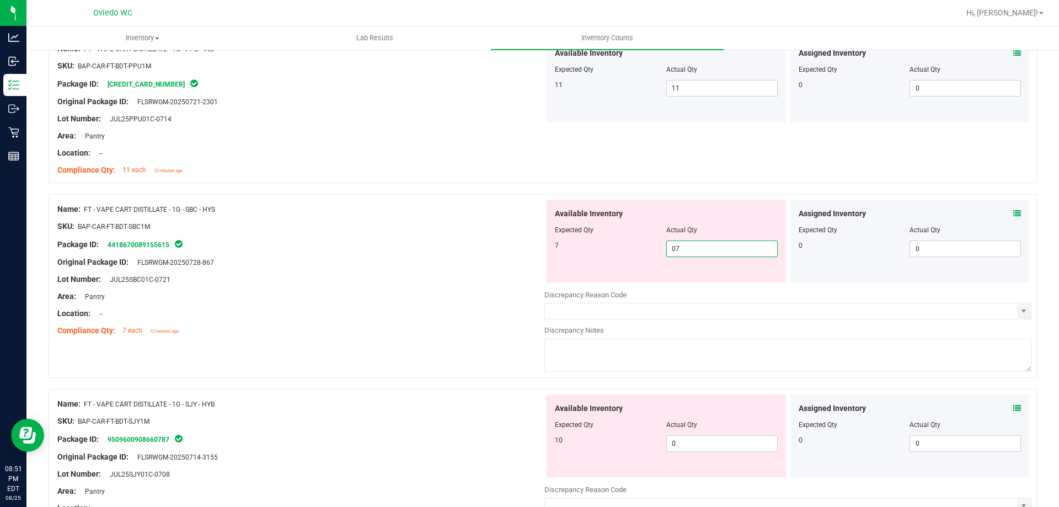
scroll to position [1048, 0]
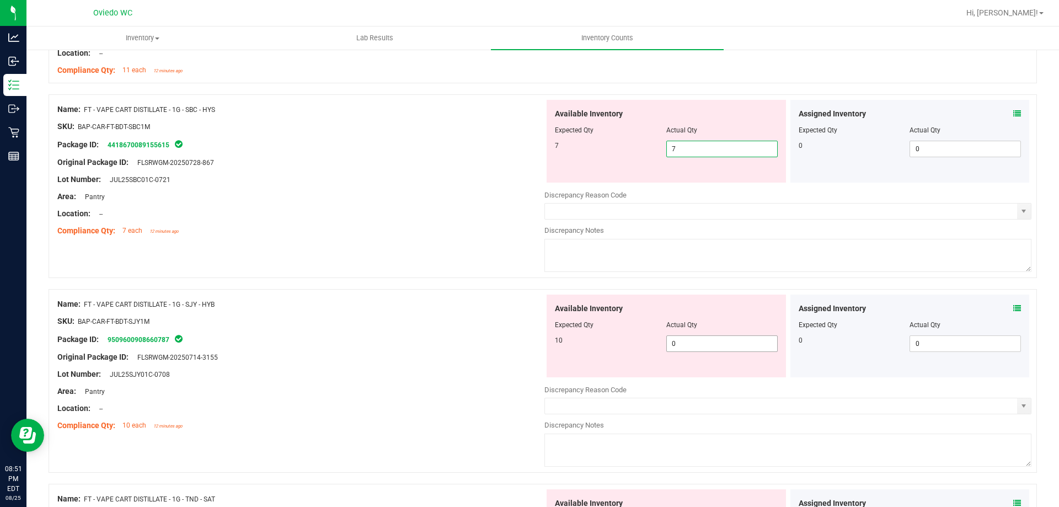
click at [701, 343] on div "Available Inventory Expected Qty Actual Qty 10 0 0" at bounding box center [787, 382] width 487 height 175
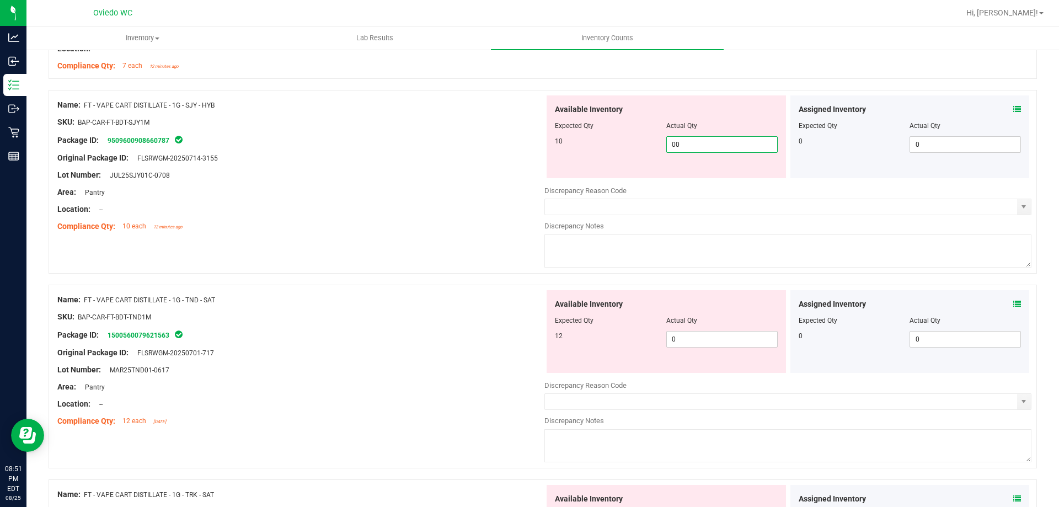
scroll to position [1214, 0]
click at [714, 341] on div "Available Inventory Expected Qty Actual Qty 12 0 0" at bounding box center [787, 377] width 487 height 175
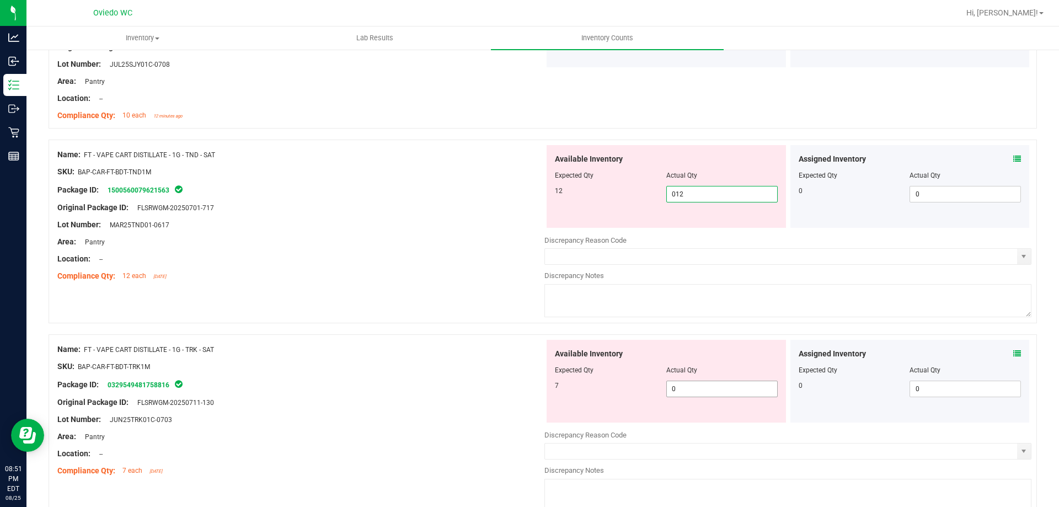
click at [714, 387] on div "Available Inventory Expected Qty Actual Qty 7 0 0" at bounding box center [666, 381] width 239 height 83
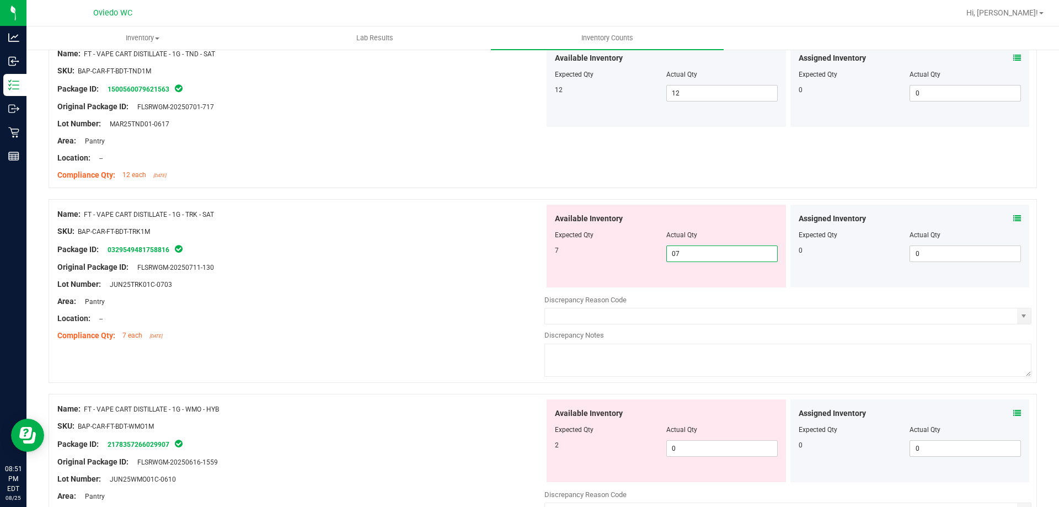
scroll to position [1489, 0]
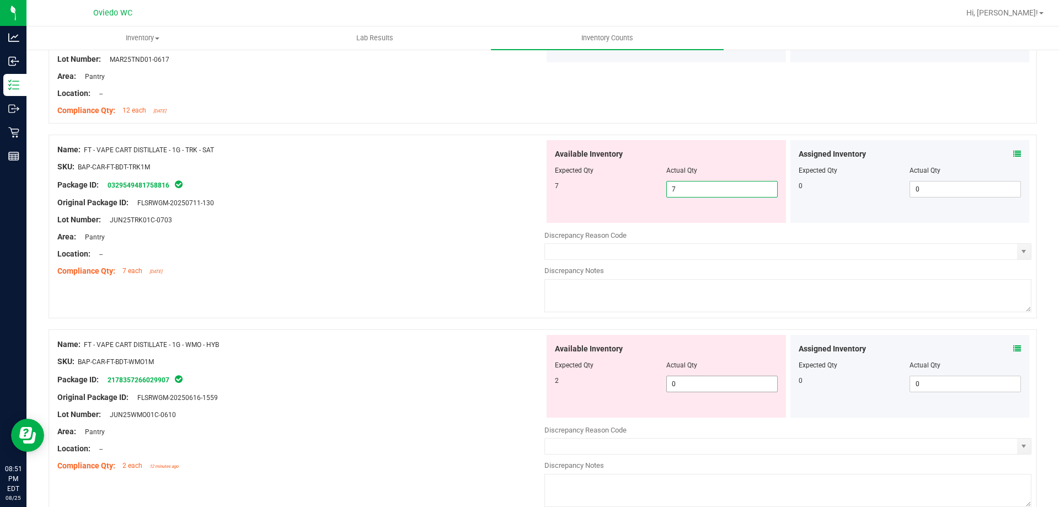
click at [713, 386] on div "Available Inventory Expected Qty Actual Qty 2 0 0" at bounding box center [787, 422] width 487 height 175
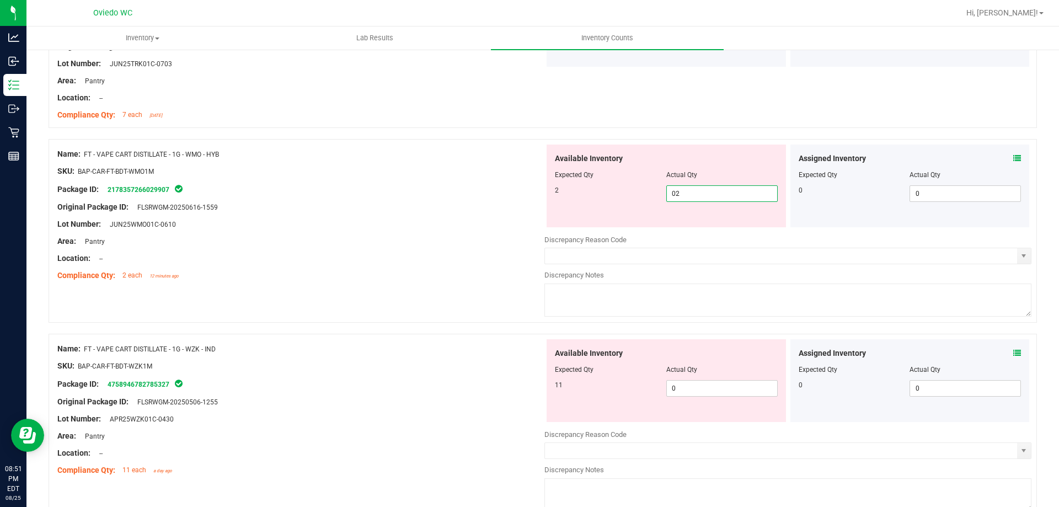
scroll to position [1655, 0]
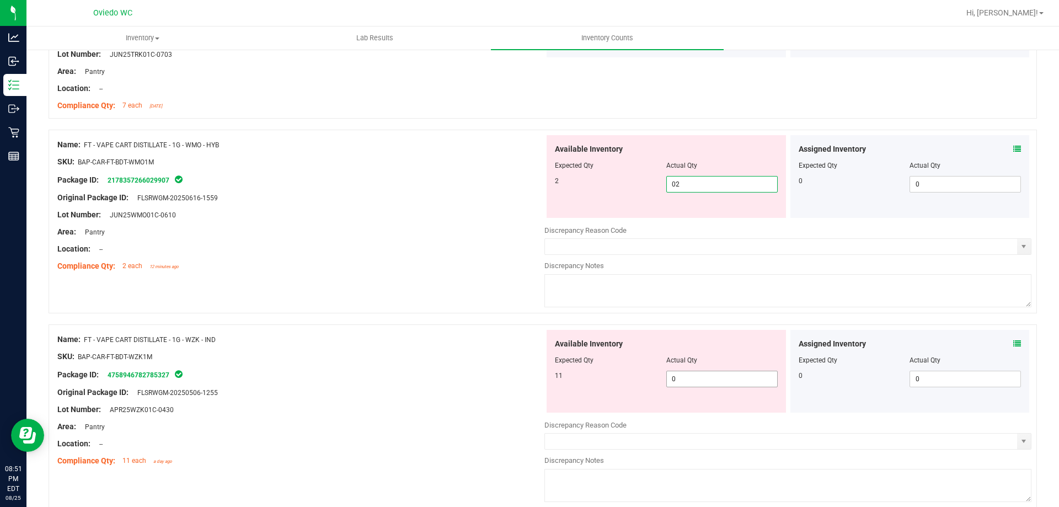
click at [707, 382] on div "Available Inventory Expected Qty Actual Qty 11 0 0" at bounding box center [787, 417] width 487 height 175
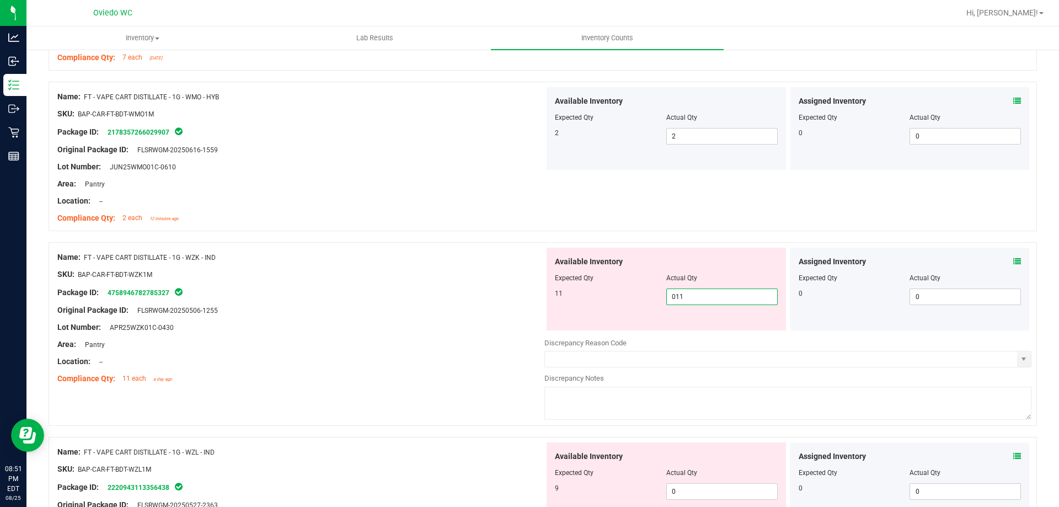
scroll to position [1820, 0]
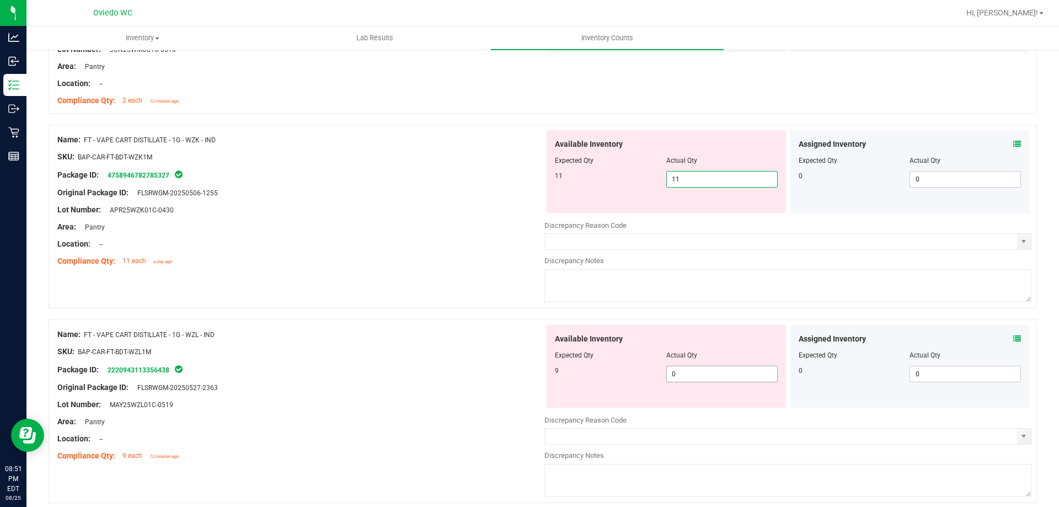
click at [710, 373] on div "Available Inventory Expected Qty Actual Qty 9 0 0" at bounding box center [666, 366] width 239 height 83
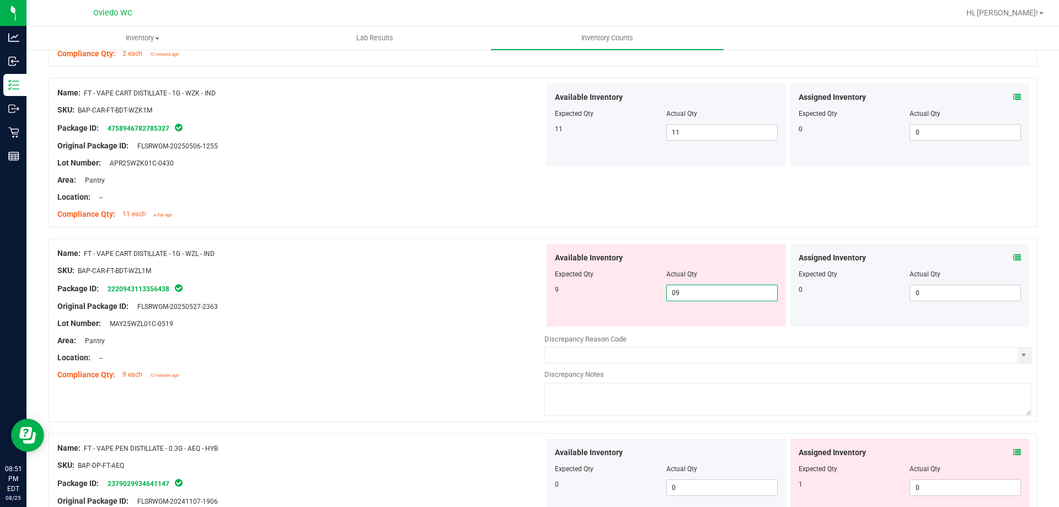
scroll to position [1931, 0]
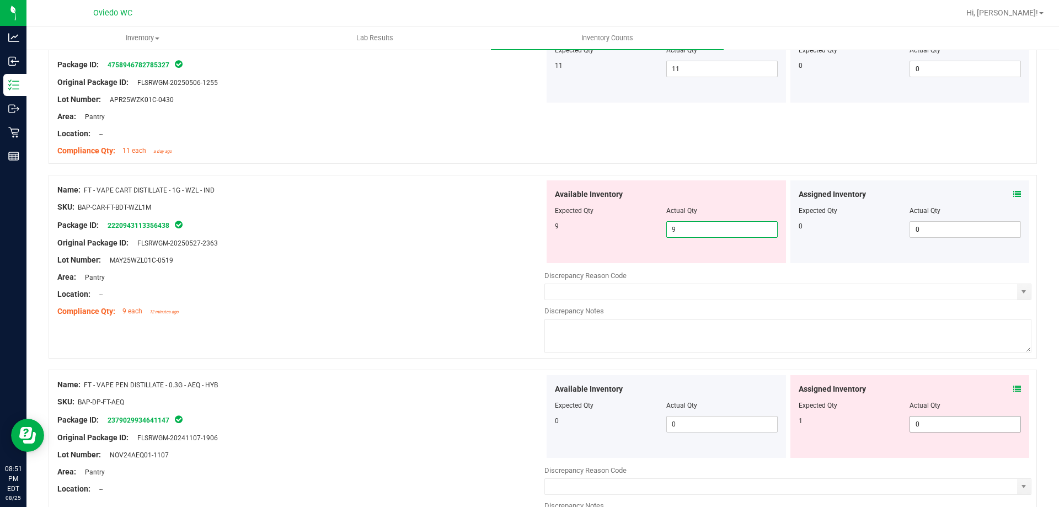
click at [915, 426] on div "Available Inventory Expected Qty Actual Qty 0 0 0" at bounding box center [787, 462] width 487 height 175
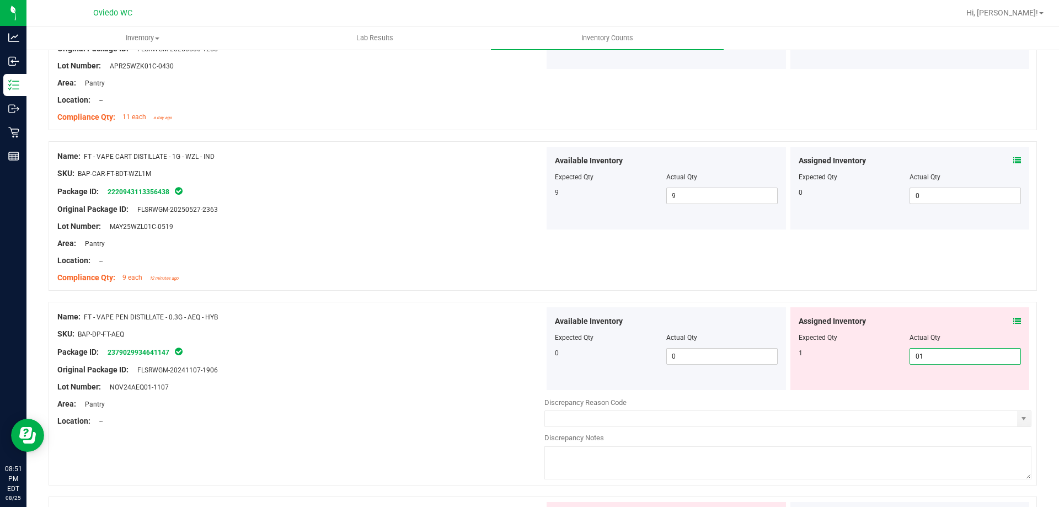
scroll to position [2041, 0]
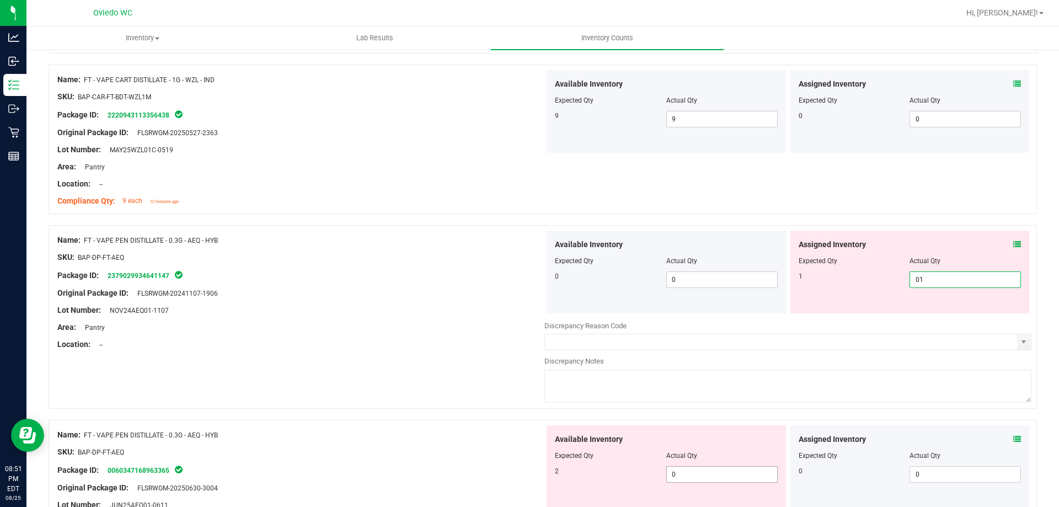
click at [701, 472] on div "Available Inventory Expected Qty Actual Qty 2 0 0" at bounding box center [787, 512] width 487 height 175
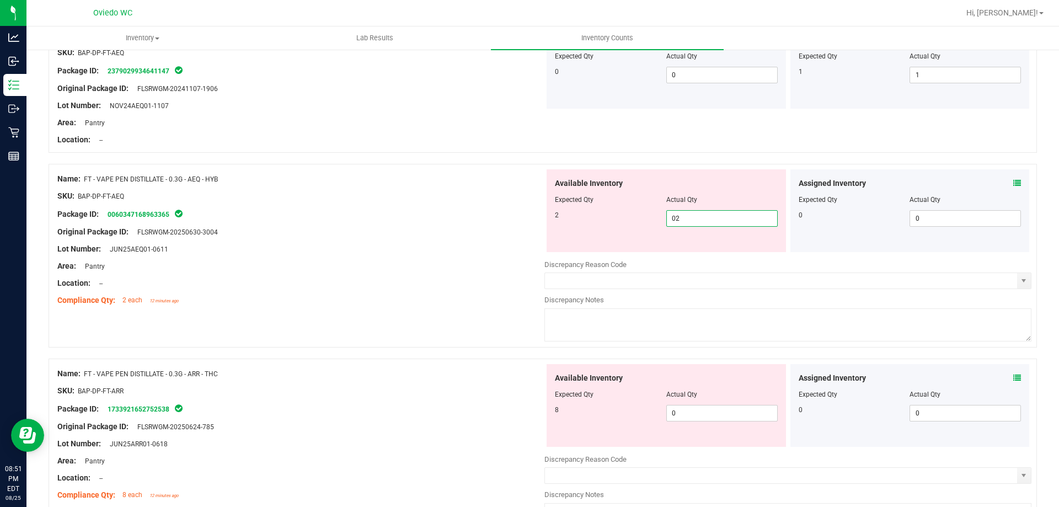
scroll to position [2262, 0]
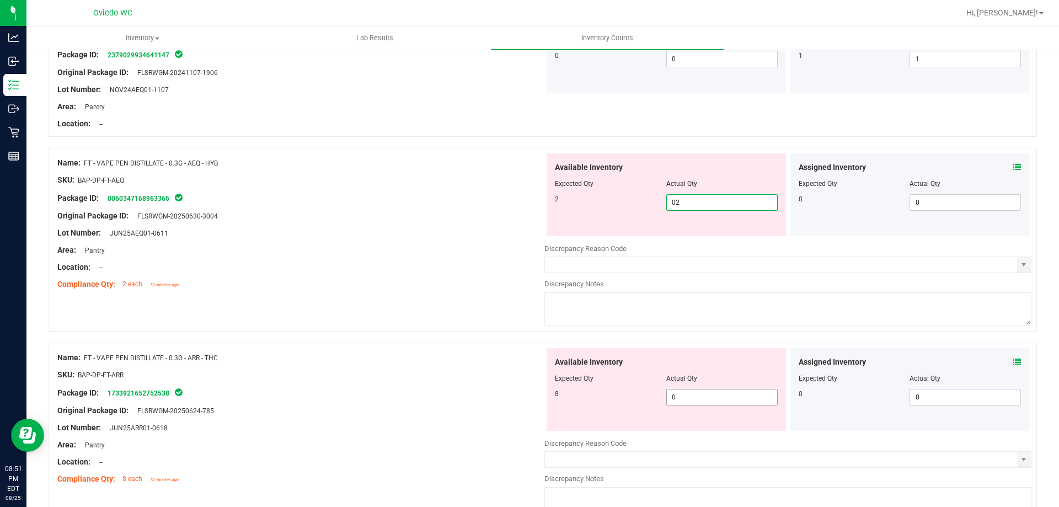
click at [727, 402] on div "Available Inventory Expected Qty Actual Qty 8 0 0" at bounding box center [787, 435] width 487 height 175
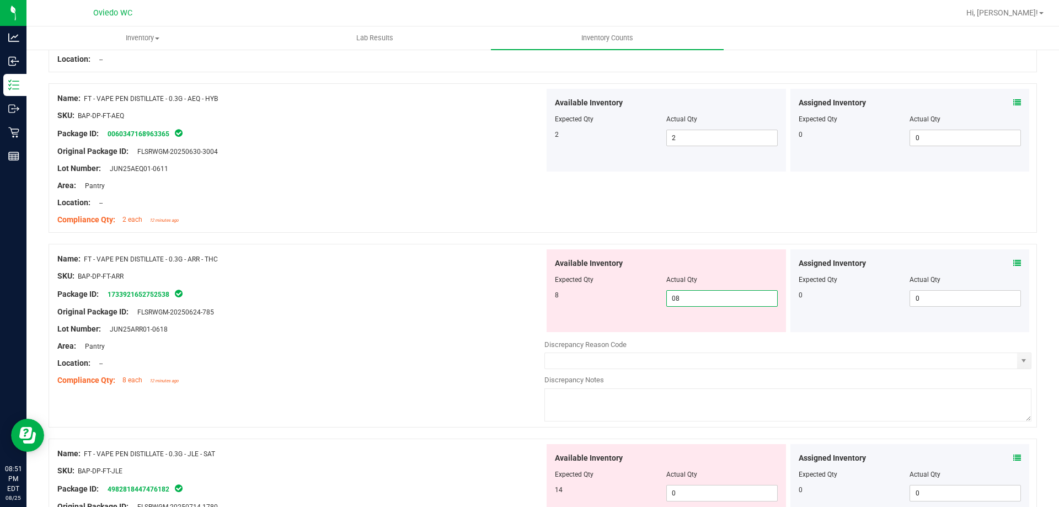
scroll to position [2427, 0]
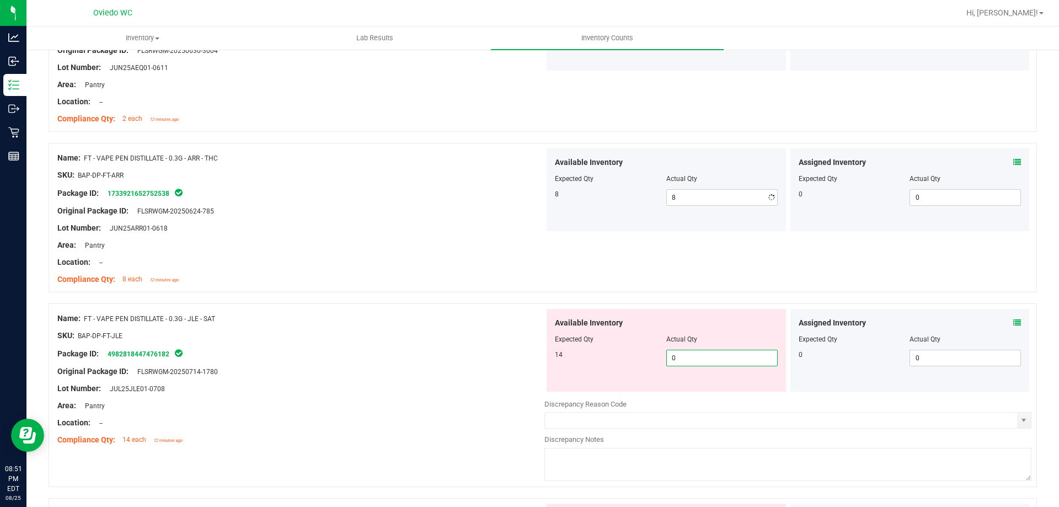
click at [727, 394] on div "Available Inventory Expected Qty Actual Qty 14 0 0" at bounding box center [787, 396] width 487 height 175
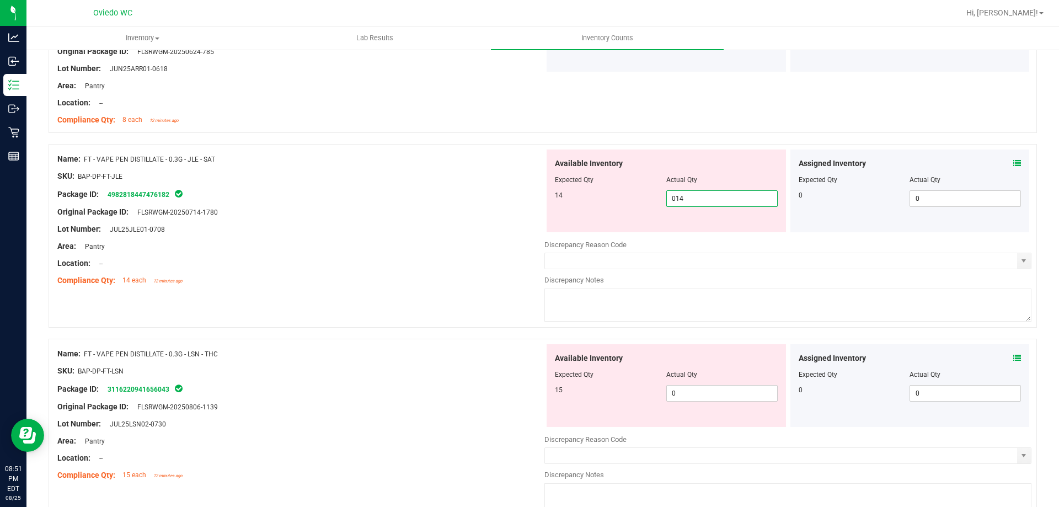
scroll to position [2593, 0]
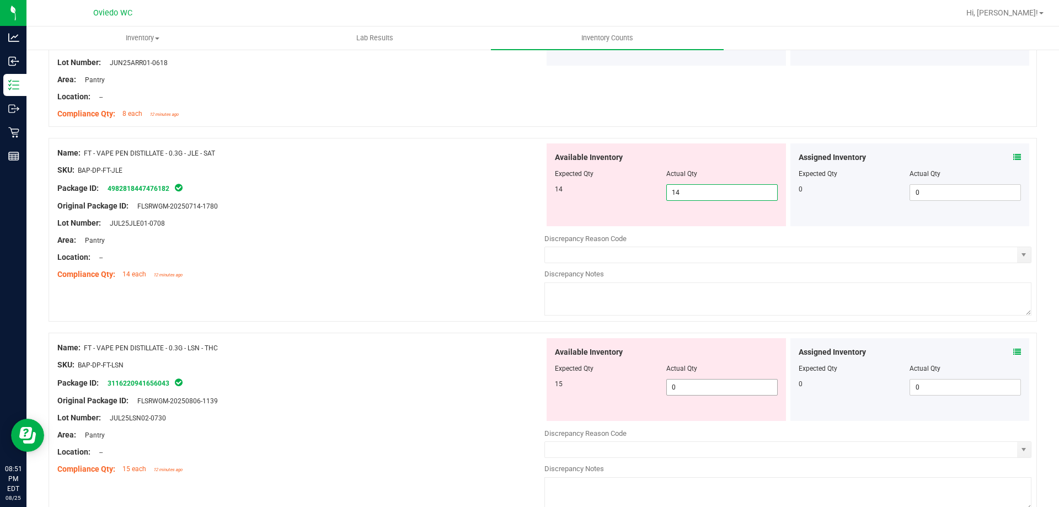
click at [730, 383] on div "Available Inventory Expected Qty Actual Qty 15 0 0" at bounding box center [666, 379] width 239 height 83
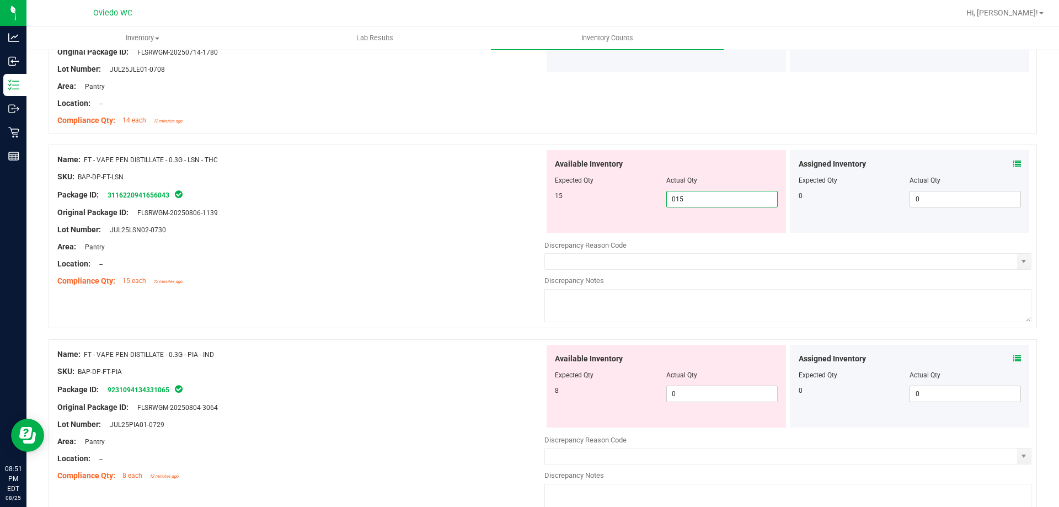
scroll to position [2758, 0]
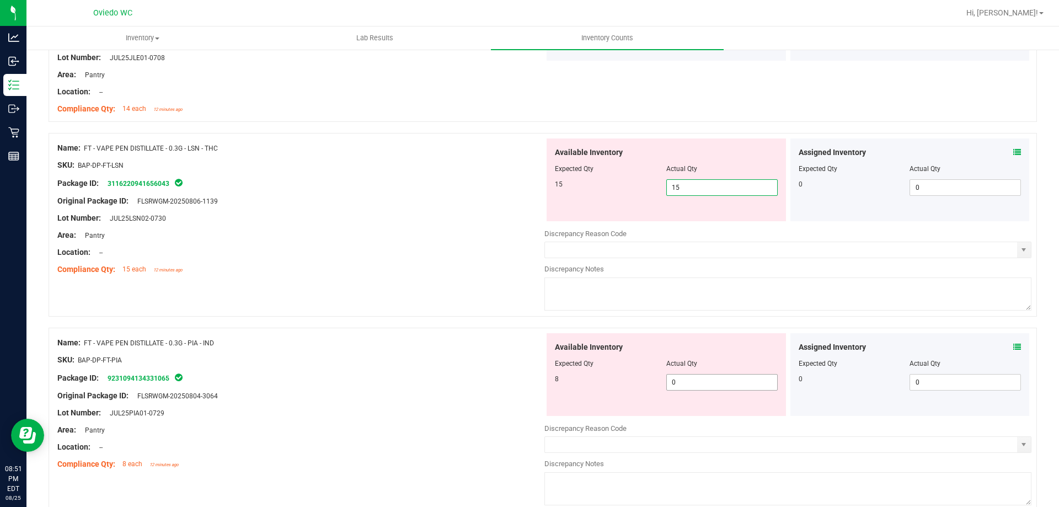
click at [723, 390] on div "Available Inventory Expected Qty Actual Qty 8 0 0" at bounding box center [787, 420] width 487 height 175
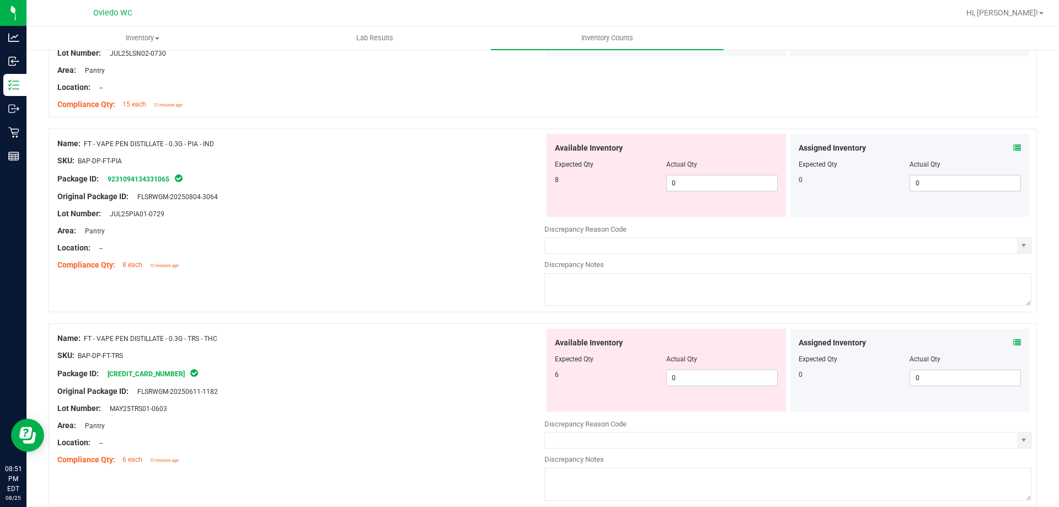
scroll to position [2924, 0]
click at [704, 195] on div "Available Inventory Expected Qty Actual Qty 8 0 0" at bounding box center [666, 175] width 239 height 83
click at [703, 180] on span "0 0" at bounding box center [721, 182] width 111 height 17
click at [704, 375] on div "Available Inventory Expected Qty Actual Qty 6 0 0" at bounding box center [666, 369] width 239 height 83
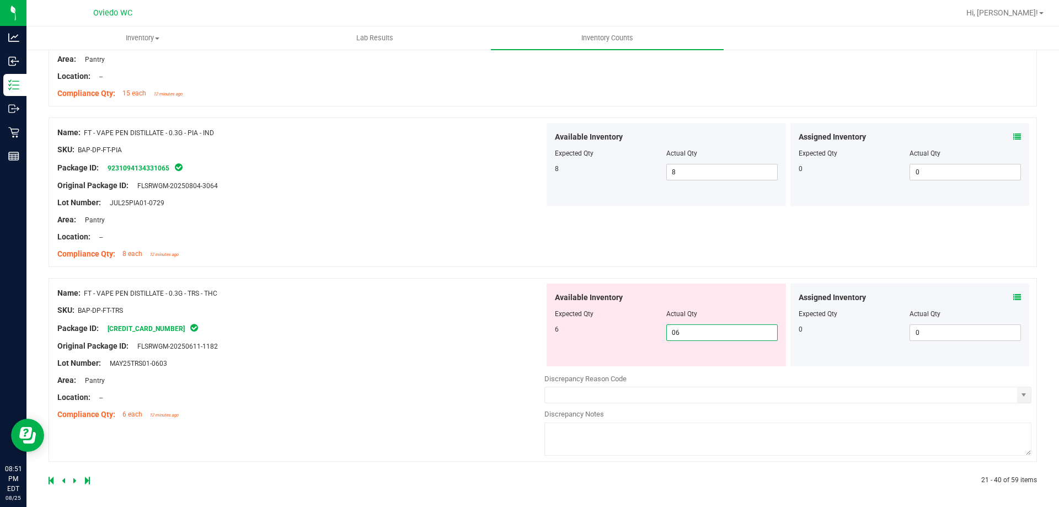
scroll to position [2938, 0]
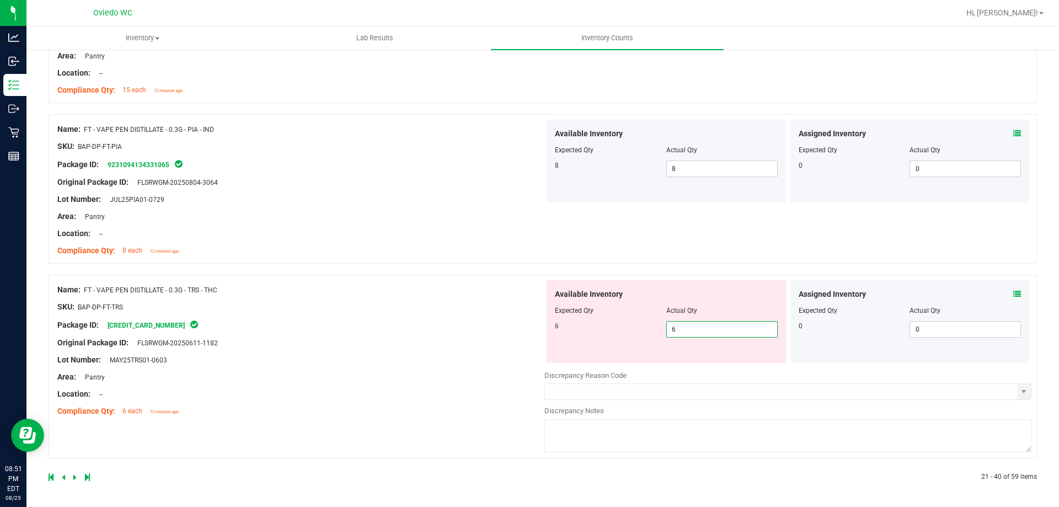
click at [73, 476] on icon at bounding box center [74, 477] width 3 height 7
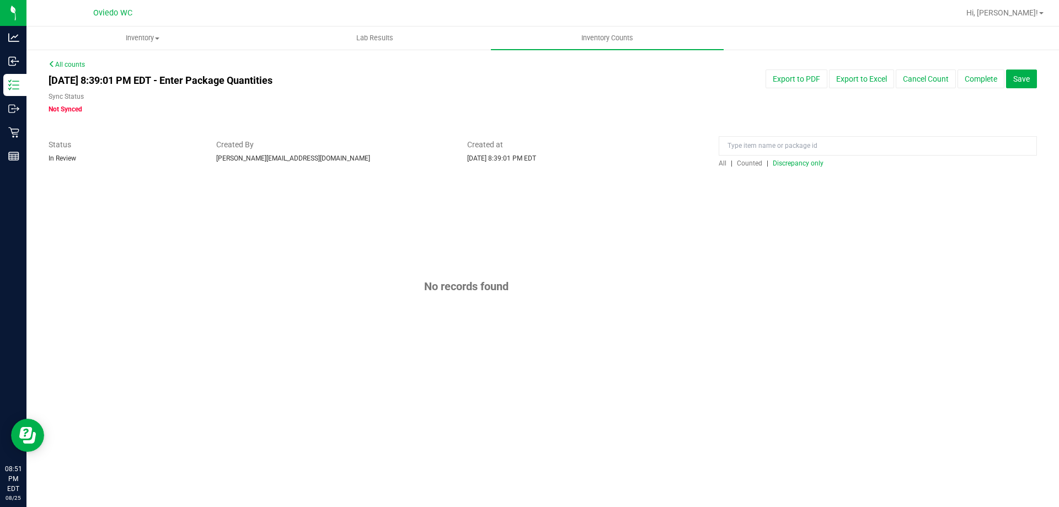
click at [775, 161] on span "Discrepancy only" at bounding box center [798, 163] width 51 height 8
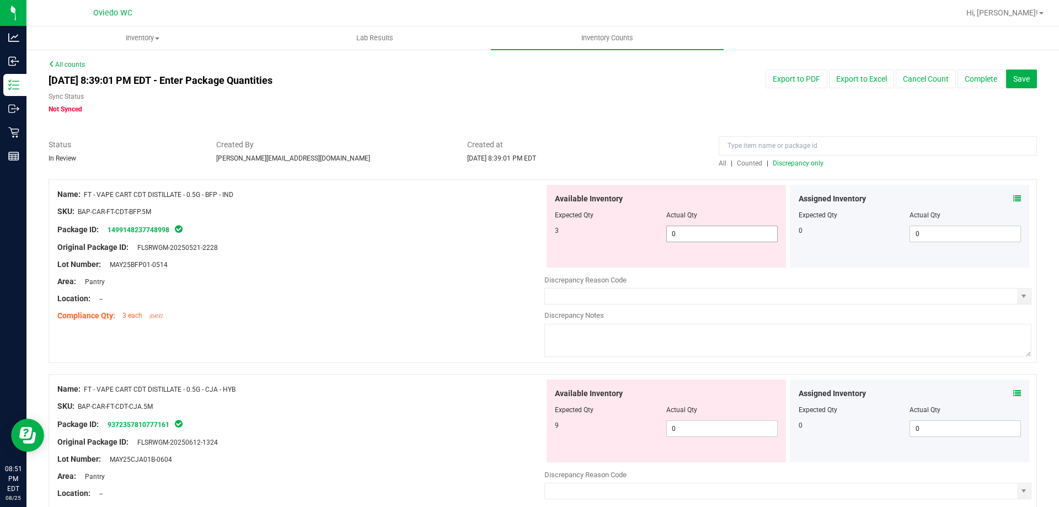
click at [739, 236] on span "0 0" at bounding box center [721, 234] width 111 height 17
click at [709, 431] on div "Available Inventory Expected Qty Actual Qty 9 0 0" at bounding box center [787, 467] width 487 height 175
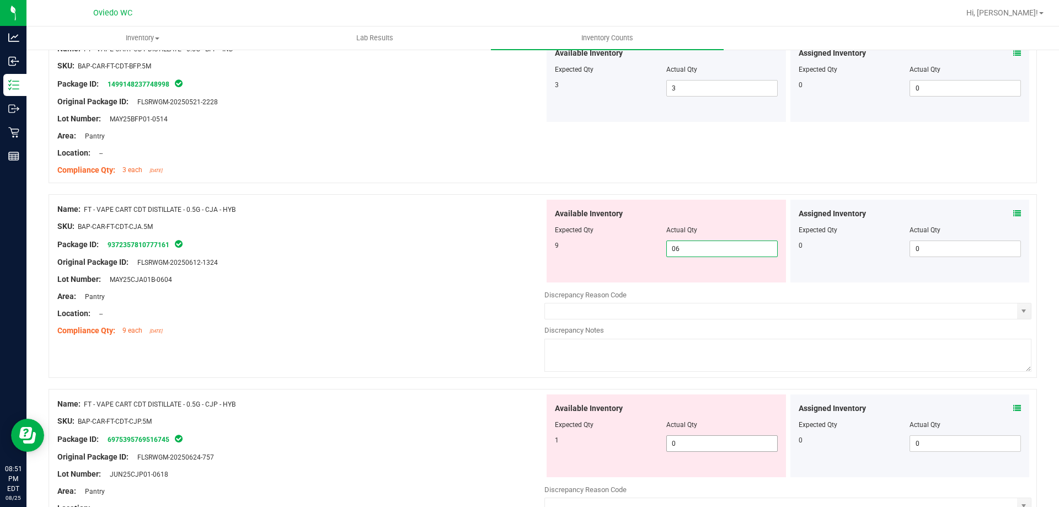
scroll to position [165, 0]
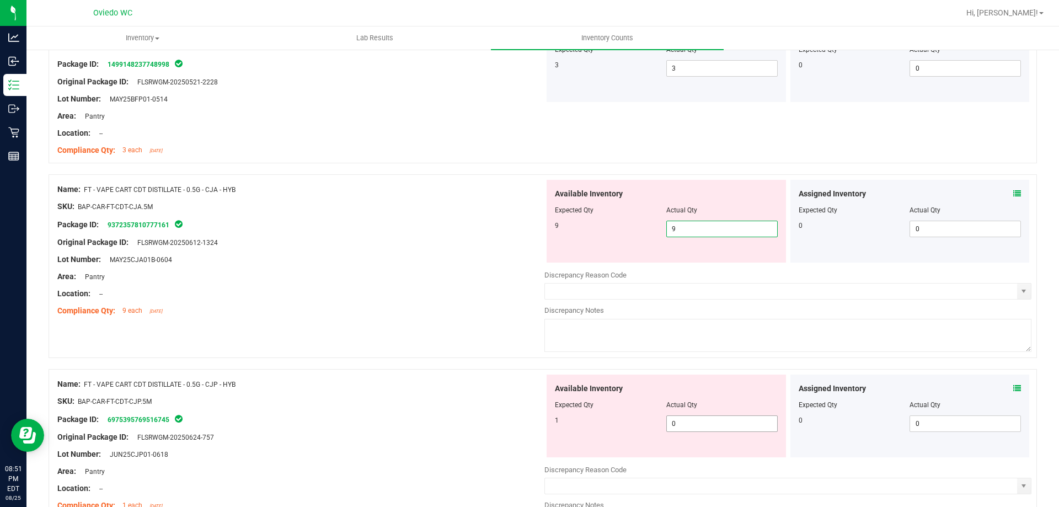
click at [708, 419] on div "Available Inventory Expected Qty Actual Qty 1 0 0" at bounding box center [666, 416] width 239 height 83
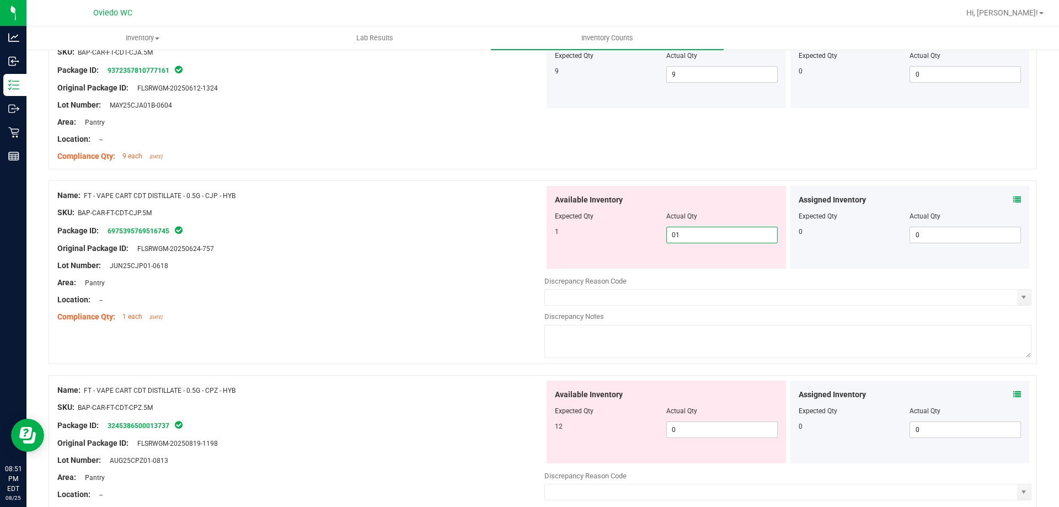
scroll to position [331, 0]
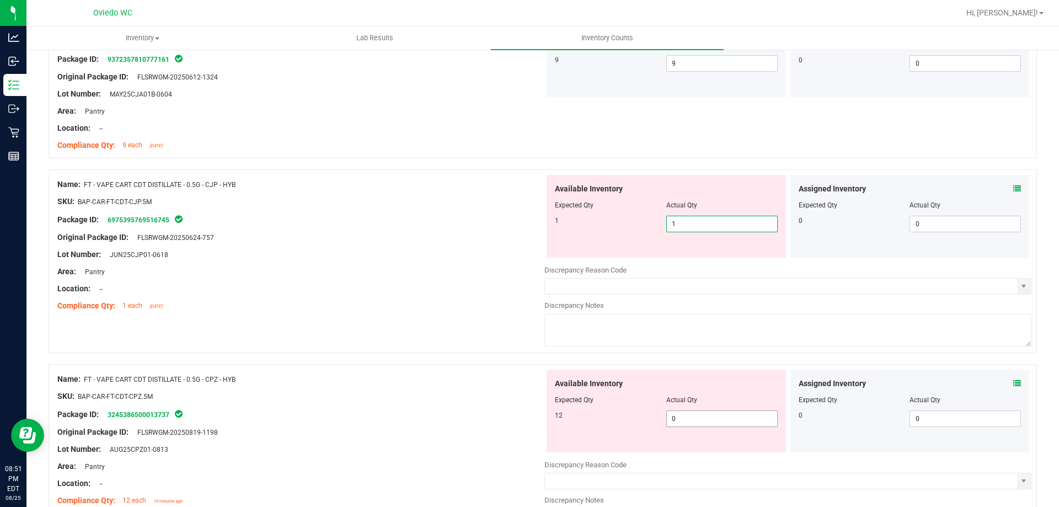
click at [706, 416] on div "Available Inventory Expected Qty Actual Qty 12 0 0" at bounding box center [666, 411] width 239 height 83
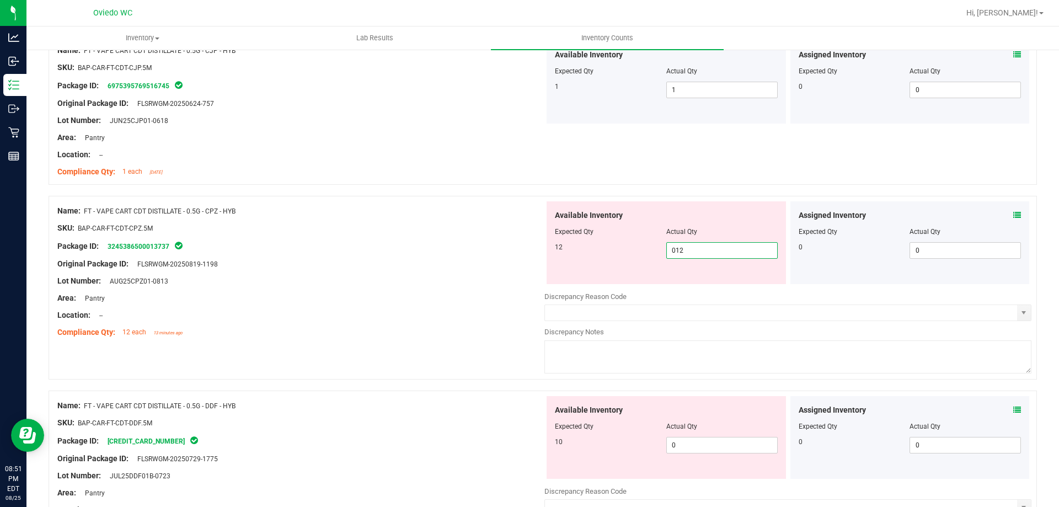
scroll to position [496, 0]
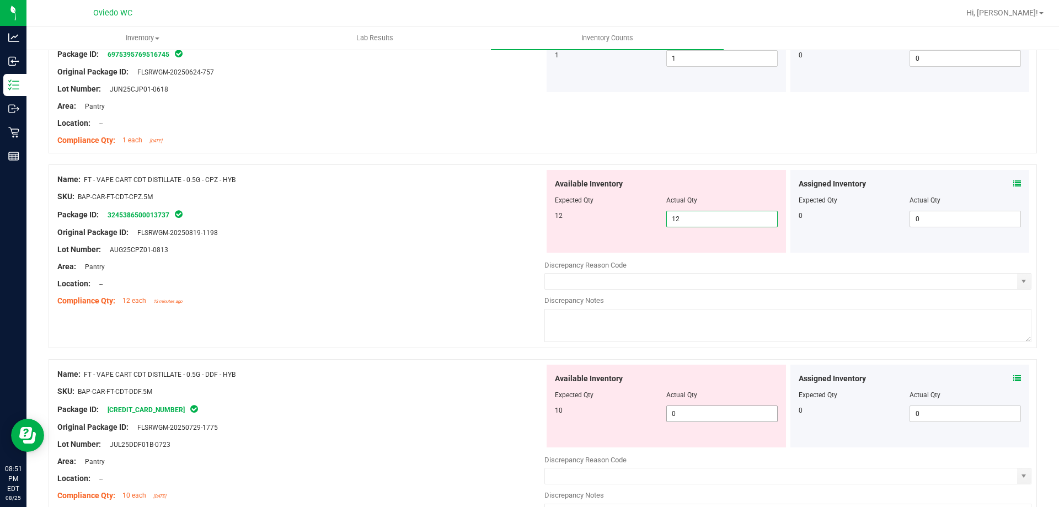
click at [706, 415] on div "Available Inventory Expected Qty Actual Qty 10 0 0" at bounding box center [787, 452] width 487 height 175
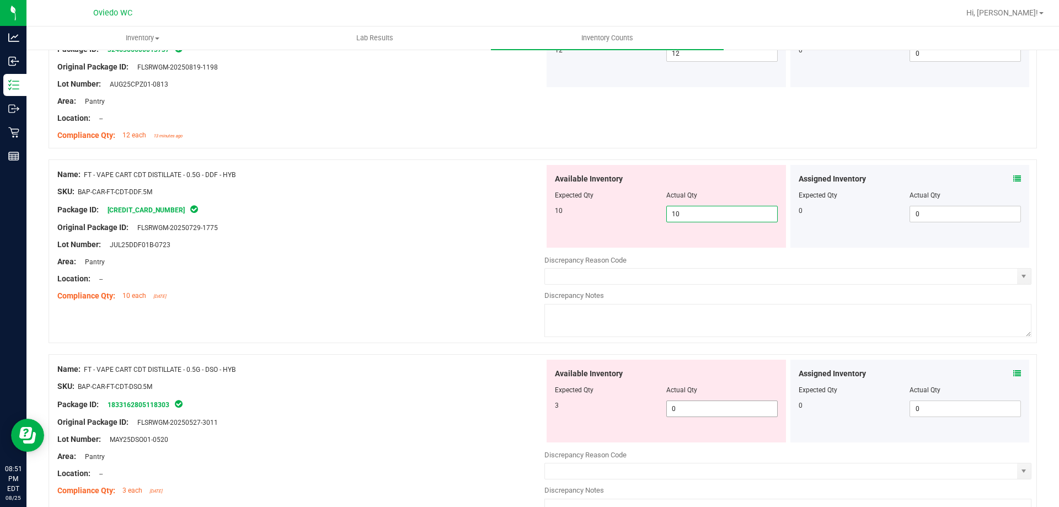
click at [706, 406] on div "Available Inventory Expected Qty Actual Qty 3 0 0" at bounding box center [666, 401] width 239 height 83
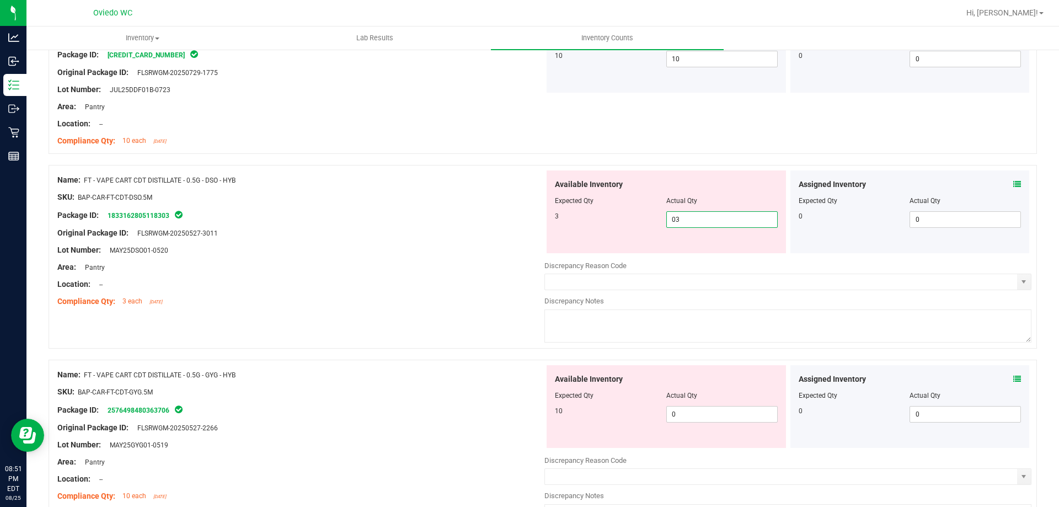
scroll to position [827, 0]
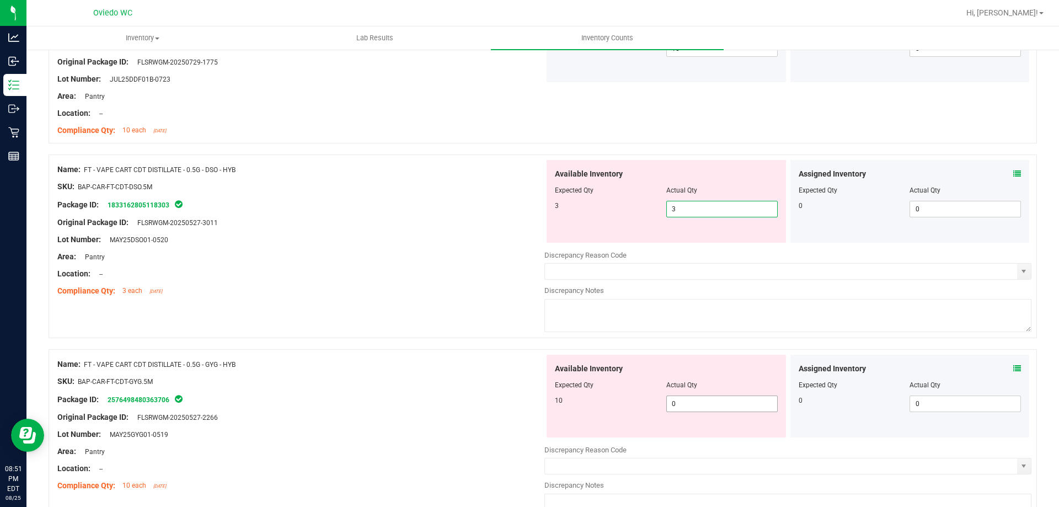
click at [706, 403] on div "Available Inventory Expected Qty Actual Qty 10 0 0" at bounding box center [787, 442] width 487 height 175
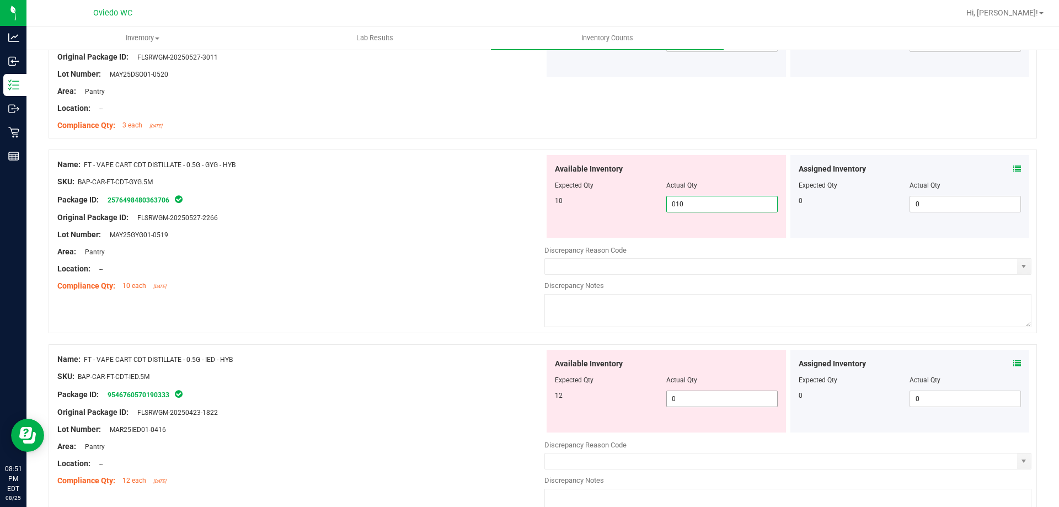
click at [706, 401] on div "Available Inventory Expected Qty Actual Qty 12 0 0" at bounding box center [787, 437] width 487 height 175
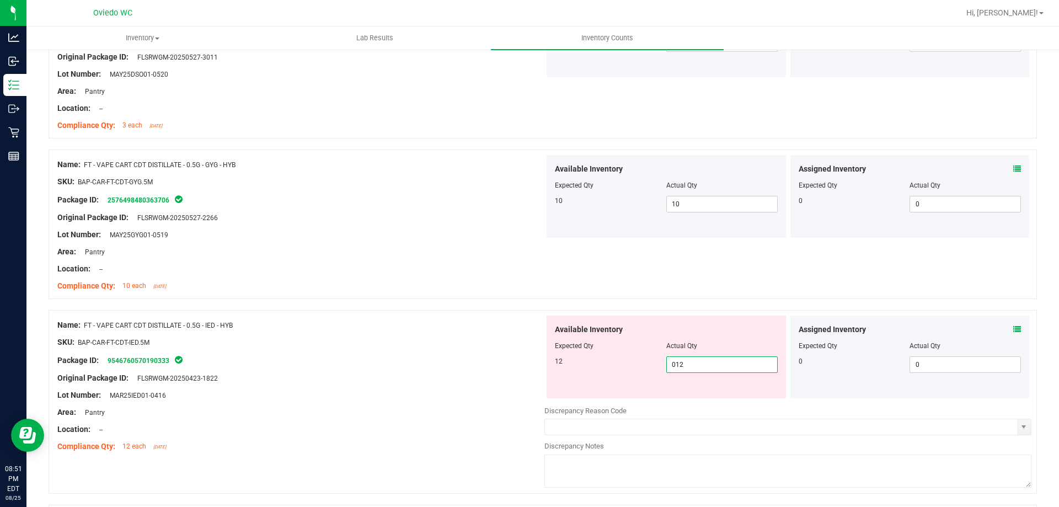
scroll to position [1158, 0]
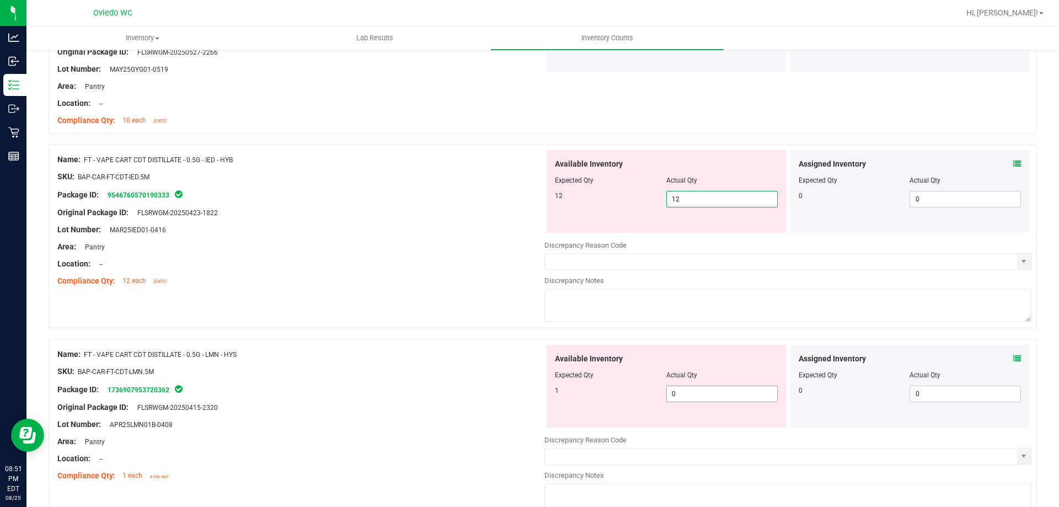
click at [701, 398] on div "Available Inventory Expected Qty Actual Qty 1 0 0" at bounding box center [787, 432] width 487 height 175
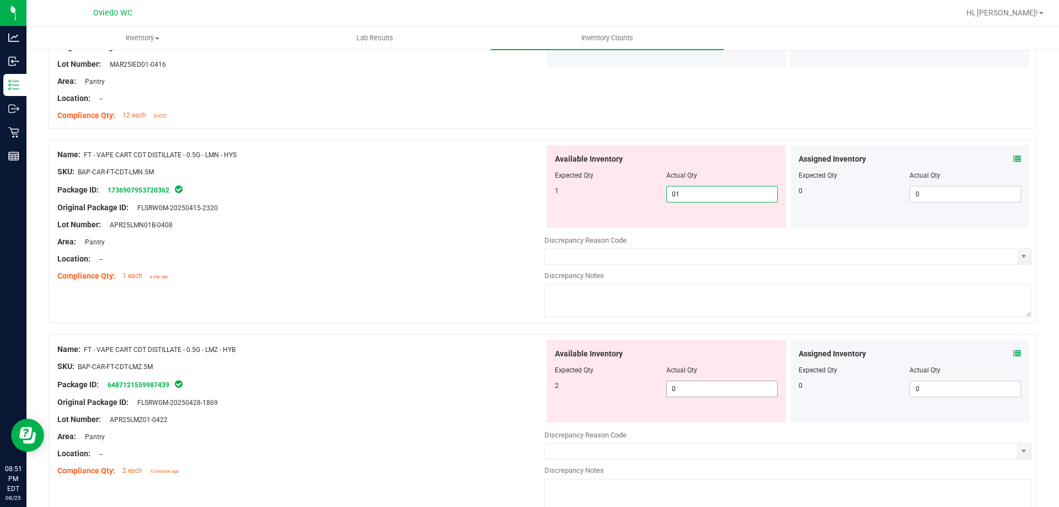
click at [701, 396] on div "Available Inventory Expected Qty Actual Qty 2 0 0" at bounding box center [787, 427] width 487 height 175
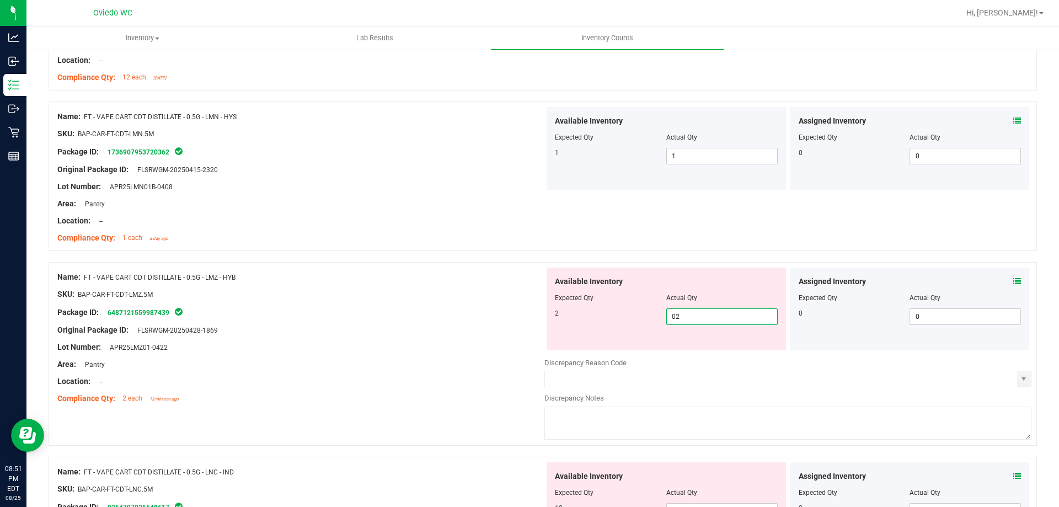
scroll to position [1434, 0]
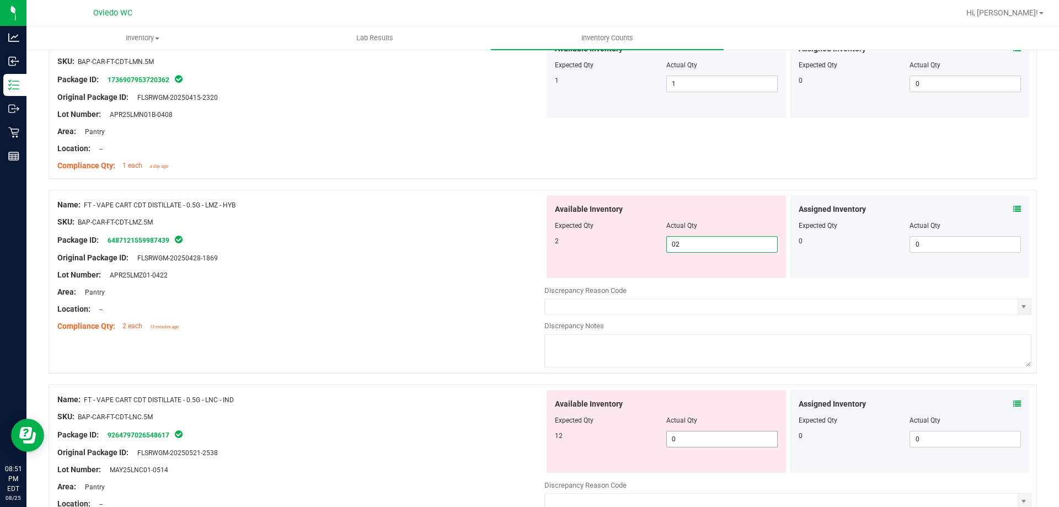
click at [695, 431] on div "Available Inventory Expected Qty Actual Qty 12 0 0" at bounding box center [666, 431] width 239 height 83
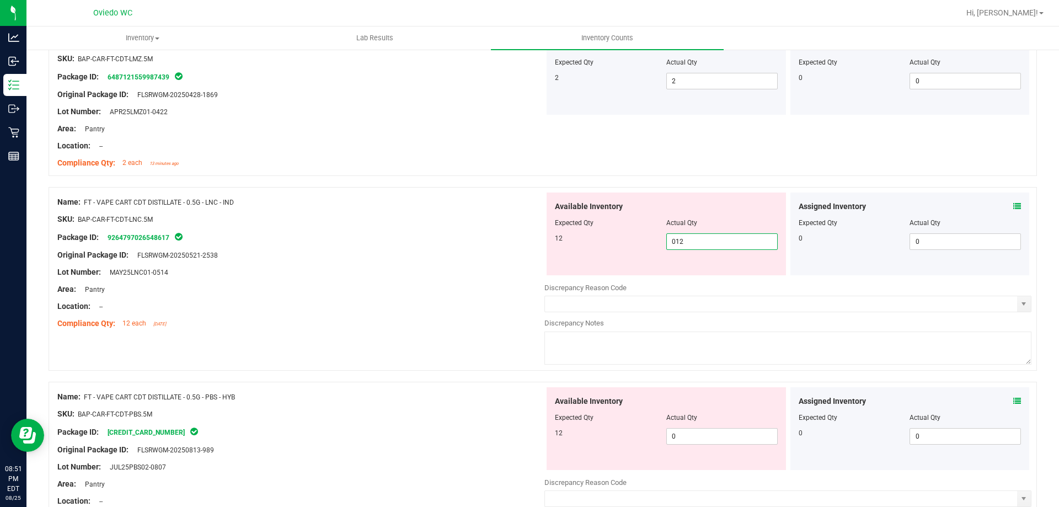
scroll to position [1600, 0]
click at [690, 433] on div "Available Inventory Expected Qty Actual Qty 12 0 0" at bounding box center [666, 426] width 239 height 83
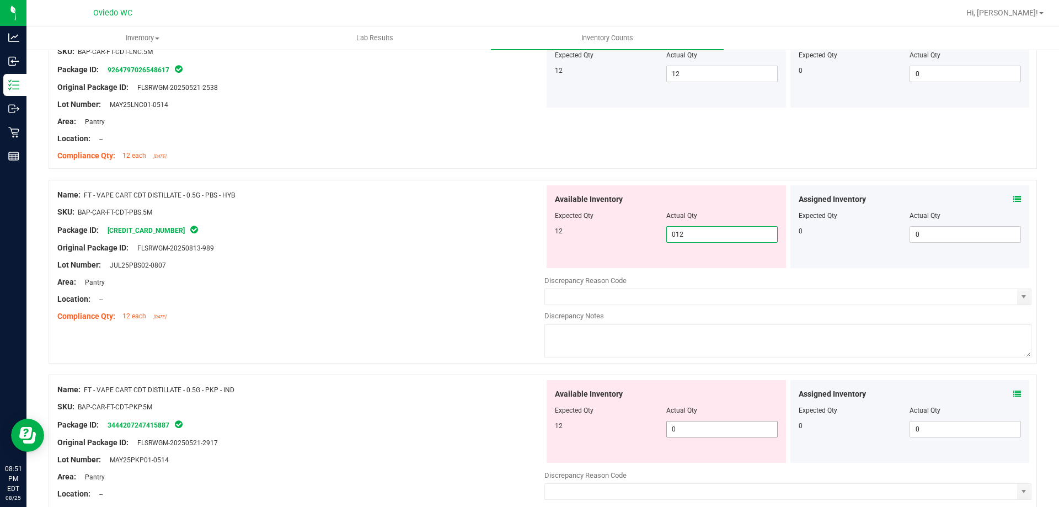
click at [691, 426] on div "Available Inventory Expected Qty Actual Qty 12 0 0" at bounding box center [666, 421] width 239 height 83
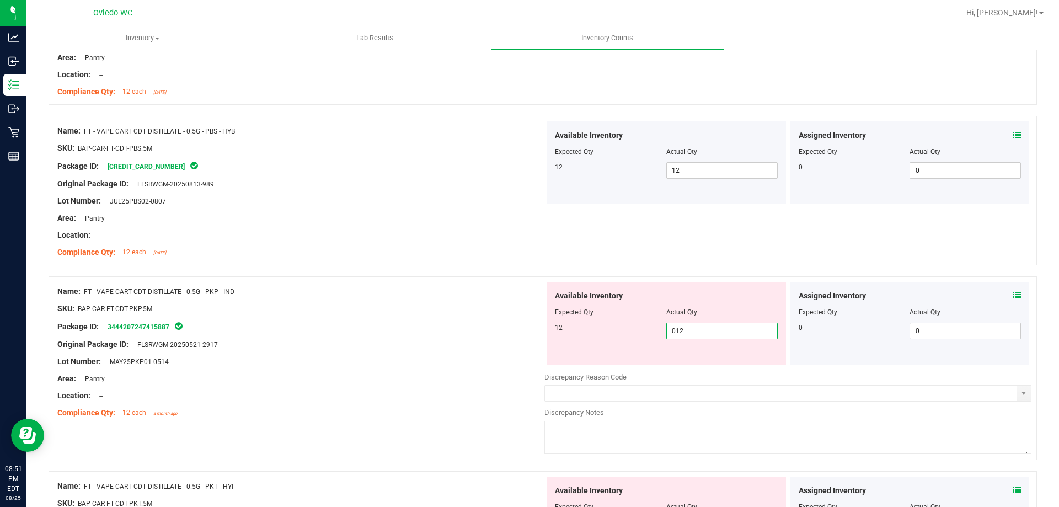
scroll to position [1876, 0]
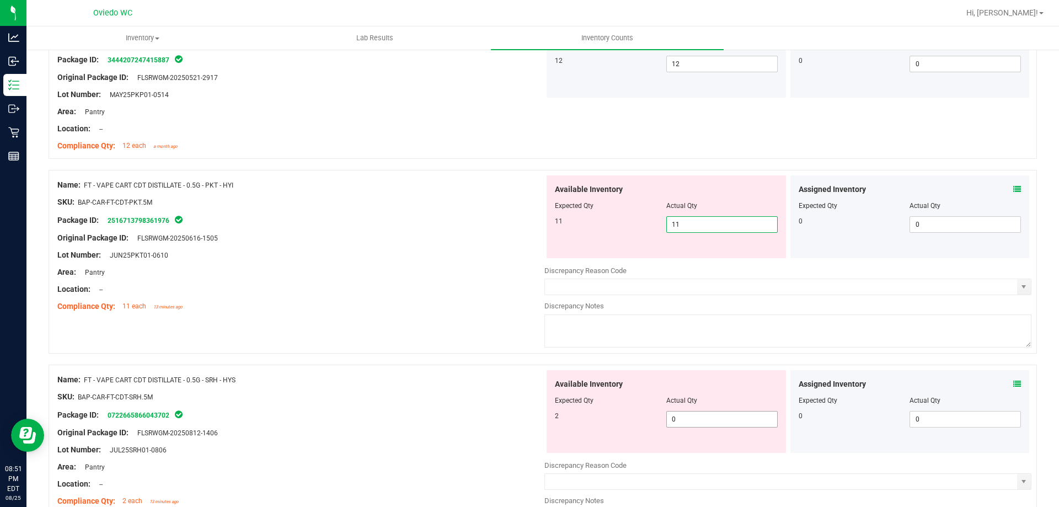
click at [705, 418] on div "Available Inventory Expected Qty Actual Qty 2 0 0" at bounding box center [666, 411] width 239 height 83
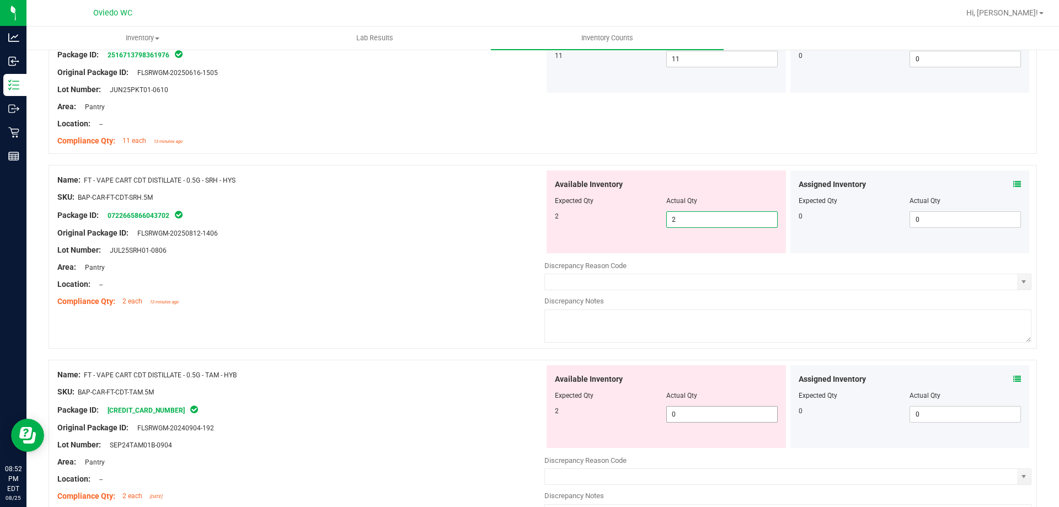
click at [704, 418] on div "Available Inventory Expected Qty Actual Qty 2 0 0" at bounding box center [787, 452] width 487 height 175
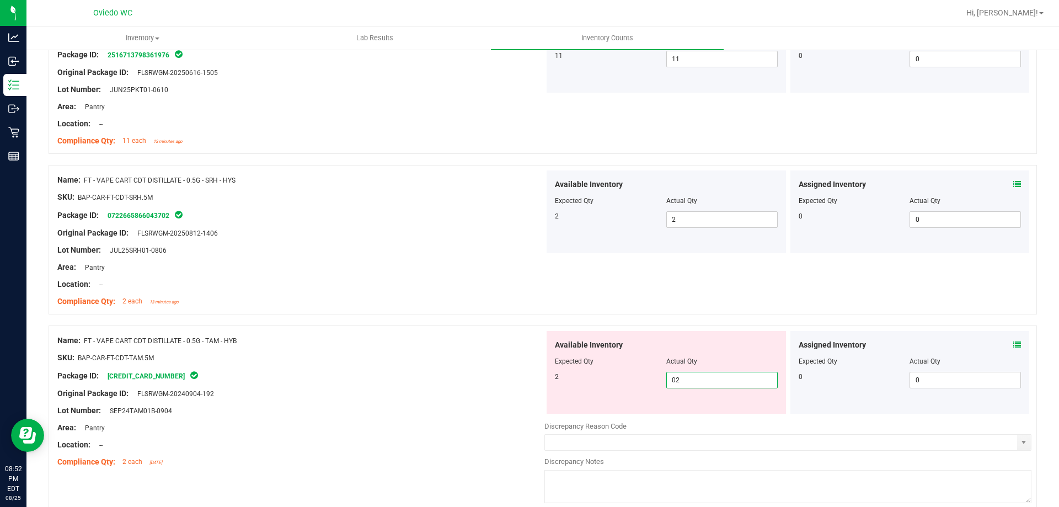
scroll to position [2427, 0]
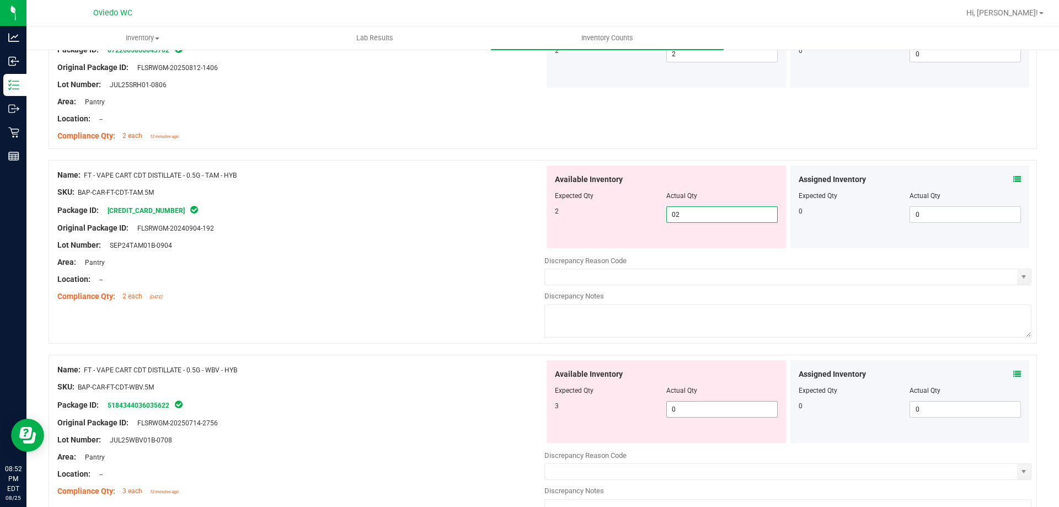
click at [705, 411] on div "Available Inventory Expected Qty Actual Qty 3 0 0" at bounding box center [787, 447] width 487 height 175
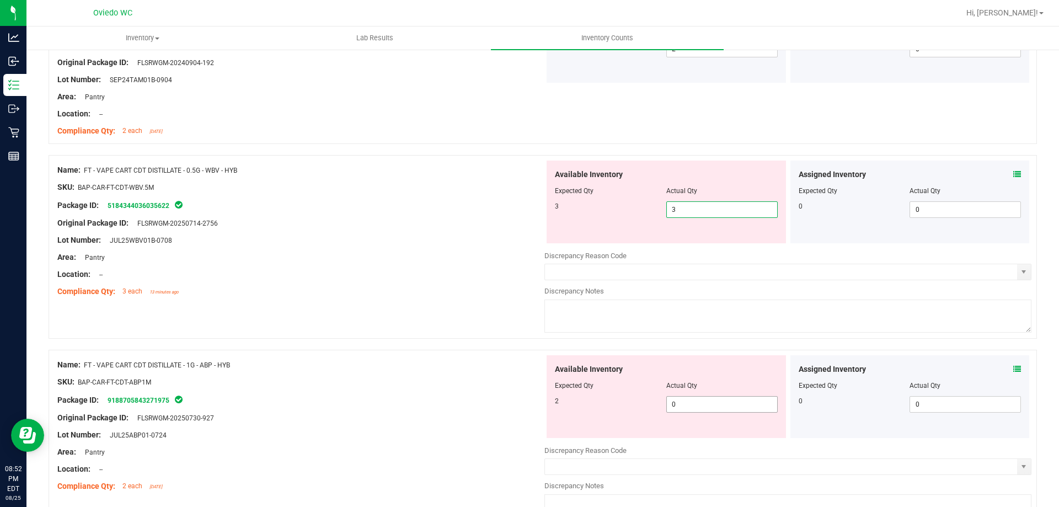
click at [704, 411] on div "Available Inventory Expected Qty Actual Qty 2 0 0" at bounding box center [787, 442] width 487 height 175
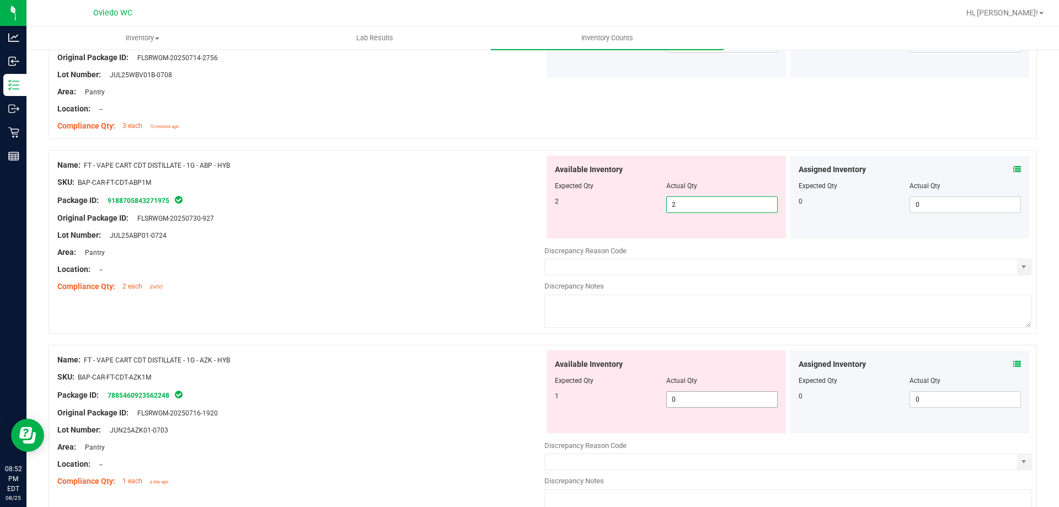
click at [697, 403] on div "Available Inventory Expected Qty Actual Qty 1 0 0" at bounding box center [787, 437] width 487 height 175
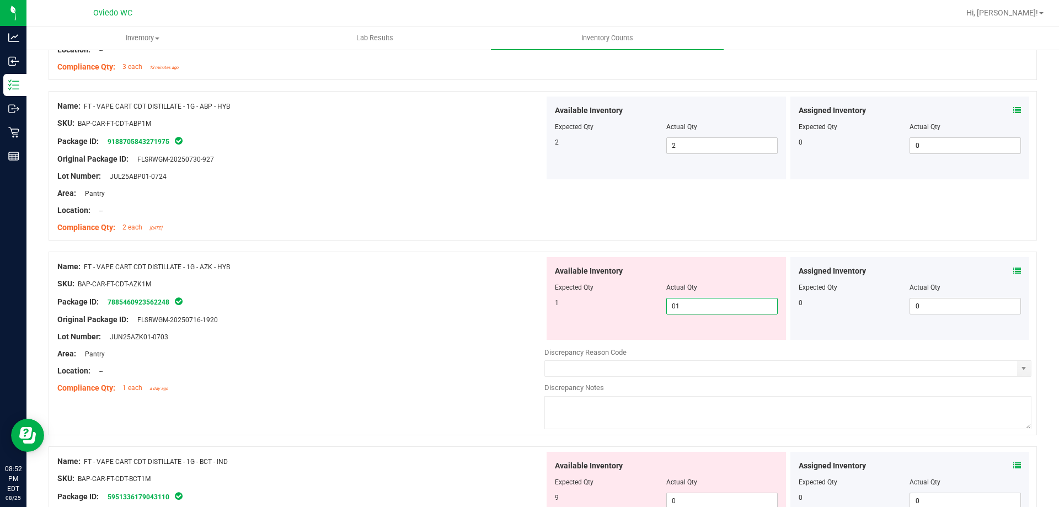
scroll to position [2924, 0]
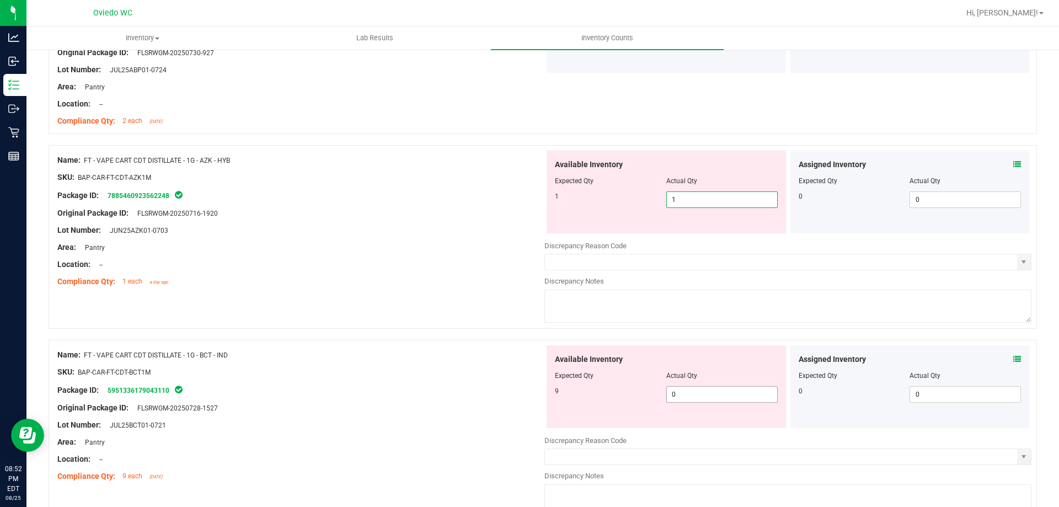
click at [695, 393] on div "Available Inventory Expected Qty Actual Qty 9 0 0" at bounding box center [666, 386] width 239 height 83
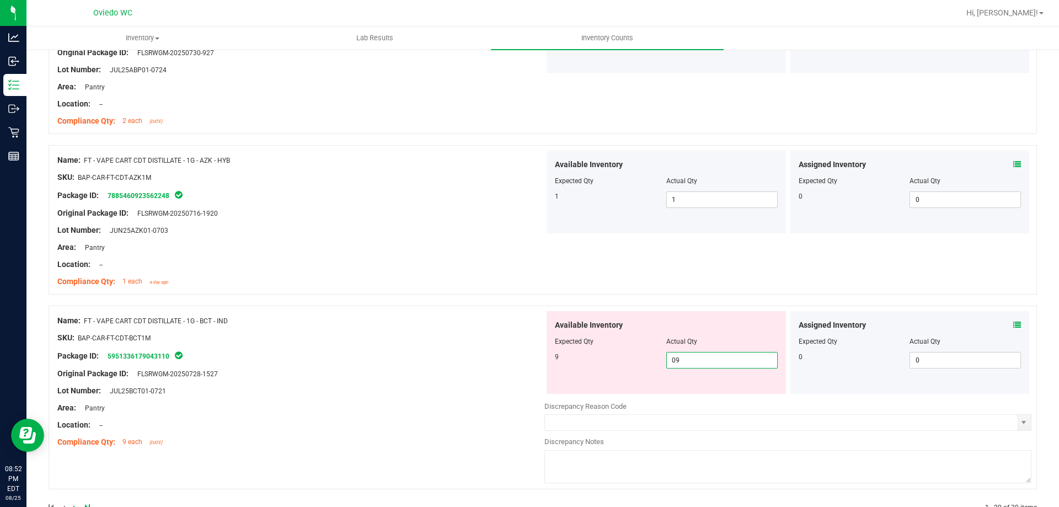
scroll to position [2955, 0]
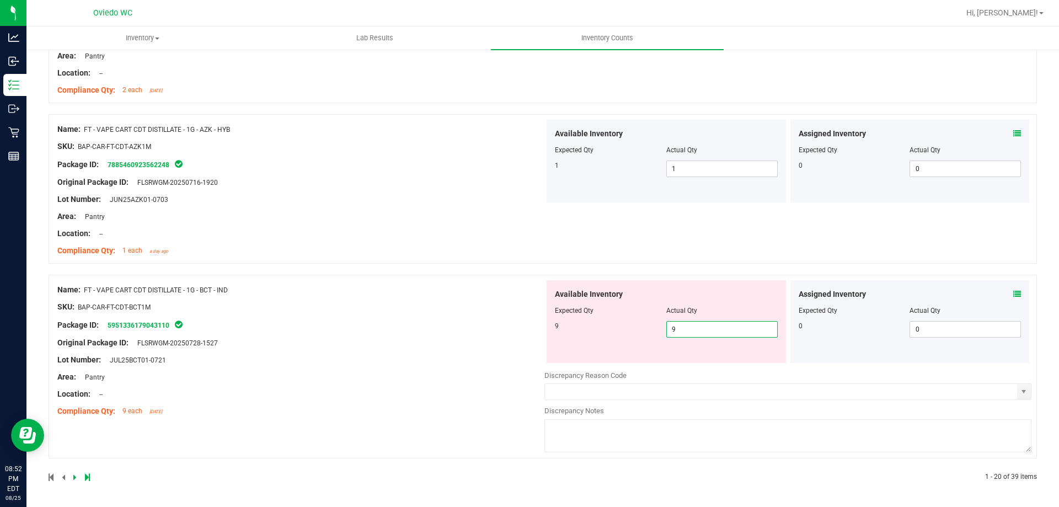
click at [80, 478] on div at bounding box center [296, 477] width 494 height 10
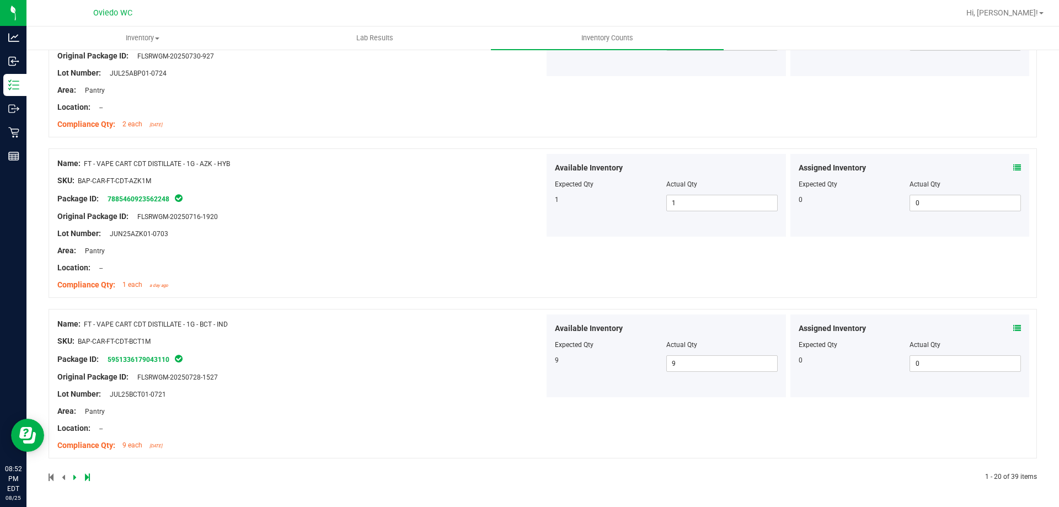
click at [74, 479] on icon at bounding box center [74, 477] width 3 height 7
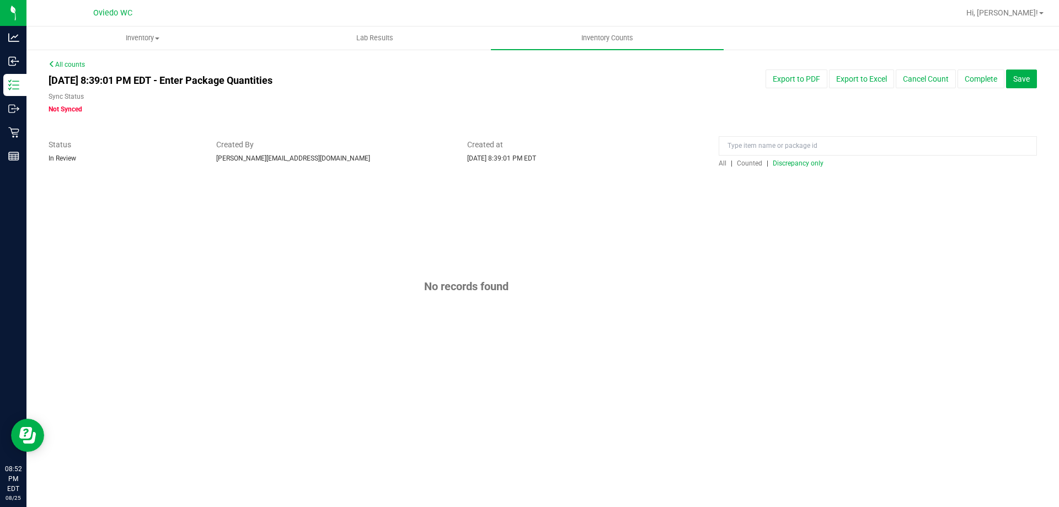
click at [806, 163] on span "Discrepancy only" at bounding box center [798, 163] width 51 height 8
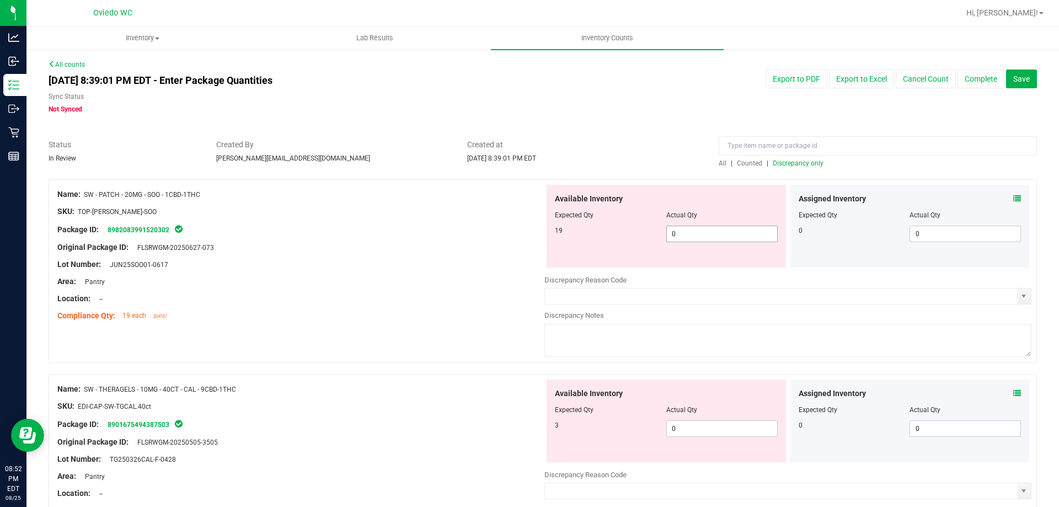
click at [700, 226] on span "0 0" at bounding box center [721, 234] width 111 height 17
click at [681, 424] on div "Available Inventory Expected Qty Actual Qty 3 0 0" at bounding box center [666, 421] width 239 height 83
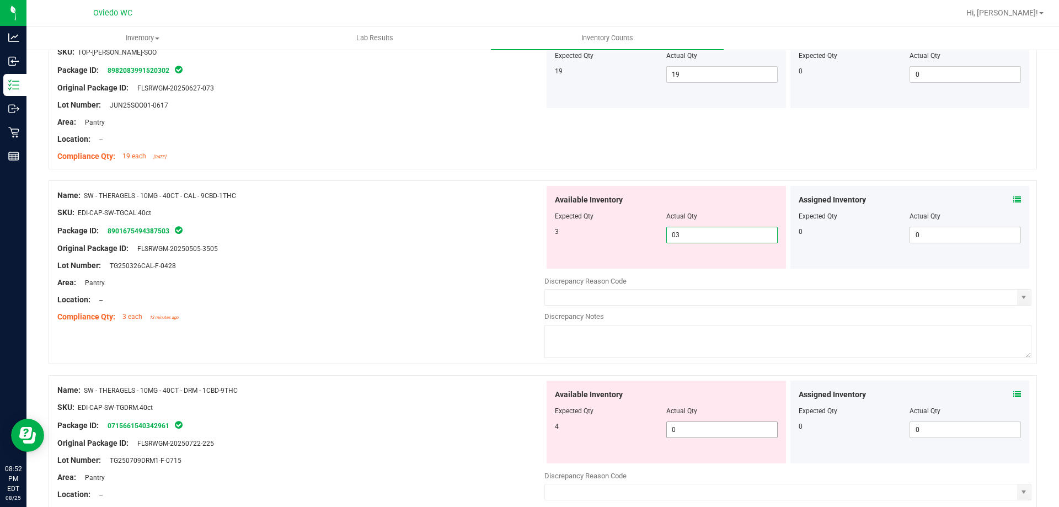
scroll to position [165, 0]
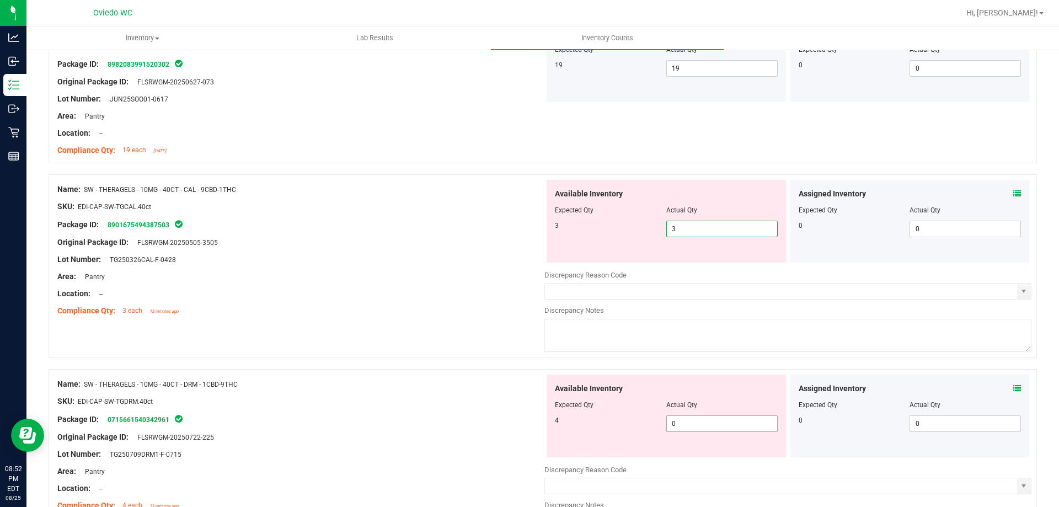
click at [687, 420] on div "Available Inventory Expected Qty Actual Qty 4 0 0" at bounding box center [666, 416] width 239 height 83
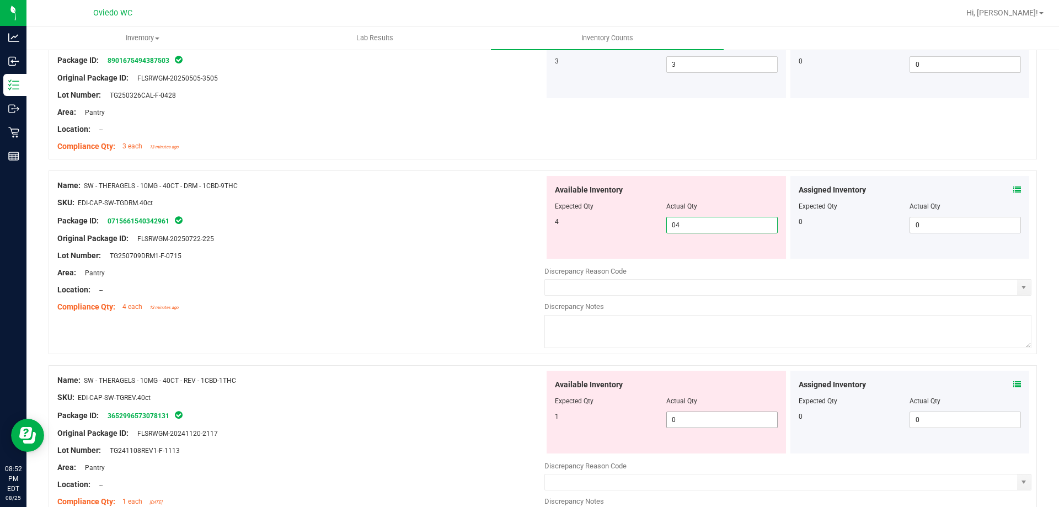
scroll to position [331, 0]
click at [698, 415] on div "Available Inventory Expected Qty Actual Qty 1 0 0" at bounding box center [666, 411] width 239 height 83
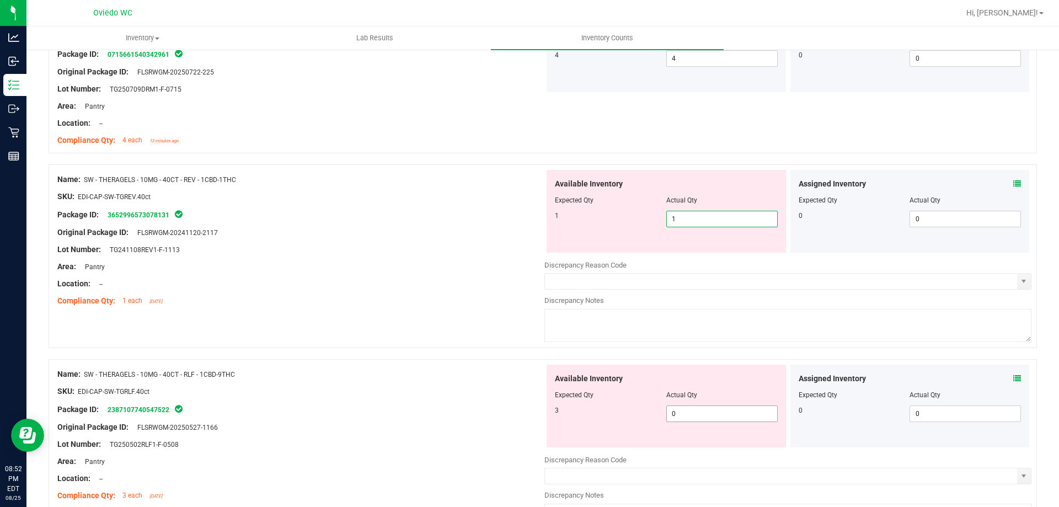
click at [699, 414] on div "Available Inventory Expected Qty Actual Qty 3 0 0" at bounding box center [787, 452] width 487 height 175
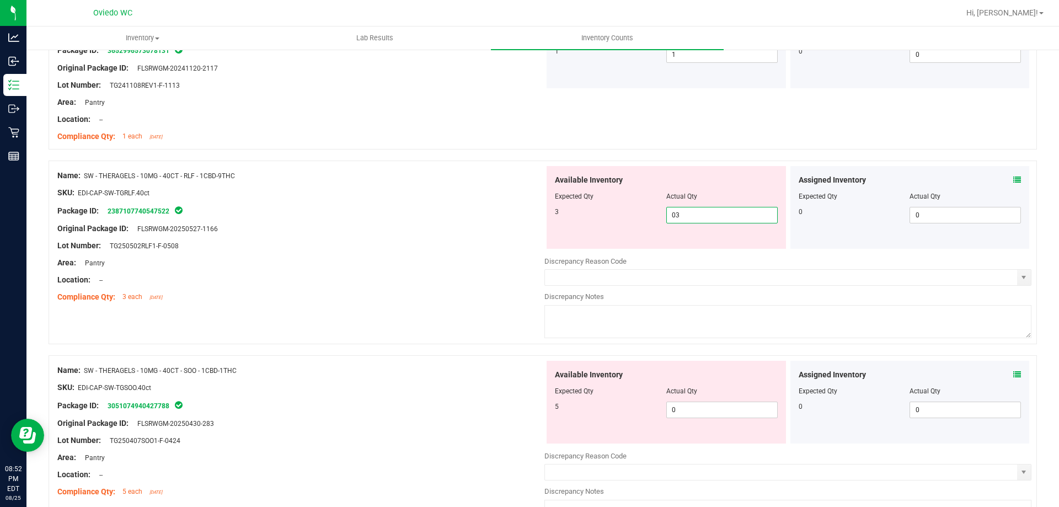
scroll to position [662, 0]
click at [701, 407] on div "Available Inventory Expected Qty Actual Qty 5 0 0" at bounding box center [666, 401] width 239 height 83
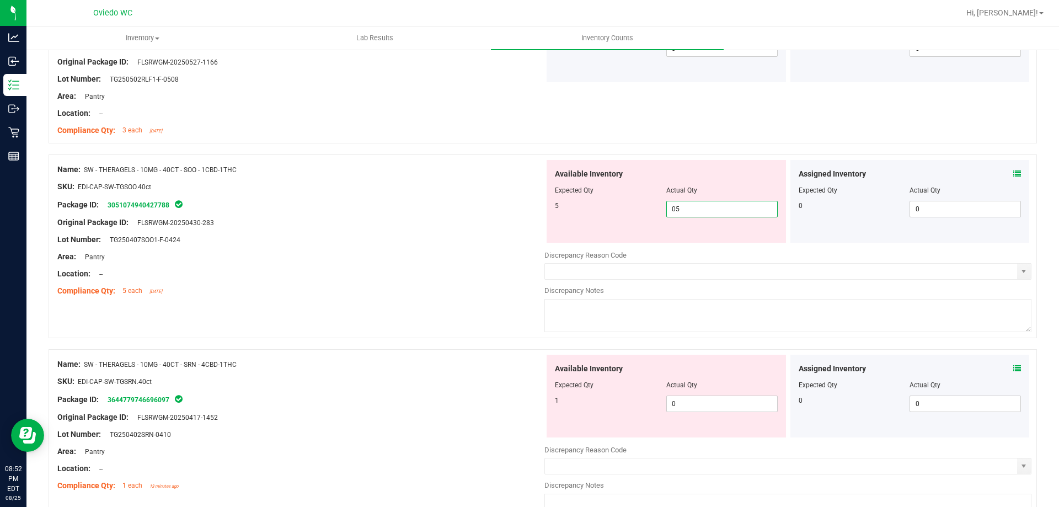
click at [701, 407] on div "Available Inventory Expected Qty Actual Qty 1 0 0" at bounding box center [787, 442] width 487 height 175
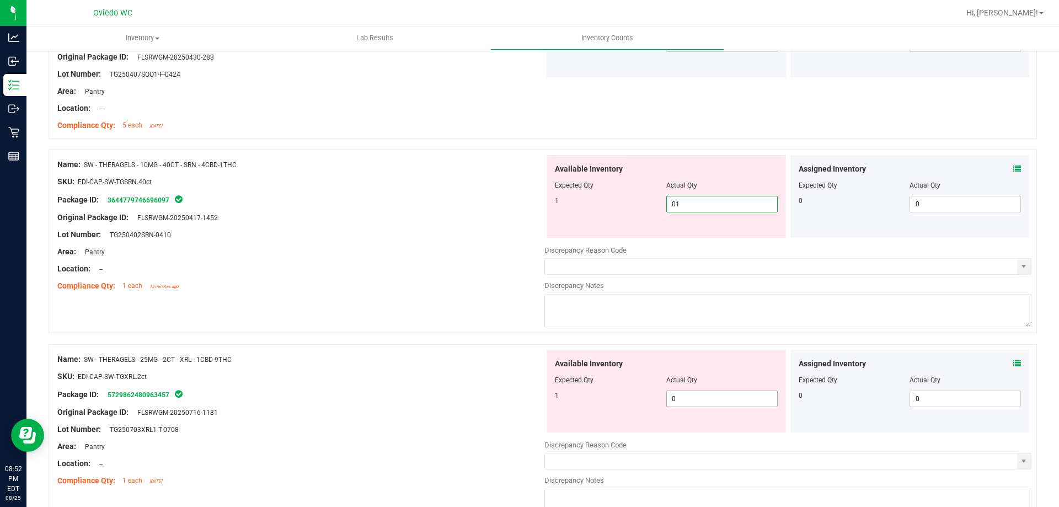
click at [701, 404] on div "Available Inventory Expected Qty Actual Qty 1 0 0" at bounding box center [787, 437] width 487 height 175
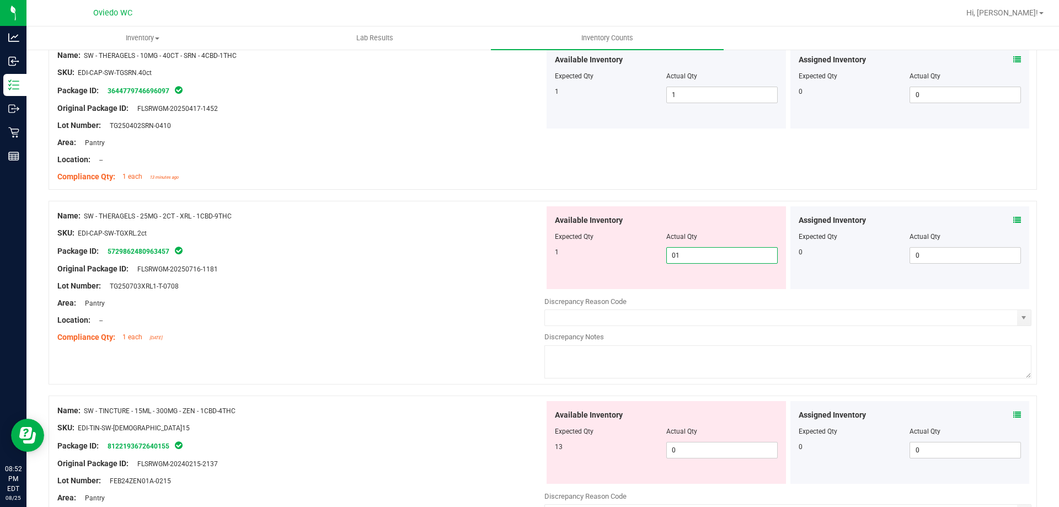
scroll to position [1103, 0]
click at [700, 450] on div "Available Inventory Expected Qty Actual Qty 13 0 0" at bounding box center [787, 487] width 487 height 175
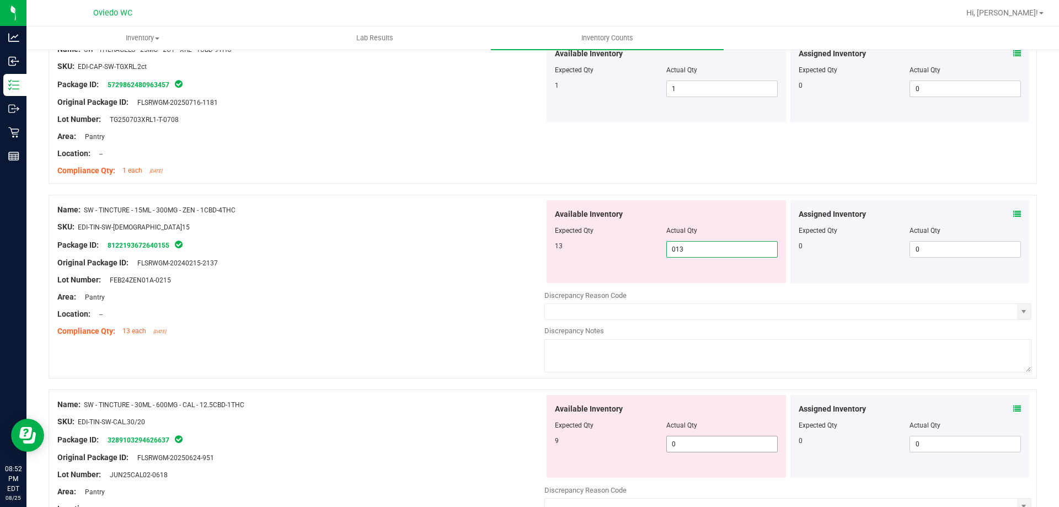
click at [700, 441] on div "Available Inventory Expected Qty Actual Qty 9 0 0" at bounding box center [666, 436] width 239 height 83
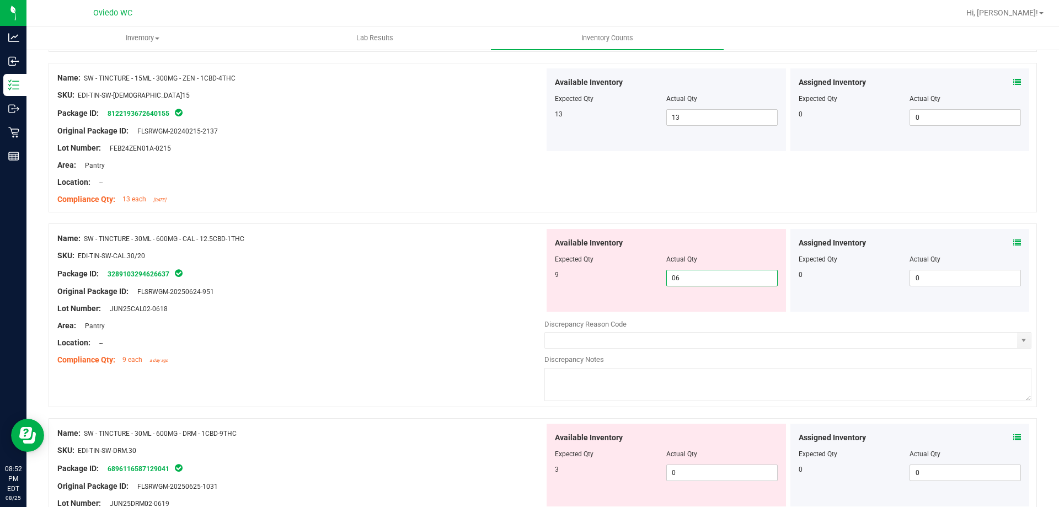
scroll to position [1434, 0]
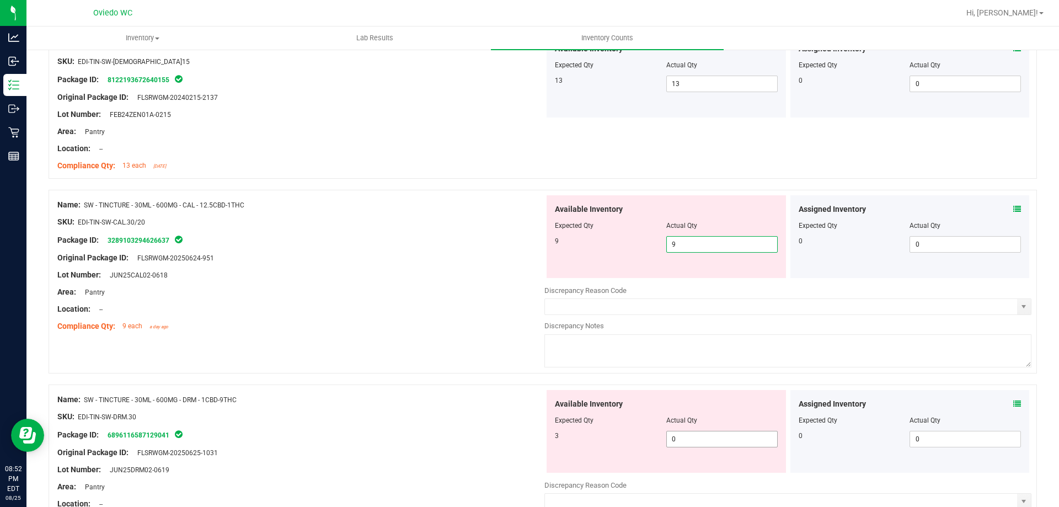
click at [700, 441] on div "Available Inventory Expected Qty Actual Qty 3 0 0" at bounding box center [787, 477] width 487 height 175
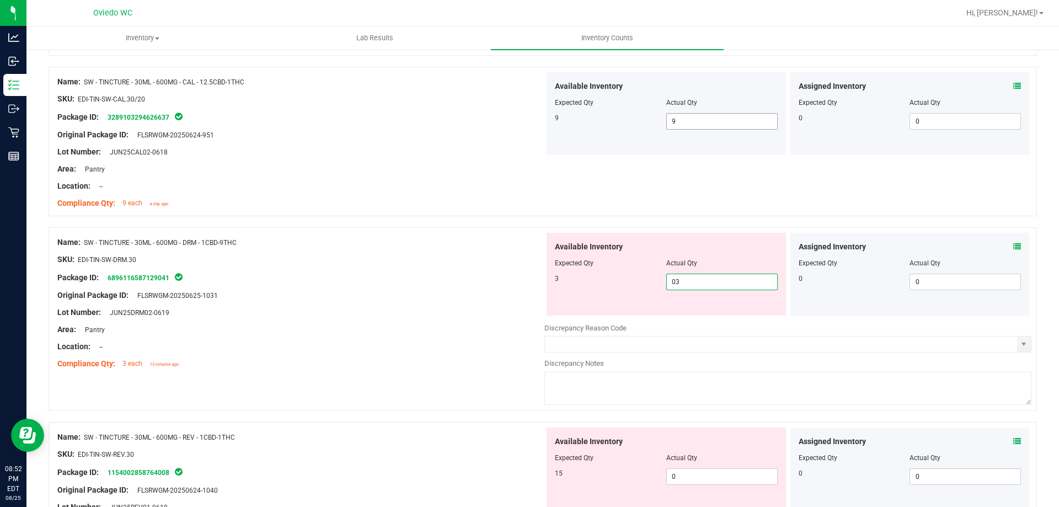
scroll to position [1600, 0]
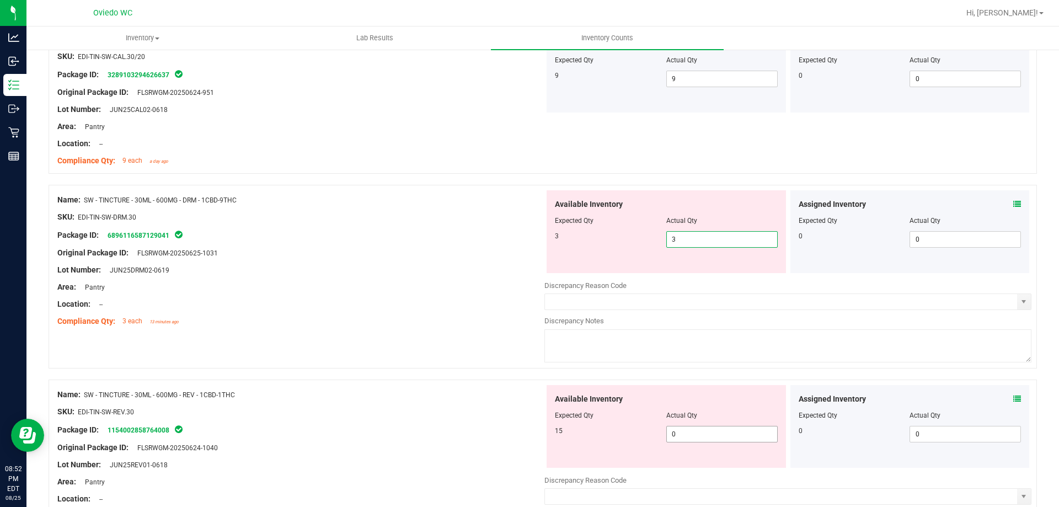
click at [697, 436] on div "Available Inventory Expected Qty Actual Qty 15 0 0" at bounding box center [787, 472] width 487 height 175
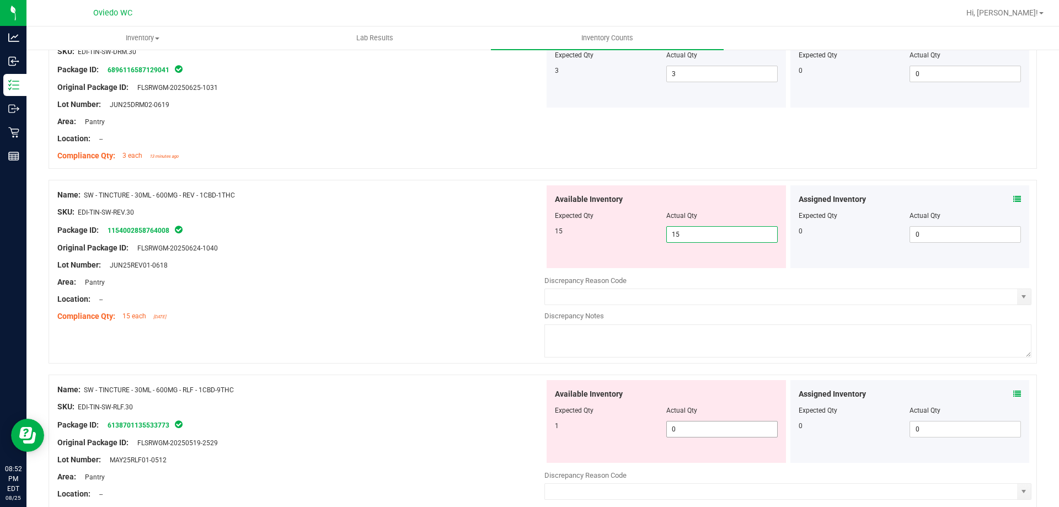
click at [693, 432] on div "Available Inventory Expected Qty Actual Qty 1 0 0" at bounding box center [787, 467] width 487 height 175
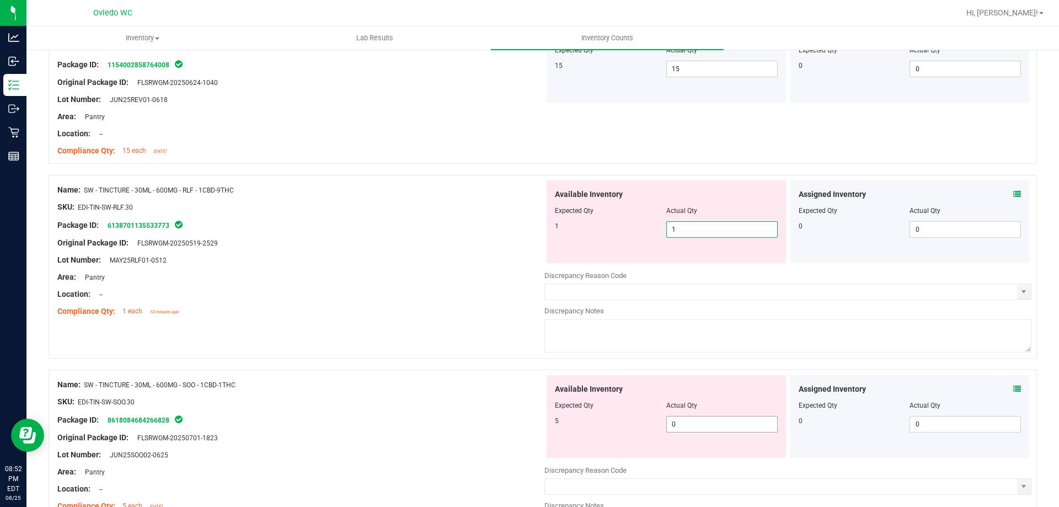
click at [693, 429] on div "Available Inventory Expected Qty Actual Qty 5 0 0" at bounding box center [787, 462] width 487 height 175
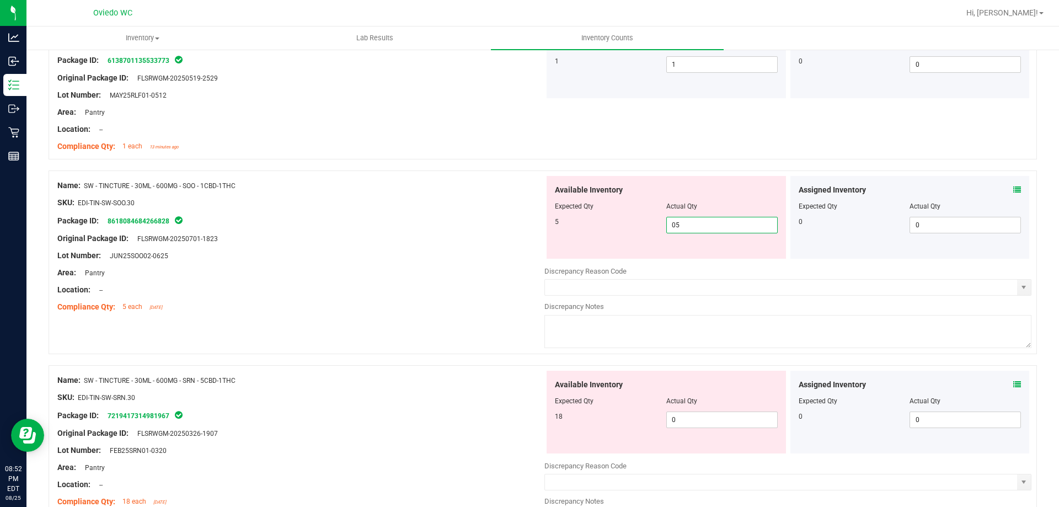
scroll to position [2096, 0]
click at [693, 424] on div "Available Inventory Expected Qty Actual Qty 18 0 0" at bounding box center [787, 457] width 487 height 175
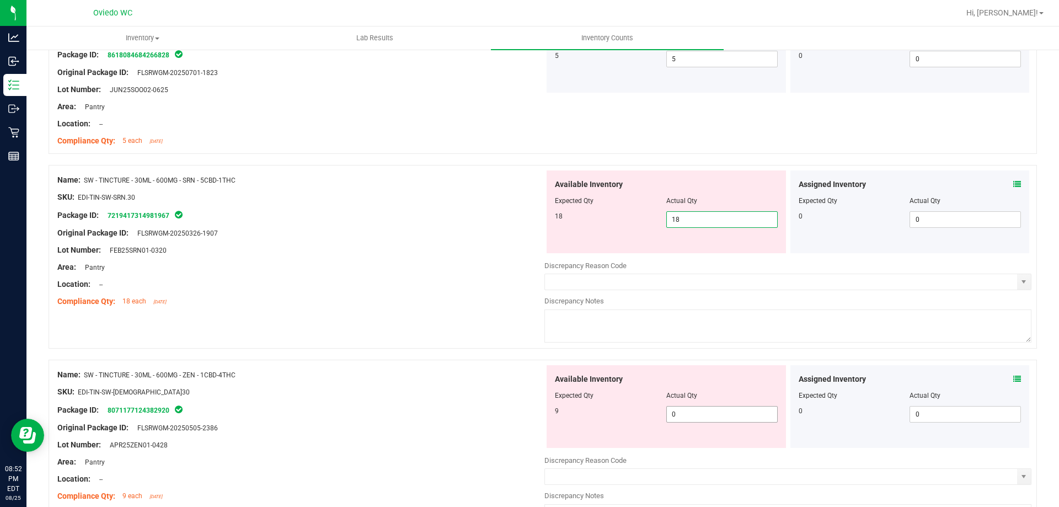
click at [692, 414] on div "Available Inventory Expected Qty Actual Qty 9 0 0" at bounding box center [787, 452] width 487 height 175
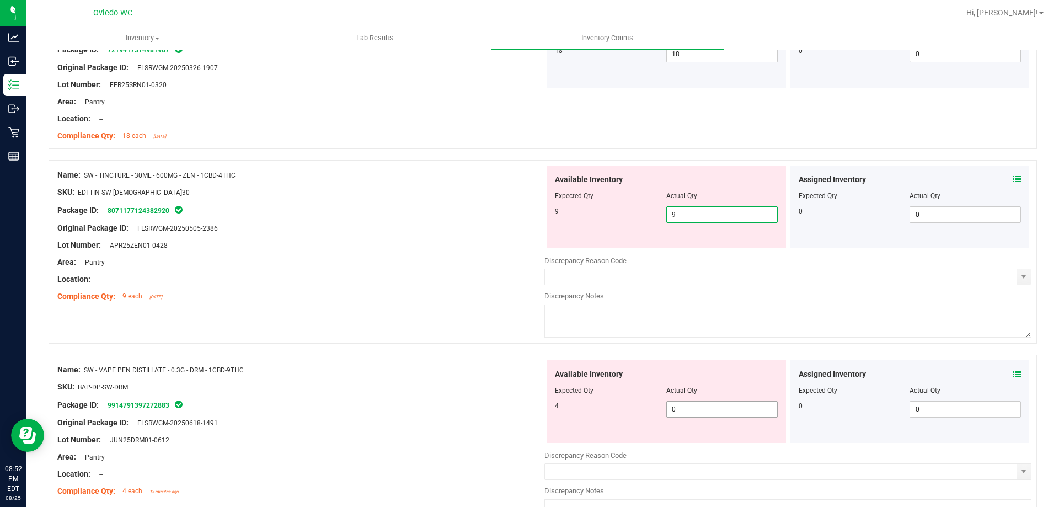
click at [690, 410] on div "Available Inventory Expected Qty Actual Qty 4 0 0" at bounding box center [787, 447] width 487 height 175
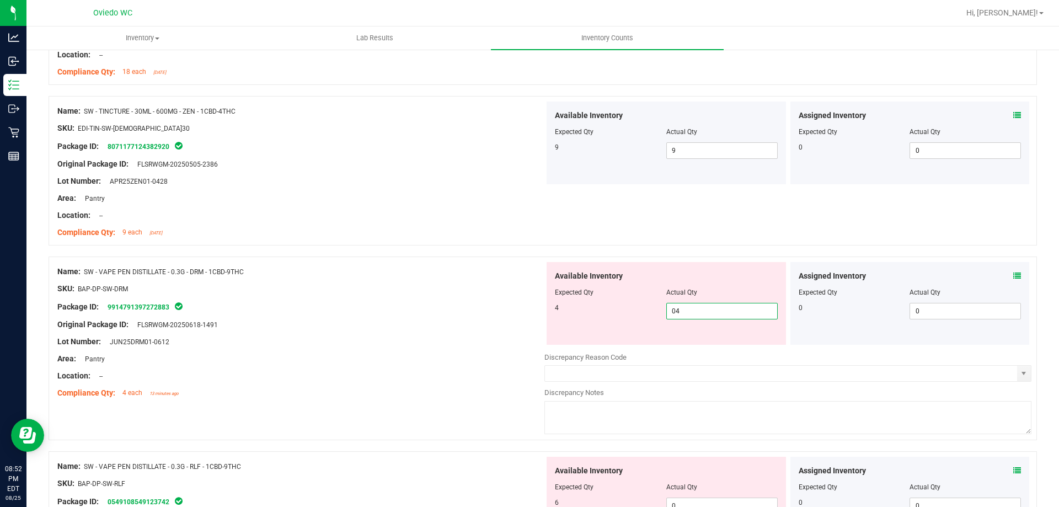
scroll to position [2593, 0]
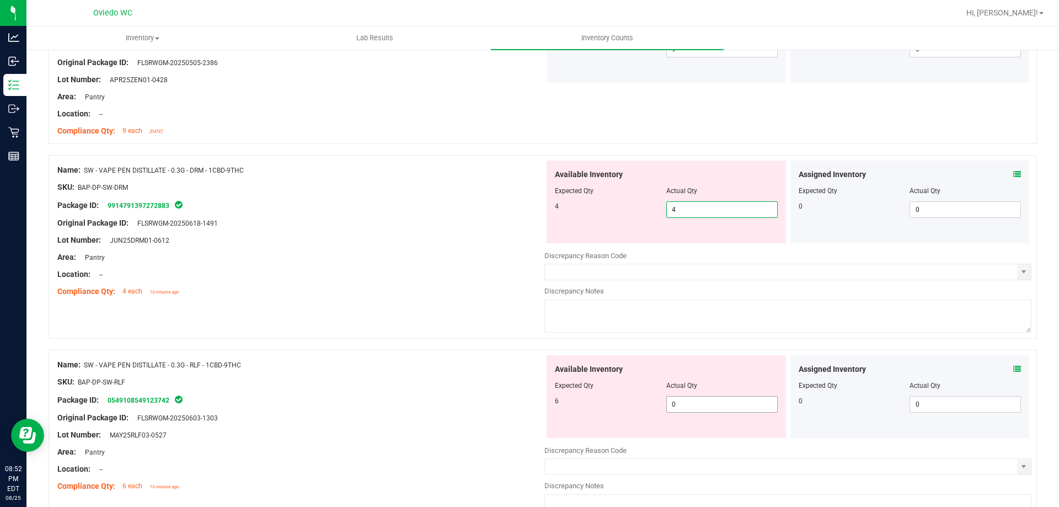
click at [689, 407] on div "Available Inventory Expected Qty Actual Qty 6 0 0" at bounding box center [787, 442] width 487 height 175
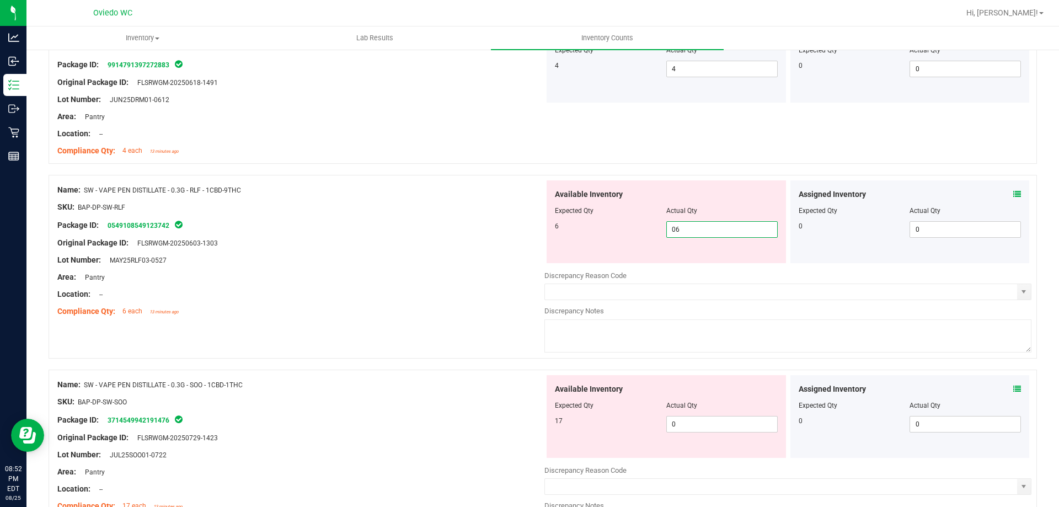
scroll to position [2758, 0]
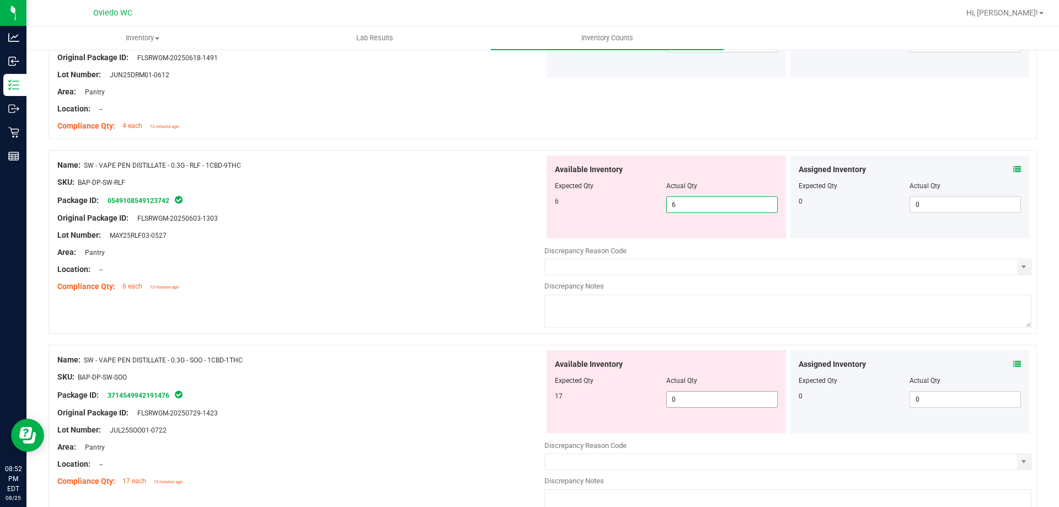
click at [686, 398] on div "Available Inventory Expected Qty Actual Qty 17 0 0" at bounding box center [666, 391] width 239 height 83
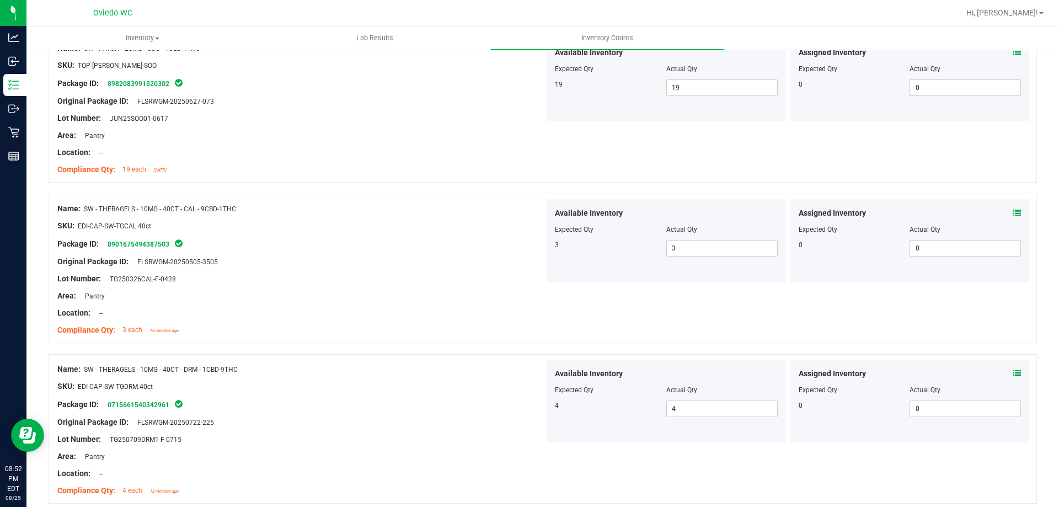
scroll to position [0, 0]
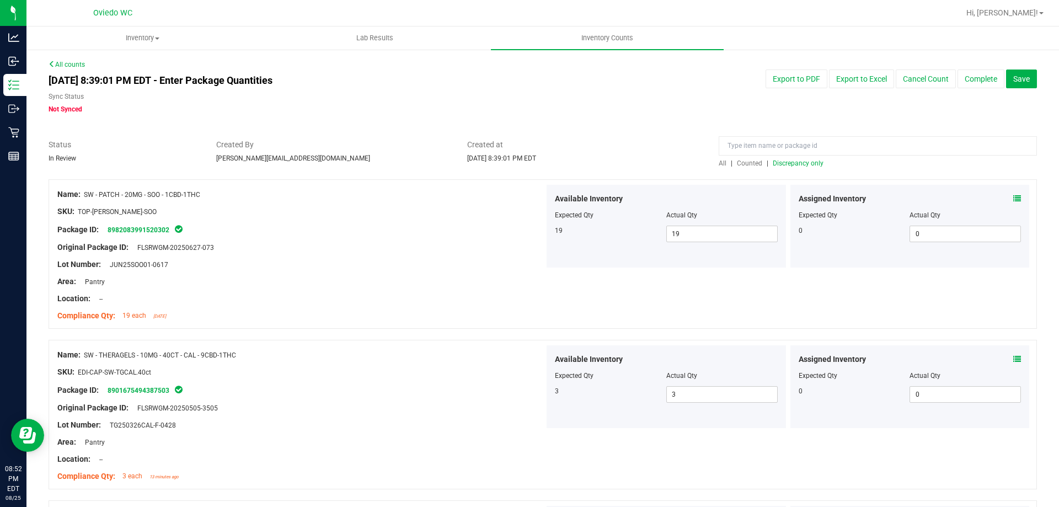
click at [803, 161] on span "Discrepancy only" at bounding box center [798, 163] width 51 height 8
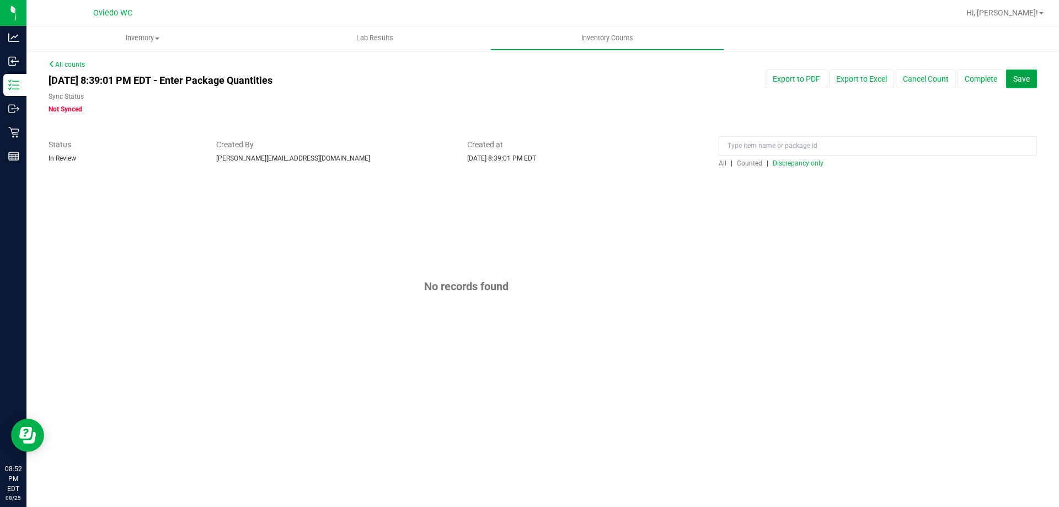
click at [1027, 83] on button "Save" at bounding box center [1021, 79] width 31 height 19
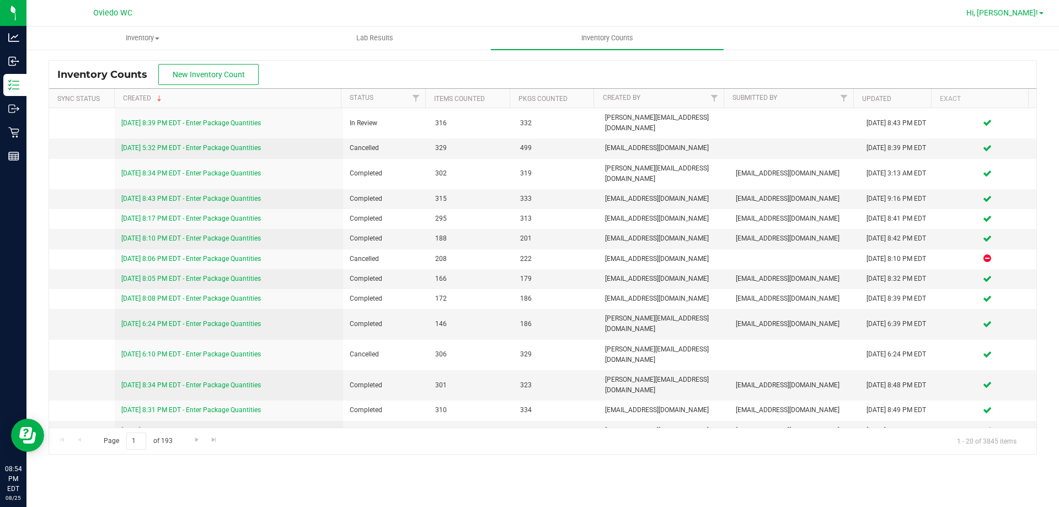
click at [1040, 17] on link "Hi, [PERSON_NAME]!" at bounding box center [1005, 13] width 86 height 12
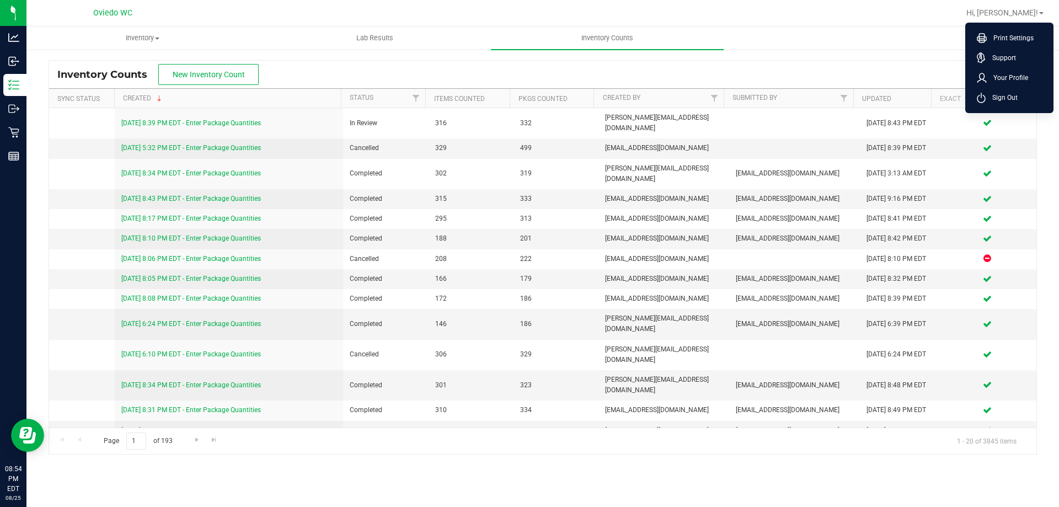
drag, startPoint x: 1023, startPoint y: 102, endPoint x: 996, endPoint y: 106, distance: 27.4
click at [1023, 102] on li "Sign Out" at bounding box center [1009, 98] width 83 height 20
